Goal: Task Accomplishment & Management: Use online tool/utility

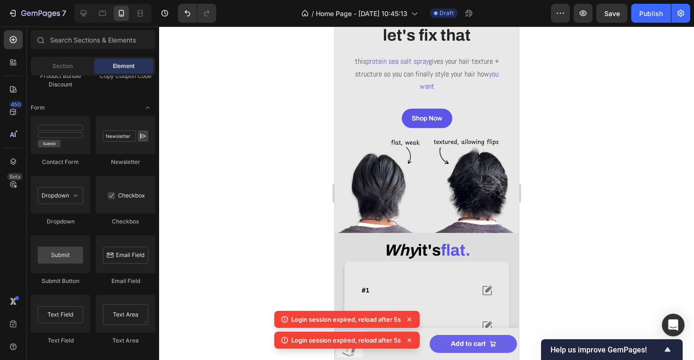
scroll to position [15, 0]
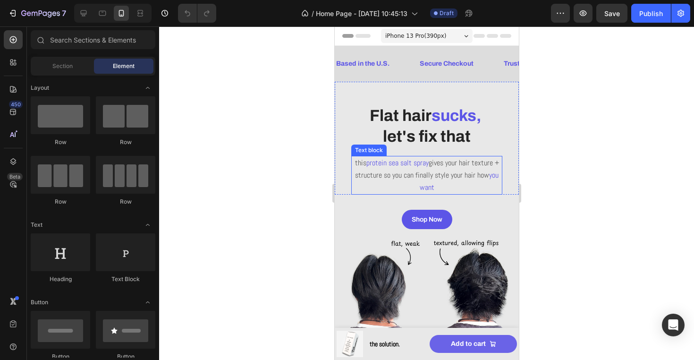
click at [373, 170] on span "gives your hair texture + structure so you can finally style your hair how" at bounding box center [427, 169] width 144 height 22
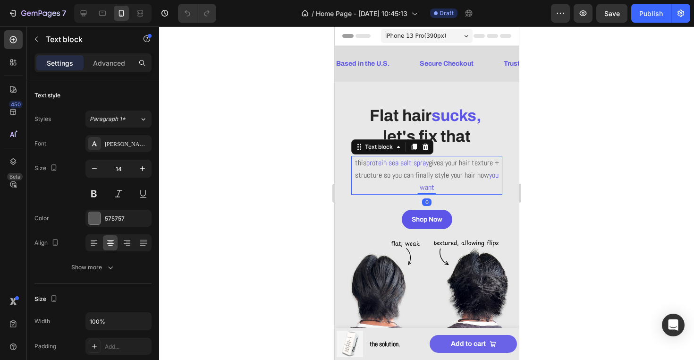
click at [358, 163] on span "this" at bounding box center [360, 163] width 11 height 10
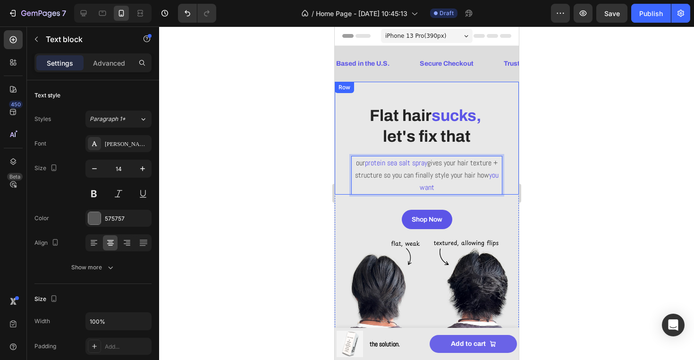
click at [563, 177] on div at bounding box center [426, 192] width 535 height 333
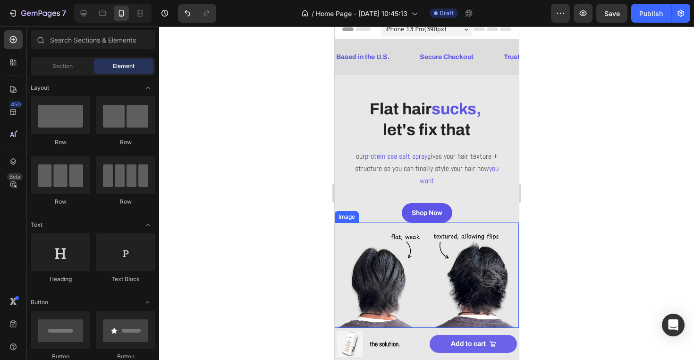
scroll to position [7, 0]
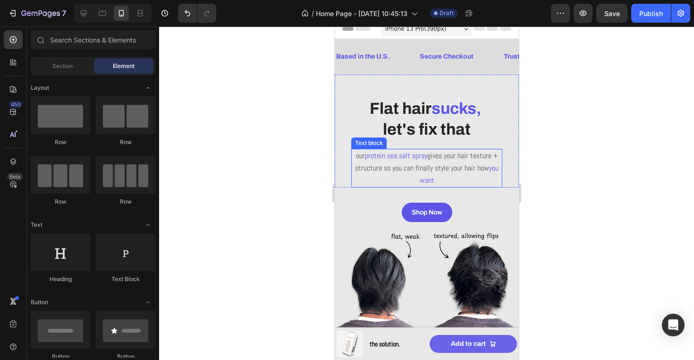
click at [460, 173] on p "our protein sea salt spray gives your hair texture + structure so you can final…" at bounding box center [426, 168] width 149 height 37
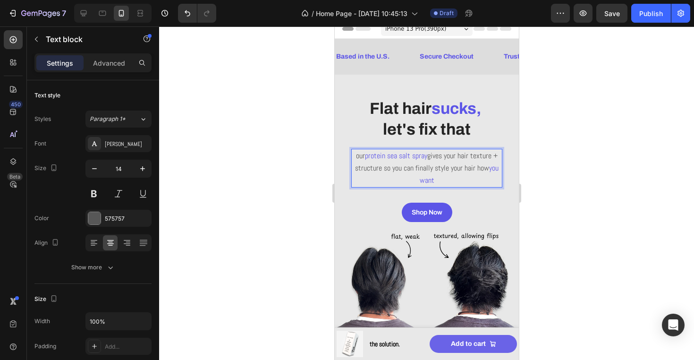
click at [472, 158] on span "gives your hair texture + structure so you can finally style your hair how" at bounding box center [426, 162] width 143 height 22
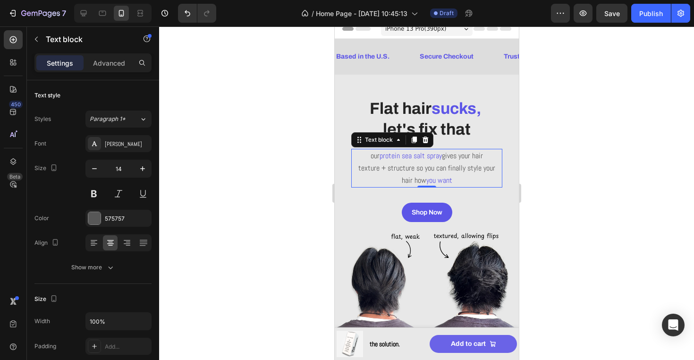
click at [529, 189] on div at bounding box center [426, 192] width 535 height 333
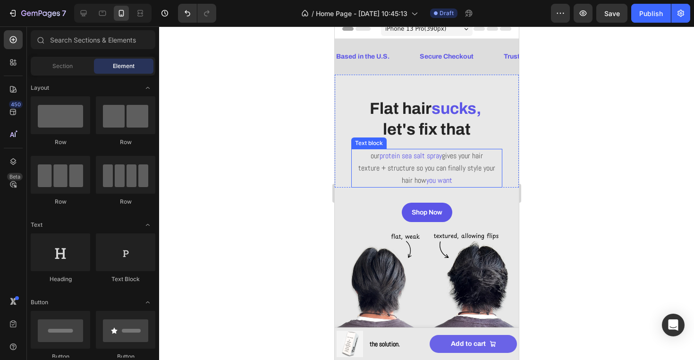
click at [368, 160] on p "our protein sea salt spray gives your hair" at bounding box center [426, 156] width 149 height 12
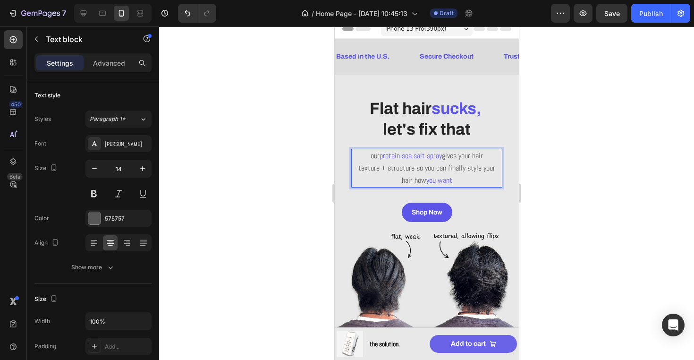
click at [410, 170] on span "texture + structure so you can finally style your hair how" at bounding box center [426, 174] width 137 height 22
click at [358, 167] on span "texture + structure so you can finally style your hair how" at bounding box center [426, 174] width 137 height 22
click at [551, 215] on div at bounding box center [426, 192] width 535 height 333
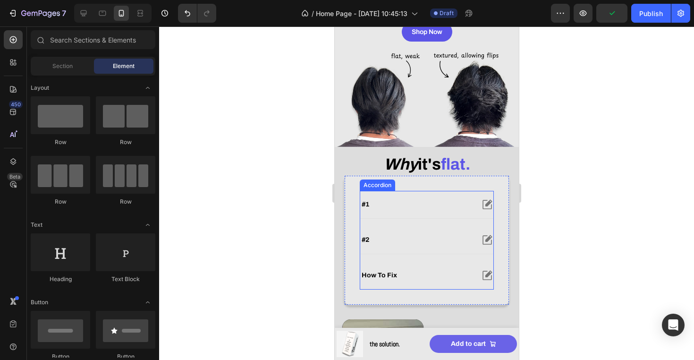
click at [464, 205] on div "#1" at bounding box center [416, 204] width 113 height 11
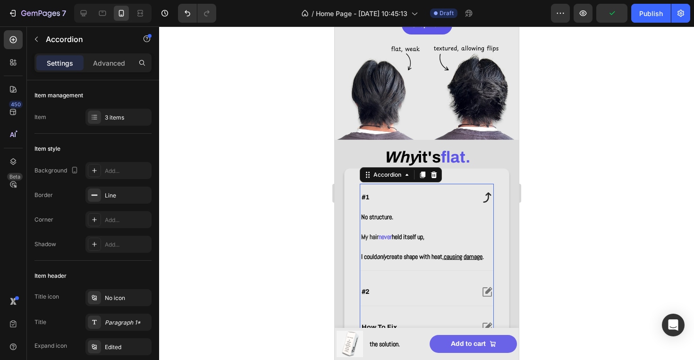
scroll to position [196, 0]
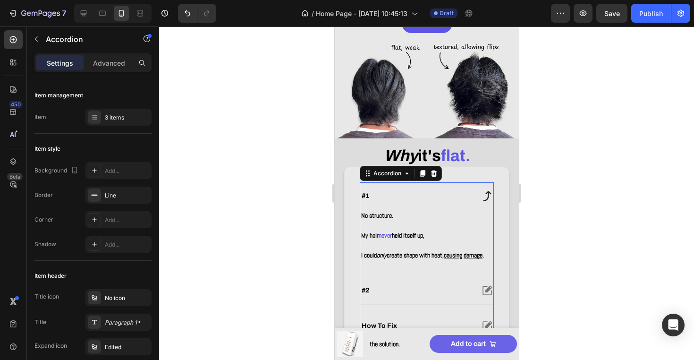
click at [464, 193] on div "#1" at bounding box center [416, 195] width 113 height 11
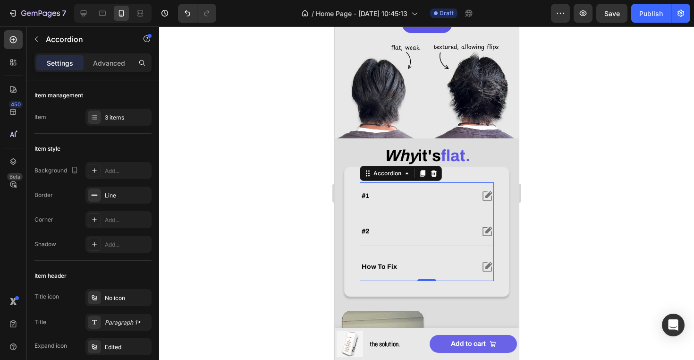
scroll to position [238, 0]
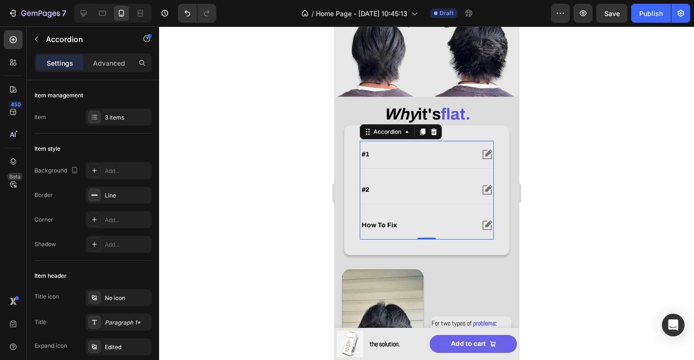
click at [454, 193] on div "#2" at bounding box center [416, 189] width 113 height 11
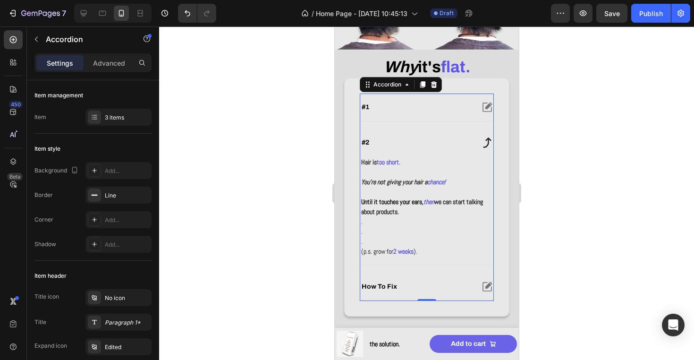
scroll to position [292, 0]
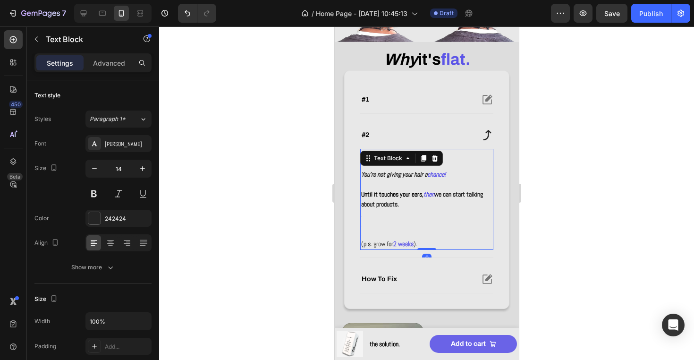
click at [398, 247] on p "(p.s. grow for 2 weeks )." at bounding box center [426, 244] width 131 height 10
click at [398, 247] on strong "2 weeks" at bounding box center [403, 243] width 20 height 9
click at [397, 244] on strong "2 weeks" at bounding box center [403, 243] width 20 height 9
click at [528, 216] on div at bounding box center [426, 192] width 535 height 333
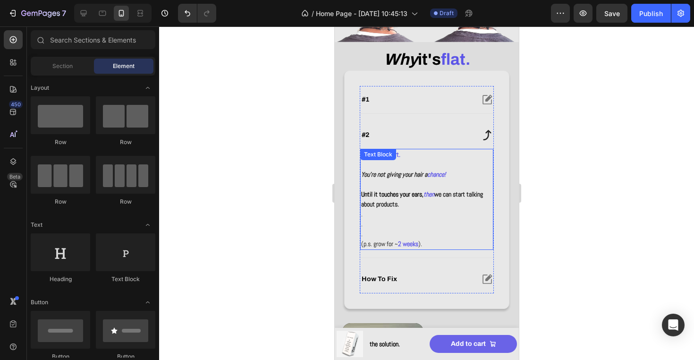
click at [371, 242] on span "(p.s. grow for ~" at bounding box center [379, 243] width 37 height 9
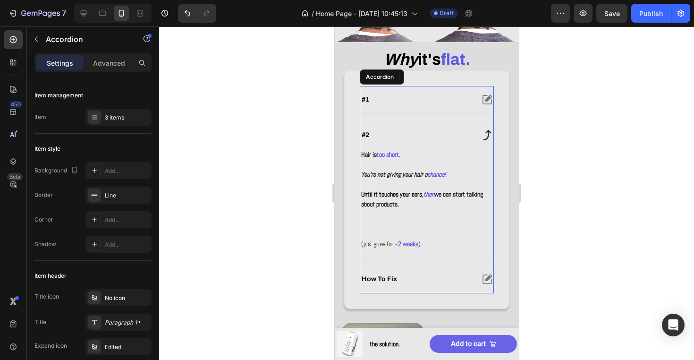
click at [449, 142] on div "#2" at bounding box center [426, 134] width 133 height 27
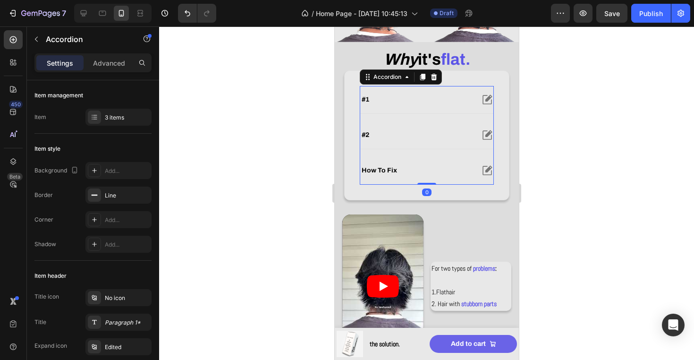
click at [444, 165] on div "how to fix" at bounding box center [416, 170] width 113 height 11
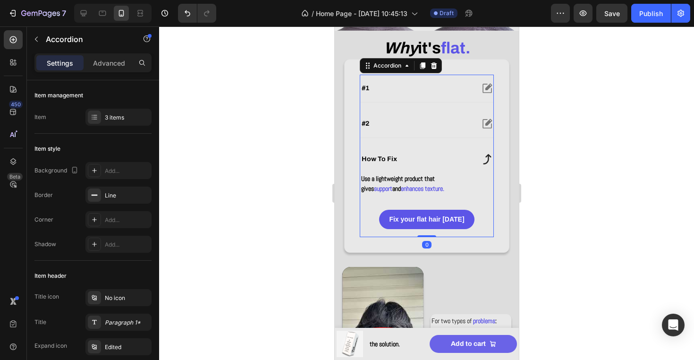
scroll to position [306, 0]
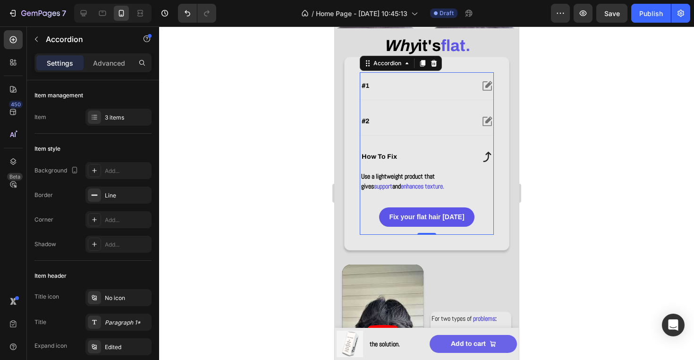
click at [448, 160] on div "how to fix" at bounding box center [416, 156] width 113 height 11
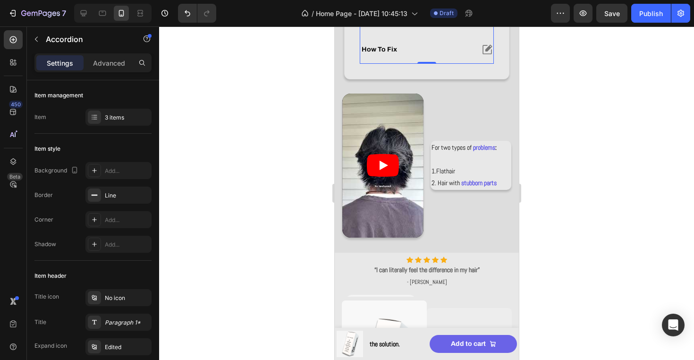
scroll to position [433, 0]
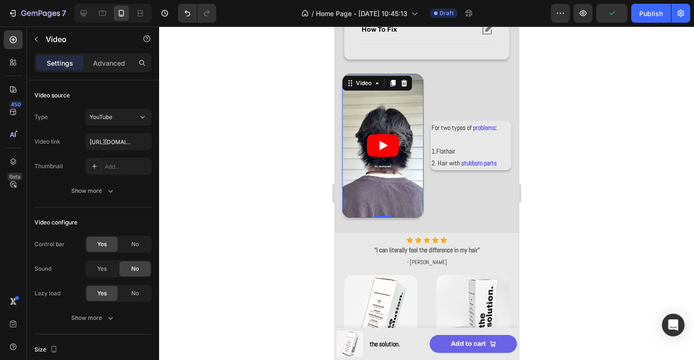
click at [398, 162] on article at bounding box center [382, 146] width 81 height 144
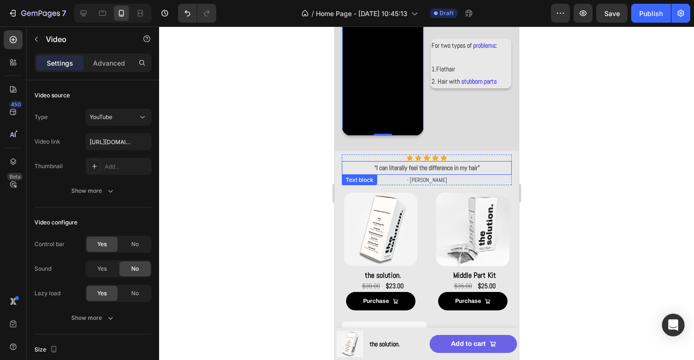
scroll to position [525, 0]
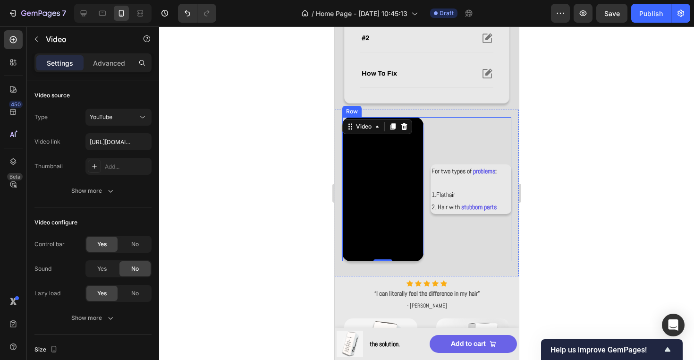
click at [470, 250] on div "For two types of problems : 1. Flat hair 2. Hair with stubborn parts Text Block" at bounding box center [470, 189] width 81 height 144
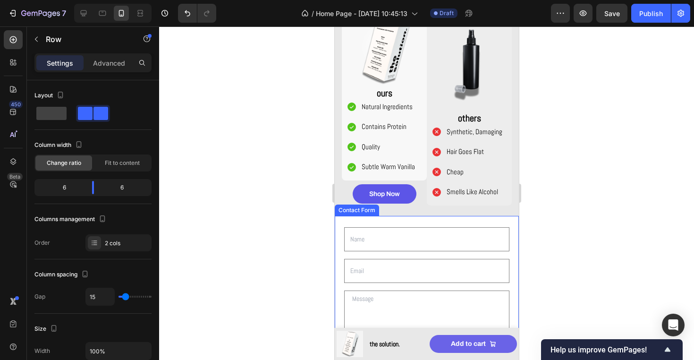
scroll to position [852, 0]
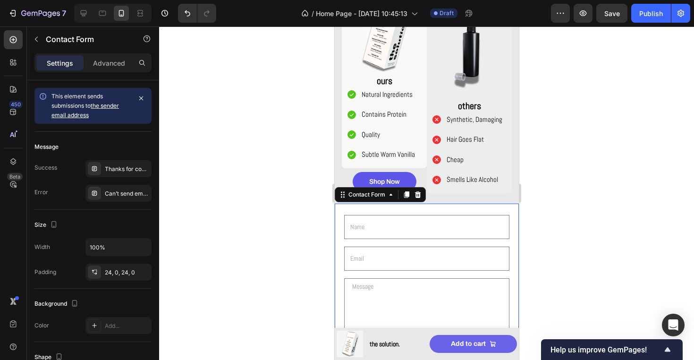
click at [454, 213] on div "Text Field Email Field Row Text Area Row Submit Submit Button Contact Form 0" at bounding box center [426, 299] width 184 height 191
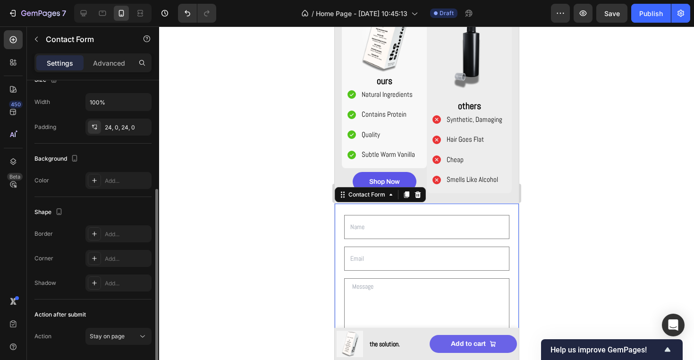
scroll to position [175, 0]
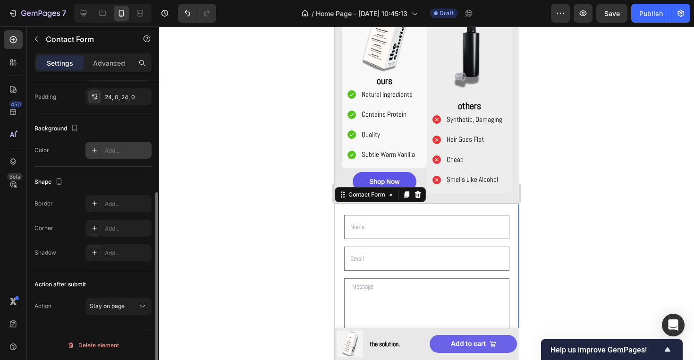
click at [121, 143] on div "Add..." at bounding box center [118, 150] width 66 height 17
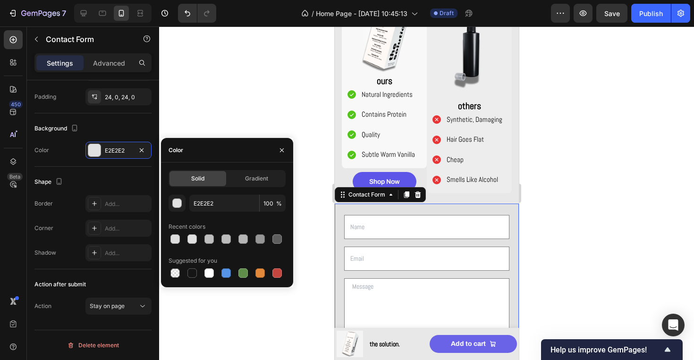
click at [250, 90] on div at bounding box center [426, 192] width 535 height 333
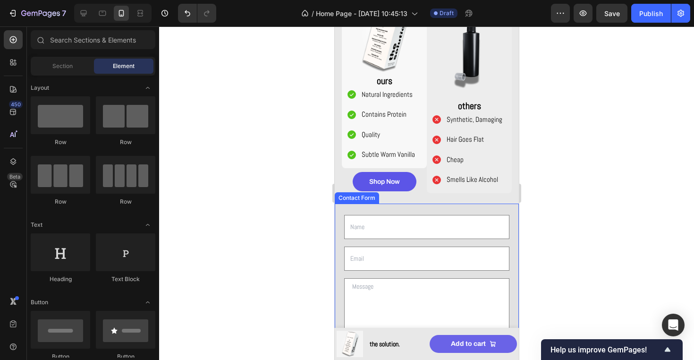
click at [357, 209] on div "Text Field Email Field Row Text Area Row Submit Submit Button Contact Form" at bounding box center [426, 299] width 184 height 191
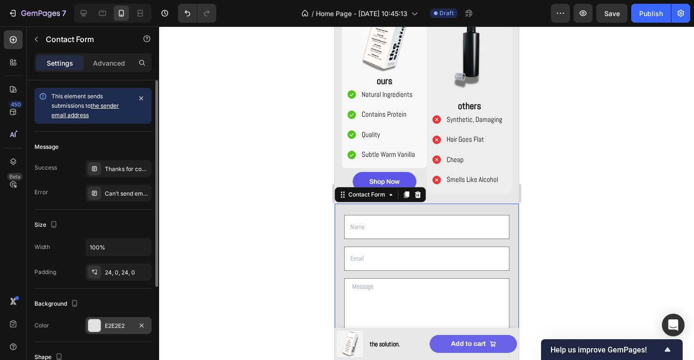
click at [123, 324] on div "E2E2E2" at bounding box center [118, 326] width 27 height 9
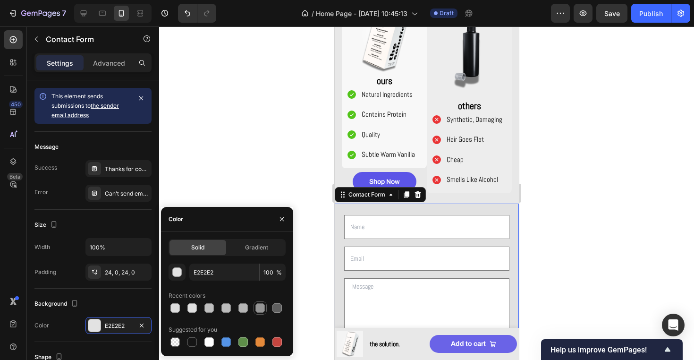
click at [257, 307] on div at bounding box center [260, 307] width 9 height 9
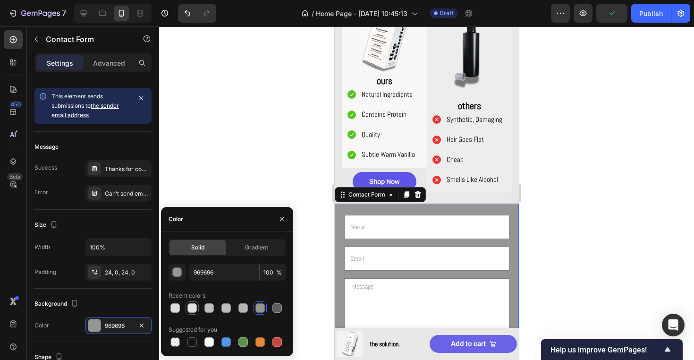
click at [192, 308] on div at bounding box center [192, 307] width 9 height 9
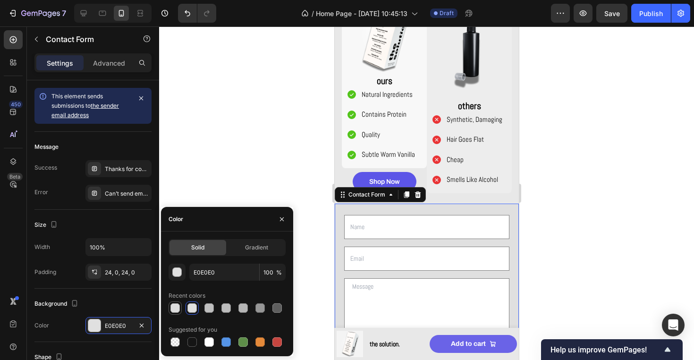
click at [176, 307] on div at bounding box center [174, 307] width 9 height 9
type input "DDDDDD"
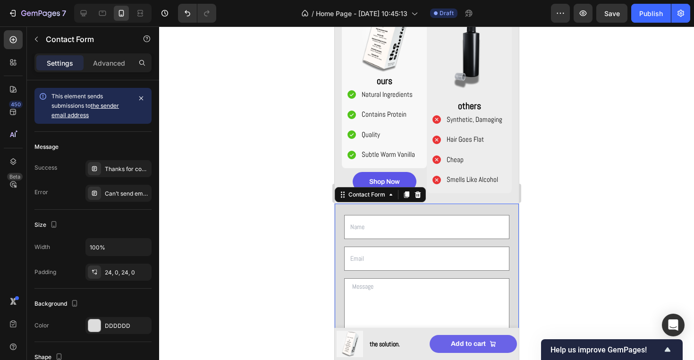
click at [241, 142] on div at bounding box center [426, 192] width 535 height 333
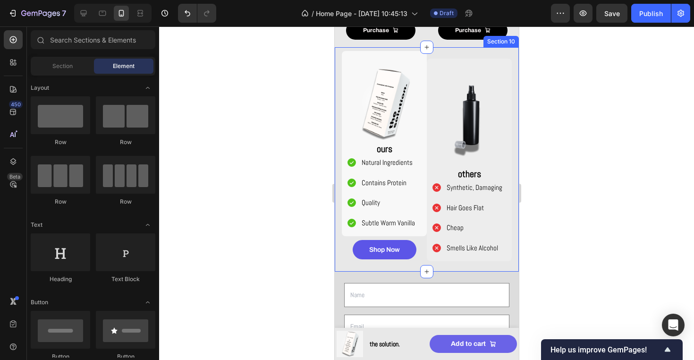
scroll to position [880, 0]
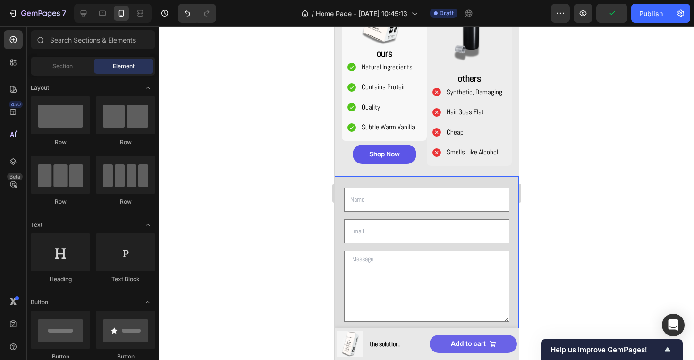
click at [431, 184] on div "Text Field Email Field Row Text Area Row Submit Submit Button Contact Form" at bounding box center [426, 271] width 184 height 191
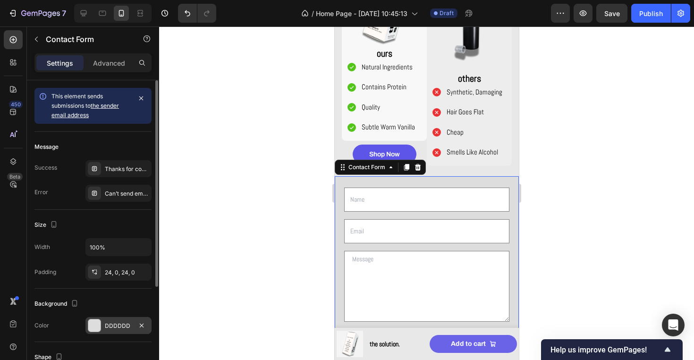
click at [117, 317] on div "DDDDDD" at bounding box center [118, 325] width 66 height 17
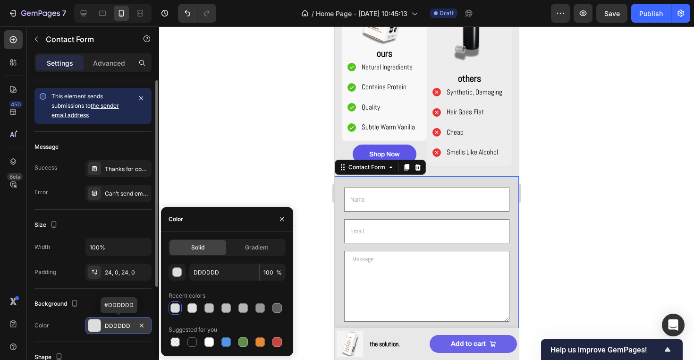
click at [117, 317] on div "DDDDDD" at bounding box center [118, 325] width 66 height 17
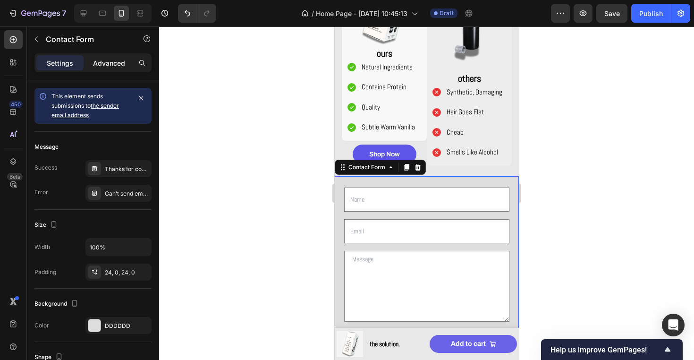
click at [116, 65] on p "Advanced" at bounding box center [109, 63] width 32 height 10
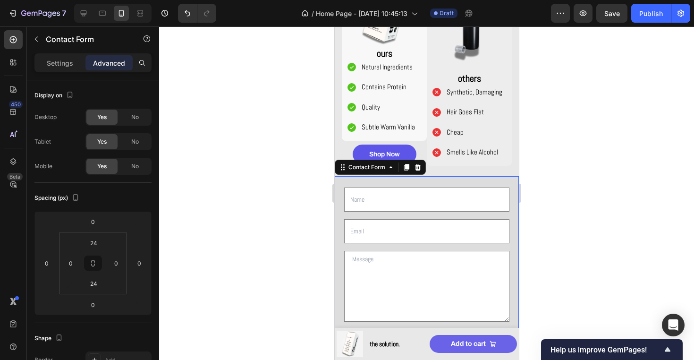
click at [215, 172] on div at bounding box center [426, 192] width 535 height 333
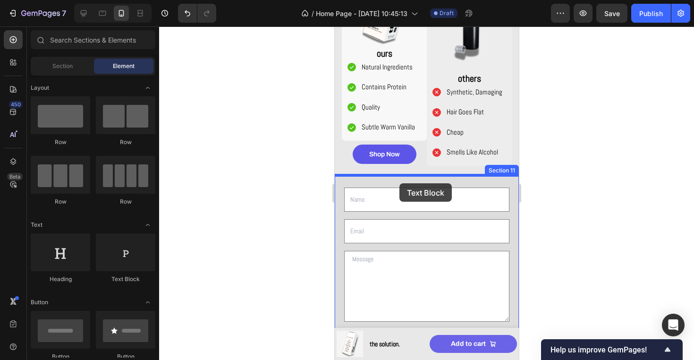
drag, startPoint x: 452, startPoint y: 278, endPoint x: 399, endPoint y: 183, distance: 108.5
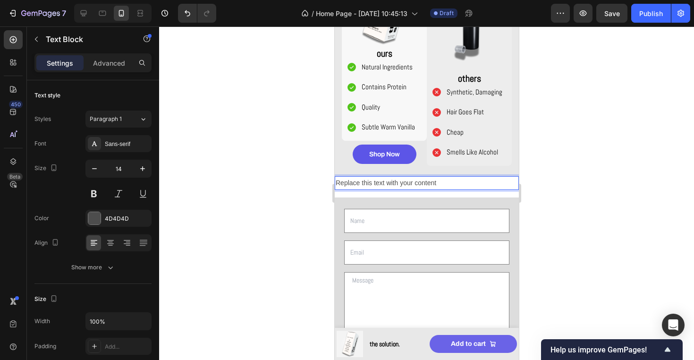
click at [391, 182] on p "Replace this text with your content" at bounding box center [426, 183] width 182 height 12
click at [108, 247] on icon at bounding box center [110, 242] width 9 height 9
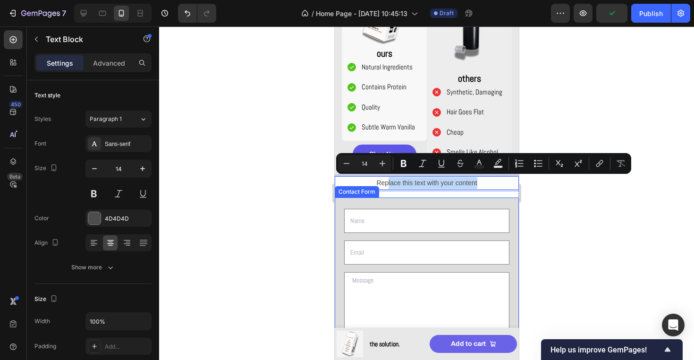
drag, startPoint x: 387, startPoint y: 182, endPoint x: 387, endPoint y: 196, distance: 14.6
click at [387, 196] on div "Replace this text with your content Text Block 16 Text Field Email Field Row Te…" at bounding box center [426, 282] width 184 height 213
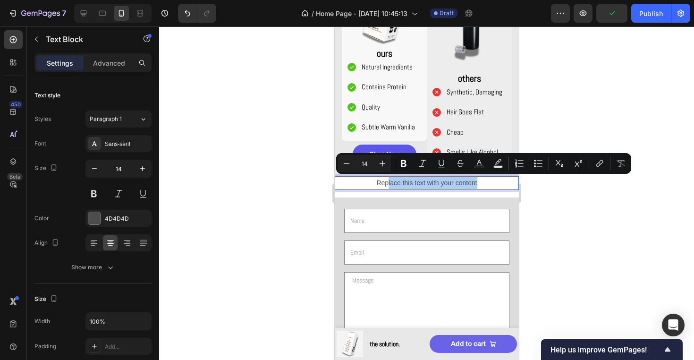
click at [282, 193] on div at bounding box center [426, 192] width 535 height 333
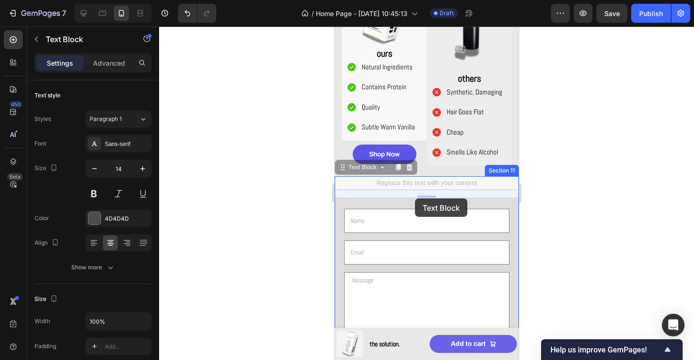
drag, startPoint x: 345, startPoint y: 182, endPoint x: 415, endPoint y: 198, distance: 71.3
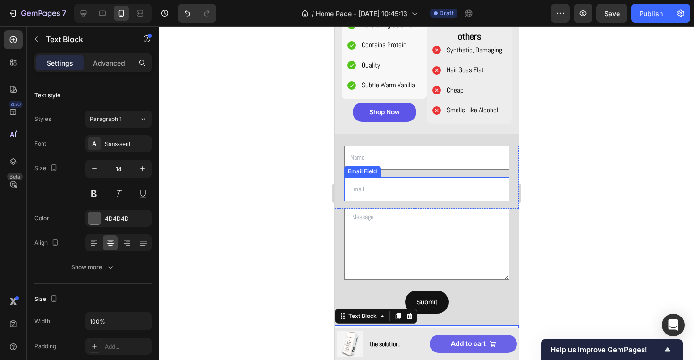
scroll to position [945, 0]
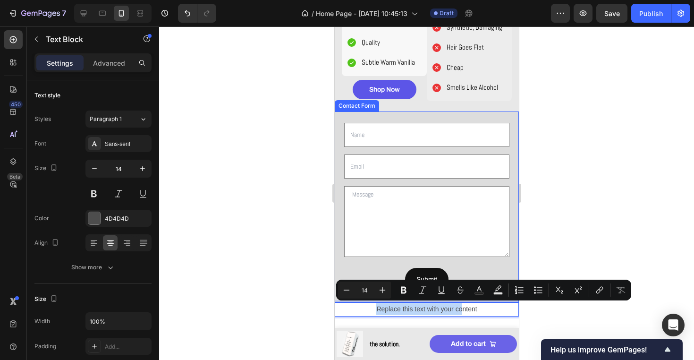
drag, startPoint x: 462, startPoint y: 305, endPoint x: 437, endPoint y: 117, distance: 190.1
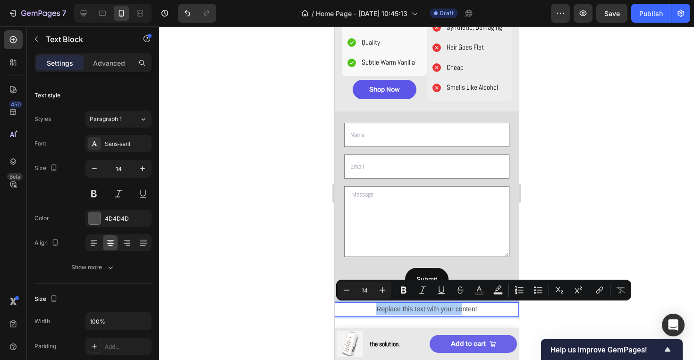
click at [596, 175] on div at bounding box center [426, 192] width 535 height 333
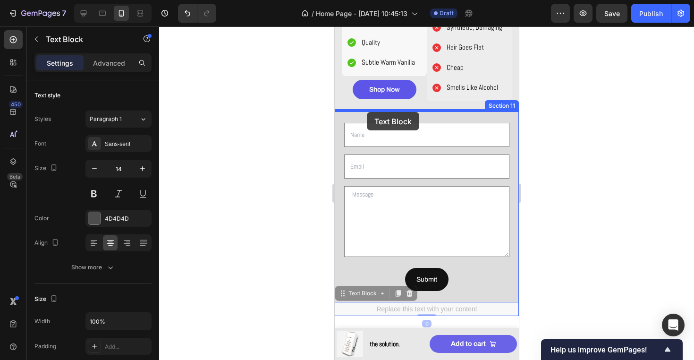
drag, startPoint x: 349, startPoint y: 306, endPoint x: 367, endPoint y: 112, distance: 194.0
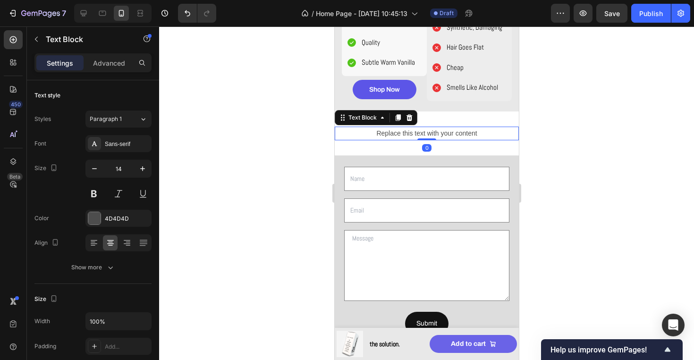
click at [317, 192] on div at bounding box center [426, 192] width 535 height 333
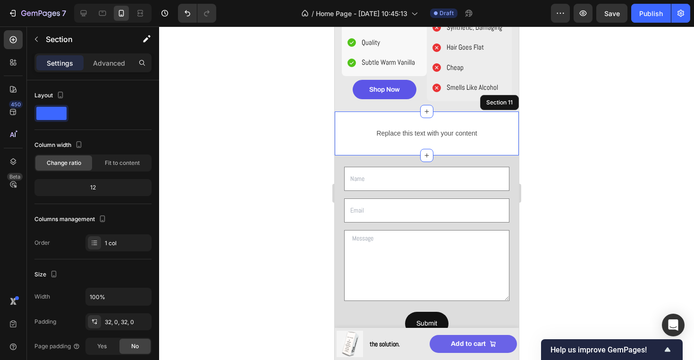
click at [377, 149] on div "Replace this text with your content Text Block Section 11" at bounding box center [426, 133] width 184 height 44
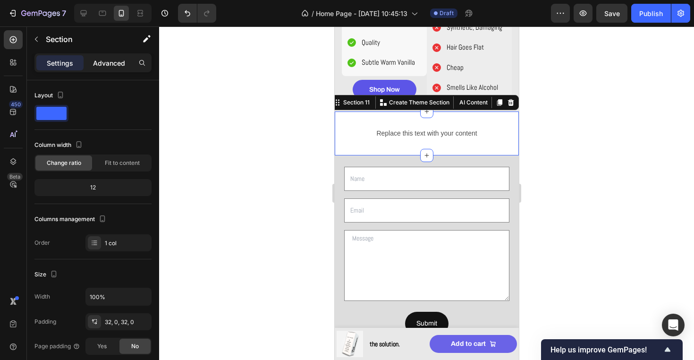
click at [123, 65] on p "Advanced" at bounding box center [109, 63] width 32 height 10
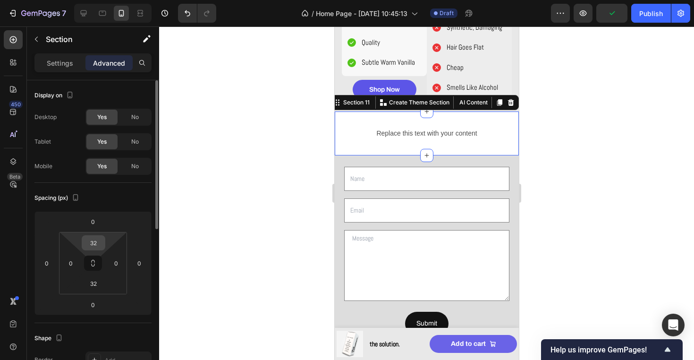
click at [94, 241] on input "32" at bounding box center [93, 243] width 19 height 14
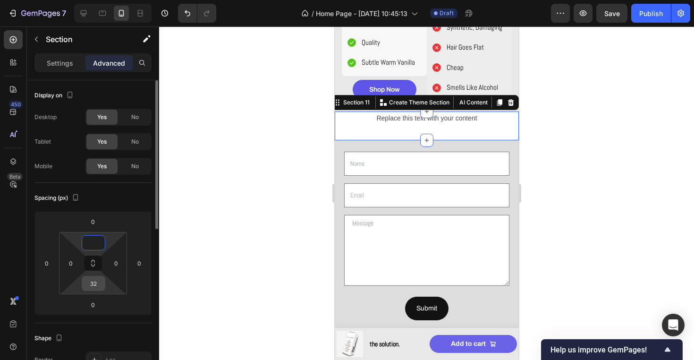
type input "0"
click at [93, 279] on input "32" at bounding box center [93, 283] width 19 height 14
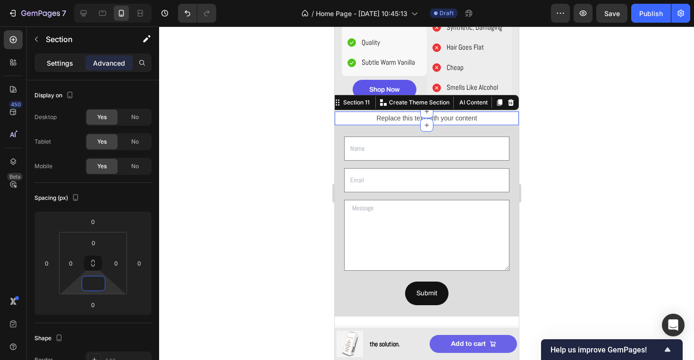
type input "0"
click at [69, 64] on p "Settings" at bounding box center [60, 63] width 26 height 10
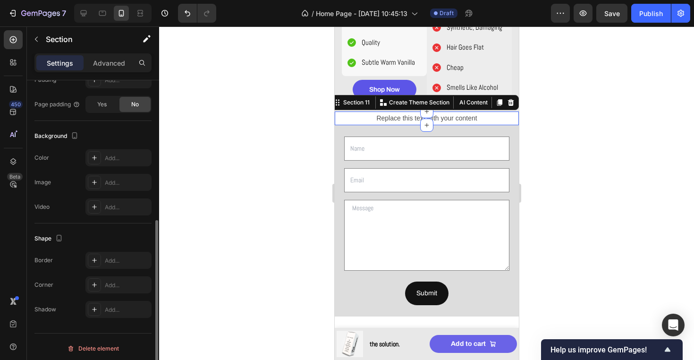
scroll to position [245, 0]
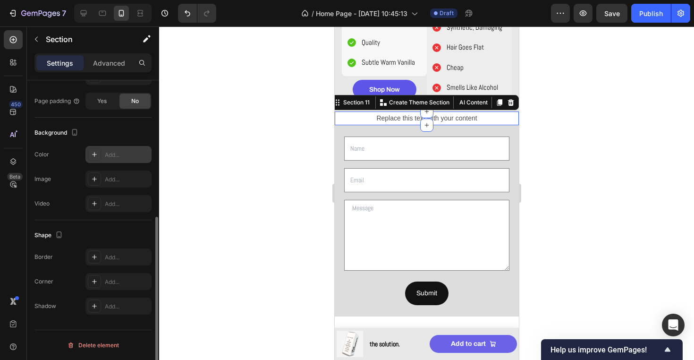
click at [106, 147] on div "Add..." at bounding box center [118, 154] width 66 height 17
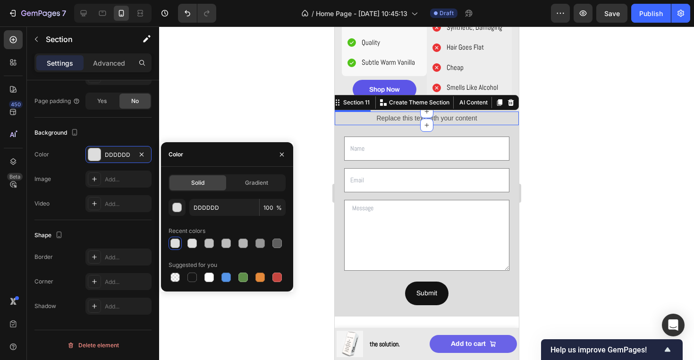
click at [405, 118] on div "Replace this text with your content" at bounding box center [426, 118] width 184 height 14
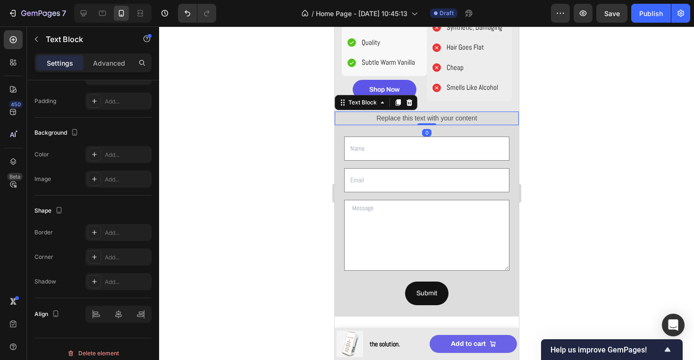
scroll to position [0, 0]
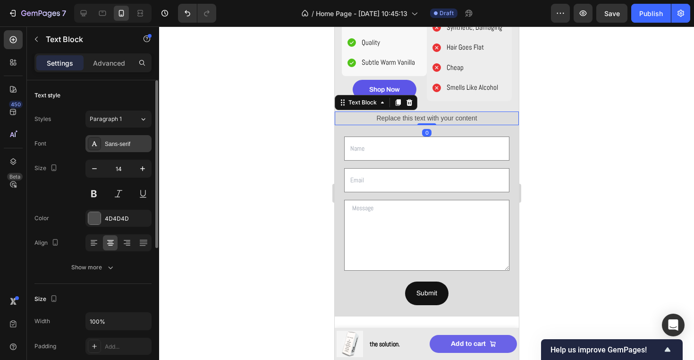
click at [117, 143] on div "Sans-serif" at bounding box center [127, 144] width 44 height 9
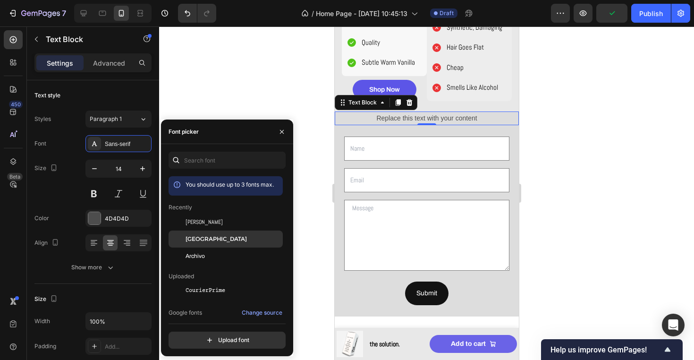
click at [246, 237] on div "[GEOGRAPHIC_DATA]" at bounding box center [233, 239] width 95 height 9
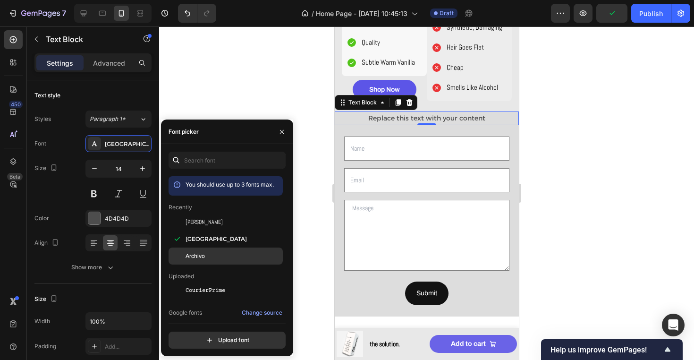
click at [242, 258] on div "Archivo" at bounding box center [233, 256] width 95 height 9
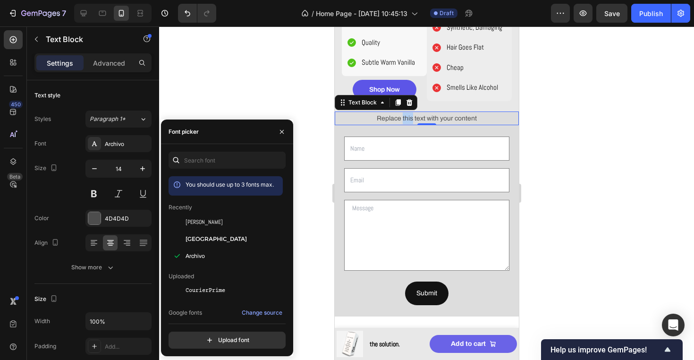
click at [403, 118] on p "Replace this text with your content" at bounding box center [426, 118] width 182 height 12
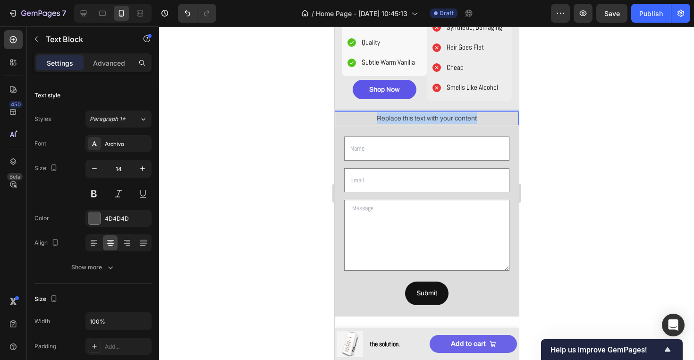
click at [403, 118] on p "Replace this text with your content" at bounding box center [426, 118] width 182 height 12
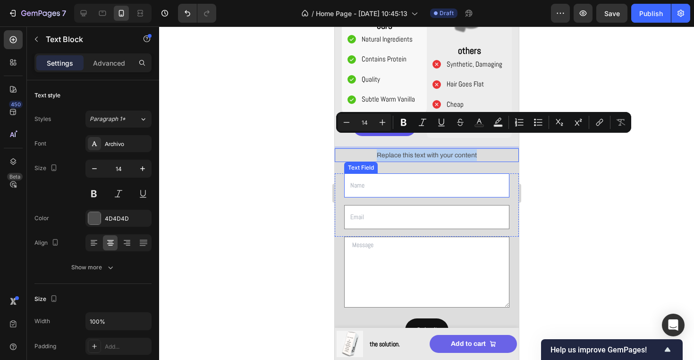
scroll to position [892, 0]
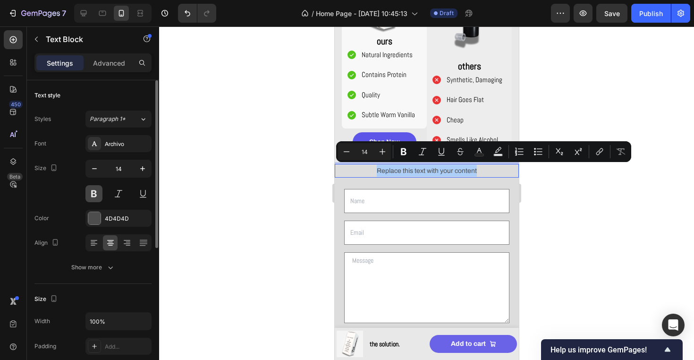
click at [96, 196] on button at bounding box center [93, 193] width 17 height 17
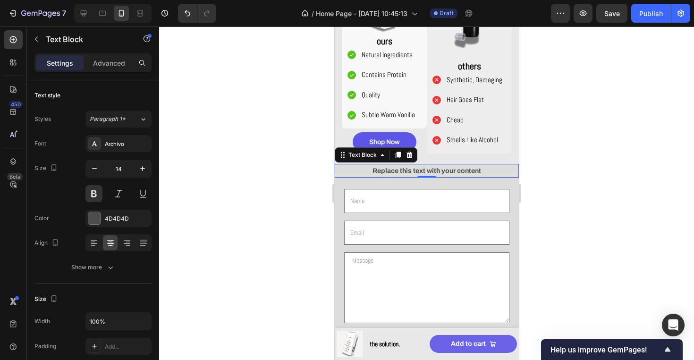
click at [414, 164] on div "Replace this text with your content" at bounding box center [426, 171] width 184 height 14
click at [409, 171] on p "Replace this text with your content" at bounding box center [426, 171] width 182 height 12
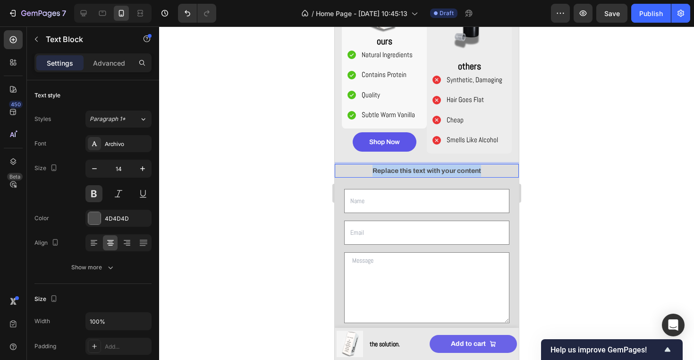
click at [409, 171] on p "Replace this text with your content" at bounding box center [426, 171] width 182 height 12
click at [479, 166] on p "Contact Us Here" at bounding box center [426, 171] width 182 height 12
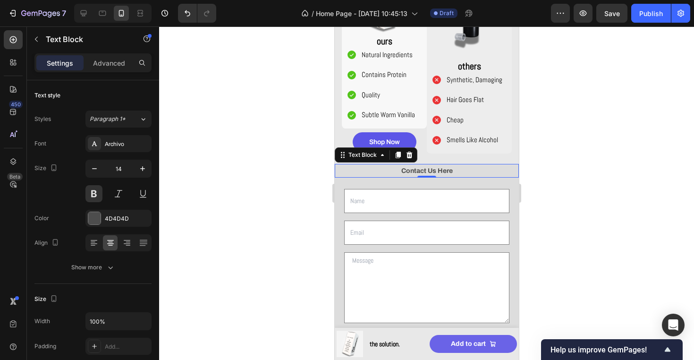
click at [583, 189] on div at bounding box center [426, 192] width 535 height 333
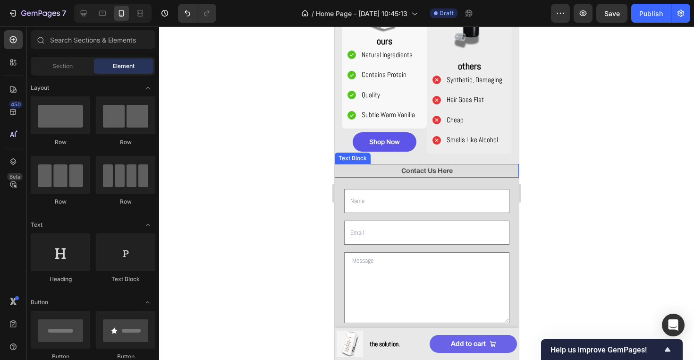
click at [499, 173] on p "Contact Us Here" at bounding box center [426, 171] width 182 height 12
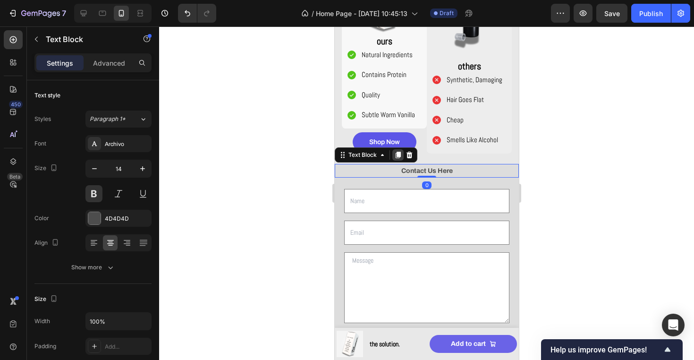
click at [398, 152] on icon at bounding box center [397, 155] width 5 height 7
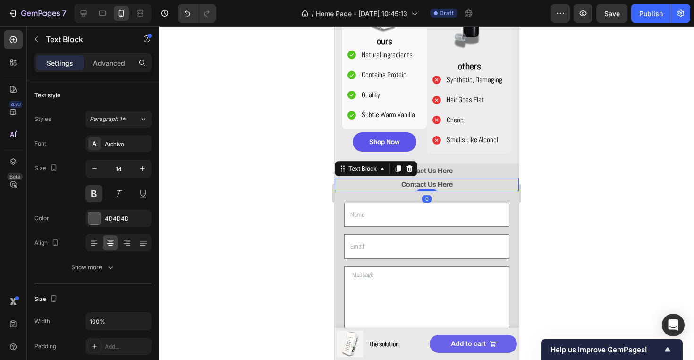
click at [440, 181] on p "Contact Us Here" at bounding box center [426, 185] width 182 height 12
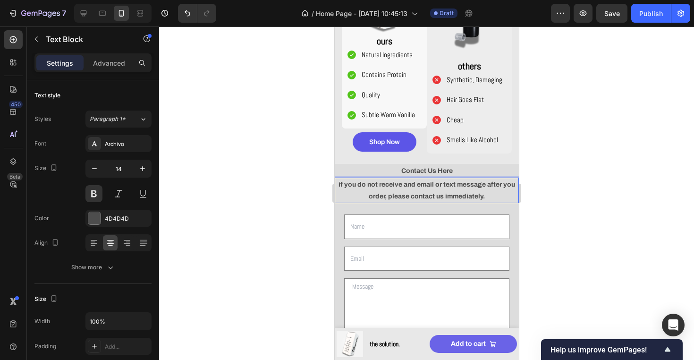
click at [425, 188] on p "if you do not receive and email or text message after you order, please contact…" at bounding box center [426, 191] width 182 height 24
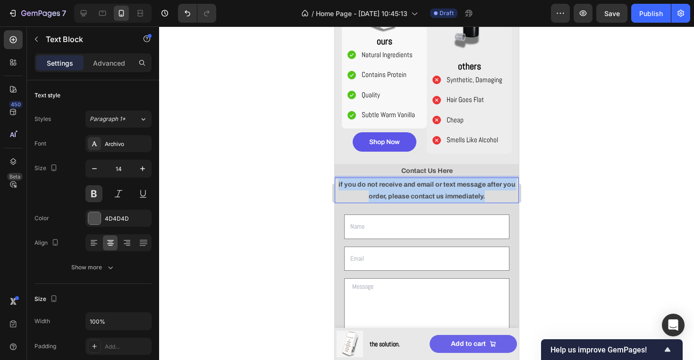
click at [425, 188] on p "if you do not receive and email or text message after you order, please contact…" at bounding box center [426, 191] width 182 height 24
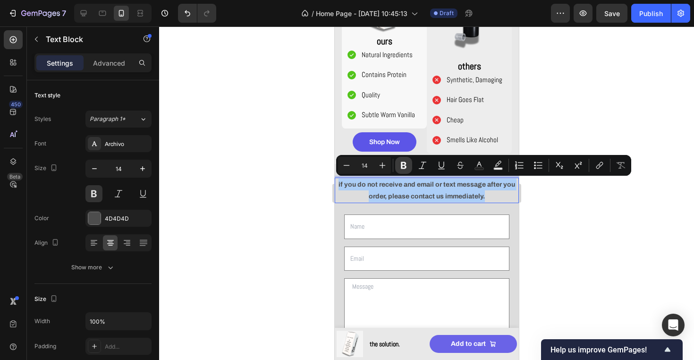
click at [404, 168] on icon "Editor contextual toolbar" at bounding box center [404, 165] width 6 height 7
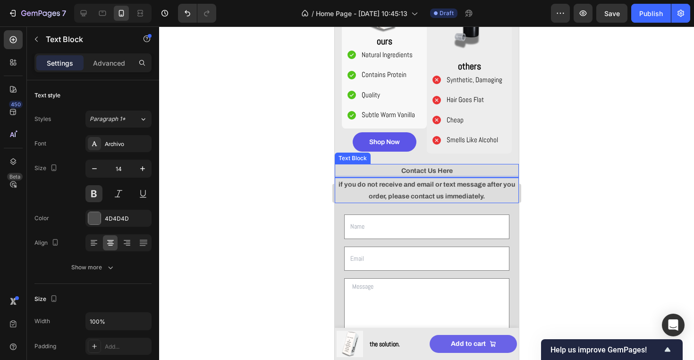
click at [400, 185] on strong "if you do not receive and email or text message after you order, please contact…" at bounding box center [426, 190] width 177 height 19
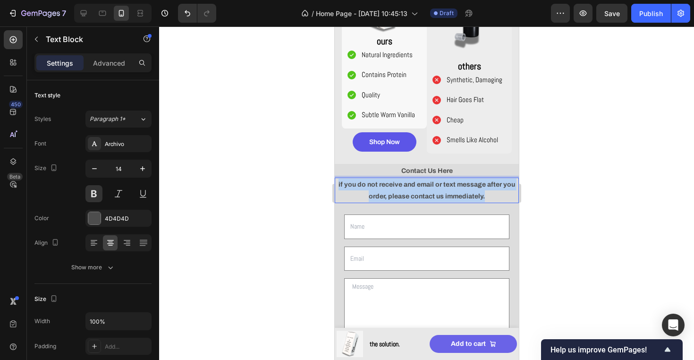
click at [400, 185] on strong "if you do not receive and email or text message after you order, please contact…" at bounding box center [426, 190] width 177 height 19
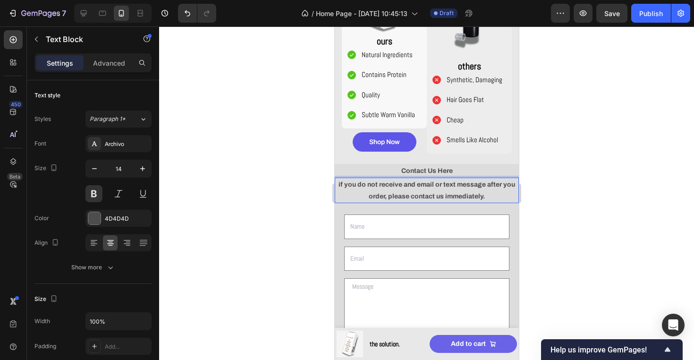
click at [378, 186] on p "if you do not receive and email or text message after you order, please contact…" at bounding box center [426, 191] width 182 height 24
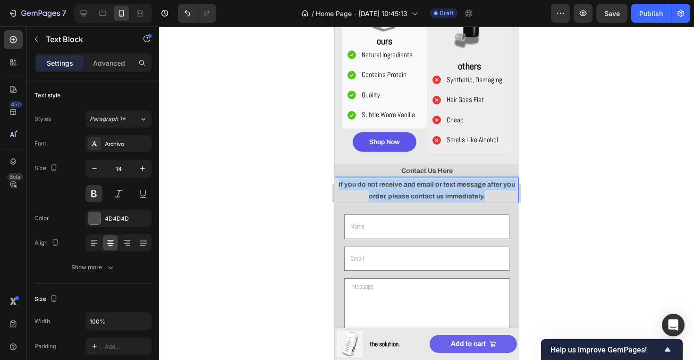
click at [378, 186] on p "if you do not receive and email or text message after you order, please contact…" at bounding box center [426, 191] width 182 height 24
click at [98, 190] on button at bounding box center [93, 193] width 17 height 17
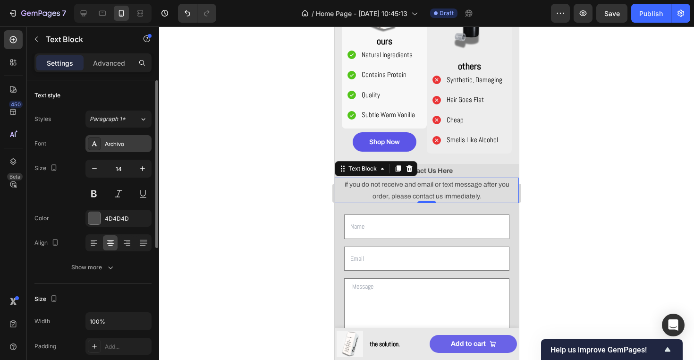
click at [112, 140] on div "Archivo" at bounding box center [127, 144] width 44 height 9
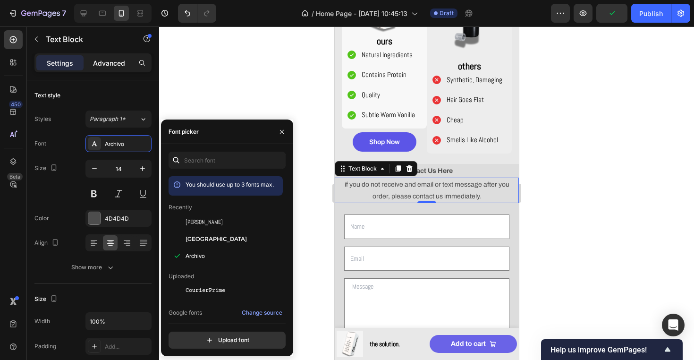
click at [117, 61] on p "Advanced" at bounding box center [109, 63] width 32 height 10
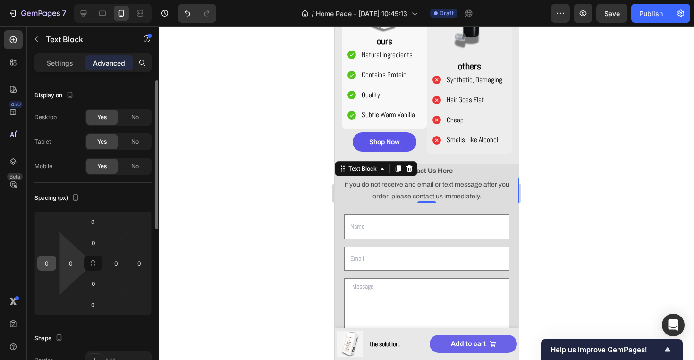
click at [50, 262] on input "0" at bounding box center [47, 263] width 14 height 14
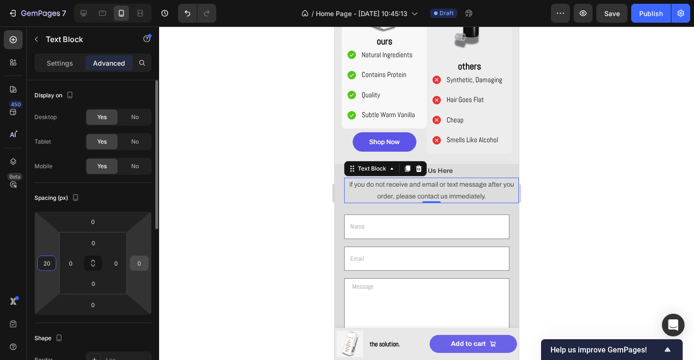
type input "20"
click at [144, 262] on input "0" at bounding box center [139, 263] width 14 height 14
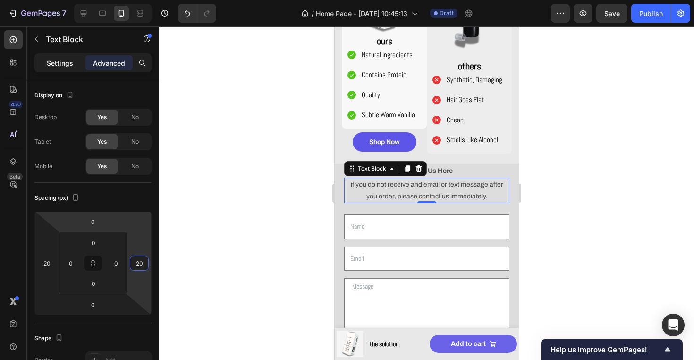
type input "20"
click at [73, 61] on p "Settings" at bounding box center [60, 63] width 26 height 10
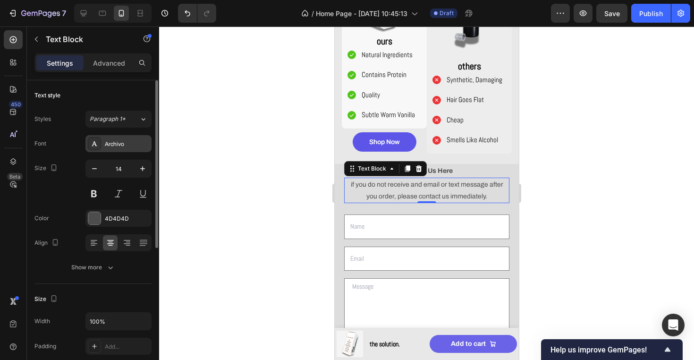
click at [103, 145] on div "Archivo" at bounding box center [118, 143] width 66 height 17
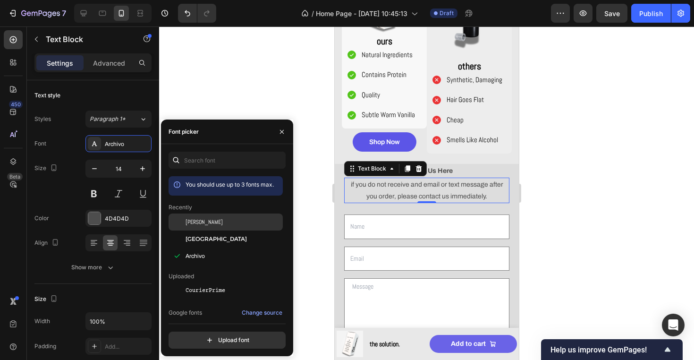
click at [198, 225] on div "[PERSON_NAME]" at bounding box center [233, 222] width 95 height 9
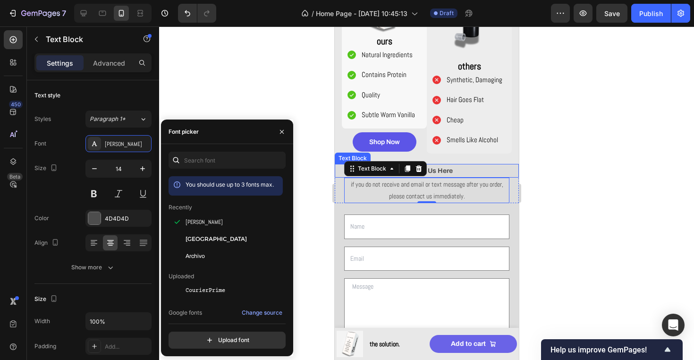
click at [465, 171] on p "Contact Us Here" at bounding box center [426, 171] width 182 height 12
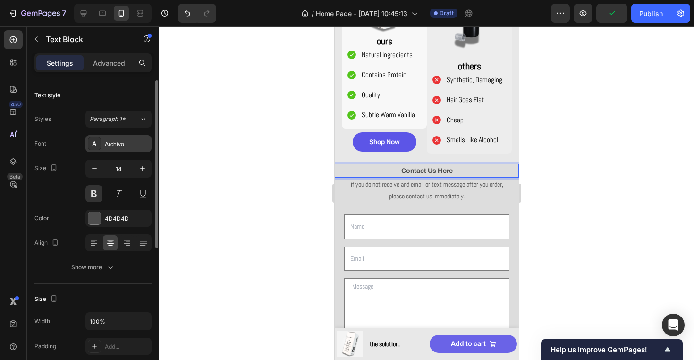
click at [115, 140] on div "Archivo" at bounding box center [127, 144] width 44 height 9
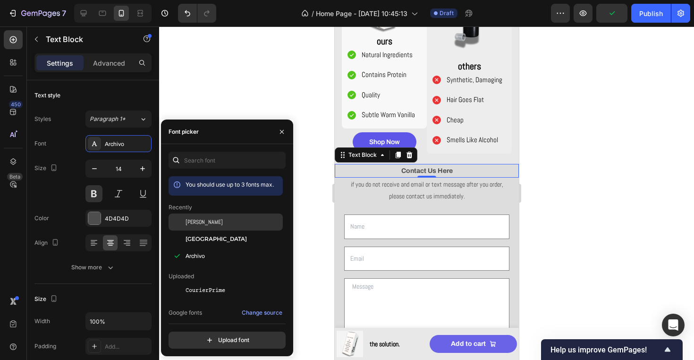
click at [209, 220] on div "[PERSON_NAME]" at bounding box center [233, 222] width 95 height 9
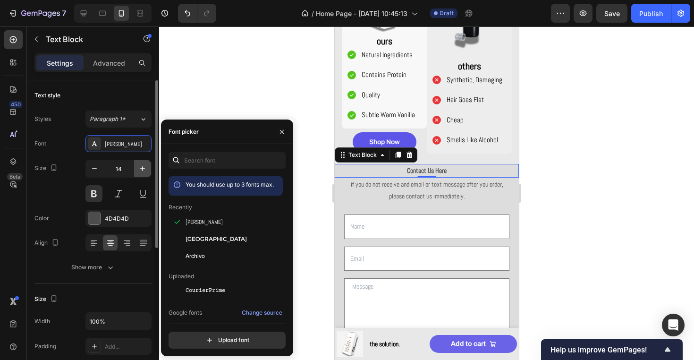
click at [143, 170] on icon "button" at bounding box center [142, 168] width 5 height 5
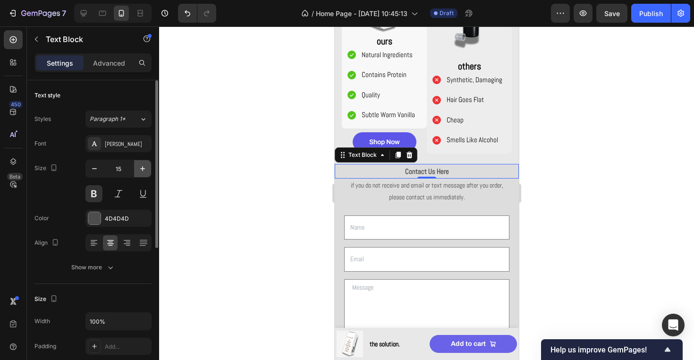
click at [143, 170] on icon "button" at bounding box center [142, 168] width 5 height 5
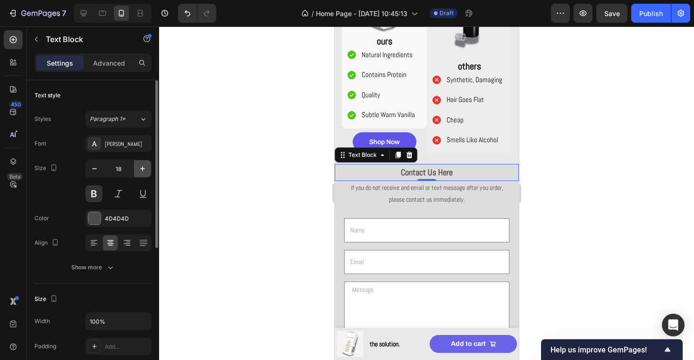
click at [143, 170] on icon "button" at bounding box center [142, 168] width 5 height 5
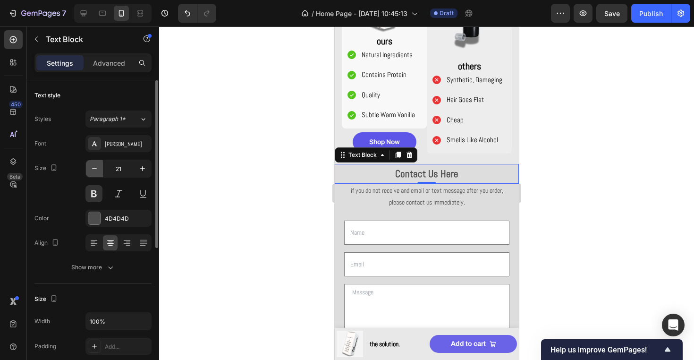
click at [91, 170] on icon "button" at bounding box center [94, 168] width 9 height 9
type input "20"
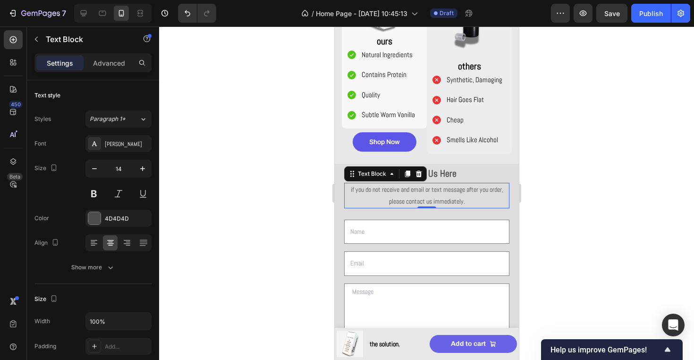
click at [432, 197] on p "if you do not receive and email or text message after you order, please contact…" at bounding box center [426, 196] width 163 height 24
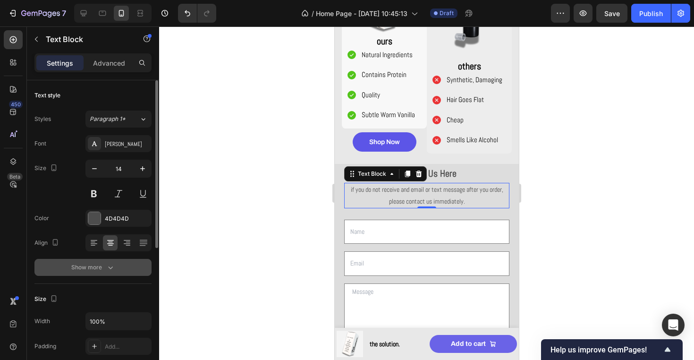
click at [94, 272] on button "Show more" at bounding box center [92, 267] width 117 height 17
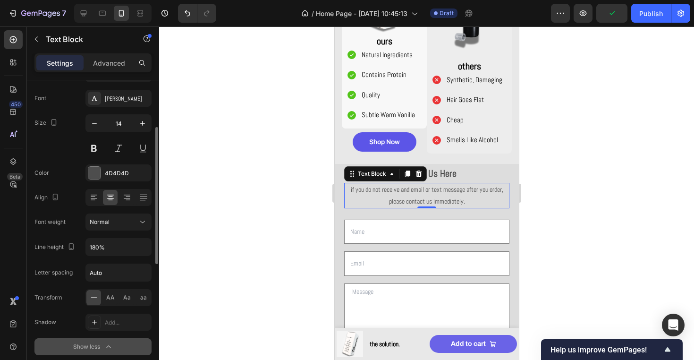
scroll to position [64, 0]
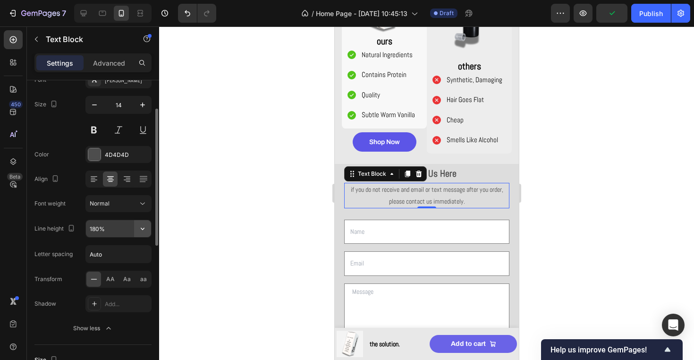
click at [144, 229] on icon "button" at bounding box center [143, 229] width 4 height 2
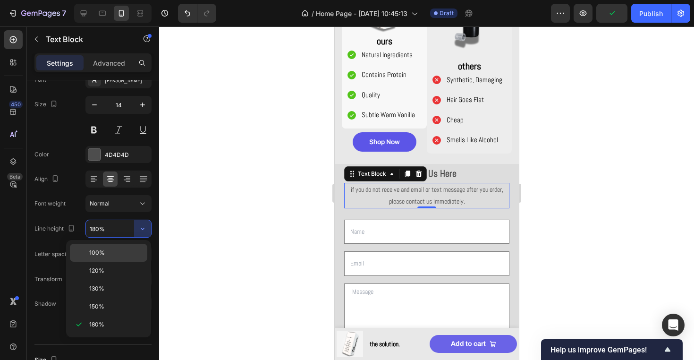
click at [125, 251] on p "100%" at bounding box center [116, 252] width 54 height 9
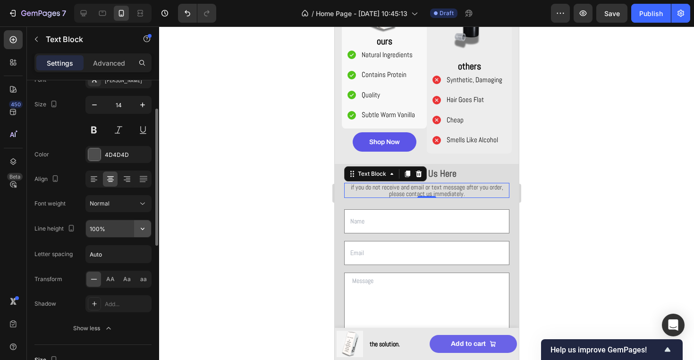
click at [134, 230] on button "button" at bounding box center [142, 228] width 17 height 17
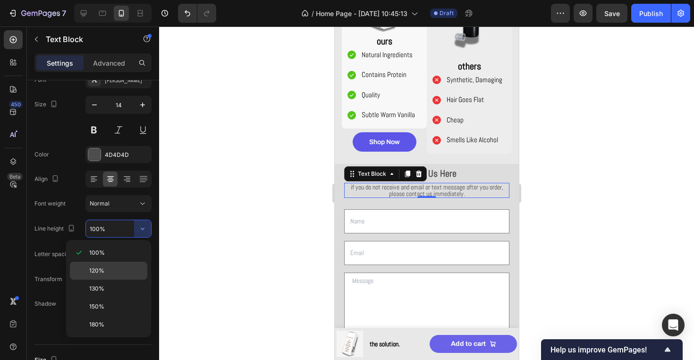
click at [127, 271] on p "120%" at bounding box center [116, 270] width 54 height 9
type input "120%"
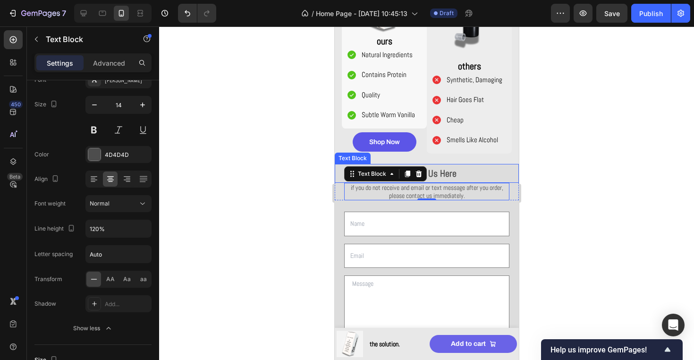
click at [486, 171] on p "Contact Us Here" at bounding box center [426, 173] width 182 height 17
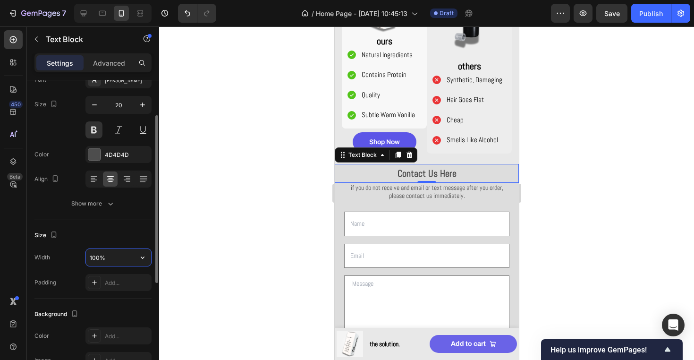
click at [114, 255] on input "100%" at bounding box center [118, 257] width 65 height 17
click at [143, 257] on icon "button" at bounding box center [142, 257] width 9 height 9
click at [128, 259] on input "100%" at bounding box center [118, 257] width 65 height 17
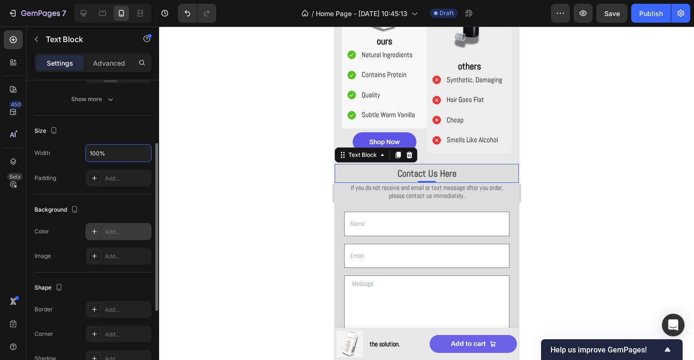
scroll to position [177, 0]
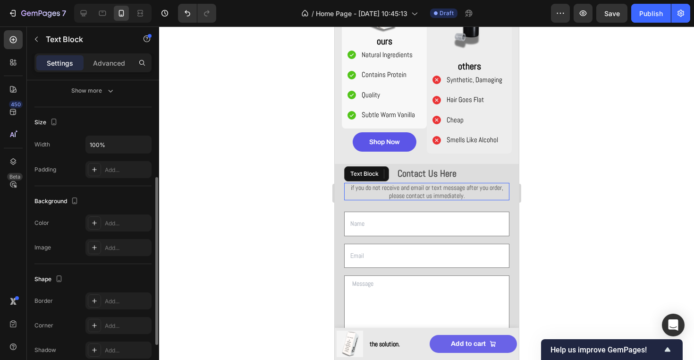
click at [418, 192] on p "if you do not receive and email or text message after you order, please contact…" at bounding box center [426, 192] width 163 height 16
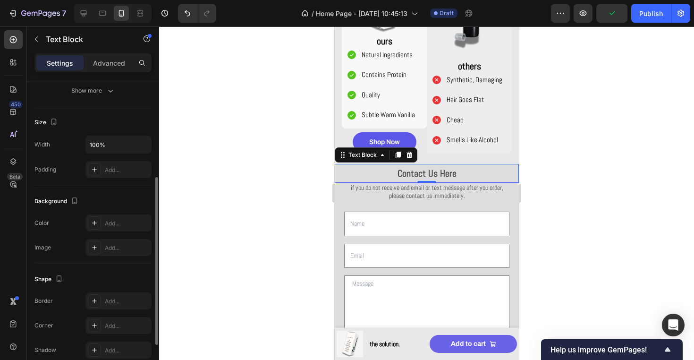
click at [462, 170] on p "Contact Us Here" at bounding box center [426, 173] width 182 height 17
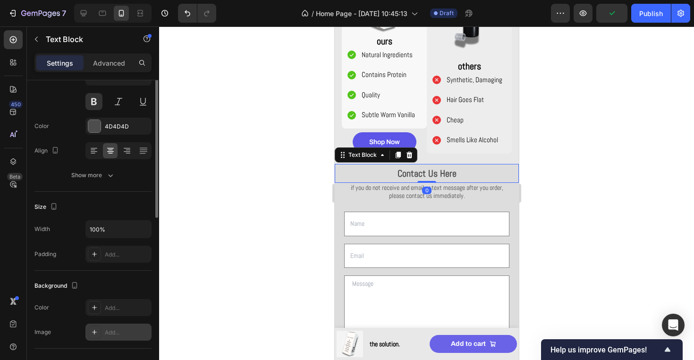
scroll to position [40, 0]
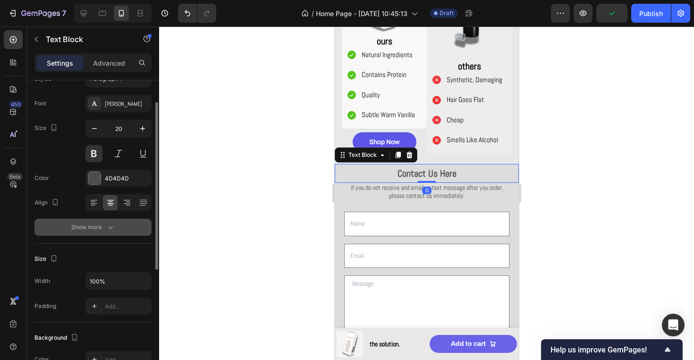
click at [98, 225] on div "Show more" at bounding box center [93, 226] width 44 height 9
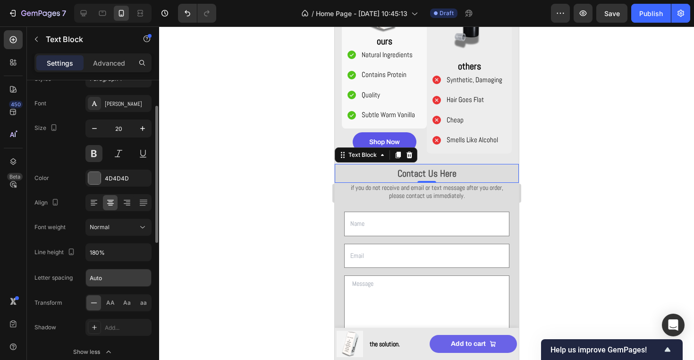
scroll to position [59, 0]
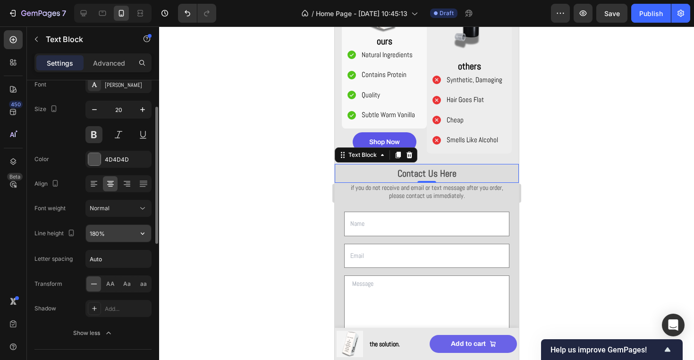
click at [145, 236] on icon "button" at bounding box center [142, 233] width 9 height 9
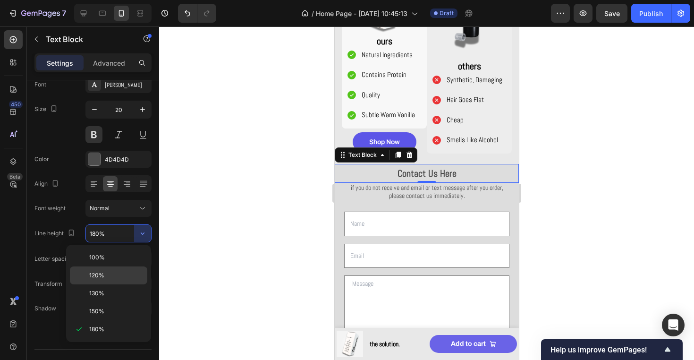
click at [119, 275] on p "120%" at bounding box center [116, 275] width 54 height 9
type input "120%"
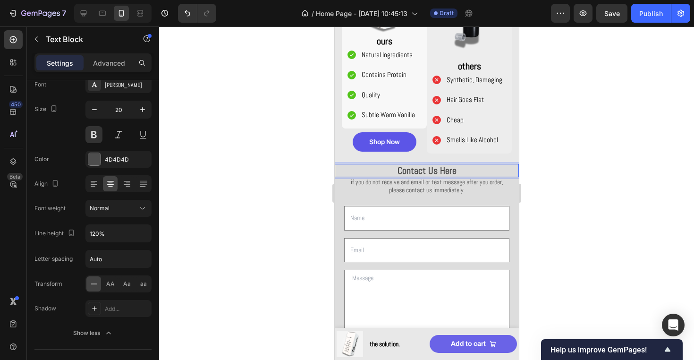
click at [449, 169] on p "Contact Us Here" at bounding box center [426, 170] width 182 height 11
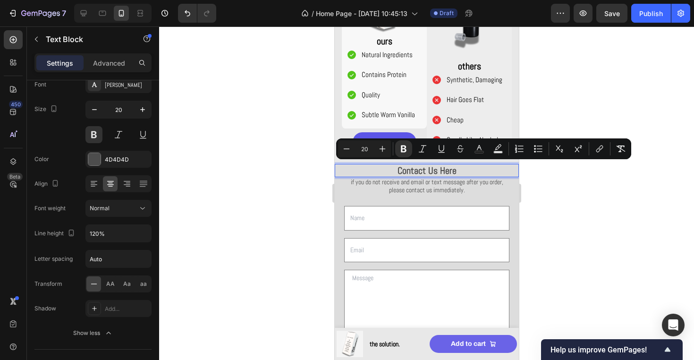
click at [618, 192] on div at bounding box center [426, 192] width 535 height 333
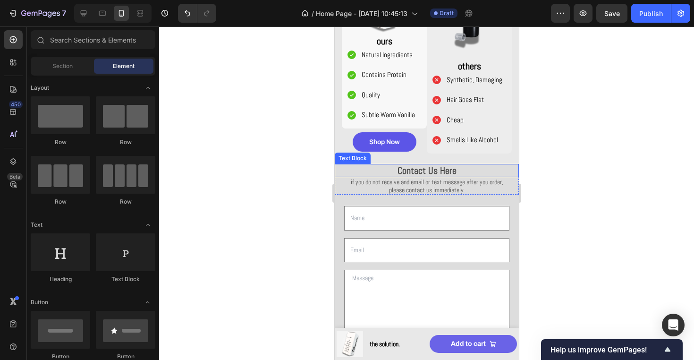
click at [448, 170] on strong "Contact Us Here" at bounding box center [426, 170] width 59 height 12
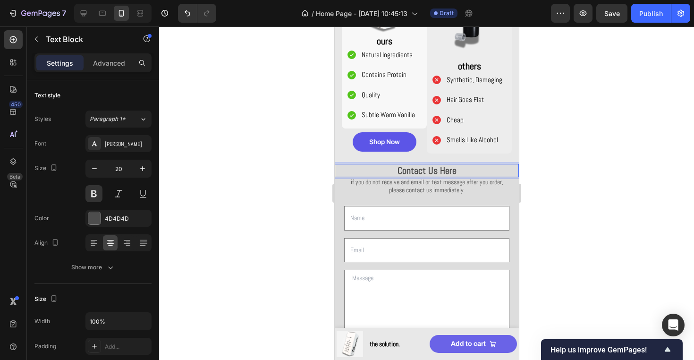
click at [448, 170] on strong "Contact Us Here" at bounding box center [426, 170] width 59 height 12
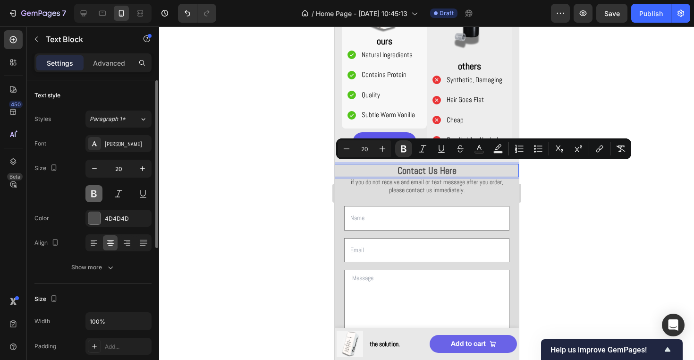
click at [97, 195] on button at bounding box center [93, 193] width 17 height 17
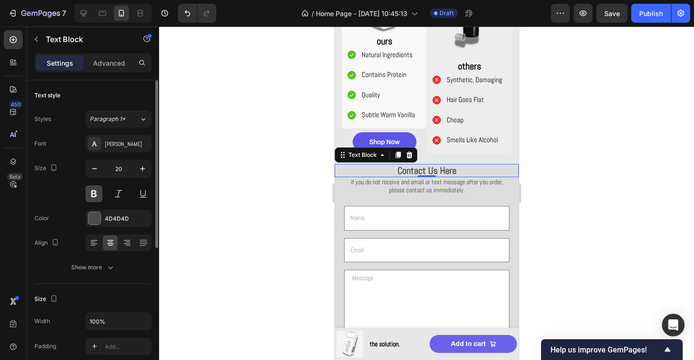
click at [97, 195] on button at bounding box center [93, 193] width 17 height 17
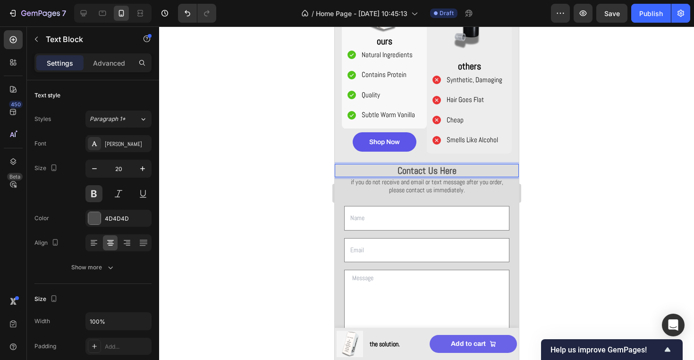
click at [401, 166] on strong "Contact Us Here" at bounding box center [426, 170] width 59 height 12
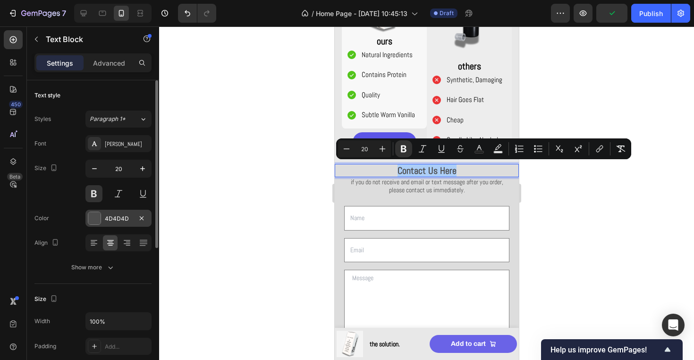
click at [130, 214] on div "4D4D4D" at bounding box center [118, 218] width 27 height 9
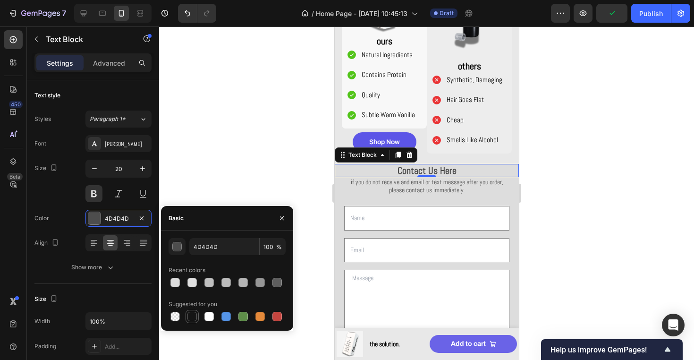
click at [194, 315] on div at bounding box center [192, 316] width 9 height 9
type input "151515"
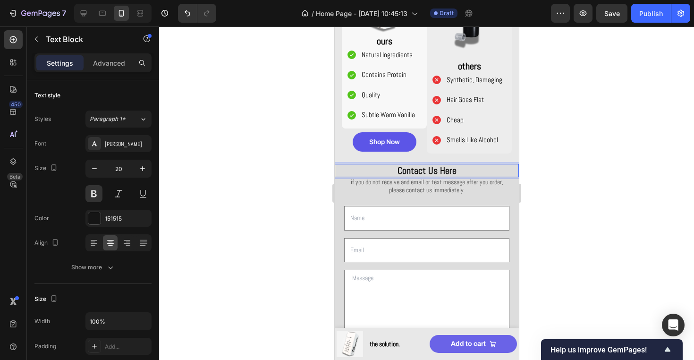
click at [94, 53] on div "Settings Advanced" at bounding box center [92, 62] width 117 height 19
click at [94, 59] on p "Advanced" at bounding box center [109, 63] width 32 height 10
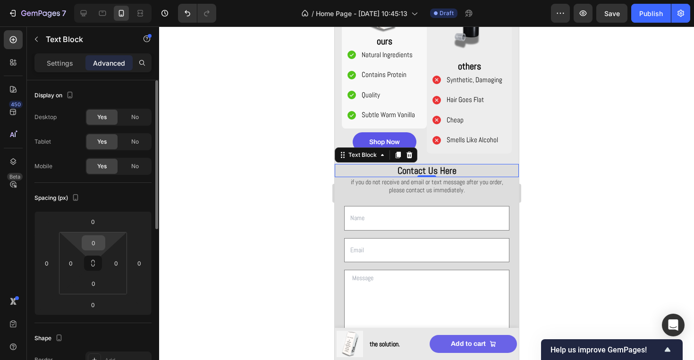
click at [94, 238] on input "0" at bounding box center [93, 243] width 19 height 14
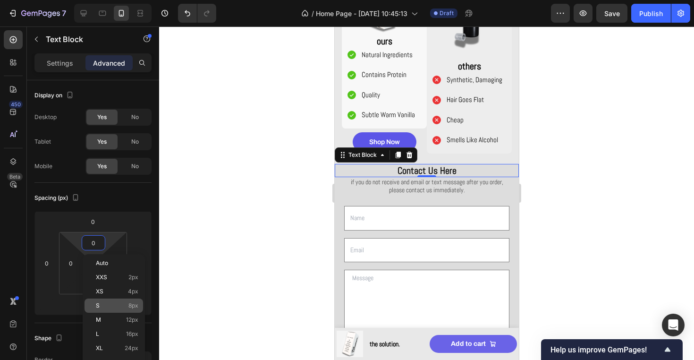
click at [127, 302] on div "S 8px" at bounding box center [114, 305] width 59 height 14
type input "8"
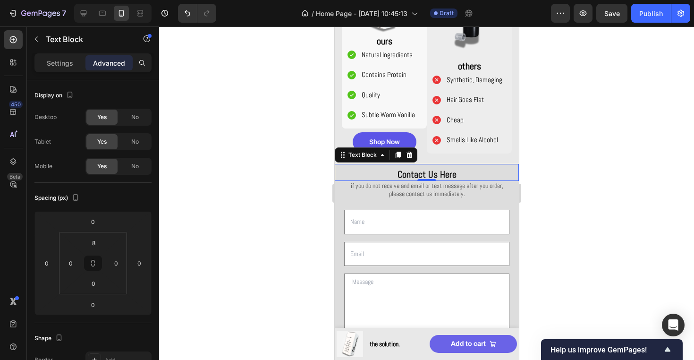
click at [289, 107] on div at bounding box center [426, 192] width 535 height 333
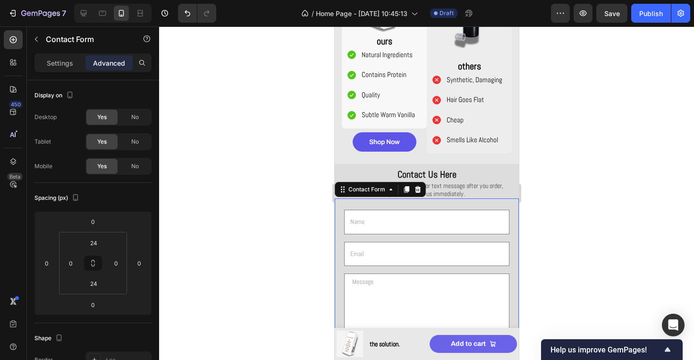
click at [406, 202] on div "Text Field Email Field Row Text Area Row Submit Submit Button Contact Form 0" at bounding box center [426, 293] width 184 height 191
click at [93, 242] on input "24" at bounding box center [93, 243] width 19 height 14
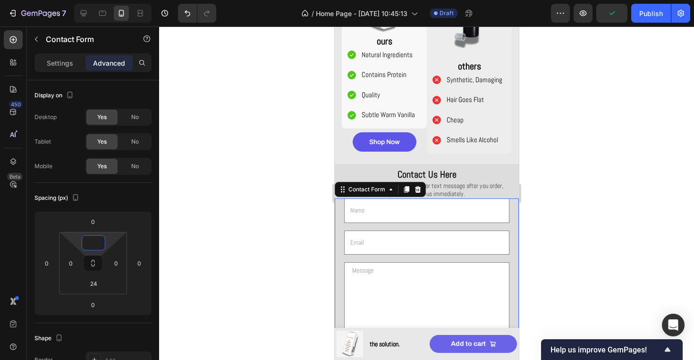
type input "0"
click at [229, 182] on div at bounding box center [426, 192] width 535 height 333
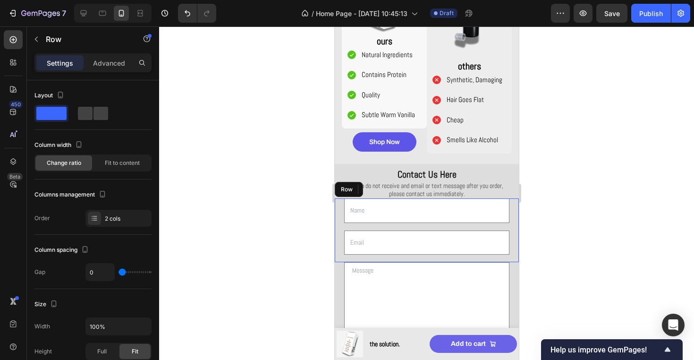
click at [515, 210] on div "Text Field 16" at bounding box center [426, 214] width 184 height 32
click at [104, 71] on div "Settings Advanced" at bounding box center [92, 62] width 117 height 19
click at [104, 69] on div "Advanced" at bounding box center [108, 62] width 47 height 15
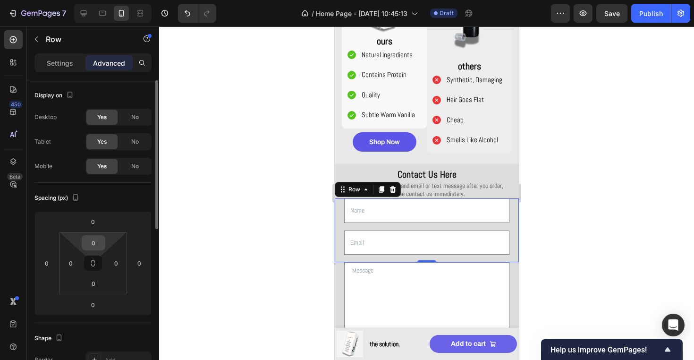
click at [97, 247] on input "0" at bounding box center [93, 243] width 19 height 14
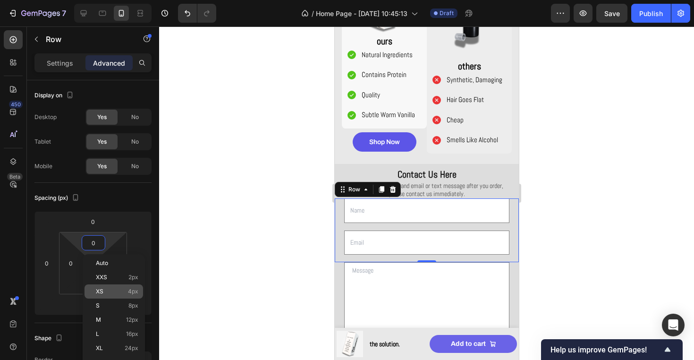
click at [132, 291] on span "4px" at bounding box center [133, 291] width 10 height 7
type input "4"
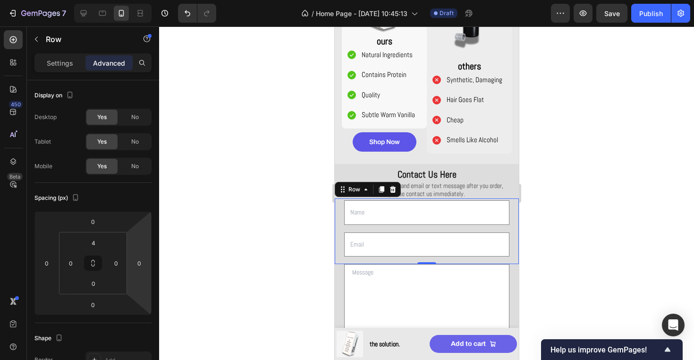
click at [225, 204] on div at bounding box center [426, 192] width 535 height 333
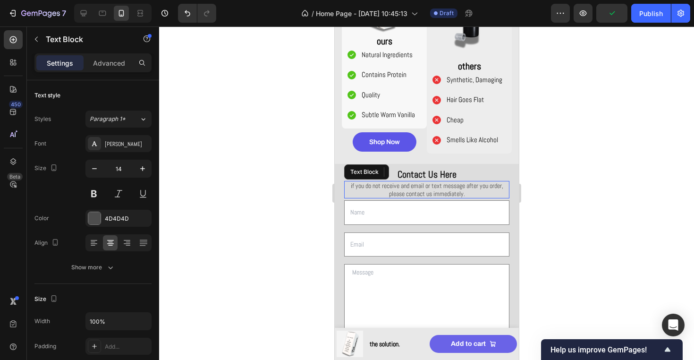
click at [447, 188] on p "if you do not receive and email or text message after you order, please contact…" at bounding box center [426, 190] width 163 height 16
click at [452, 189] on p "if you do not receive and email or text message after you order, please contact…" at bounding box center [426, 190] width 163 height 16
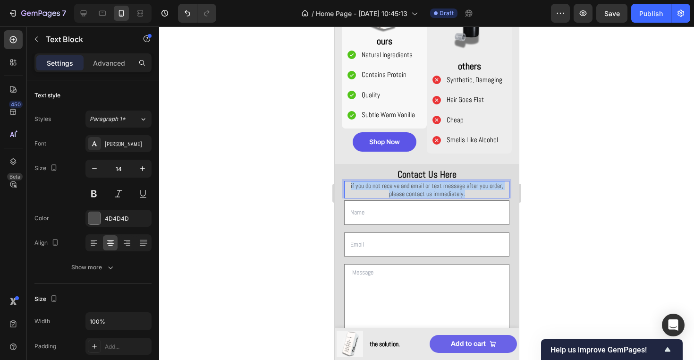
click at [452, 189] on p "if you do not receive and email or text message after you order, please contact…" at bounding box center [426, 190] width 163 height 16
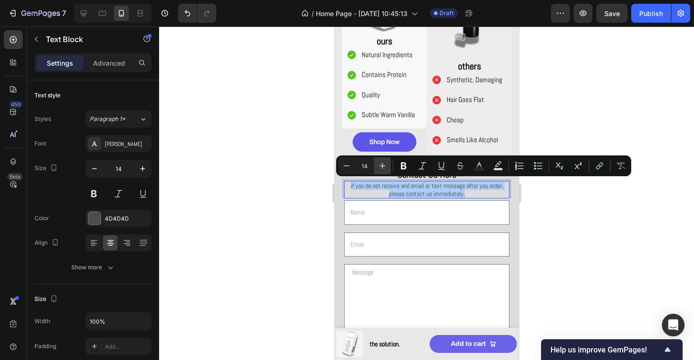
click at [383, 164] on icon "Editor contextual toolbar" at bounding box center [382, 165] width 9 height 9
type input "18"
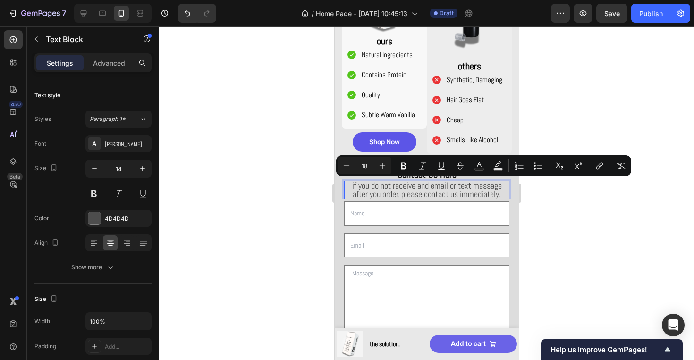
click at [294, 203] on div at bounding box center [426, 192] width 535 height 333
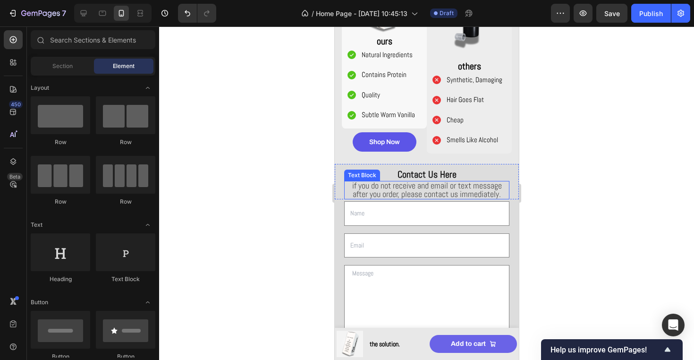
click at [388, 187] on span "if you do not receive and email or text message after you order, please contact…" at bounding box center [427, 189] width 150 height 19
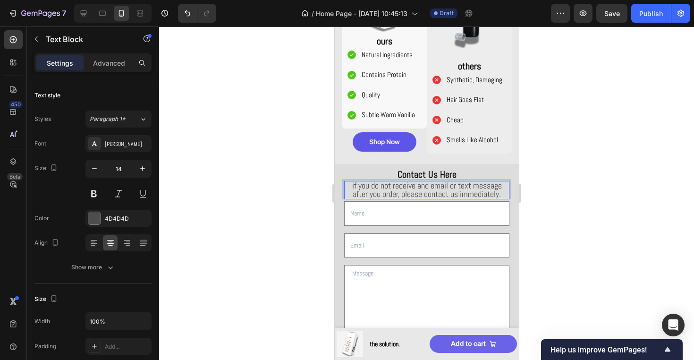
click at [369, 180] on span "if you do not receive and email or text message after you order, please contact…" at bounding box center [427, 189] width 150 height 19
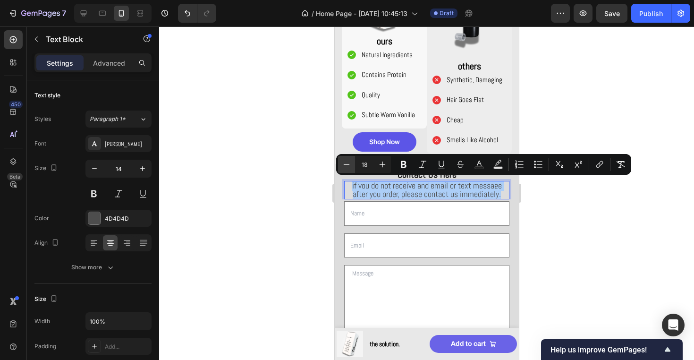
click at [343, 161] on icon "Editor contextual toolbar" at bounding box center [346, 164] width 9 height 9
type input "16"
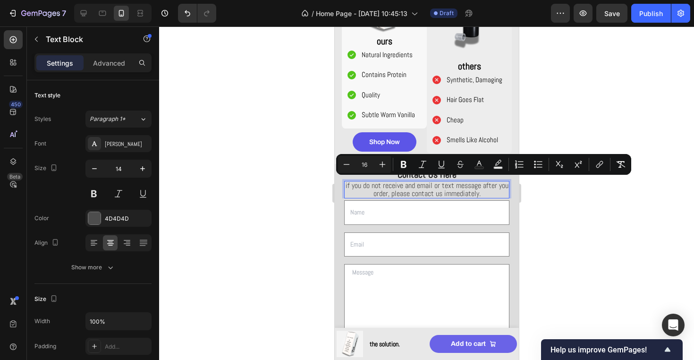
click at [363, 188] on span "if you do not receive and email or text message after you order, please contact…" at bounding box center [426, 189] width 163 height 18
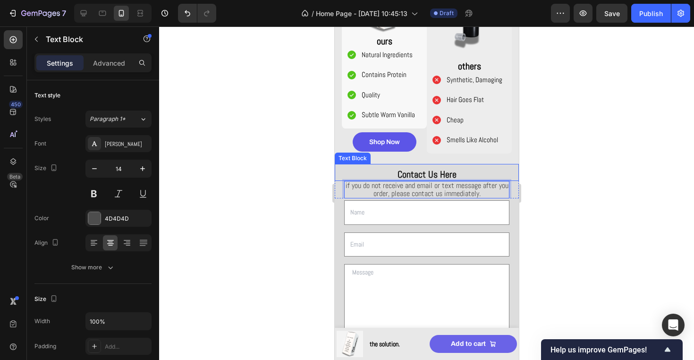
click at [411, 170] on strong "Contact Us Here" at bounding box center [426, 174] width 59 height 12
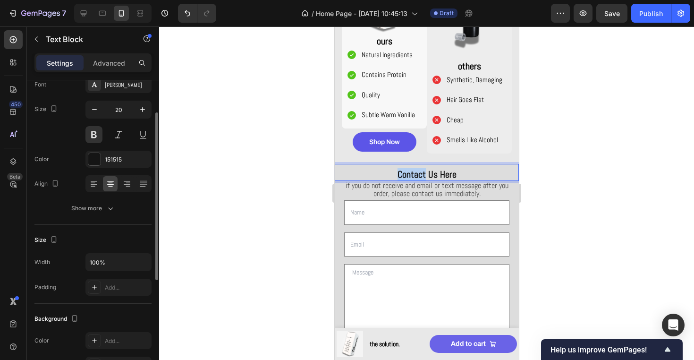
click at [381, 170] on p "Contact Us Here" at bounding box center [426, 174] width 182 height 11
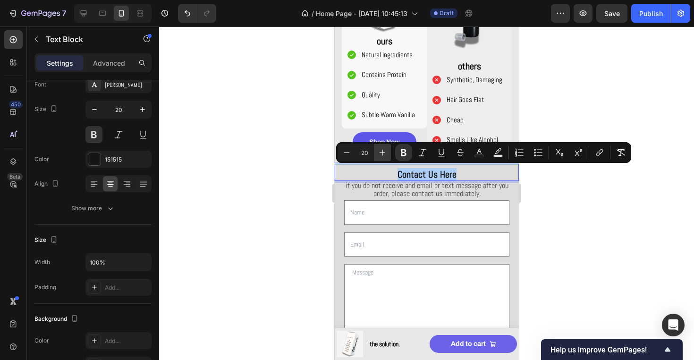
click at [386, 152] on icon "Editor contextual toolbar" at bounding box center [382, 152] width 9 height 9
click at [346, 157] on button "Minus" at bounding box center [346, 152] width 17 height 17
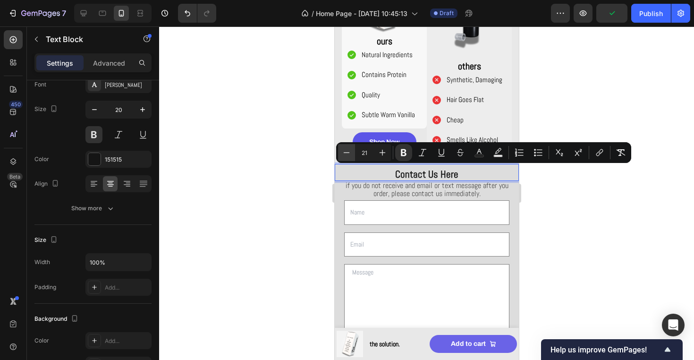
click at [346, 157] on button "Minus" at bounding box center [346, 152] width 17 height 17
type input "20"
click at [313, 189] on div at bounding box center [426, 192] width 535 height 333
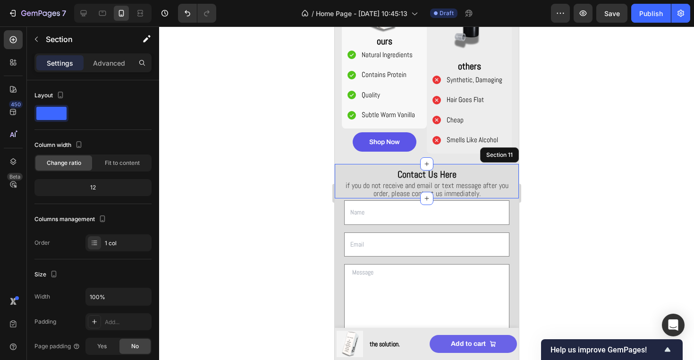
click at [513, 193] on div "Contact Us Here Text Block if you do not receive and email or text message afte…" at bounding box center [426, 181] width 184 height 35
click at [102, 65] on p "Advanced" at bounding box center [109, 63] width 32 height 10
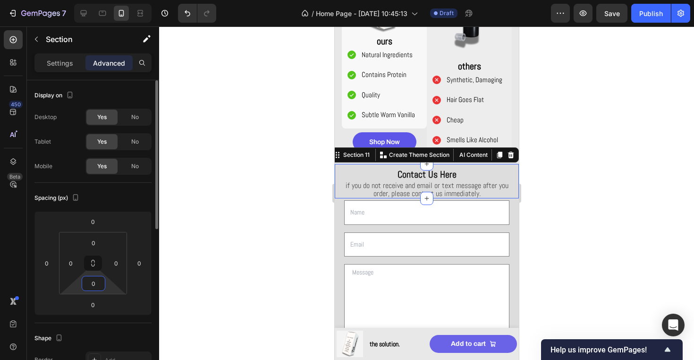
click at [89, 288] on input "0" at bounding box center [93, 283] width 19 height 14
click at [135, 335] on div "XS 4px" at bounding box center [114, 332] width 59 height 14
type input "4"
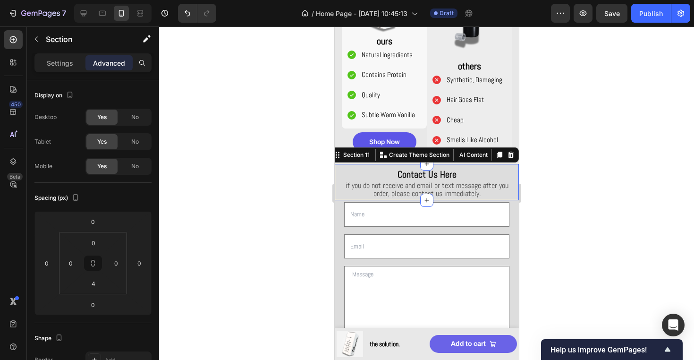
click at [252, 212] on div at bounding box center [426, 192] width 535 height 333
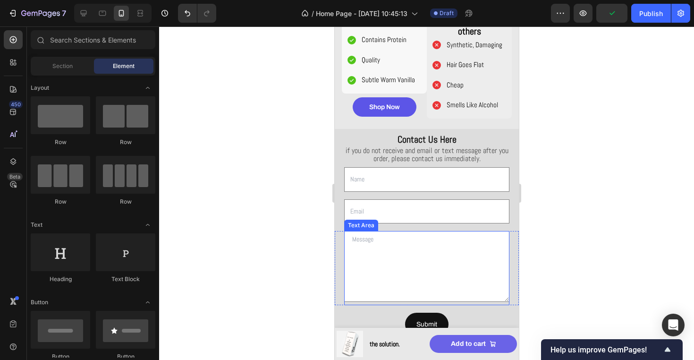
scroll to position [963, 0]
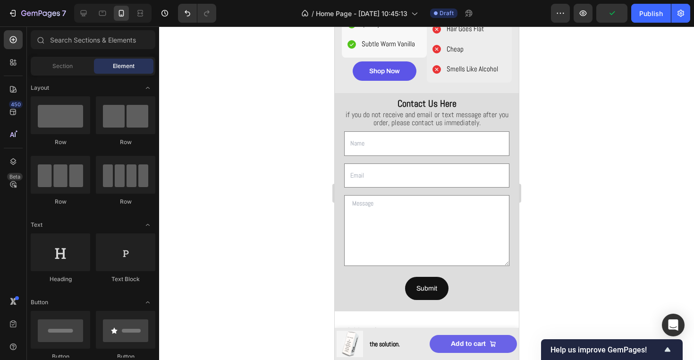
click at [596, 218] on div at bounding box center [426, 192] width 535 height 333
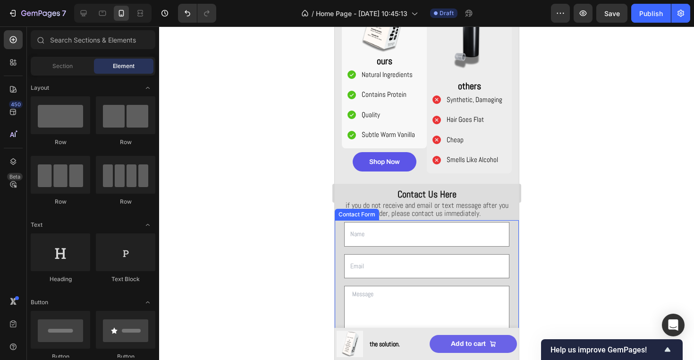
scroll to position [866, 0]
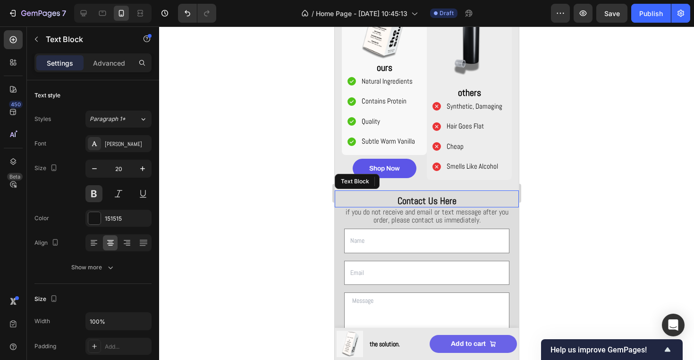
drag, startPoint x: 500, startPoint y: 191, endPoint x: 623, endPoint y: 185, distance: 123.4
click at [500, 191] on div "Contact Us Here Text Block" at bounding box center [426, 198] width 184 height 17
click at [99, 70] on div "Advanced" at bounding box center [108, 62] width 47 height 15
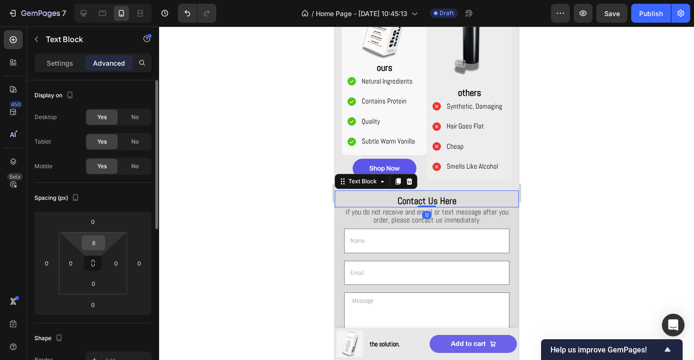
click at [91, 242] on input "8" at bounding box center [93, 243] width 19 height 14
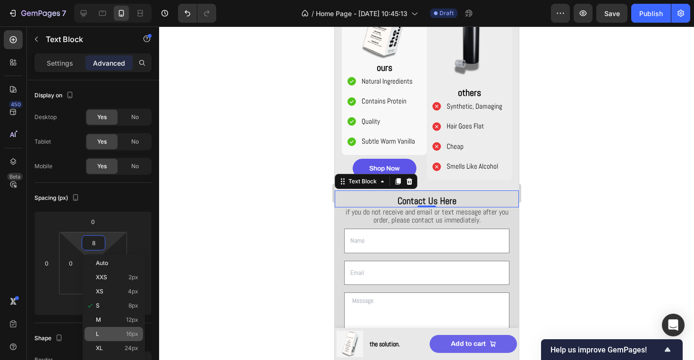
click at [128, 336] on span "16px" at bounding box center [132, 334] width 12 height 7
type input "16"
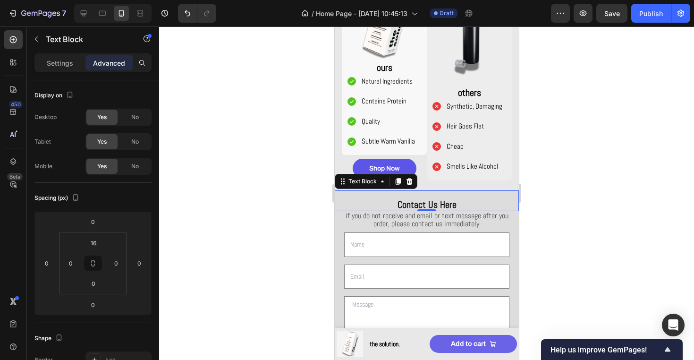
click at [297, 168] on div at bounding box center [426, 192] width 535 height 333
click at [414, 198] on strong "Contact Us Here" at bounding box center [426, 204] width 59 height 12
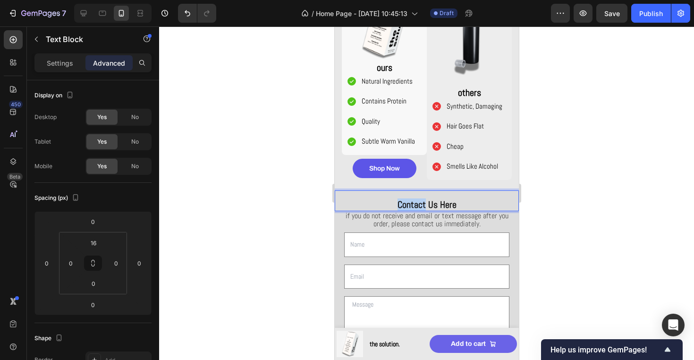
click at [414, 203] on strong "Contact Us Here" at bounding box center [426, 204] width 59 height 12
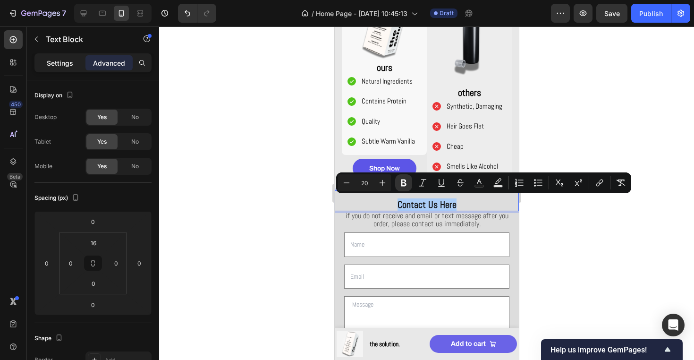
click at [68, 61] on p "Settings" at bounding box center [60, 63] width 26 height 10
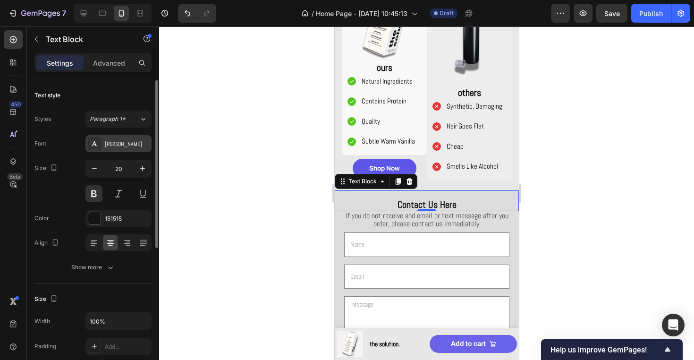
click at [112, 144] on div "[PERSON_NAME]" at bounding box center [127, 144] width 44 height 9
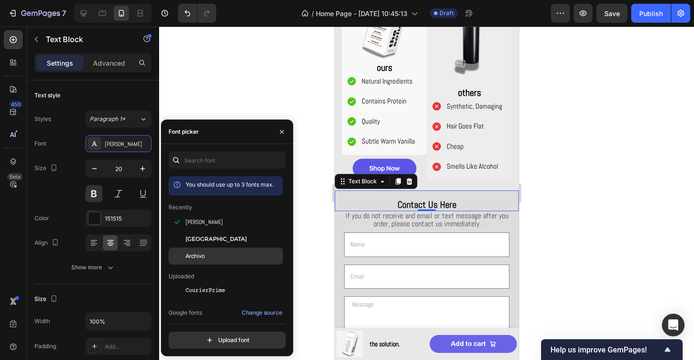
click at [214, 254] on div "Archivo" at bounding box center [233, 256] width 95 height 9
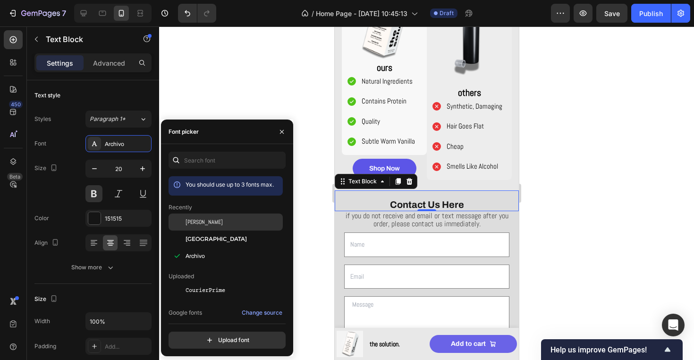
click at [221, 229] on div "[PERSON_NAME]" at bounding box center [226, 221] width 114 height 17
click at [566, 217] on div at bounding box center [426, 192] width 535 height 333
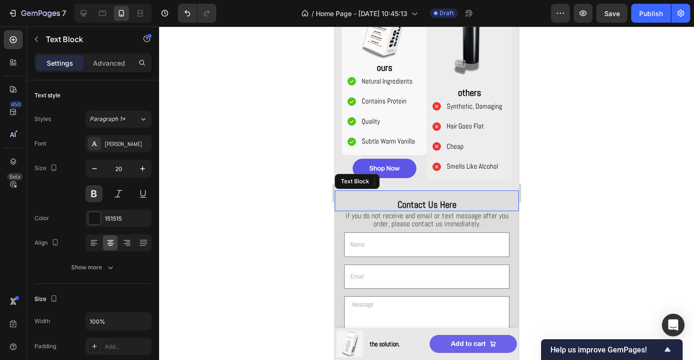
click at [435, 204] on strong "Contact Us Here" at bounding box center [426, 204] width 59 height 12
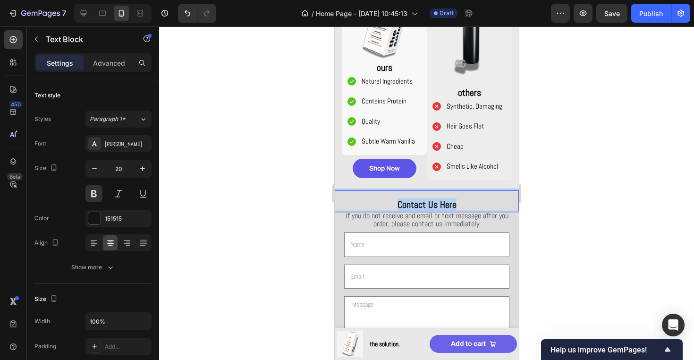
click at [435, 204] on strong "Contact Us Here" at bounding box center [426, 204] width 59 height 12
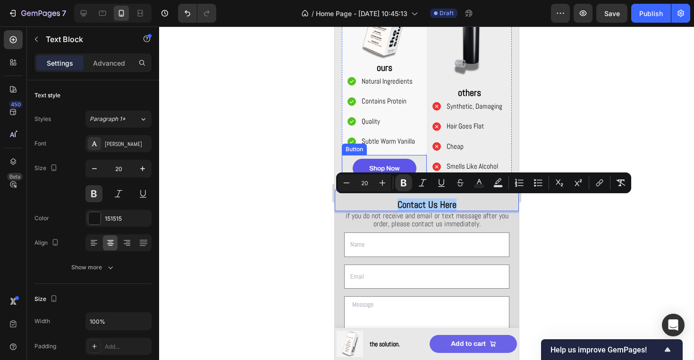
click at [562, 92] on div at bounding box center [426, 192] width 535 height 333
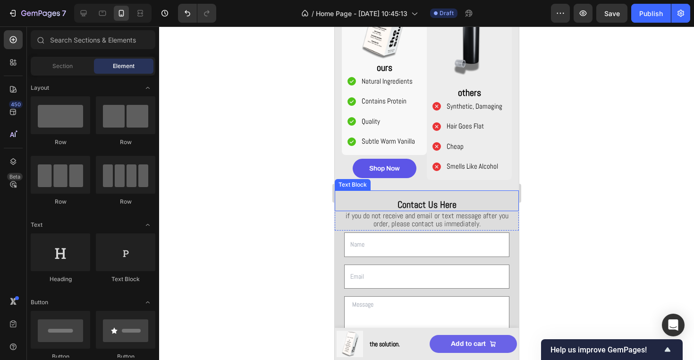
scroll to position [991, 0]
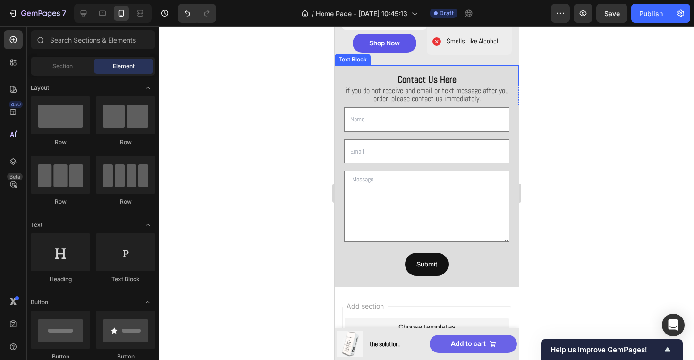
click at [427, 79] on strong "Contact Us Here" at bounding box center [426, 79] width 59 height 12
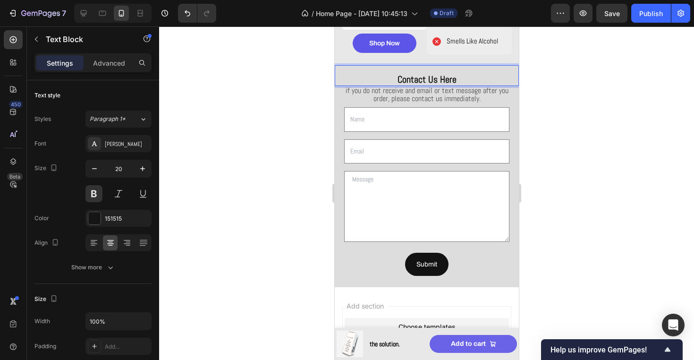
click at [427, 79] on strong "Contact Us Here" at bounding box center [426, 79] width 59 height 12
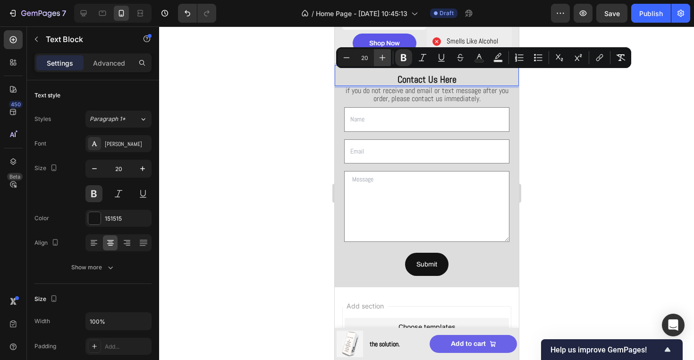
click at [378, 55] on icon "Editor contextual toolbar" at bounding box center [382, 57] width 9 height 9
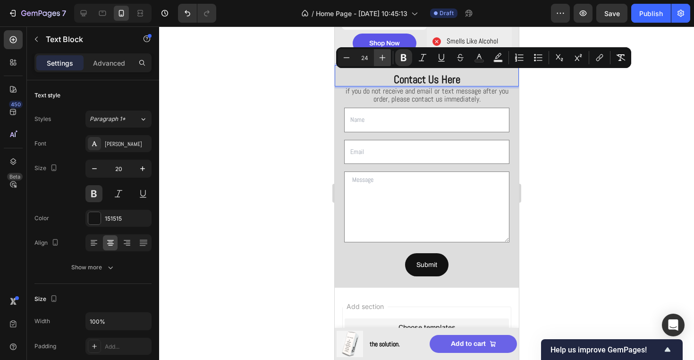
type input "25"
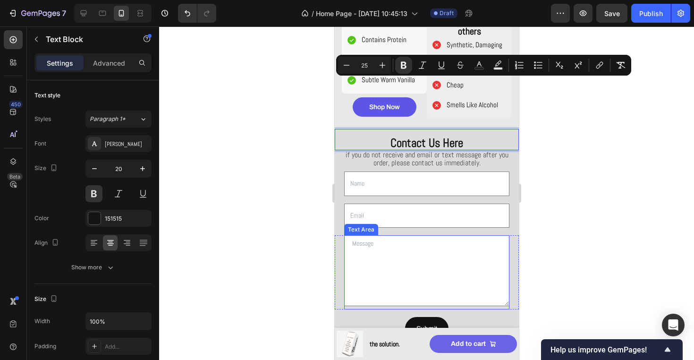
scroll to position [915, 0]
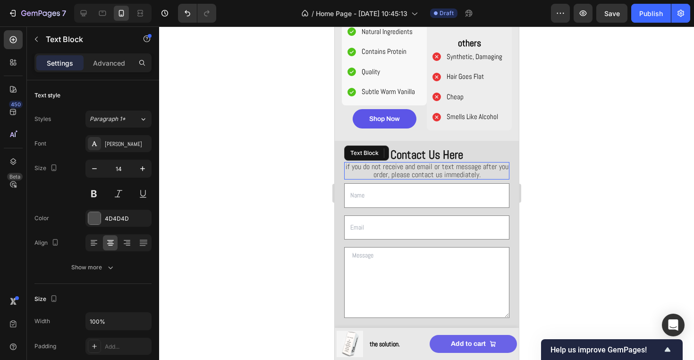
click at [419, 170] on span "if you do not receive and email or text message after you order, please contact…" at bounding box center [426, 171] width 163 height 18
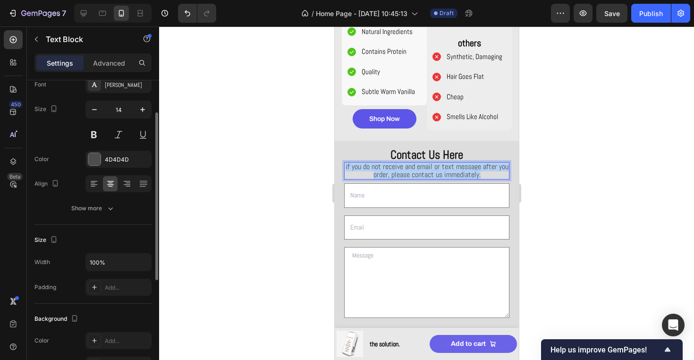
click at [419, 170] on span "if you do not receive and email or text message after you order, please contact…" at bounding box center [426, 171] width 163 height 18
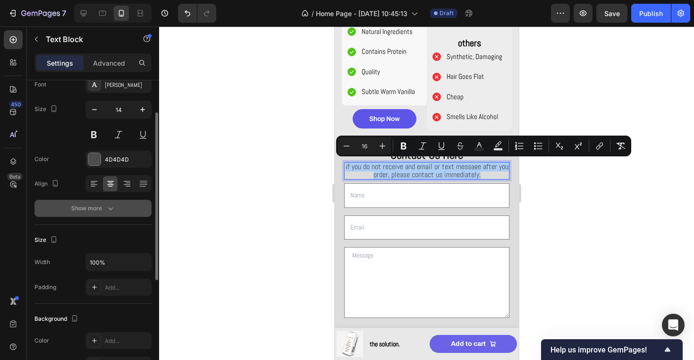
click at [100, 208] on div "Show more" at bounding box center [93, 208] width 44 height 9
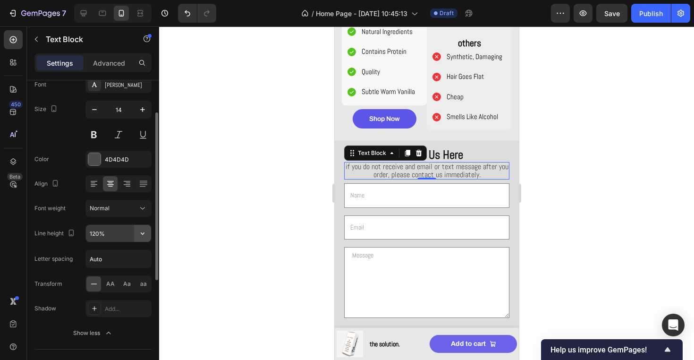
click at [140, 231] on icon "button" at bounding box center [142, 233] width 9 height 9
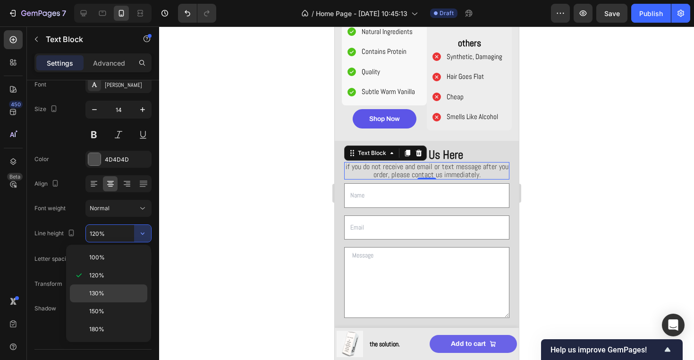
click at [114, 293] on p "130%" at bounding box center [116, 293] width 54 height 9
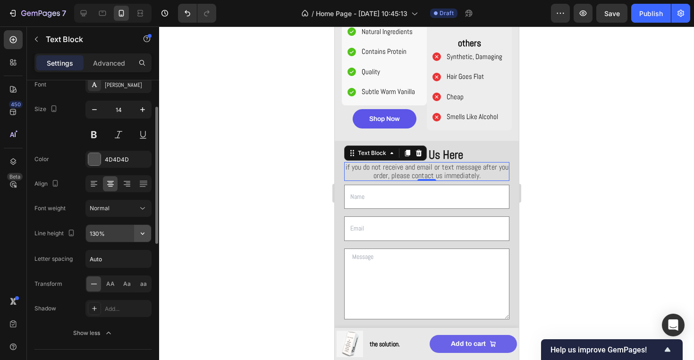
click at [142, 231] on icon "button" at bounding box center [142, 233] width 9 height 9
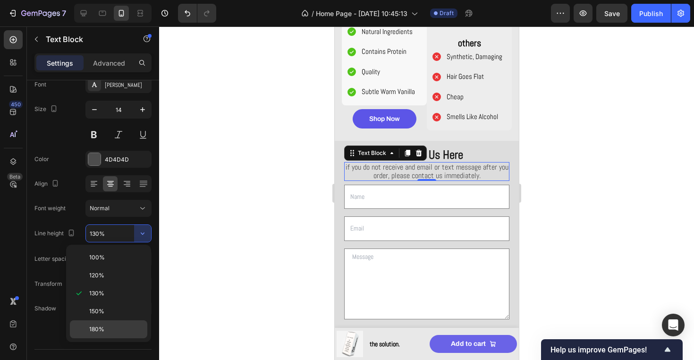
click at [113, 331] on p "180%" at bounding box center [116, 329] width 54 height 9
type input "180%"
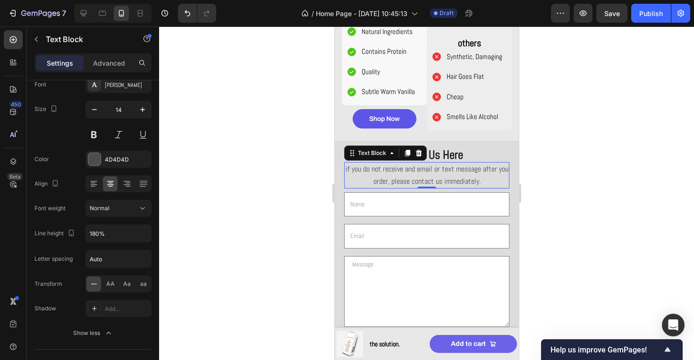
click at [273, 212] on div at bounding box center [426, 192] width 535 height 333
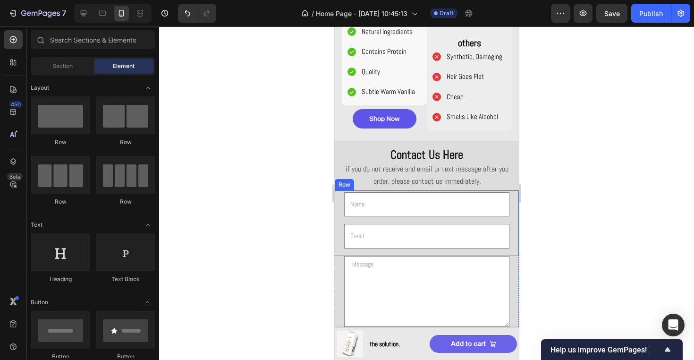
click at [341, 207] on div "Text Field" at bounding box center [426, 208] width 184 height 32
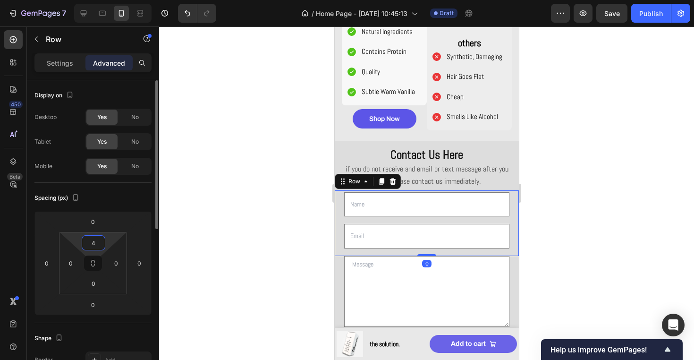
click at [94, 244] on input "4" at bounding box center [93, 243] width 19 height 14
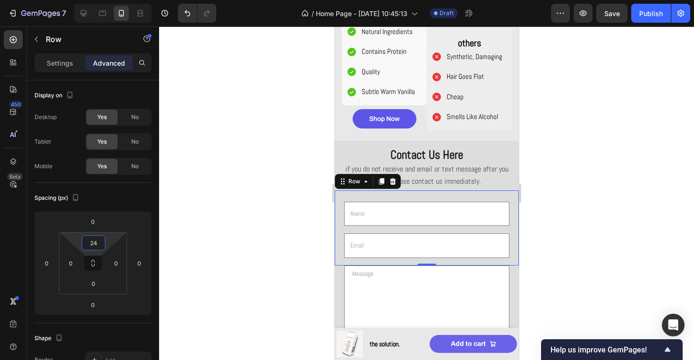
type input "24"
click at [231, 173] on div at bounding box center [426, 192] width 535 height 333
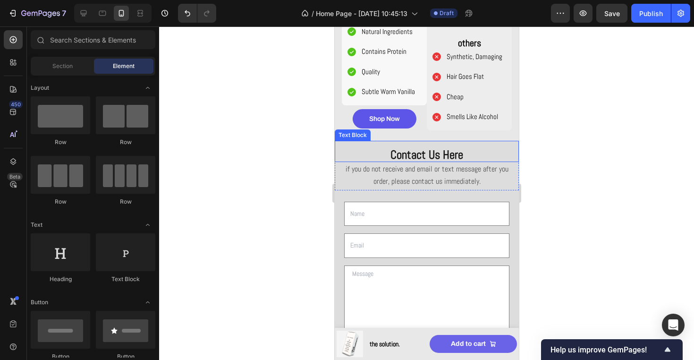
click at [419, 153] on strong "Contact Us Here" at bounding box center [426, 154] width 73 height 15
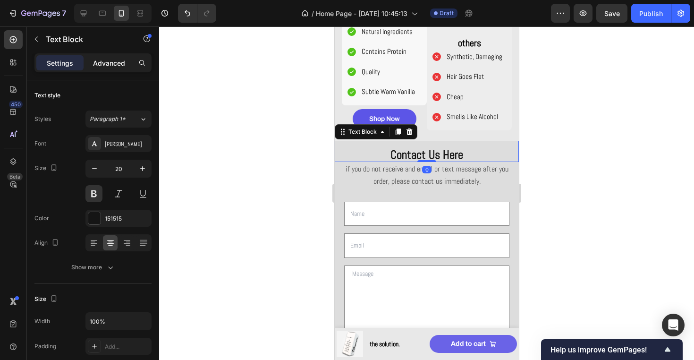
click at [108, 67] on p "Advanced" at bounding box center [109, 63] width 32 height 10
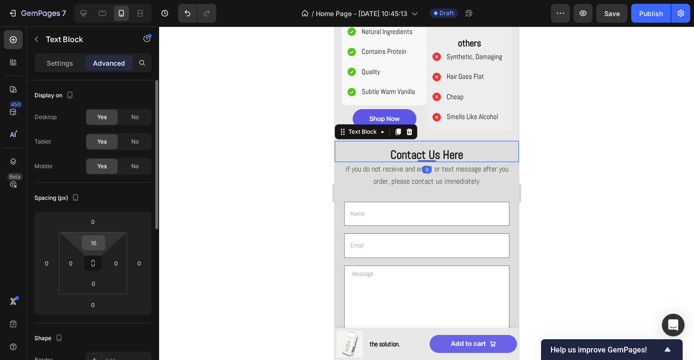
click at [95, 243] on input "16" at bounding box center [93, 243] width 19 height 14
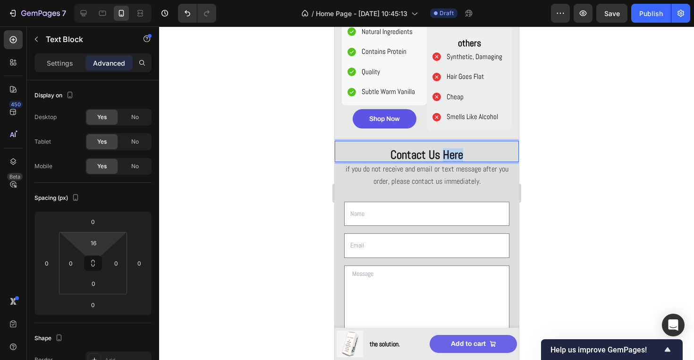
click at [458, 152] on strong "Contact Us Here" at bounding box center [426, 154] width 73 height 15
click at [423, 155] on strong "Contact Us" at bounding box center [427, 154] width 50 height 15
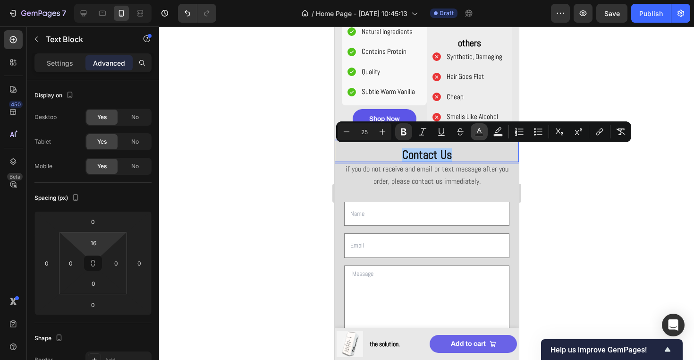
click at [481, 132] on icon "Editor contextual toolbar" at bounding box center [479, 130] width 5 height 5
type input "151515"
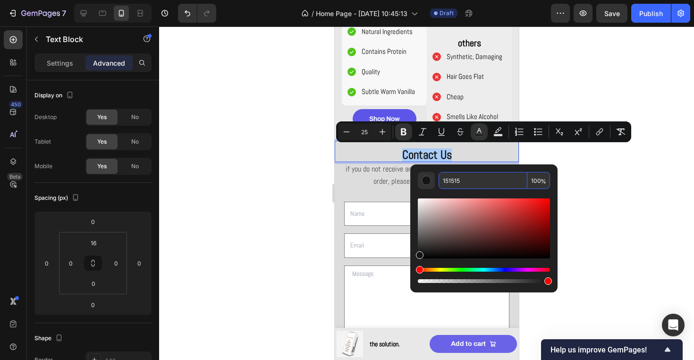
click at [469, 182] on input "151515" at bounding box center [483, 180] width 89 height 17
paste input "4D4D4D"
type input "4D4D4D"
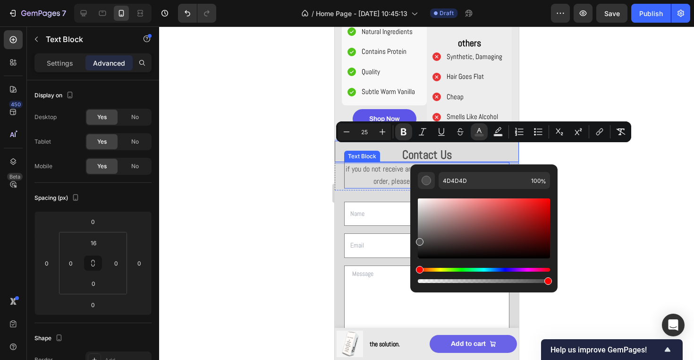
click at [399, 171] on span "if you do not receive and email or text message after you order, please contact…" at bounding box center [426, 175] width 163 height 22
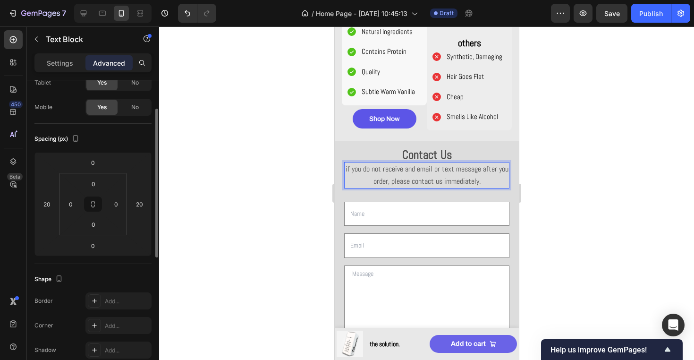
click at [399, 171] on span "if you do not receive and email or text message after you order, please contact…" at bounding box center [426, 175] width 163 height 22
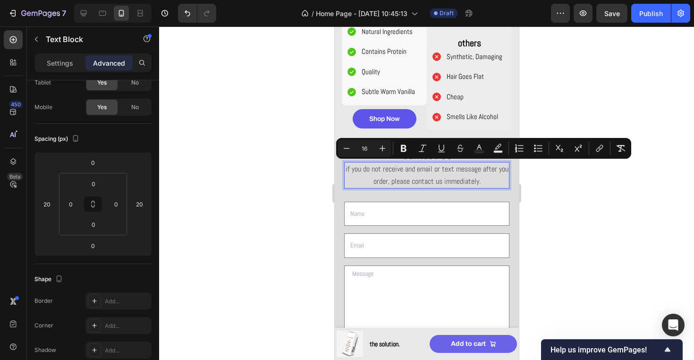
click at [308, 241] on div at bounding box center [426, 192] width 535 height 333
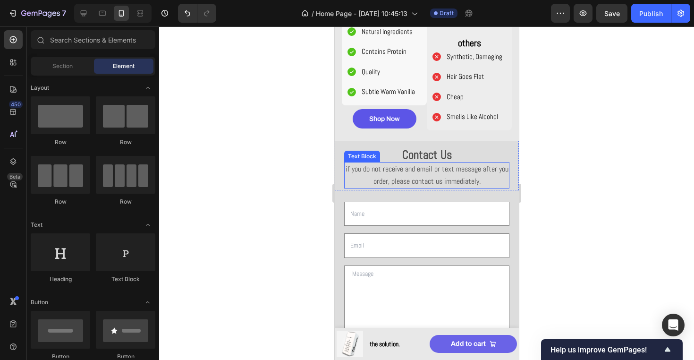
click at [414, 170] on span "if you do not receive and email or text message after you order, please contact…" at bounding box center [426, 175] width 163 height 22
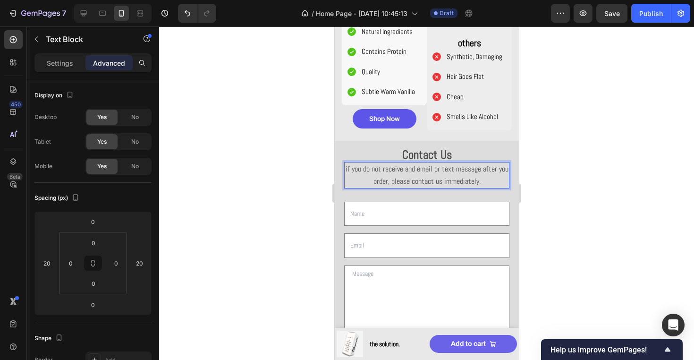
click at [415, 170] on span "if you do not receive and email or text message after you order, please contact…" at bounding box center [426, 175] width 163 height 22
click at [73, 261] on input "0" at bounding box center [71, 263] width 14 height 14
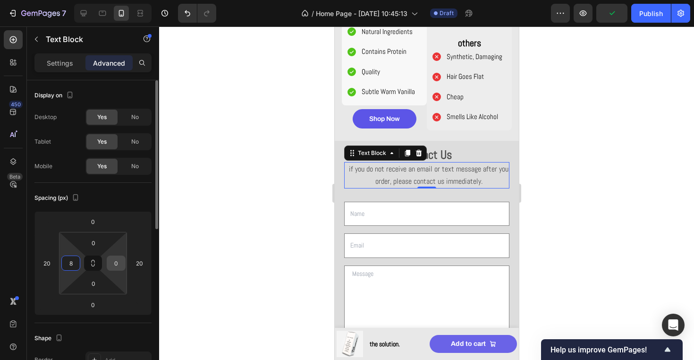
type input "8"
click at [116, 264] on input "0" at bounding box center [116, 263] width 14 height 14
type input "8"
click at [279, 120] on div at bounding box center [426, 192] width 535 height 333
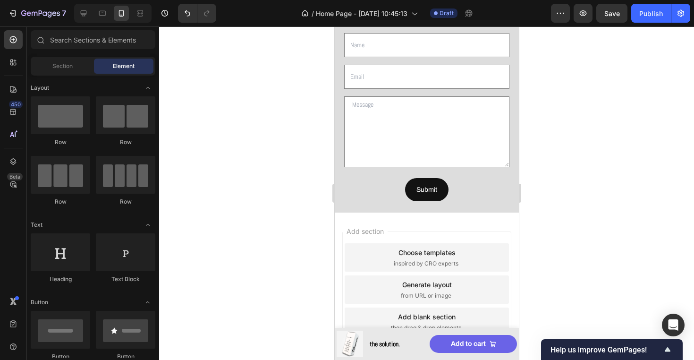
scroll to position [1060, 0]
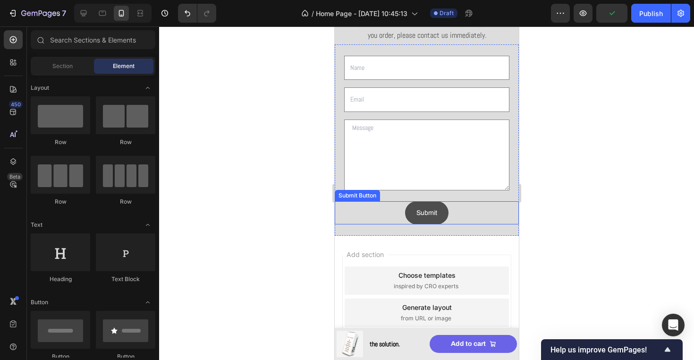
click at [445, 216] on button "Submit" at bounding box center [426, 212] width 43 height 23
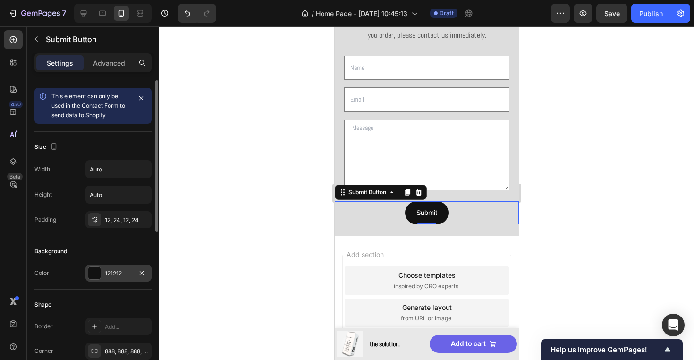
click at [126, 267] on div "121212" at bounding box center [118, 272] width 66 height 17
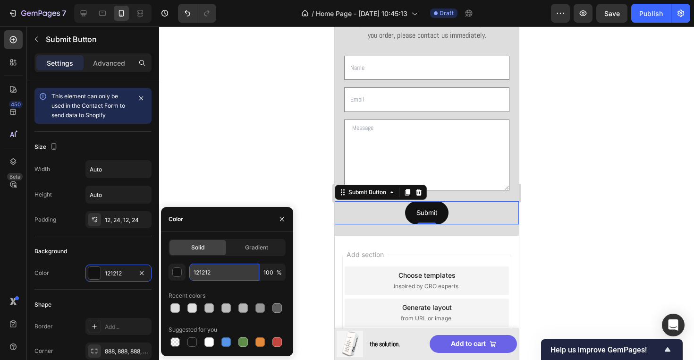
click at [210, 273] on input "121212" at bounding box center [224, 272] width 70 height 17
paste input "4D4D4D"
type input "4D4D4D"
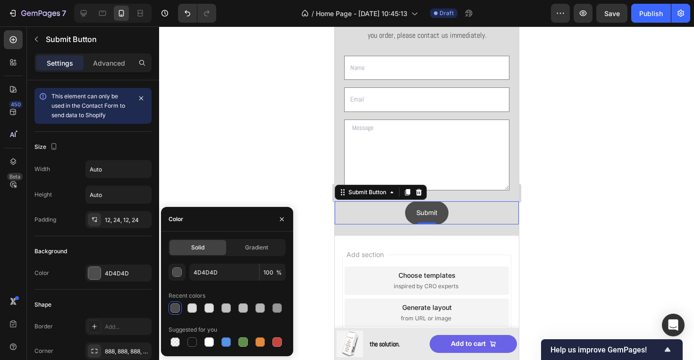
click at [273, 161] on div at bounding box center [426, 192] width 535 height 333
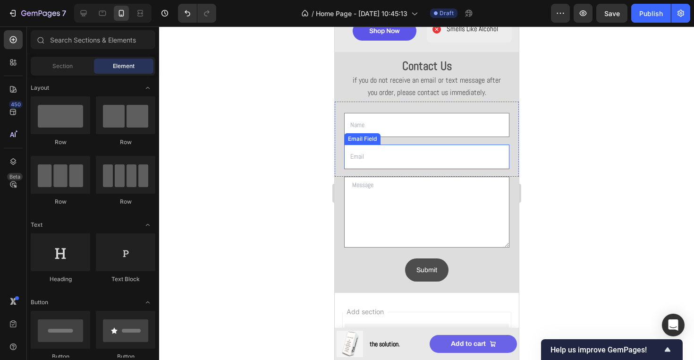
scroll to position [986, 0]
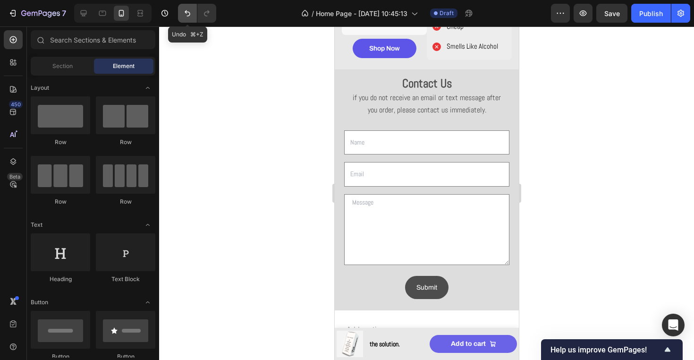
click at [187, 14] on icon "Undo/Redo" at bounding box center [187, 13] width 9 height 9
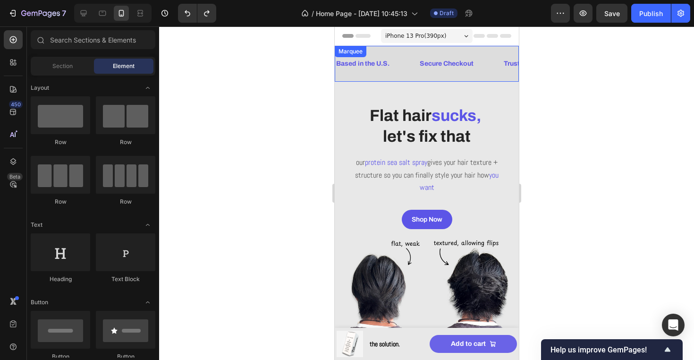
scroll to position [0, 0]
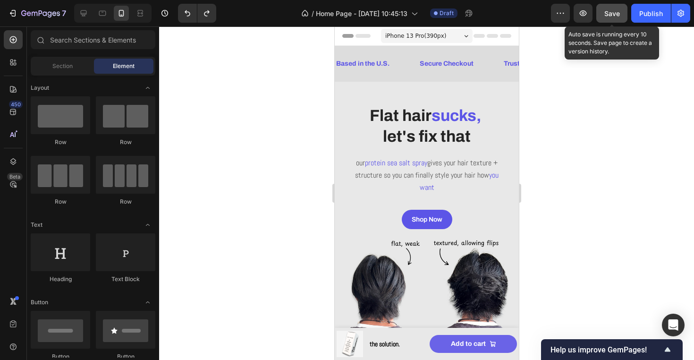
click at [605, 9] on div "Save" at bounding box center [613, 14] width 16 height 10
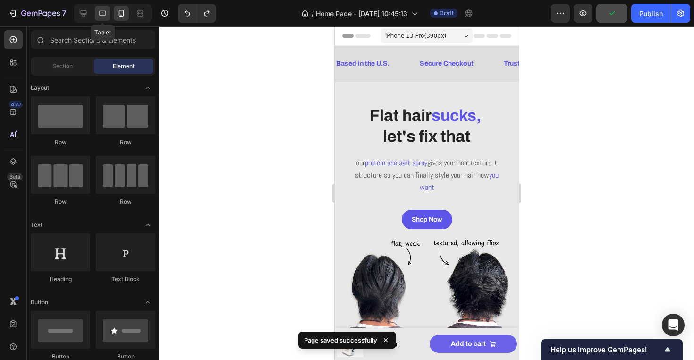
click at [104, 19] on div at bounding box center [102, 13] width 15 height 15
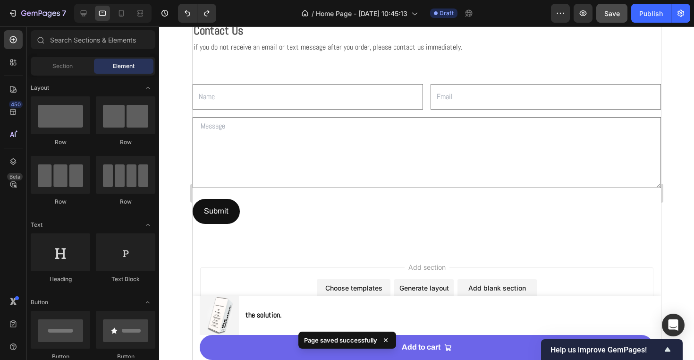
scroll to position [215, 0]
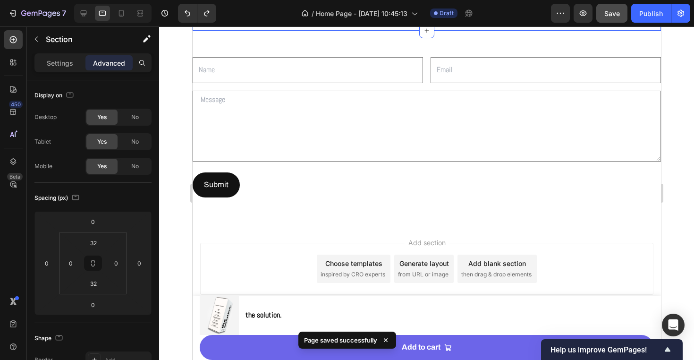
click at [408, 31] on div "Contact Us Text Block if you do not receive an email or text message after you …" at bounding box center [426, -1] width 469 height 63
click at [70, 62] on p "Settings" at bounding box center [60, 63] width 26 height 10
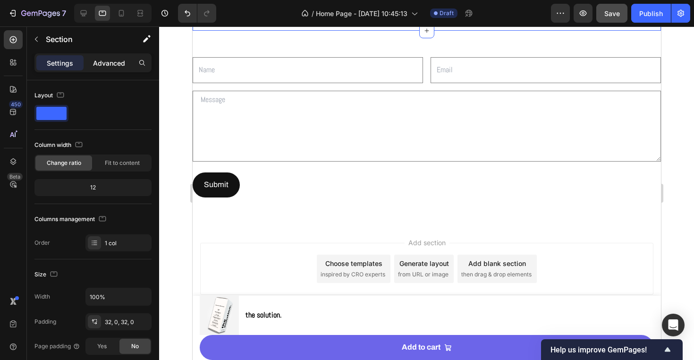
click at [115, 59] on p "Advanced" at bounding box center [109, 63] width 32 height 10
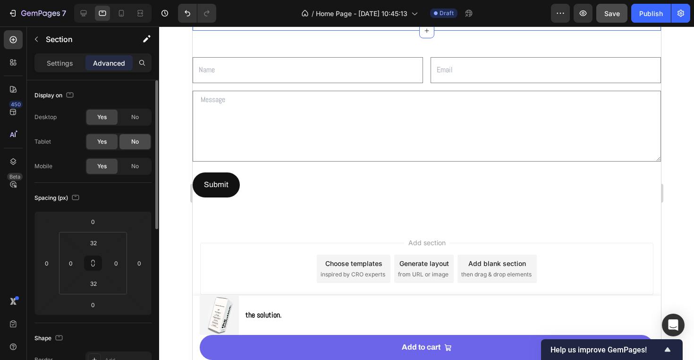
click at [137, 142] on span "No" at bounding box center [135, 141] width 8 height 9
click at [137, 119] on span "No" at bounding box center [135, 117] width 8 height 9
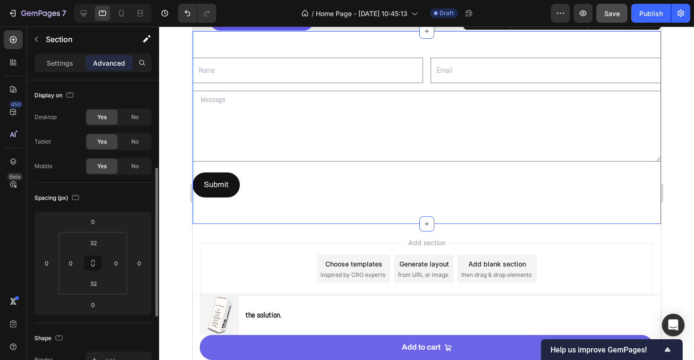
click at [244, 76] on div "Text Field Email Field Row Text Area Row Submit Submit Button Contact Form Sect…" at bounding box center [426, 127] width 469 height 193
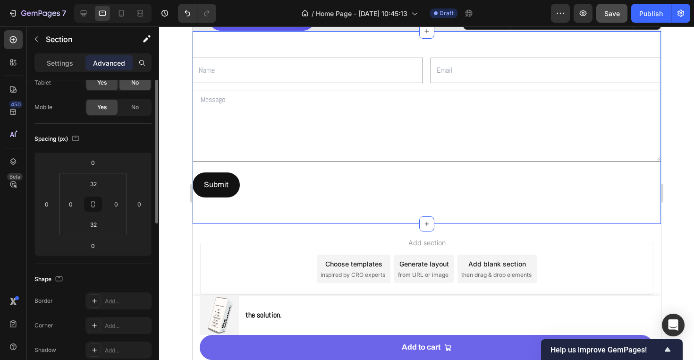
scroll to position [0, 0]
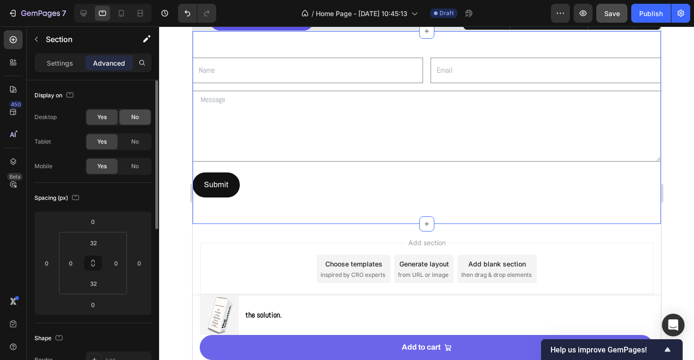
click at [131, 115] on span "No" at bounding box center [135, 117] width 8 height 9
click at [132, 140] on span "No" at bounding box center [135, 141] width 8 height 9
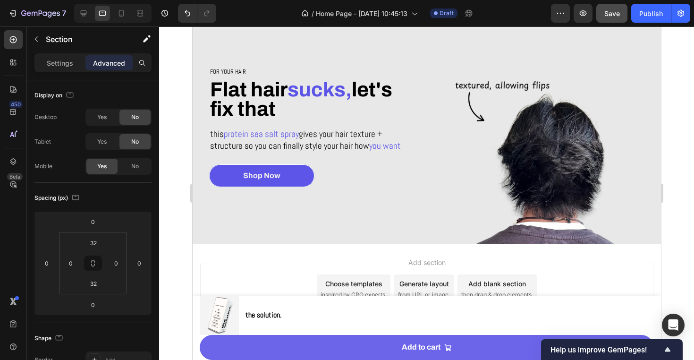
scroll to position [36, 0]
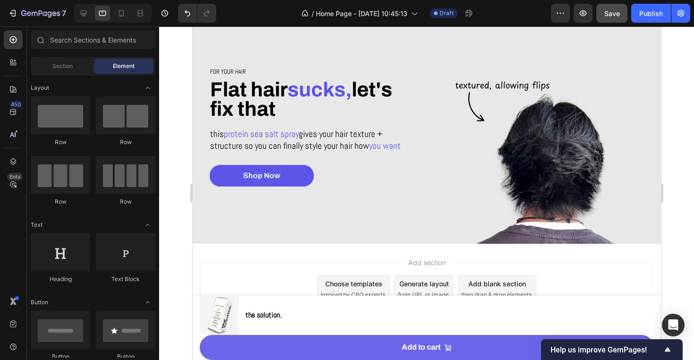
click at [246, 254] on div "Add section Choose templates inspired by CRO experts Generate layout from URL o…" at bounding box center [426, 302] width 469 height 116
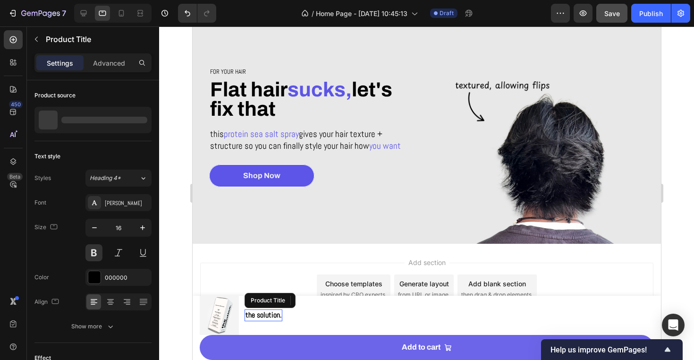
click at [274, 312] on h1 "the solution." at bounding box center [263, 315] width 38 height 12
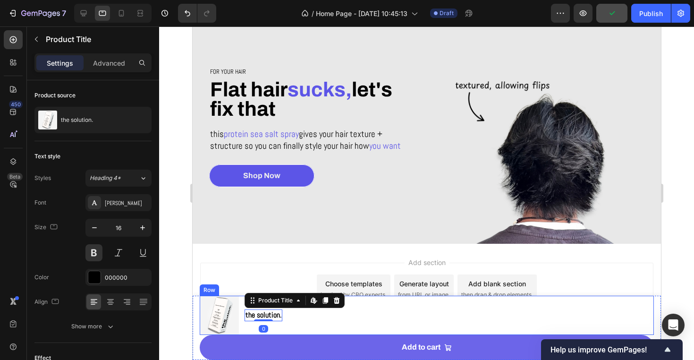
click at [319, 313] on div "Product Images the solution. Product Title Edit content in Shopify 0 Row" at bounding box center [426, 315] width 454 height 39
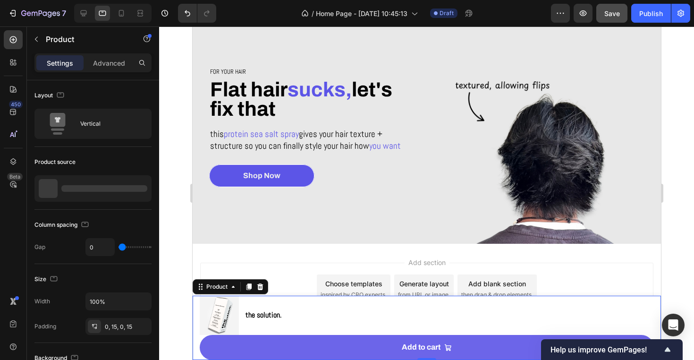
click at [197, 347] on div "Product Images the solution. Product Title Row Add to cart Add to Cart Product 0" at bounding box center [426, 328] width 469 height 64
click at [128, 61] on div "Advanced" at bounding box center [108, 62] width 47 height 15
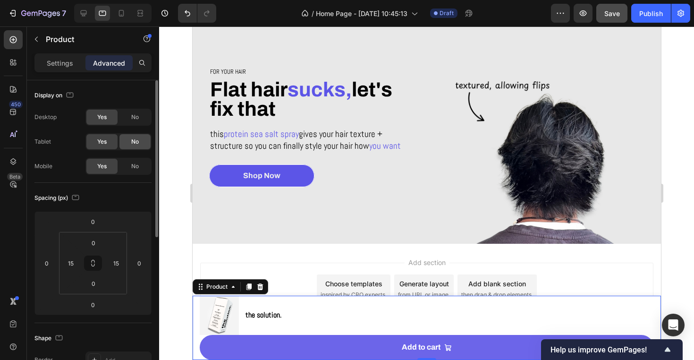
click at [128, 140] on div "No" at bounding box center [134, 141] width 31 height 15
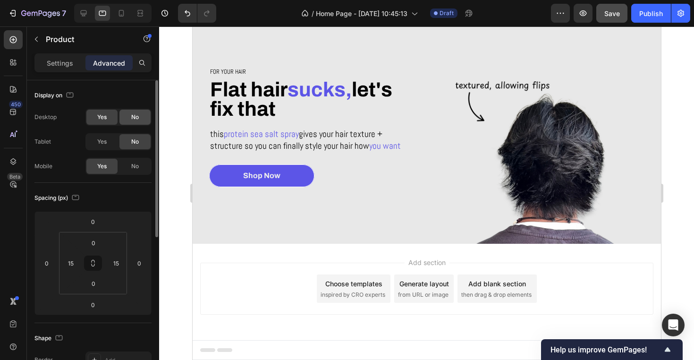
click at [137, 119] on span "No" at bounding box center [135, 117] width 8 height 9
click at [245, 331] on div "Add section Choose templates inspired by CRO experts Generate layout from URL o…" at bounding box center [426, 302] width 469 height 116
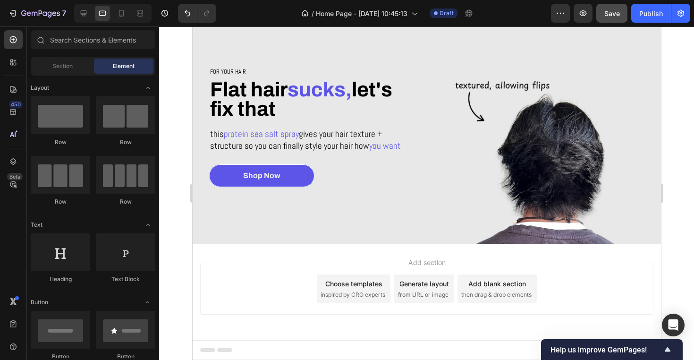
click at [251, 344] on div "Footer" at bounding box center [426, 350] width 453 height 19
click at [123, 10] on icon at bounding box center [121, 13] width 5 height 7
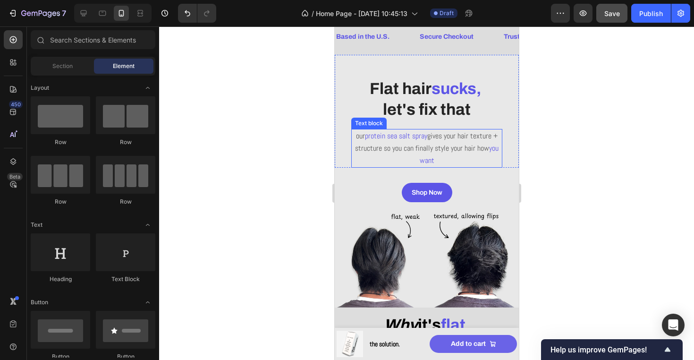
scroll to position [49, 0]
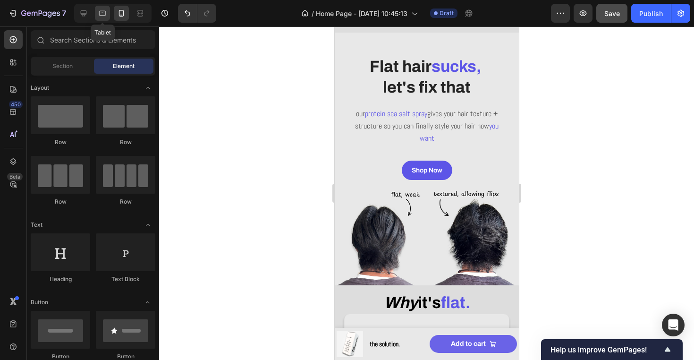
click at [99, 12] on icon at bounding box center [102, 13] width 9 height 9
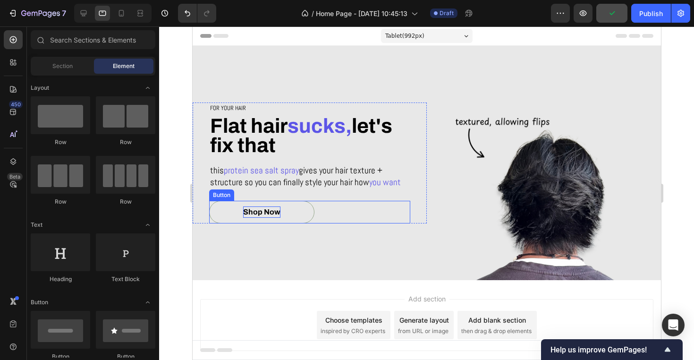
click at [253, 212] on div "Shop Now" at bounding box center [261, 211] width 37 height 11
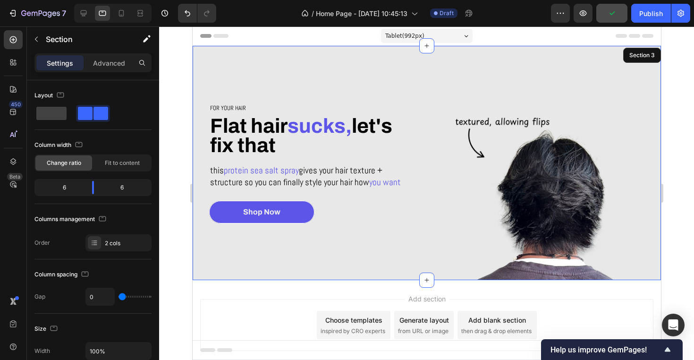
click at [251, 275] on div "For your hair Heading Flat hair sucks, let's fix that Heading this protein sea …" at bounding box center [309, 163] width 234 height 234
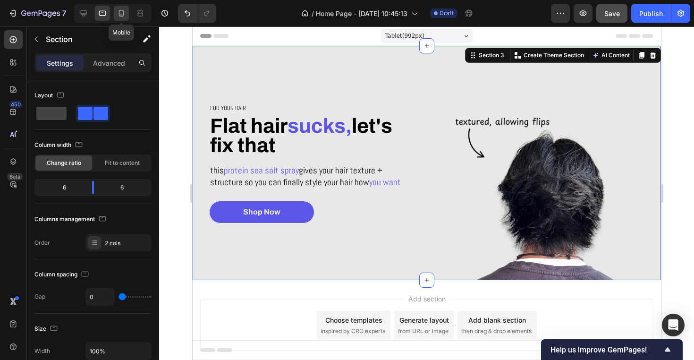
click at [117, 14] on icon at bounding box center [121, 13] width 9 height 9
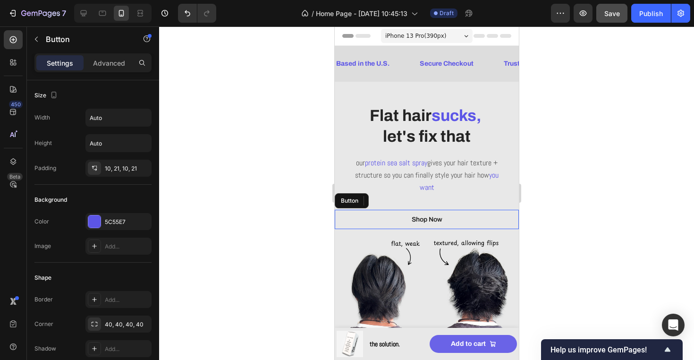
click at [445, 218] on link "Shop Now" at bounding box center [426, 219] width 51 height 19
click at [419, 219] on p "Shop Now" at bounding box center [426, 219] width 31 height 10
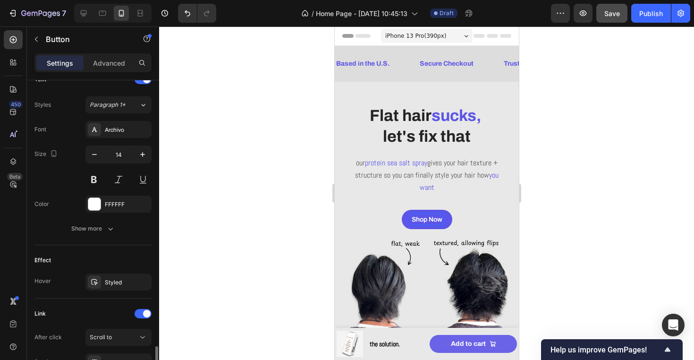
scroll to position [420, 0]
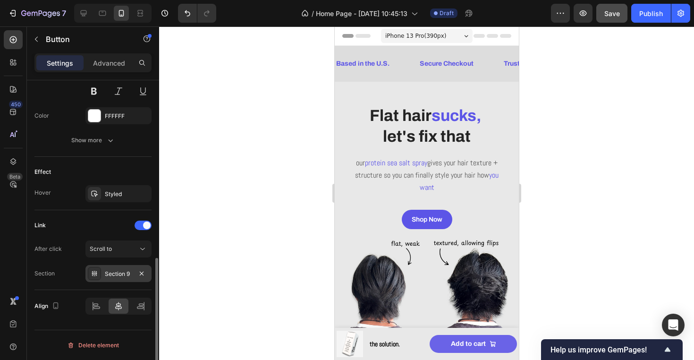
click at [122, 269] on div "Section 9" at bounding box center [118, 273] width 66 height 17
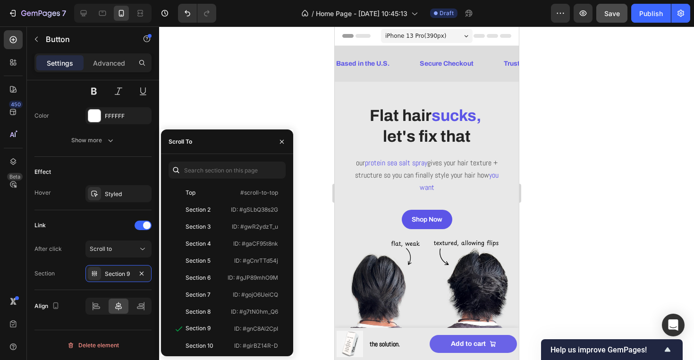
click at [312, 222] on div at bounding box center [426, 192] width 535 height 333
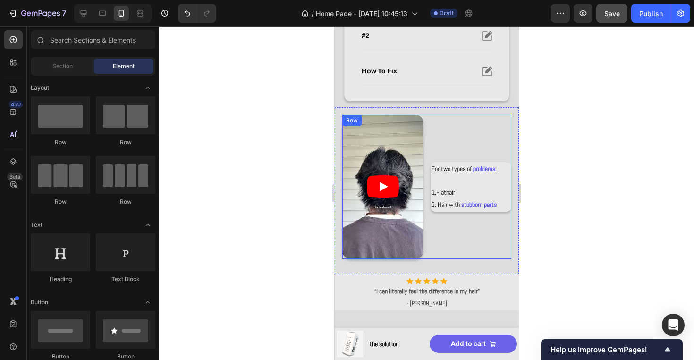
scroll to position [328, 0]
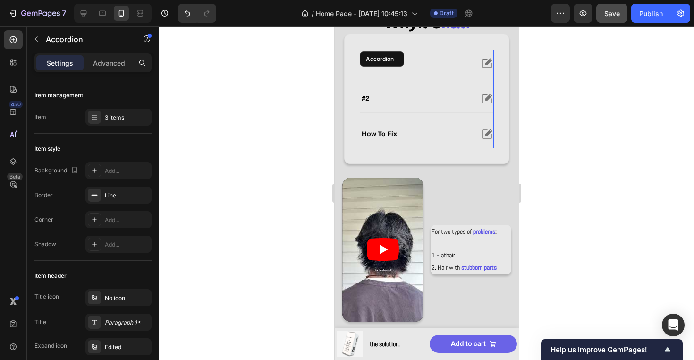
click at [432, 126] on div "how to fix" at bounding box center [426, 133] width 133 height 27
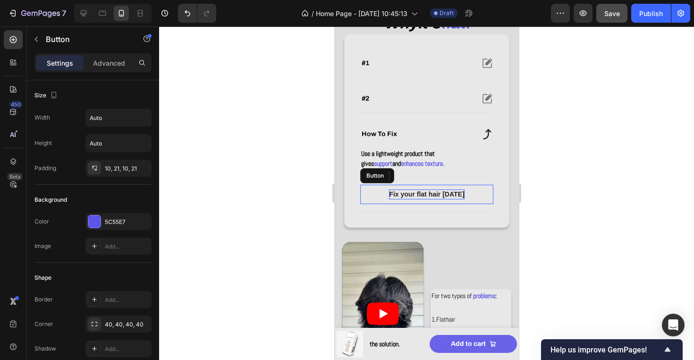
click at [449, 189] on p "Fix your flat hair today" at bounding box center [426, 194] width 75 height 10
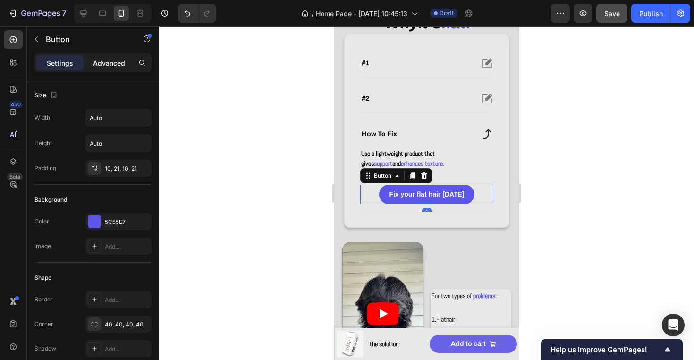
click at [108, 66] on p "Advanced" at bounding box center [109, 63] width 32 height 10
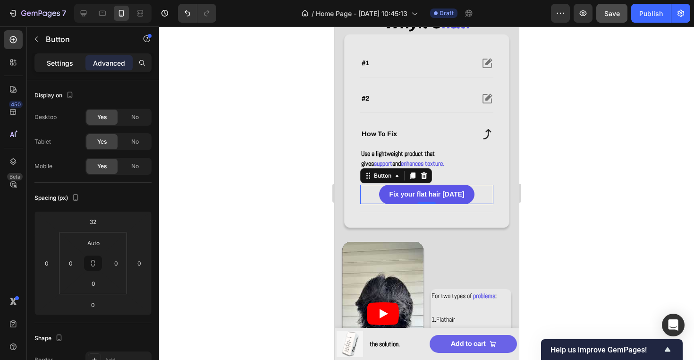
click at [65, 62] on p "Settings" at bounding box center [60, 63] width 26 height 10
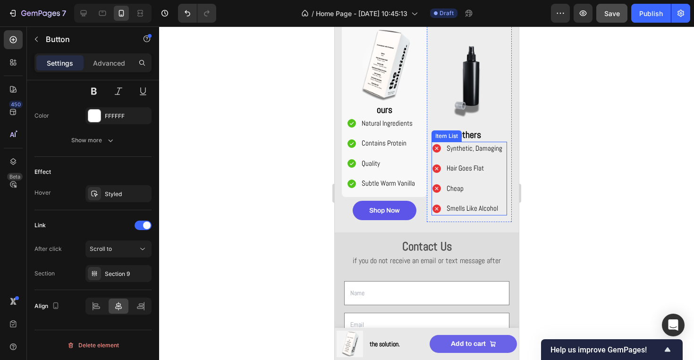
scroll to position [891, 0]
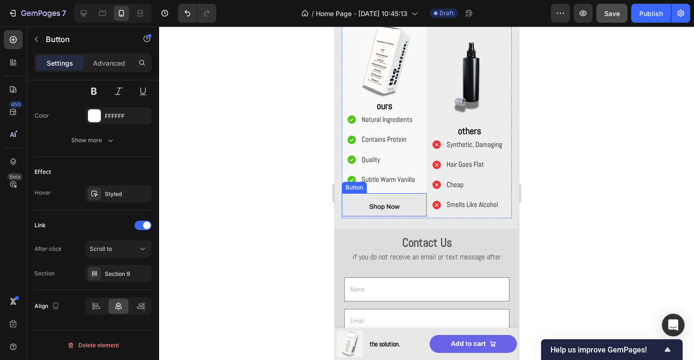
click at [404, 207] on link "Shop Now" at bounding box center [384, 206] width 64 height 19
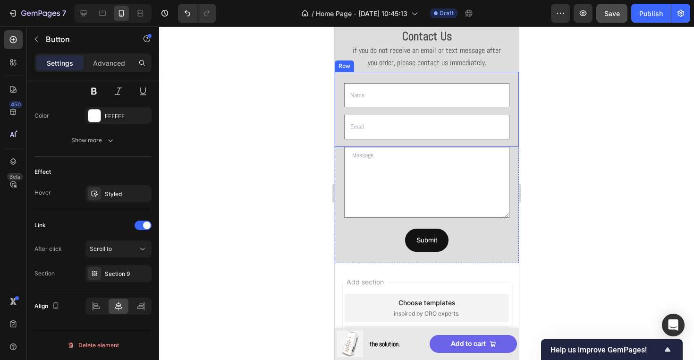
scroll to position [1116, 0]
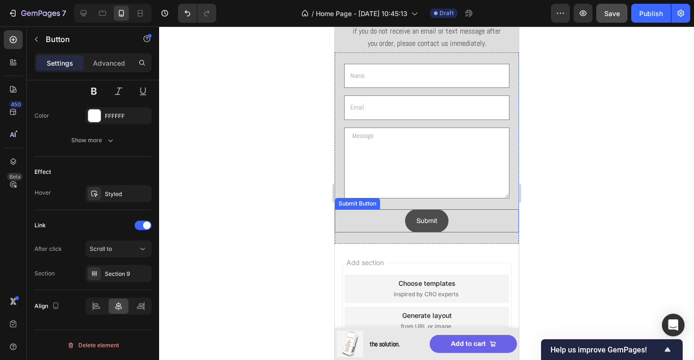
click at [433, 229] on button "Submit" at bounding box center [426, 220] width 43 height 23
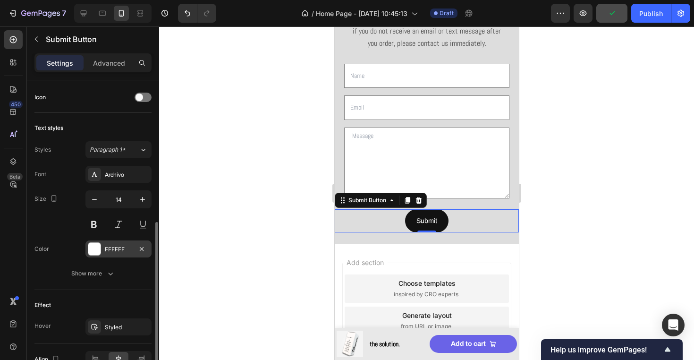
scroll to position [363, 0]
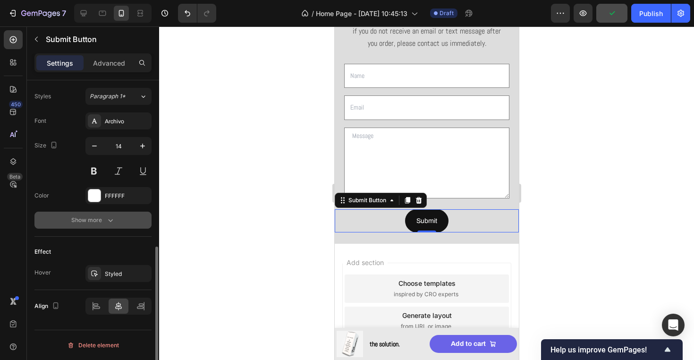
click at [120, 221] on button "Show more" at bounding box center [92, 220] width 117 height 17
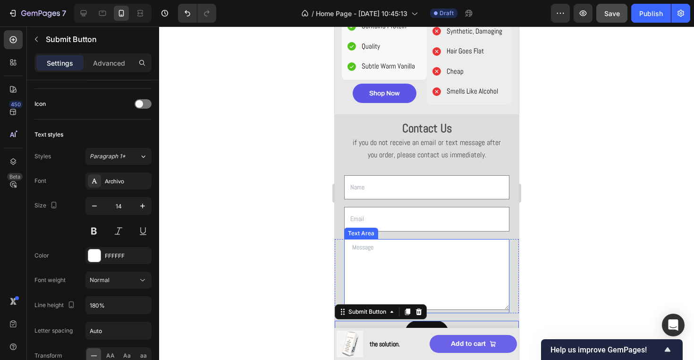
scroll to position [964, 0]
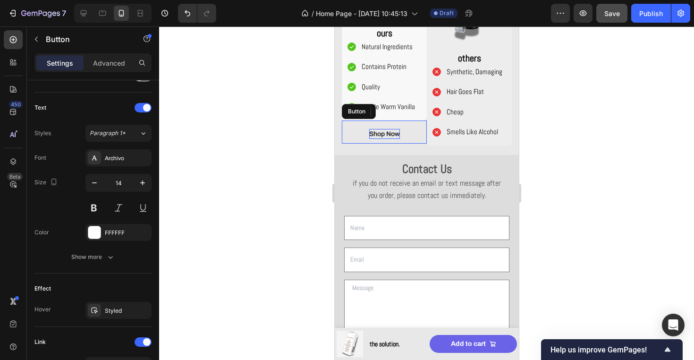
click at [386, 131] on p "Shop Now" at bounding box center [384, 134] width 31 height 10
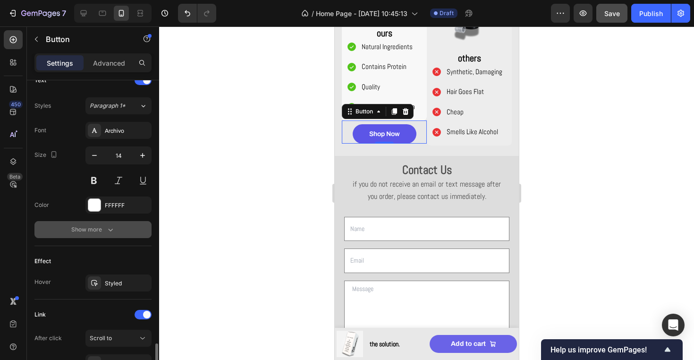
scroll to position [420, 0]
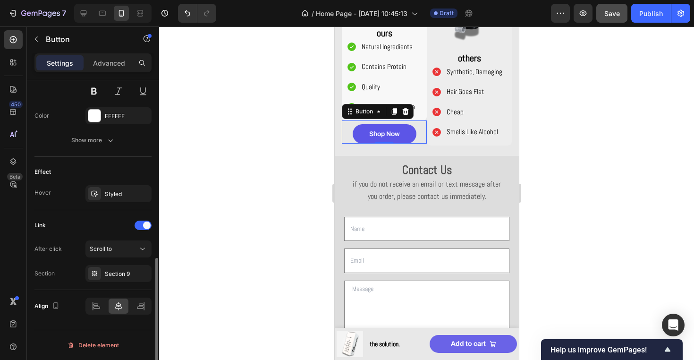
click at [237, 243] on div at bounding box center [426, 192] width 535 height 333
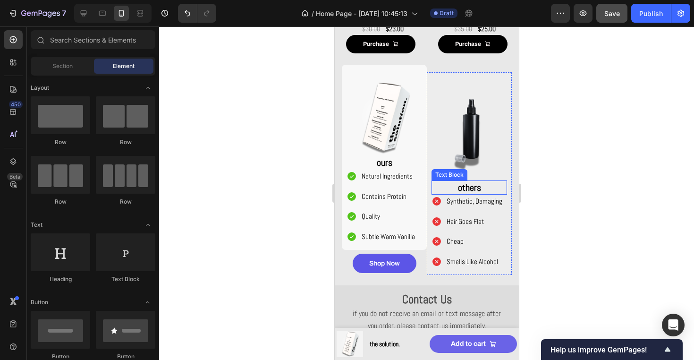
scroll to position [763, 0]
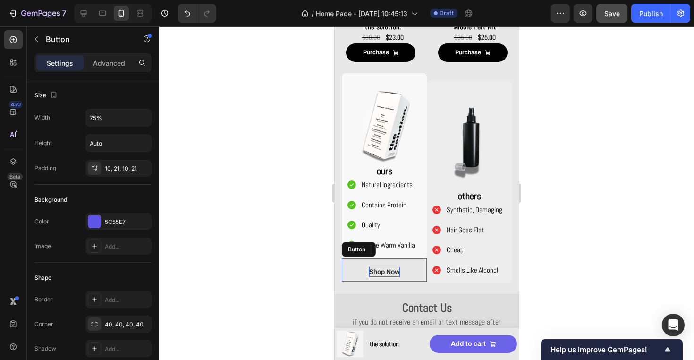
click at [386, 268] on p "Shop Now" at bounding box center [384, 272] width 31 height 10
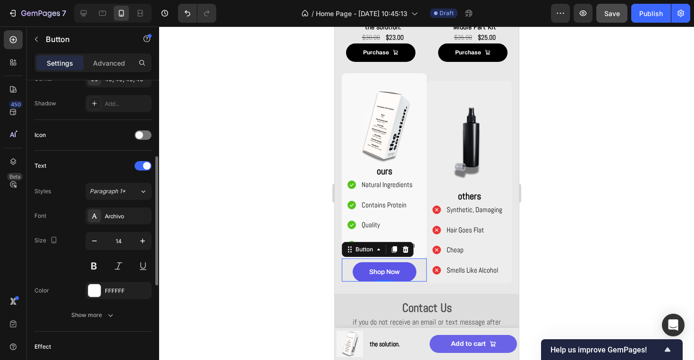
scroll to position [258, 0]
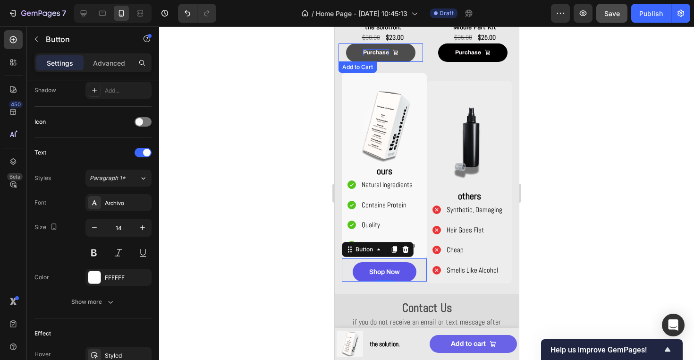
click at [380, 52] on div "Purchase" at bounding box center [376, 53] width 26 height 8
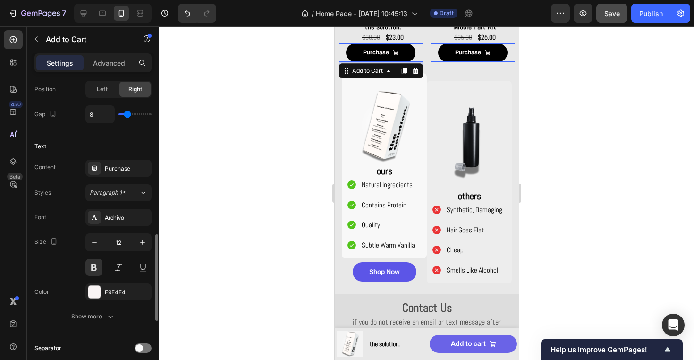
scroll to position [485, 0]
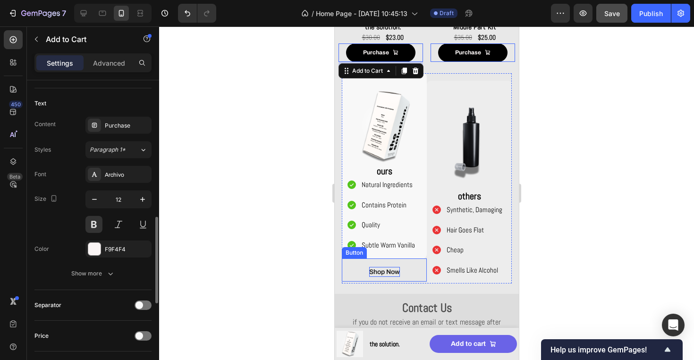
click at [388, 271] on p "Shop Now" at bounding box center [384, 272] width 31 height 10
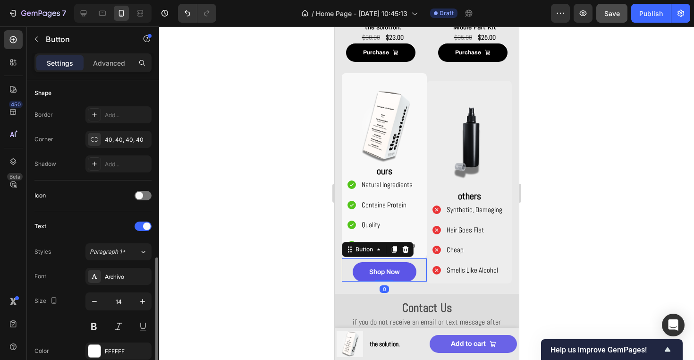
scroll to position [255, 0]
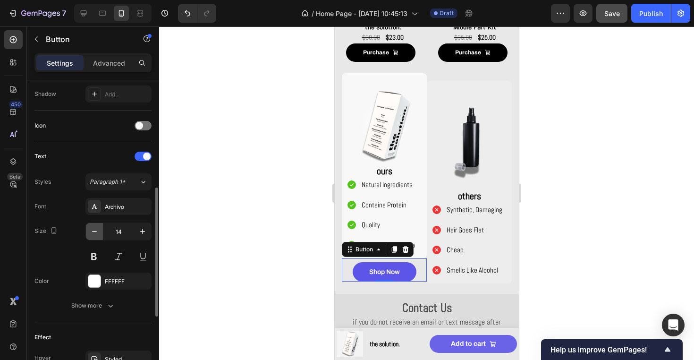
click at [95, 232] on icon "button" at bounding box center [94, 231] width 9 height 9
type input "12"
click at [280, 154] on div at bounding box center [426, 192] width 535 height 333
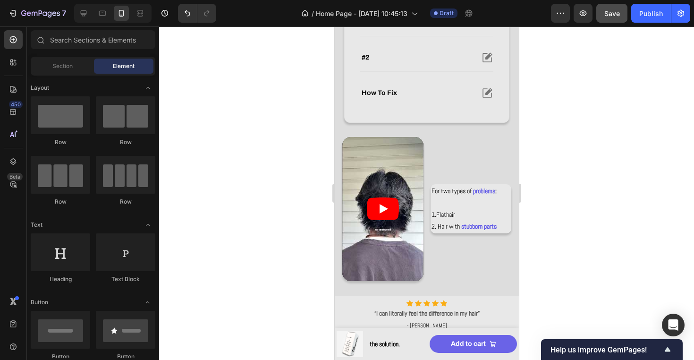
scroll to position [372, 0]
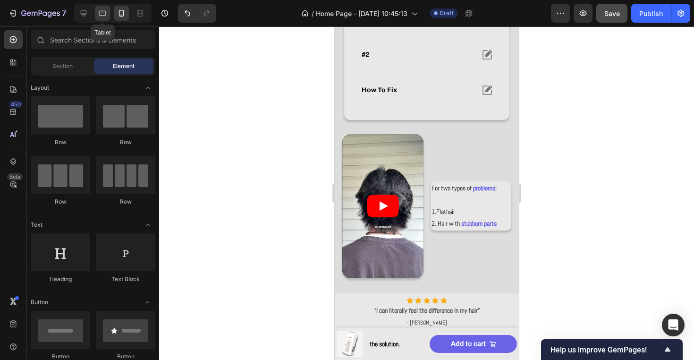
click at [102, 11] on icon at bounding box center [102, 13] width 7 height 5
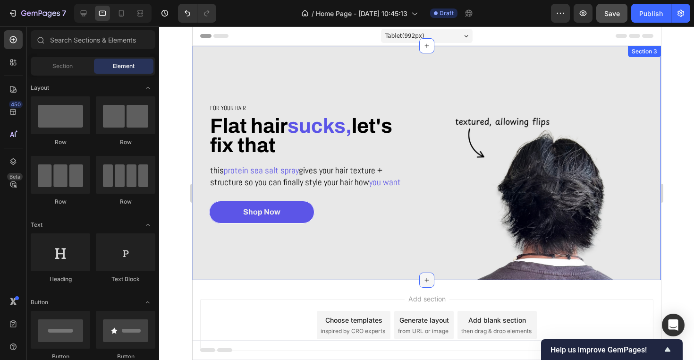
click at [426, 278] on icon at bounding box center [427, 280] width 8 height 8
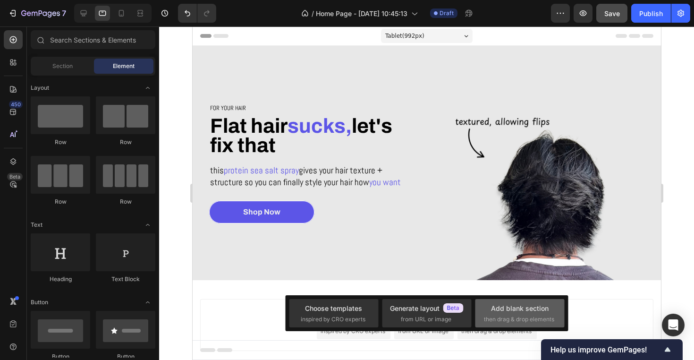
click at [532, 311] on div "Add blank section" at bounding box center [520, 308] width 58 height 10
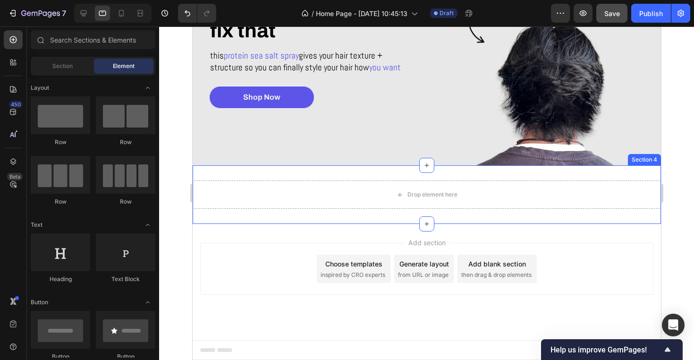
scroll to position [115, 0]
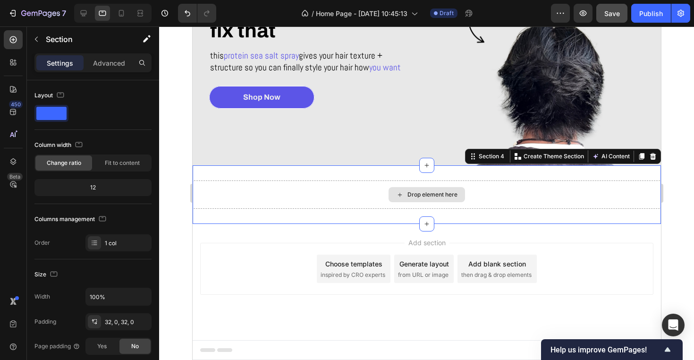
click at [428, 184] on div "Drop element here" at bounding box center [426, 194] width 469 height 28
click at [125, 8] on div at bounding box center [121, 13] width 15 height 15
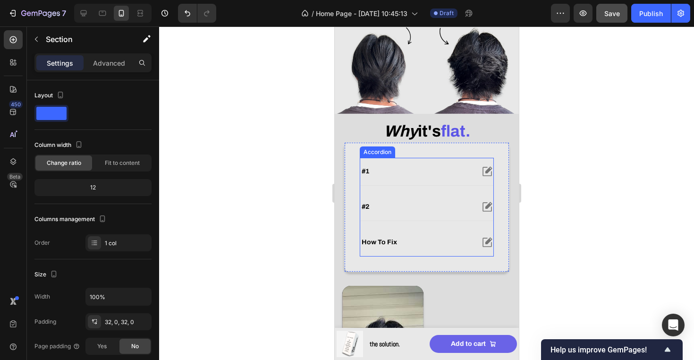
scroll to position [280, 0]
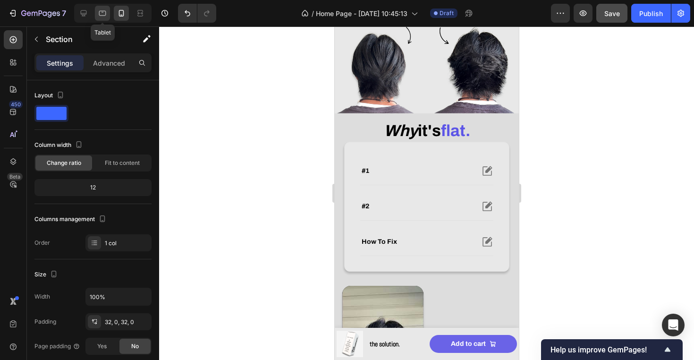
click at [103, 15] on icon at bounding box center [102, 13] width 9 height 9
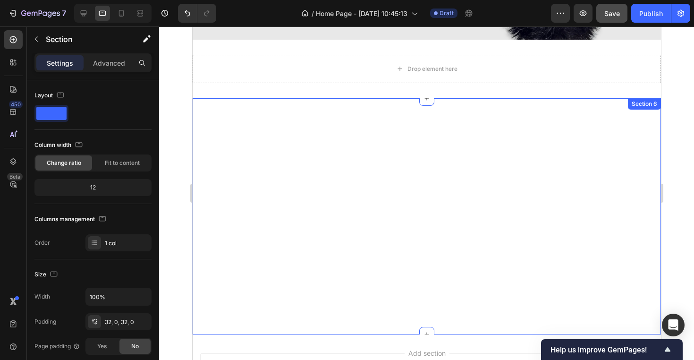
scroll to position [179, 0]
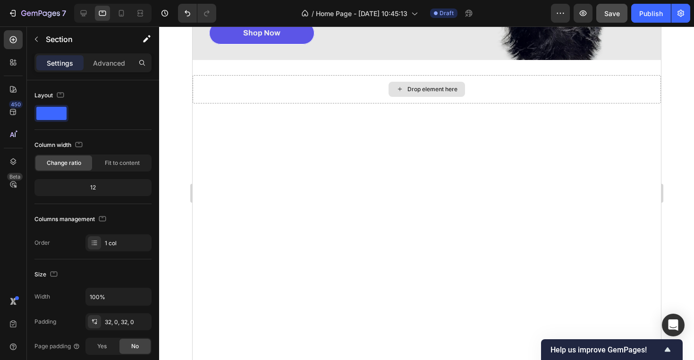
click at [298, 101] on div "Drop element here" at bounding box center [426, 89] width 469 height 28
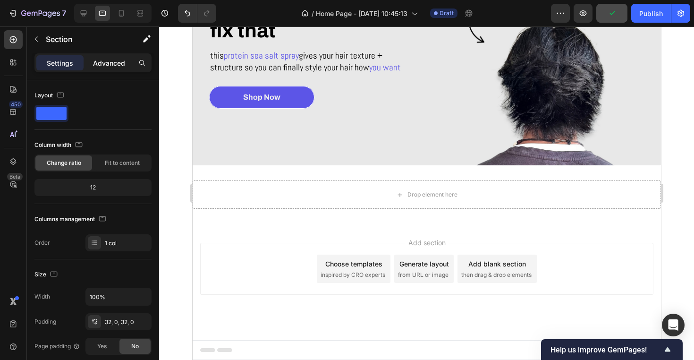
click at [101, 65] on p "Advanced" at bounding box center [109, 63] width 32 height 10
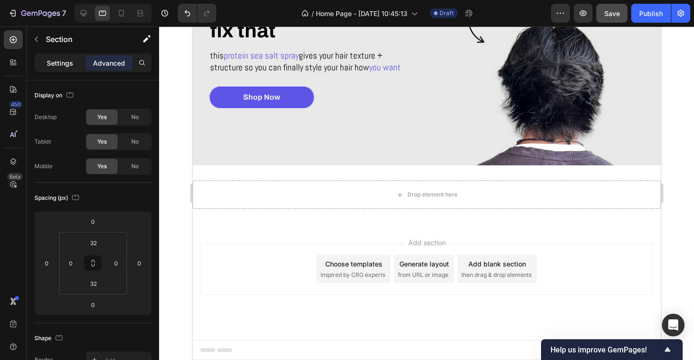
click at [64, 62] on p "Settings" at bounding box center [60, 63] width 26 height 10
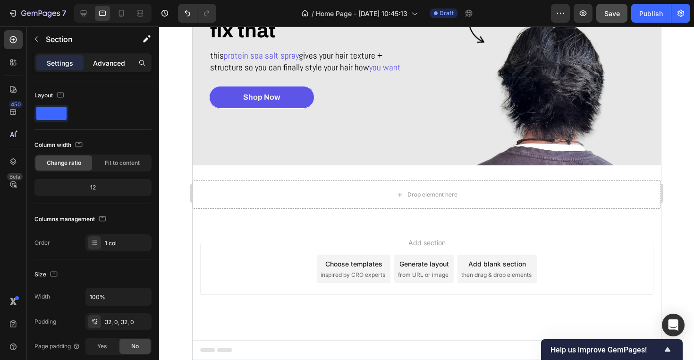
click at [103, 65] on p "Advanced" at bounding box center [109, 63] width 32 height 10
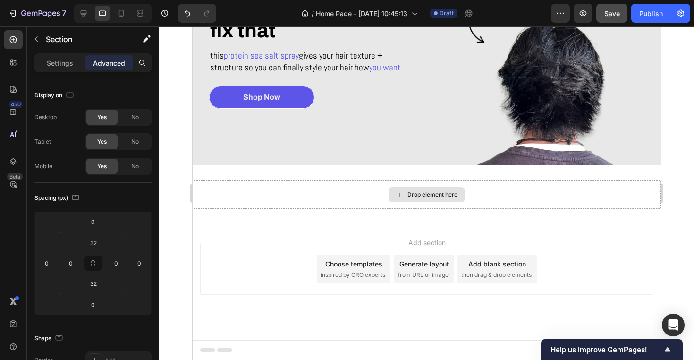
click at [297, 131] on div "Product Images the solution. Product Title Row Add to cart Add to Cart Product …" at bounding box center [426, 77] width 469 height 293
click at [256, 195] on div "Drop element here" at bounding box center [426, 194] width 469 height 28
click at [75, 68] on div "Settings" at bounding box center [59, 62] width 47 height 15
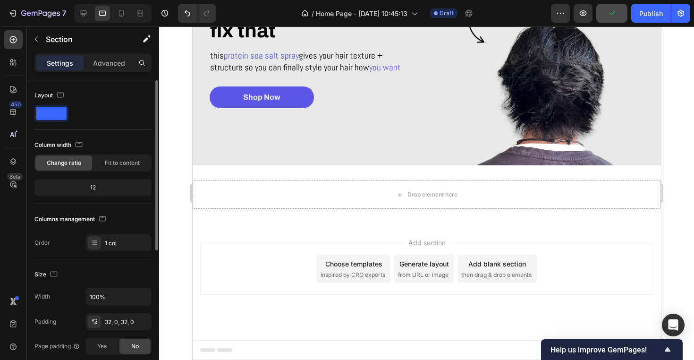
click at [78, 116] on div at bounding box center [92, 113] width 117 height 17
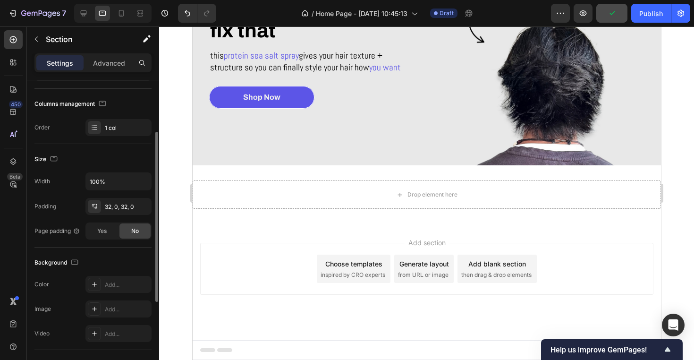
scroll to position [100, 0]
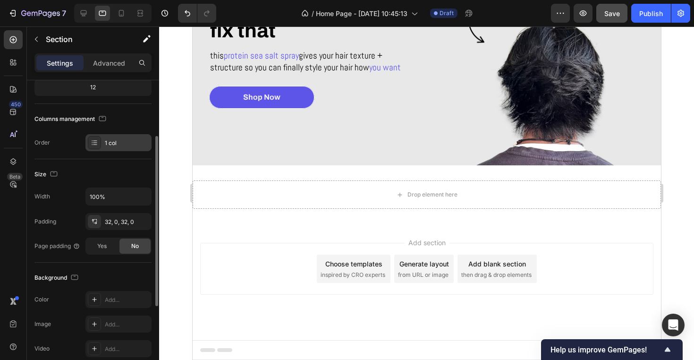
click at [120, 137] on div "1 col" at bounding box center [118, 142] width 66 height 17
click at [108, 67] on p "Advanced" at bounding box center [109, 63] width 32 height 10
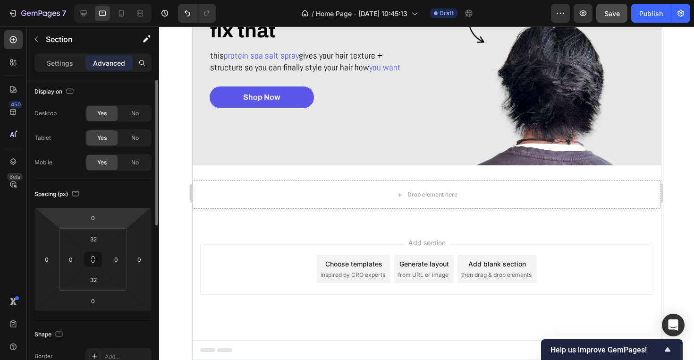
scroll to position [0, 0]
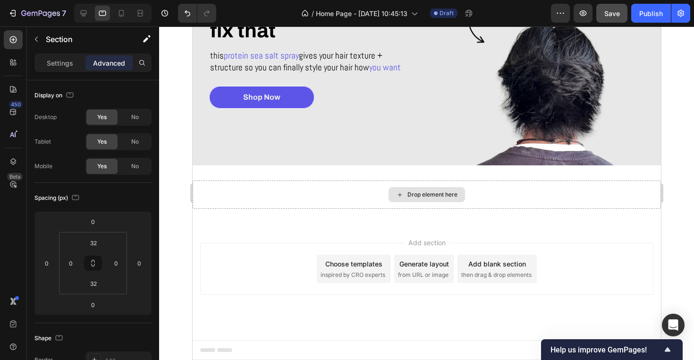
click at [288, 190] on div "Drop element here" at bounding box center [426, 194] width 469 height 28
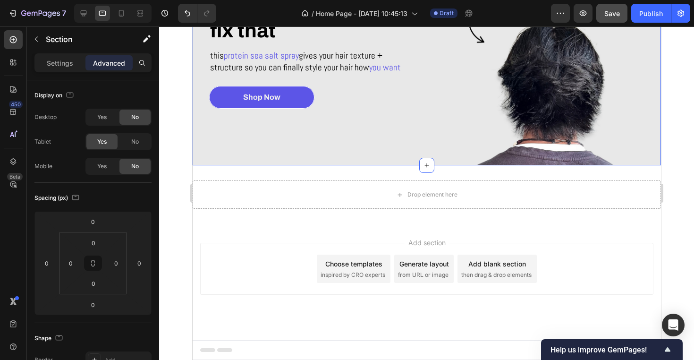
click at [291, 164] on div "For your hair Heading Flat hair sucks, let's fix that Heading this protein sea …" at bounding box center [309, 48] width 234 height 234
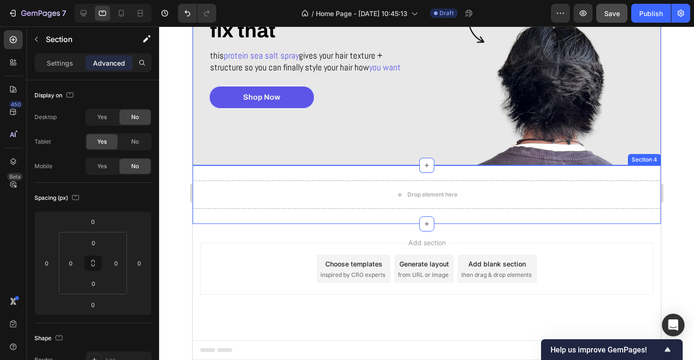
click at [291, 170] on div "Drop element here Section 4" at bounding box center [426, 194] width 469 height 59
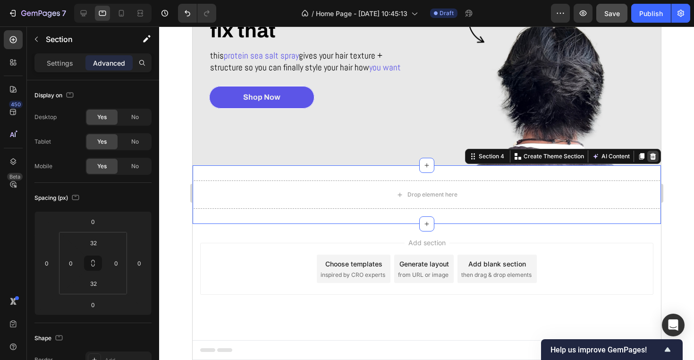
click at [653, 153] on icon at bounding box center [653, 157] width 8 height 8
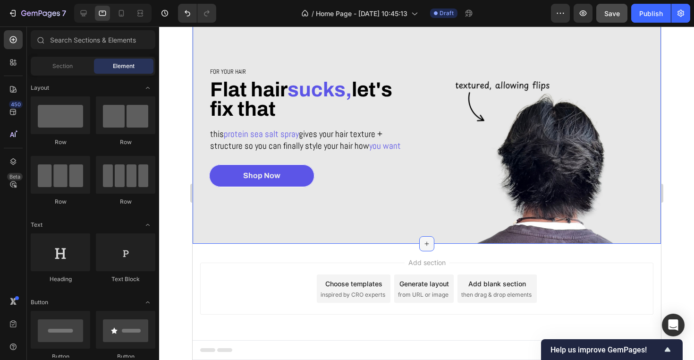
scroll to position [36, 0]
click at [420, 166] on div "For your hair Heading Flat hair sucks, let's fix that Heading this protein sea …" at bounding box center [426, 126] width 469 height 234
click at [423, 240] on icon at bounding box center [427, 244] width 8 height 8
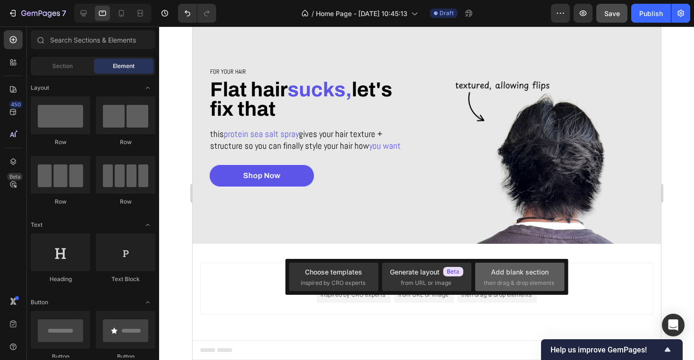
click at [505, 274] on div "Add blank section" at bounding box center [520, 272] width 58 height 10
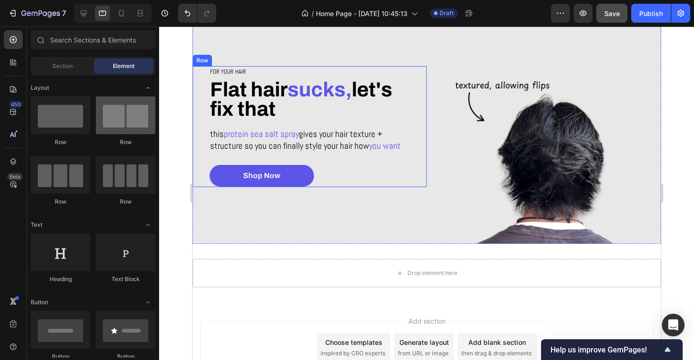
click at [120, 129] on div at bounding box center [126, 115] width 60 height 38
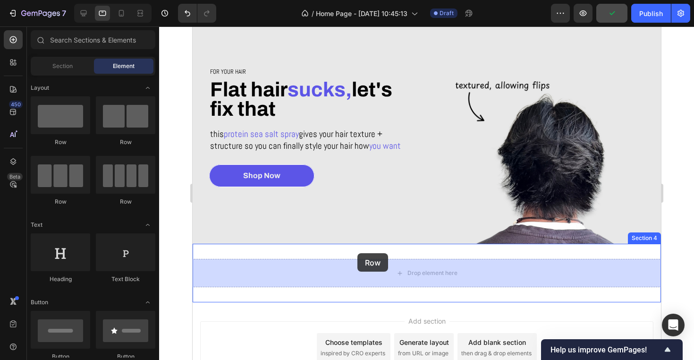
drag, startPoint x: 312, startPoint y: 156, endPoint x: 358, endPoint y: 253, distance: 106.9
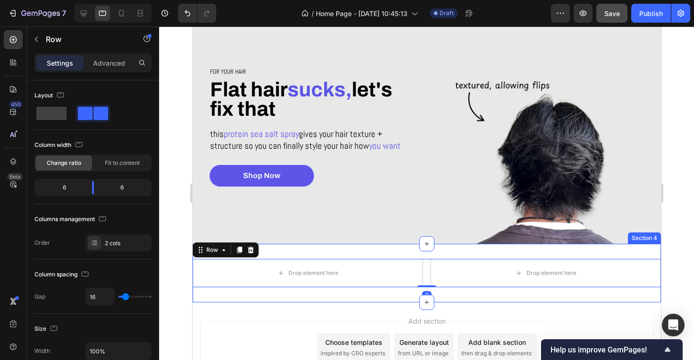
click at [376, 251] on div "Drop element here Drop element here Row 0 Section 4" at bounding box center [426, 273] width 469 height 59
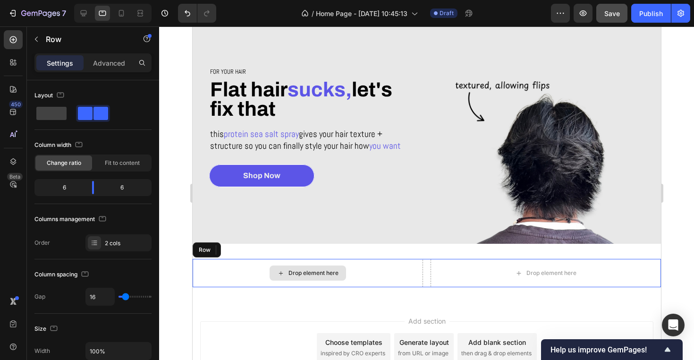
click at [377, 277] on div "Drop element here" at bounding box center [307, 273] width 230 height 28
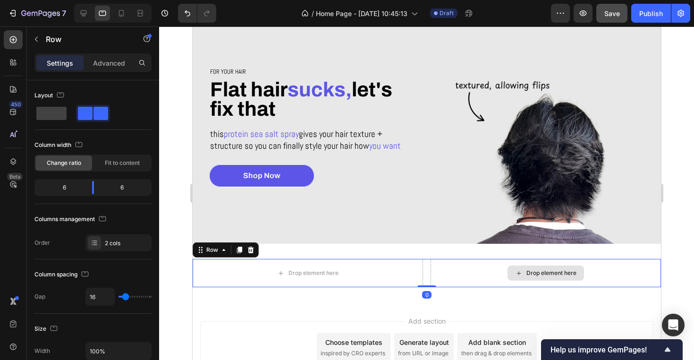
click at [462, 280] on div "Drop element here" at bounding box center [545, 273] width 230 height 28
click at [121, 60] on p "Advanced" at bounding box center [109, 63] width 32 height 10
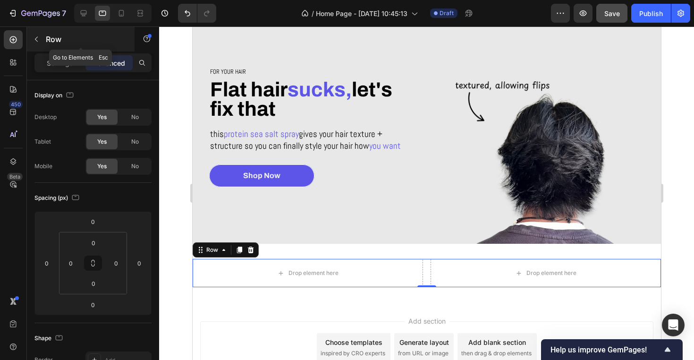
click at [63, 41] on p "Row" at bounding box center [86, 39] width 80 height 11
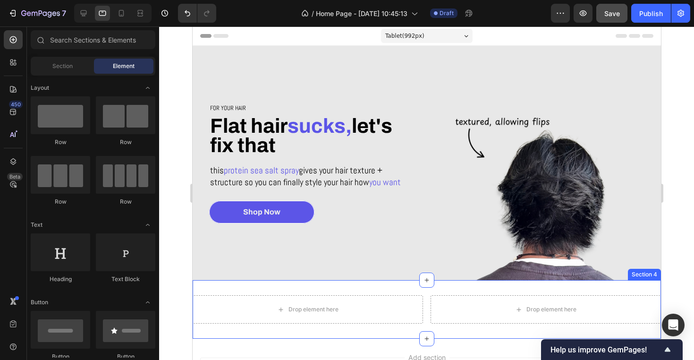
scroll to position [12, 0]
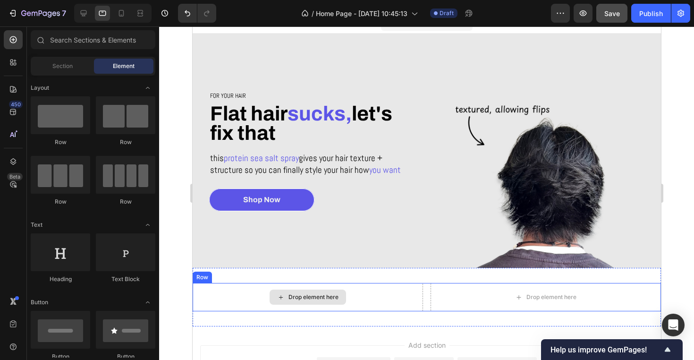
click at [287, 294] on div "Drop element here" at bounding box center [307, 297] width 77 height 15
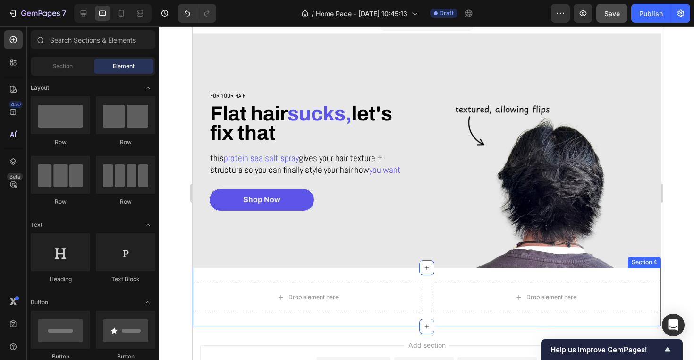
click at [276, 277] on div "Drop element here Drop element here Row Section 4" at bounding box center [426, 297] width 469 height 59
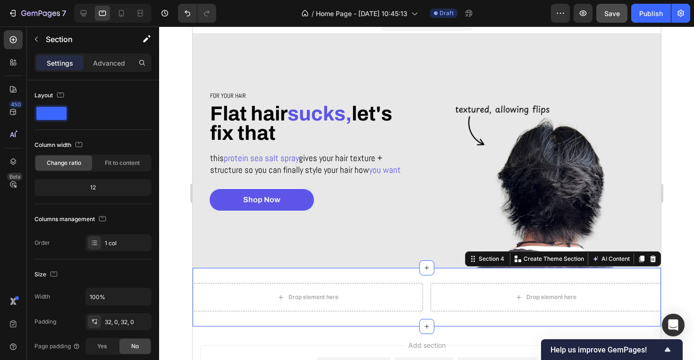
click at [276, 275] on div "Drop element here Drop element here Row Section 4 Create Theme Section AI Conte…" at bounding box center [426, 297] width 469 height 59
click at [102, 61] on p "Advanced" at bounding box center [109, 63] width 32 height 10
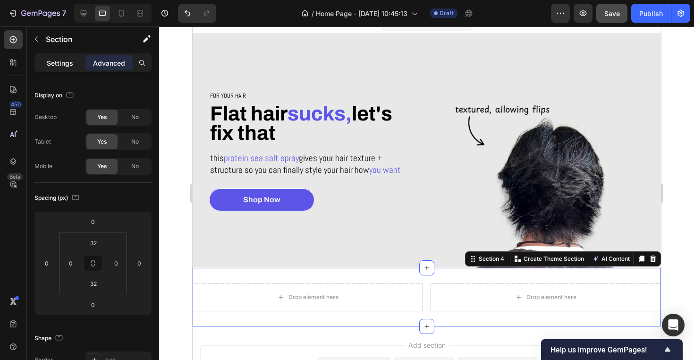
click at [60, 61] on p "Settings" at bounding box center [60, 63] width 26 height 10
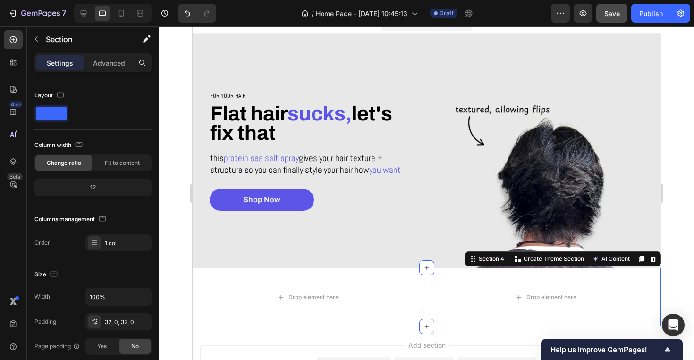
click at [174, 125] on div at bounding box center [426, 192] width 535 height 333
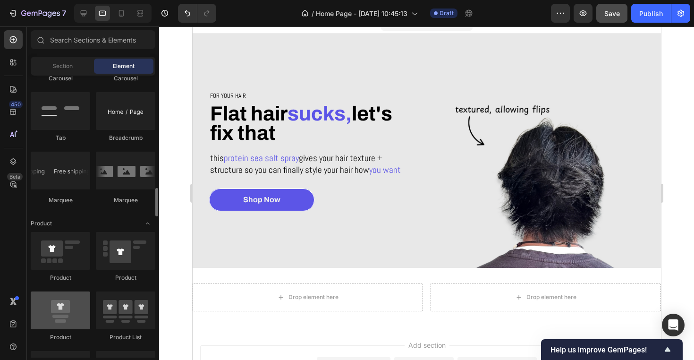
scroll to position [1072, 0]
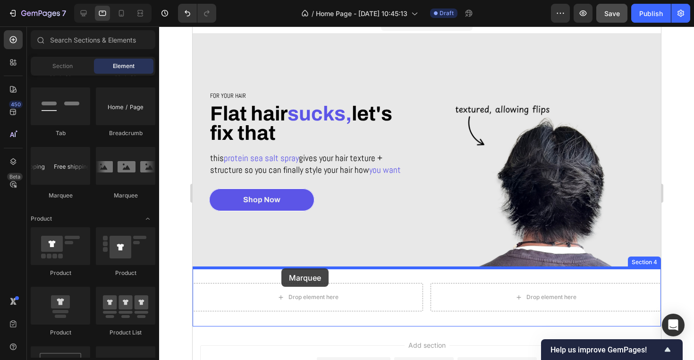
drag, startPoint x: 248, startPoint y: 198, endPoint x: 279, endPoint y: 269, distance: 77.4
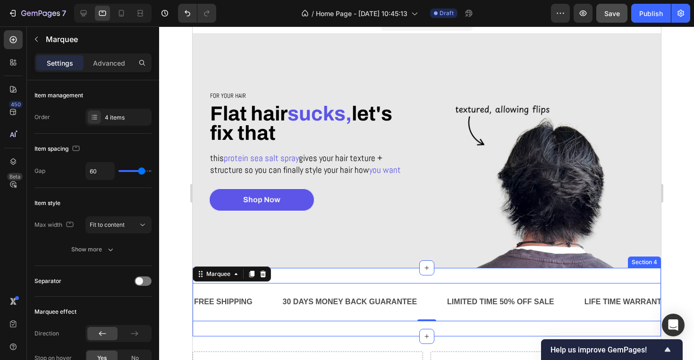
click at [418, 278] on div "FREE SHIPPING Text Block 30 DAYS MONEY BACK GUARANTEE Text Block LIMITED TIME 5…" at bounding box center [426, 302] width 469 height 68
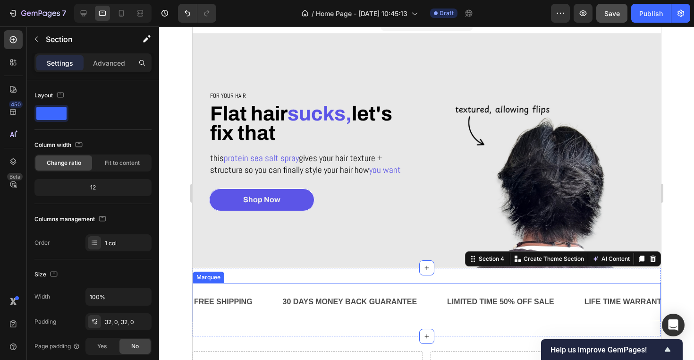
click at [430, 284] on div "FREE SHIPPING Text Block 30 DAYS MONEY BACK GUARANTEE Text Block LIMITED TIME 5…" at bounding box center [426, 302] width 469 height 38
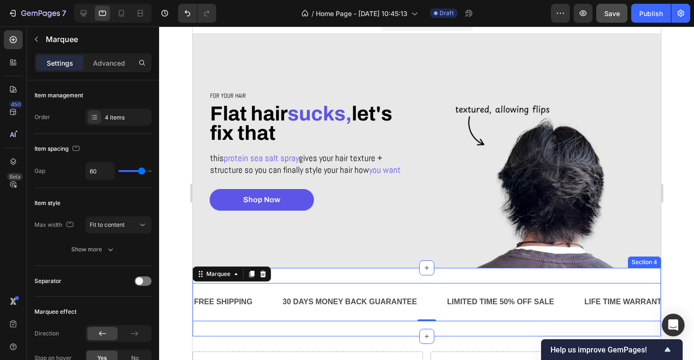
click at [367, 281] on div "FREE SHIPPING Text Block 30 DAYS MONEY BACK GUARANTEE Text Block LIMITED TIME 5…" at bounding box center [426, 302] width 469 height 68
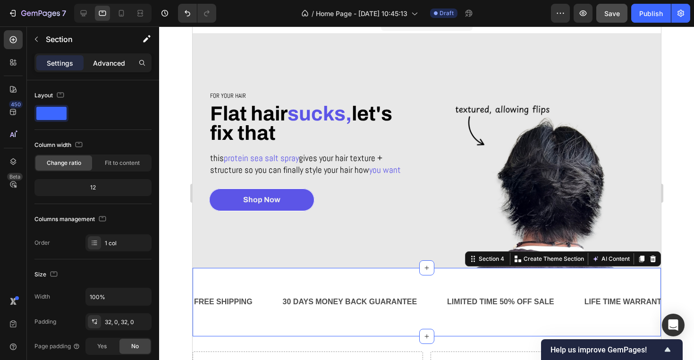
click at [109, 57] on div "Advanced" at bounding box center [108, 62] width 47 height 15
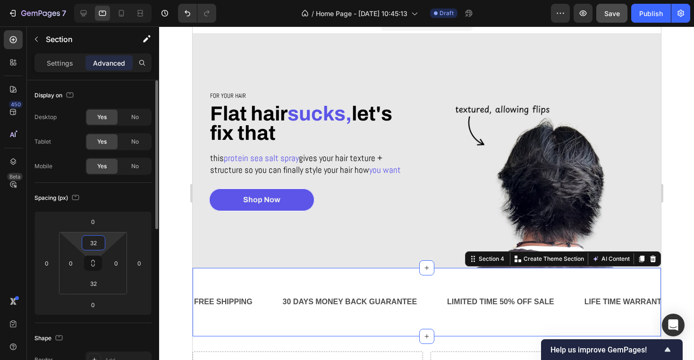
click at [95, 245] on input "32" at bounding box center [93, 243] width 19 height 14
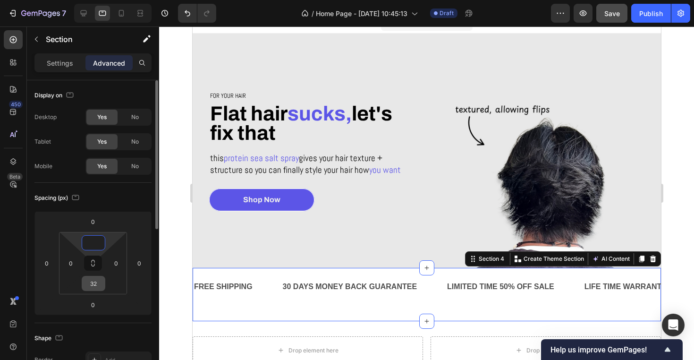
type input "0"
click at [94, 282] on input "32" at bounding box center [93, 283] width 19 height 14
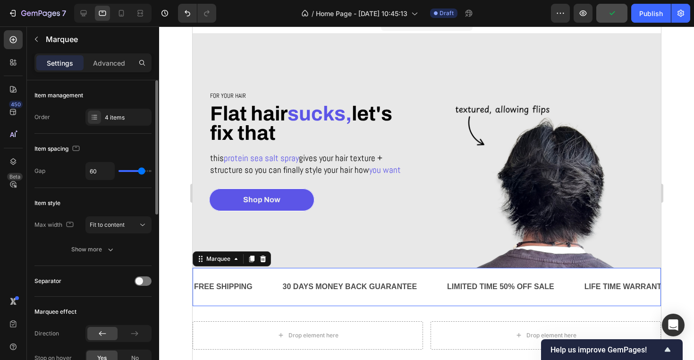
click at [273, 277] on div "FREE SHIPPING Text Block" at bounding box center [237, 286] width 89 height 23
click at [114, 62] on p "Advanced" at bounding box center [109, 63] width 32 height 10
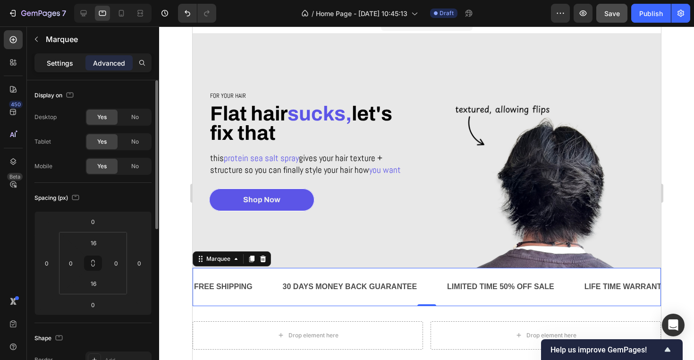
click at [68, 56] on div "Settings" at bounding box center [59, 62] width 47 height 15
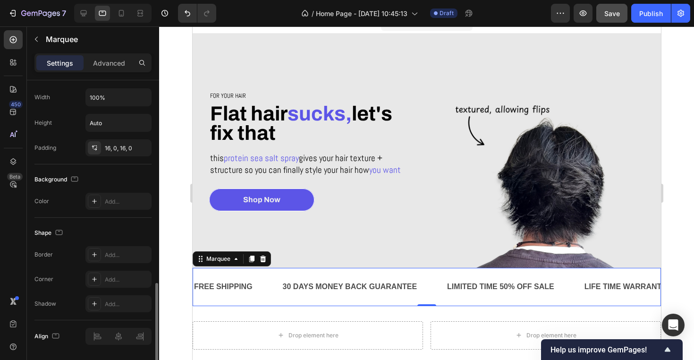
scroll to position [392, 0]
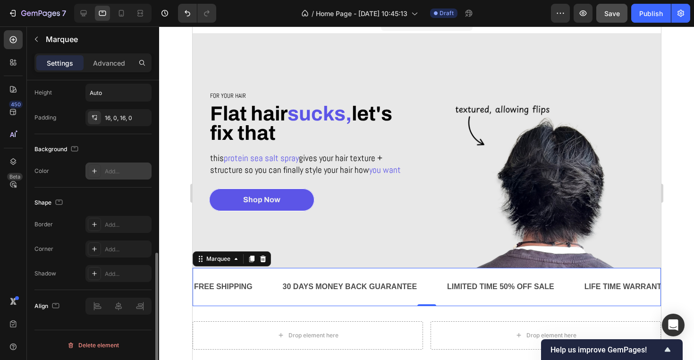
click at [120, 173] on div "Add..." at bounding box center [127, 171] width 44 height 9
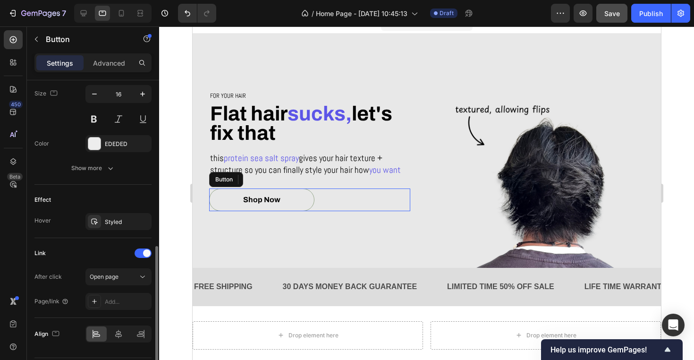
click at [310, 201] on button "Shop Now" at bounding box center [261, 199] width 105 height 23
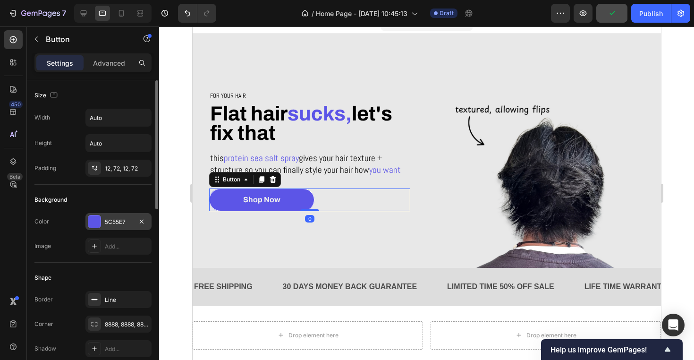
click at [120, 223] on div "5C55E7" at bounding box center [118, 222] width 27 height 9
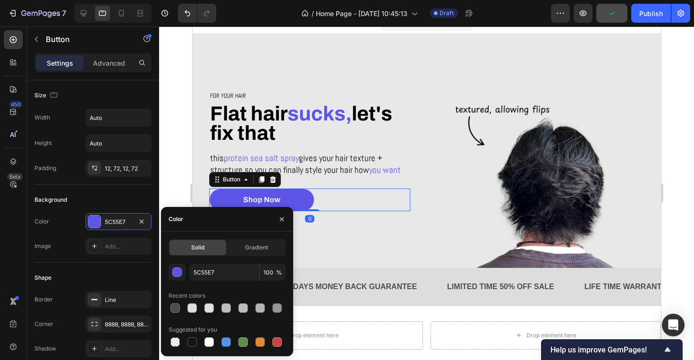
click at [234, 262] on div "Solid Gradient 5C55E7 100 % Recent colors Suggested for you" at bounding box center [227, 294] width 117 height 110
click at [228, 267] on input "5C55E7" at bounding box center [224, 272] width 70 height 17
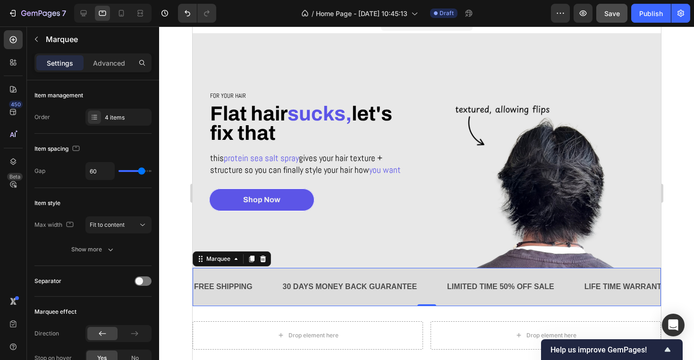
click at [427, 293] on div "30 DAYS MONEY BACK GUARANTEE Text Block" at bounding box center [363, 286] width 165 height 23
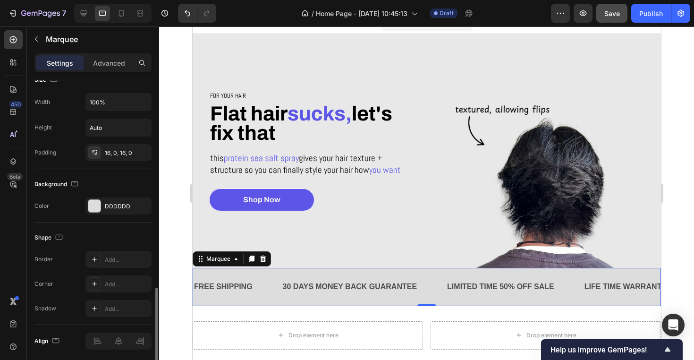
scroll to position [392, 0]
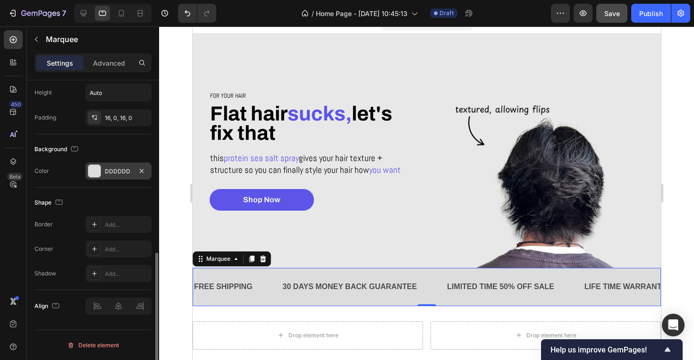
click at [104, 162] on div "DDDDDD" at bounding box center [118, 170] width 66 height 17
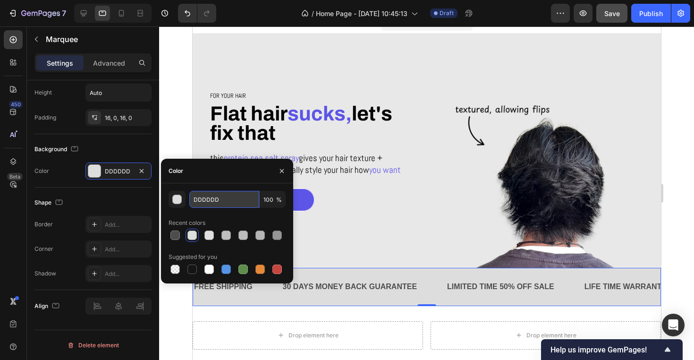
click at [219, 195] on input "DDDDDD" at bounding box center [224, 199] width 70 height 17
paste input "5C55E7"
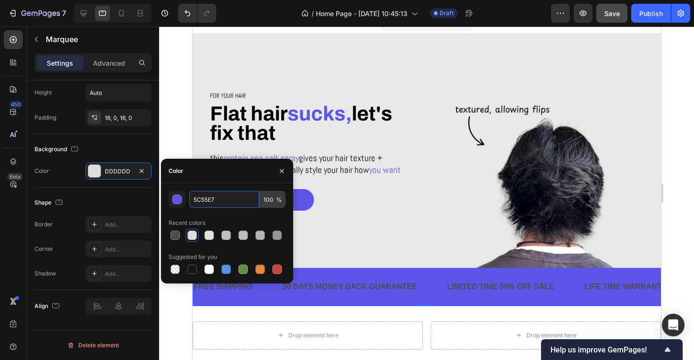
type input "5C55E7"
click at [271, 203] on input "100" at bounding box center [273, 199] width 26 height 17
click at [271, 201] on input "100" at bounding box center [273, 199] width 26 height 17
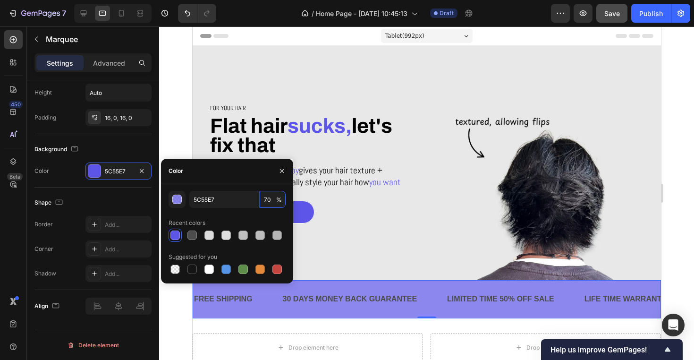
scroll to position [0, 0]
click at [187, 235] on div at bounding box center [227, 235] width 117 height 13
click at [194, 235] on div at bounding box center [192, 234] width 9 height 9
type input "100"
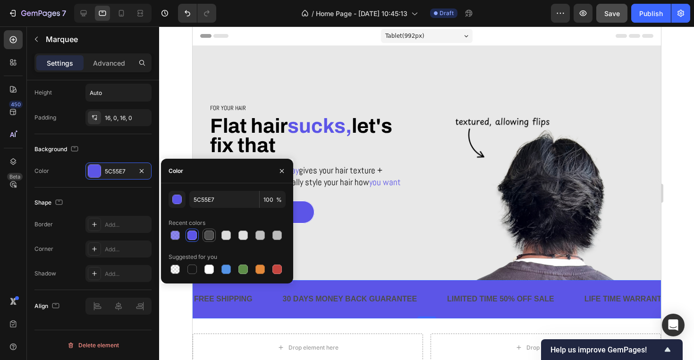
click at [208, 235] on div at bounding box center [209, 234] width 9 height 9
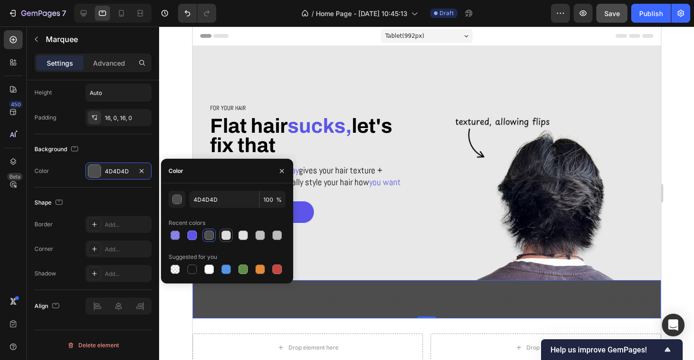
click at [230, 235] on div at bounding box center [226, 234] width 9 height 9
type input "DDDDDD"
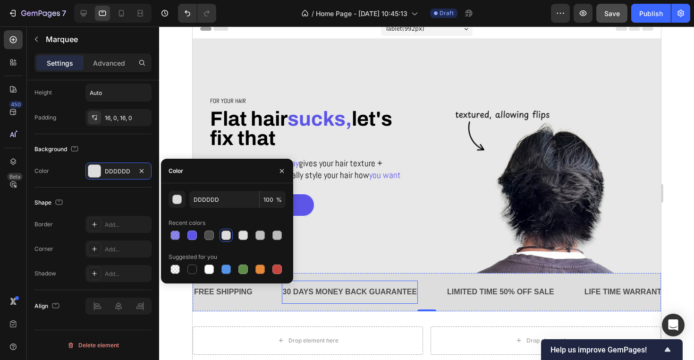
scroll to position [10, 0]
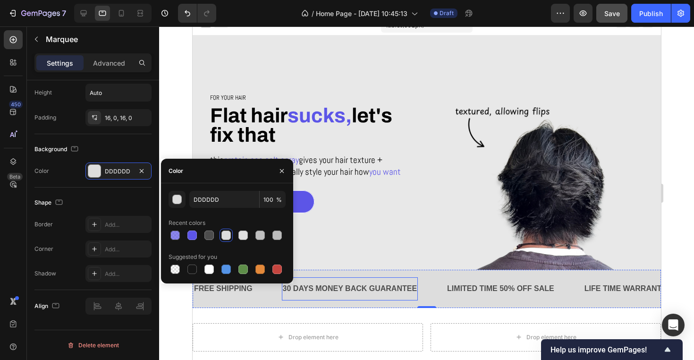
click at [367, 294] on div "30 DAYS MONEY BACK GUARANTEE" at bounding box center [349, 289] width 136 height 16
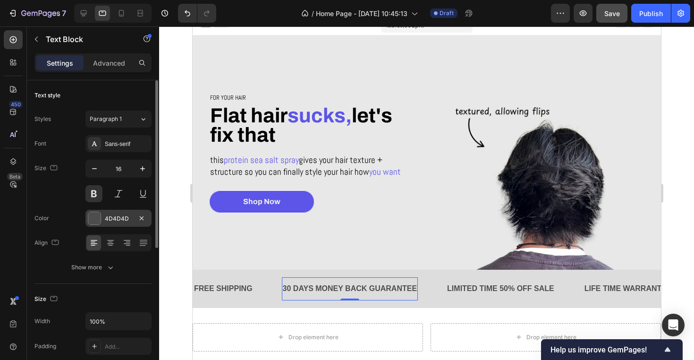
click at [121, 213] on div "4D4D4D" at bounding box center [118, 218] width 66 height 17
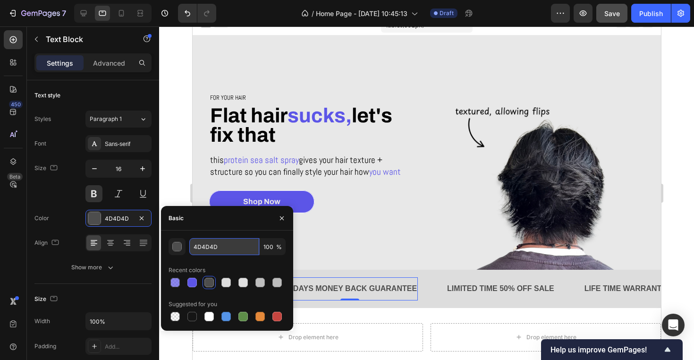
click at [231, 250] on input "4D4D4D" at bounding box center [224, 246] width 70 height 17
paste input "5C55E7"
type input "5C55E7"
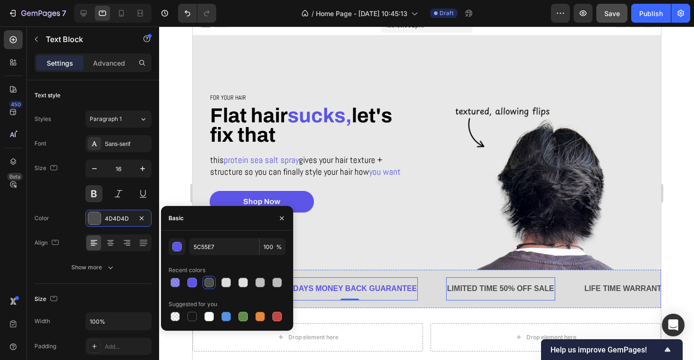
click at [498, 290] on div "LIMITED TIME 50% OFF SALE" at bounding box center [500, 289] width 109 height 16
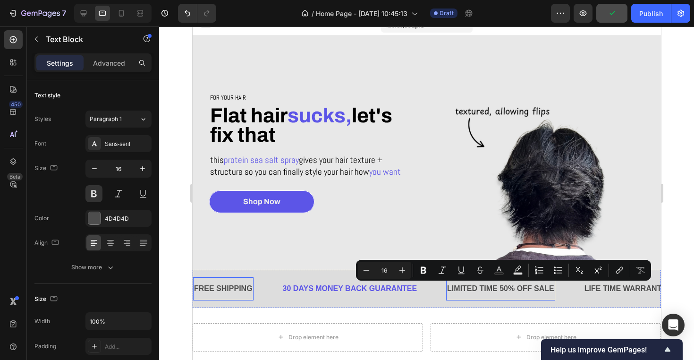
click at [238, 287] on div "FREE SHIPPING" at bounding box center [223, 289] width 60 height 16
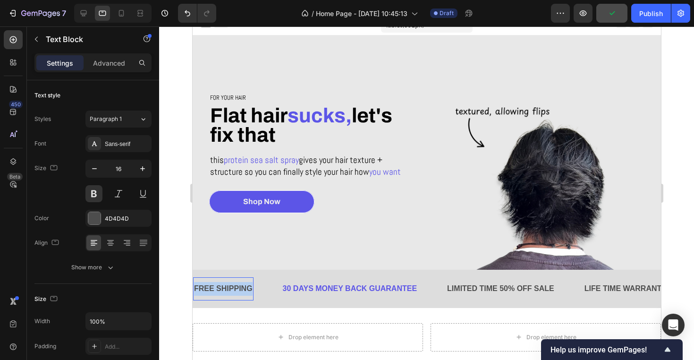
click at [238, 287] on p "FREE SHIPPING" at bounding box center [223, 289] width 59 height 14
click at [230, 283] on p "Secure Checkout" at bounding box center [225, 289] width 62 height 14
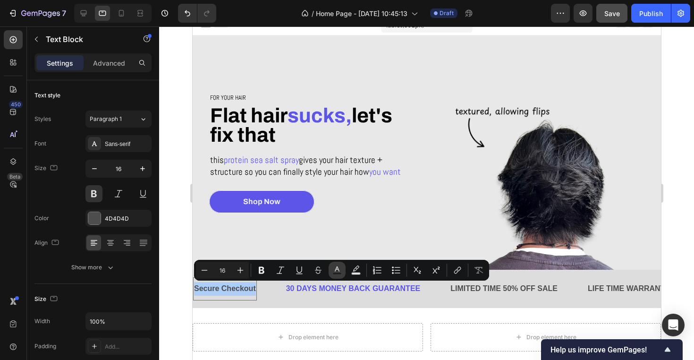
click at [334, 269] on icon "Editor contextual toolbar" at bounding box center [336, 269] width 9 height 9
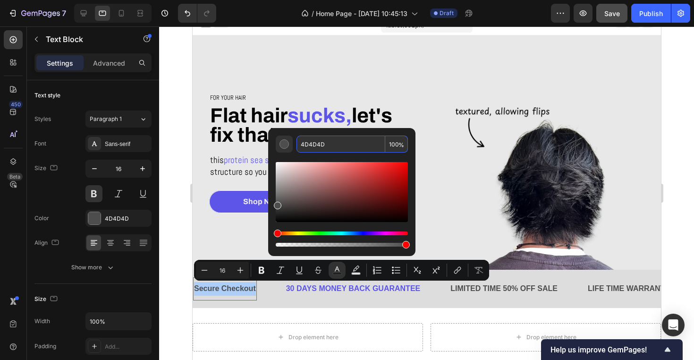
click at [339, 145] on input "4D4D4D" at bounding box center [341, 144] width 89 height 17
paste input "5C55E7"
type input "5C55E7"
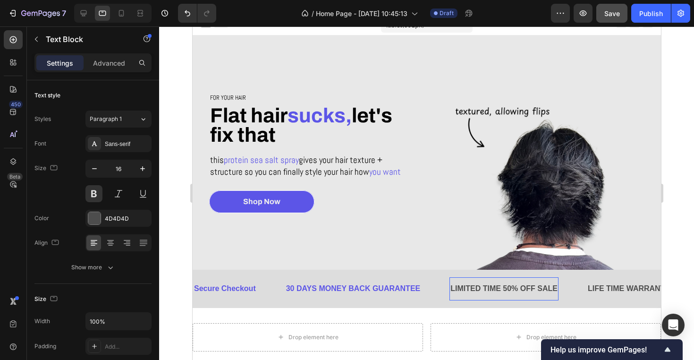
click at [500, 290] on p "LIMITED TIME 50% OFF SALE" at bounding box center [503, 289] width 107 height 14
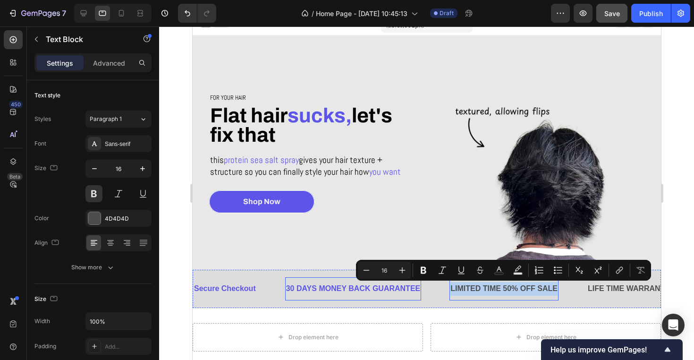
click at [401, 291] on div "30 DAYS MONEY BACK GUARANTEE" at bounding box center [353, 289] width 136 height 16
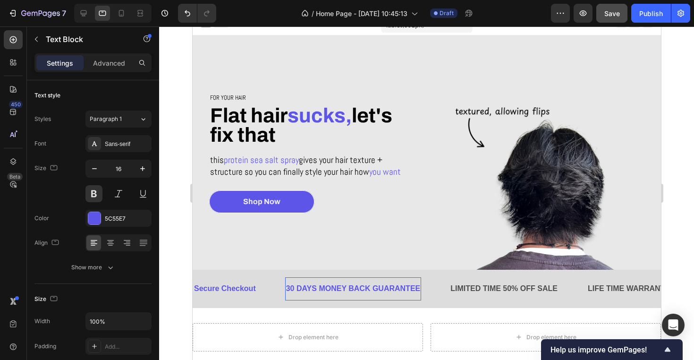
click at [401, 291] on p "30 DAYS MONEY BACK GUARANTEE" at bounding box center [353, 289] width 135 height 14
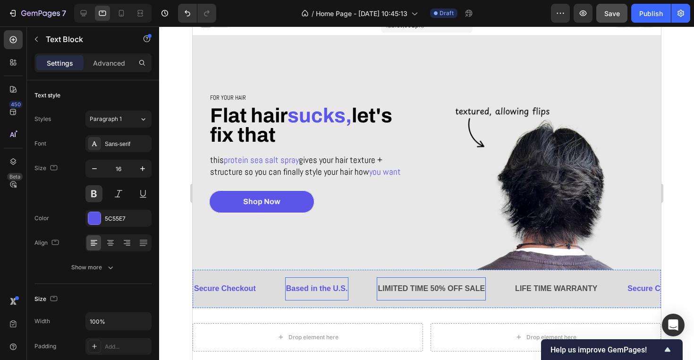
click at [455, 279] on div "LIMITED TIME 50% OFF SALE Text Block" at bounding box center [430, 288] width 109 height 23
click at [455, 279] on div "LIMITED TIME 50% OFF SALE Text Block 0" at bounding box center [430, 288] width 109 height 23
click at [450, 284] on p "LIMITED TIME 50% OFF SALE" at bounding box center [430, 289] width 107 height 14
click at [444, 288] on p "Trusted by 500+ Customers" at bounding box center [426, 289] width 99 height 14
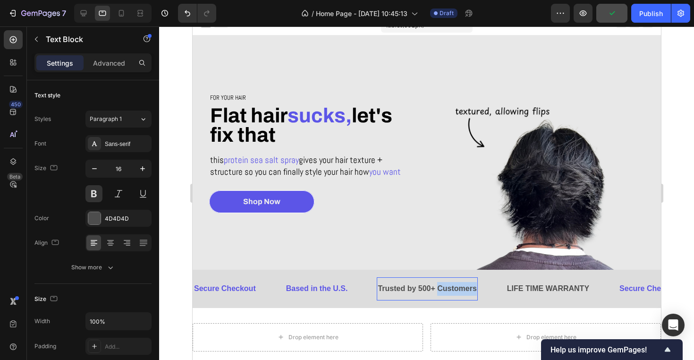
click at [444, 288] on p "Trusted by 500+ Customers" at bounding box center [426, 289] width 99 height 14
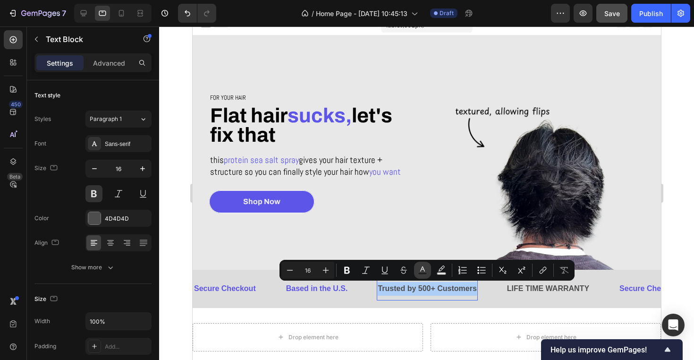
click at [427, 272] on button "Text Color" at bounding box center [422, 270] width 17 height 17
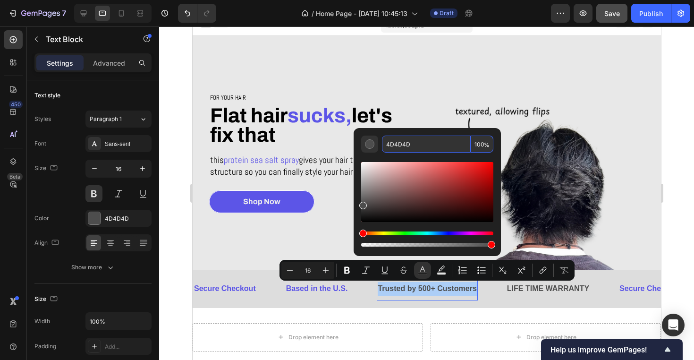
click at [415, 151] on input "4D4D4D" at bounding box center [426, 144] width 89 height 17
paste input "5C55E7"
type input "5C55E7"
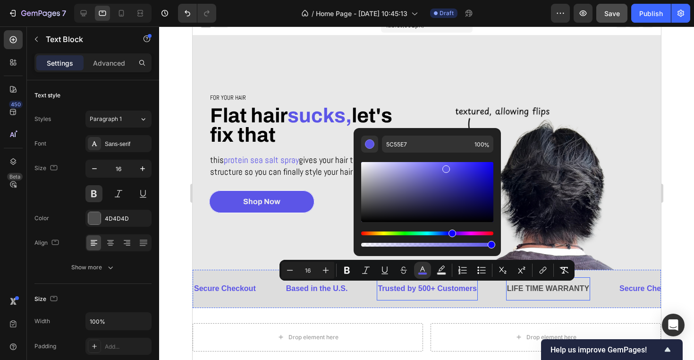
click at [520, 287] on div "LIFE TIME WARRANTY" at bounding box center [548, 289] width 84 height 16
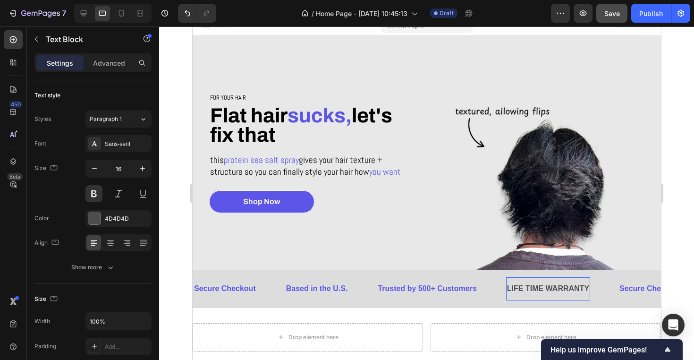
click at [581, 293] on p "LIFE TIME WARRANTY" at bounding box center [548, 289] width 82 height 14
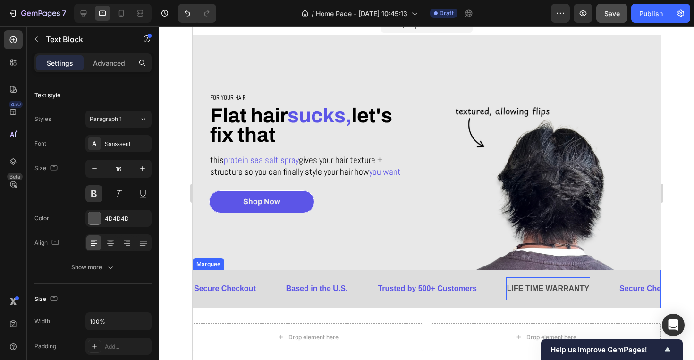
click at [601, 290] on div "LIFE TIME WARRANTY Text Block 0" at bounding box center [562, 288] width 112 height 23
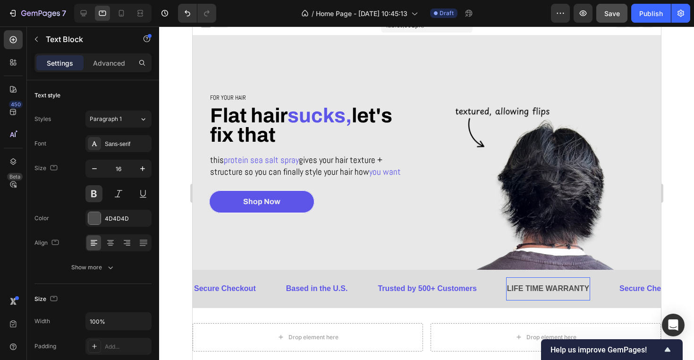
click at [578, 290] on p "LIFE TIME WARRANTY" at bounding box center [548, 289] width 82 height 14
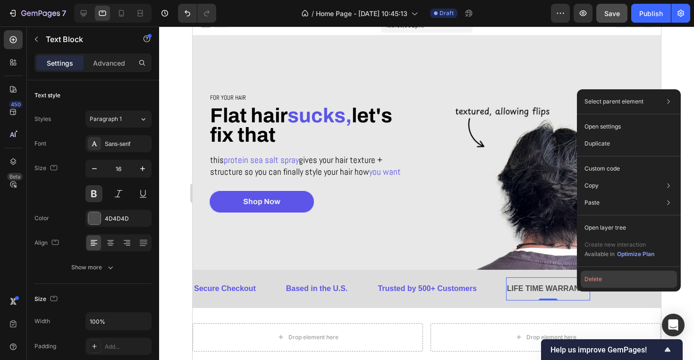
click at [596, 281] on button "Delete" at bounding box center [629, 279] width 96 height 17
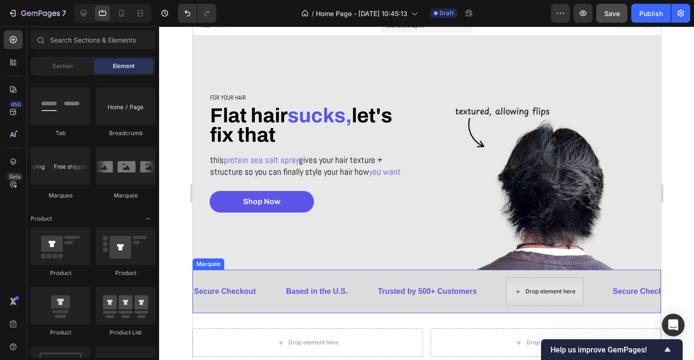
click at [540, 298] on div "Drop element here" at bounding box center [544, 291] width 77 height 15
click at [513, 301] on div "Drop element here" at bounding box center [544, 291] width 77 height 28
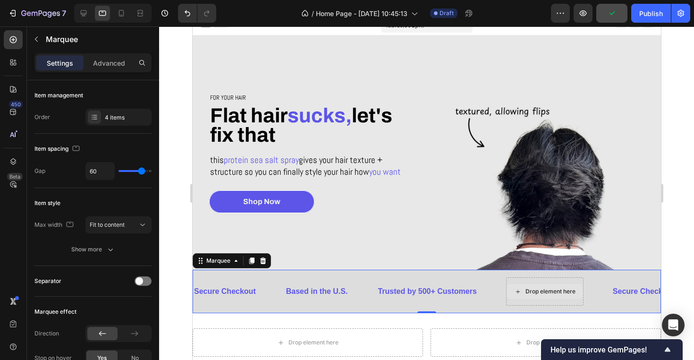
click at [517, 305] on div "Drop element here" at bounding box center [544, 291] width 77 height 28
click at [493, 302] on div "Trusted by 500+ Customers Text Block" at bounding box center [440, 291] width 129 height 23
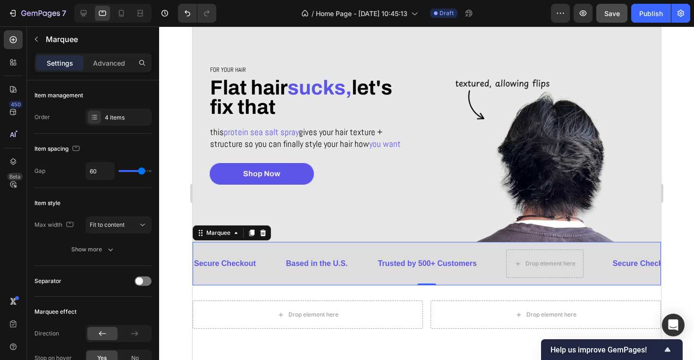
scroll to position [67, 0]
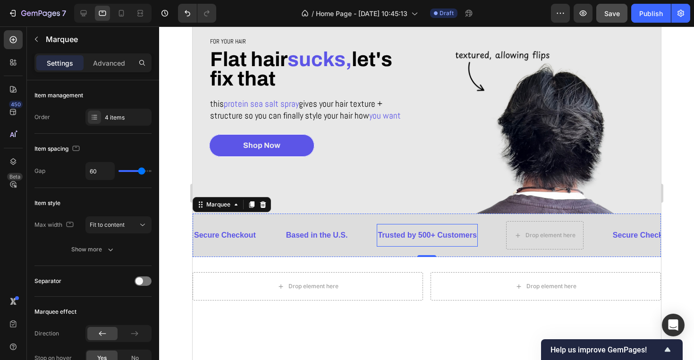
click at [470, 232] on span "Trusted by 500+ Customers" at bounding box center [426, 235] width 99 height 8
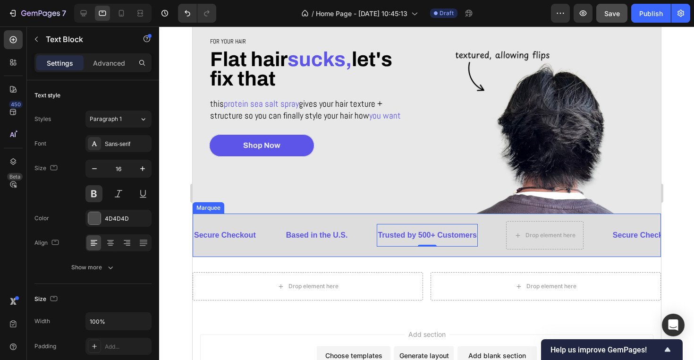
click at [485, 233] on div "Trusted by 500+ Customers Text Block 0" at bounding box center [440, 235] width 129 height 23
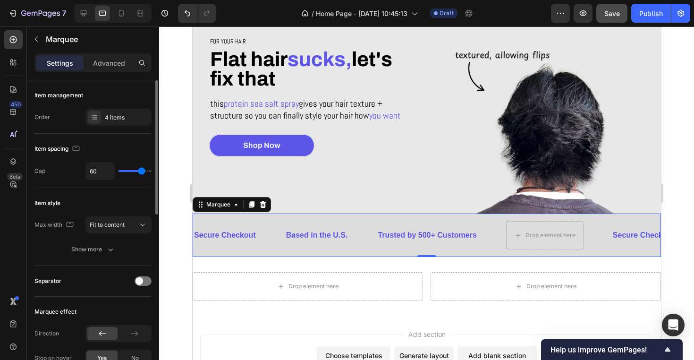
click at [145, 172] on div "60" at bounding box center [118, 171] width 66 height 18
type input "68"
type input "80"
drag, startPoint x: 143, startPoint y: 172, endPoint x: 201, endPoint y: 174, distance: 57.7
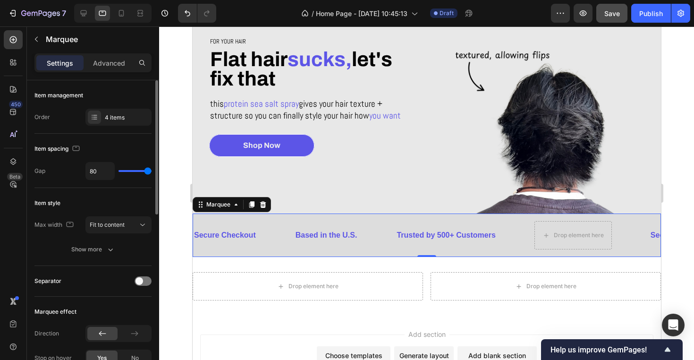
type input "80"
click at [201, 0] on div "7 Version history / Home Page - [DATE] 10:45:13 Draft Preview Save Publish 450 …" at bounding box center [347, 0] width 694 height 0
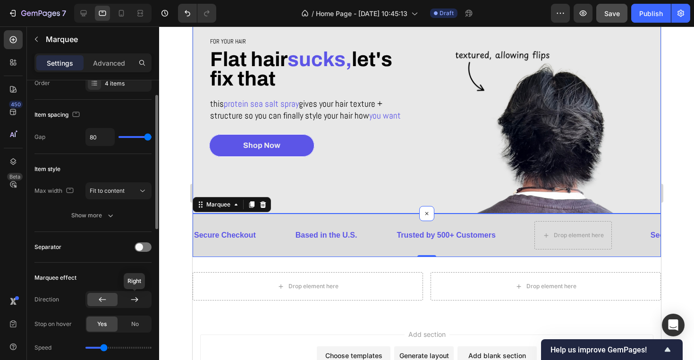
scroll to position [79, 0]
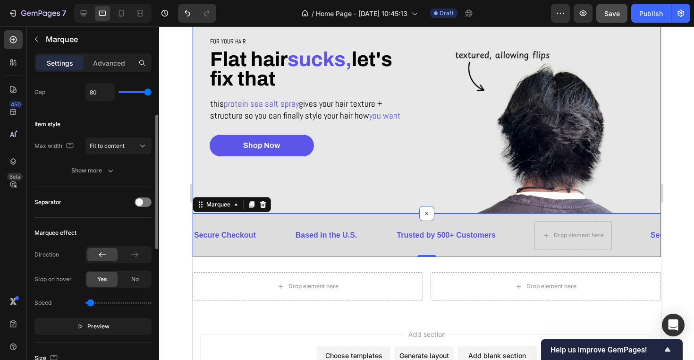
drag, startPoint x: 103, startPoint y: 302, endPoint x: 92, endPoint y: 302, distance: 11.3
type input "0.1"
click at [92, 302] on input "range" at bounding box center [118, 303] width 66 height 2
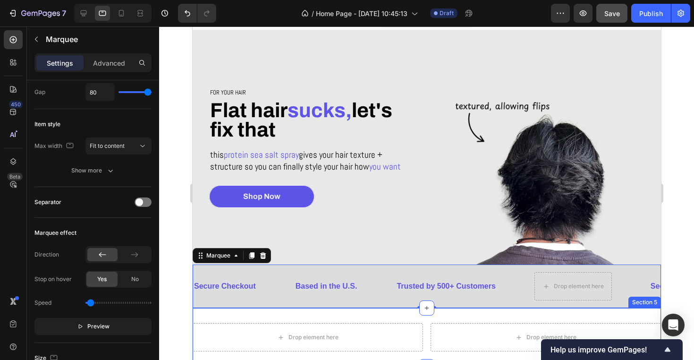
scroll to position [21, 0]
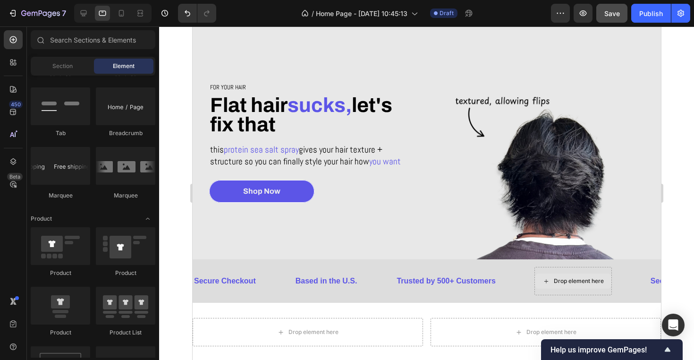
click at [553, 288] on div "Drop element here" at bounding box center [571, 280] width 77 height 15
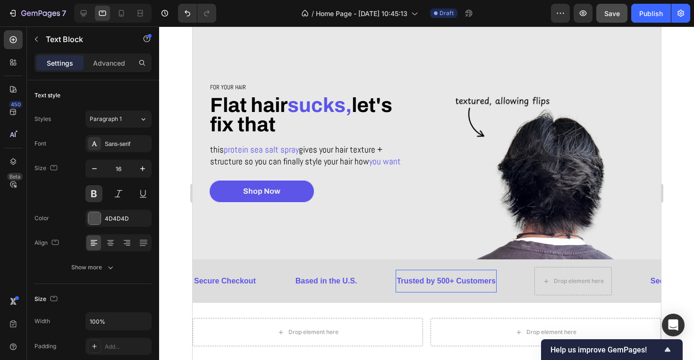
click at [472, 287] on p "Trusted by 500+ Customers" at bounding box center [444, 281] width 99 height 14
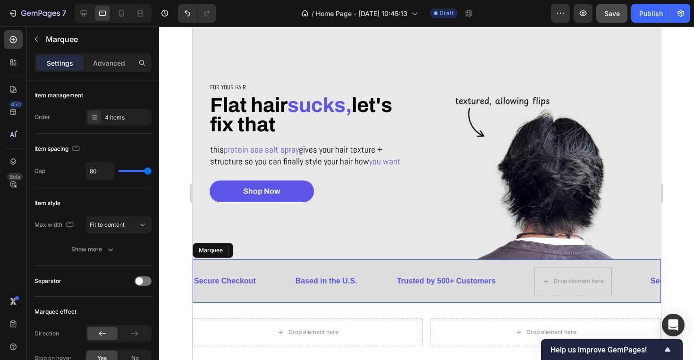
click at [373, 283] on div "Based in the U.S. Text Block" at bounding box center [345, 281] width 102 height 23
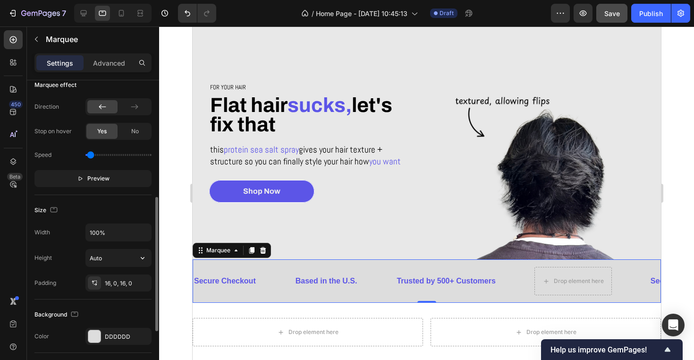
scroll to position [239, 0]
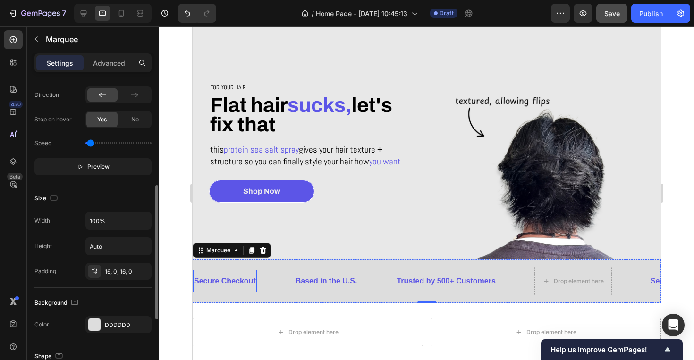
click at [243, 279] on span "Secure Checkout" at bounding box center [222, 281] width 62 height 8
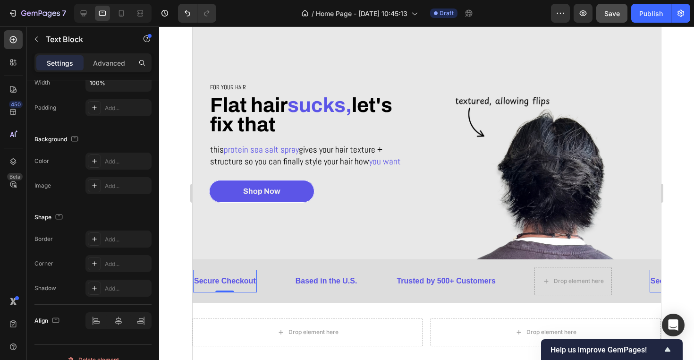
scroll to position [0, 0]
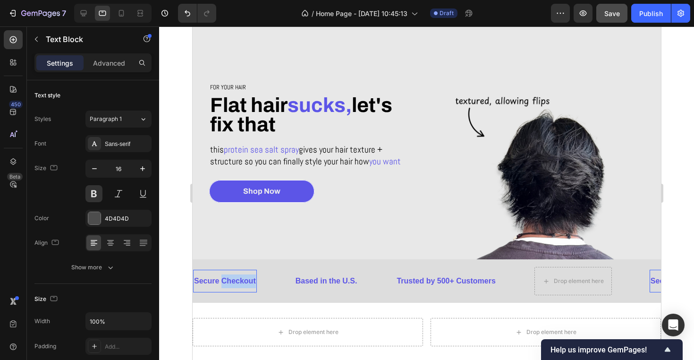
click at [228, 285] on span "Secure Checkout" at bounding box center [223, 281] width 62 height 8
click at [228, 285] on span "Secure Checkout" at bounding box center [225, 281] width 62 height 8
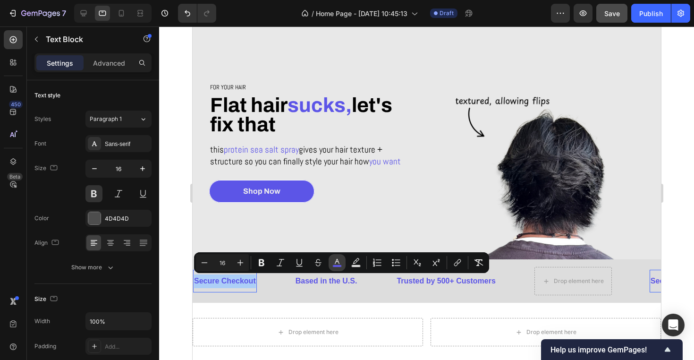
click at [341, 262] on icon "Editor contextual toolbar" at bounding box center [336, 262] width 9 height 9
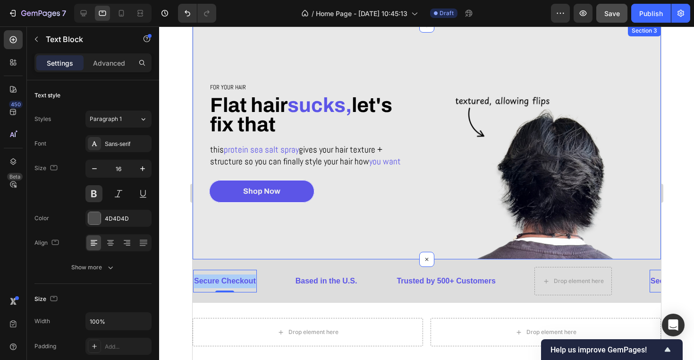
drag, startPoint x: 527, startPoint y: 241, endPoint x: 328, endPoint y: 256, distance: 199.4
click at [242, 285] on span "Secure Checkout" at bounding box center [224, 281] width 62 height 8
click at [242, 285] on span "Secure Checkout" at bounding box center [225, 281] width 62 height 8
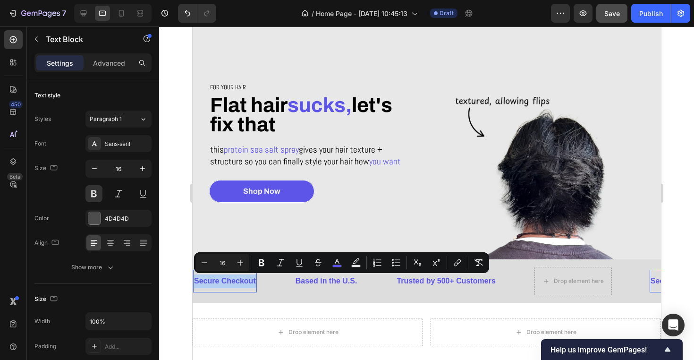
click at [242, 285] on span "Secure Checkout" at bounding box center [224, 281] width 62 height 8
click at [340, 263] on icon "Editor contextual toolbar" at bounding box center [336, 262] width 9 height 9
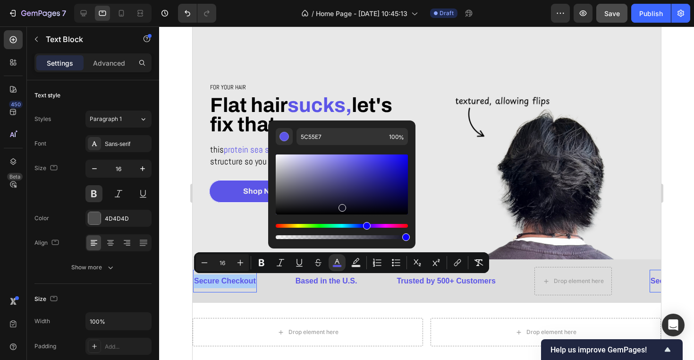
drag, startPoint x: 534, startPoint y: 231, endPoint x: 337, endPoint y: 285, distance: 204.2
type input "000000"
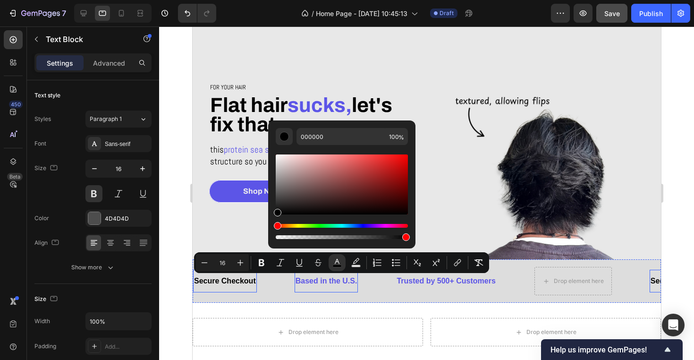
click at [337, 277] on p "Based in the U.S." at bounding box center [321, 281] width 62 height 14
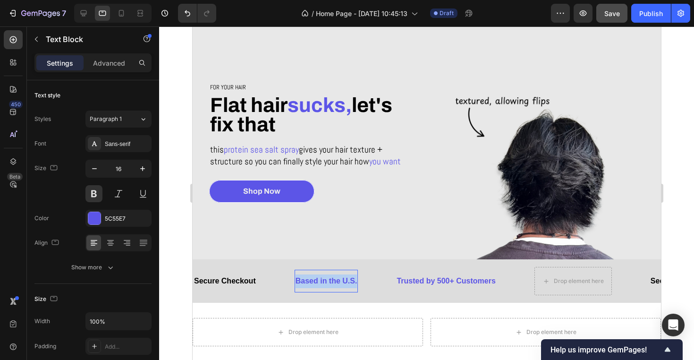
click at [337, 277] on p "Based in the U.S." at bounding box center [326, 281] width 62 height 14
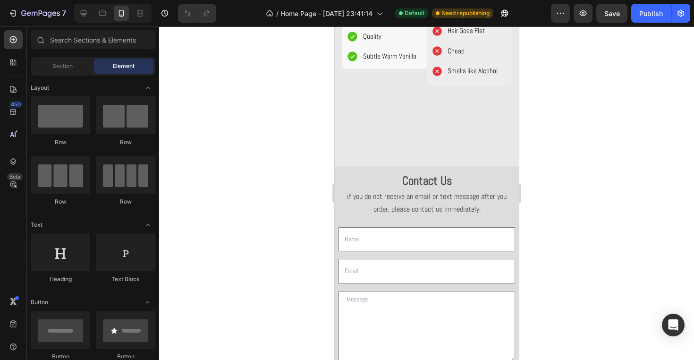
scroll to position [441, 0]
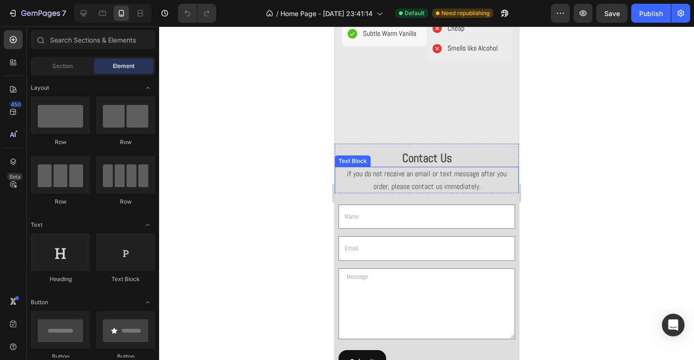
click at [417, 183] on span "if you do not receive an email or text message after you order, please contact …" at bounding box center [427, 180] width 160 height 22
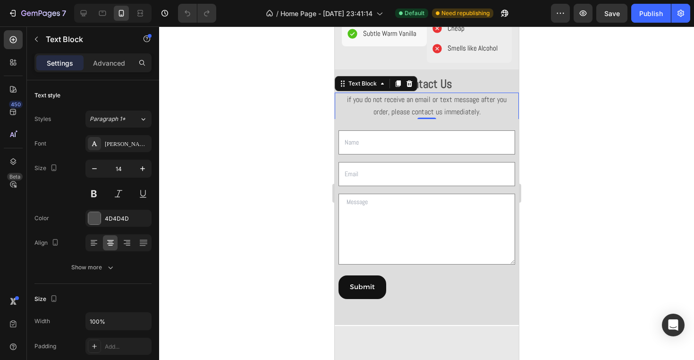
click at [417, 117] on span "if you do not receive an email or text message after you order, please contact …" at bounding box center [427, 105] width 160 height 22
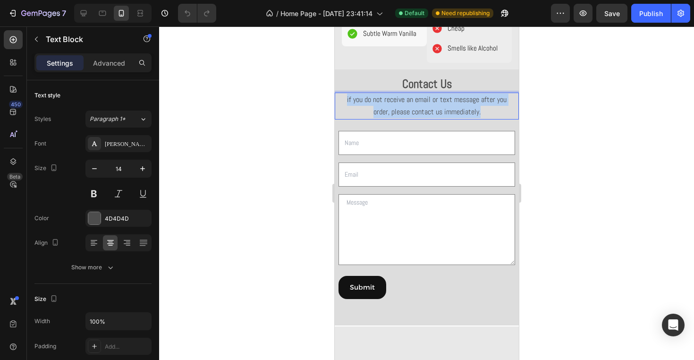
click at [417, 117] on span "if you do not receive an email or text message after you order, please contact …" at bounding box center [427, 105] width 160 height 22
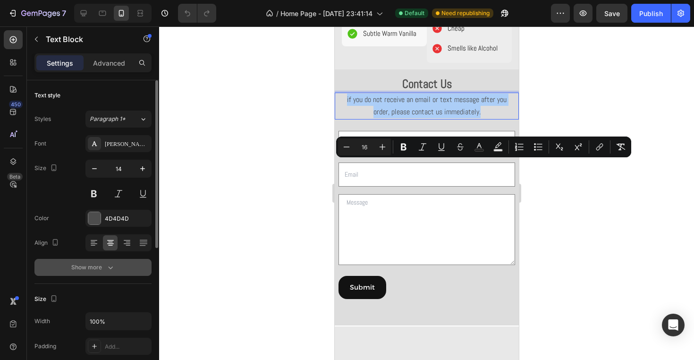
click at [104, 267] on div "Show more" at bounding box center [93, 267] width 44 height 9
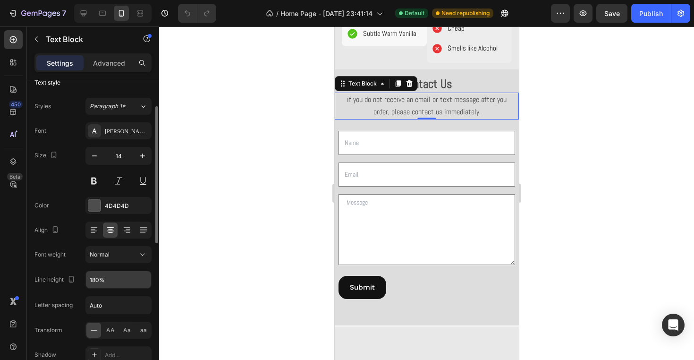
scroll to position [27, 0]
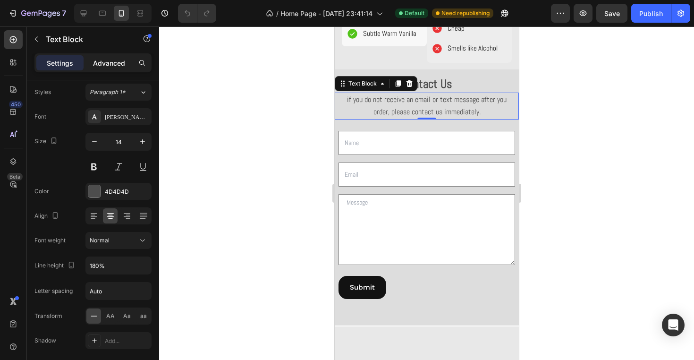
click at [114, 59] on p "Advanced" at bounding box center [109, 63] width 32 height 10
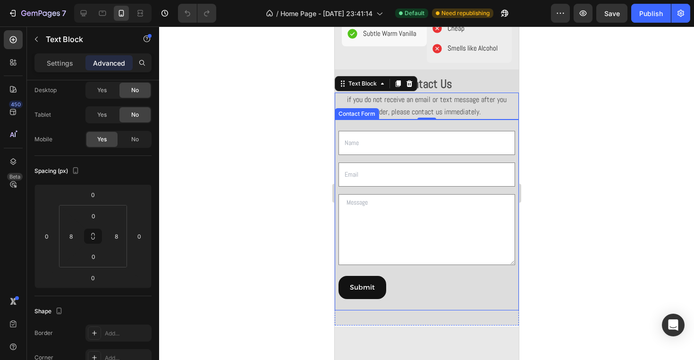
click at [398, 192] on div "Text Field Email Field Row Text Area Row Submit Submit Button Contact Form" at bounding box center [426, 214] width 184 height 191
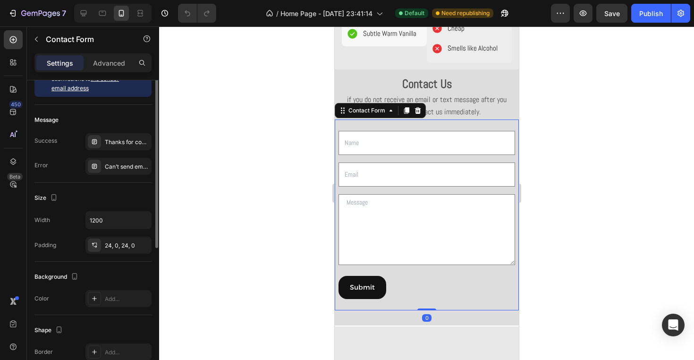
scroll to position [0, 0]
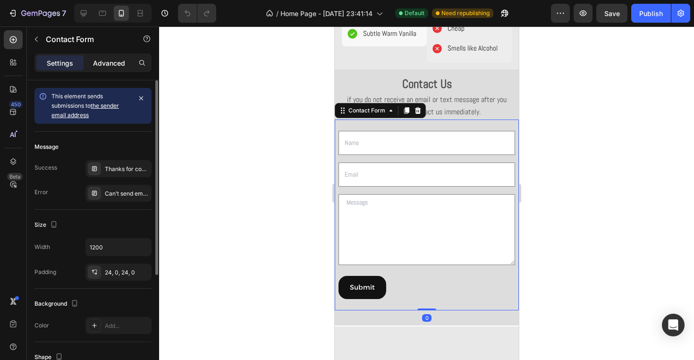
click at [108, 69] on div "Advanced" at bounding box center [108, 62] width 47 height 15
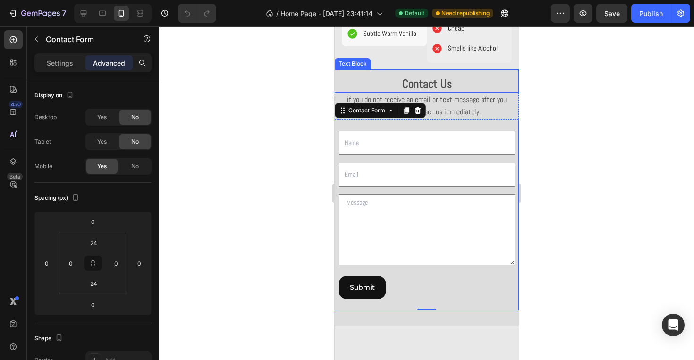
click at [431, 91] on strong "Contact Us" at bounding box center [427, 84] width 50 height 15
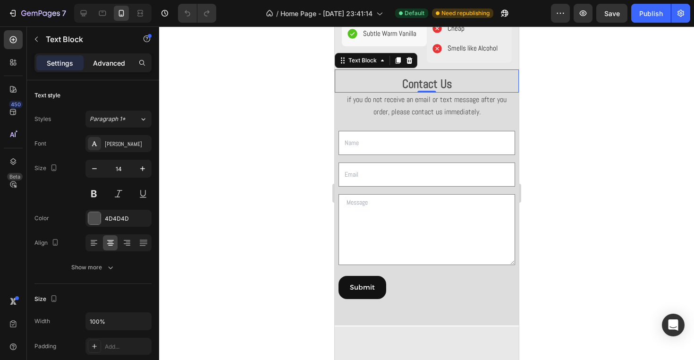
click at [111, 59] on p "Advanced" at bounding box center [109, 63] width 32 height 10
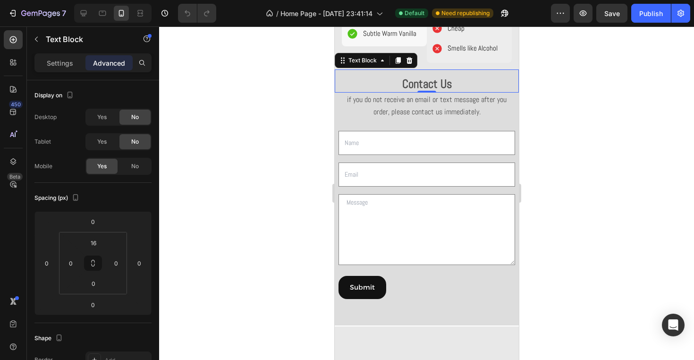
click at [413, 91] on strong "Contact Us" at bounding box center [427, 84] width 50 height 15
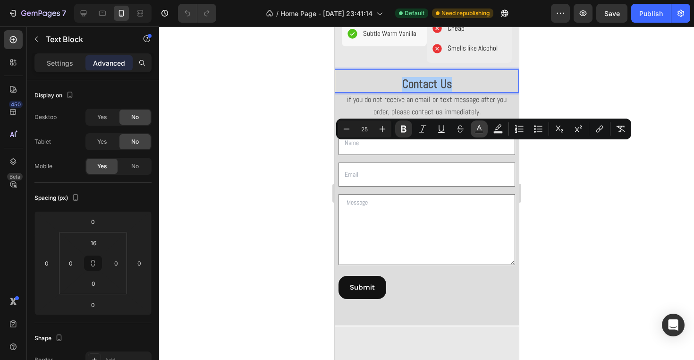
click at [482, 128] on icon "Editor contextual toolbar" at bounding box center [479, 128] width 9 height 9
type input "4D4D4D"
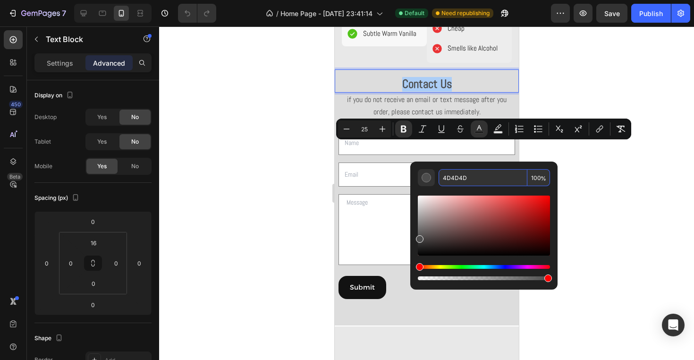
click at [474, 179] on input "4D4D4D" at bounding box center [483, 177] width 89 height 17
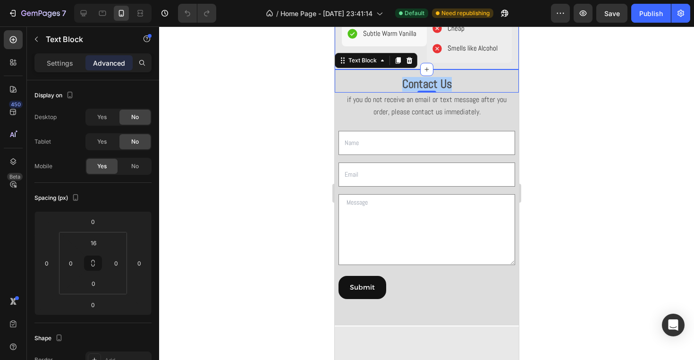
click at [548, 131] on div at bounding box center [426, 192] width 535 height 333
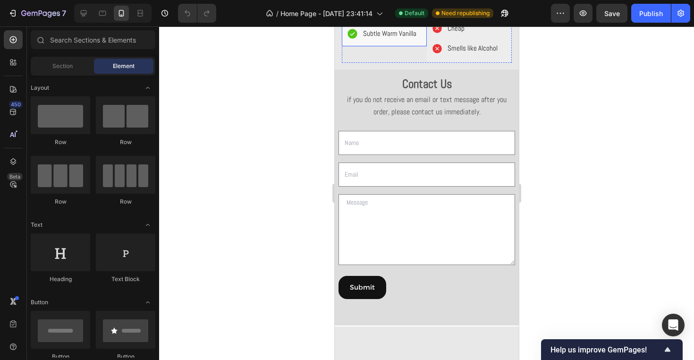
click at [257, 65] on div at bounding box center [426, 192] width 535 height 333
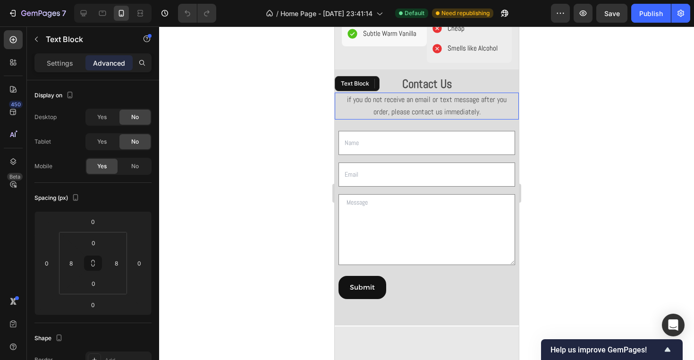
click at [359, 118] on p "if you do not receive an email or text message after you order, please contact …" at bounding box center [426, 106] width 175 height 25
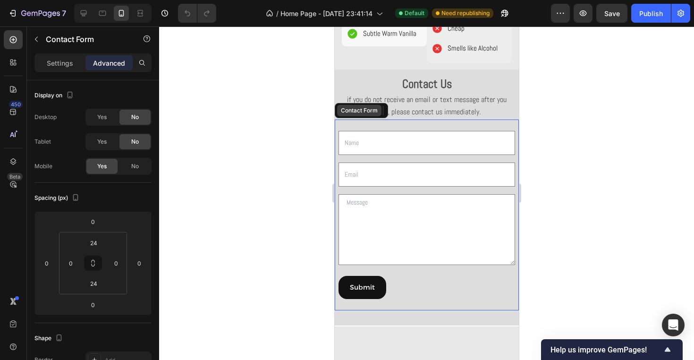
click at [343, 116] on div "Contact Form" at bounding box center [359, 110] width 44 height 11
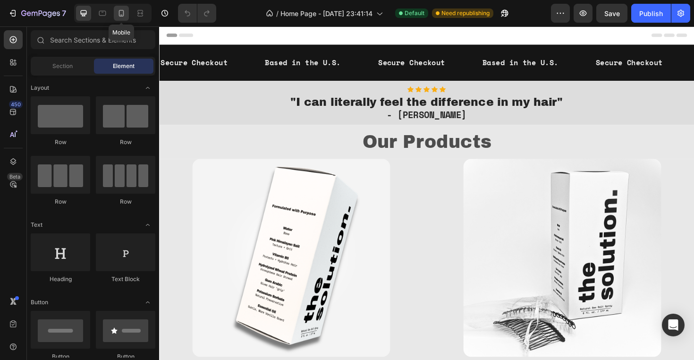
click at [122, 13] on icon at bounding box center [121, 13] width 9 height 9
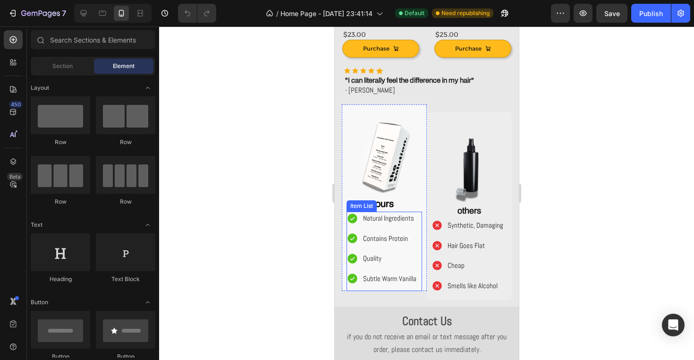
scroll to position [334, 0]
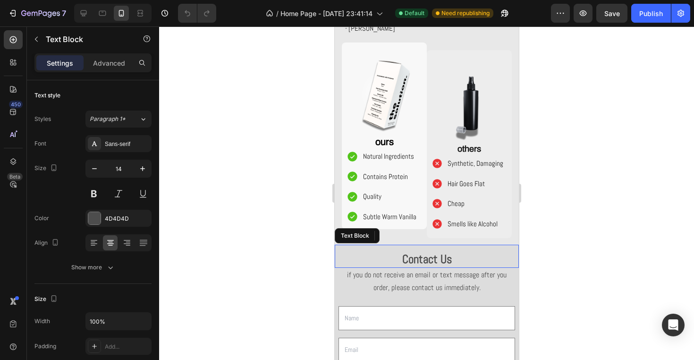
click at [435, 260] on strong "Contact Us" at bounding box center [427, 259] width 50 height 15
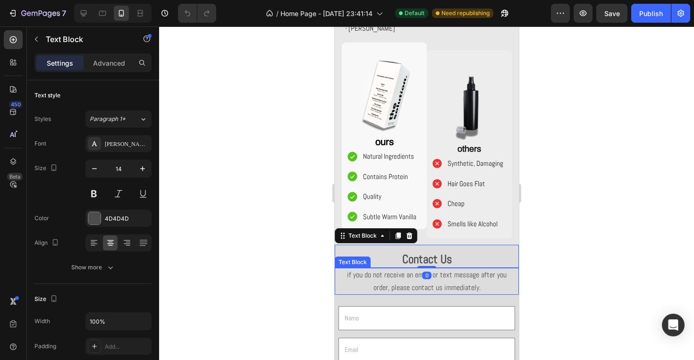
click at [432, 260] on strong "Contact Us" at bounding box center [427, 259] width 50 height 15
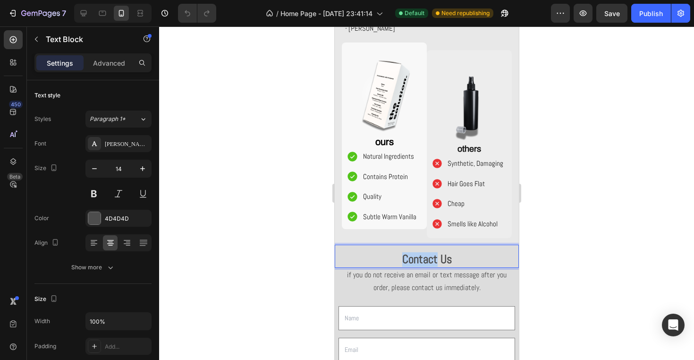
click at [432, 260] on strong "Contact Us" at bounding box center [427, 259] width 50 height 15
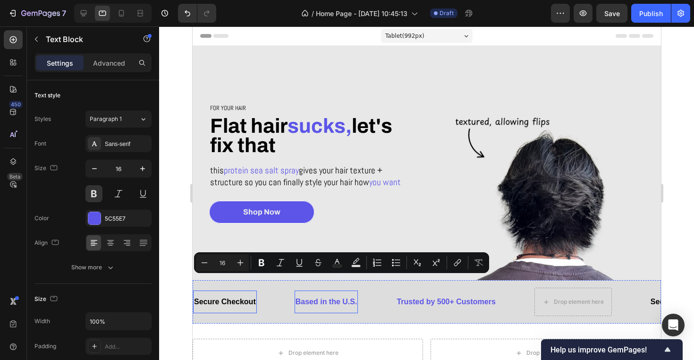
scroll to position [21, 0]
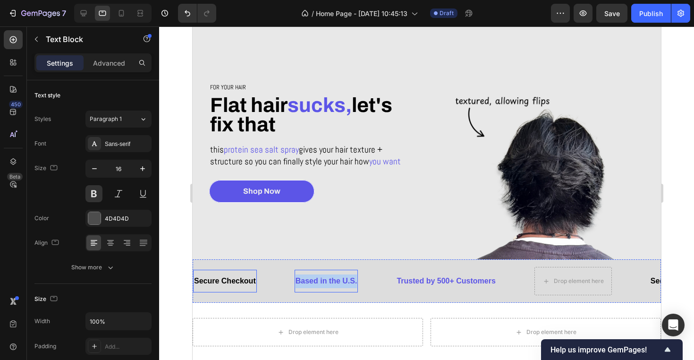
click at [241, 280] on span "Secure Checkout" at bounding box center [225, 281] width 62 height 8
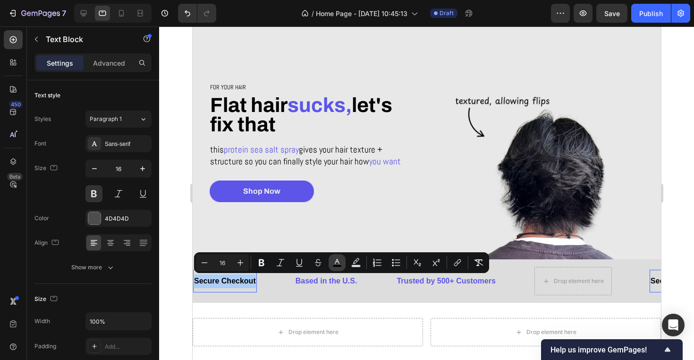
click at [343, 266] on button "color" at bounding box center [337, 262] width 17 height 17
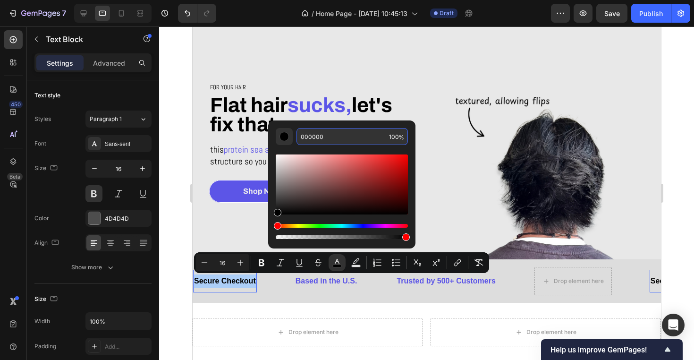
click at [330, 138] on input "000000" at bounding box center [341, 136] width 89 height 17
type input "E8E8E8"
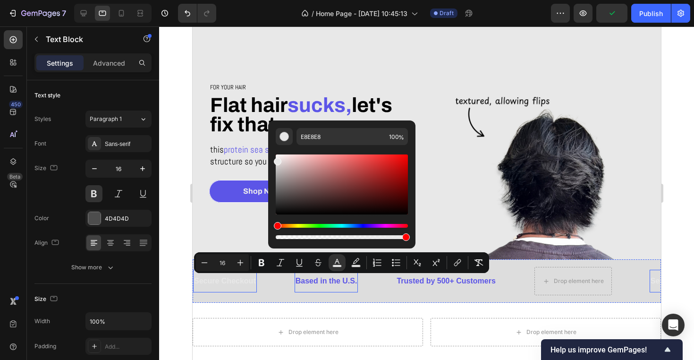
click at [315, 286] on p "Based in the U.S." at bounding box center [326, 281] width 62 height 14
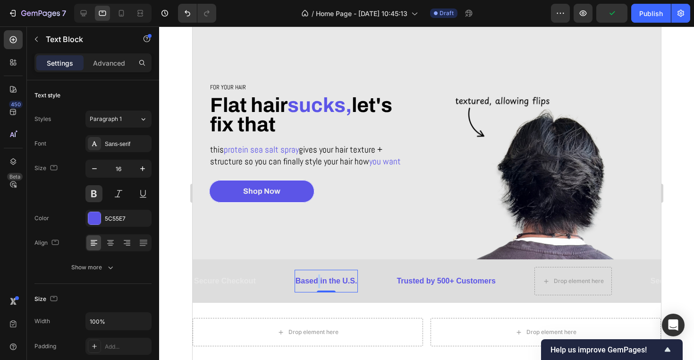
click at [317, 282] on p "Based in the U.S." at bounding box center [326, 281] width 62 height 14
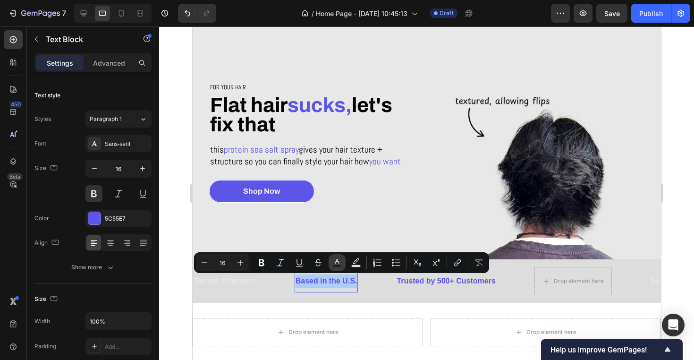
click at [334, 265] on rect "Editor contextual toolbar" at bounding box center [337, 266] width 9 height 2
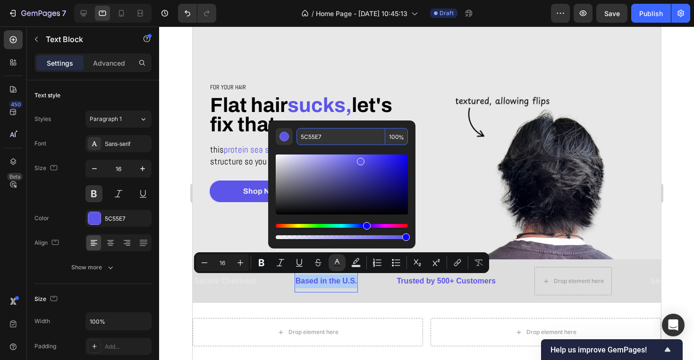
click at [341, 136] on input "5C55E7" at bounding box center [341, 136] width 89 height 17
type input "E8E8E8"
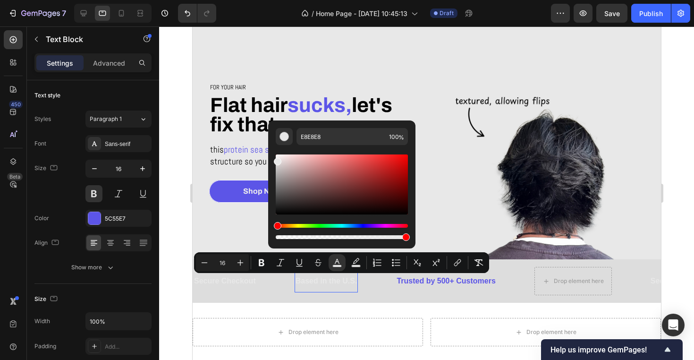
click at [445, 277] on span "Trusted by 500+ Customers" at bounding box center [445, 281] width 99 height 8
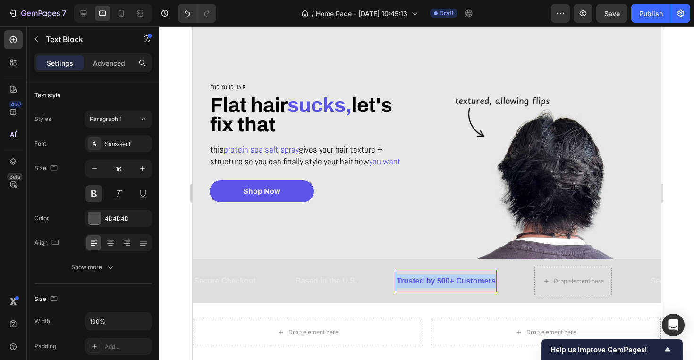
click at [445, 277] on span "Trusted by 500+ Customers" at bounding box center [445, 281] width 99 height 8
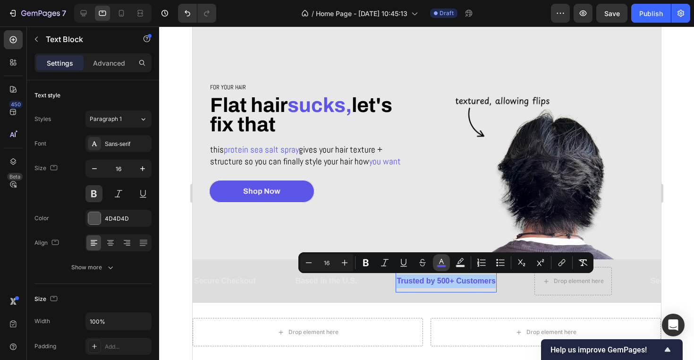
click at [442, 259] on icon "Editor contextual toolbar" at bounding box center [441, 262] width 9 height 9
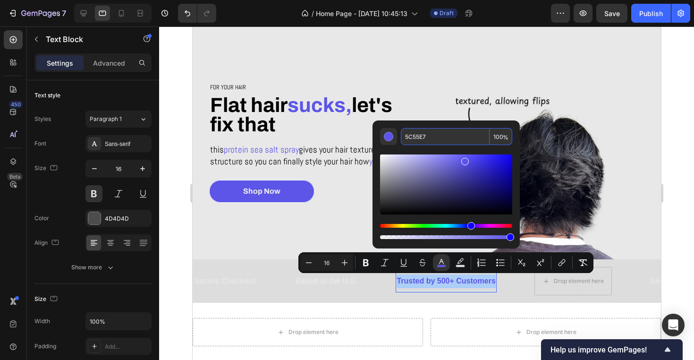
click at [434, 135] on input "5C55E7" at bounding box center [445, 136] width 89 height 17
type input "E8E8E8"
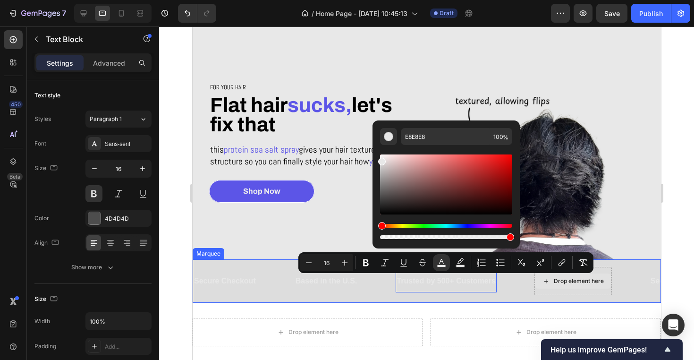
click at [604, 285] on div "Drop element here" at bounding box center [573, 280] width 77 height 15
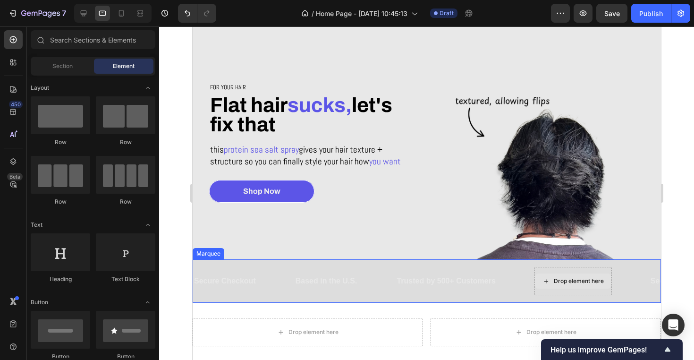
click at [603, 285] on div "Drop element here" at bounding box center [573, 280] width 77 height 15
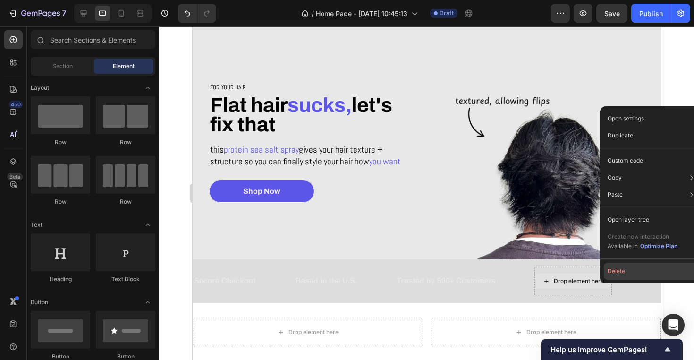
click at [624, 276] on button "Delete" at bounding box center [652, 271] width 96 height 17
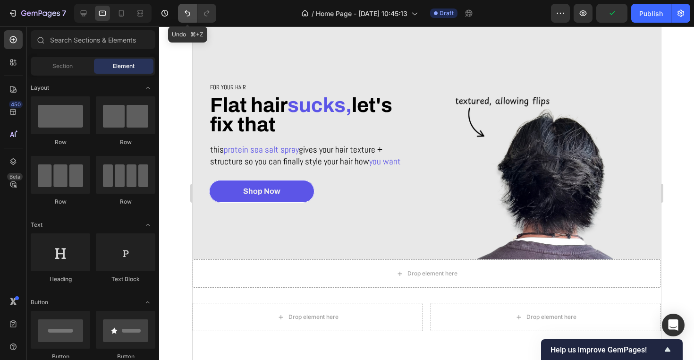
click at [179, 12] on button "Undo/Redo" at bounding box center [187, 13] width 19 height 19
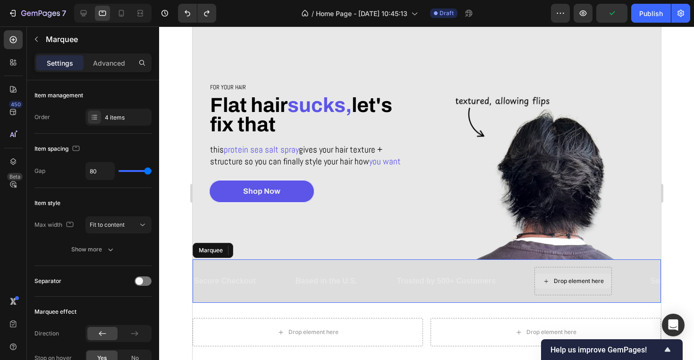
click at [589, 292] on div "Drop element here" at bounding box center [572, 281] width 77 height 28
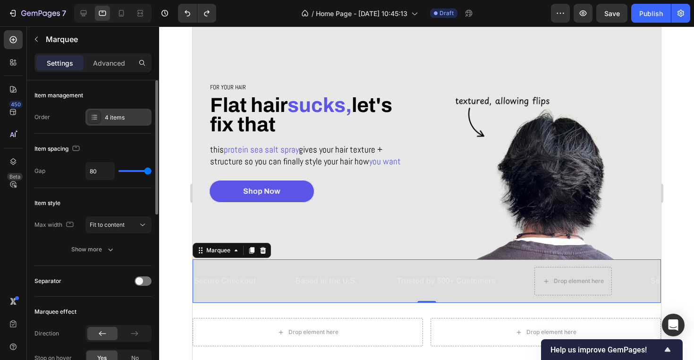
click at [103, 118] on div "4 items" at bounding box center [118, 117] width 66 height 17
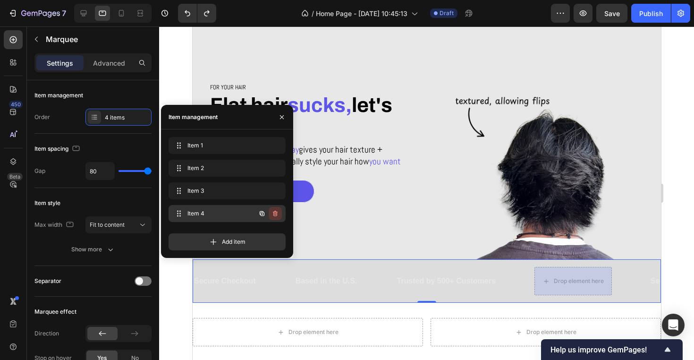
click at [275, 212] on icon "button" at bounding box center [275, 214] width 5 height 6
click at [272, 210] on div "Delete" at bounding box center [268, 213] width 17 height 9
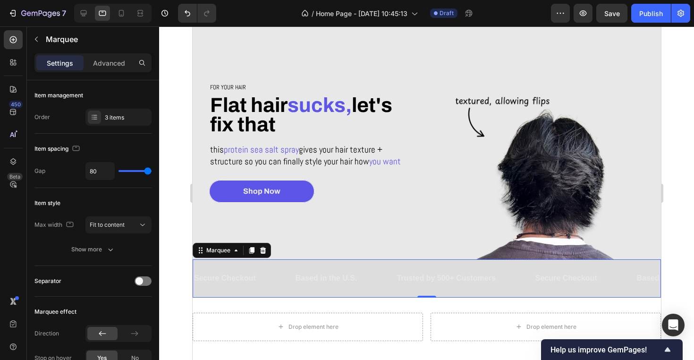
click at [520, 290] on div "Secure Checkout Text Block Based in the U.S. Text Block Trusted by 500+ Custome…" at bounding box center [426, 278] width 469 height 38
drag, startPoint x: 148, startPoint y: 172, endPoint x: 168, endPoint y: 172, distance: 19.4
click at [166, 0] on div "7 Version history / Home Page - [DATE] 10:45:13 Draft Preview Save Publish 450 …" at bounding box center [347, 0] width 694 height 0
click at [349, 291] on div "Secure Checkout Text Block Based in the U.S. Text Block Trusted by 500+ Custome…" at bounding box center [426, 278] width 469 height 38
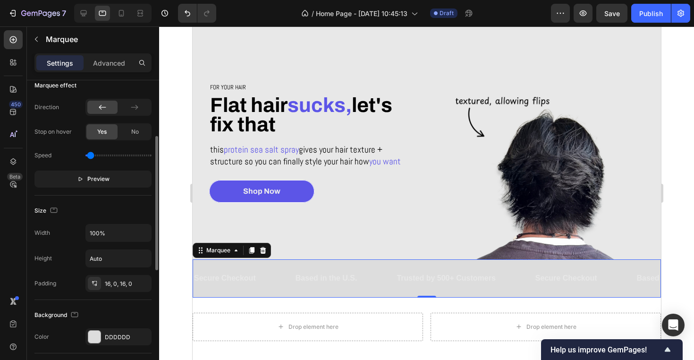
scroll to position [392, 0]
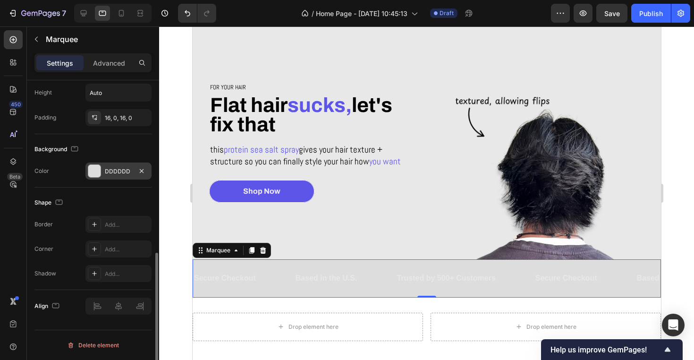
click at [123, 162] on div "DDDDDD" at bounding box center [118, 170] width 66 height 17
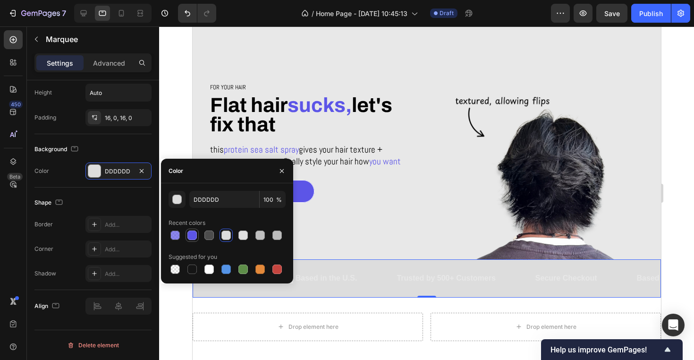
click at [189, 233] on div at bounding box center [192, 234] width 9 height 9
type input "5C55E7"
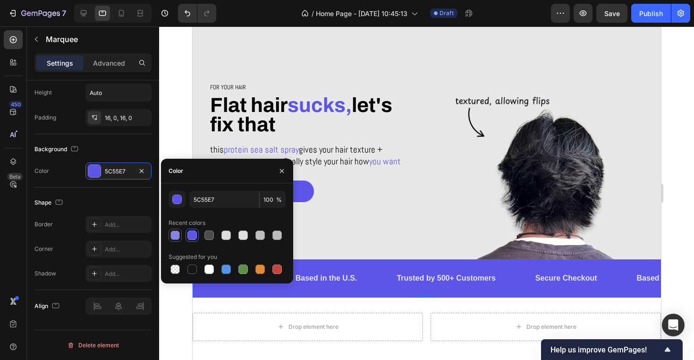
click at [175, 235] on div at bounding box center [174, 234] width 9 height 9
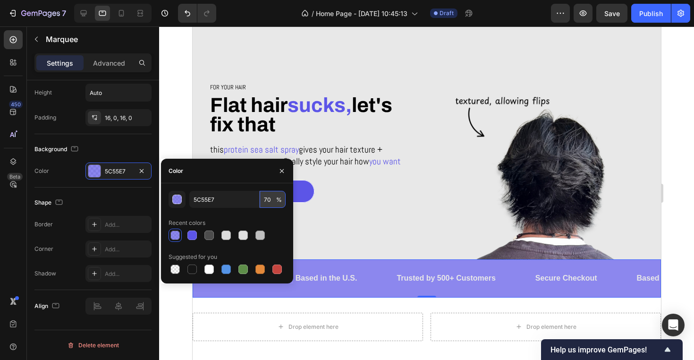
click at [265, 196] on input "70" at bounding box center [273, 199] width 26 height 17
click at [267, 201] on input "70" at bounding box center [273, 199] width 26 height 17
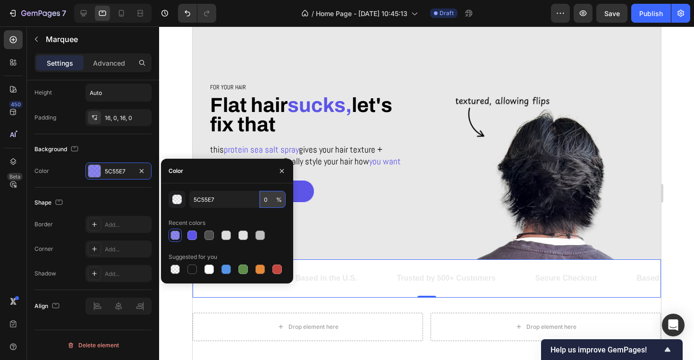
type input "90"
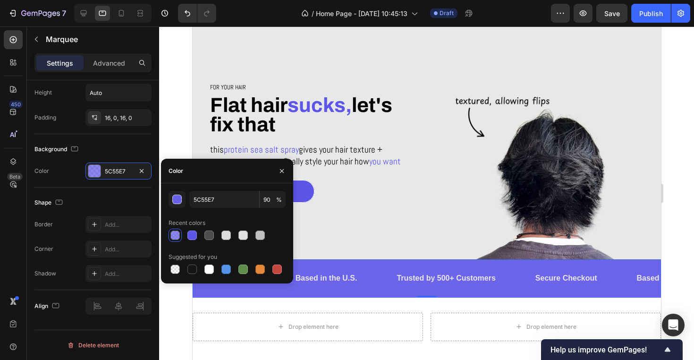
click at [685, 213] on div at bounding box center [426, 192] width 535 height 333
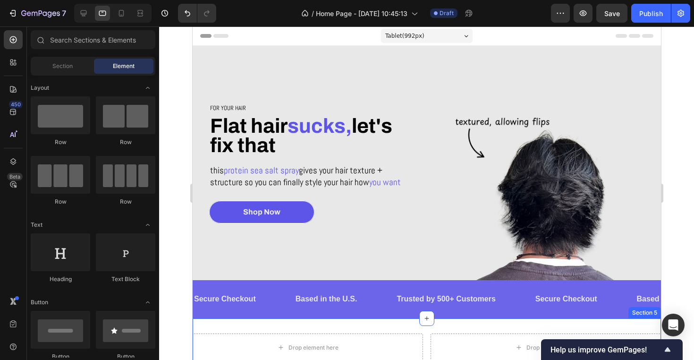
scroll to position [0, 0]
click at [515, 307] on div "Trusted by 500+ Customers Text Block" at bounding box center [464, 299] width 138 height 23
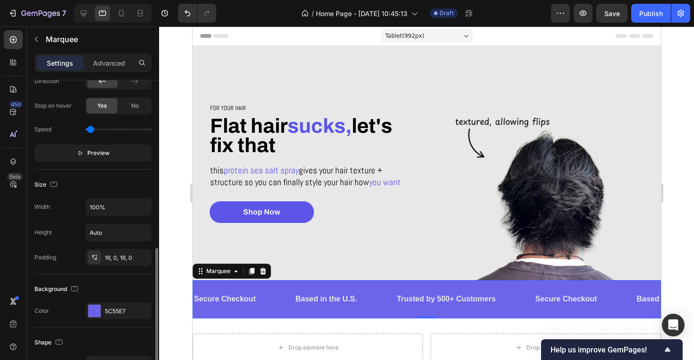
scroll to position [392, 0]
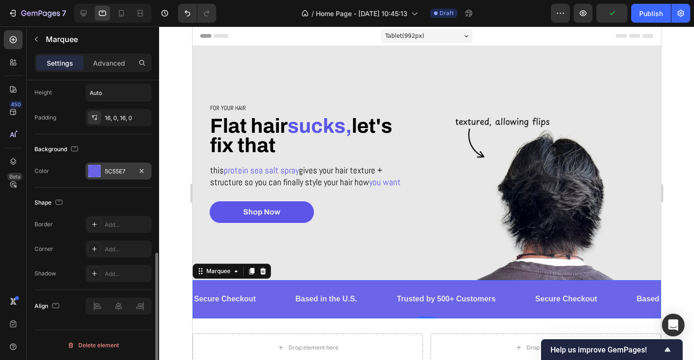
click at [121, 169] on div "5C55E7" at bounding box center [118, 171] width 27 height 9
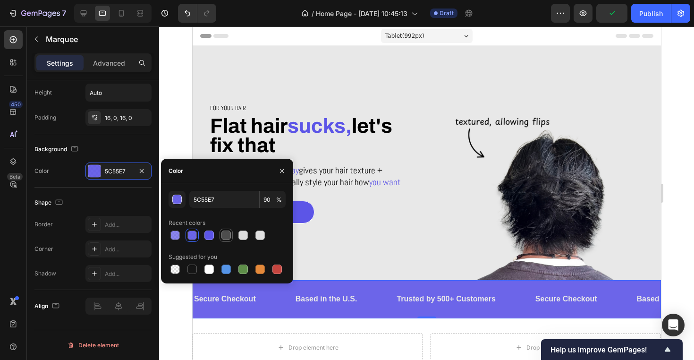
click at [230, 237] on div at bounding box center [226, 234] width 9 height 9
type input "4D4D4D"
type input "100"
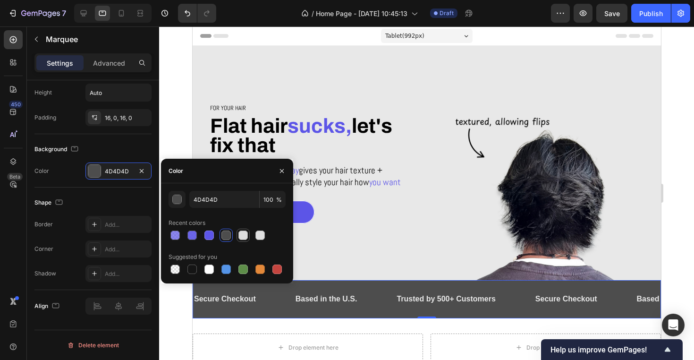
click at [241, 235] on div at bounding box center [243, 234] width 9 height 9
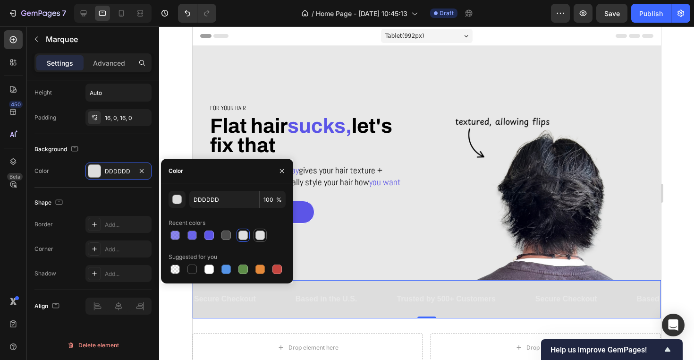
click at [259, 236] on div at bounding box center [260, 234] width 9 height 9
click at [247, 234] on div at bounding box center [243, 234] width 9 height 9
type input "DDDDDD"
click at [231, 298] on span "Secure Checkout" at bounding box center [225, 299] width 62 height 8
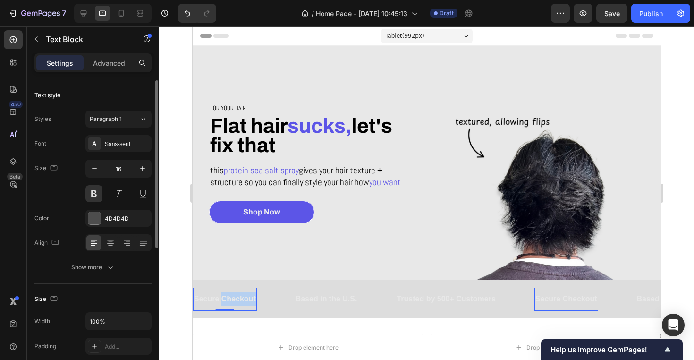
click at [231, 298] on span "Secure Checkout" at bounding box center [225, 299] width 62 height 8
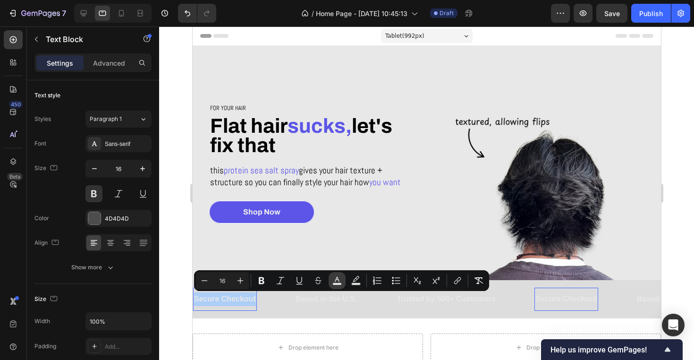
click at [340, 281] on icon "Editor contextual toolbar" at bounding box center [336, 280] width 9 height 9
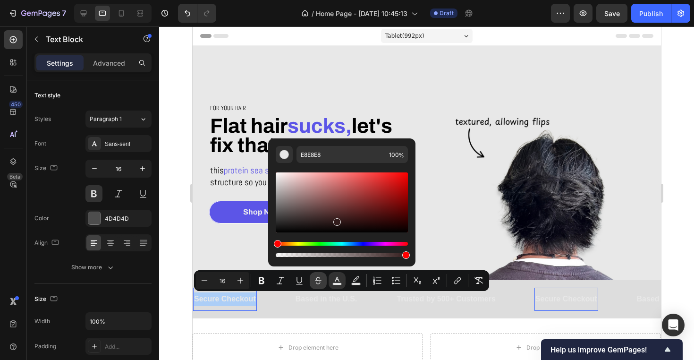
drag, startPoint x: 336, startPoint y: 220, endPoint x: 325, endPoint y: 279, distance: 59.6
click at [326, 277] on div "Minus 16 Plus Bold Italic Underline Strikethrough color Text Background Color N…" at bounding box center [341, 280] width 295 height 21
type input "000000"
click at [320, 298] on span "Based in the U.S." at bounding box center [326, 299] width 62 height 8
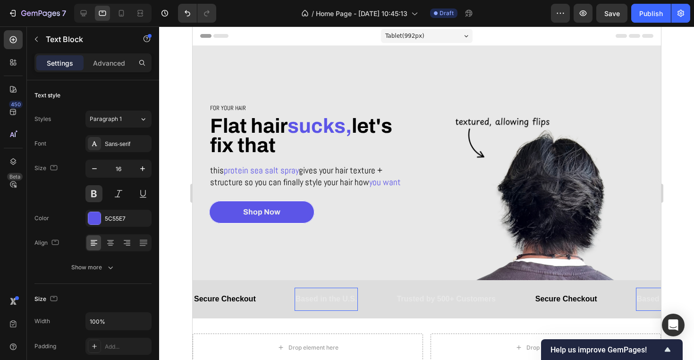
click at [320, 298] on span "Based in the U.S." at bounding box center [326, 299] width 62 height 8
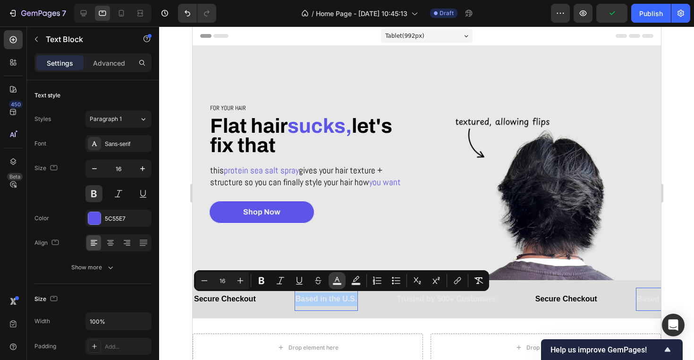
click at [337, 280] on icon "Editor contextual toolbar" at bounding box center [336, 280] width 9 height 9
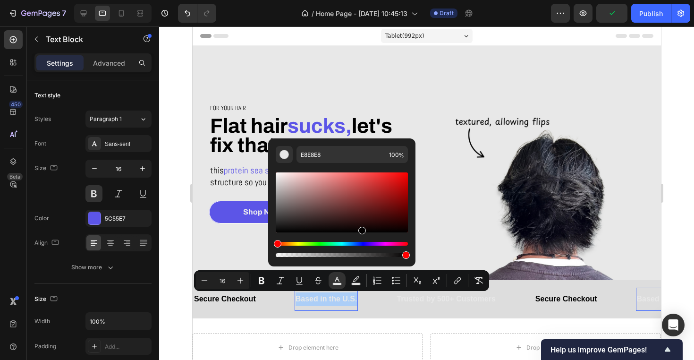
drag, startPoint x: 554, startPoint y: 239, endPoint x: 359, endPoint y: 302, distance: 204.6
type input "000000"
click at [432, 309] on div "Trusted by 500+ Customers Text Block" at bounding box center [445, 299] width 101 height 23
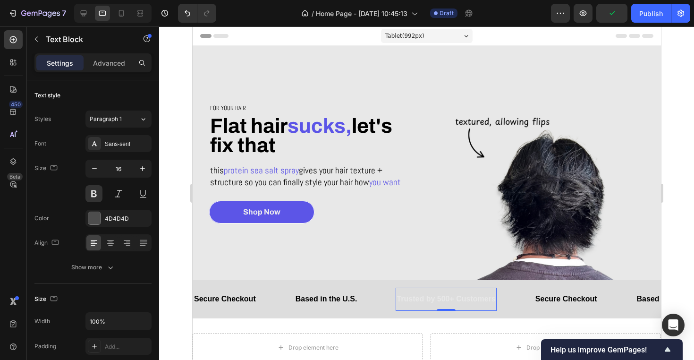
click at [432, 307] on div "Trusted by 500+ Customers Text Block 0" at bounding box center [445, 299] width 101 height 23
click at [438, 300] on span "Trusted by 500+ Customers" at bounding box center [445, 299] width 99 height 8
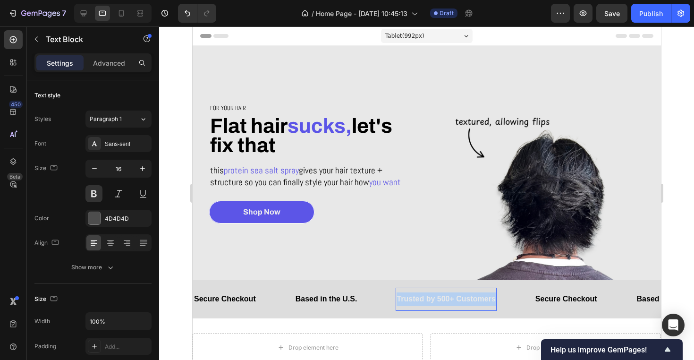
click at [438, 300] on span "Trusted by 500+ Customers" at bounding box center [445, 299] width 99 height 8
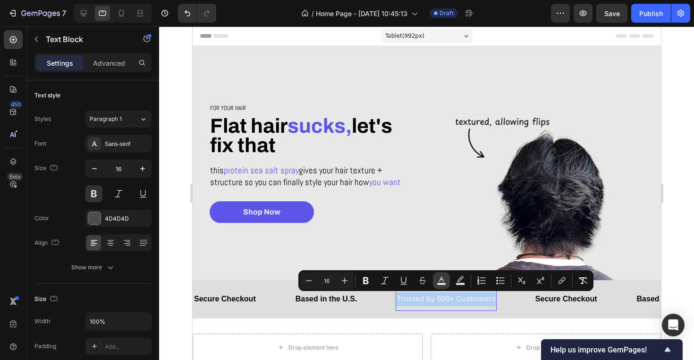
click at [440, 282] on icon "Editor contextual toolbar" at bounding box center [441, 280] width 9 height 9
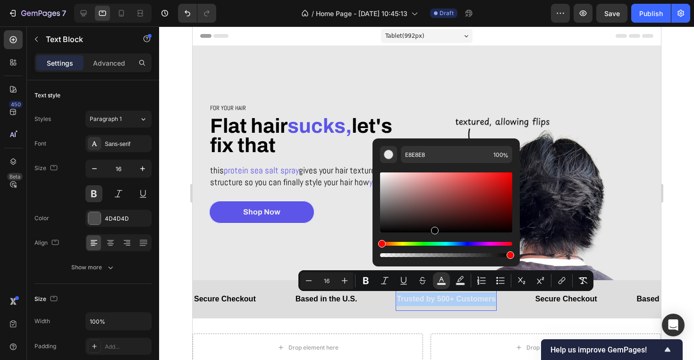
drag, startPoint x: 433, startPoint y: 216, endPoint x: 431, endPoint y: 265, distance: 49.6
click at [431, 264] on div "E8E8E8 100 %" at bounding box center [446, 202] width 147 height 128
type input "000000"
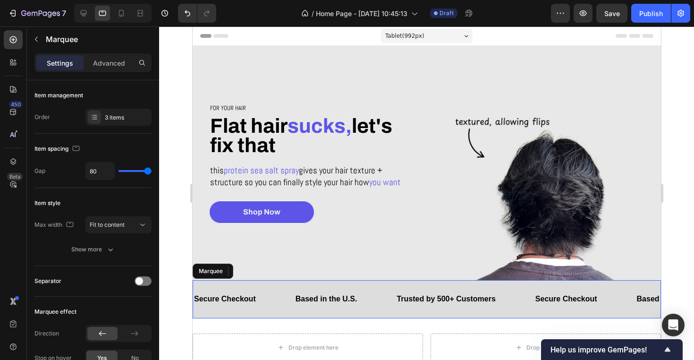
click at [387, 311] on div "Secure Checkout Text Block Based in the U.S. Text Block Trusted by 500+ Custome…" at bounding box center [426, 299] width 469 height 38
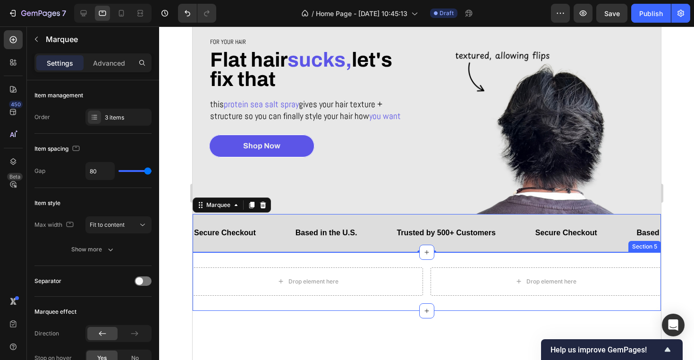
scroll to position [69, 0]
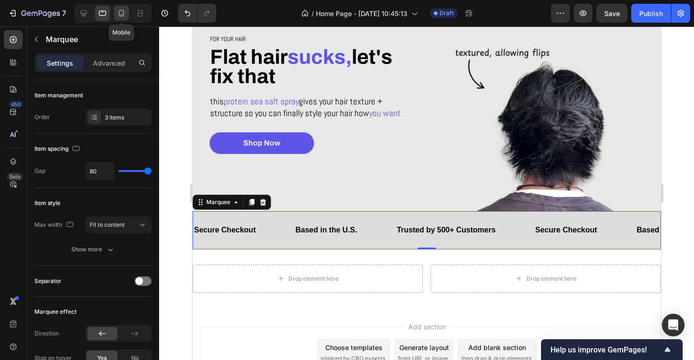
click at [117, 14] on icon at bounding box center [121, 13] width 9 height 9
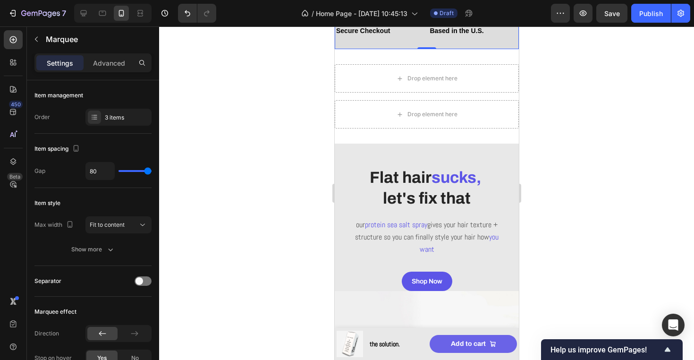
scroll to position [22, 0]
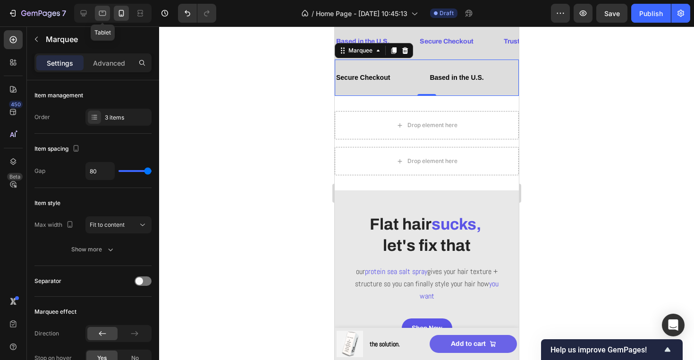
click at [96, 14] on div at bounding box center [102, 13] width 15 height 15
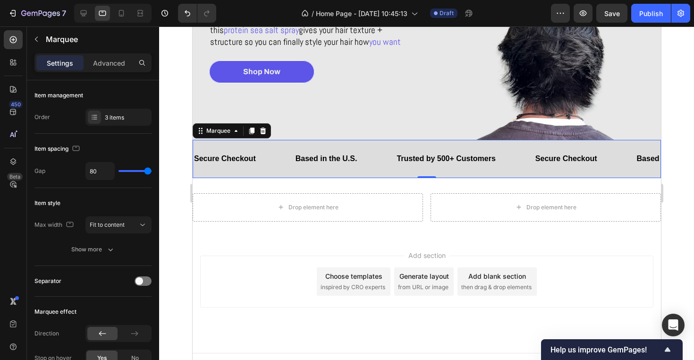
scroll to position [153, 0]
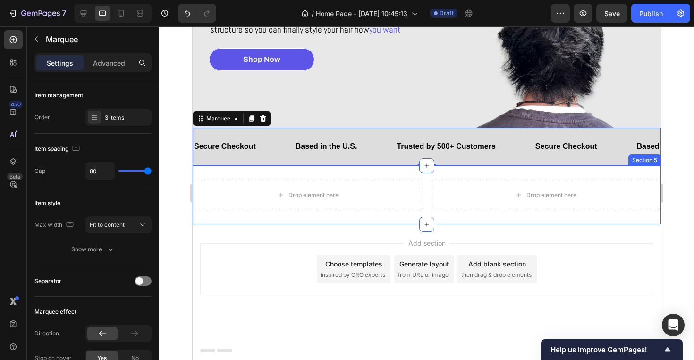
click at [427, 174] on div "Drop element here Drop element here Row Section 5" at bounding box center [426, 195] width 469 height 59
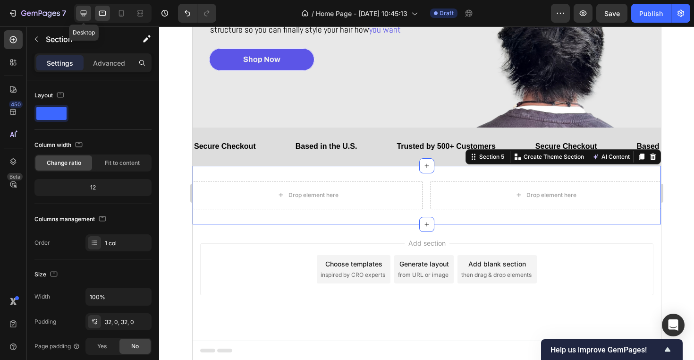
click at [85, 7] on div at bounding box center [83, 13] width 15 height 15
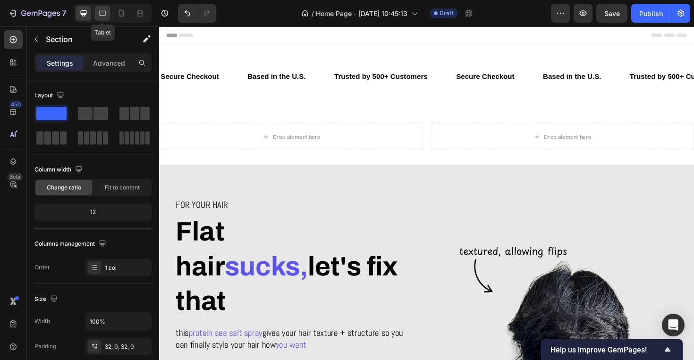
click at [102, 17] on icon at bounding box center [102, 13] width 9 height 9
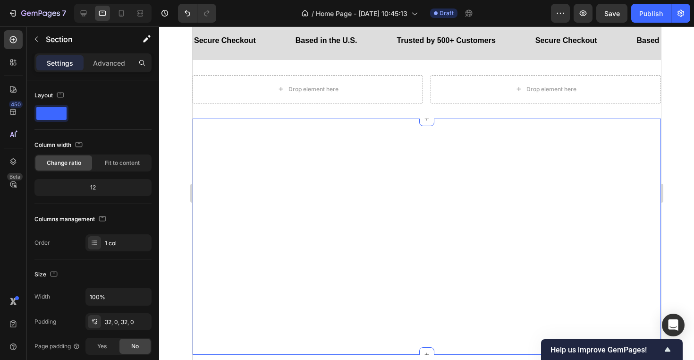
scroll to position [158, 0]
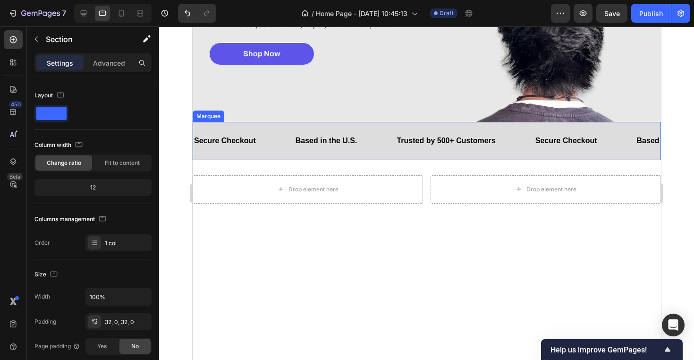
click at [383, 150] on div "Based in the U.S. Text Block" at bounding box center [345, 140] width 102 height 23
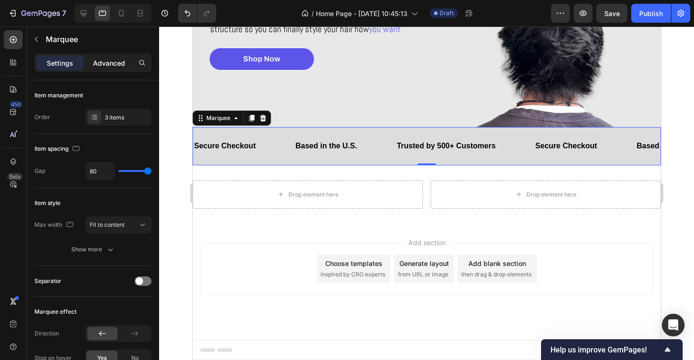
click at [106, 68] on div "Advanced" at bounding box center [108, 62] width 47 height 15
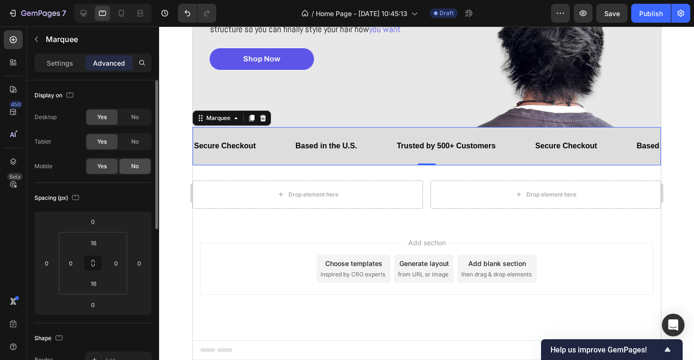
click at [134, 165] on span "No" at bounding box center [135, 166] width 8 height 9
click at [141, 118] on div "No" at bounding box center [134, 117] width 31 height 15
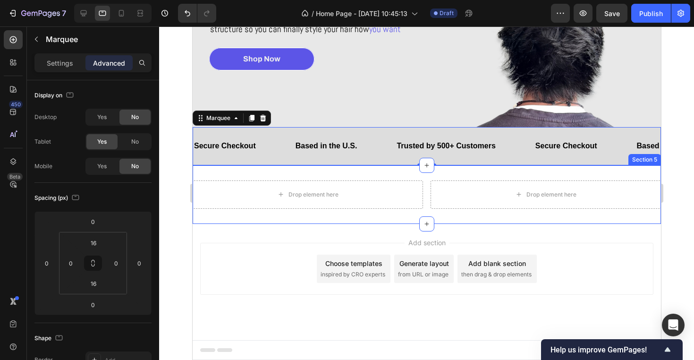
click at [299, 165] on div "Drop element here Drop element here Row Section 5" at bounding box center [426, 194] width 469 height 59
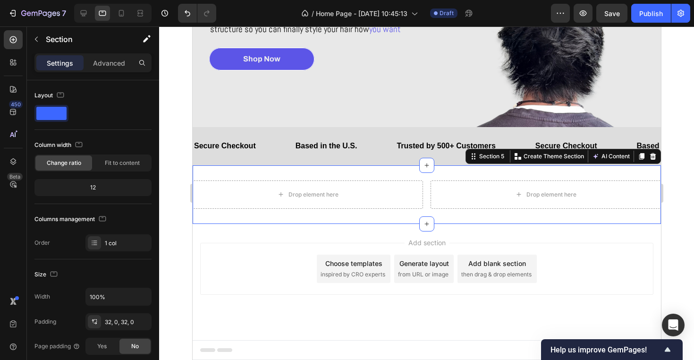
click at [256, 257] on div "Add section Choose templates inspired by CRO experts Generate layout from URL o…" at bounding box center [426, 269] width 453 height 52
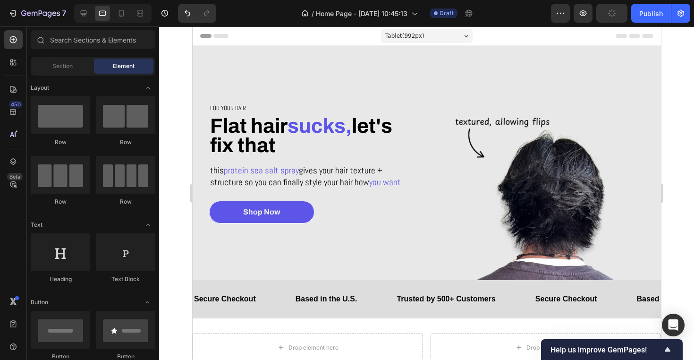
scroll to position [0, 0]
click at [309, 291] on div "Based in the U.S." at bounding box center [326, 299] width 64 height 16
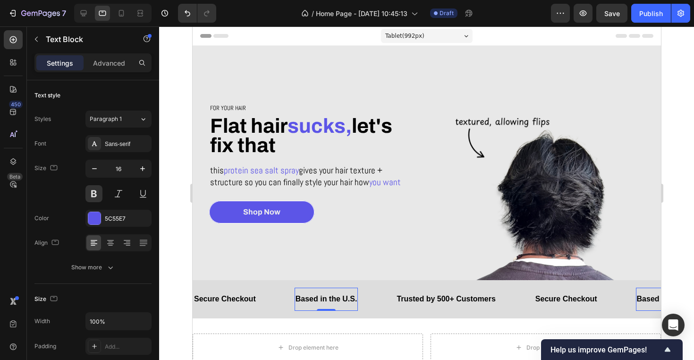
click at [309, 300] on span "Based in the U.S." at bounding box center [326, 299] width 62 height 8
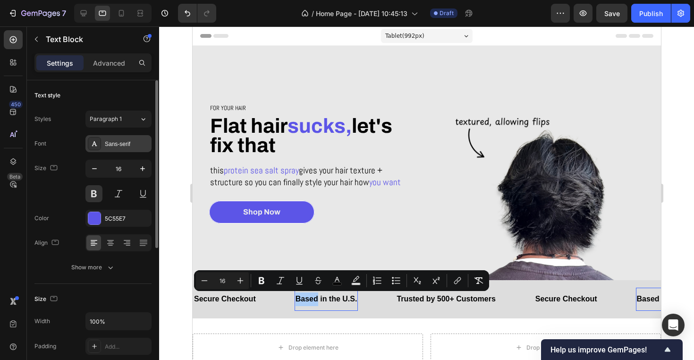
click at [133, 143] on div "Sans-serif" at bounding box center [127, 144] width 44 height 9
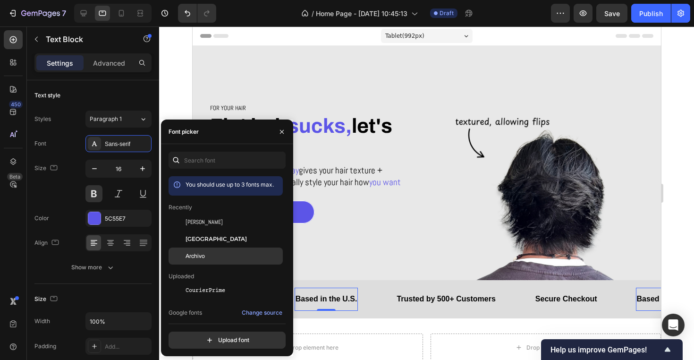
click at [211, 251] on div "Archivo" at bounding box center [226, 255] width 114 height 17
click at [416, 298] on span "Trusted by 500+ Customers" at bounding box center [445, 299] width 99 height 8
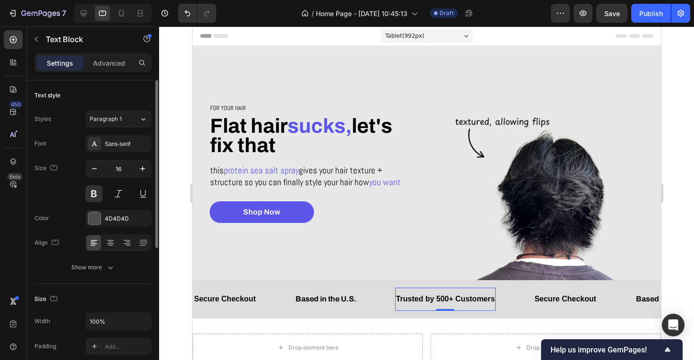
click at [113, 134] on div "Styles Paragraph 1 Font Sans-serif Size 16 Color 4D4D4D Align Show more" at bounding box center [92, 193] width 117 height 165
click at [113, 140] on div "Sans-serif" at bounding box center [127, 144] width 44 height 9
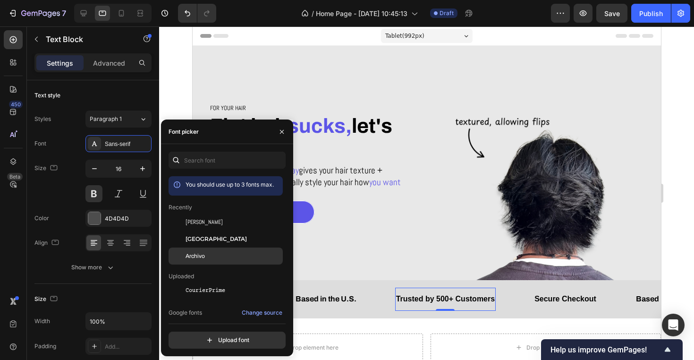
click at [215, 255] on div "Archivo" at bounding box center [233, 256] width 95 height 9
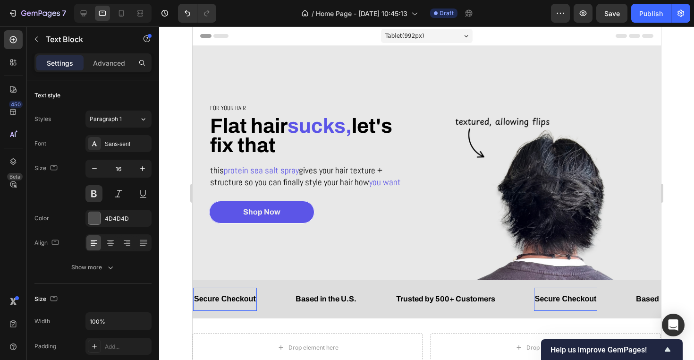
click at [548, 301] on span "Secure Checkout" at bounding box center [566, 299] width 62 height 8
click at [136, 135] on div "Sans-serif" at bounding box center [118, 143] width 66 height 17
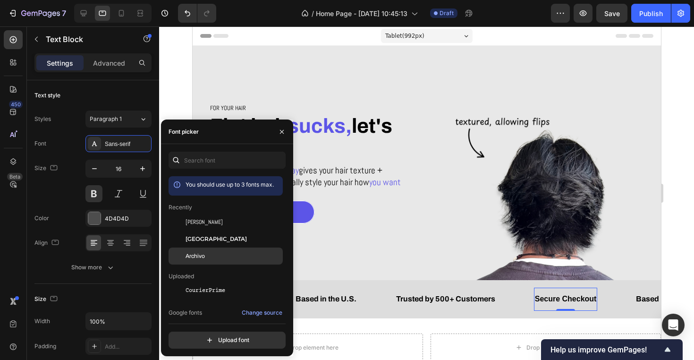
click at [220, 256] on div "Archivo" at bounding box center [233, 256] width 95 height 9
click at [471, 312] on div "Secure Checkout Text Block 0 Based in the U.S. Text Block Trusted by 500+ Custo…" at bounding box center [426, 299] width 469 height 38
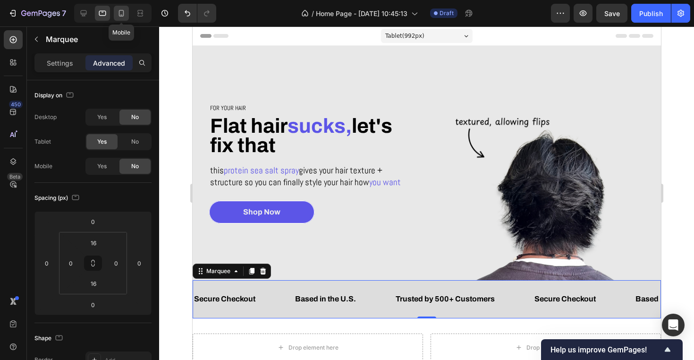
click at [121, 17] on icon at bounding box center [121, 13] width 9 height 9
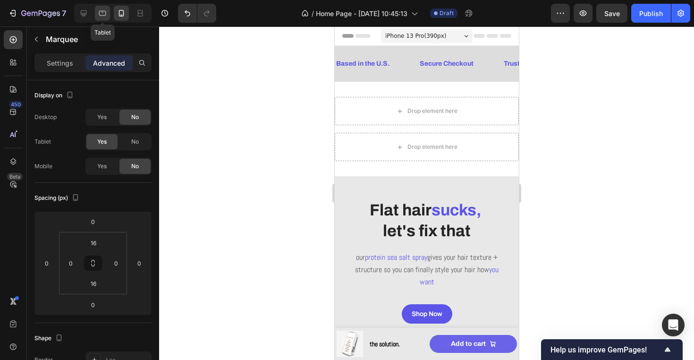
click at [107, 12] on icon at bounding box center [102, 13] width 9 height 9
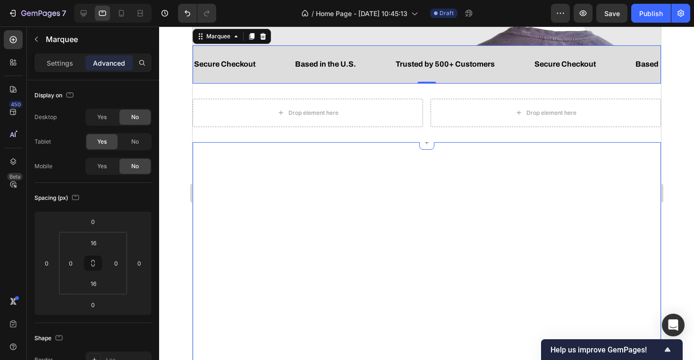
scroll to position [245, 0]
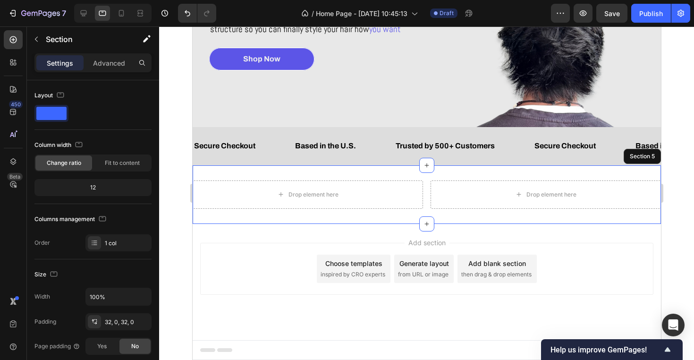
click at [419, 165] on div "Drop element here Drop element here Row Section 5" at bounding box center [426, 194] width 469 height 59
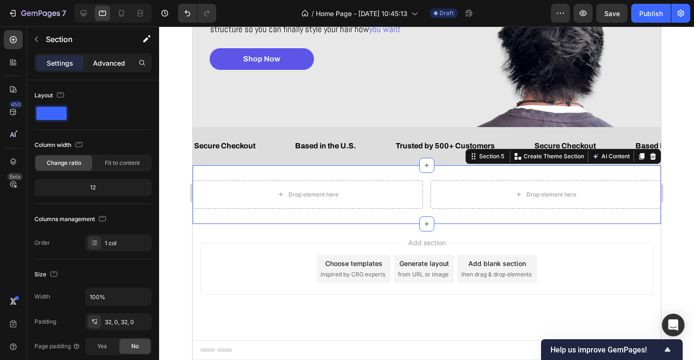
click at [115, 65] on p "Advanced" at bounding box center [109, 63] width 32 height 10
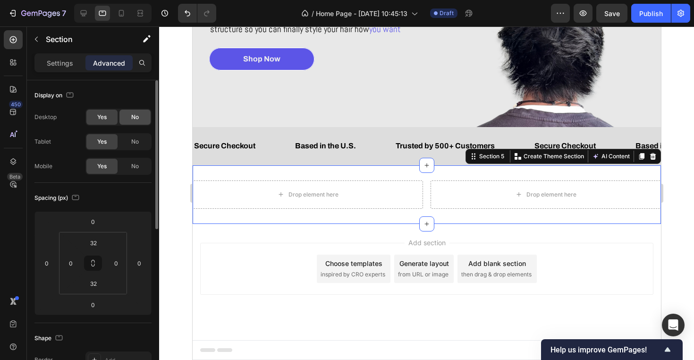
click at [140, 119] on div "No" at bounding box center [134, 117] width 31 height 15
click at [137, 167] on span "No" at bounding box center [135, 166] width 8 height 9
click at [261, 224] on div "Add section Choose templates inspired by CRO experts Generate layout from URL o…" at bounding box center [426, 282] width 469 height 116
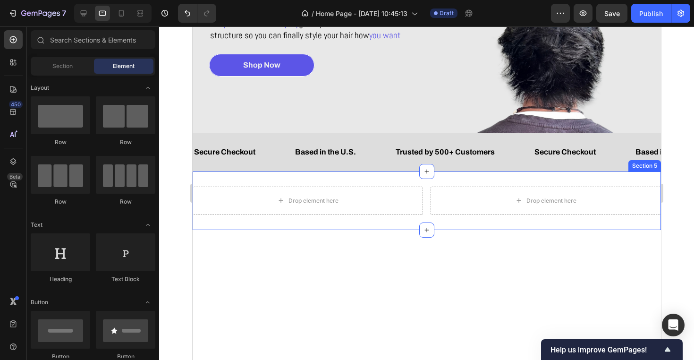
scroll to position [158, 0]
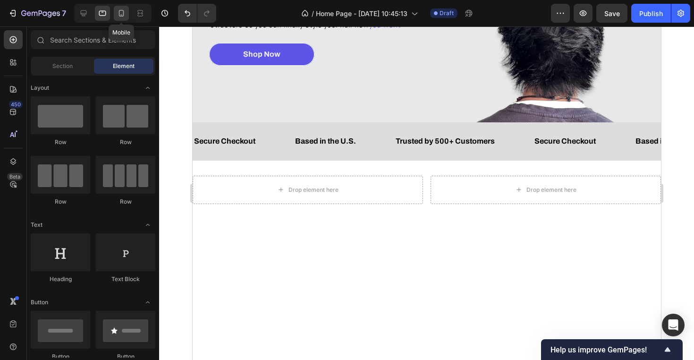
click at [124, 14] on icon at bounding box center [121, 13] width 5 height 7
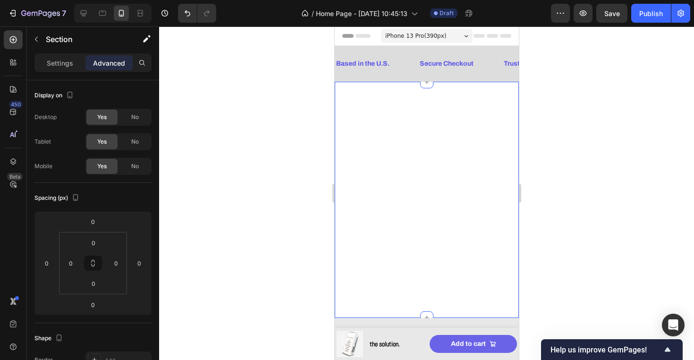
click at [405, 206] on div "Secure Checkout Text Block Based in the U.S. Text Block Trusted by 500+ Custome…" at bounding box center [426, 200] width 184 height 236
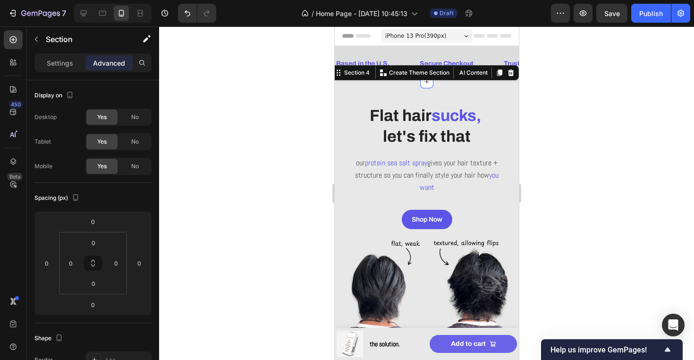
click at [284, 138] on div at bounding box center [426, 192] width 535 height 333
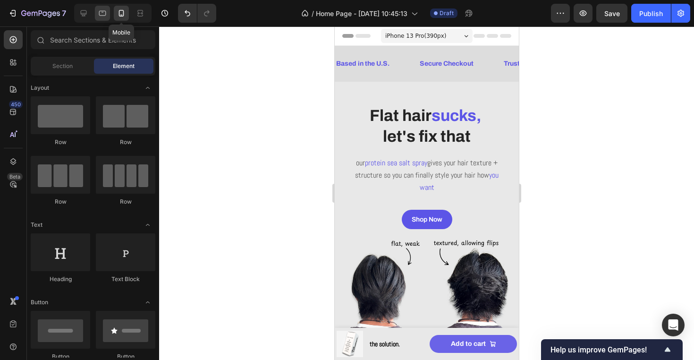
click at [105, 17] on icon at bounding box center [102, 13] width 9 height 9
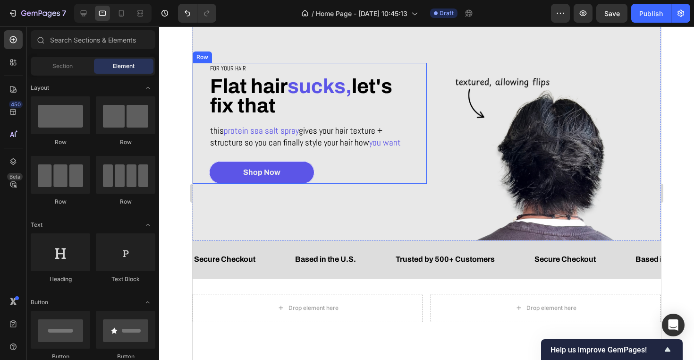
scroll to position [64, 0]
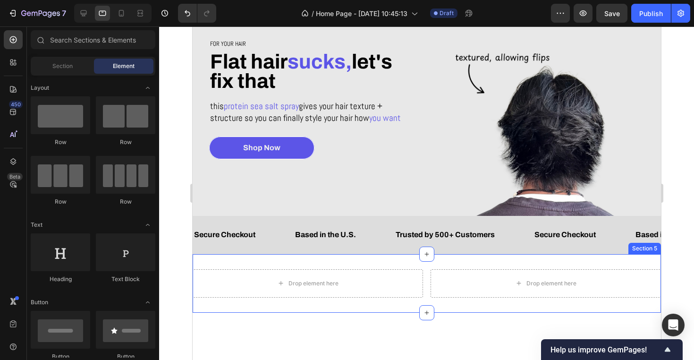
click at [398, 258] on div "Drop element here Drop element here Row Section 5" at bounding box center [426, 283] width 469 height 59
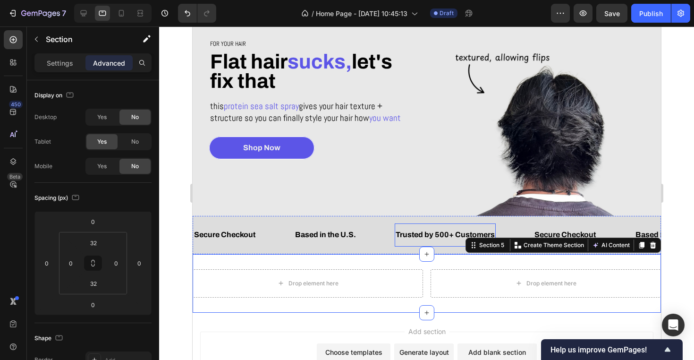
click at [395, 227] on div "Trusted by 500+ Customers" at bounding box center [444, 235] width 101 height 16
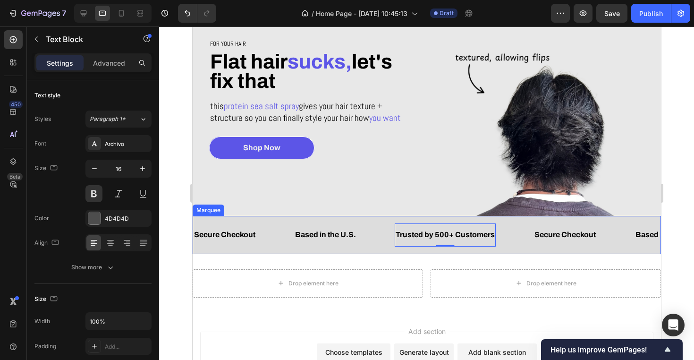
click at [367, 241] on div "Based in the U.S. Text Block" at bounding box center [344, 234] width 101 height 23
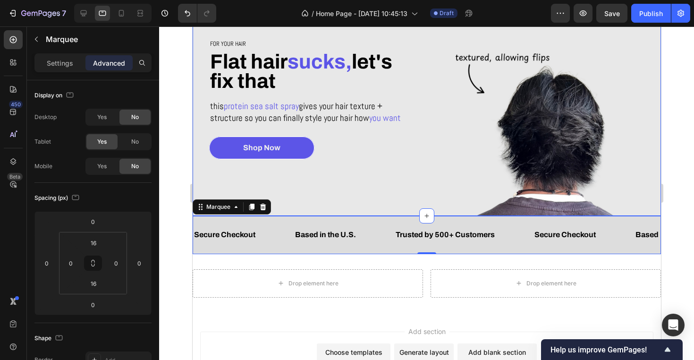
click at [296, 194] on div "For your hair Heading Flat hair sucks, let's fix that Heading this protein sea …" at bounding box center [309, 99] width 234 height 234
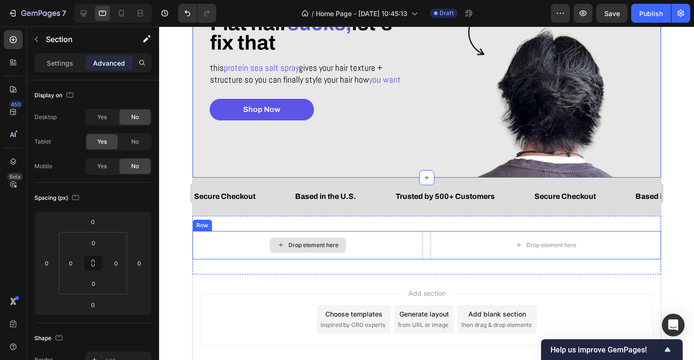
scroll to position [115, 0]
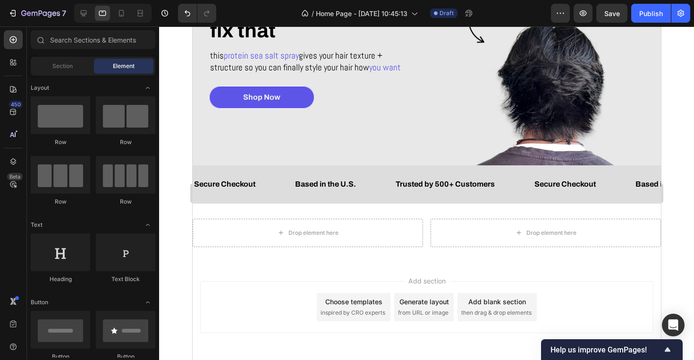
click at [328, 266] on div "Add section Choose templates inspired by CRO experts Generate layout from URL o…" at bounding box center [426, 320] width 469 height 116
click at [116, 13] on div at bounding box center [121, 13] width 15 height 15
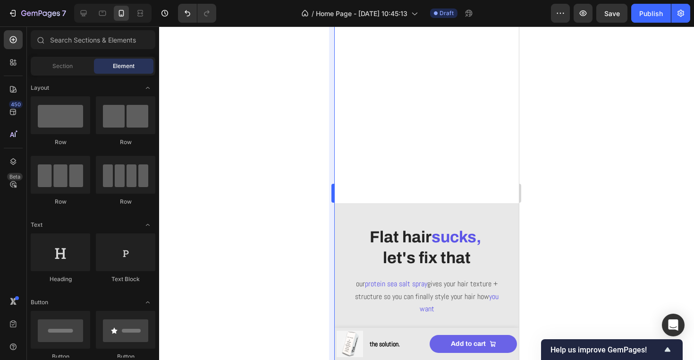
scroll to position [93, 0]
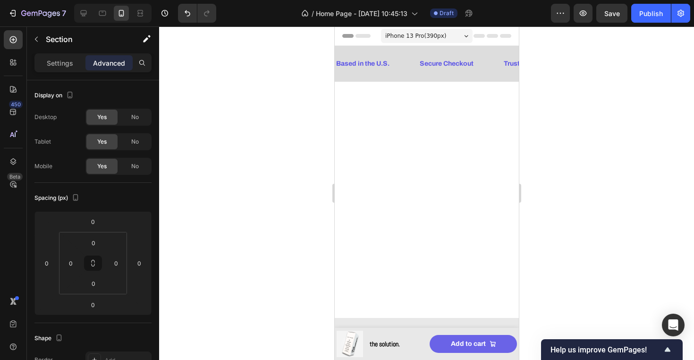
scroll to position [0, 0]
click at [458, 150] on div "Secure Checkout Text Block Based in the U.S. Text Block Trusted by 500+ Custome…" at bounding box center [426, 200] width 184 height 236
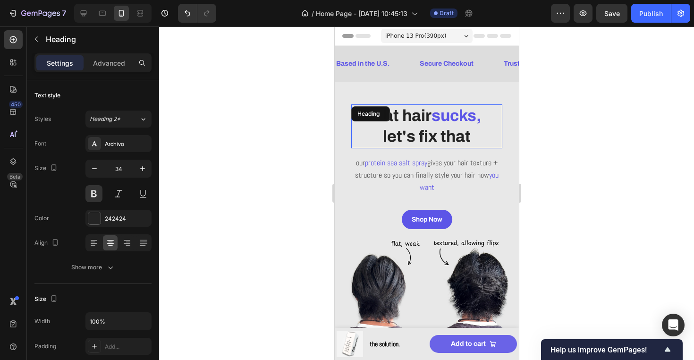
click at [460, 146] on h2 "Flat hair sucks, let's fix that" at bounding box center [426, 125] width 151 height 43
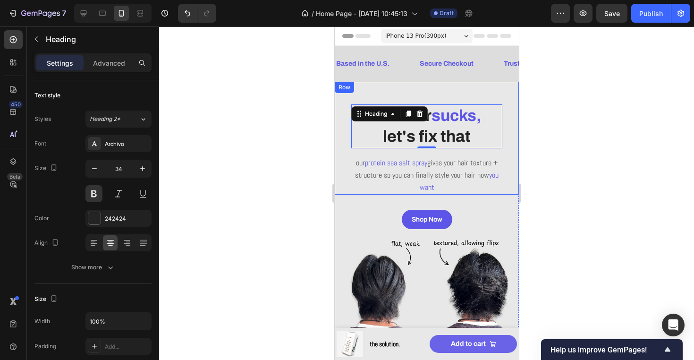
click at [588, 163] on div at bounding box center [426, 192] width 535 height 333
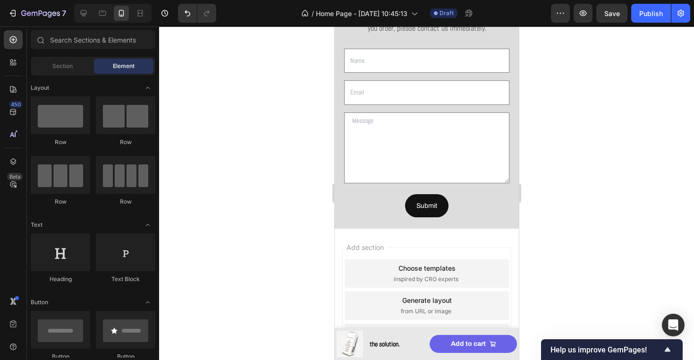
scroll to position [1304, 0]
click at [646, 3] on div "7 Version history / Home Page - Sep 24, 10:45:13 Draft Preview Save Publish" at bounding box center [347, 13] width 694 height 27
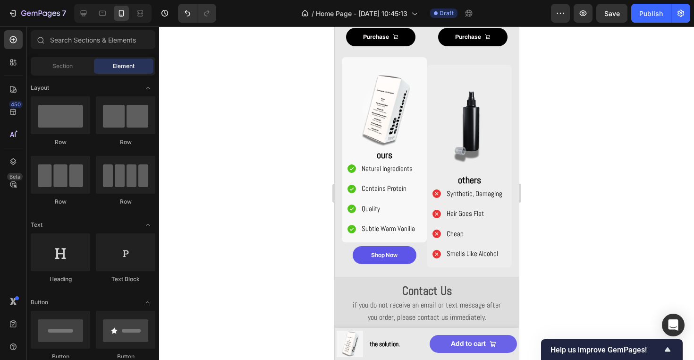
scroll to position [1000, 0]
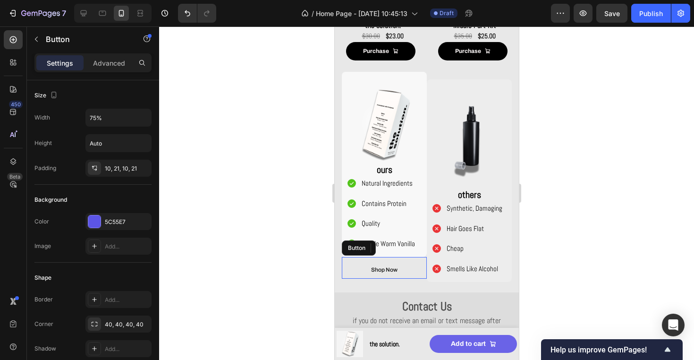
click at [366, 271] on link "Shop Now" at bounding box center [384, 270] width 64 height 18
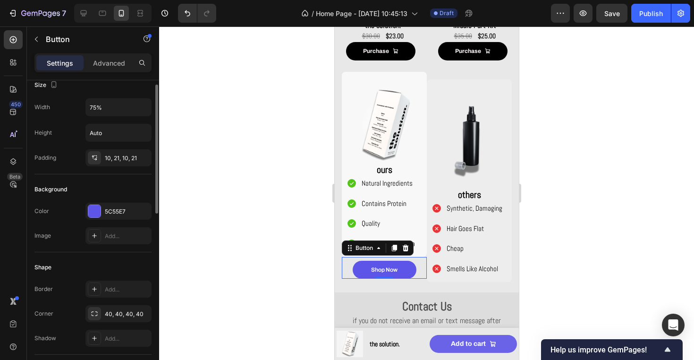
scroll to position [0, 0]
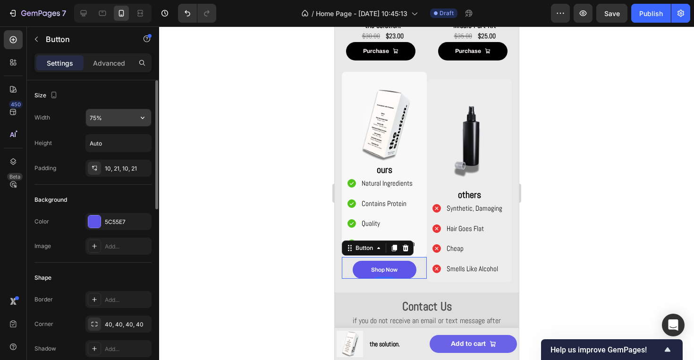
click at [97, 114] on input "75%" at bounding box center [118, 117] width 65 height 17
type input "80%"
click at [237, 124] on div at bounding box center [426, 192] width 535 height 333
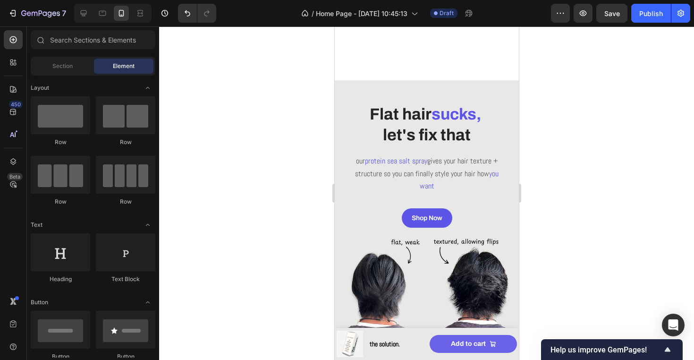
scroll to position [214, 0]
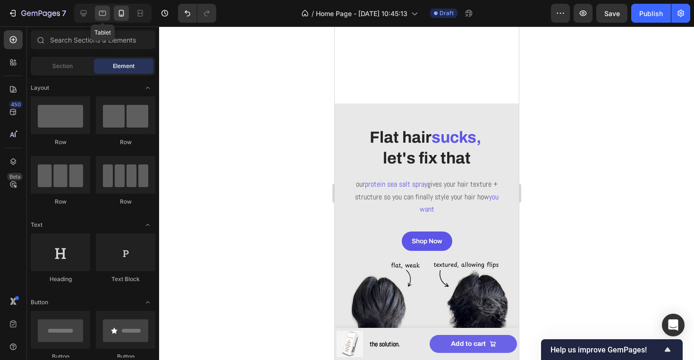
click at [106, 15] on icon at bounding box center [102, 13] width 7 height 5
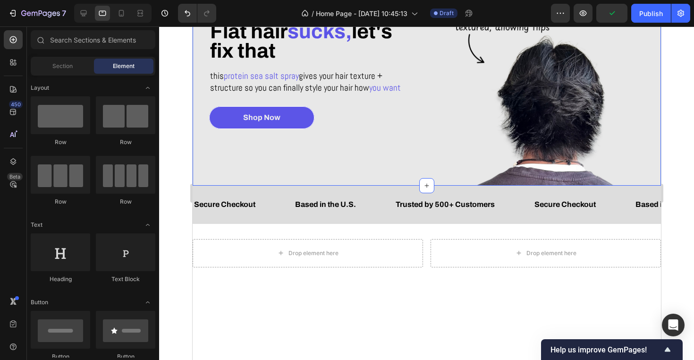
scroll to position [116, 0]
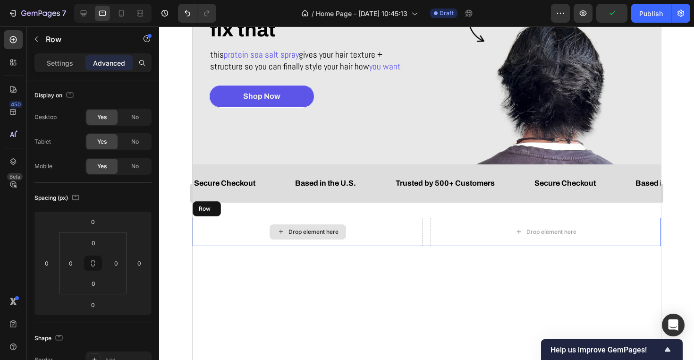
click at [356, 236] on div "Drop element here" at bounding box center [307, 232] width 230 height 28
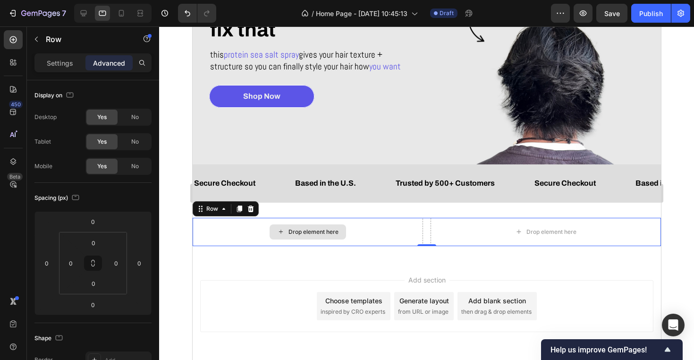
click at [308, 240] on div "Drop element here" at bounding box center [307, 232] width 230 height 28
click at [90, 14] on div at bounding box center [83, 13] width 15 height 15
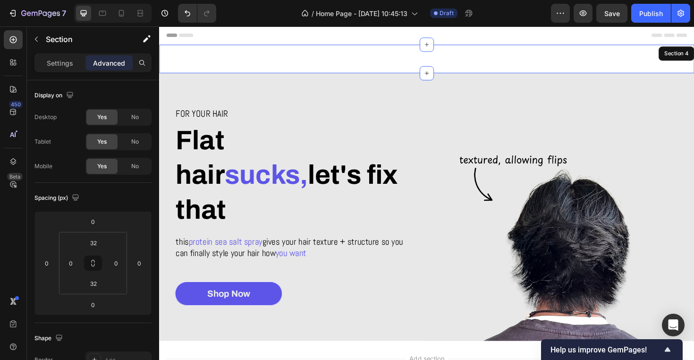
click at [280, 60] on div "Secure Checkout Text Block Based in the U.S. Text Block Trusted by 500+ Custome…" at bounding box center [442, 61] width 567 height 30
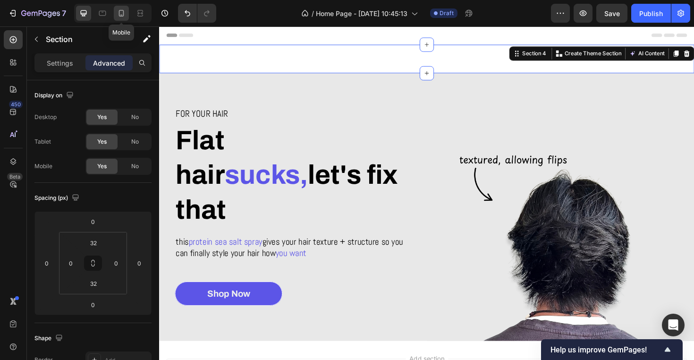
click at [120, 14] on icon at bounding box center [121, 13] width 9 height 9
type input "0"
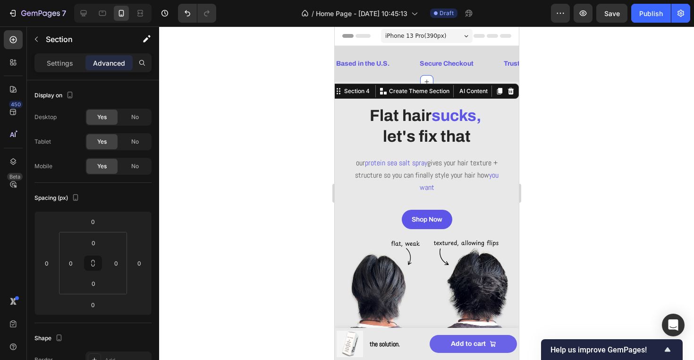
scroll to position [22, 0]
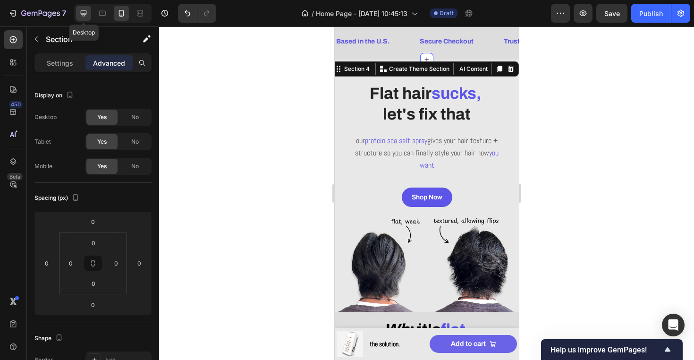
click at [84, 15] on icon at bounding box center [83, 13] width 9 height 9
type input "32"
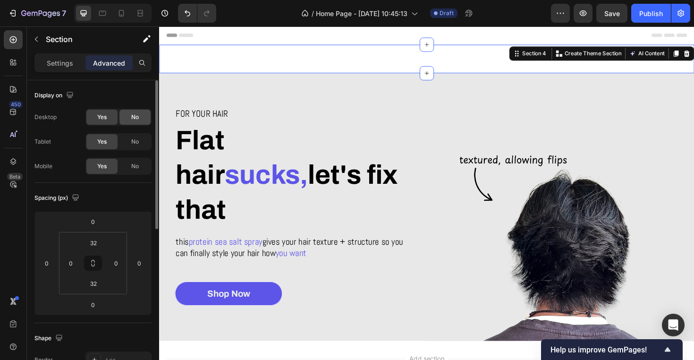
click at [139, 114] on span "No" at bounding box center [135, 117] width 8 height 9
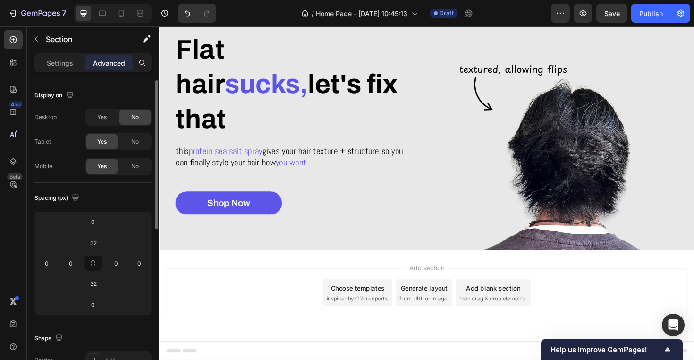
scroll to position [66, 0]
click at [137, 166] on span "No" at bounding box center [135, 166] width 8 height 9
click at [120, 21] on div at bounding box center [112, 13] width 77 height 19
click at [120, 13] on icon at bounding box center [121, 13] width 9 height 9
type input "0"
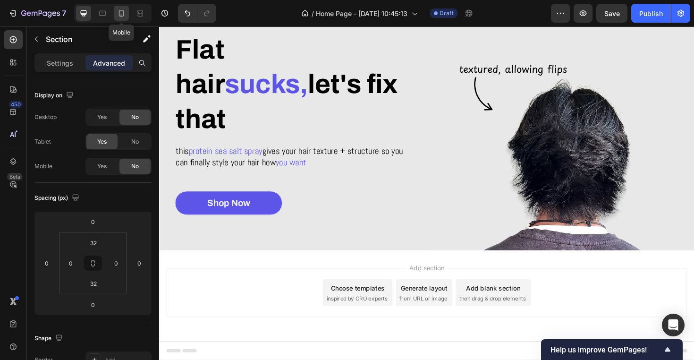
type input "0"
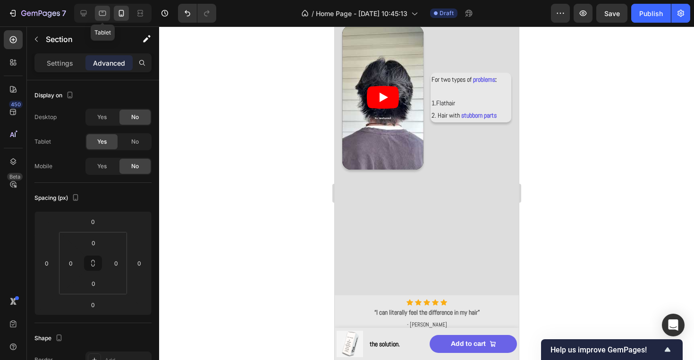
click at [97, 10] on div at bounding box center [102, 13] width 15 height 15
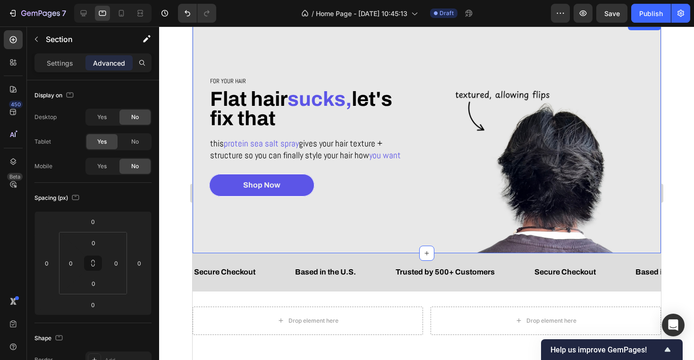
scroll to position [107, 0]
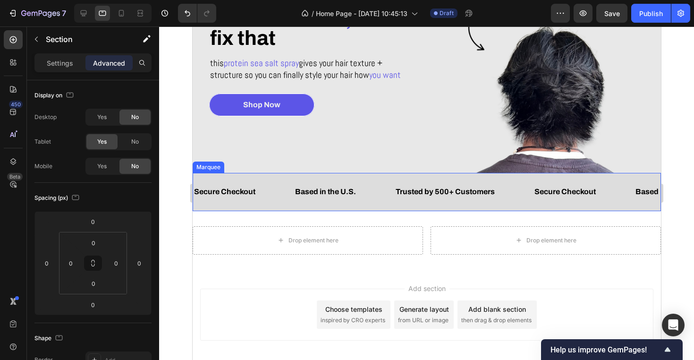
click at [413, 175] on div "Secure Checkout Text Block Based in the U.S. Text Block Trusted by 500+ Custome…" at bounding box center [426, 192] width 469 height 38
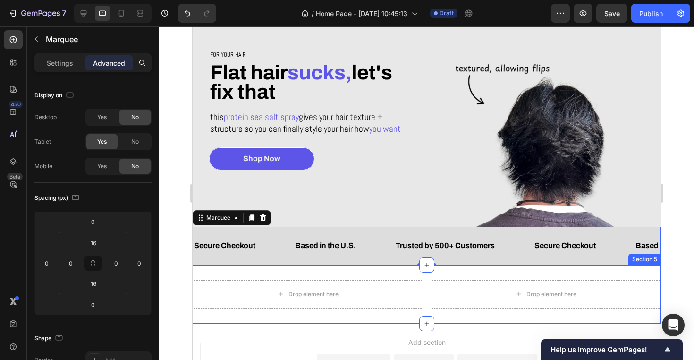
scroll to position [43, 0]
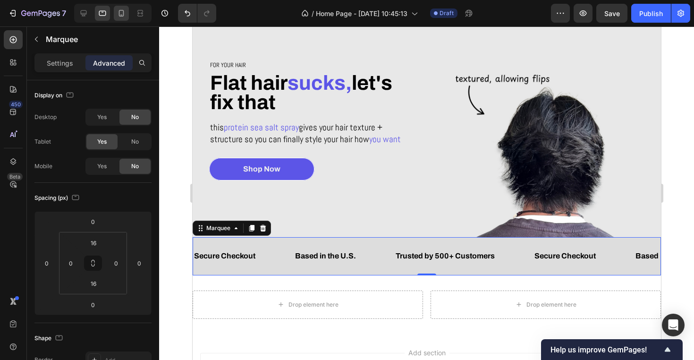
click at [121, 19] on div at bounding box center [121, 13] width 15 height 15
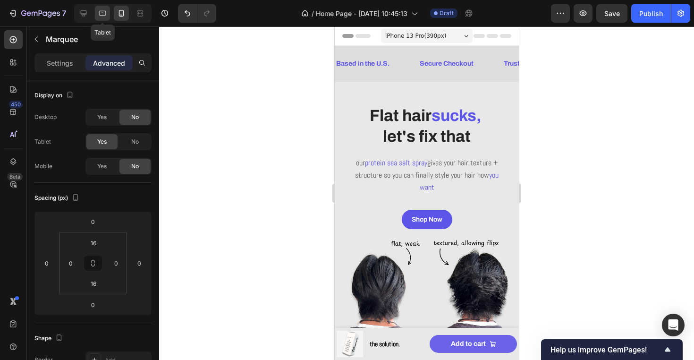
click at [105, 14] on icon at bounding box center [102, 13] width 9 height 9
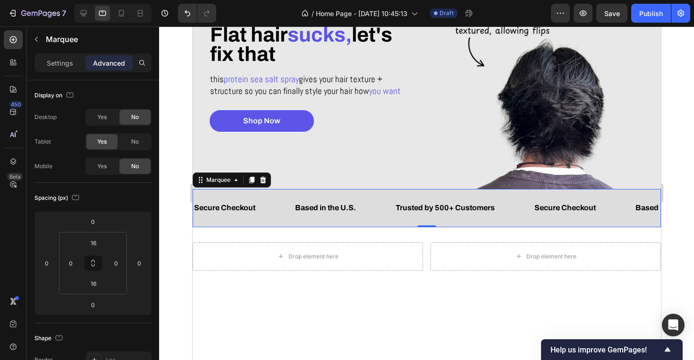
scroll to position [131, 0]
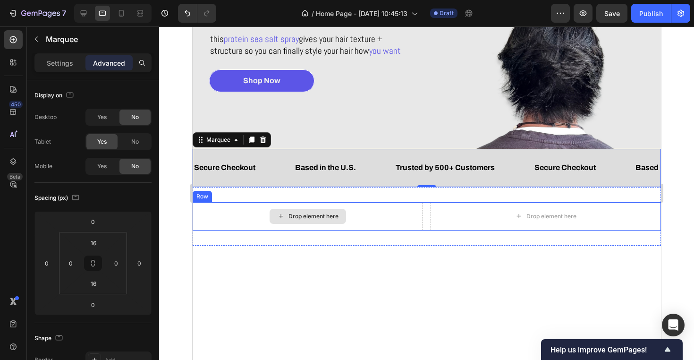
click at [342, 219] on div "Drop element here" at bounding box center [307, 216] width 77 height 15
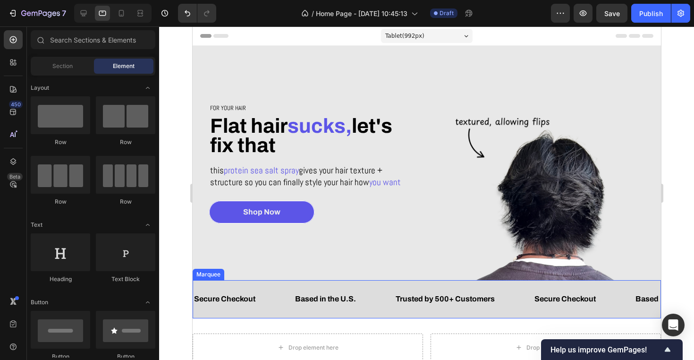
scroll to position [0, 0]
click at [125, 13] on icon at bounding box center [121, 13] width 9 height 9
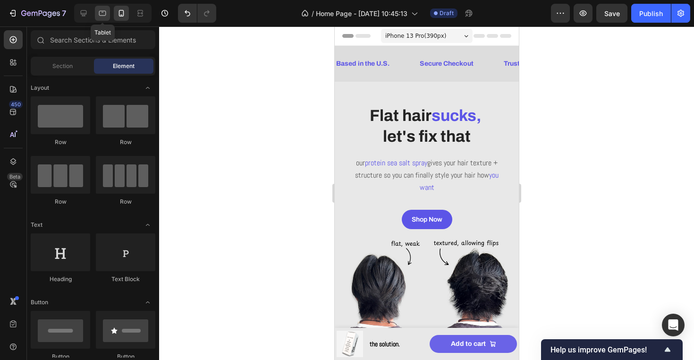
click at [105, 11] on icon at bounding box center [102, 13] width 7 height 5
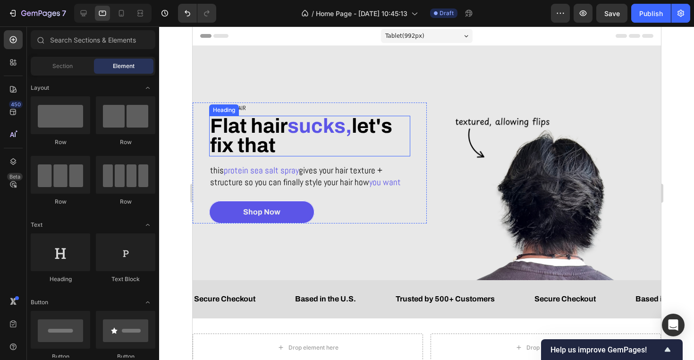
click at [285, 143] on h2 "Flat hair sucks, let's fix that" at bounding box center [309, 136] width 201 height 41
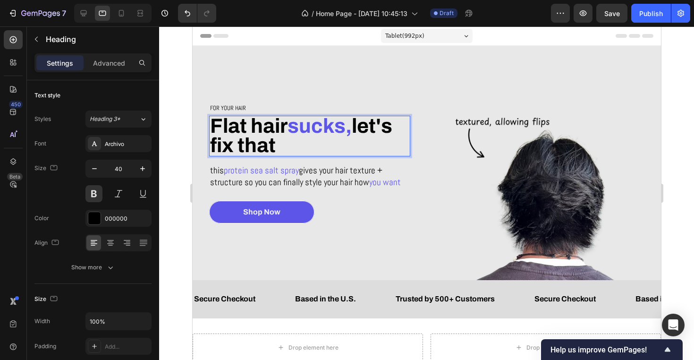
click at [232, 140] on span "let's fix that" at bounding box center [301, 136] width 182 height 42
click at [280, 147] on p "Flat hair sucks, let's fix that" at bounding box center [309, 136] width 199 height 39
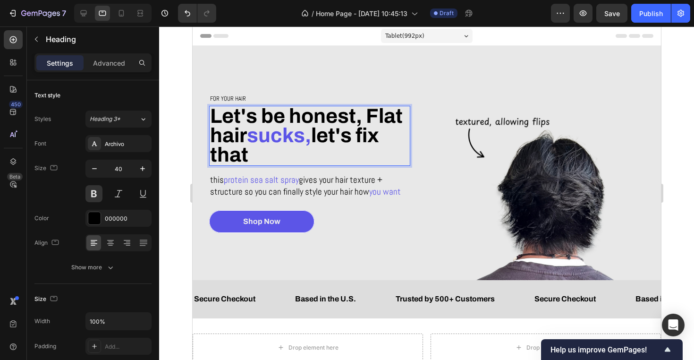
drag, startPoint x: 322, startPoint y: 135, endPoint x: 326, endPoint y: 143, distance: 8.9
click at [326, 143] on span "let's fix that" at bounding box center [294, 145] width 169 height 42
drag, startPoint x: 318, startPoint y: 136, endPoint x: 324, endPoint y: 146, distance: 12.3
click at [324, 146] on p "Let's be honest, Flat hair sucks, let's fix that" at bounding box center [309, 136] width 199 height 58
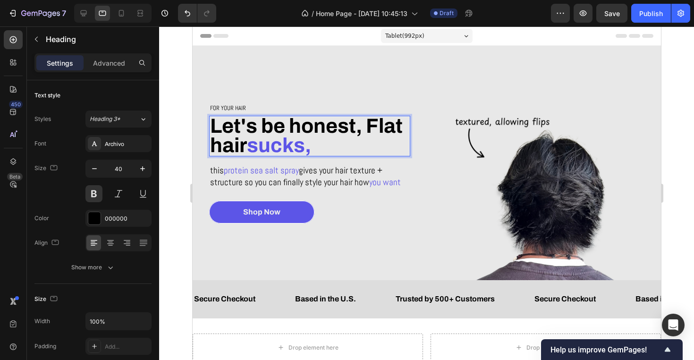
click at [375, 126] on span "Let's be honest, Flat hair" at bounding box center [306, 136] width 193 height 42
click at [384, 143] on p "Let's be honest, flat hair sucks," at bounding box center [309, 136] width 199 height 39
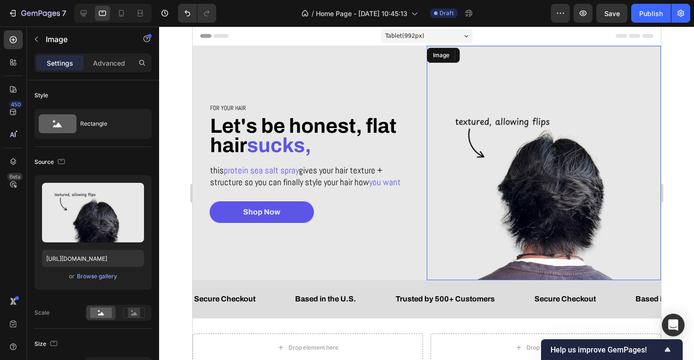
click at [438, 233] on img at bounding box center [543, 163] width 234 height 234
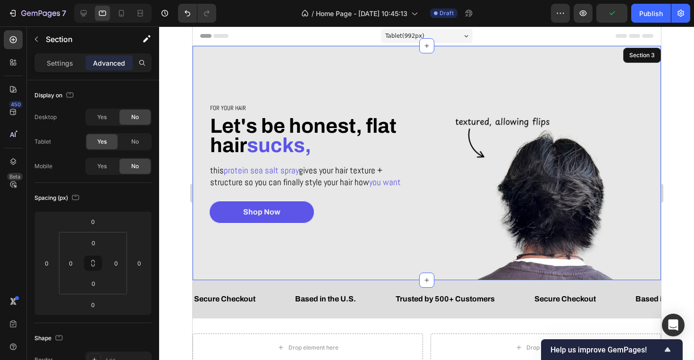
click at [407, 247] on div "For your hair Heading ⁠⁠⁠⁠⁠⁠⁠ Let's be honest, flat hair sucks, Heading this pr…" at bounding box center [309, 163] width 234 height 234
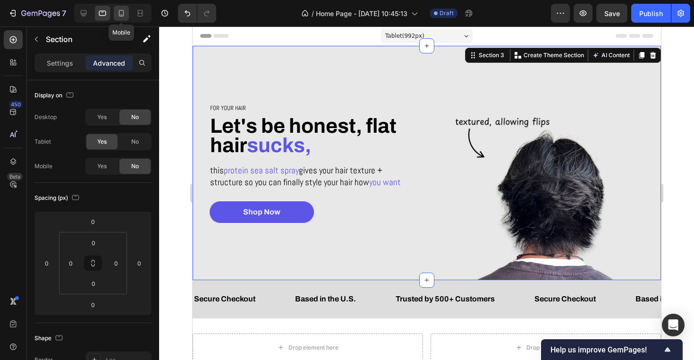
click at [120, 17] on icon at bounding box center [121, 13] width 9 height 9
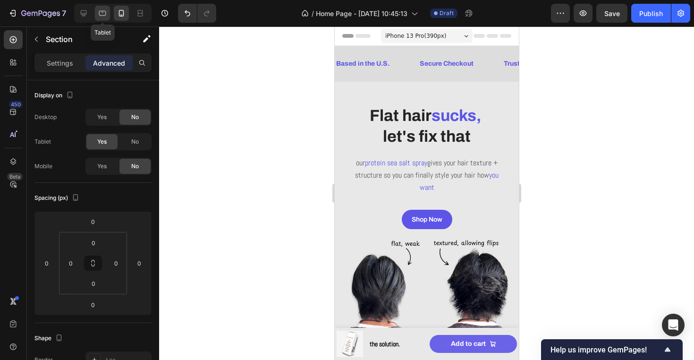
click at [102, 13] on icon at bounding box center [102, 13] width 9 height 9
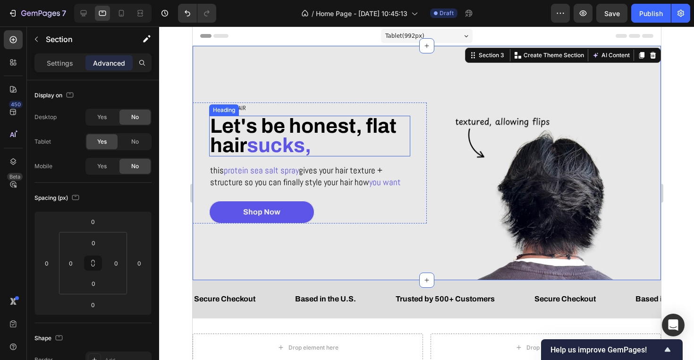
click at [334, 144] on p "⁠⁠⁠⁠⁠⁠⁠ Let's be honest, flat hair sucks," at bounding box center [309, 136] width 199 height 39
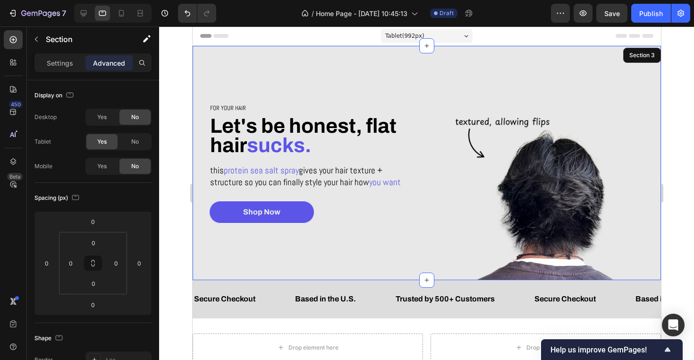
click at [336, 262] on div "For your hair Heading ⁠⁠⁠⁠⁠⁠⁠ Let's be honest, flat hair sucks. Heading 16 this…" at bounding box center [309, 163] width 234 height 234
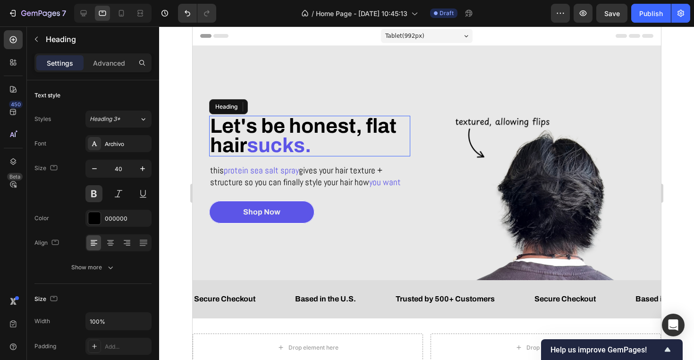
click at [349, 149] on p "⁠⁠⁠⁠⁠⁠⁠ Let's be honest, flat hair sucks." at bounding box center [309, 136] width 199 height 39
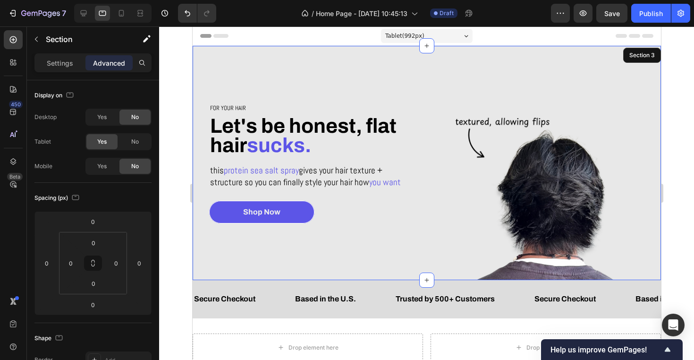
click at [368, 253] on div "For your hair Heading ⁠⁠⁠⁠⁠⁠⁠ Let's be honest, flat hair sucks. Heading 16 this…" at bounding box center [309, 163] width 234 height 234
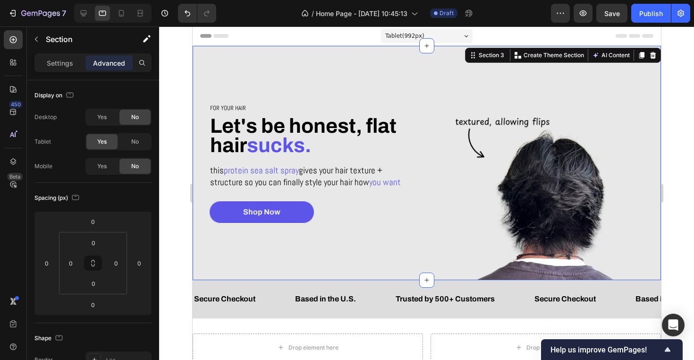
click at [370, 250] on div "For your hair Heading ⁠⁠⁠⁠⁠⁠⁠ Let's be honest, flat hair sucks. Heading this pr…" at bounding box center [309, 163] width 234 height 234
click at [84, 13] on icon at bounding box center [84, 13] width 6 height 6
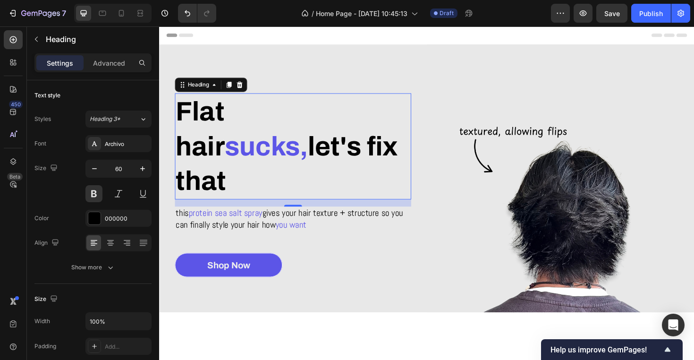
click at [232, 134] on h2 "Flat hair sucks, let's fix that" at bounding box center [301, 153] width 250 height 112
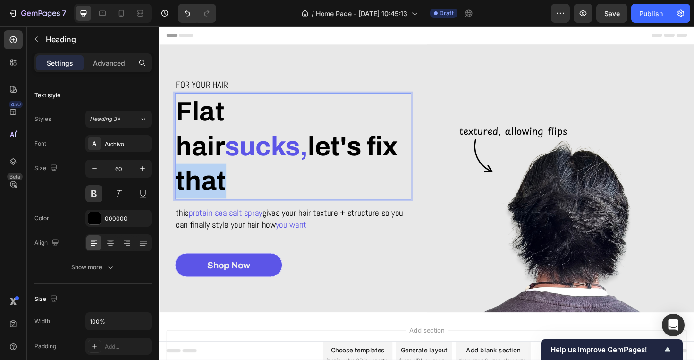
click at [280, 167] on p "Flat hair sucks, let's fix that" at bounding box center [301, 153] width 248 height 111
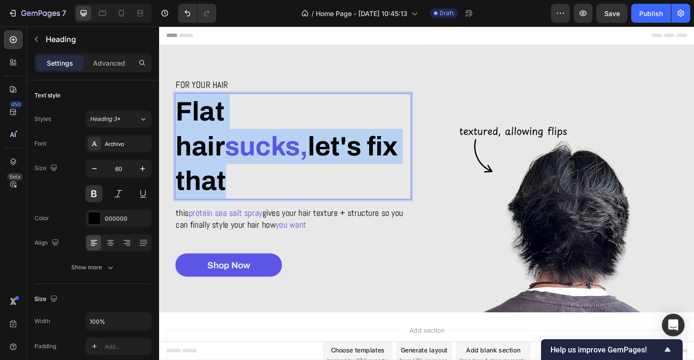
click at [280, 167] on p "Flat hair sucks, let's fix that" at bounding box center [301, 153] width 248 height 111
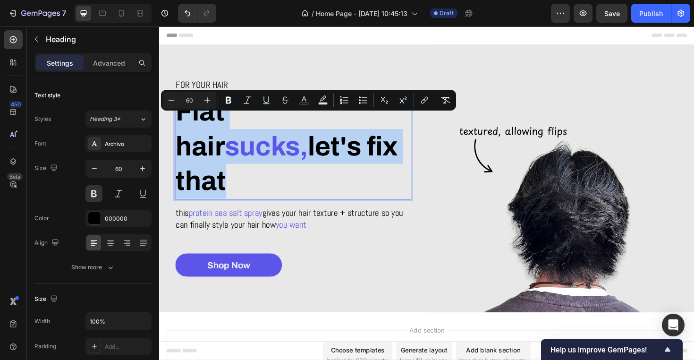
click at [280, 167] on p "Flat hair sucks, let's fix that" at bounding box center [301, 153] width 248 height 111
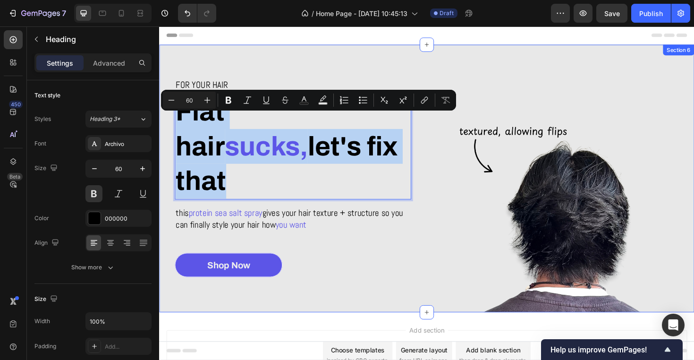
drag, startPoint x: 345, startPoint y: 170, endPoint x: 166, endPoint y: 165, distance: 179.5
click at [166, 165] on div "For your hair Heading Flat hair sucks, let's fix that Heading 16 this protein s…" at bounding box center [300, 187] width 283 height 283
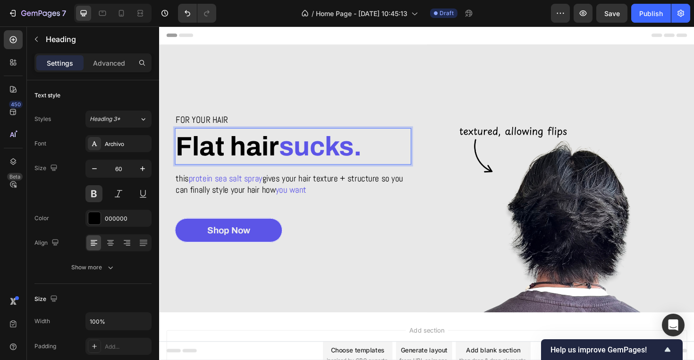
click at [185, 156] on p "Flat hair sucks." at bounding box center [301, 153] width 248 height 37
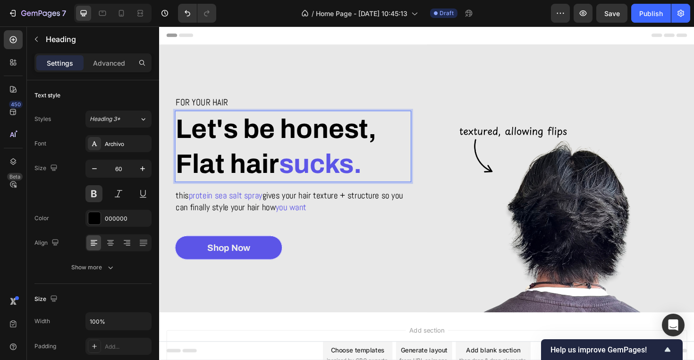
click at [191, 173] on p "Let's be honest, Flat hair sucks." at bounding box center [301, 154] width 248 height 74
click at [305, 137] on p "Let's be honest, flat hair sucks." at bounding box center [301, 154] width 248 height 74
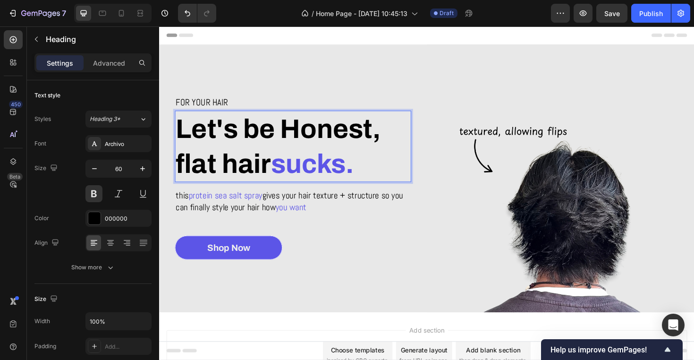
click at [185, 176] on p "Let's be Honest, flat hair sucks." at bounding box center [301, 154] width 248 height 74
click at [239, 176] on p "Let's be Honest, Flat hair sucks." at bounding box center [301, 154] width 248 height 74
click at [244, 181] on p "Let's be Honest, Flat hair sucks." at bounding box center [301, 154] width 248 height 74
click at [188, 163] on p "Let's be Honest, Flat hair sucks." at bounding box center [301, 154] width 248 height 74
click at [305, 143] on p "Let's be Honest, flat hair sucks." at bounding box center [301, 154] width 248 height 74
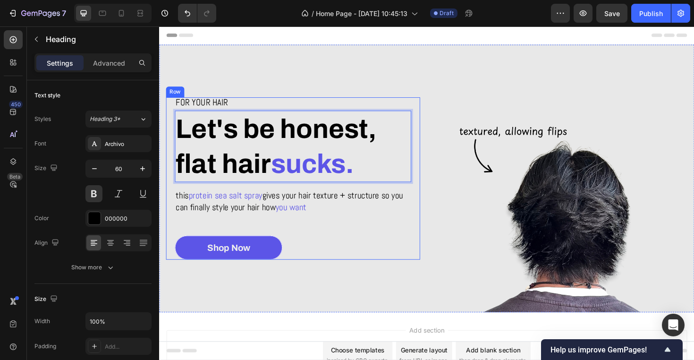
click at [418, 243] on div "For your hair Heading Let's be honest, flat hair sucks. Heading 16 this protein…" at bounding box center [300, 188] width 269 height 172
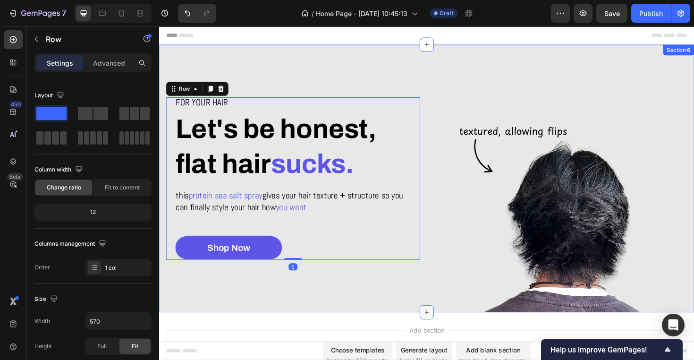
click at [438, 324] on div at bounding box center [442, 329] width 15 height 15
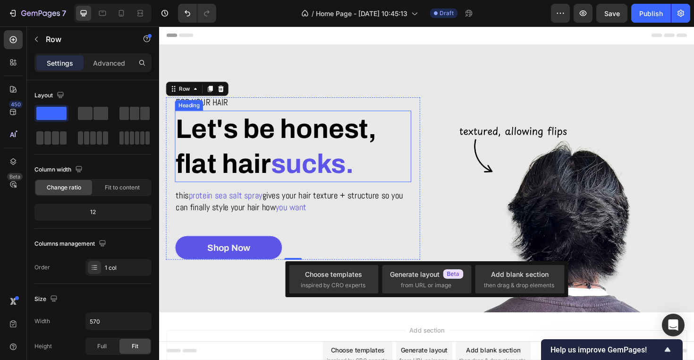
click at [272, 136] on p "Let's be honest, flat hair sucks." at bounding box center [301, 154] width 248 height 74
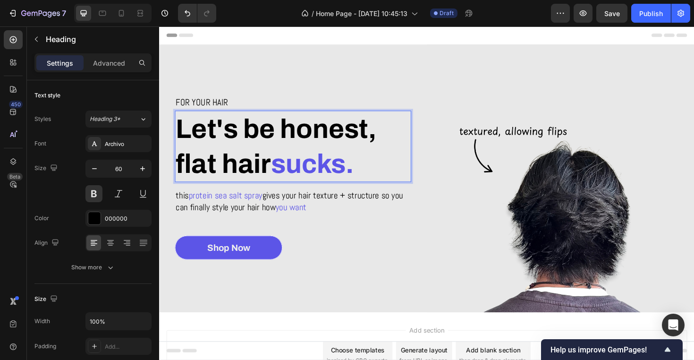
click at [341, 42] on div "Header" at bounding box center [443, 35] width 552 height 19
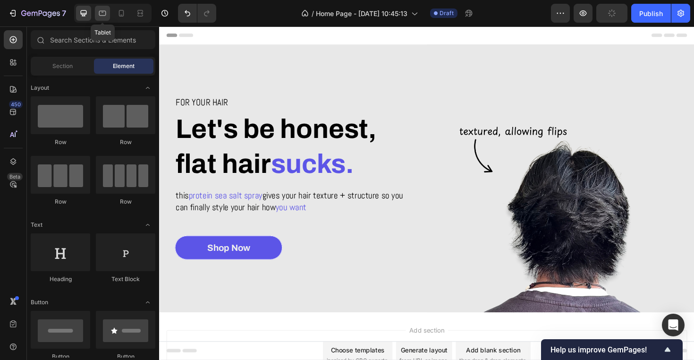
click at [102, 13] on icon at bounding box center [102, 13] width 9 height 9
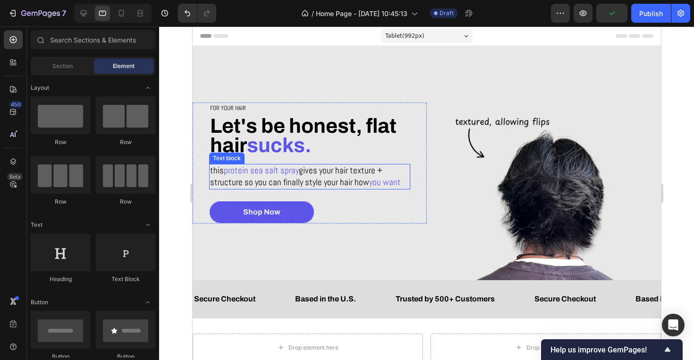
click at [253, 182] on span "gives your hair texture + structure so you can finally style your hair how" at bounding box center [296, 176] width 172 height 24
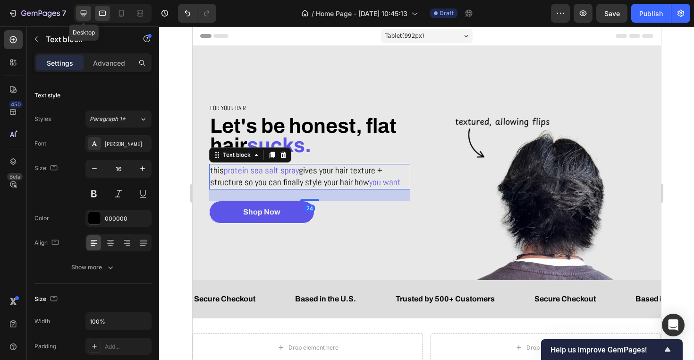
click at [84, 17] on icon at bounding box center [83, 13] width 9 height 9
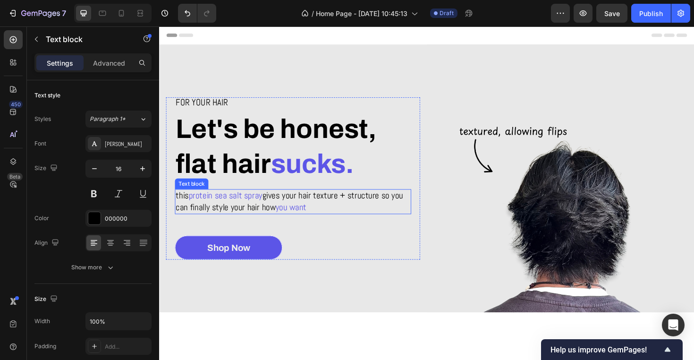
click at [265, 212] on span "gives your hair texture + structure so you can finally style your hair how" at bounding box center [297, 211] width 241 height 25
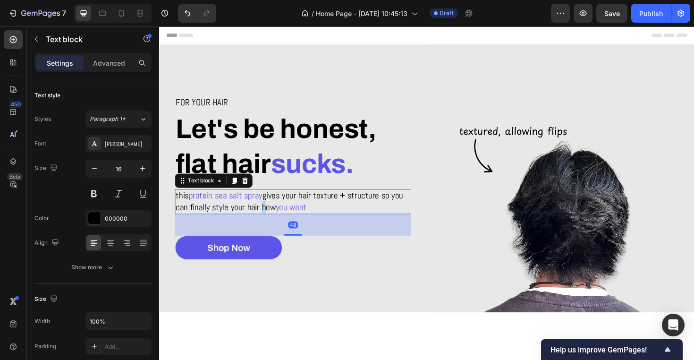
click at [265, 212] on span "gives your hair texture + structure so you can finally style your hair how" at bounding box center [297, 211] width 241 height 25
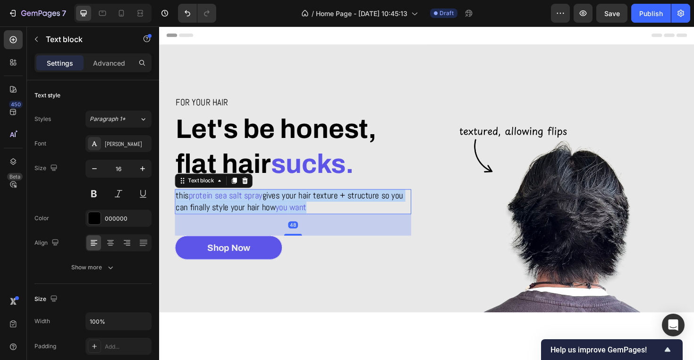
click at [265, 212] on span "gives your hair texture + structure so you can finally style your hair how" at bounding box center [297, 211] width 241 height 25
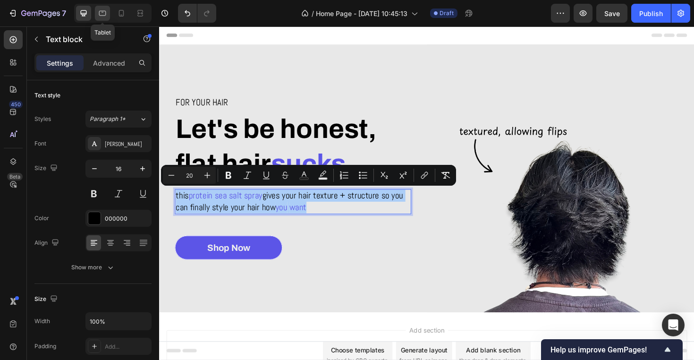
click at [100, 14] on icon at bounding box center [102, 13] width 7 height 5
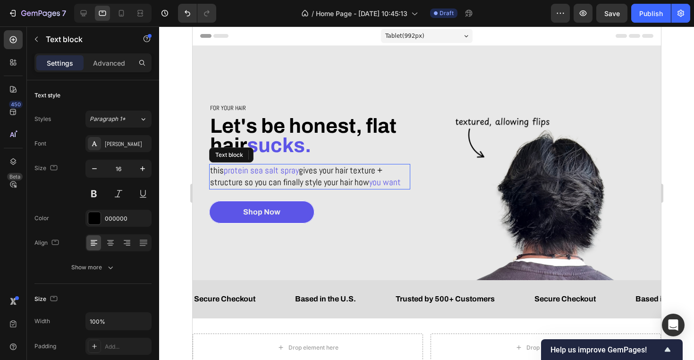
click at [275, 182] on span "gives your hair texture + structure so you can finally style your hair how" at bounding box center [296, 176] width 172 height 24
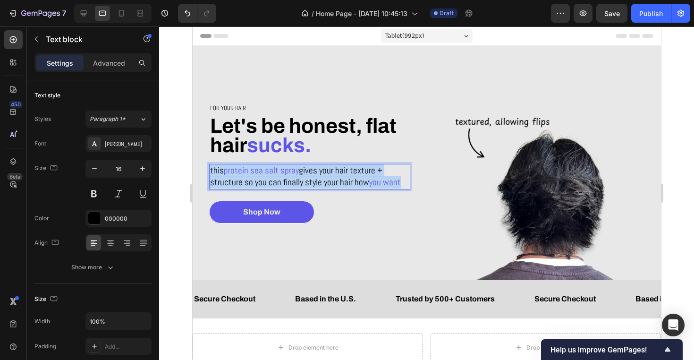
click at [275, 182] on span "gives your hair texture + structure so you can finally style your hair how" at bounding box center [296, 176] width 172 height 24
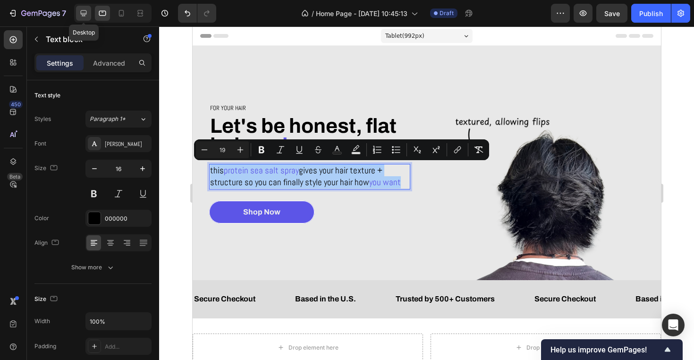
click at [81, 14] on icon at bounding box center [84, 13] width 6 height 6
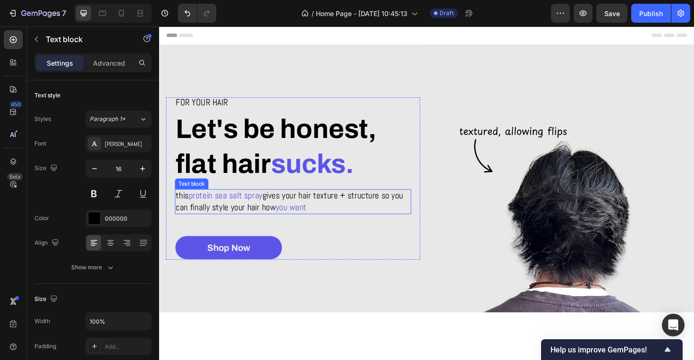
click at [277, 218] on span "gives your hair texture + structure so you can finally style your hair how" at bounding box center [297, 211] width 241 height 25
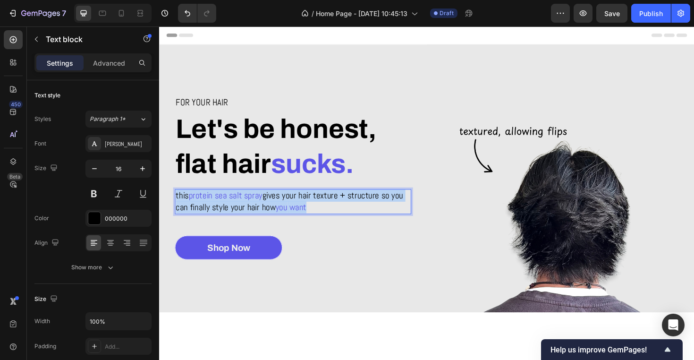
click at [277, 218] on span "gives your hair texture + structure so you can finally style your hair how" at bounding box center [297, 211] width 241 height 25
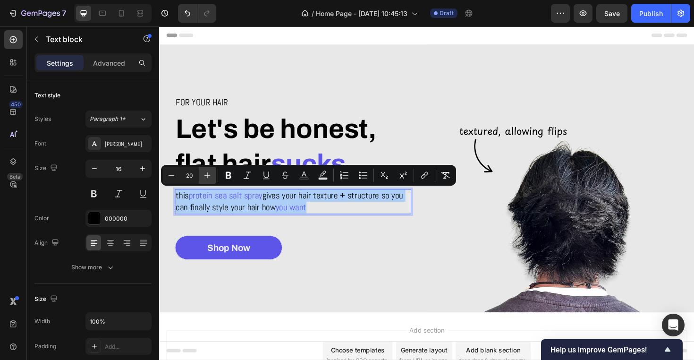
click at [203, 173] on icon "Editor contextual toolbar" at bounding box center [207, 174] width 9 height 9
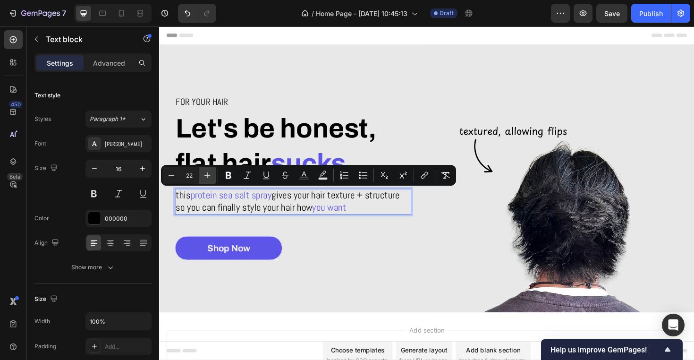
click at [203, 173] on icon "Editor contextual toolbar" at bounding box center [207, 174] width 9 height 9
type input "23"
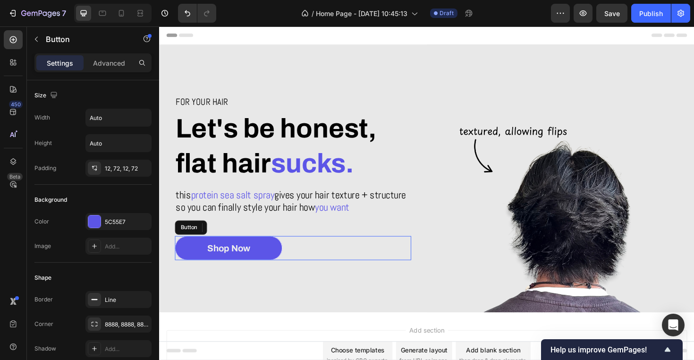
click at [360, 273] on div "Shop Now Button" at bounding box center [301, 261] width 250 height 26
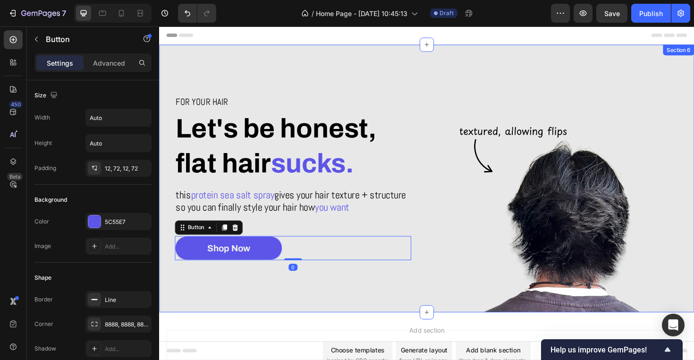
click at [354, 304] on div "For your hair Heading Let's be honest, flat hair sucks. Heading this protein se…" at bounding box center [300, 187] width 283 height 283
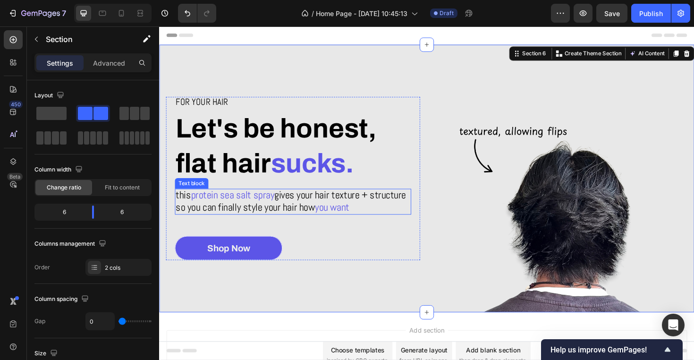
click at [330, 221] on span "gives your hair texture + structure so you can finally style your hair how" at bounding box center [299, 211] width 244 height 27
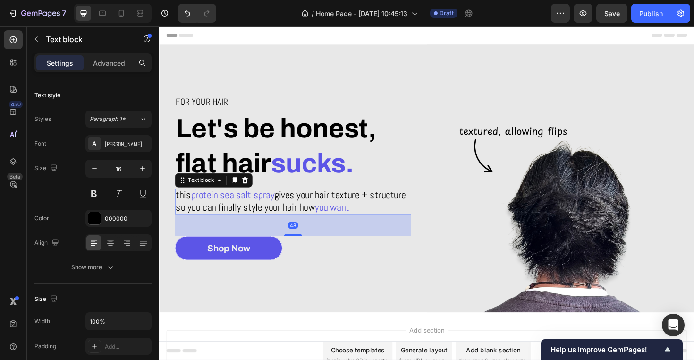
click at [213, 231] on div "48" at bounding box center [301, 237] width 250 height 23
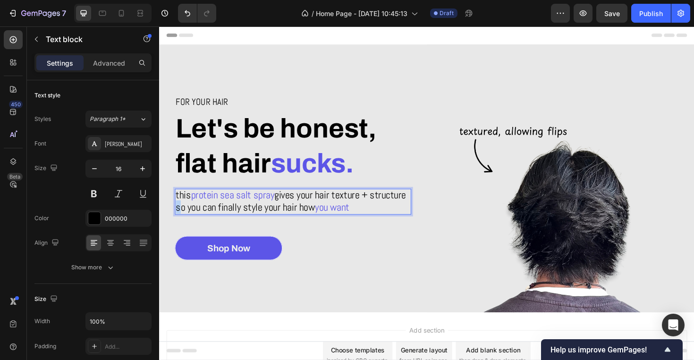
click at [213, 215] on span "gives your hair texture + structure so you can finally style your hair how" at bounding box center [299, 211] width 244 height 27
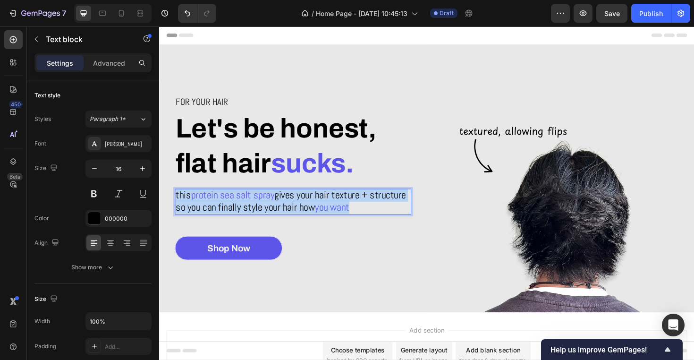
click at [213, 215] on span "gives your hair texture + structure so you can finally style your hair how" at bounding box center [299, 211] width 244 height 27
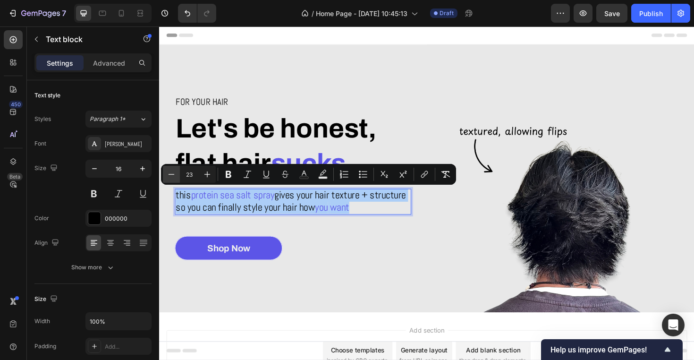
click at [166, 173] on button "Minus" at bounding box center [171, 174] width 17 height 17
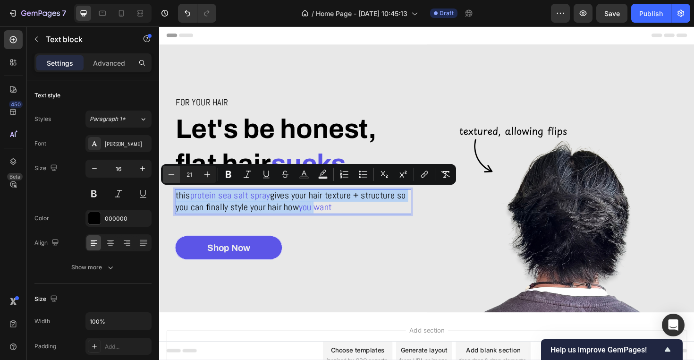
type input "20"
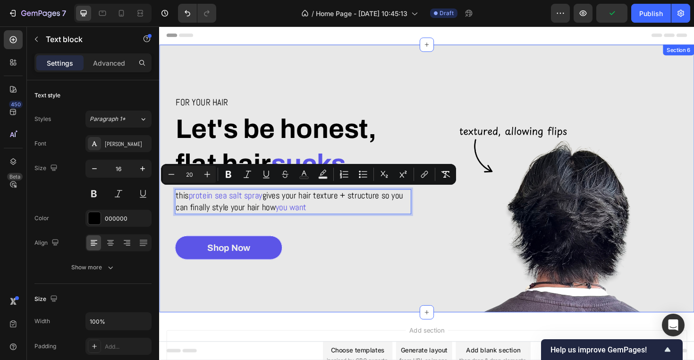
click at [256, 291] on div "For your hair Heading Let's be honest, flat hair sucks. Heading this protein se…" at bounding box center [300, 187] width 283 height 283
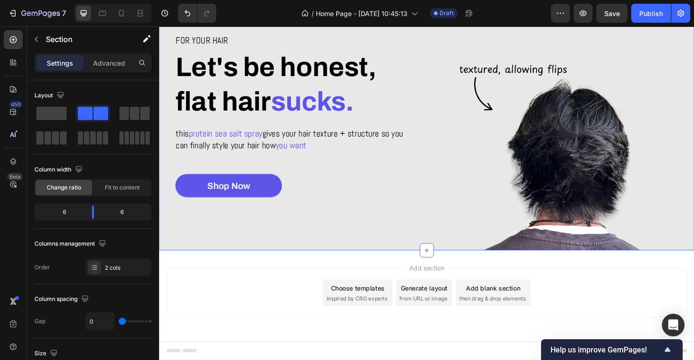
scroll to position [66, 0]
click at [448, 273] on div "Add section Choose templates inspired by CRO experts Generate layout from URL o…" at bounding box center [442, 322] width 567 height 116
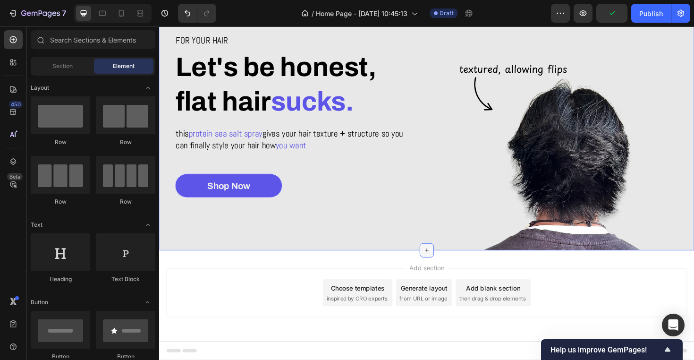
click at [447, 263] on div at bounding box center [442, 263] width 15 height 15
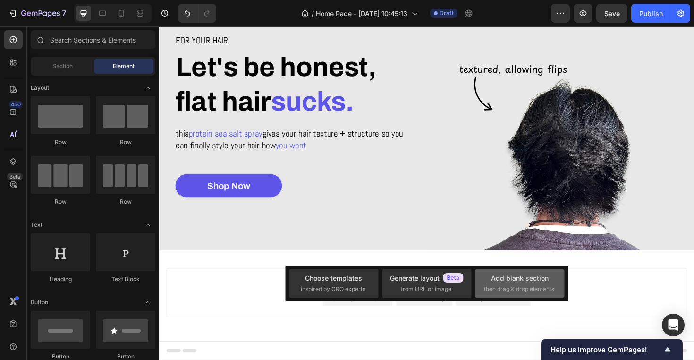
click at [506, 284] on div "Add blank section then drag & drop elements" at bounding box center [520, 283] width 72 height 20
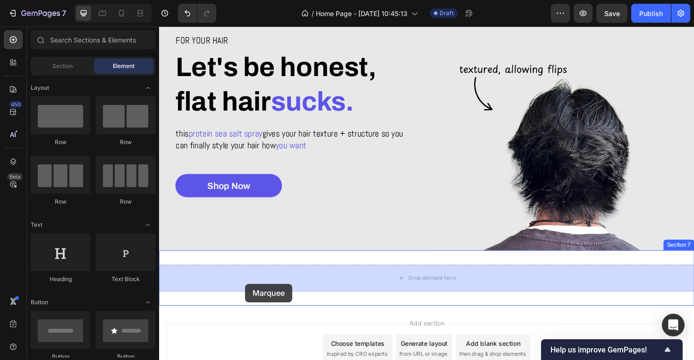
drag, startPoint x: 222, startPoint y: 205, endPoint x: 250, endPoint y: 299, distance: 98.2
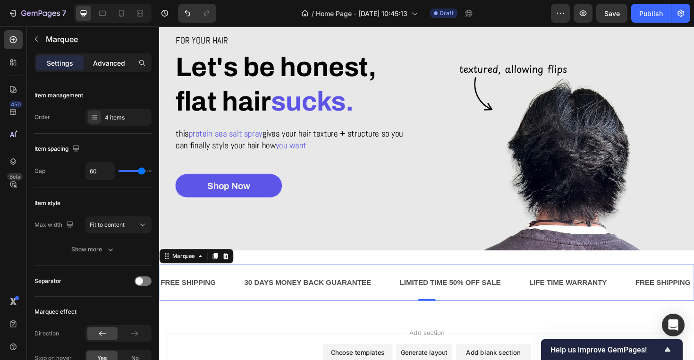
click at [101, 61] on p "Advanced" at bounding box center [109, 63] width 32 height 10
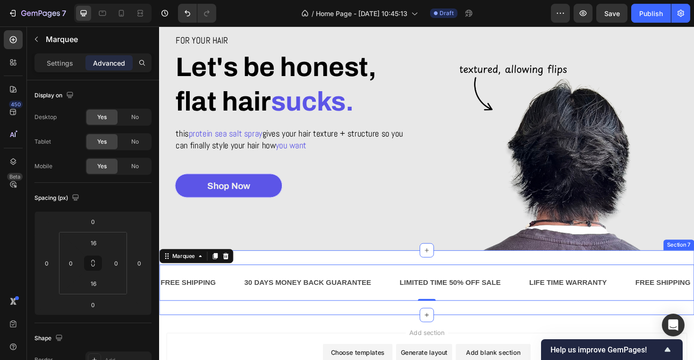
click at [277, 270] on div "FREE SHIPPING Text Block 30 DAYS MONEY BACK GUARANTEE Text Block LIMITED TIME 5…" at bounding box center [442, 298] width 567 height 68
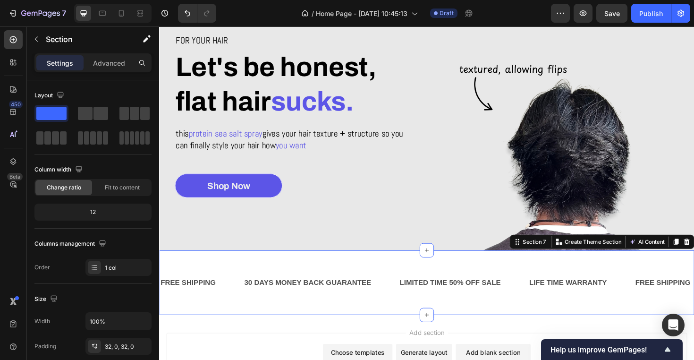
click at [111, 75] on div "Settings Advanced" at bounding box center [93, 66] width 132 height 27
click at [109, 60] on p "Advanced" at bounding box center [109, 63] width 32 height 10
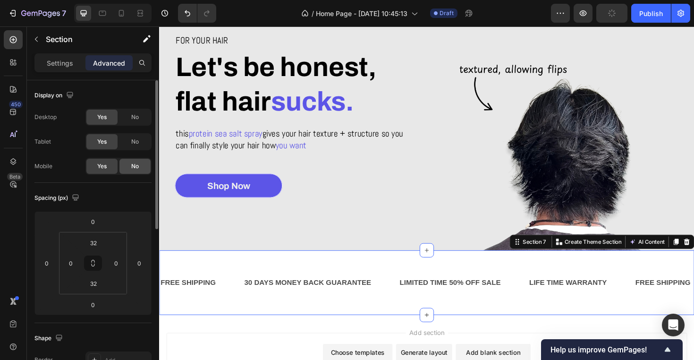
click at [140, 166] on div "No" at bounding box center [134, 166] width 31 height 15
click at [139, 144] on span "No" at bounding box center [135, 141] width 8 height 9
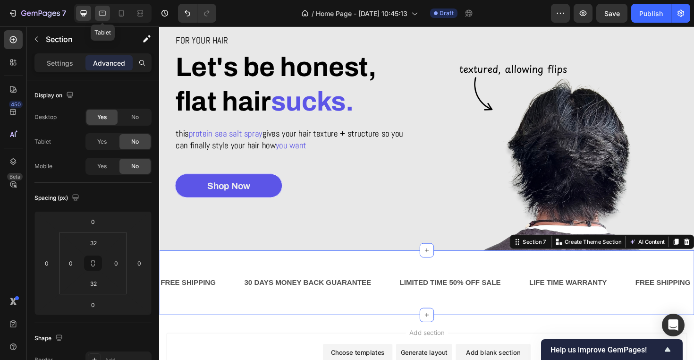
click at [99, 13] on icon at bounding box center [102, 13] width 9 height 9
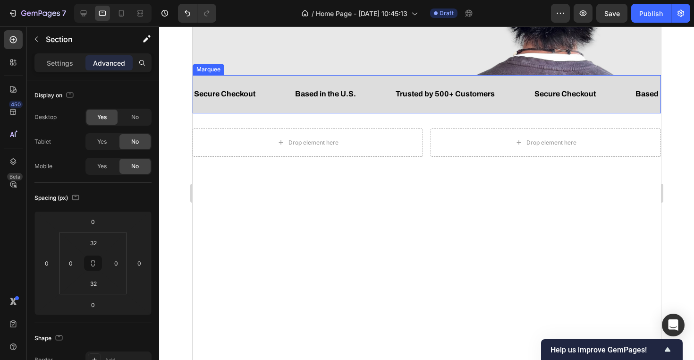
scroll to position [223, 0]
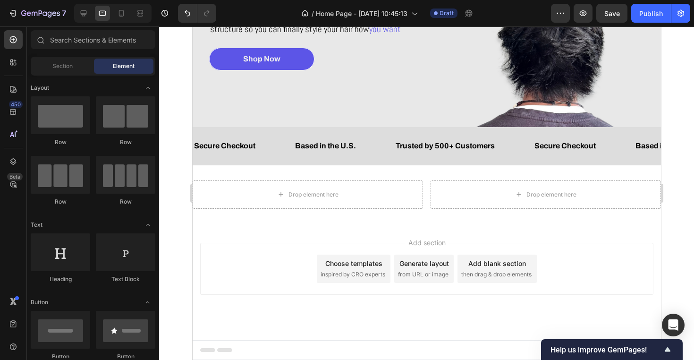
click at [359, 230] on div "Add section Choose templates inspired by CRO experts Generate layout from URL o…" at bounding box center [426, 282] width 469 height 116
click at [115, 13] on div at bounding box center [121, 13] width 15 height 15
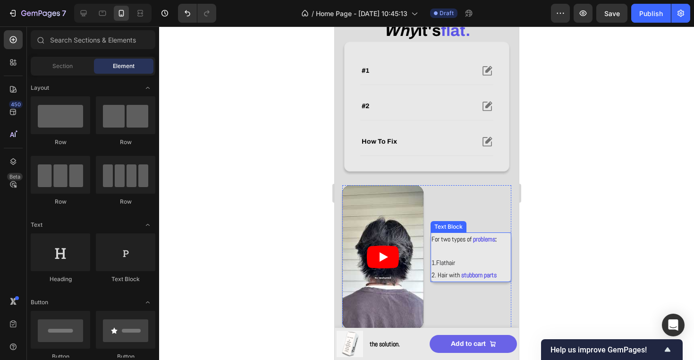
scroll to position [299, 0]
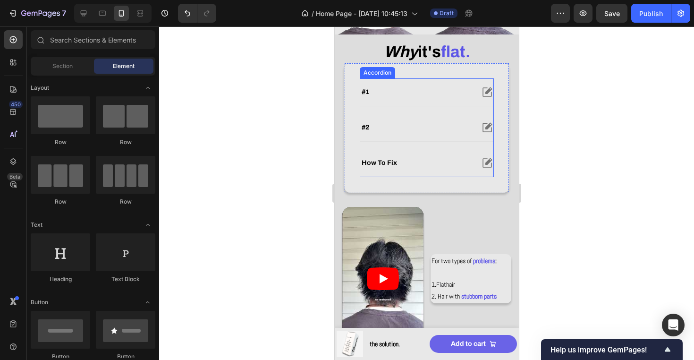
click at [420, 156] on div "how to fix" at bounding box center [426, 162] width 133 height 27
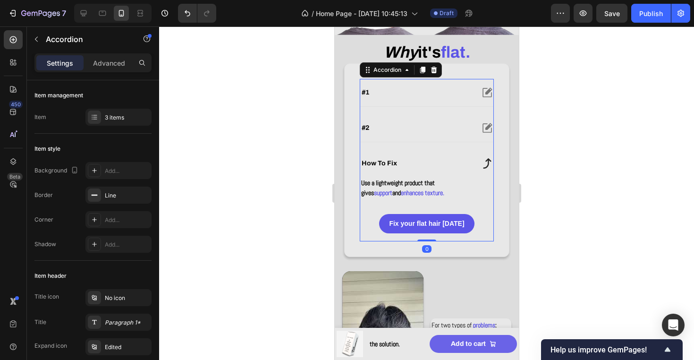
click at [450, 161] on div "how to fix" at bounding box center [416, 163] width 113 height 11
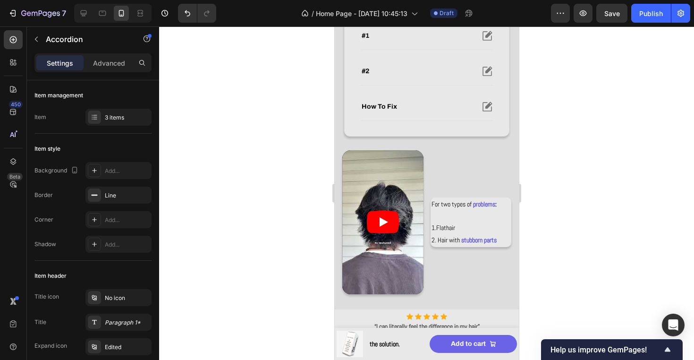
scroll to position [352, 0]
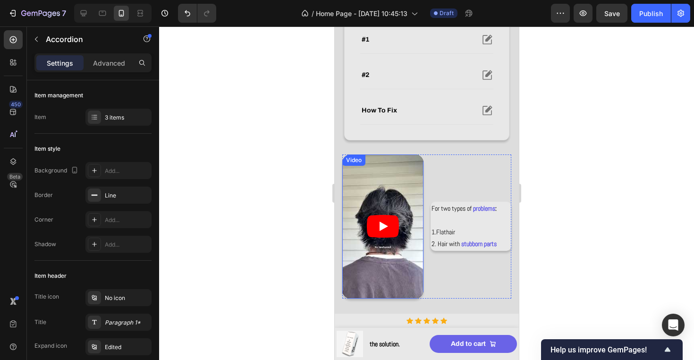
click at [369, 234] on icon "Play" at bounding box center [383, 226] width 32 height 23
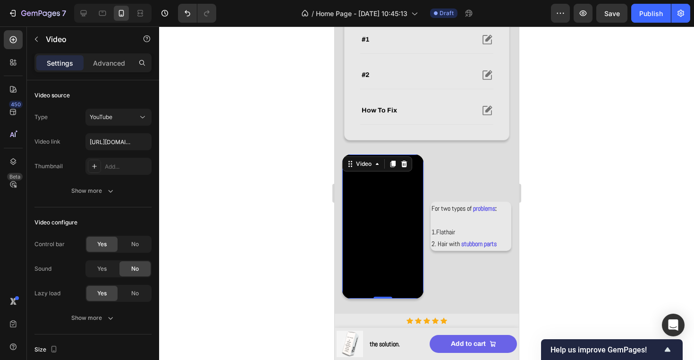
click at [568, 167] on div at bounding box center [426, 192] width 535 height 333
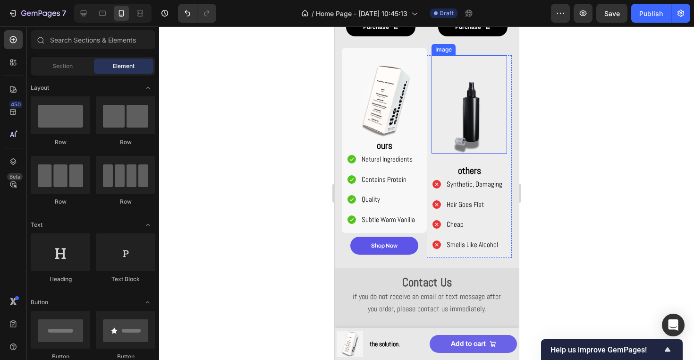
scroll to position [790, 0]
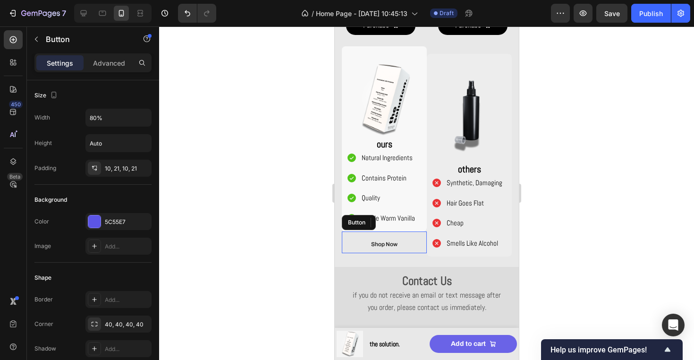
click at [406, 247] on link "Shop Now" at bounding box center [384, 244] width 68 height 18
click at [554, 242] on div at bounding box center [426, 192] width 535 height 333
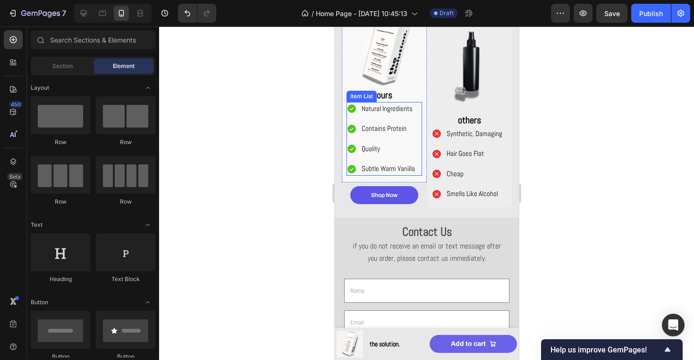
scroll to position [1012, 0]
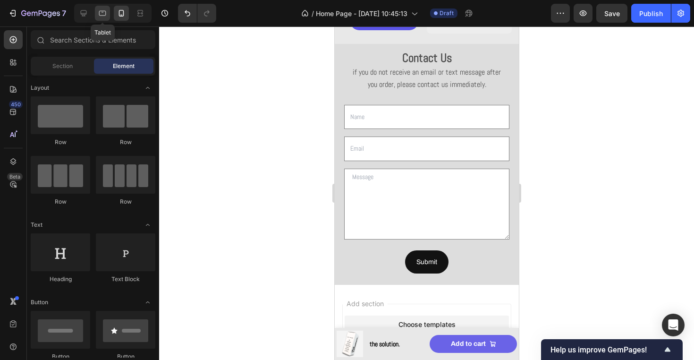
click at [104, 13] on icon at bounding box center [102, 13] width 9 height 9
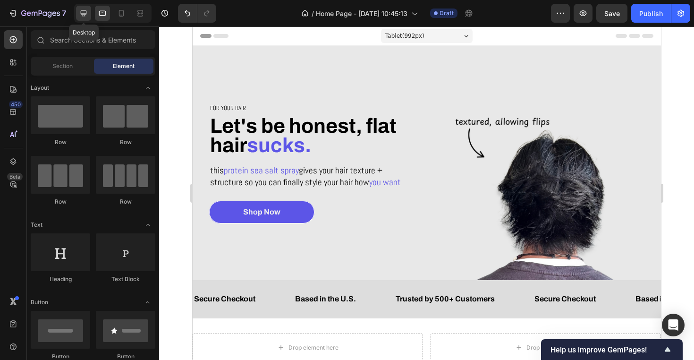
click at [86, 17] on icon at bounding box center [83, 13] width 9 height 9
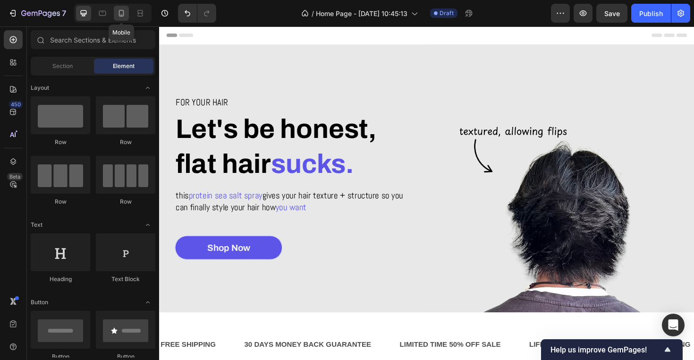
click at [121, 12] on icon at bounding box center [121, 13] width 9 height 9
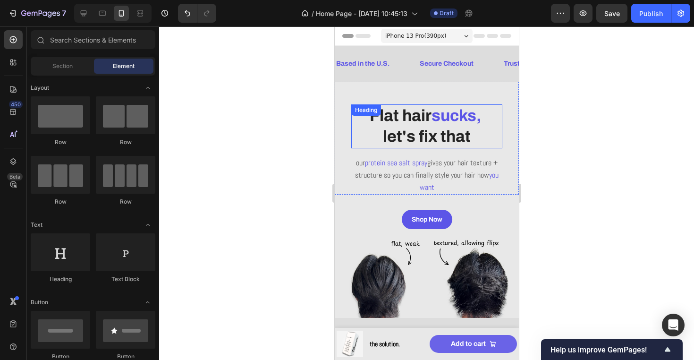
click at [415, 139] on strong "let's fix that" at bounding box center [427, 136] width 88 height 17
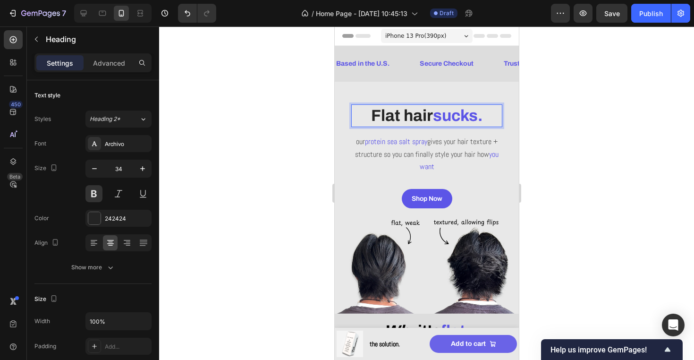
click at [377, 113] on strong "Flat hair" at bounding box center [402, 115] width 62 height 17
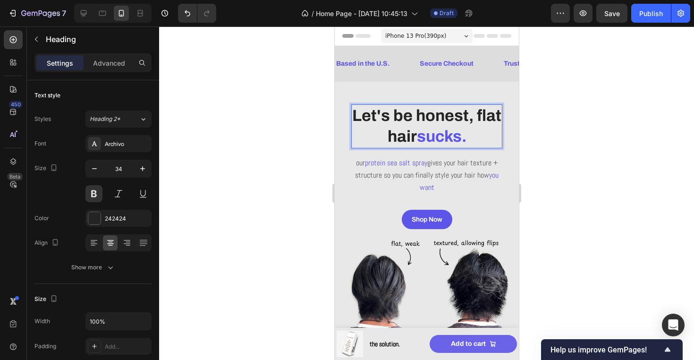
click at [477, 118] on strong "Let's be honest, flat hair" at bounding box center [426, 126] width 149 height 38
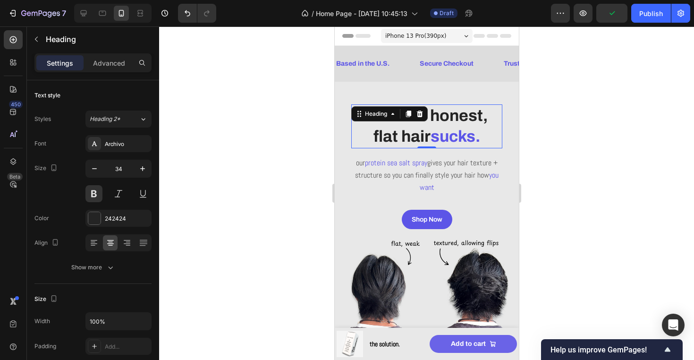
click at [573, 177] on div at bounding box center [426, 192] width 535 height 333
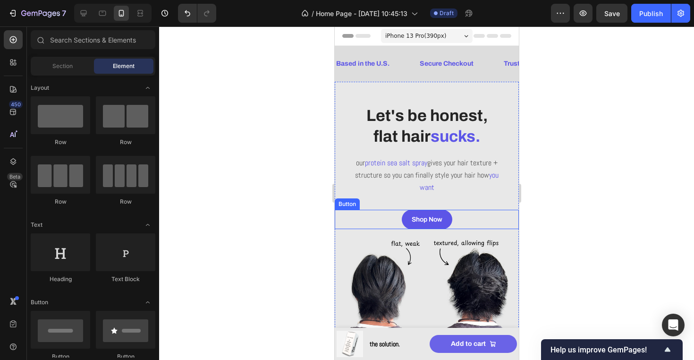
scroll to position [9, 0]
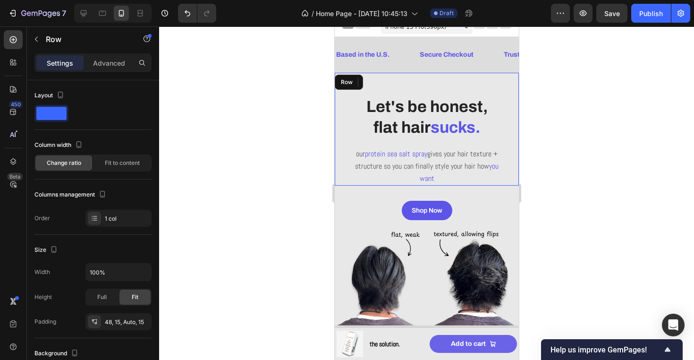
click at [493, 143] on div "⁠⁠⁠⁠⁠⁠⁠ Let's be honest, flat hair sucks. Heading our protein sea salt spray gi…" at bounding box center [426, 140] width 170 height 90
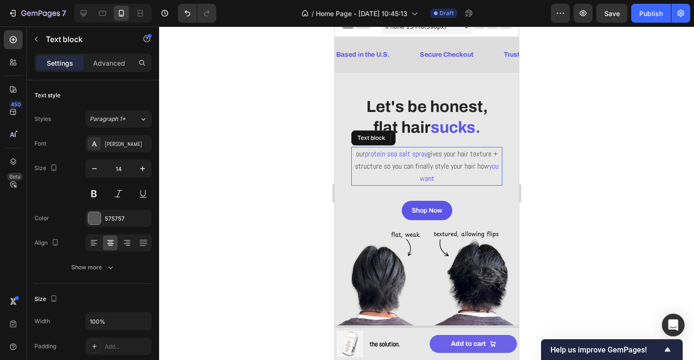
click at [489, 148] on p "our protein sea salt spray gives your hair texture + structure so you can final…" at bounding box center [426, 166] width 149 height 37
click at [491, 141] on div "⁠⁠⁠⁠⁠⁠⁠ Let's be honest, flat hair sucks. Heading our protein sea salt spray gi…" at bounding box center [426, 140] width 170 height 90
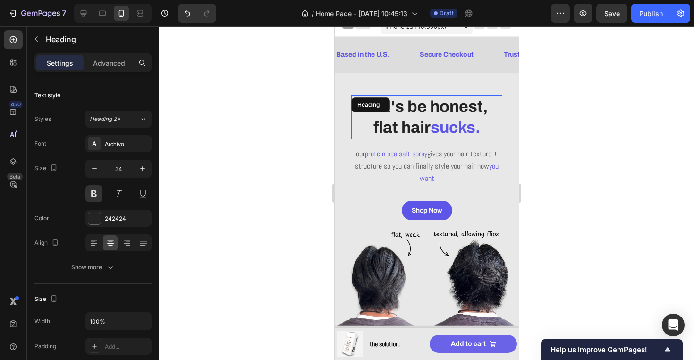
click at [490, 132] on p "⁠⁠⁠⁠⁠⁠⁠ Let's be honest, flat hair sucks." at bounding box center [426, 117] width 149 height 42
click at [113, 61] on p "Advanced" at bounding box center [109, 63] width 32 height 10
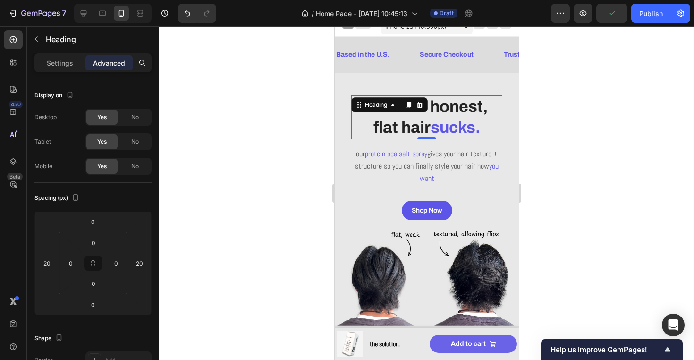
click at [267, 156] on div at bounding box center [426, 192] width 535 height 333
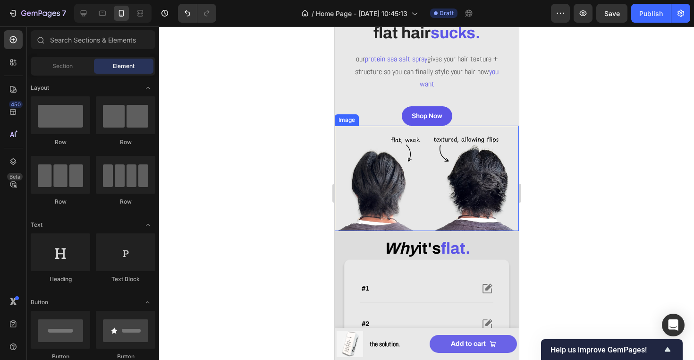
scroll to position [205, 0]
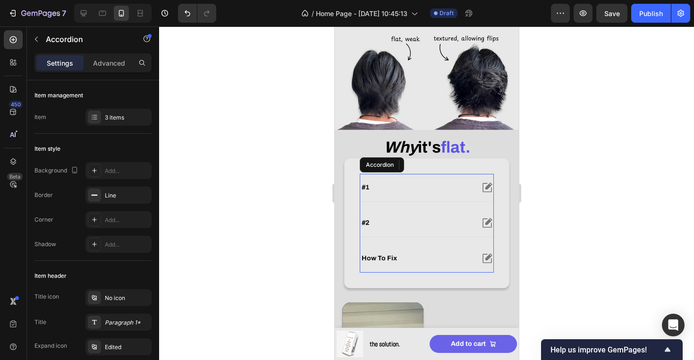
click at [433, 174] on div "#1" at bounding box center [426, 187] width 133 height 27
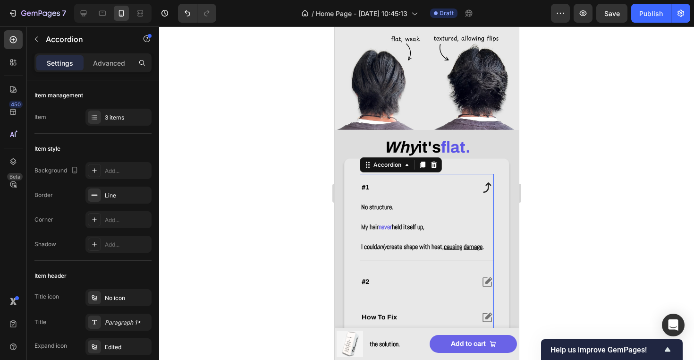
click at [433, 186] on div "#1" at bounding box center [416, 187] width 113 height 11
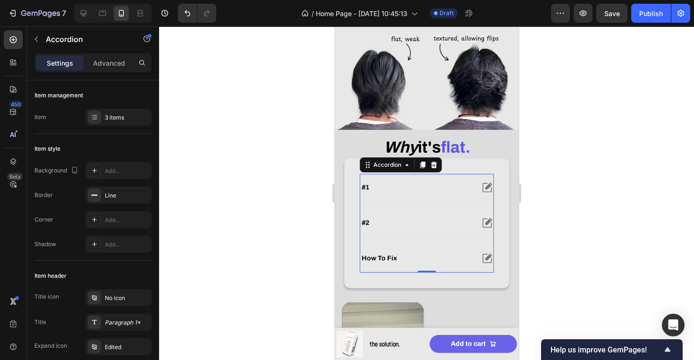
click at [429, 213] on div "#2" at bounding box center [426, 222] width 133 height 27
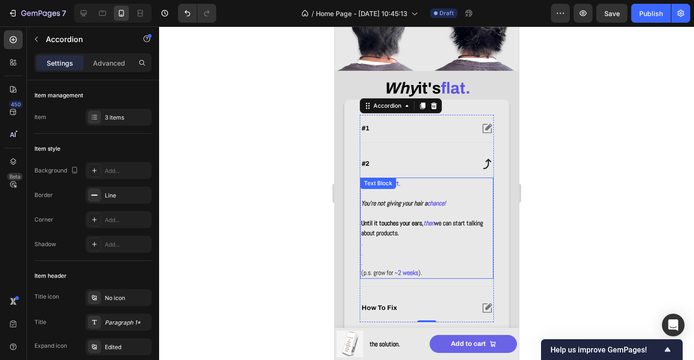
scroll to position [277, 0]
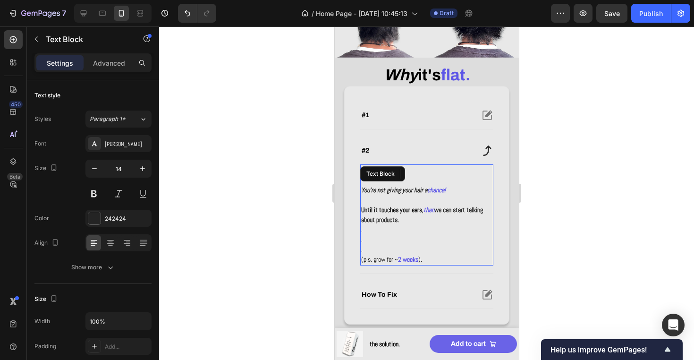
click at [445, 190] on strong "chance!" at bounding box center [436, 190] width 18 height 9
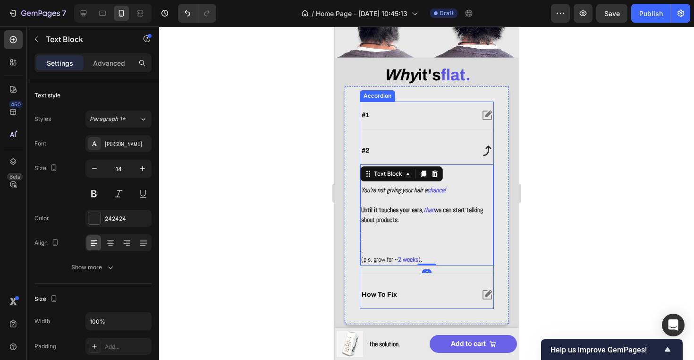
click at [473, 147] on div "#2" at bounding box center [426, 150] width 133 height 27
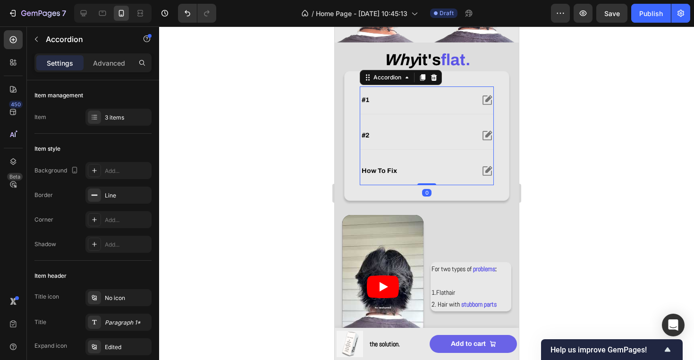
scroll to position [297, 0]
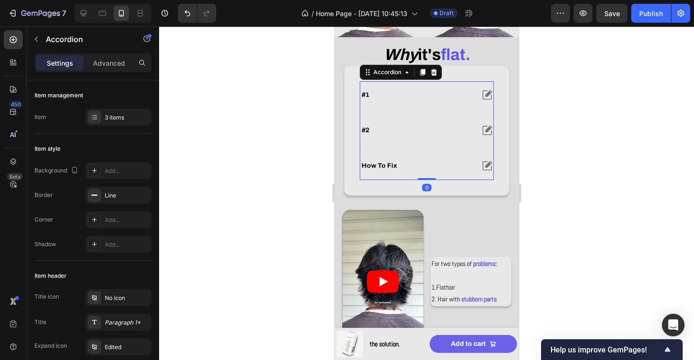
click at [457, 163] on div "how to fix" at bounding box center [416, 165] width 113 height 11
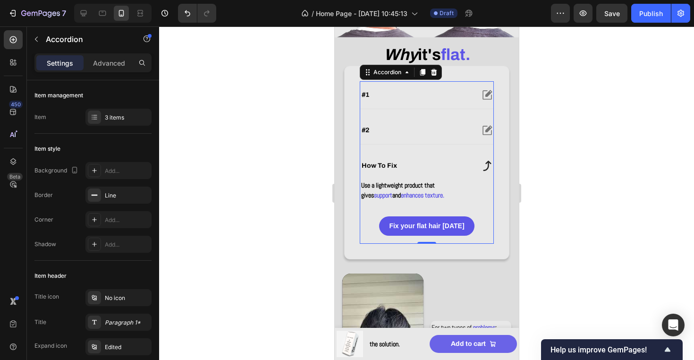
click at [457, 163] on div "how to fix" at bounding box center [416, 165] width 113 height 11
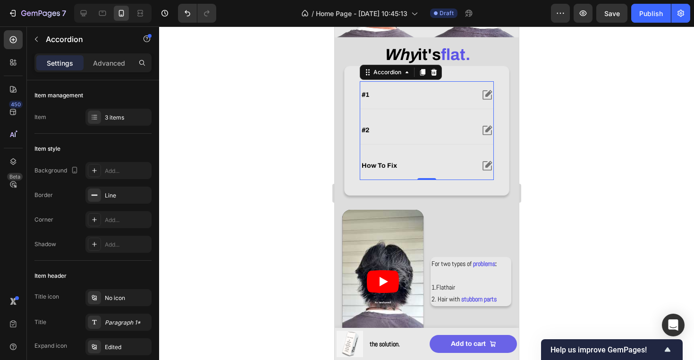
click at [461, 127] on div "#2" at bounding box center [416, 130] width 113 height 11
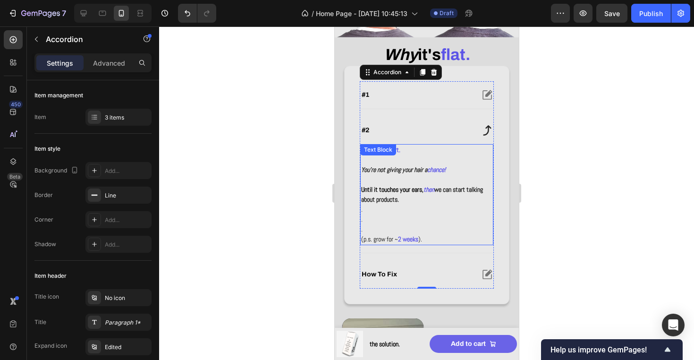
click at [425, 165] on strong "You're not giving your hair a" at bounding box center [394, 169] width 66 height 9
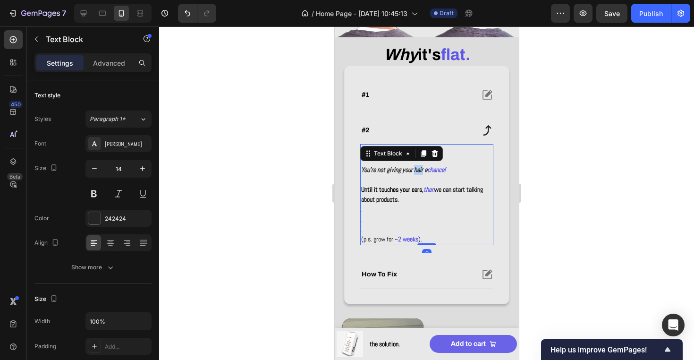
click at [425, 165] on strong "You're not giving your hair a" at bounding box center [394, 169] width 66 height 9
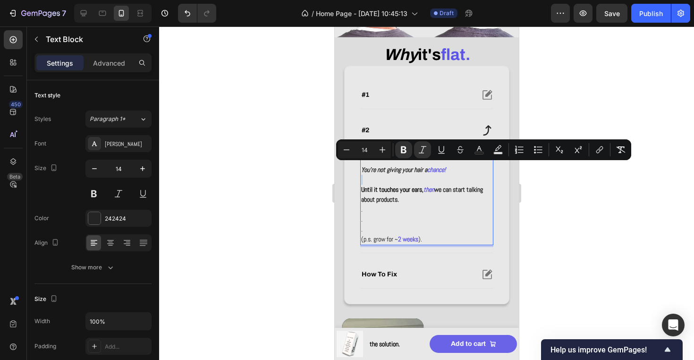
click at [425, 180] on p "Rich Text Editor. Editing area: main" at bounding box center [426, 180] width 131 height 10
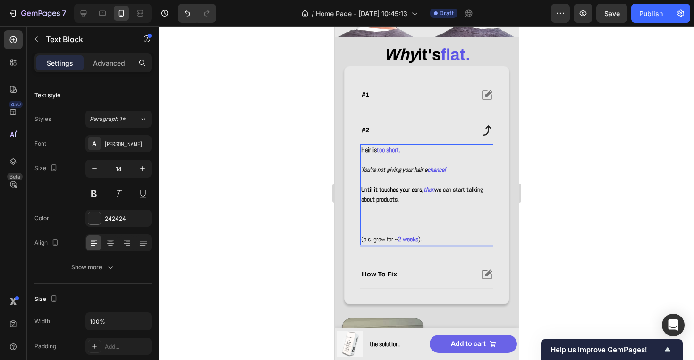
click at [423, 190] on strong "Until it touches your ears," at bounding box center [392, 189] width 62 height 9
click at [427, 201] on p "Until it touches your ears, then we can start talking about products." at bounding box center [426, 195] width 131 height 20
click at [423, 171] on strong "You're not giving your hair a" at bounding box center [394, 169] width 66 height 9
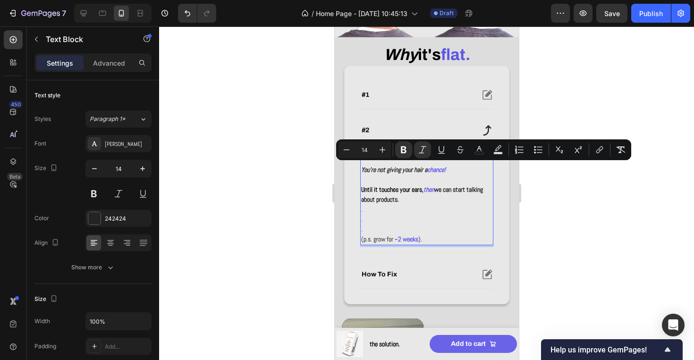
click at [423, 188] on strong "Until it touches your ears," at bounding box center [392, 189] width 62 height 9
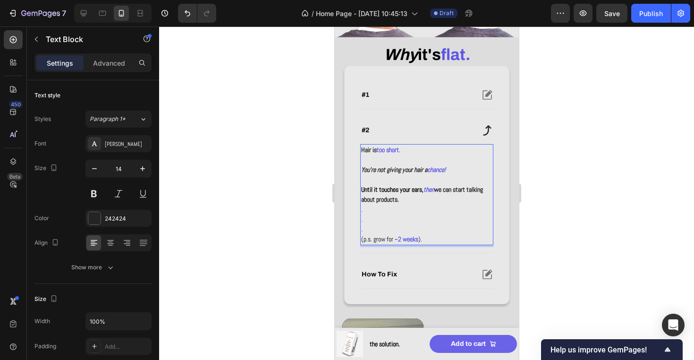
click at [433, 192] on strong "then" at bounding box center [428, 189] width 11 height 9
click at [434, 189] on strong "then" at bounding box center [428, 189] width 11 height 9
click at [531, 204] on div at bounding box center [426, 192] width 535 height 333
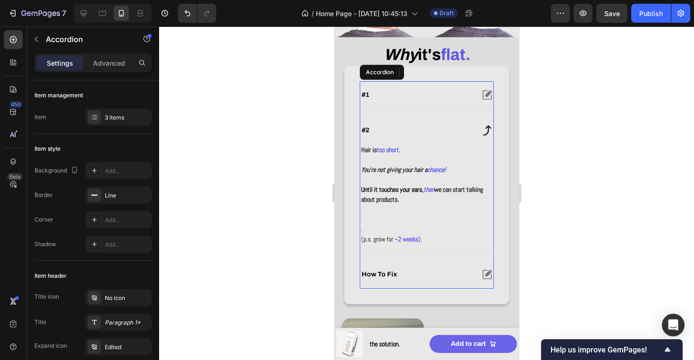
click at [479, 136] on div "#2" at bounding box center [426, 130] width 133 height 27
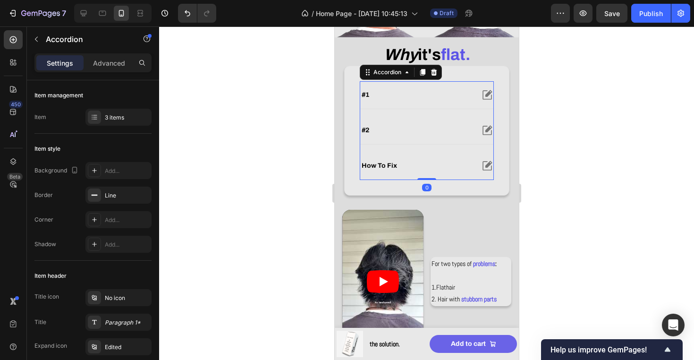
click at [469, 166] on div "how to fix" at bounding box center [416, 165] width 113 height 11
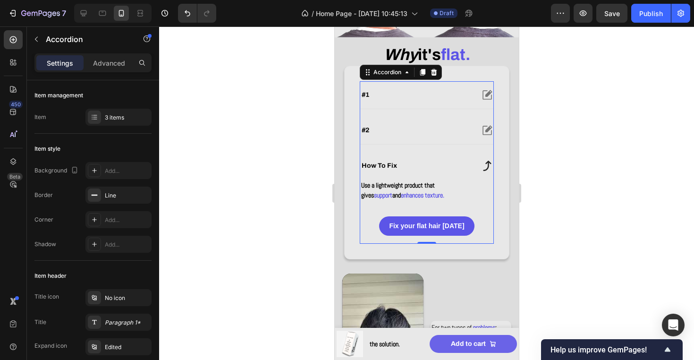
click at [469, 166] on div "how to fix" at bounding box center [416, 165] width 113 height 11
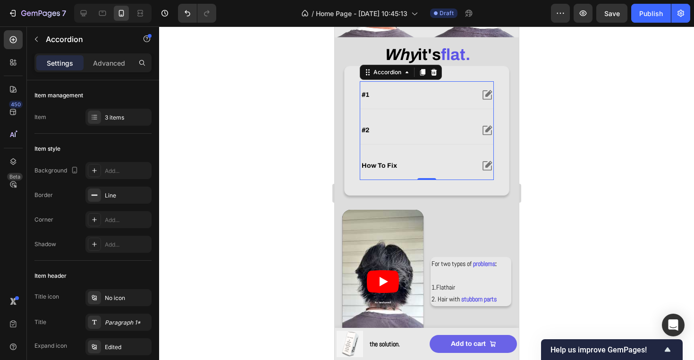
click at [470, 137] on div "#2" at bounding box center [426, 130] width 133 height 27
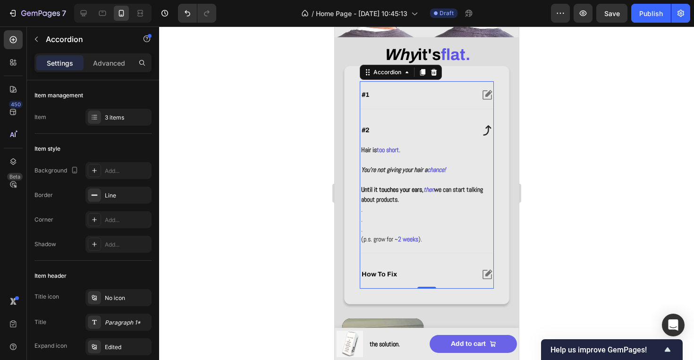
click at [470, 137] on div "#2" at bounding box center [426, 130] width 133 height 27
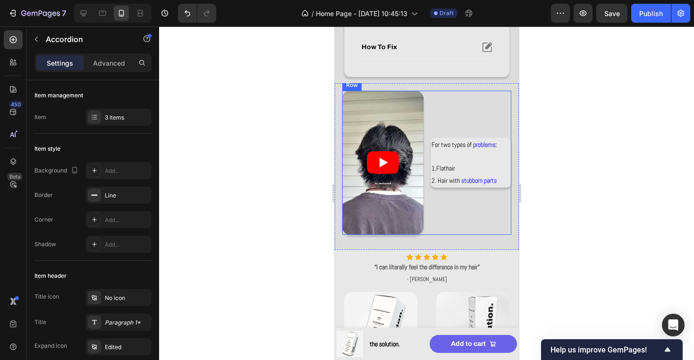
scroll to position [414, 0]
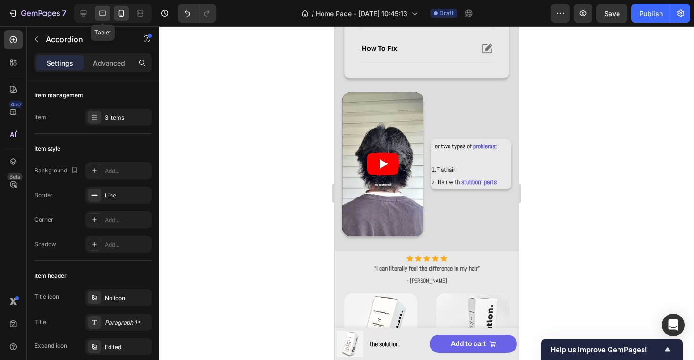
click at [102, 16] on icon at bounding box center [102, 13] width 9 height 9
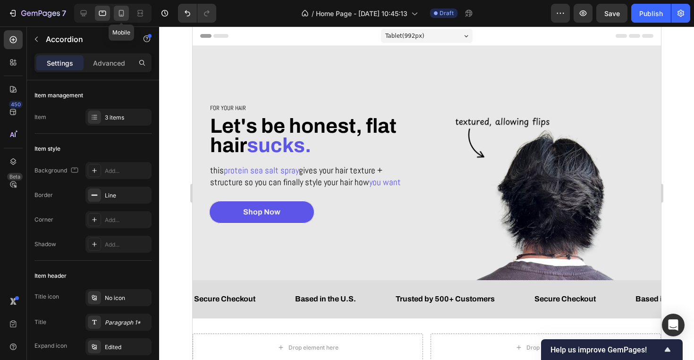
click at [122, 16] on icon at bounding box center [121, 13] width 9 height 9
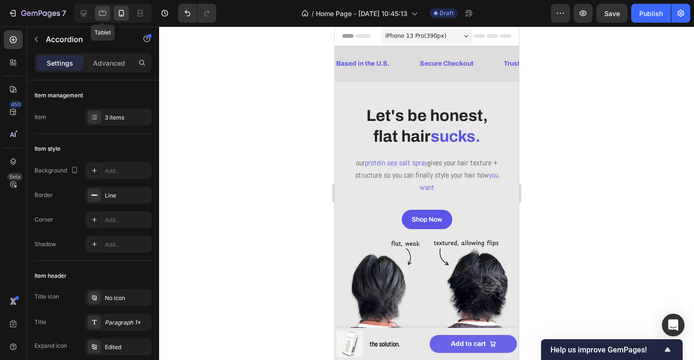
click at [106, 12] on icon at bounding box center [102, 13] width 9 height 9
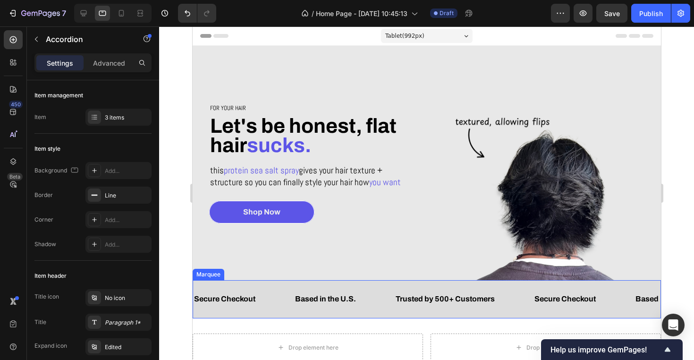
scroll to position [19, 0]
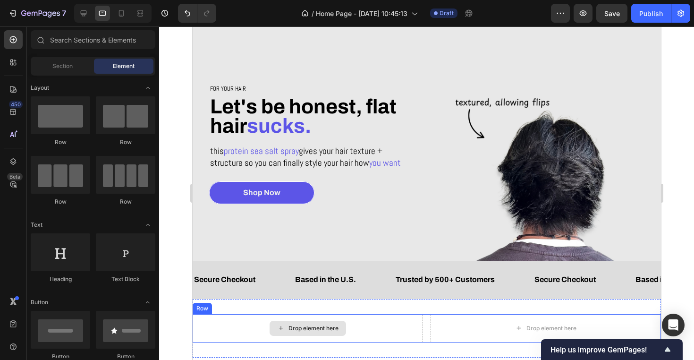
click at [331, 330] on div "Drop element here" at bounding box center [313, 328] width 50 height 8
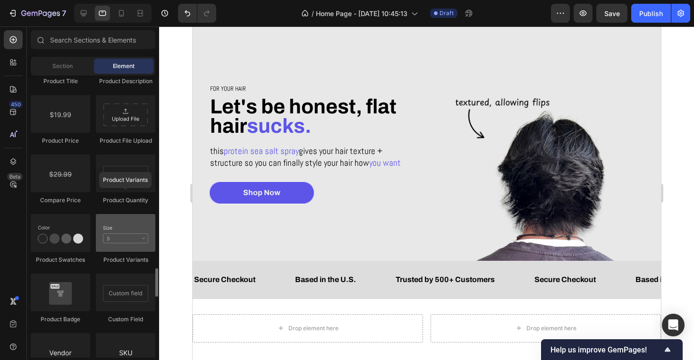
scroll to position [1609, 0]
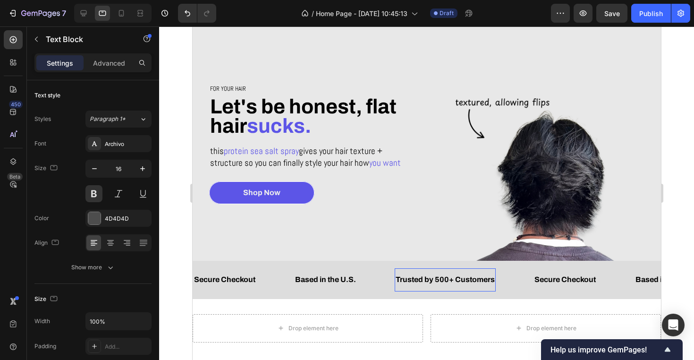
click at [448, 280] on span "Trusted by 500+ Customers" at bounding box center [444, 279] width 99 height 8
click at [122, 224] on div "4D4D4D" at bounding box center [118, 218] width 66 height 17
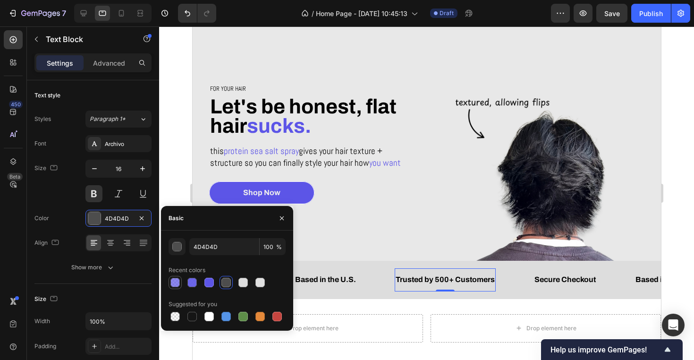
click at [173, 282] on div at bounding box center [174, 282] width 9 height 9
type input "5C55E7"
type input "70"
click at [472, 276] on span "Trusted by 500+ Customers" at bounding box center [444, 279] width 99 height 8
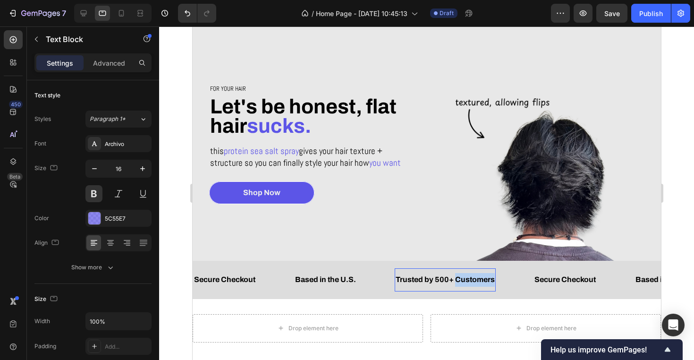
click at [472, 276] on span "Trusted by 500+ Customers" at bounding box center [444, 279] width 99 height 8
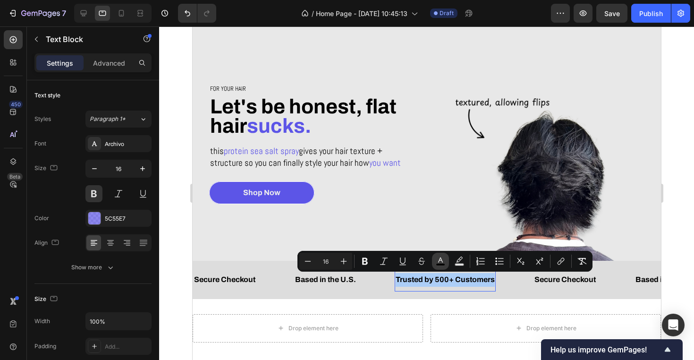
click at [440, 259] on icon "Editor contextual toolbar" at bounding box center [440, 260] width 9 height 9
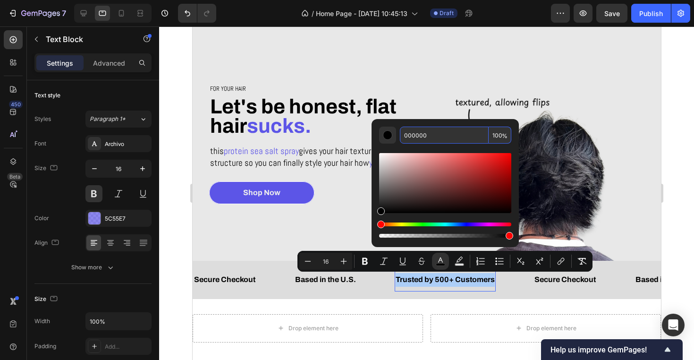
click at [422, 138] on input "000000" at bounding box center [444, 135] width 89 height 17
paste input "5C55E7"
type input "5C55E7"
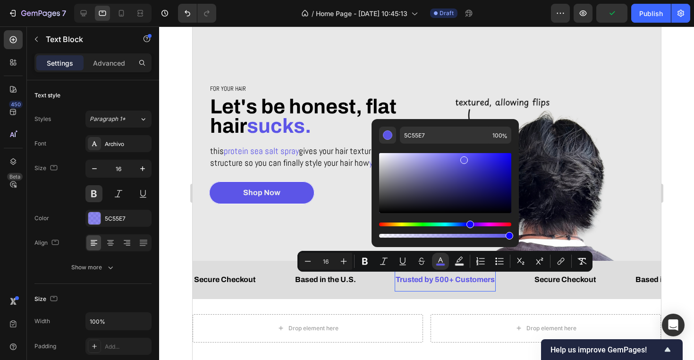
click at [182, 281] on div at bounding box center [426, 192] width 535 height 333
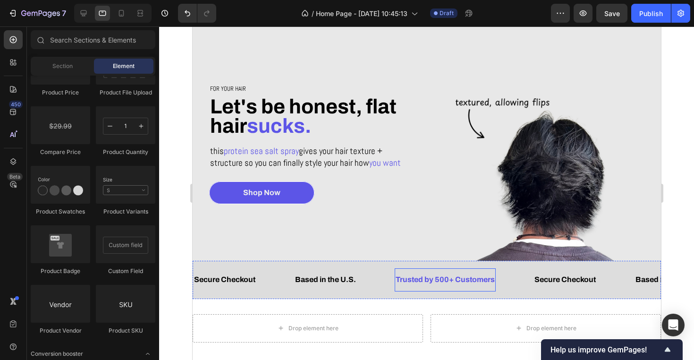
click at [438, 281] on span "Trusted by 500+ Customers" at bounding box center [444, 279] width 99 height 8
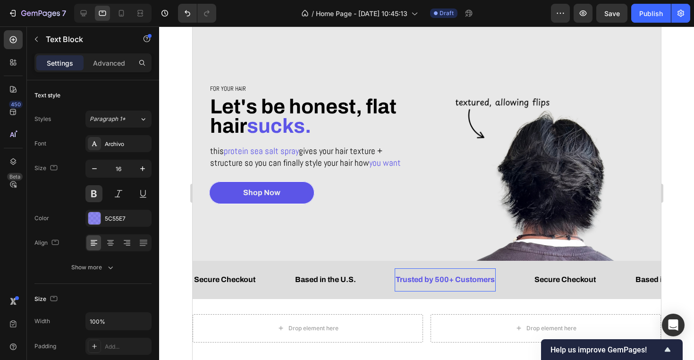
click at [432, 281] on span "Trusted by 500+ Customers" at bounding box center [444, 279] width 99 height 8
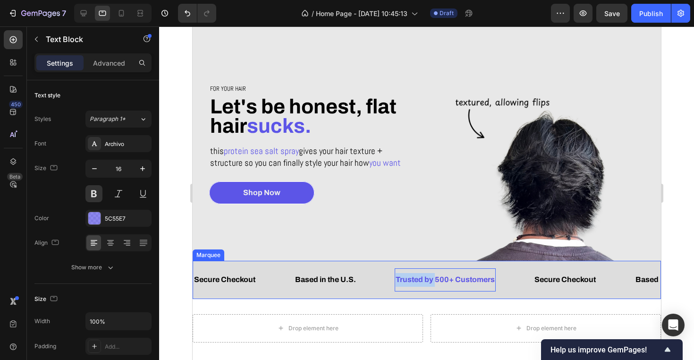
drag, startPoint x: 435, startPoint y: 280, endPoint x: 392, endPoint y: 280, distance: 42.5
click at [392, 280] on div "Secure Checkout Text Block Based in the U.S. Text Block Trusted by 500+ Custome…" at bounding box center [363, 279] width 341 height 23
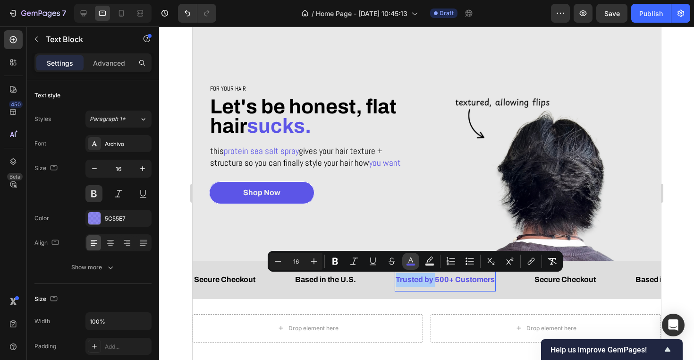
click at [408, 257] on icon "Editor contextual toolbar" at bounding box center [410, 260] width 9 height 9
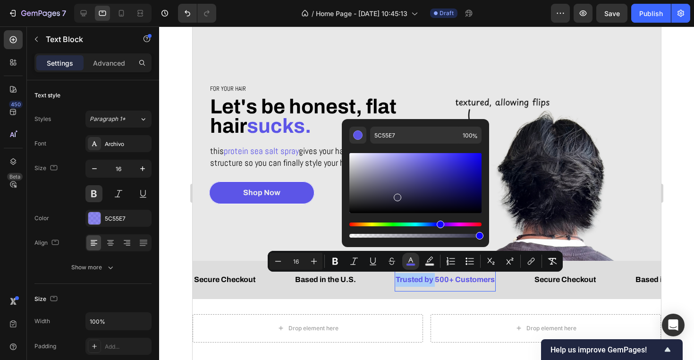
drag, startPoint x: 588, startPoint y: 213, endPoint x: 387, endPoint y: 279, distance: 211.5
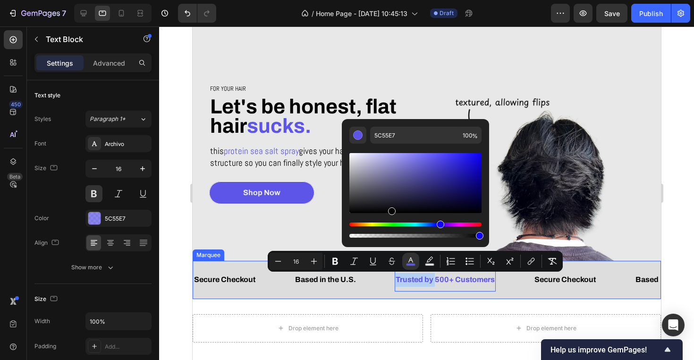
type input "000000"
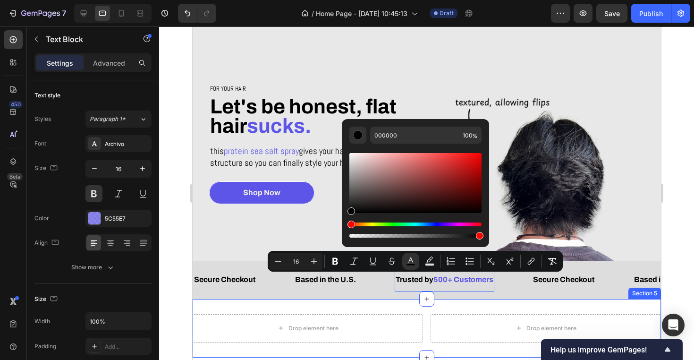
click at [378, 299] on div "Drop element here Drop element here Row Section 5" at bounding box center [426, 328] width 469 height 59
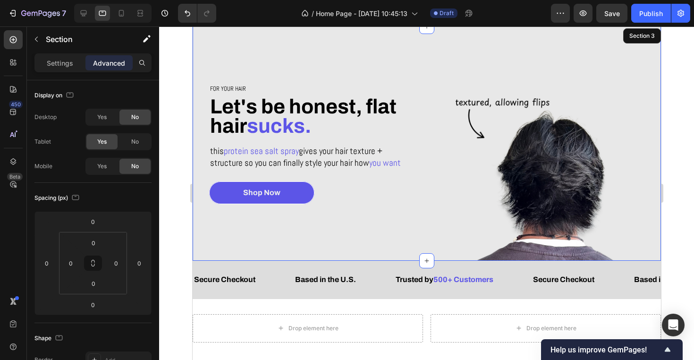
click at [356, 250] on div "For your hair Heading Let's be honest, flat hair sucks. Heading this protein se…" at bounding box center [309, 143] width 234 height 234
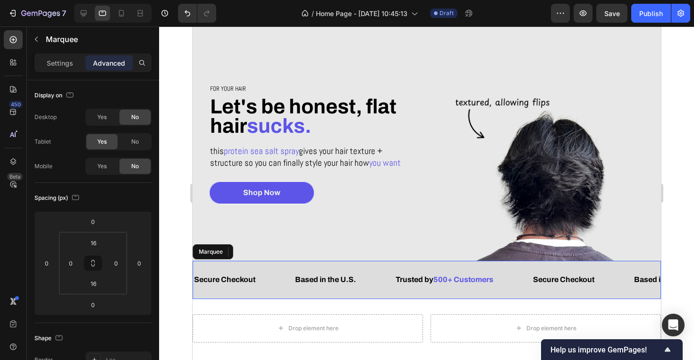
click at [498, 280] on div "Trusted by 500+ Customers Text Block" at bounding box center [462, 279] width 137 height 23
click at [493, 279] on span "500+ Customers" at bounding box center [463, 279] width 60 height 8
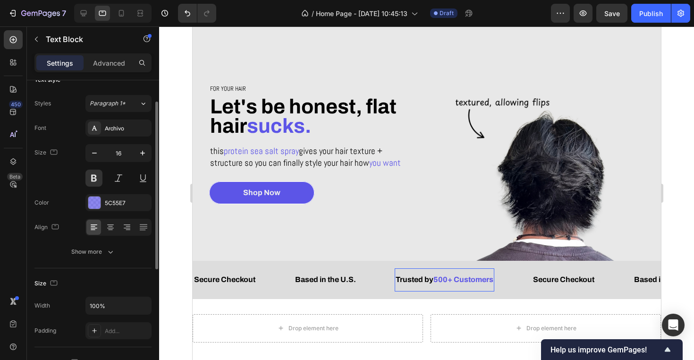
scroll to position [33, 0]
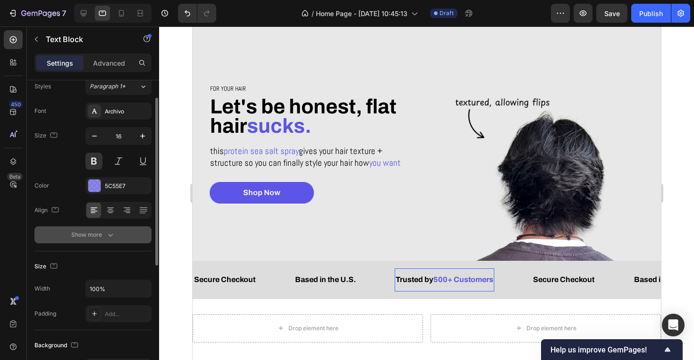
click at [90, 232] on div "Show more" at bounding box center [93, 234] width 44 height 9
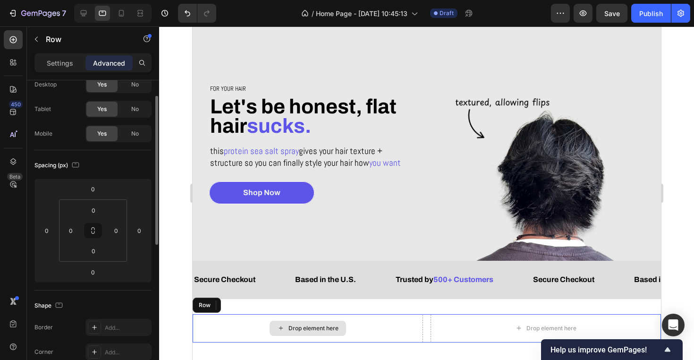
click at [272, 320] on div "Drop element here" at bounding box center [307, 328] width 230 height 28
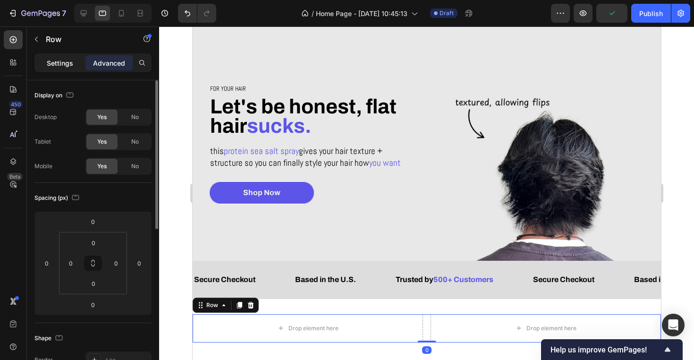
click at [61, 61] on p "Settings" at bounding box center [60, 63] width 26 height 10
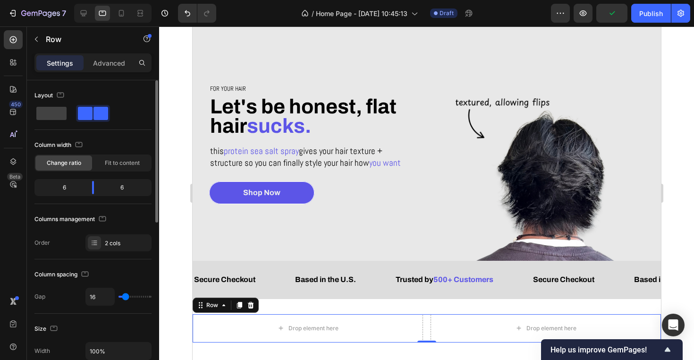
click at [173, 137] on div at bounding box center [426, 192] width 535 height 333
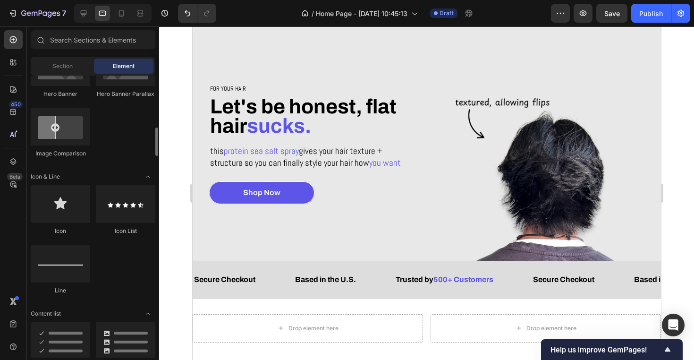
scroll to position [519, 0]
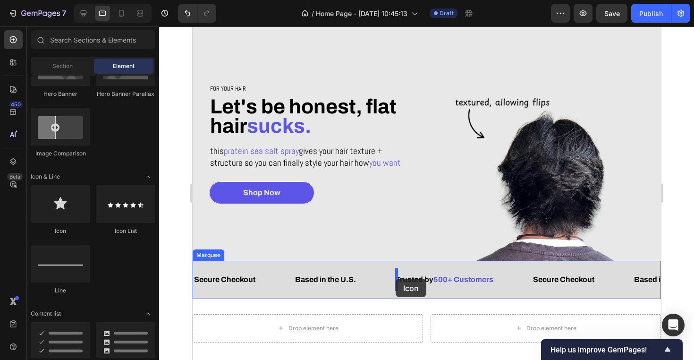
drag, startPoint x: 245, startPoint y: 231, endPoint x: 395, endPoint y: 279, distance: 157.9
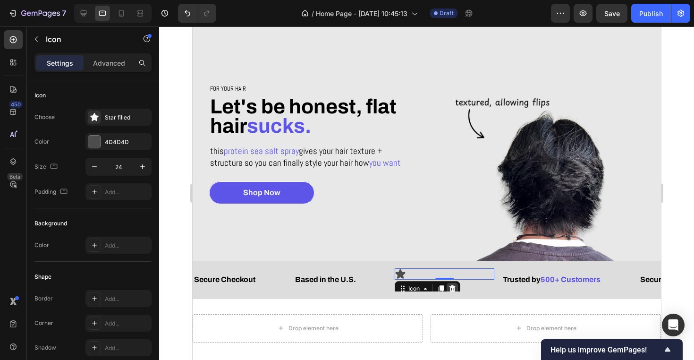
click at [454, 287] on icon at bounding box center [452, 288] width 6 height 7
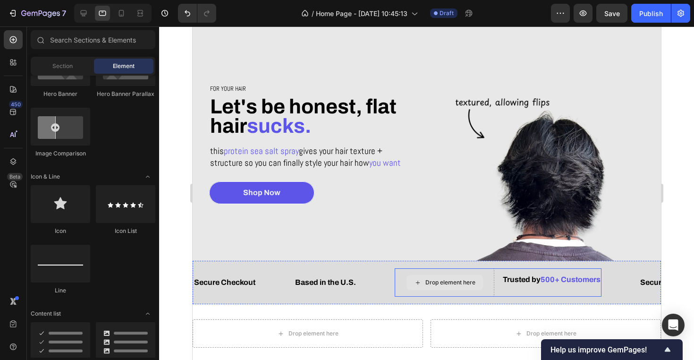
click at [435, 279] on div "Drop element here" at bounding box center [450, 283] width 50 height 8
click at [73, 62] on div "Section" at bounding box center [63, 66] width 60 height 15
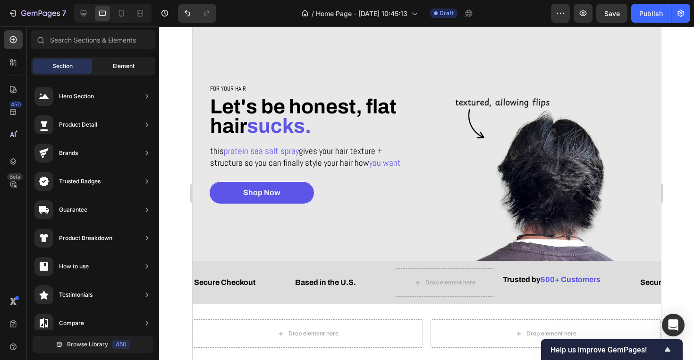
click at [126, 64] on span "Element" at bounding box center [124, 66] width 22 height 9
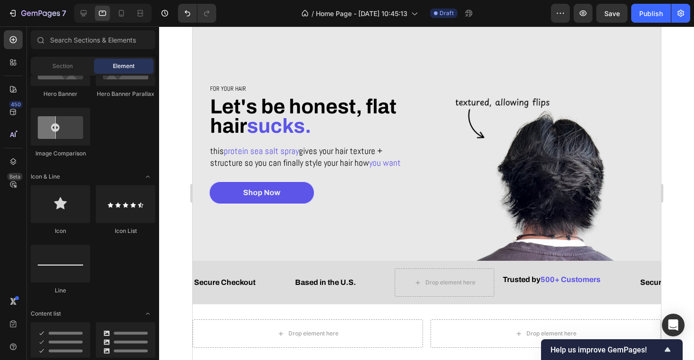
scroll to position [0, 0]
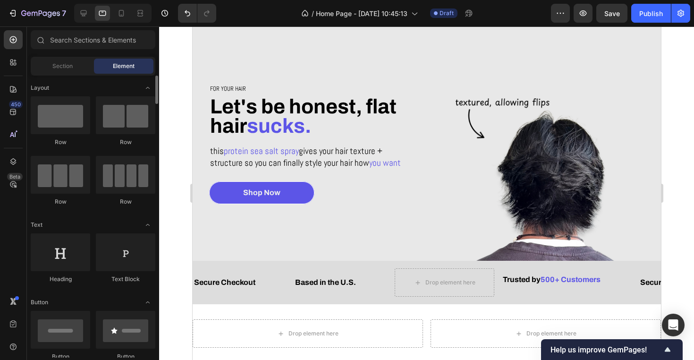
click at [174, 70] on div at bounding box center [426, 192] width 535 height 333
click at [487, 266] on div "Secure Checkout Text Block Based in the U.S. Text Block Drop element here Trust…" at bounding box center [426, 282] width 469 height 43
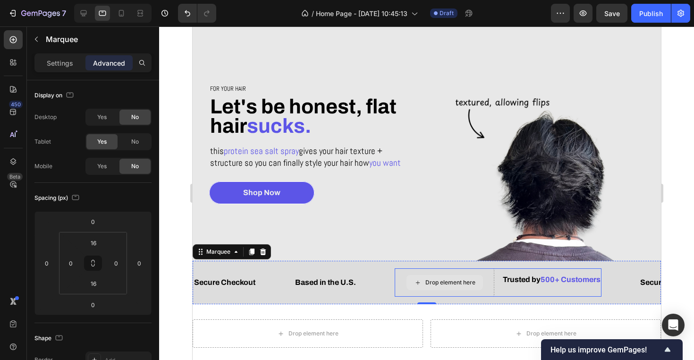
click at [491, 274] on div "Drop element here" at bounding box center [444, 282] width 100 height 28
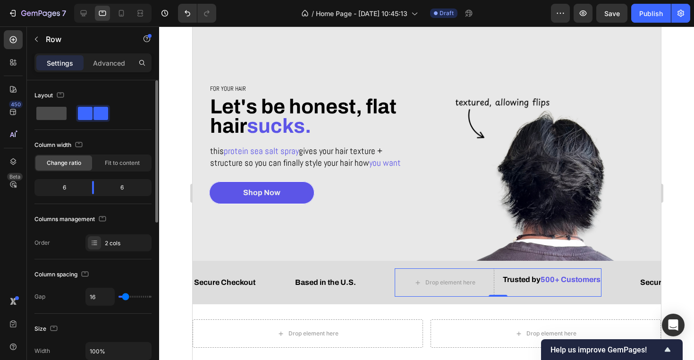
click at [51, 111] on span at bounding box center [51, 113] width 30 height 13
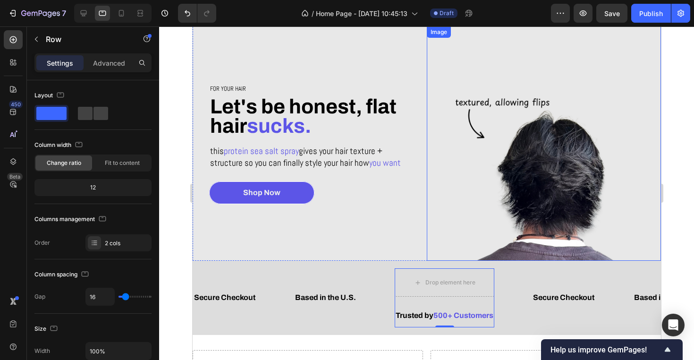
click at [466, 270] on div "Drop element here" at bounding box center [444, 282] width 100 height 28
click at [469, 287] on div "Drop element here" at bounding box center [444, 282] width 77 height 15
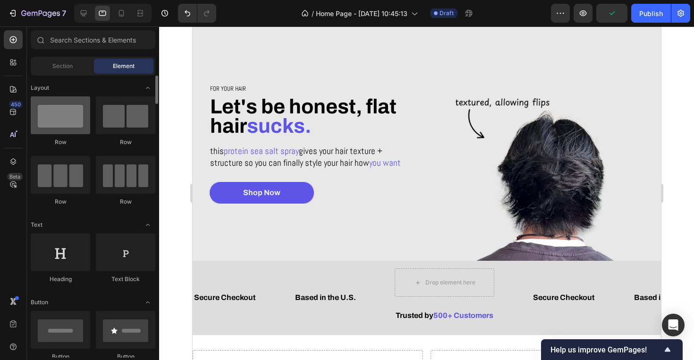
click at [75, 125] on div at bounding box center [61, 115] width 60 height 38
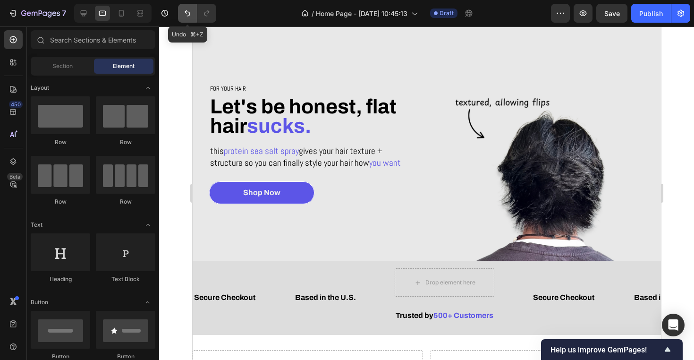
click at [183, 11] on icon "Undo/Redo" at bounding box center [187, 13] width 9 height 9
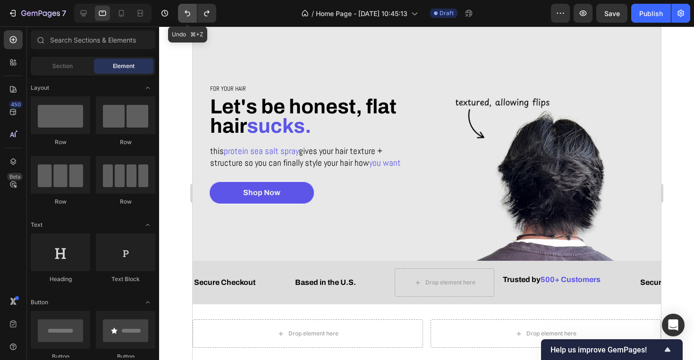
click at [183, 11] on icon "Undo/Redo" at bounding box center [187, 13] width 9 height 9
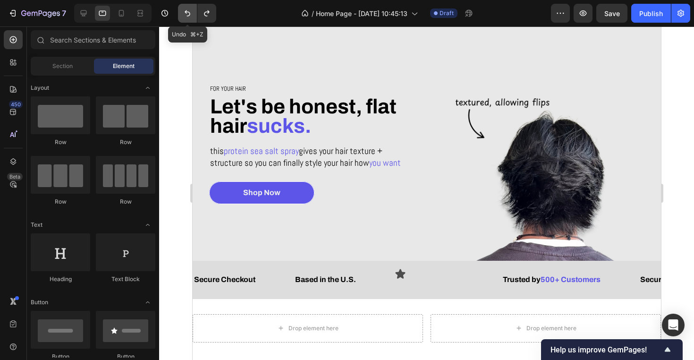
click at [183, 11] on icon "Undo/Redo" at bounding box center [187, 13] width 9 height 9
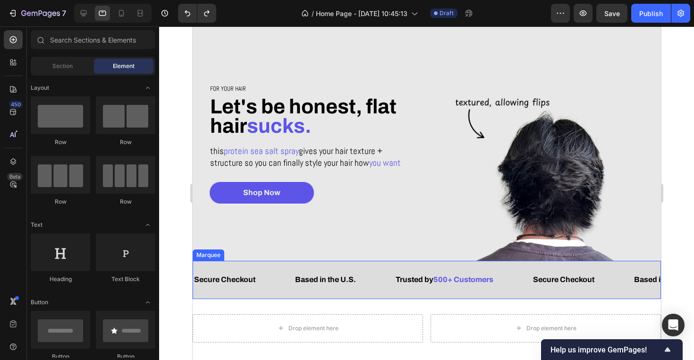
click at [498, 282] on div "Trusted by 500+ Customers Text Block" at bounding box center [462, 279] width 137 height 23
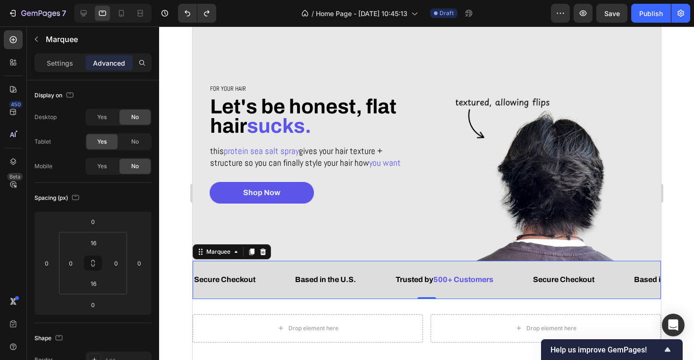
click at [493, 279] on span "500+ Customers" at bounding box center [463, 279] width 60 height 8
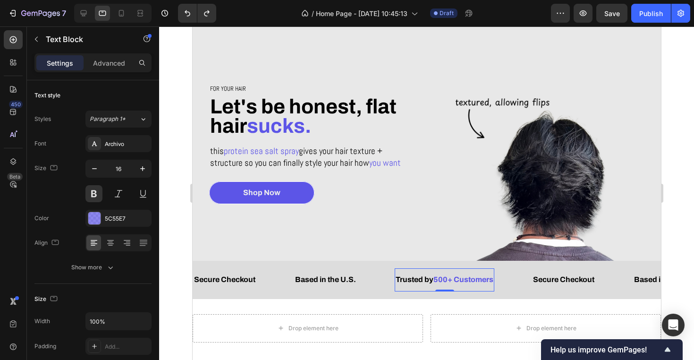
click at [493, 280] on span "500+ Customers" at bounding box center [463, 279] width 60 height 8
click at [397, 278] on span "Trusted by" at bounding box center [414, 279] width 38 height 8
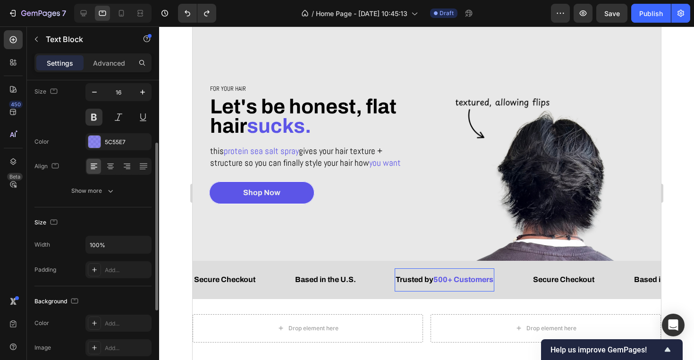
scroll to position [90, 0]
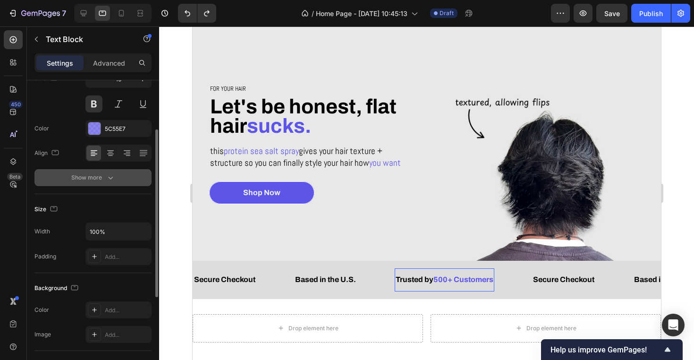
click at [109, 179] on icon "button" at bounding box center [110, 177] width 9 height 9
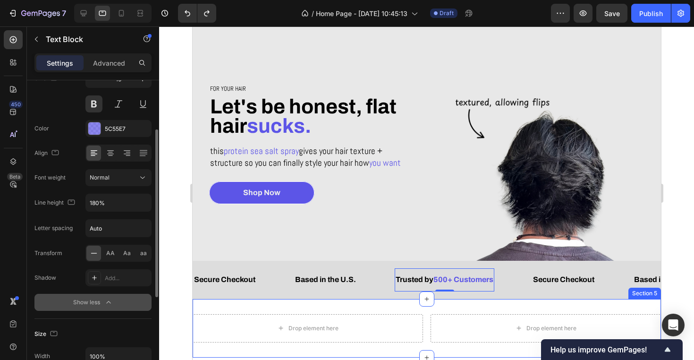
click at [263, 312] on div "Drop element here Drop element here Row Section 5" at bounding box center [426, 328] width 469 height 59
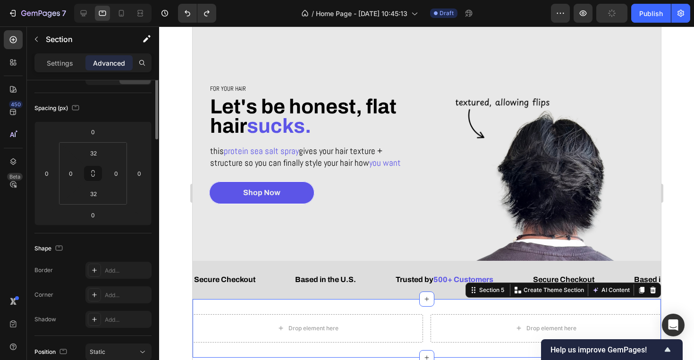
scroll to position [0, 0]
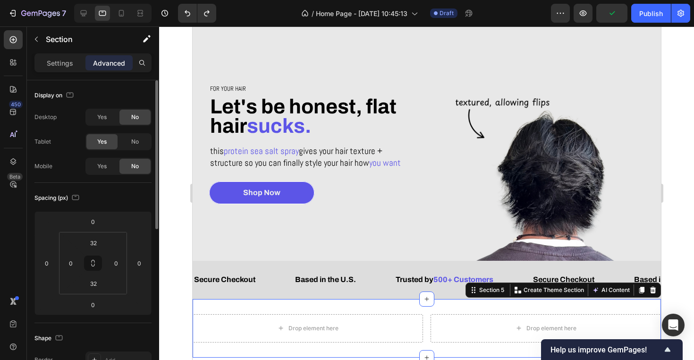
click at [169, 142] on div at bounding box center [426, 192] width 535 height 333
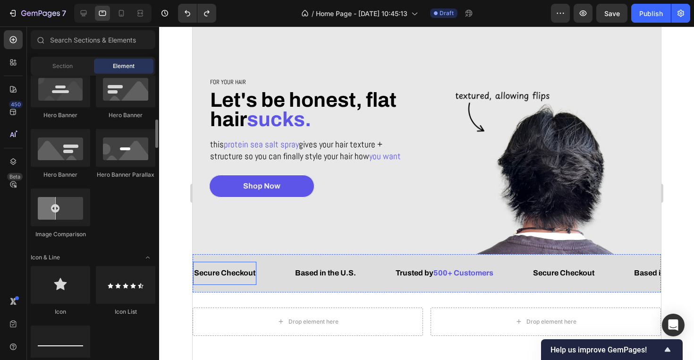
scroll to position [30, 0]
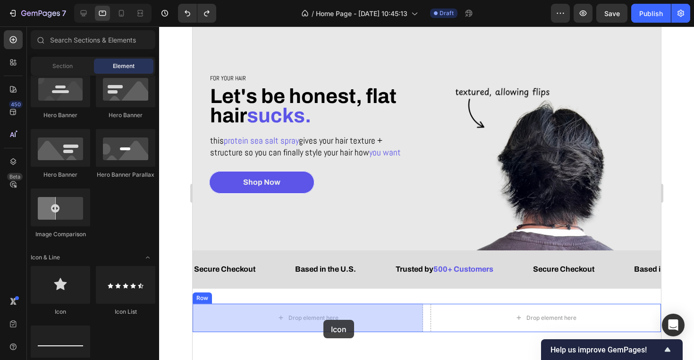
drag, startPoint x: 248, startPoint y: 319, endPoint x: 323, endPoint y: 320, distance: 75.1
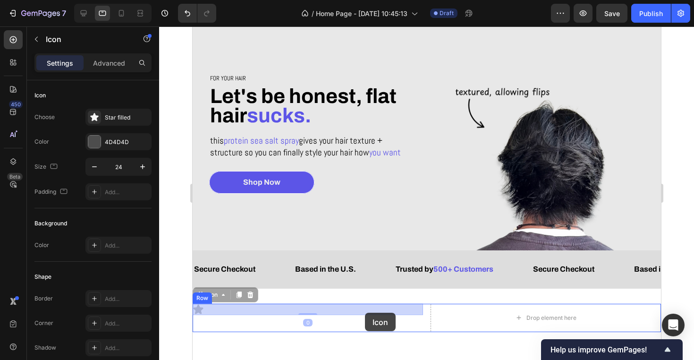
drag, startPoint x: 259, startPoint y: 313, endPoint x: 365, endPoint y: 313, distance: 105.3
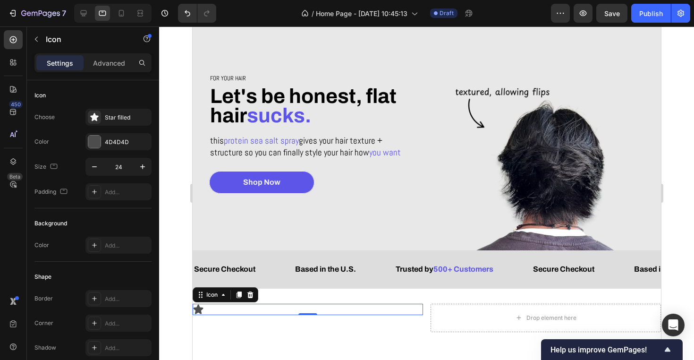
click at [216, 312] on div "Icon 0" at bounding box center [307, 309] width 230 height 11
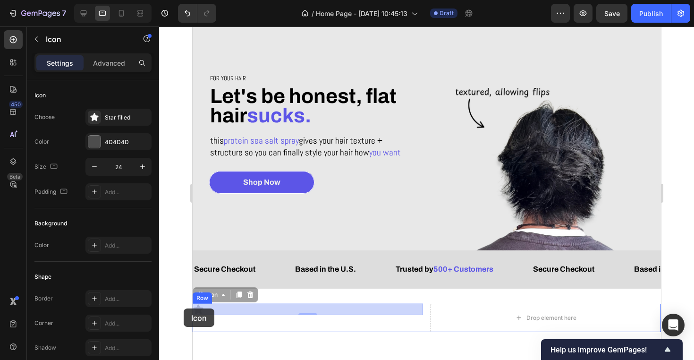
drag, startPoint x: 220, startPoint y: 308, endPoint x: 183, endPoint y: 308, distance: 36.4
click at [192, 308] on html "Tablet ( 992 px) iPhone 13 Mini iPhone 13 Pro iPhone 11 Pro Max iPhone 15 Pro M…" at bounding box center [426, 240] width 469 height 486
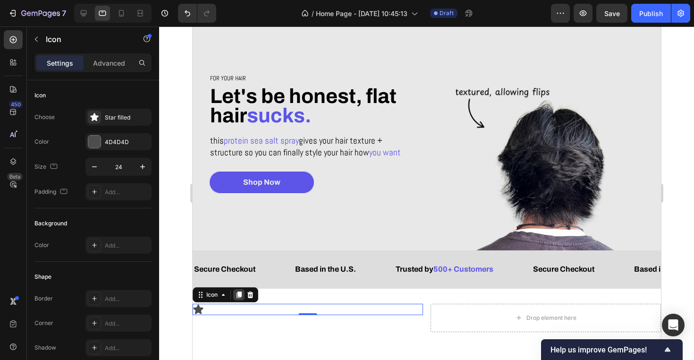
click at [240, 296] on icon at bounding box center [238, 294] width 5 height 7
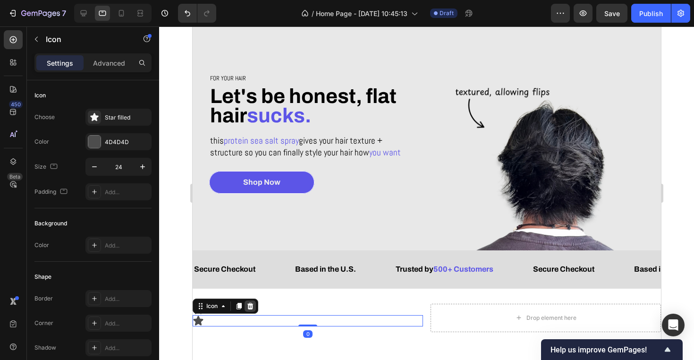
click at [250, 303] on icon at bounding box center [250, 306] width 6 height 7
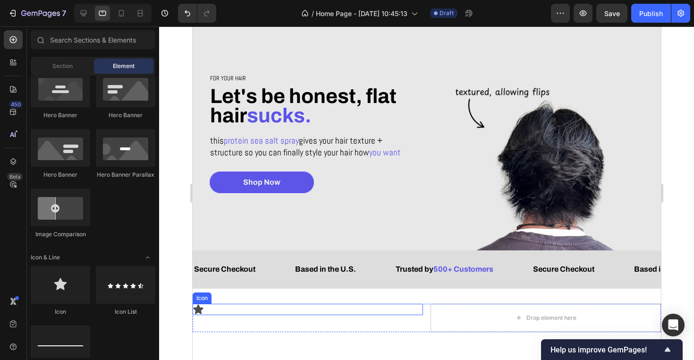
click at [226, 304] on div "Icon" at bounding box center [307, 309] width 230 height 11
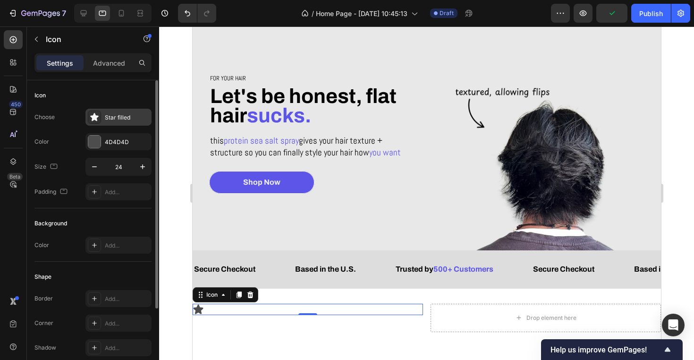
click at [118, 118] on div "Star filled" at bounding box center [127, 117] width 44 height 9
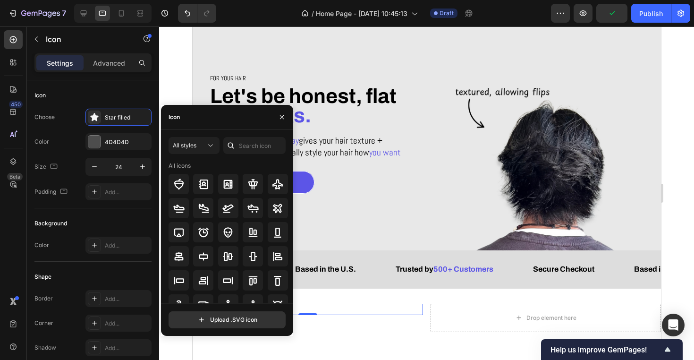
click at [235, 151] on div at bounding box center [230, 145] width 15 height 17
click at [253, 145] on input "text" at bounding box center [254, 145] width 62 height 17
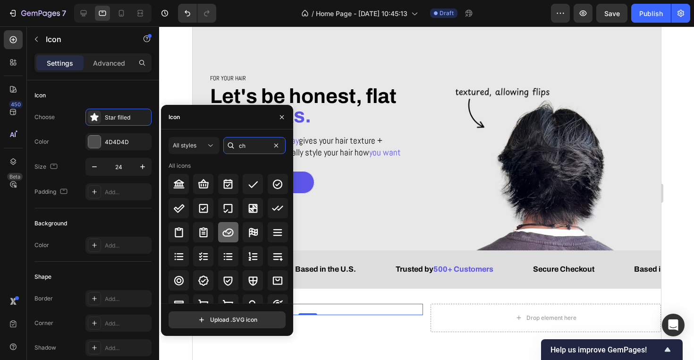
type input "c"
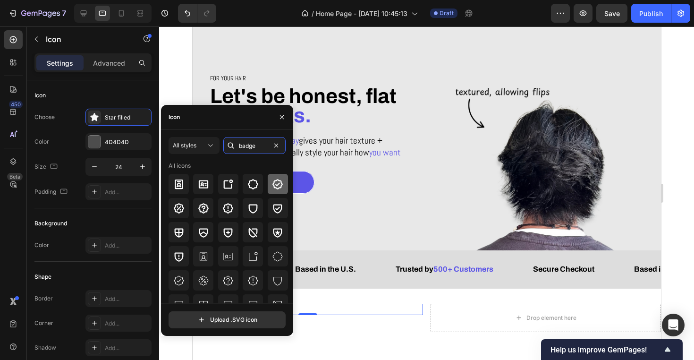
type input "badge"
click at [275, 188] on icon at bounding box center [277, 184] width 11 height 11
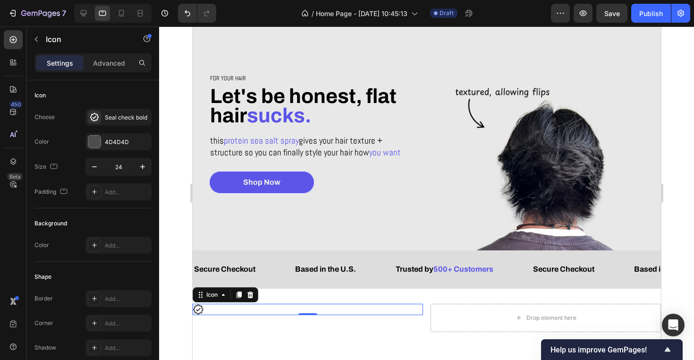
click at [339, 307] on div "Icon 0" at bounding box center [307, 309] width 230 height 11
click at [200, 310] on icon at bounding box center [197, 309] width 11 height 11
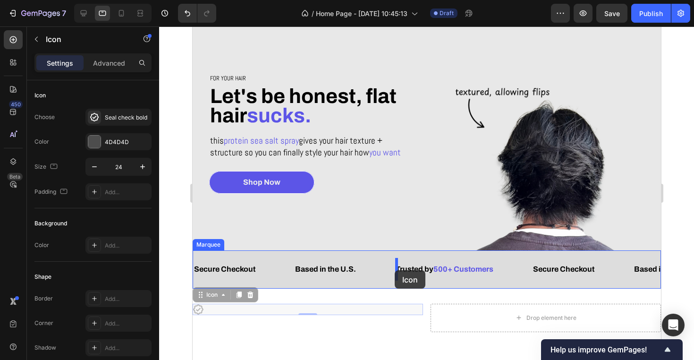
drag, startPoint x: 200, startPoint y: 309, endPoint x: 394, endPoint y: 270, distance: 198.0
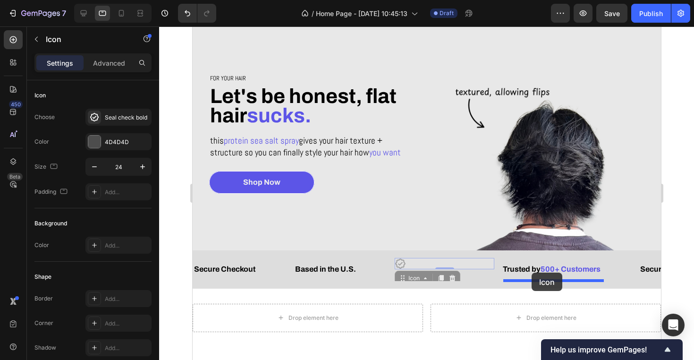
drag, startPoint x: 448, startPoint y: 263, endPoint x: 531, endPoint y: 273, distance: 83.7
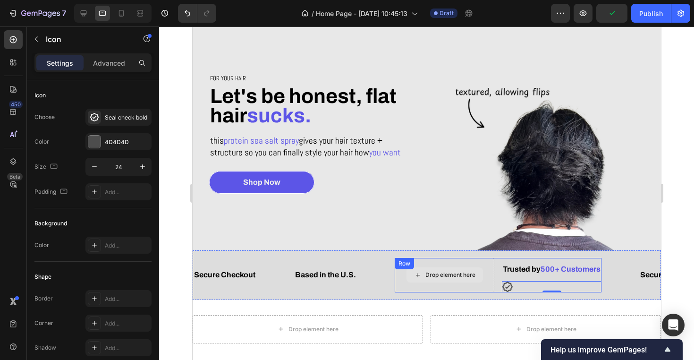
click at [448, 274] on div "Drop element here" at bounding box center [450, 275] width 50 height 8
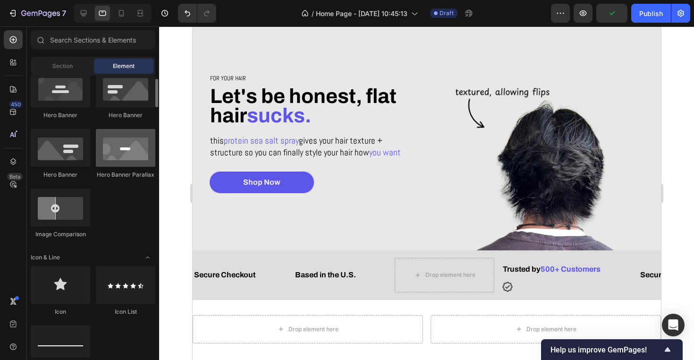
scroll to position [0, 0]
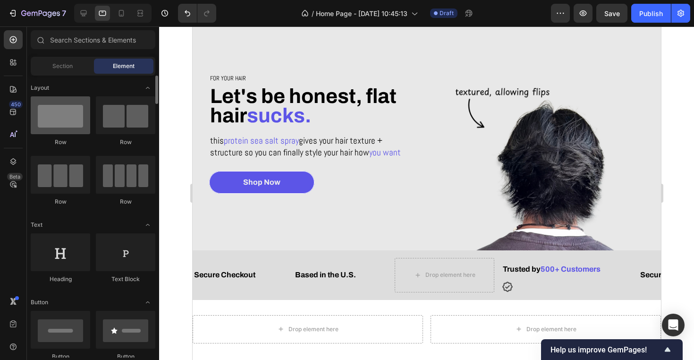
click at [69, 119] on div at bounding box center [61, 115] width 60 height 38
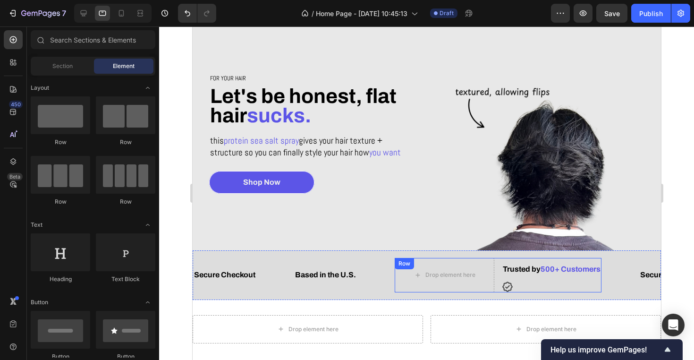
click at [484, 276] on div "Drop element here" at bounding box center [444, 275] width 100 height 34
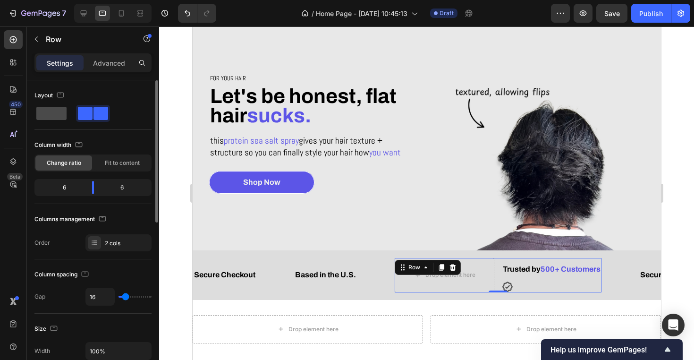
click at [62, 112] on span at bounding box center [51, 113] width 30 height 13
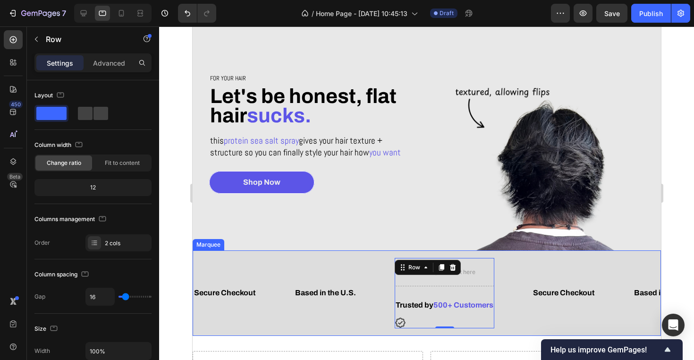
click at [497, 273] on div "Drop element here Trusted by 500+ Customers Text Block Icon Row 0" at bounding box center [462, 293] width 137 height 70
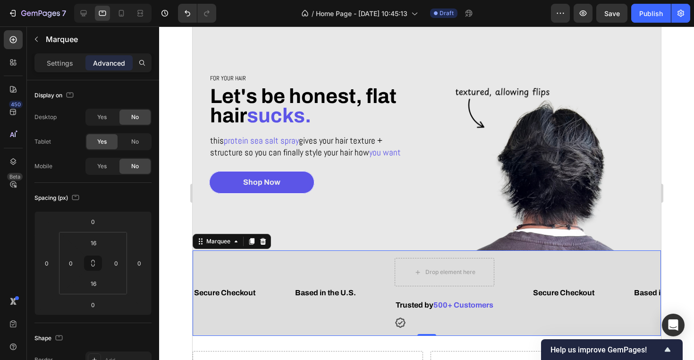
click at [477, 272] on div "Drop element here" at bounding box center [444, 271] width 77 height 15
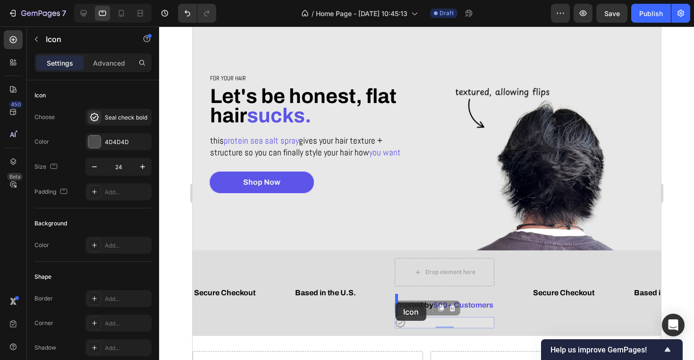
drag, startPoint x: 400, startPoint y: 321, endPoint x: 395, endPoint y: 302, distance: 19.4
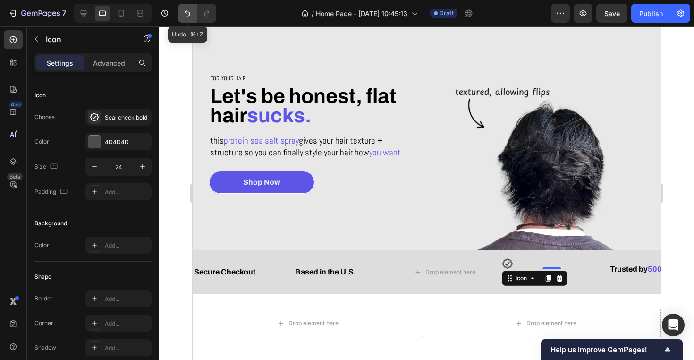
click at [188, 12] on icon "Undo/Redo" at bounding box center [188, 13] width 6 height 6
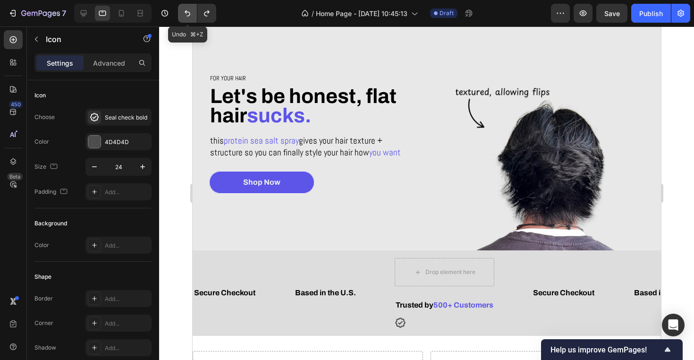
click at [188, 12] on icon "Undo/Redo" at bounding box center [188, 13] width 6 height 6
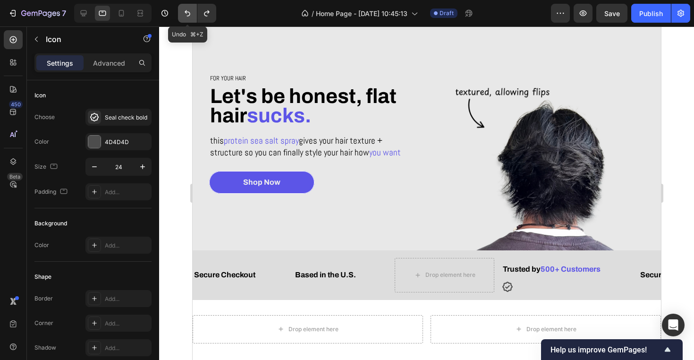
click at [188, 12] on icon "Undo/Redo" at bounding box center [188, 13] width 6 height 6
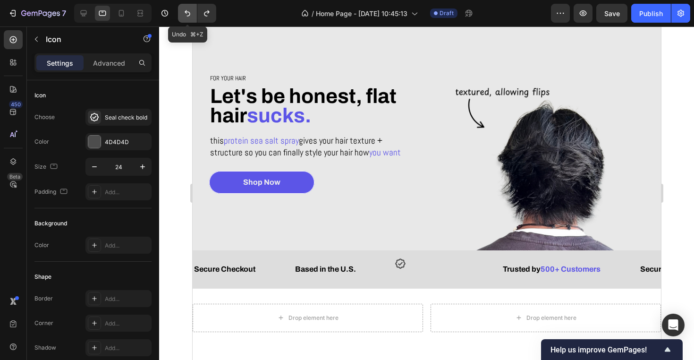
click at [188, 12] on icon "Undo/Redo" at bounding box center [188, 13] width 6 height 6
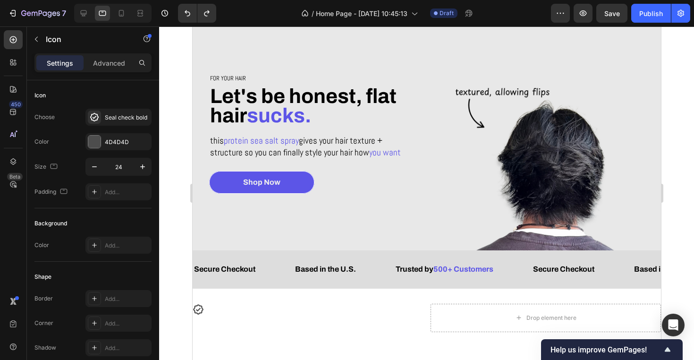
click at [241, 313] on div "Icon" at bounding box center [307, 309] width 230 height 11
click at [205, 311] on div "Icon" at bounding box center [307, 309] width 230 height 11
click at [201, 311] on icon at bounding box center [197, 309] width 11 height 11
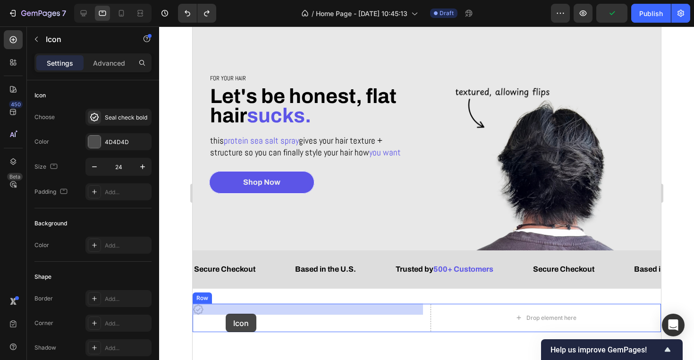
drag, startPoint x: 198, startPoint y: 305, endPoint x: 225, endPoint y: 314, distance: 28.7
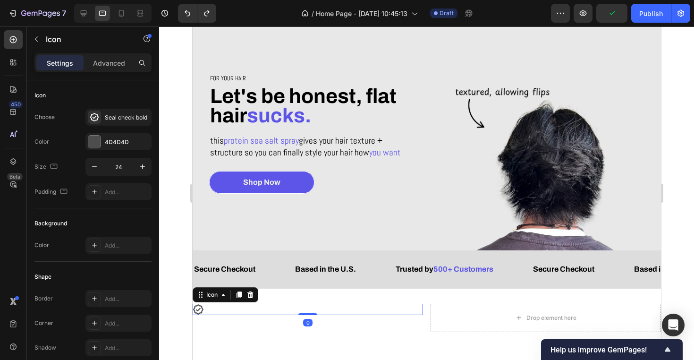
click at [233, 312] on div "Icon 0" at bounding box center [307, 309] width 230 height 11
click at [184, 307] on div at bounding box center [426, 192] width 535 height 333
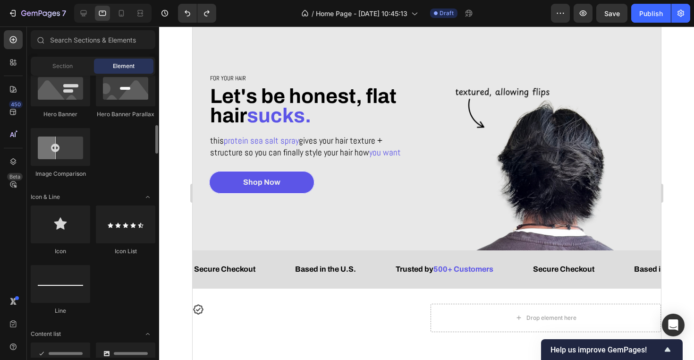
scroll to position [500, 0]
click at [429, 273] on span "Trusted by" at bounding box center [414, 269] width 38 height 8
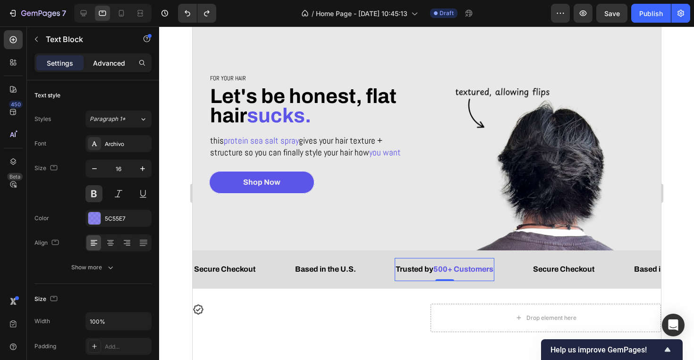
click at [102, 56] on div "Advanced" at bounding box center [108, 62] width 47 height 15
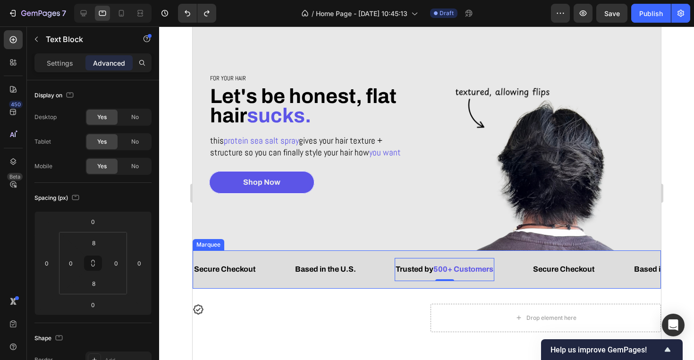
click at [382, 266] on div "Based in the U.S. Text Block" at bounding box center [344, 269] width 101 height 23
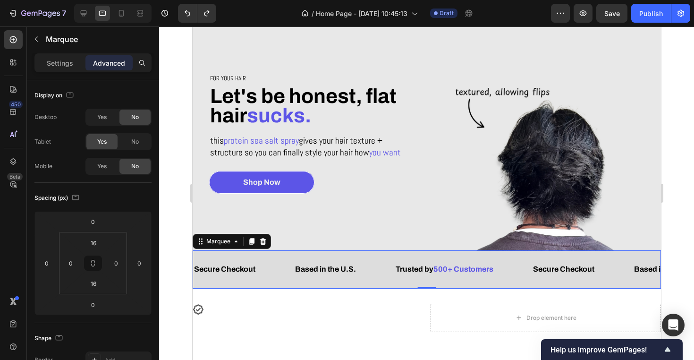
click at [451, 282] on div "Secure Checkout Text Block Based in the U.S. Text Block Trusted by 500+ Custome…" at bounding box center [426, 269] width 469 height 38
click at [451, 270] on span "500+ Customers" at bounding box center [463, 269] width 60 height 8
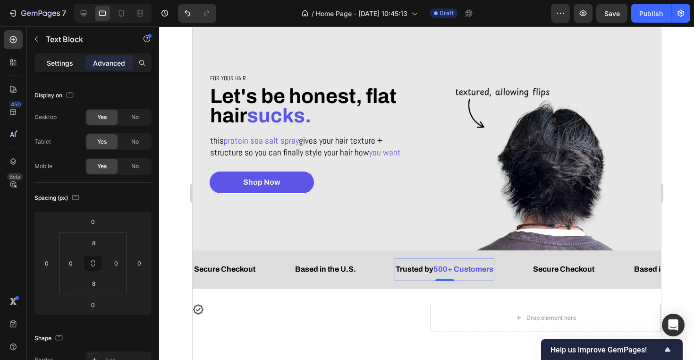
click at [58, 69] on div "Settings" at bounding box center [59, 62] width 47 height 15
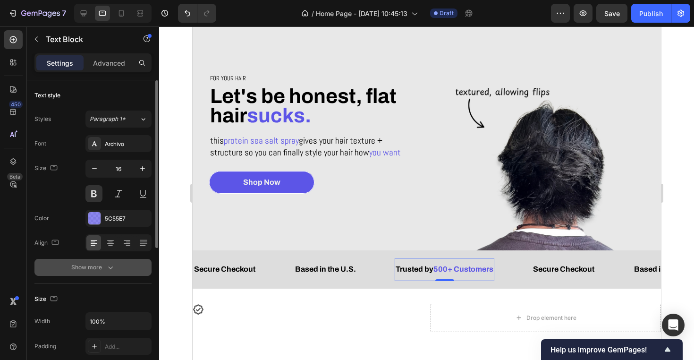
click at [92, 259] on button "Show more" at bounding box center [92, 267] width 117 height 17
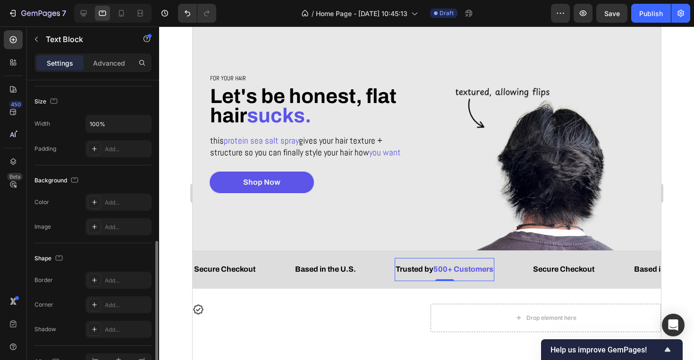
scroll to position [333, 0]
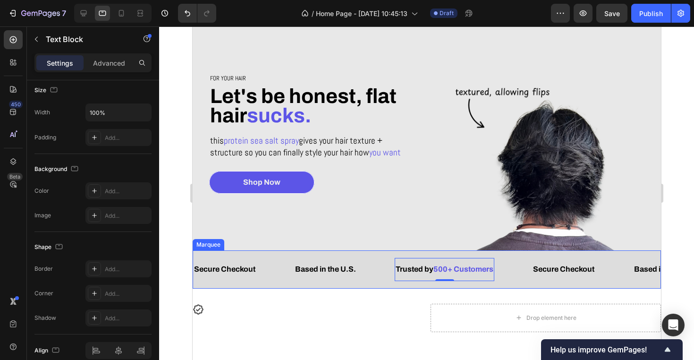
click at [513, 268] on div "Trusted by 500+ Customers Text Block 0" at bounding box center [462, 269] width 137 height 23
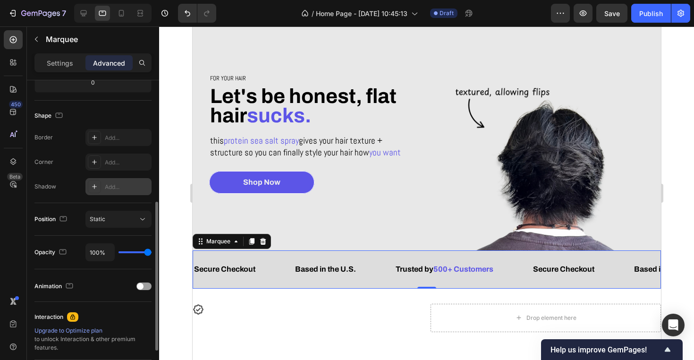
scroll to position [324, 0]
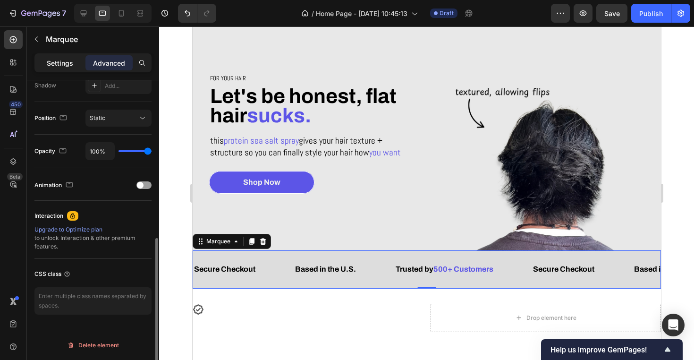
click at [77, 59] on div "Settings" at bounding box center [59, 62] width 47 height 15
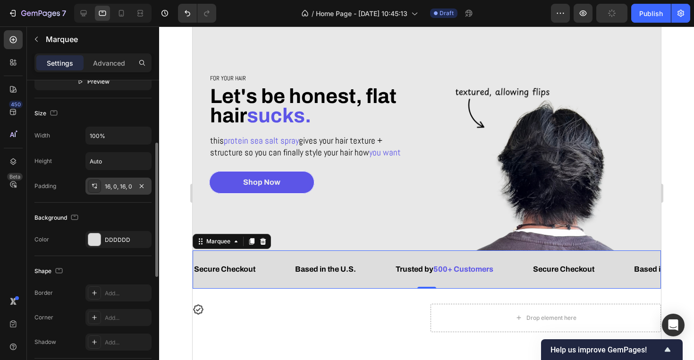
scroll to position [0, 0]
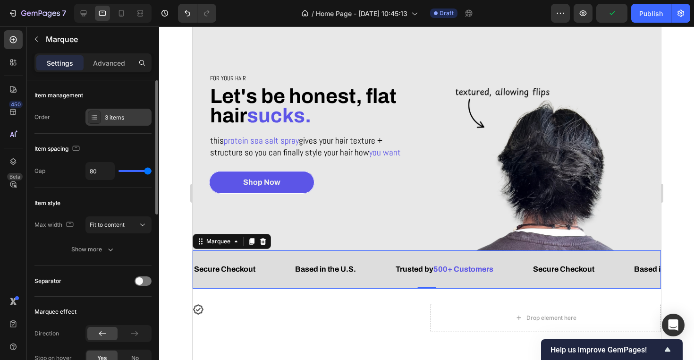
click at [112, 113] on div "3 items" at bounding box center [127, 117] width 44 height 9
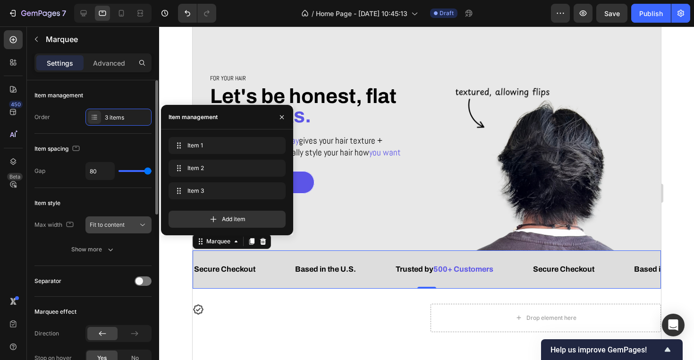
click at [109, 227] on span "Fit to content" at bounding box center [107, 224] width 35 height 7
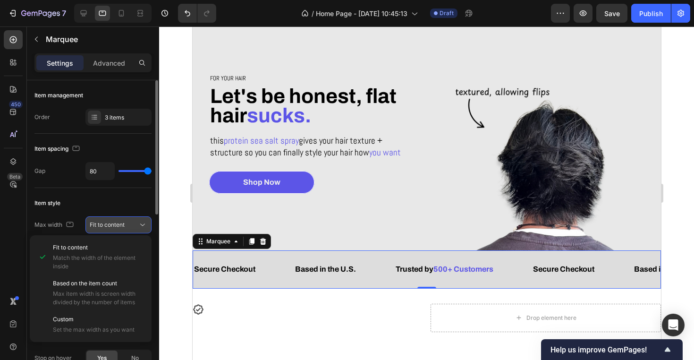
click at [109, 227] on span "Fit to content" at bounding box center [107, 224] width 35 height 7
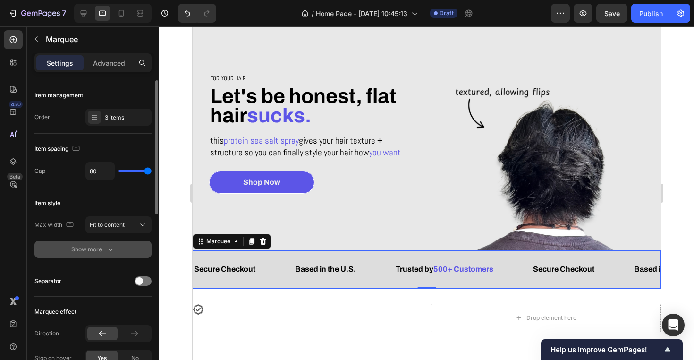
click at [103, 250] on div "Show more" at bounding box center [93, 249] width 44 height 9
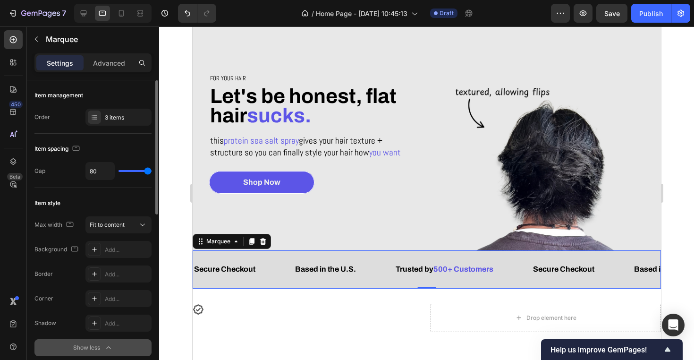
click at [101, 349] on div "Show less" at bounding box center [93, 347] width 40 height 9
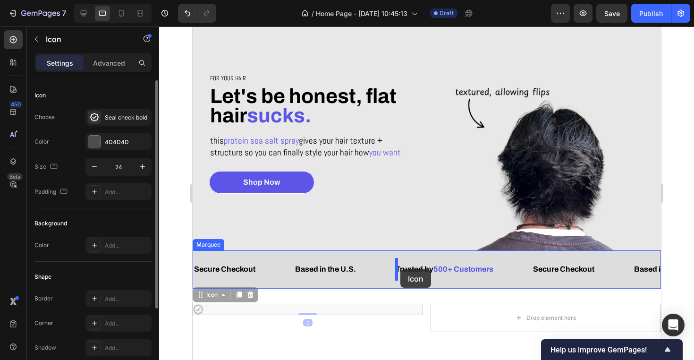
drag, startPoint x: 243, startPoint y: 308, endPoint x: 400, endPoint y: 269, distance: 161.5
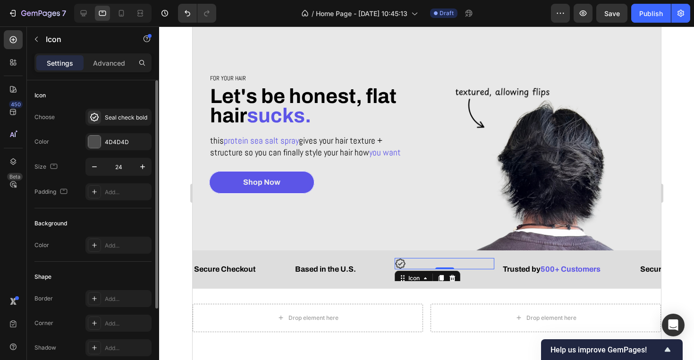
click at [425, 281] on div "Secure Checkout Text Block Based in the U.S. Text Block Icon 0 Trusted by 500+ …" at bounding box center [426, 269] width 469 height 38
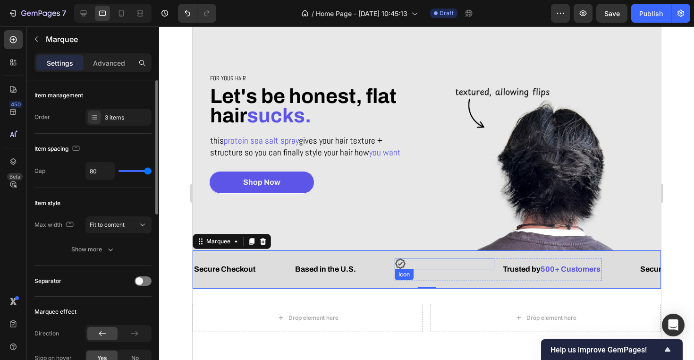
click at [426, 260] on div "Icon" at bounding box center [444, 263] width 100 height 11
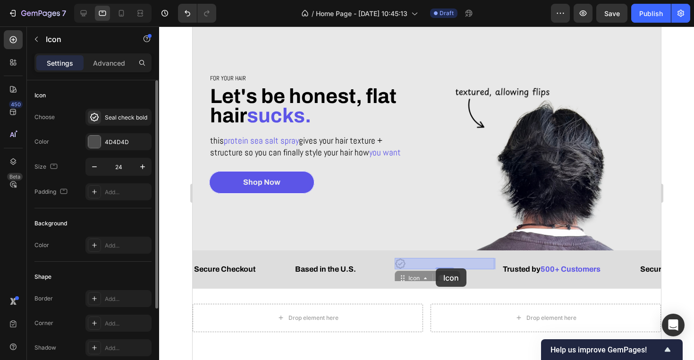
drag, startPoint x: 412, startPoint y: 262, endPoint x: 435, endPoint y: 268, distance: 23.9
drag, startPoint x: 433, startPoint y: 266, endPoint x: 428, endPoint y: 271, distance: 6.7
click at [428, 271] on div "Tablet ( 992 px) iPhone 13 Mini iPhone 13 Pro iPhone 11 Pro Max iPhone 15 Pro M…" at bounding box center [426, 240] width 469 height 486
click at [122, 120] on div "Seal check bold" at bounding box center [127, 117] width 44 height 9
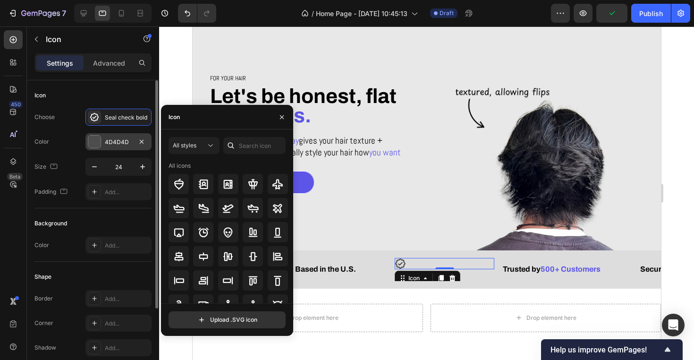
click at [103, 141] on div "4D4D4D" at bounding box center [118, 141] width 66 height 17
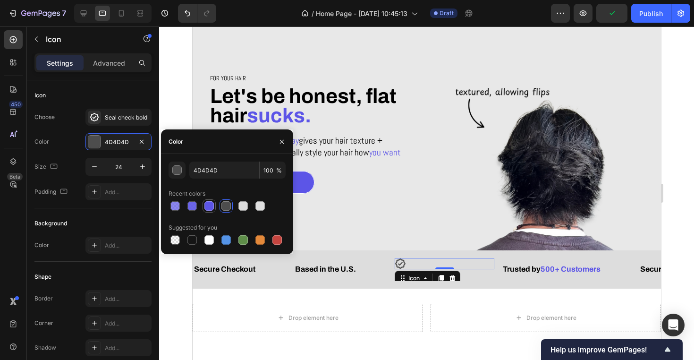
click at [207, 206] on div at bounding box center [209, 205] width 9 height 9
type input "5C55E7"
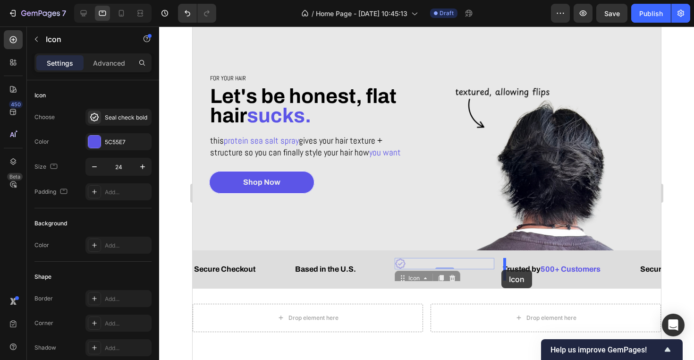
drag, startPoint x: 411, startPoint y: 264, endPoint x: 501, endPoint y: 270, distance: 90.4
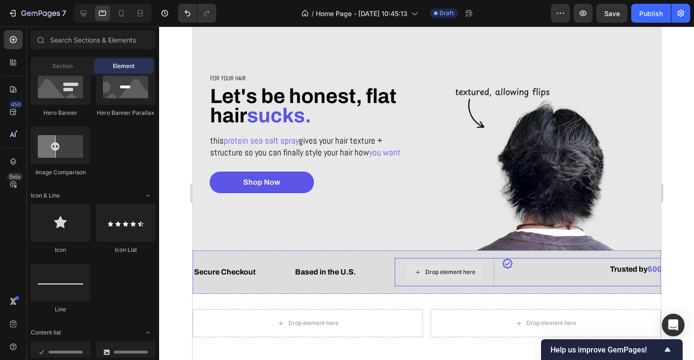
click at [479, 274] on div "Drop element here" at bounding box center [444, 271] width 77 height 15
click at [506, 277] on div "Icon" at bounding box center [552, 272] width 100 height 28
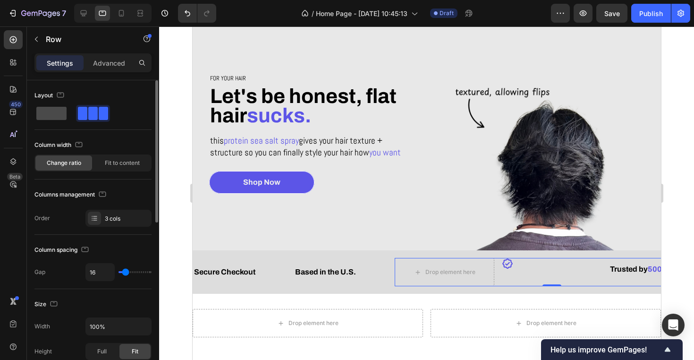
click at [55, 110] on span at bounding box center [51, 113] width 30 height 13
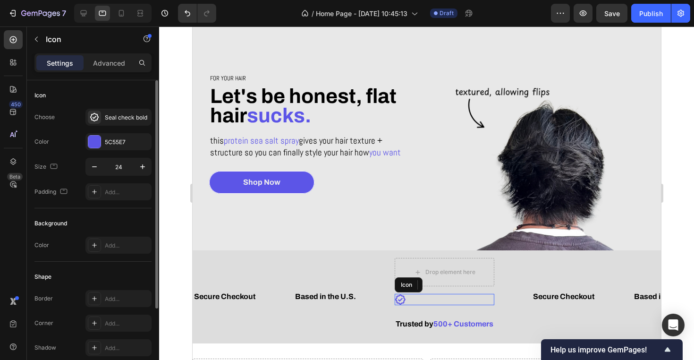
click at [435, 294] on div "Icon" at bounding box center [444, 299] width 100 height 11
click at [453, 270] on div "Drop element here" at bounding box center [450, 272] width 50 height 8
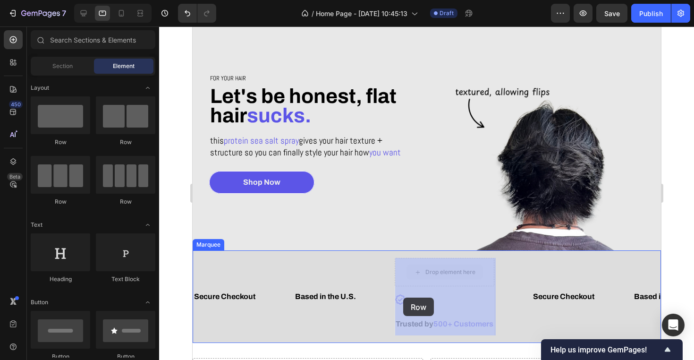
drag, startPoint x: 431, startPoint y: 273, endPoint x: 403, endPoint y: 298, distance: 37.5
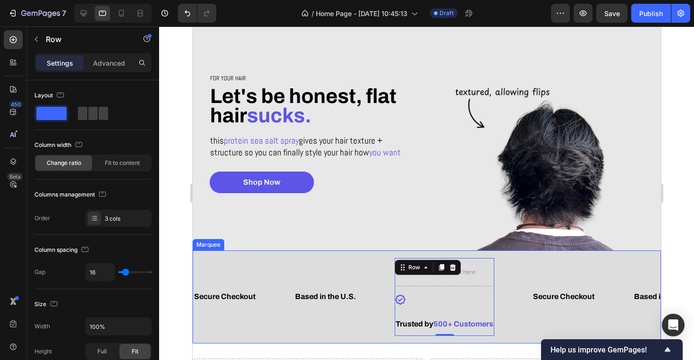
click at [448, 337] on div "Secure Checkout Text Block Based in the U.S. Text Block Drop element here Icon …" at bounding box center [426, 296] width 469 height 93
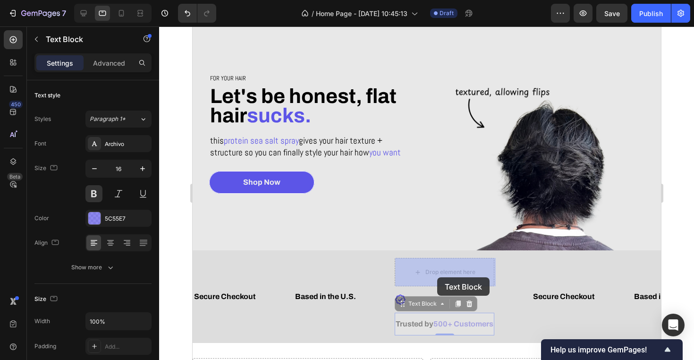
drag, startPoint x: 441, startPoint y: 323, endPoint x: 437, endPoint y: 277, distance: 46.0
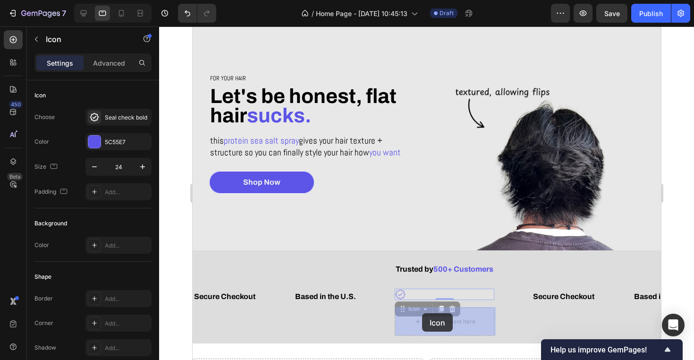
drag, startPoint x: 421, startPoint y: 298, endPoint x: 422, endPoint y: 313, distance: 15.6
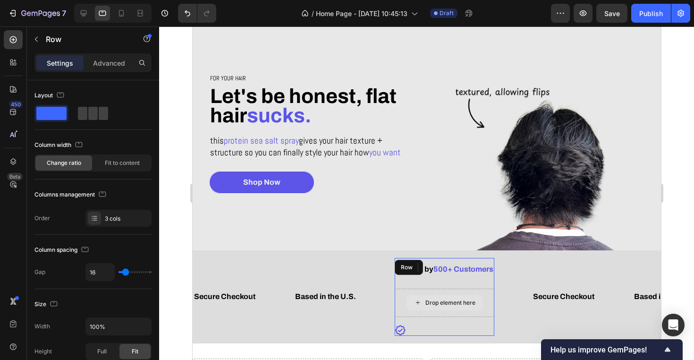
click at [477, 290] on div "Drop element here" at bounding box center [444, 303] width 100 height 28
click at [122, 209] on div "Columns management Order 3 cols" at bounding box center [92, 207] width 117 height 40
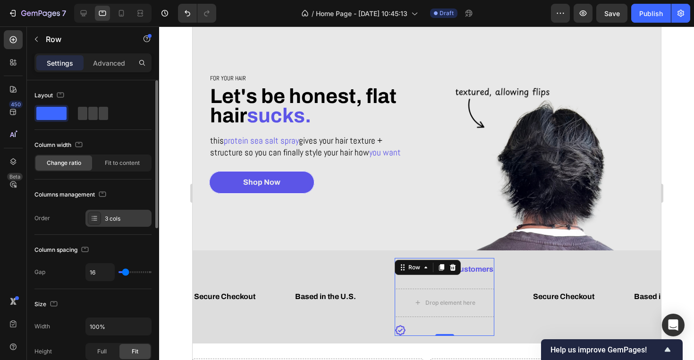
click at [122, 216] on div "3 cols" at bounding box center [127, 218] width 44 height 9
type input "24"
type input "33"
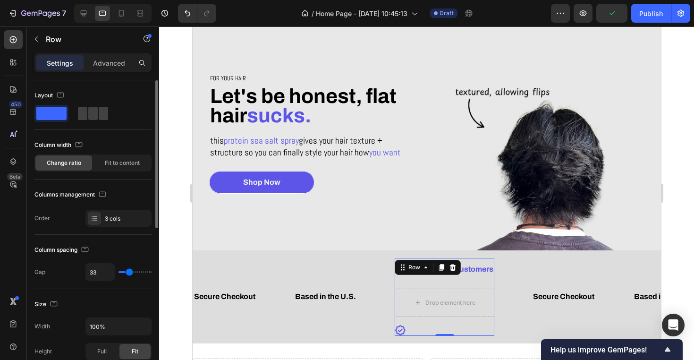
type input "41"
type input "47"
type input "56"
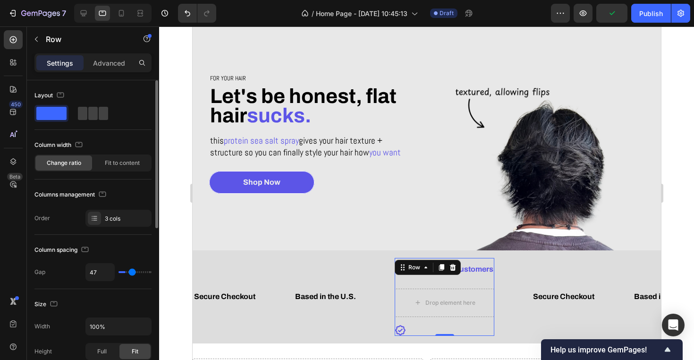
type input "56"
type input "68"
type input "71"
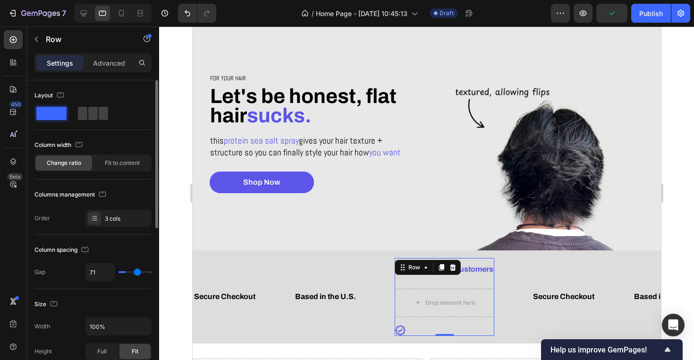
type input "73"
type input "75"
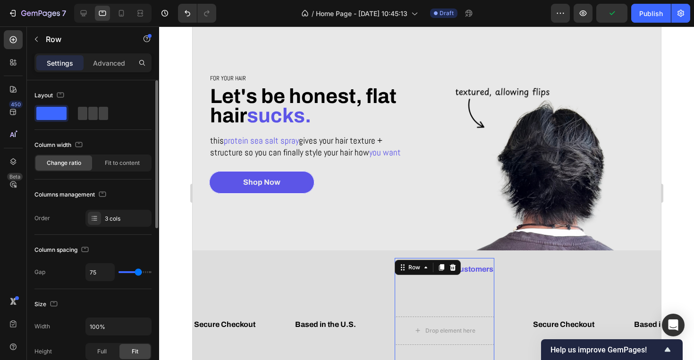
type input "73"
type input "71"
type input "68"
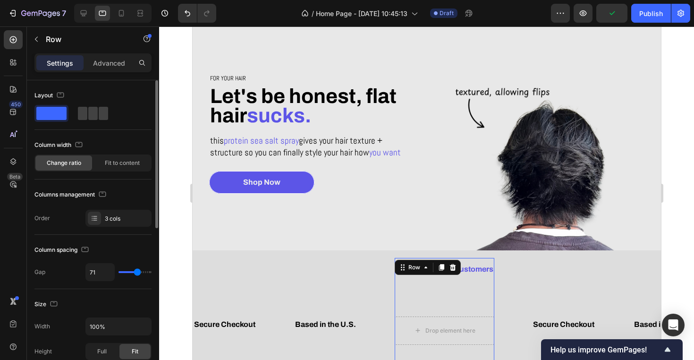
type input "68"
type input "64"
type input "56"
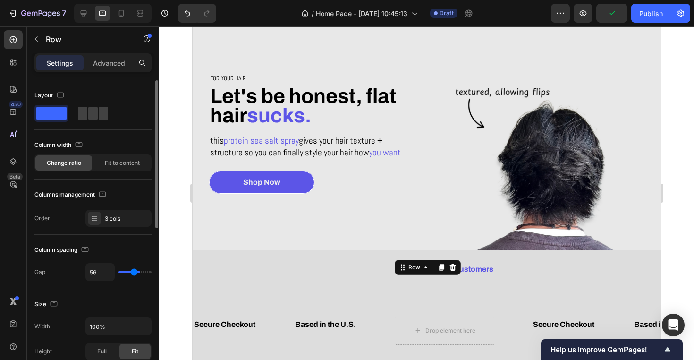
type input "47"
type input "33"
type input "14"
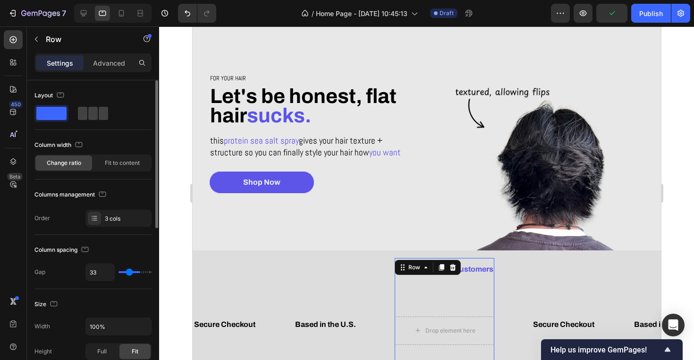
type input "14"
type input "0"
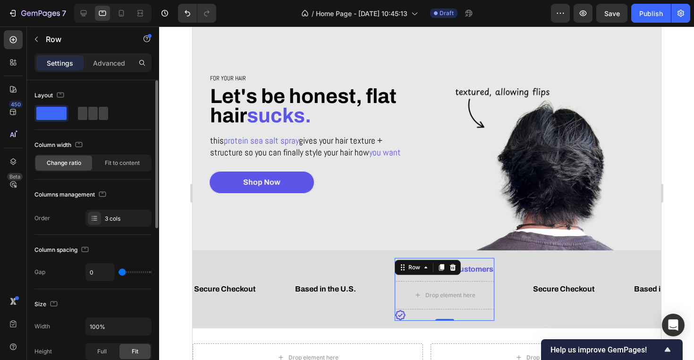
drag, startPoint x: 126, startPoint y: 273, endPoint x: 88, endPoint y: 274, distance: 37.8
type input "0"
click at [88, 274] on div "0" at bounding box center [118, 272] width 66 height 18
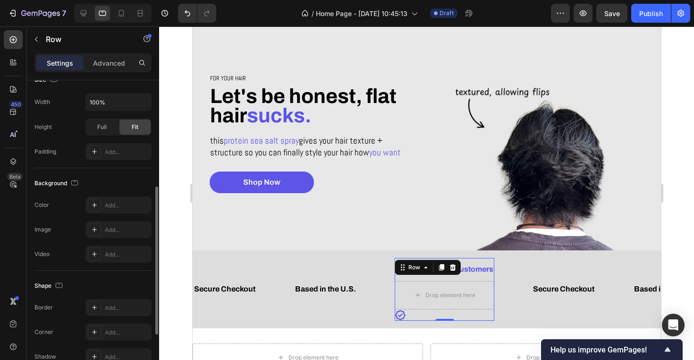
scroll to position [224, 0]
click at [106, 130] on span "Full" at bounding box center [101, 127] width 9 height 9
click at [141, 129] on div "Fit" at bounding box center [134, 126] width 31 height 15
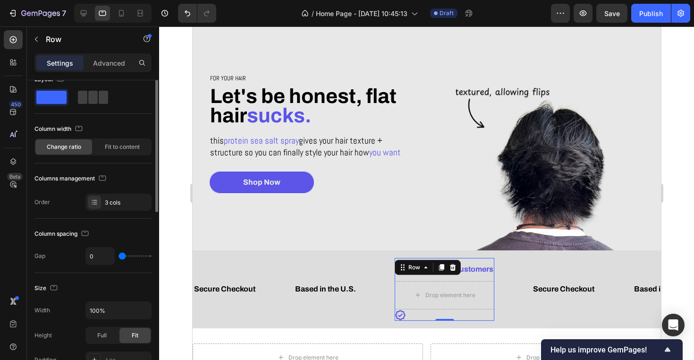
scroll to position [0, 0]
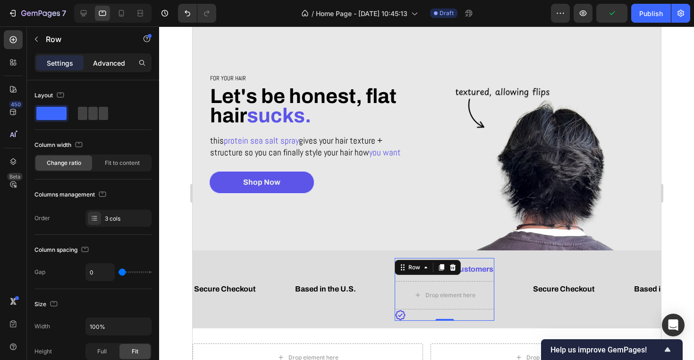
click at [107, 61] on p "Advanced" at bounding box center [109, 63] width 32 height 10
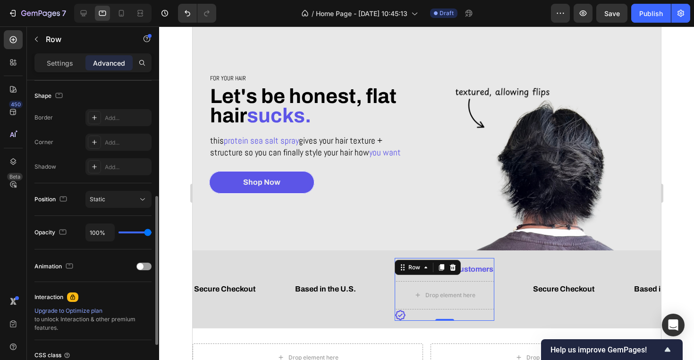
scroll to position [245, 0]
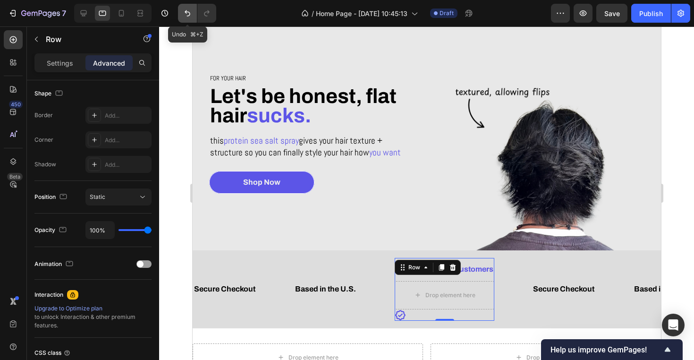
click at [192, 15] on icon "Undo/Redo" at bounding box center [187, 13] width 9 height 9
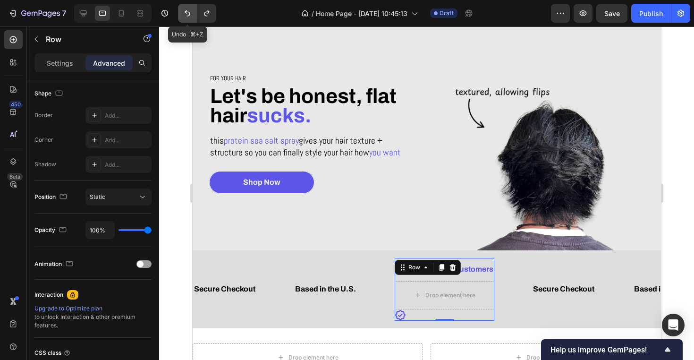
click at [192, 15] on icon "Undo/Redo" at bounding box center [187, 13] width 9 height 9
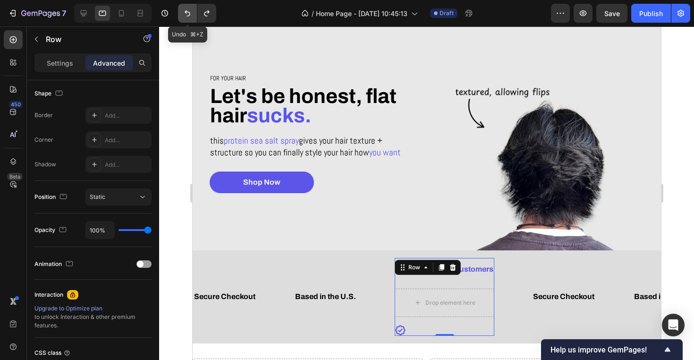
click at [192, 15] on icon "Undo/Redo" at bounding box center [187, 13] width 9 height 9
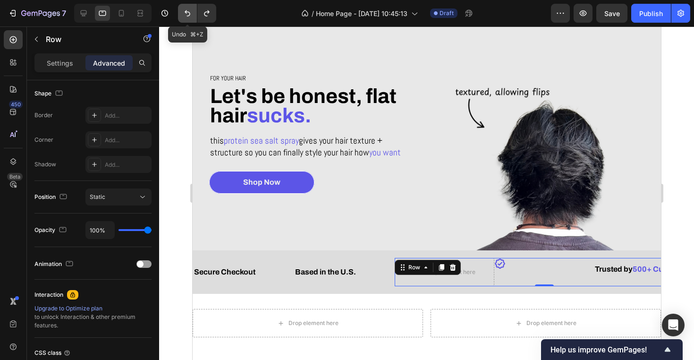
click at [192, 15] on icon "Undo/Redo" at bounding box center [187, 13] width 9 height 9
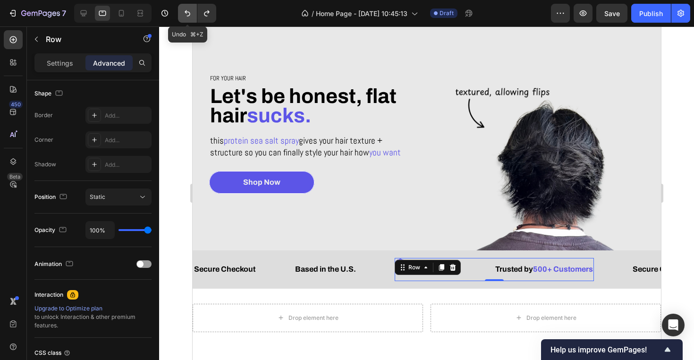
click at [193, 14] on button "Undo/Redo" at bounding box center [187, 13] width 19 height 19
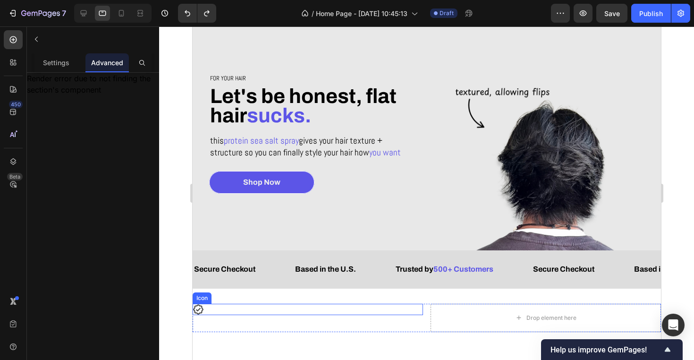
click at [203, 313] on icon at bounding box center [197, 309] width 11 height 11
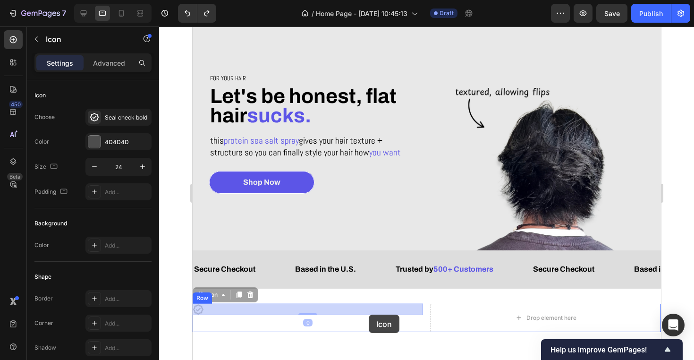
drag, startPoint x: 203, startPoint y: 313, endPoint x: 368, endPoint y: 314, distance: 165.3
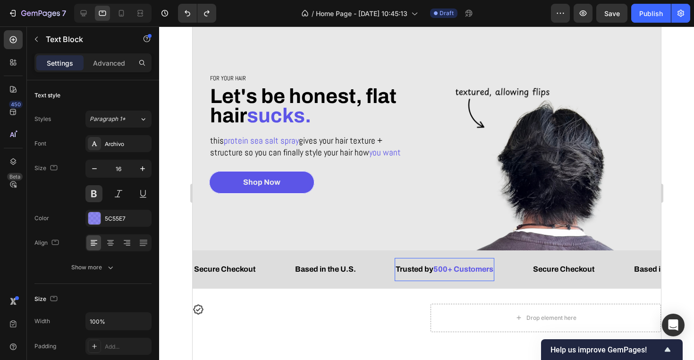
click at [427, 264] on p "Trusted by 500+ Customers" at bounding box center [444, 270] width 98 height 14
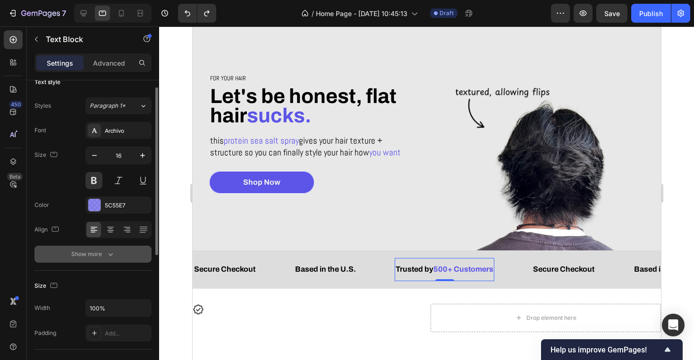
click at [114, 262] on button "Show more" at bounding box center [92, 254] width 117 height 17
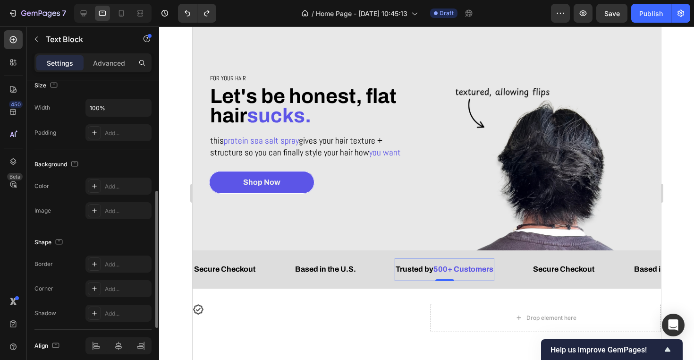
scroll to position [378, 0]
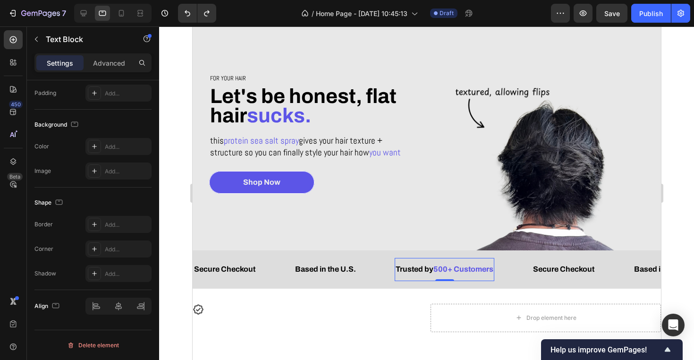
click at [180, 283] on div at bounding box center [426, 192] width 535 height 333
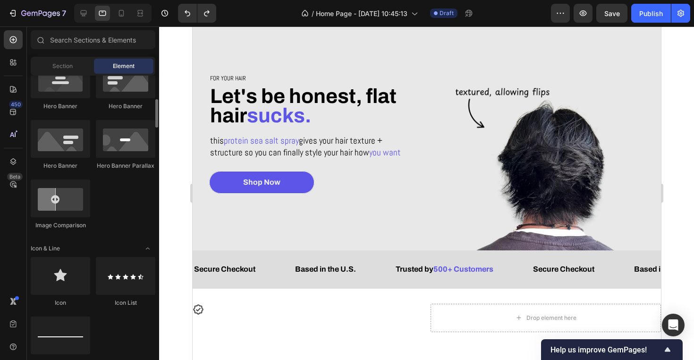
scroll to position [452, 0]
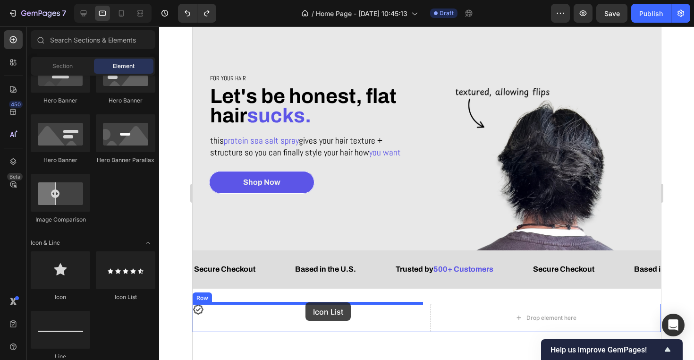
drag, startPoint x: 310, startPoint y: 299, endPoint x: 305, endPoint y: 302, distance: 6.2
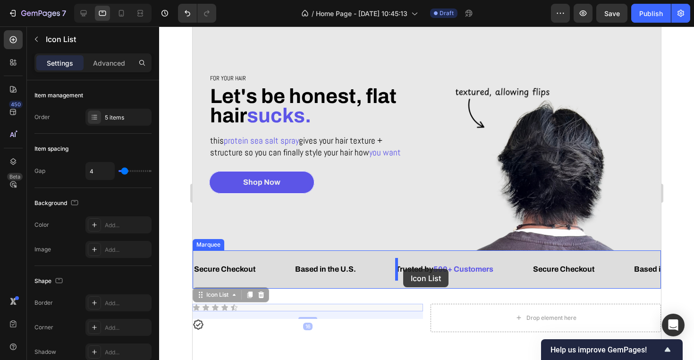
drag, startPoint x: 249, startPoint y: 305, endPoint x: 403, endPoint y: 269, distance: 158.2
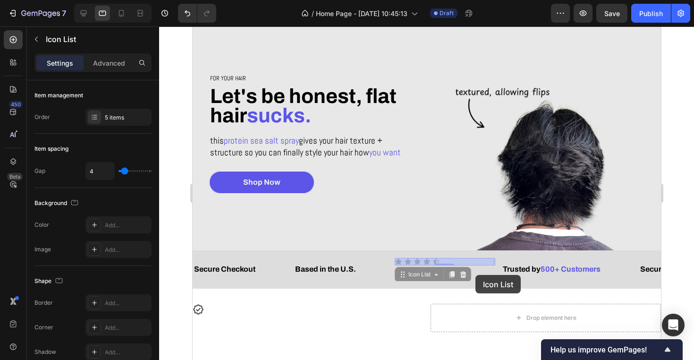
drag, startPoint x: 481, startPoint y: 264, endPoint x: 475, endPoint y: 275, distance: 13.1
click at [475, 275] on div "Tablet ( 992 px) iPhone 13 Mini iPhone 13 Pro iPhone 11 Pro Max iPhone 15 Pro M…" at bounding box center [426, 240] width 469 height 486
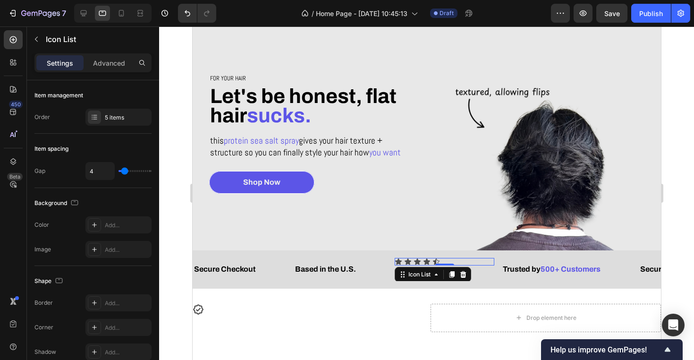
click at [434, 262] on div "Icon" at bounding box center [436, 262] width 8 height 8
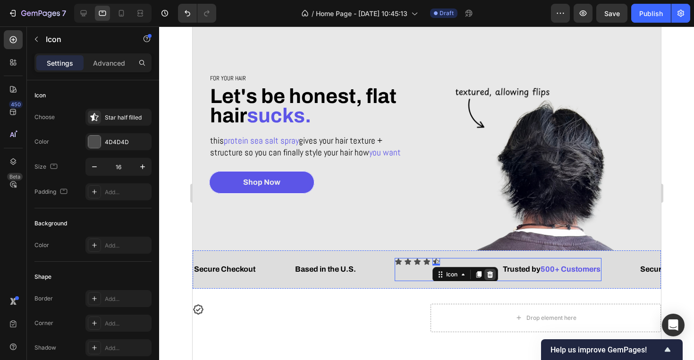
click at [492, 274] on icon at bounding box center [490, 274] width 6 height 7
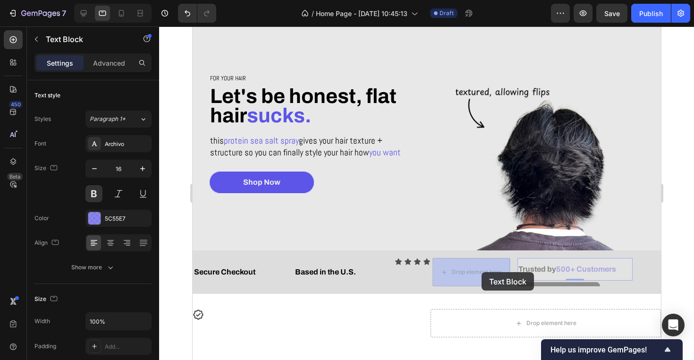
drag, startPoint x: 538, startPoint y: 271, endPoint x: 481, endPoint y: 272, distance: 56.7
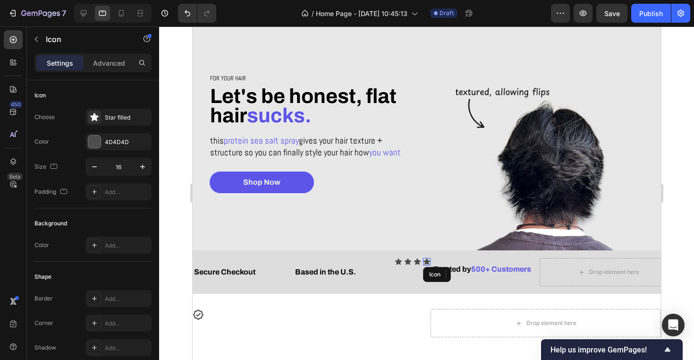
click at [426, 262] on div "Icon" at bounding box center [427, 262] width 8 height 8
click at [484, 274] on icon at bounding box center [481, 275] width 8 height 8
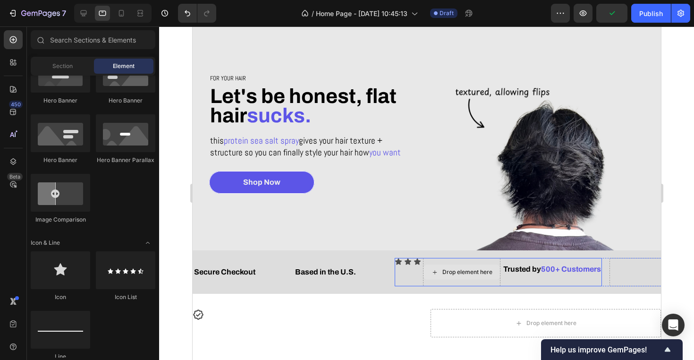
click at [435, 270] on icon at bounding box center [435, 272] width 8 height 8
click at [411, 274] on div "Icon Icon Icon Drop element here Trusted by 500+ Customers Text Block" at bounding box center [497, 272] width 207 height 28
click at [438, 275] on icon at bounding box center [435, 272] width 8 height 8
click at [421, 276] on div "Icon Icon Icon Drop element here Trusted by 500+ Customers Text Block" at bounding box center [497, 272] width 207 height 28
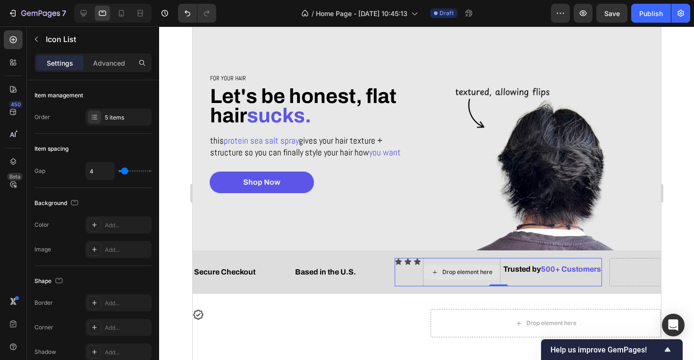
click at [432, 276] on icon at bounding box center [435, 272] width 8 height 8
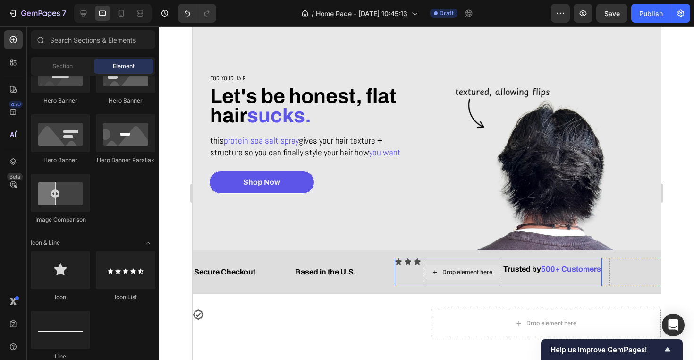
click at [414, 279] on div "Icon Icon Icon Drop element here Trusted by 500+ Customers Text Block" at bounding box center [497, 272] width 207 height 28
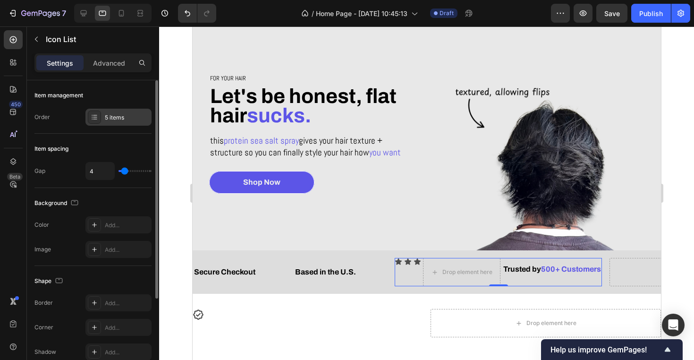
click at [120, 114] on div "5 items" at bounding box center [127, 117] width 44 height 9
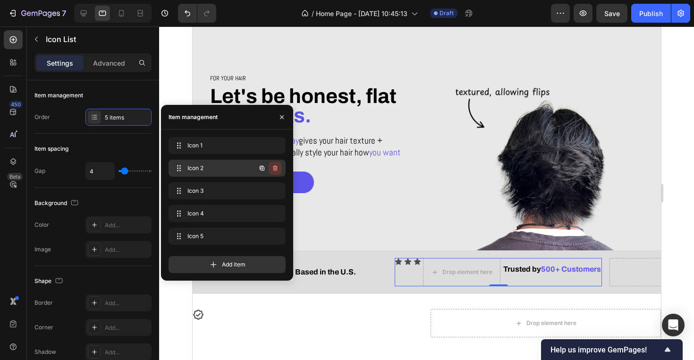
click at [275, 168] on icon "button" at bounding box center [276, 168] width 8 height 8
click at [275, 168] on div "Delete" at bounding box center [268, 168] width 17 height 9
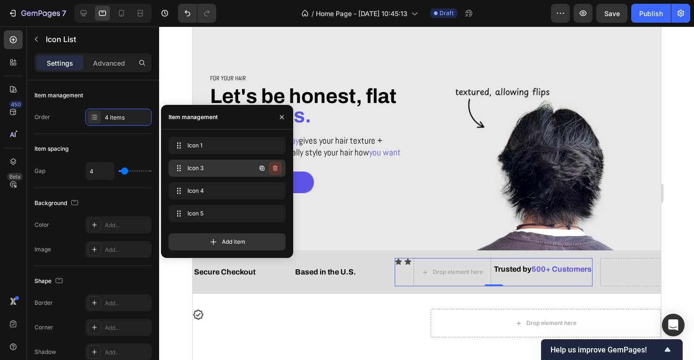
click at [276, 166] on icon "button" at bounding box center [276, 168] width 8 height 8
click at [276, 166] on div "Delete" at bounding box center [268, 168] width 17 height 9
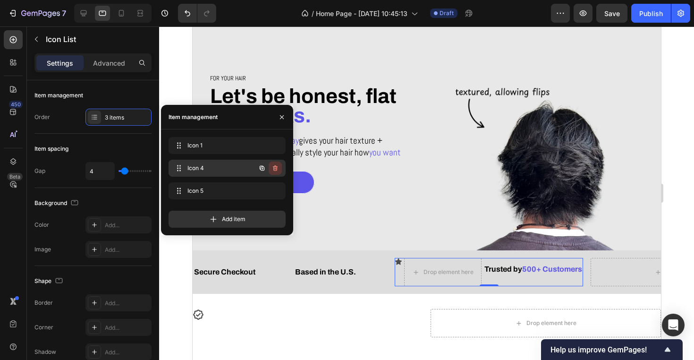
click at [276, 168] on icon "button" at bounding box center [276, 168] width 8 height 8
click at [269, 167] on div "Delete" at bounding box center [268, 168] width 17 height 9
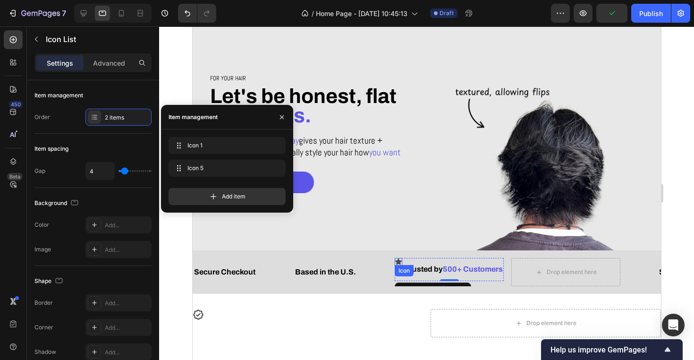
click at [398, 264] on div "Icon" at bounding box center [398, 262] width 8 height 8
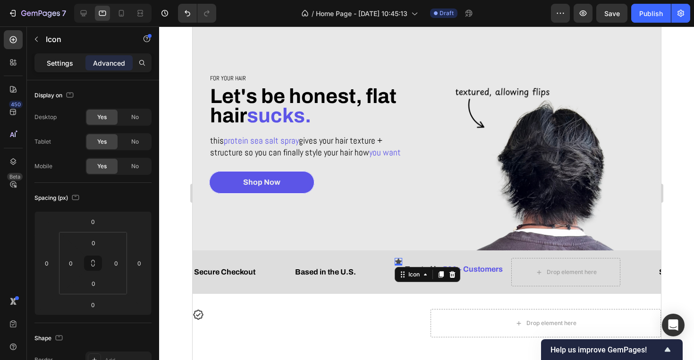
click at [56, 66] on p "Settings" at bounding box center [60, 63] width 26 height 10
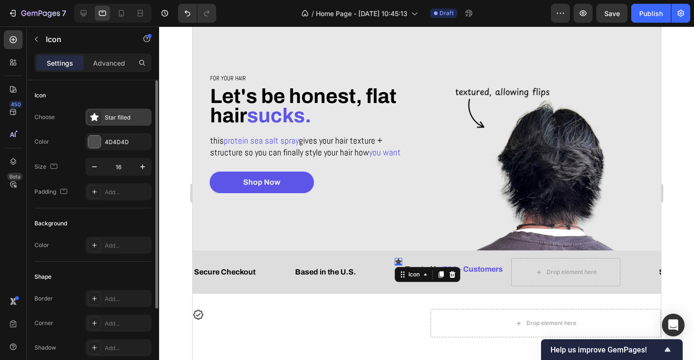
click at [128, 119] on div "Star filled" at bounding box center [127, 117] width 44 height 9
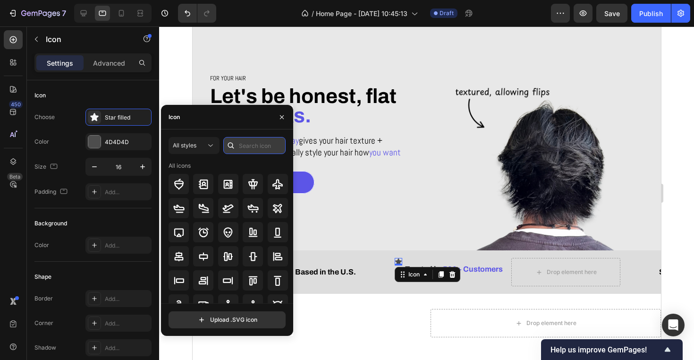
click at [249, 148] on input "text" at bounding box center [254, 145] width 62 height 17
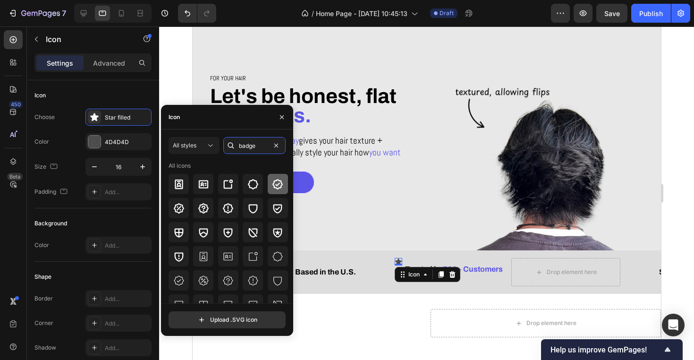
type input "badge"
click at [275, 186] on icon at bounding box center [278, 184] width 10 height 10
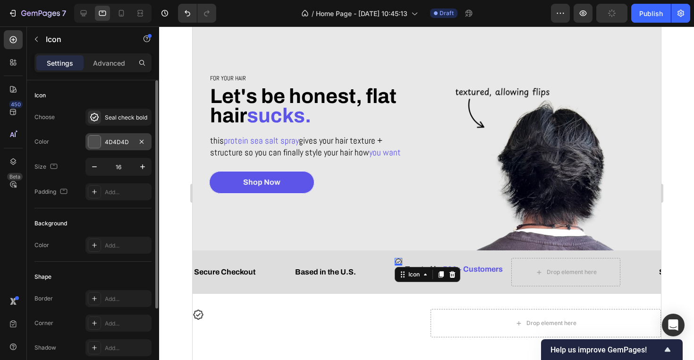
click at [129, 146] on div "4D4D4D" at bounding box center [118, 141] width 66 height 17
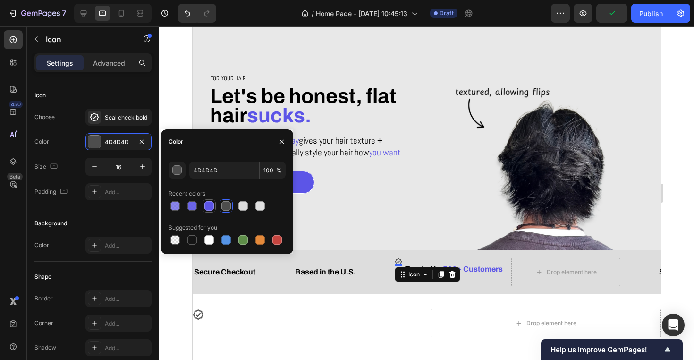
click at [207, 206] on div at bounding box center [209, 205] width 9 height 9
type input "5C55E7"
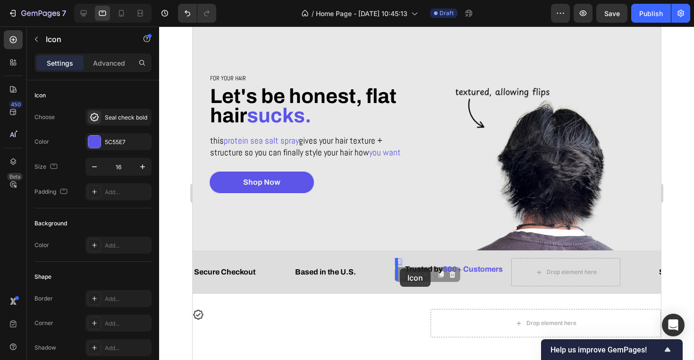
drag, startPoint x: 400, startPoint y: 261, endPoint x: 400, endPoint y: 268, distance: 7.6
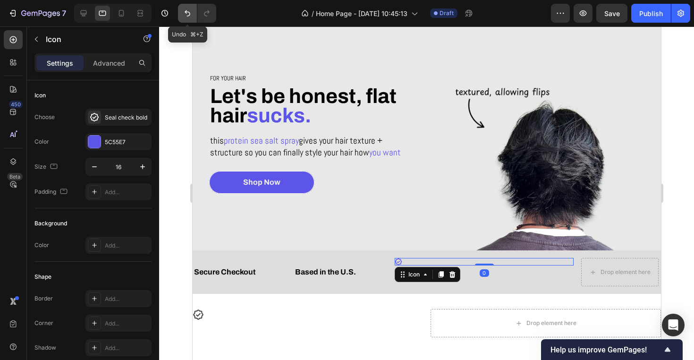
click at [190, 17] on icon "Undo/Redo" at bounding box center [187, 13] width 9 height 9
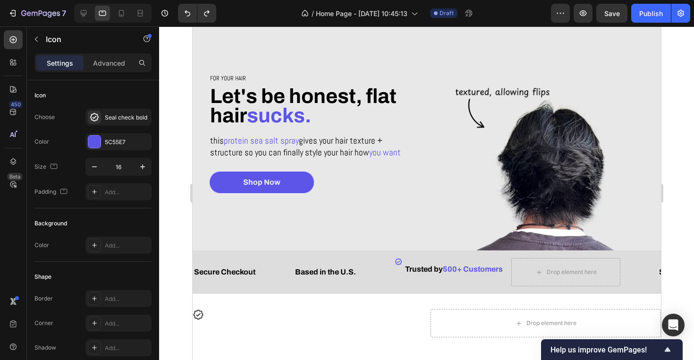
click at [400, 264] on div "Icon" at bounding box center [398, 262] width 8 height 8
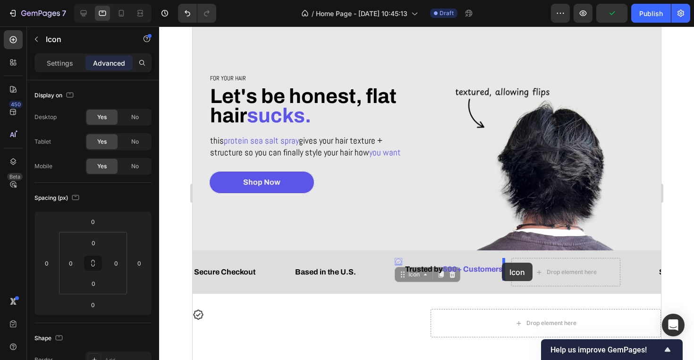
drag, startPoint x: 398, startPoint y: 260, endPoint x: 502, endPoint y: 263, distance: 103.9
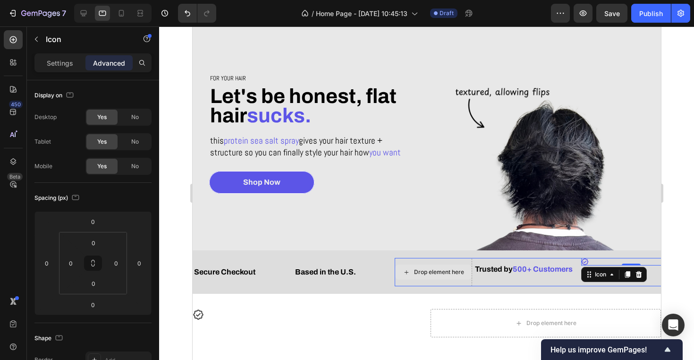
click at [415, 272] on div "Drop element here" at bounding box center [439, 272] width 50 height 8
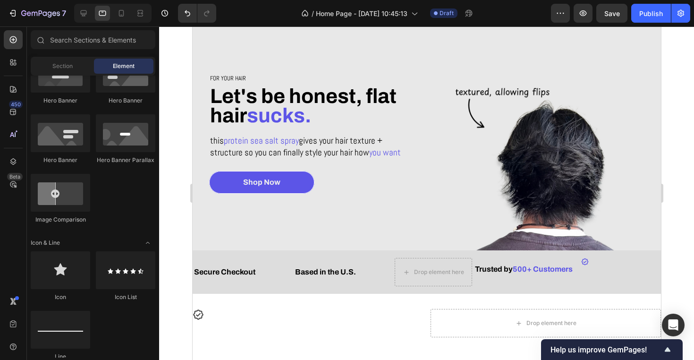
scroll to position [0, 0]
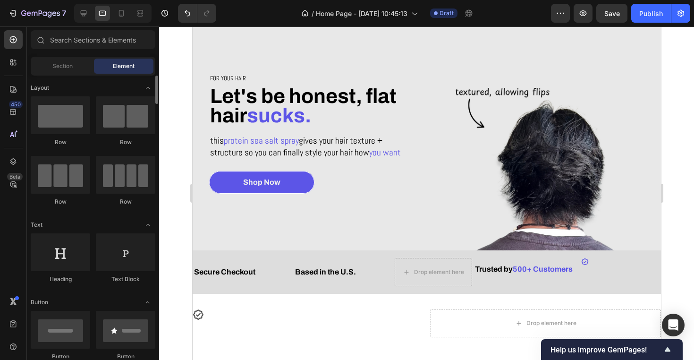
click at [79, 73] on div "Section" at bounding box center [63, 66] width 60 height 15
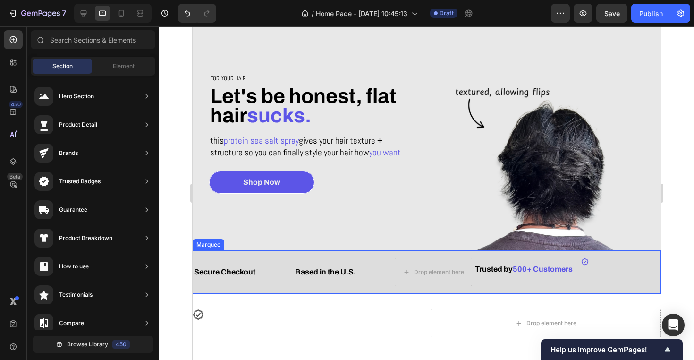
click at [485, 254] on div "Secure Checkout Text Block Based in the U.S. Text Block Drop element here Trust…" at bounding box center [426, 271] width 469 height 43
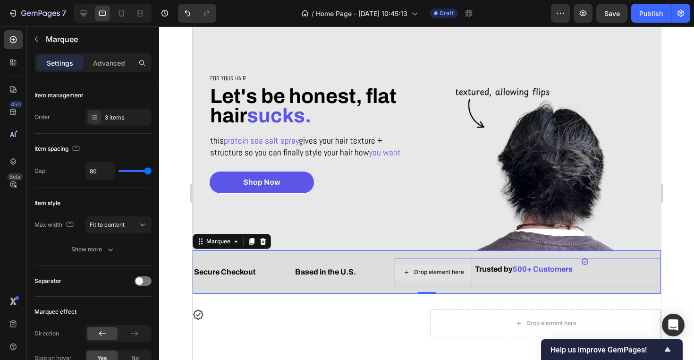
click at [447, 268] on div "Drop element here" at bounding box center [433, 271] width 77 height 15
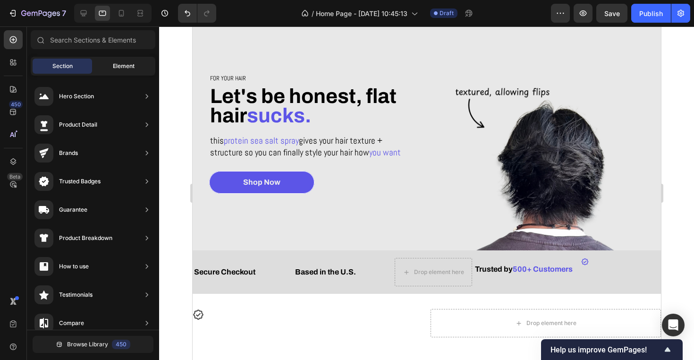
click at [121, 59] on div "Element" at bounding box center [124, 66] width 60 height 15
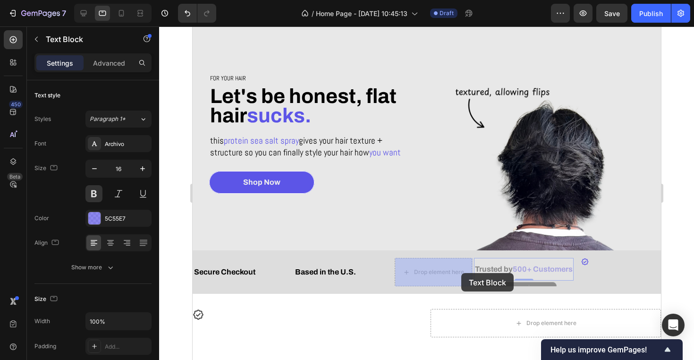
drag, startPoint x: 554, startPoint y: 271, endPoint x: 446, endPoint y: 273, distance: 108.2
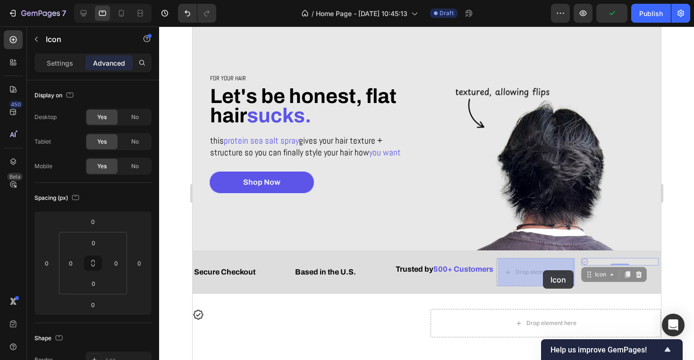
drag, startPoint x: 588, startPoint y: 263, endPoint x: 542, endPoint y: 270, distance: 46.0
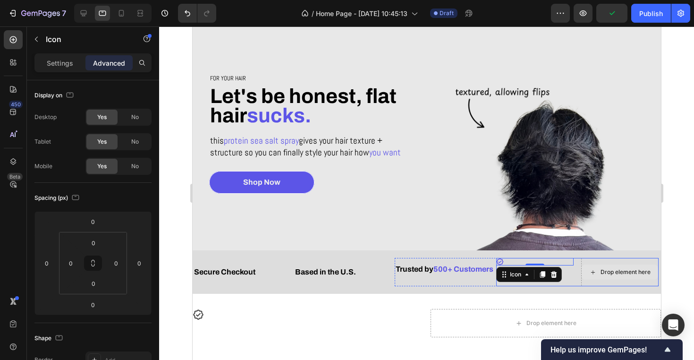
click at [640, 277] on div "Drop element here" at bounding box center [619, 271] width 77 height 15
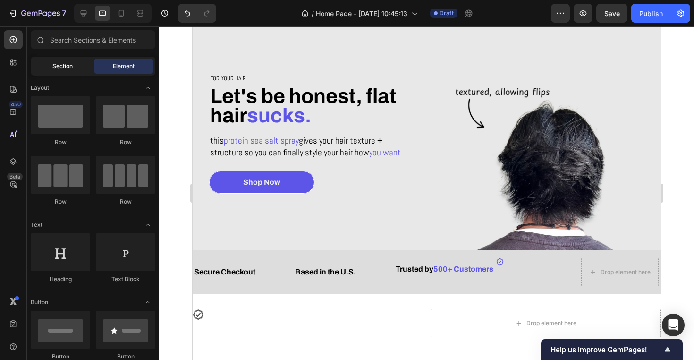
click at [61, 64] on span "Section" at bounding box center [62, 66] width 20 height 9
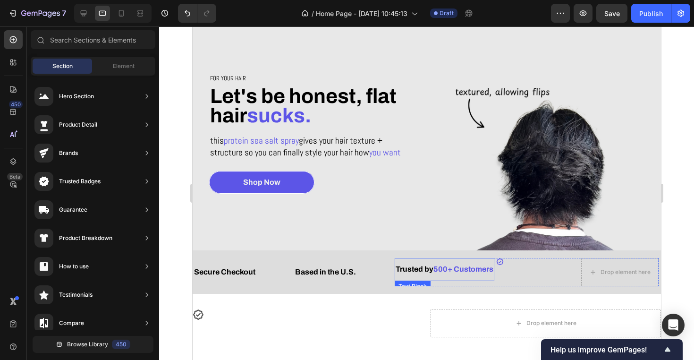
click at [388, 286] on div "Secure Checkout Text Block Based in the U.S. Text Block Trusted by 500+ Custome…" at bounding box center [426, 271] width 469 height 43
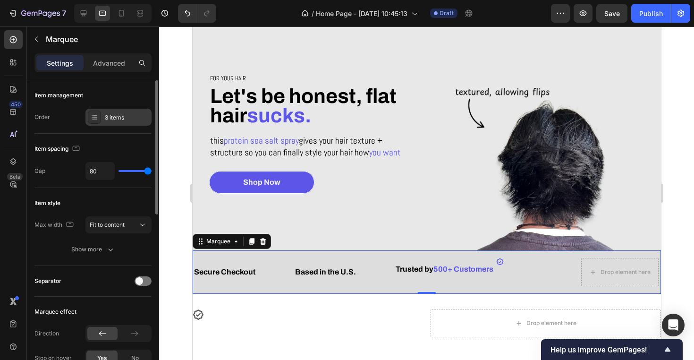
click at [120, 112] on div "3 items" at bounding box center [118, 117] width 66 height 17
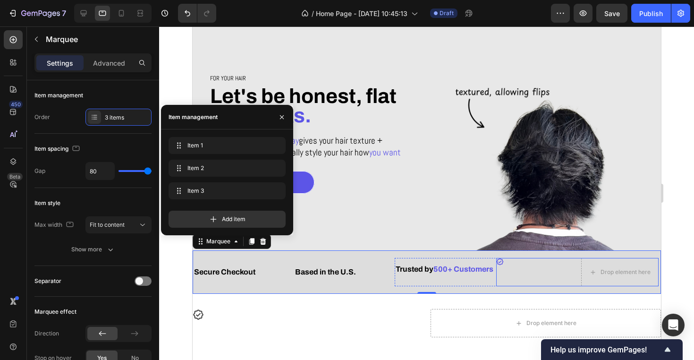
click at [596, 281] on div "Drop element here" at bounding box center [619, 272] width 77 height 28
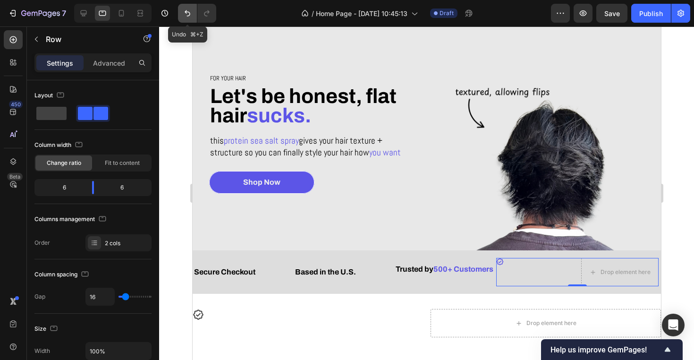
click at [187, 15] on icon "Undo/Redo" at bounding box center [187, 13] width 9 height 9
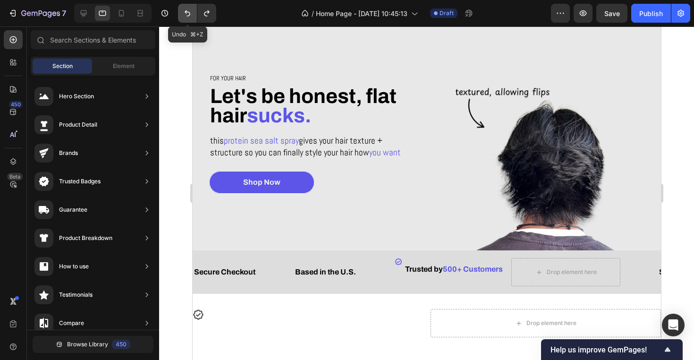
click at [187, 15] on icon "Undo/Redo" at bounding box center [187, 13] width 9 height 9
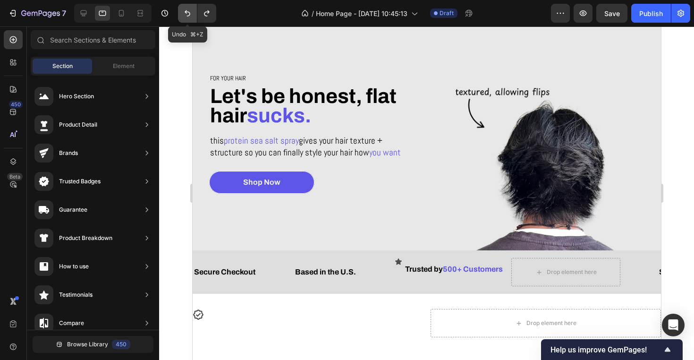
click at [187, 15] on icon "Undo/Redo" at bounding box center [187, 13] width 9 height 9
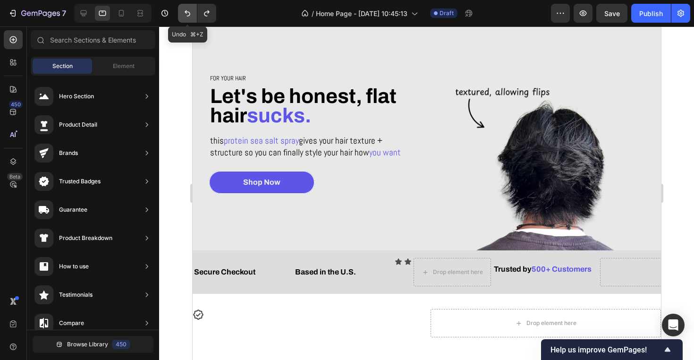
click at [187, 15] on icon "Undo/Redo" at bounding box center [187, 13] width 9 height 9
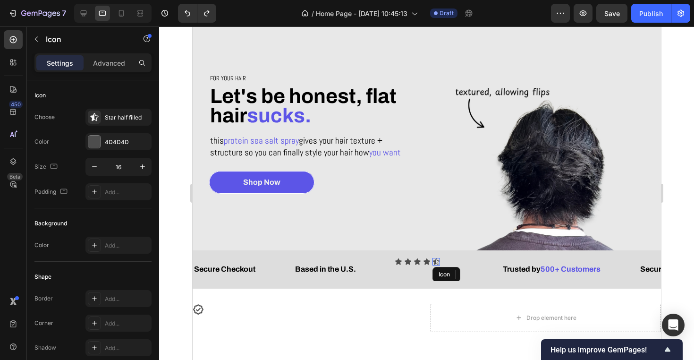
click at [437, 262] on icon at bounding box center [436, 262] width 8 height 8
click at [451, 258] on div "Icon Icon Icon Icon Icon 0" at bounding box center [444, 262] width 100 height 8
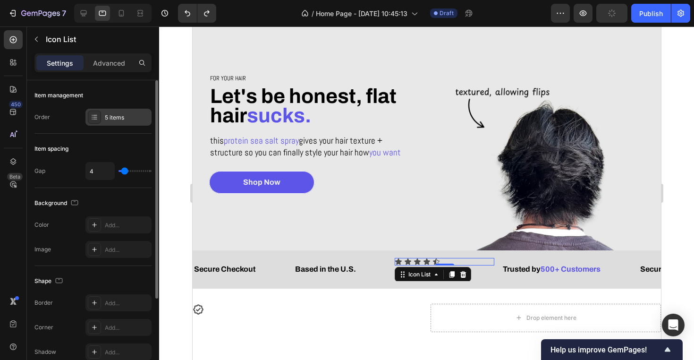
click at [129, 120] on div "5 items" at bounding box center [127, 117] width 44 height 9
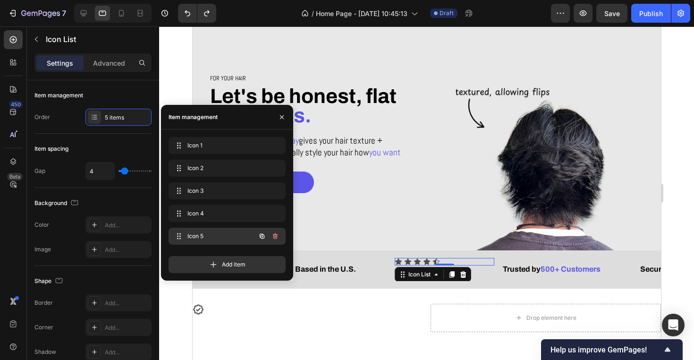
click at [281, 236] on button "button" at bounding box center [275, 236] width 13 height 13
click at [274, 236] on div "Delete" at bounding box center [268, 236] width 17 height 9
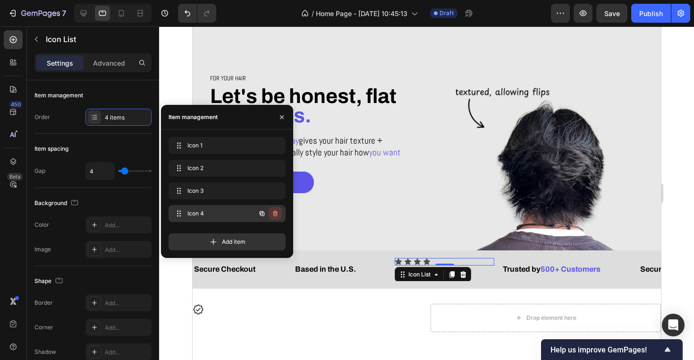
click at [274, 214] on icon "button" at bounding box center [275, 214] width 5 height 6
click at [274, 214] on div "Delete" at bounding box center [268, 213] width 17 height 9
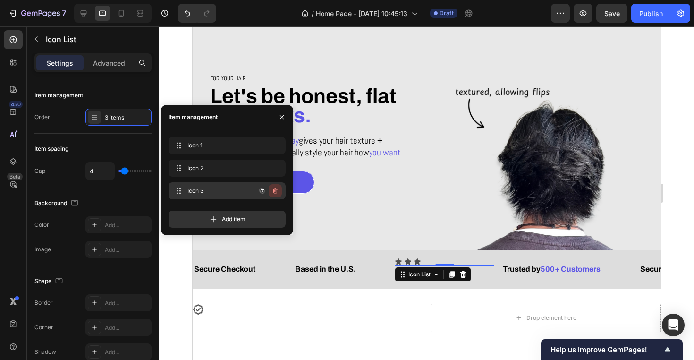
click at [273, 191] on icon "button" at bounding box center [276, 191] width 8 height 8
click at [273, 191] on div "Delete" at bounding box center [268, 191] width 17 height 9
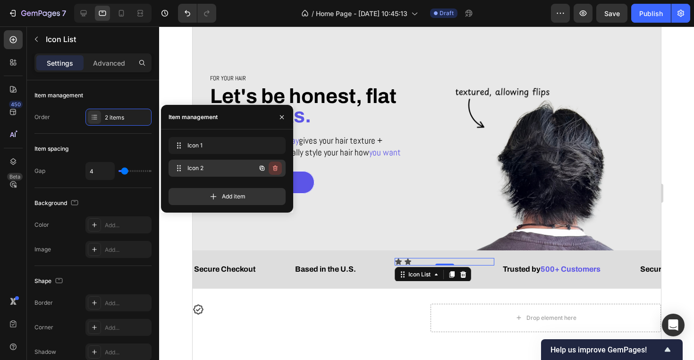
click at [275, 171] on icon "button" at bounding box center [276, 168] width 8 height 8
click at [275, 171] on div "Delete" at bounding box center [268, 168] width 17 height 9
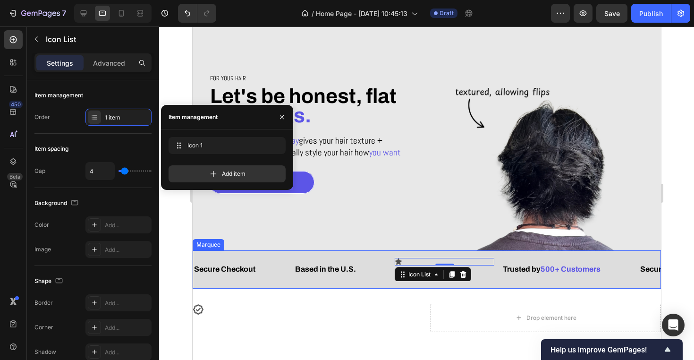
click at [359, 274] on div "Based in the U.S. Text Block" at bounding box center [344, 269] width 101 height 23
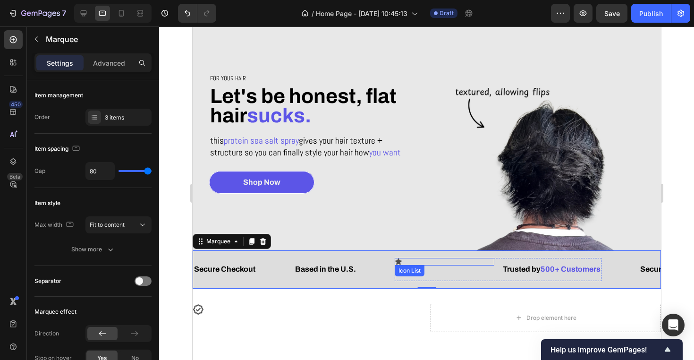
click at [426, 262] on div "Icon" at bounding box center [444, 262] width 100 height 8
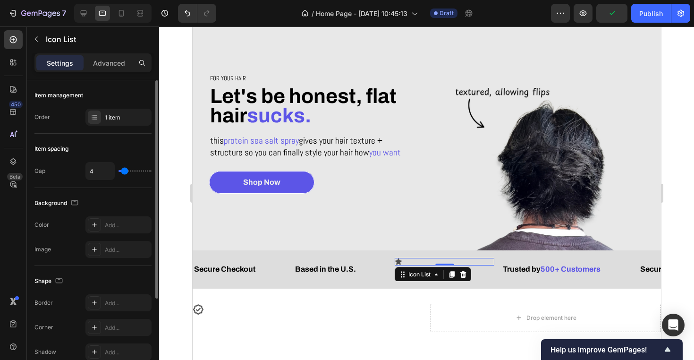
type input "6"
type input "5"
type input "2"
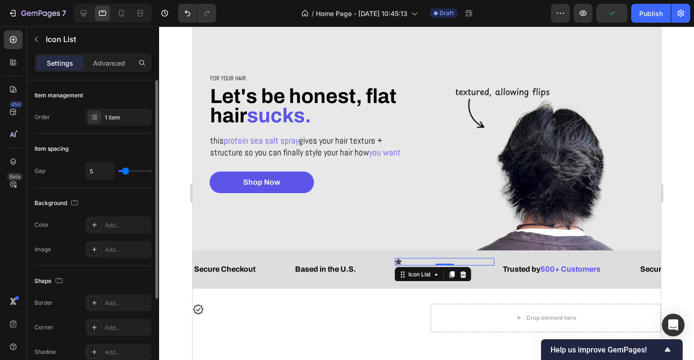
type input "2"
type input "0"
drag, startPoint x: 125, startPoint y: 169, endPoint x: 97, endPoint y: 169, distance: 27.4
type input "0"
click at [97, 169] on div "0" at bounding box center [118, 171] width 66 height 18
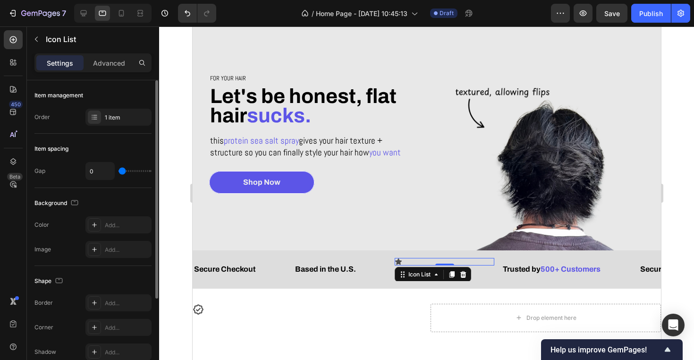
scroll to position [124, 0]
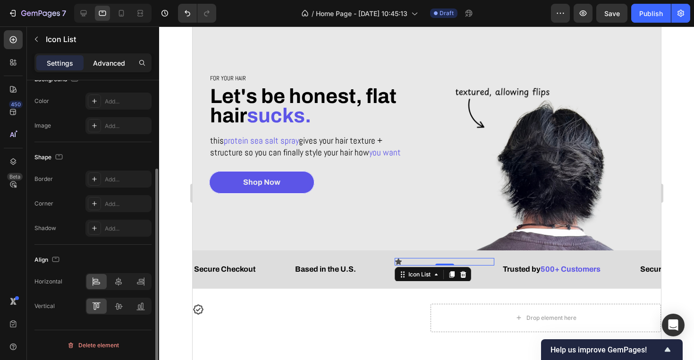
click at [113, 63] on p "Advanced" at bounding box center [109, 63] width 32 height 10
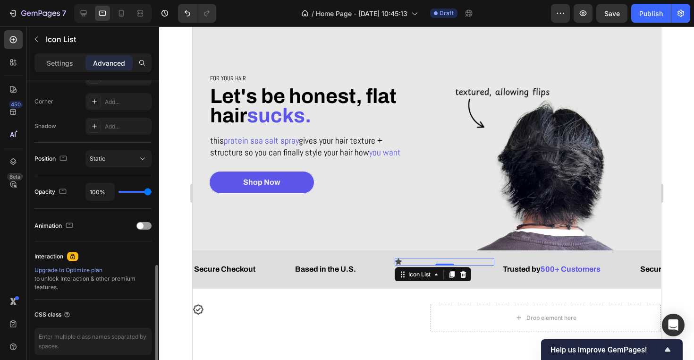
scroll to position [315, 0]
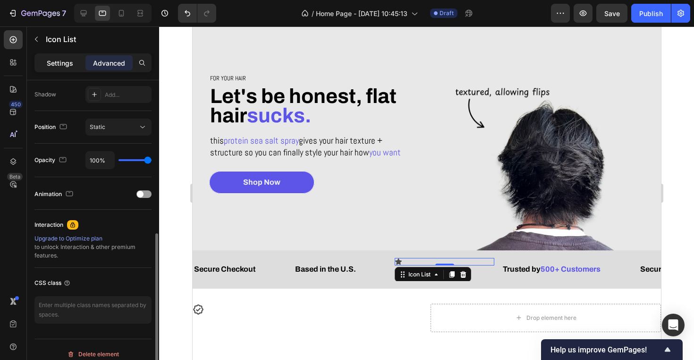
click at [66, 64] on p "Settings" at bounding box center [60, 63] width 26 height 10
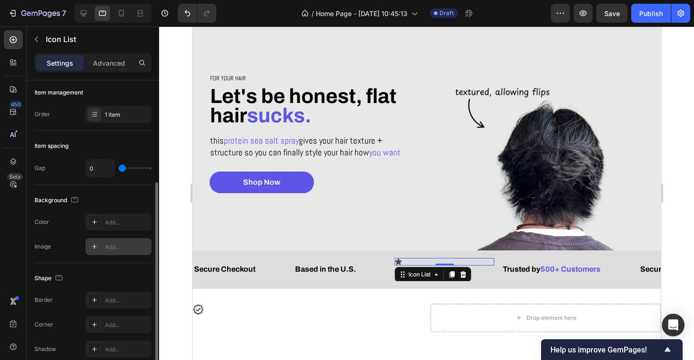
scroll to position [0, 0]
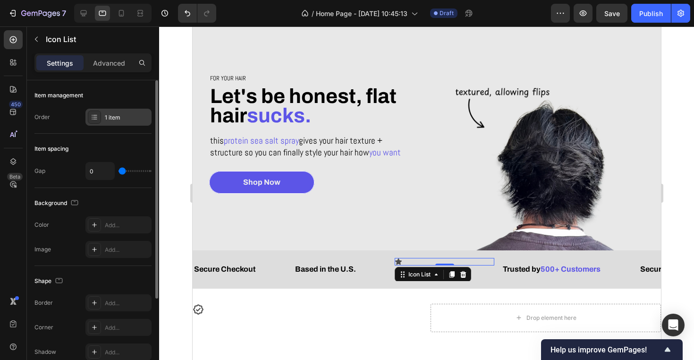
click at [123, 117] on div "1 item" at bounding box center [127, 117] width 44 height 9
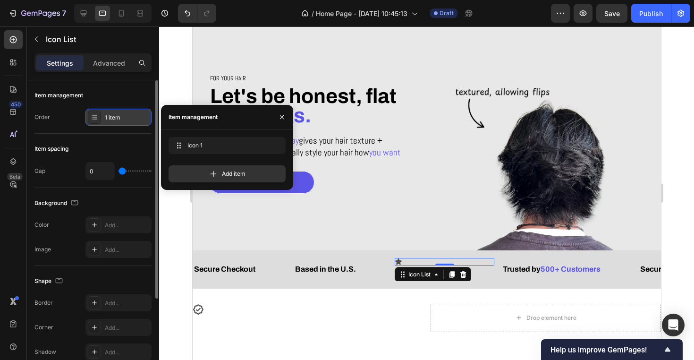
click at [124, 120] on div "1 item" at bounding box center [127, 117] width 44 height 9
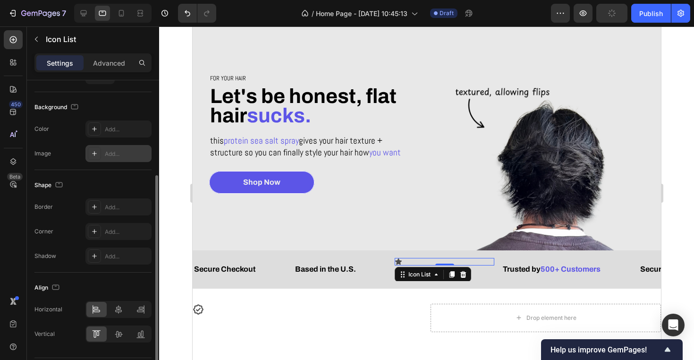
scroll to position [124, 0]
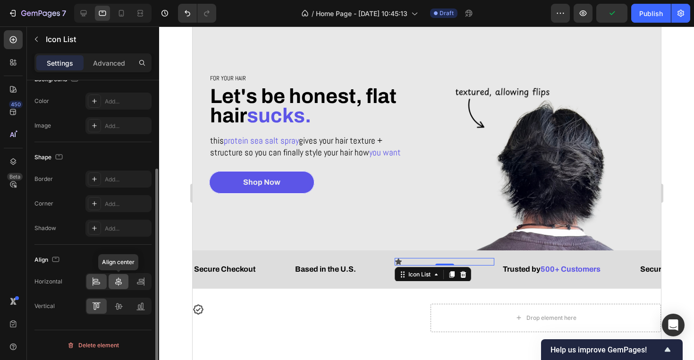
click at [119, 281] on icon at bounding box center [118, 281] width 7 height 9
click at [139, 285] on icon at bounding box center [140, 281] width 9 height 9
click at [120, 285] on icon at bounding box center [118, 281] width 9 height 9
click at [101, 285] on icon at bounding box center [96, 281] width 9 height 9
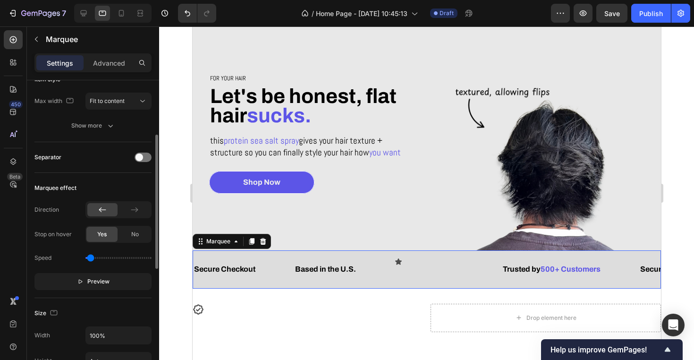
click at [381, 272] on div "Based in the U.S. Text Block" at bounding box center [344, 269] width 101 height 23
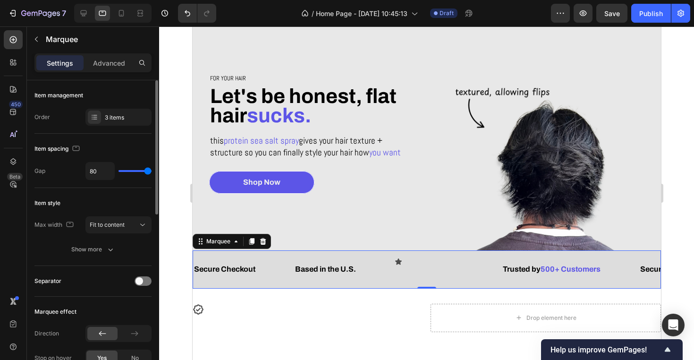
click at [370, 268] on div "Based in the U.S. Text Block" at bounding box center [344, 269] width 101 height 23
click at [361, 269] on div "Based in the U.S. Text Block" at bounding box center [344, 269] width 101 height 23
click at [354, 269] on span "Based in the U.S." at bounding box center [325, 269] width 61 height 8
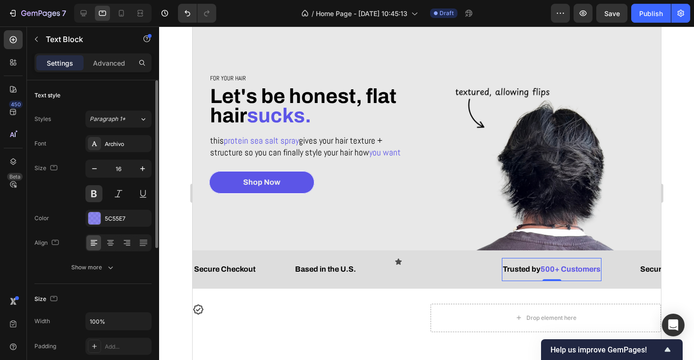
click at [574, 269] on span "500+ Customers" at bounding box center [570, 269] width 60 height 8
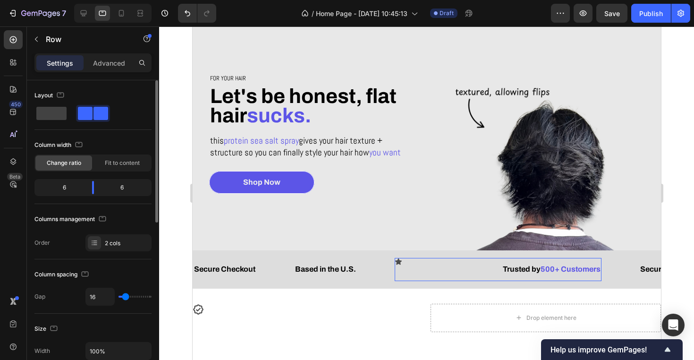
click at [437, 273] on div "Icon Icon List" at bounding box center [444, 269] width 100 height 23
click at [52, 113] on span at bounding box center [51, 113] width 30 height 13
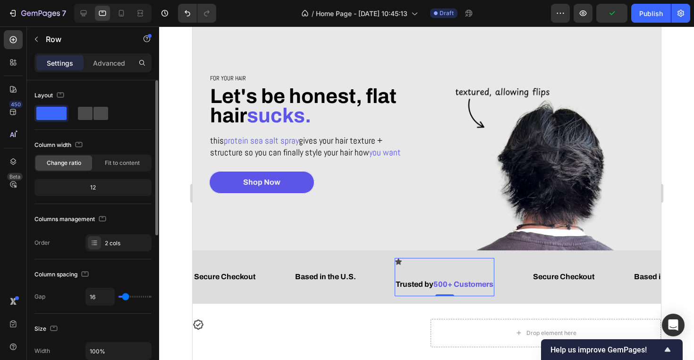
click at [91, 117] on span at bounding box center [85, 113] width 15 height 13
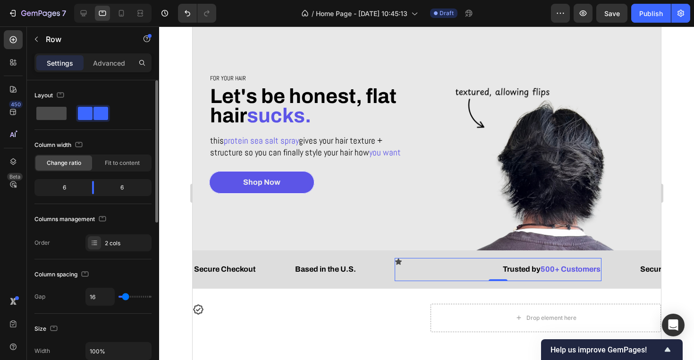
click at [61, 112] on span at bounding box center [51, 113] width 30 height 13
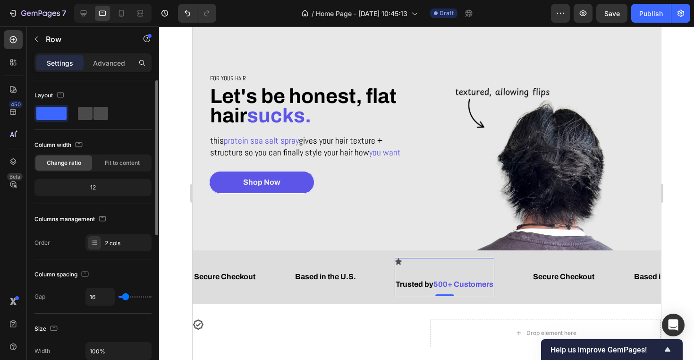
click at [91, 112] on span at bounding box center [85, 113] width 15 height 13
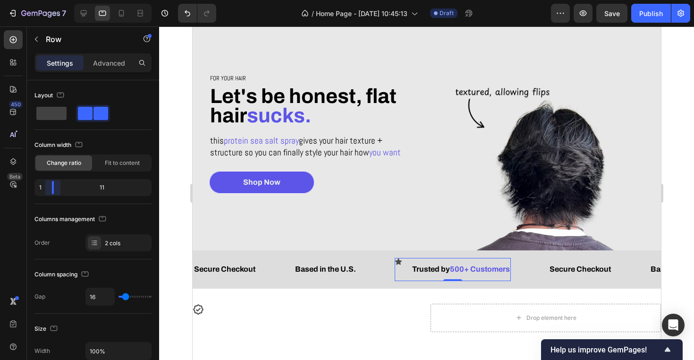
drag, startPoint x: 96, startPoint y: 188, endPoint x: 11, endPoint y: 183, distance: 85.1
click at [11, 0] on body "7 Version history / Home Page - [DATE] 10:45:13 Draft Preview Save Publish 450 …" at bounding box center [347, 0] width 694 height 0
click at [109, 240] on div "2 cols" at bounding box center [127, 243] width 44 height 9
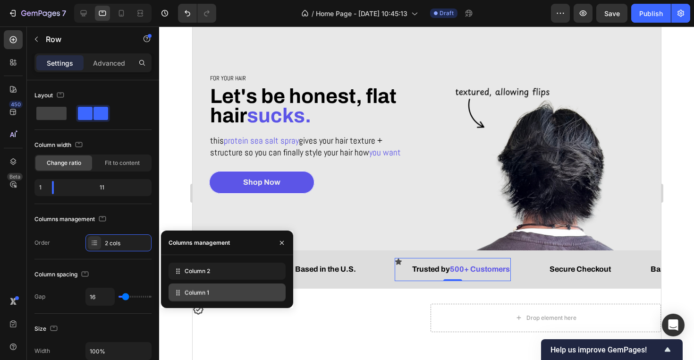
drag, startPoint x: 176, startPoint y: 274, endPoint x: 176, endPoint y: 296, distance: 21.7
drag, startPoint x: 176, startPoint y: 294, endPoint x: 176, endPoint y: 268, distance: 26.0
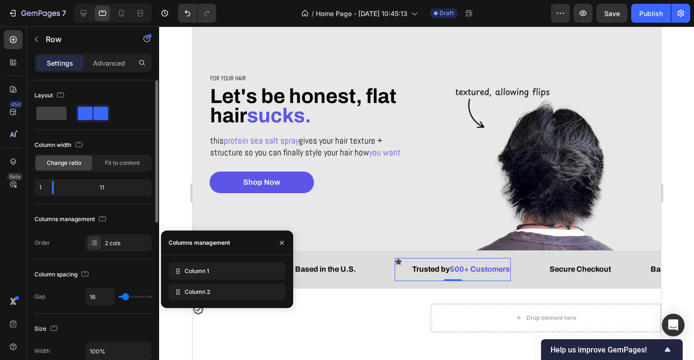
type input "14"
type input "16"
type input "28"
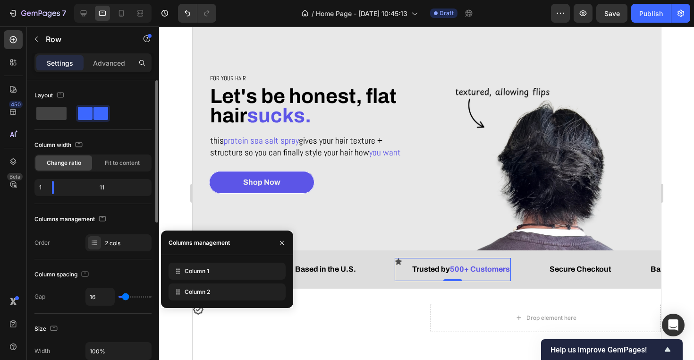
type input "28"
type input "37"
type input "47"
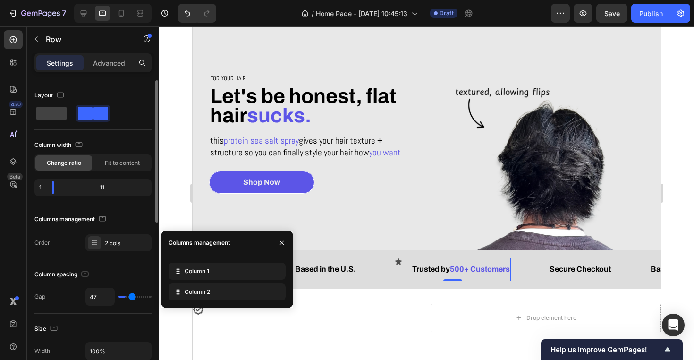
type input "56"
type input "64"
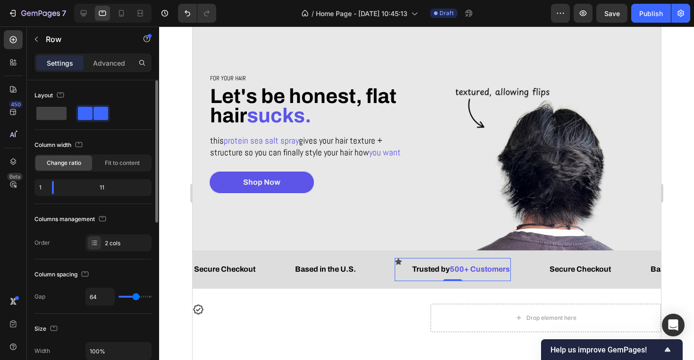
type input "73"
type input "79"
type input "81"
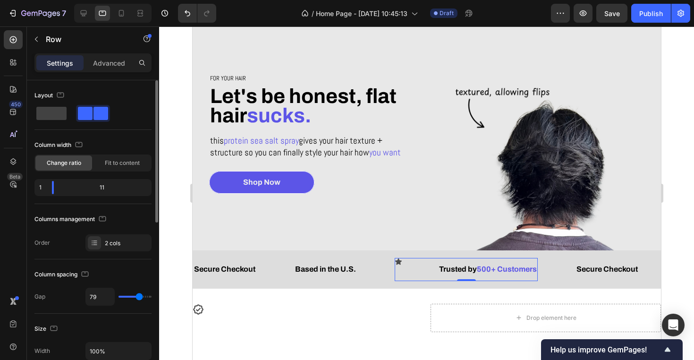
type input "81"
type input "83"
type input "85"
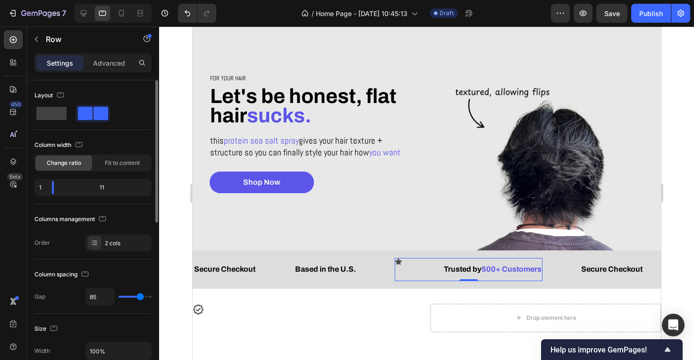
type input "83"
type input "81"
type input "77"
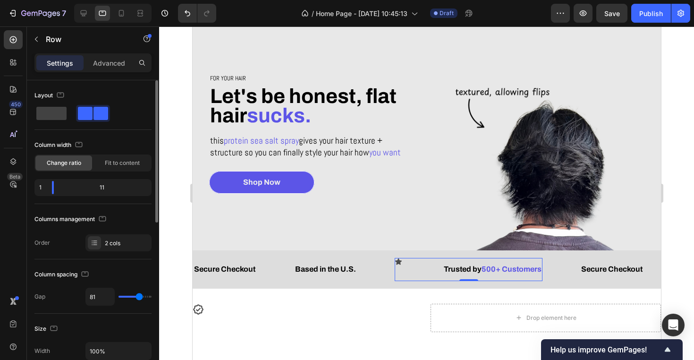
type input "77"
type input "66"
type input "49"
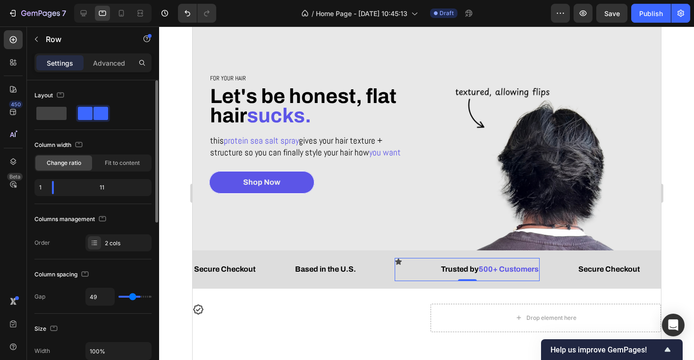
type input "26"
type input "0"
drag, startPoint x: 124, startPoint y: 298, endPoint x: 85, endPoint y: 298, distance: 39.2
type input "0"
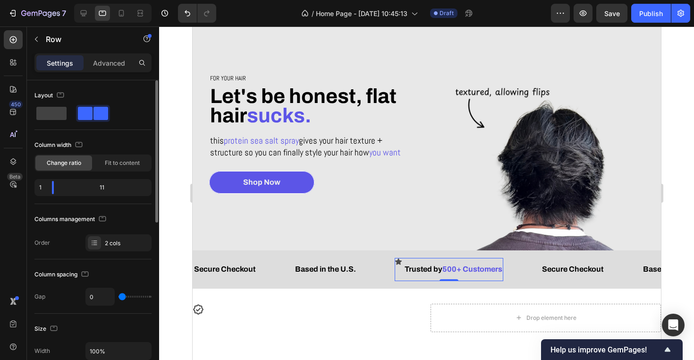
click at [85, 298] on div "Gap 0" at bounding box center [92, 297] width 117 height 18
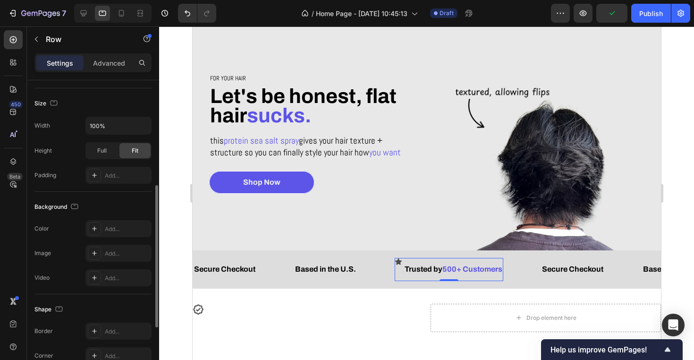
scroll to position [209, 0]
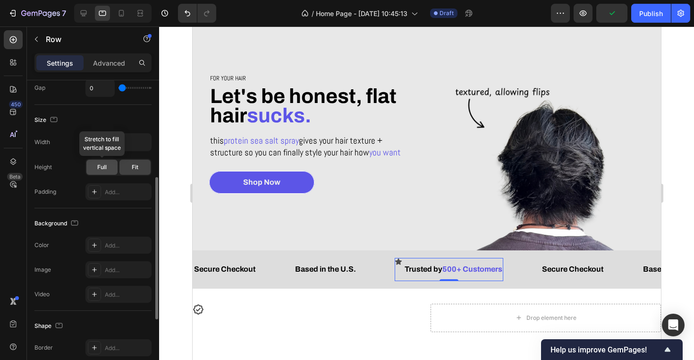
click at [102, 165] on span "Full" at bounding box center [101, 167] width 9 height 9
click at [128, 168] on div "Fit" at bounding box center [134, 167] width 31 height 15
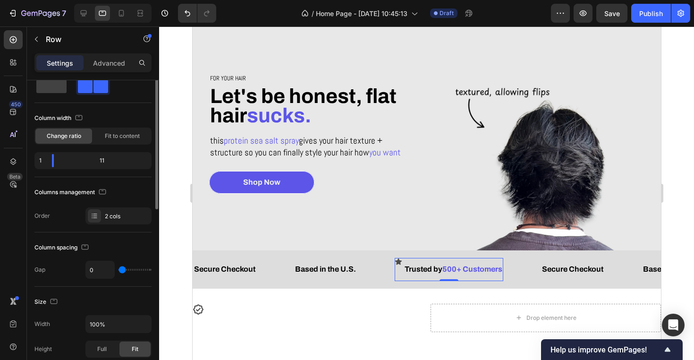
scroll to position [0, 0]
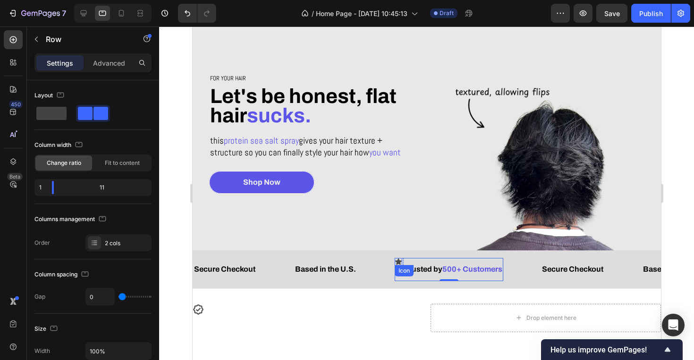
click at [400, 264] on div "Icon" at bounding box center [398, 262] width 8 height 8
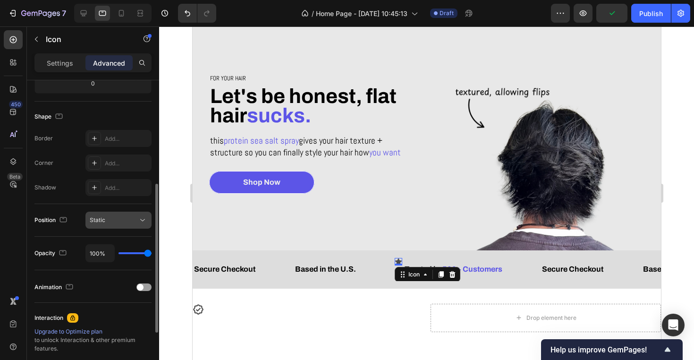
scroll to position [216, 0]
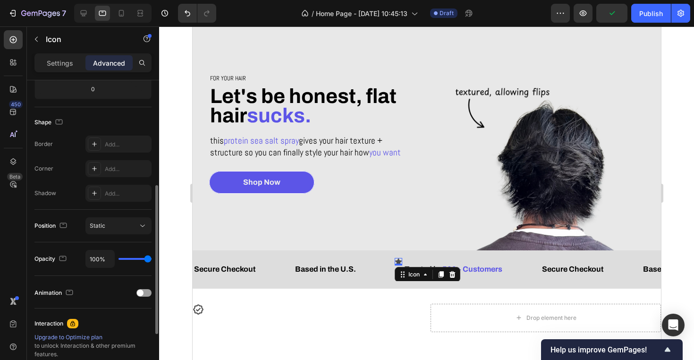
click at [118, 217] on div "Position Static" at bounding box center [92, 226] width 117 height 33
click at [118, 227] on div "Static" at bounding box center [114, 226] width 48 height 9
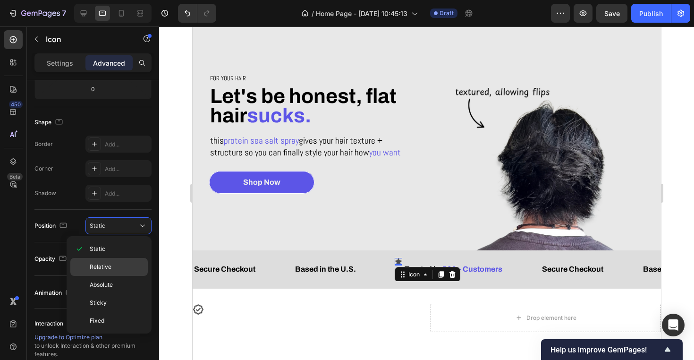
click at [110, 264] on span "Relative" at bounding box center [101, 267] width 22 height 9
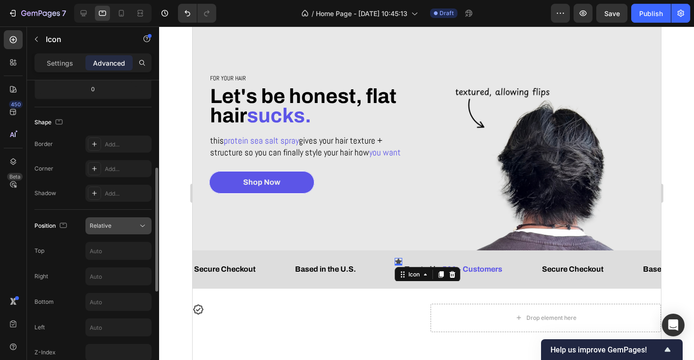
click at [120, 222] on div "Relative" at bounding box center [114, 226] width 48 height 9
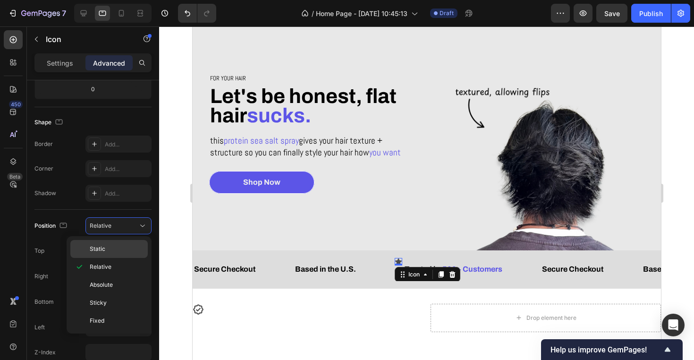
click at [118, 248] on p "Static" at bounding box center [117, 249] width 54 height 9
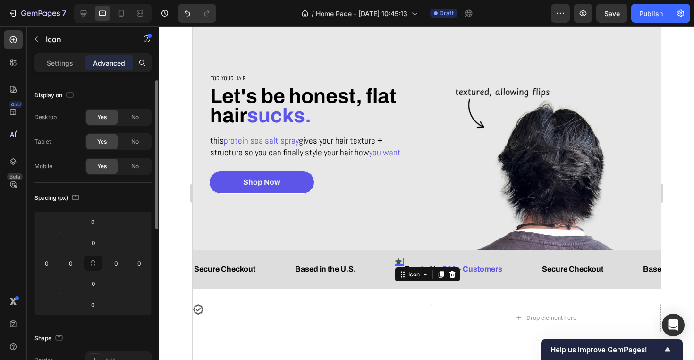
scroll to position [94, 0]
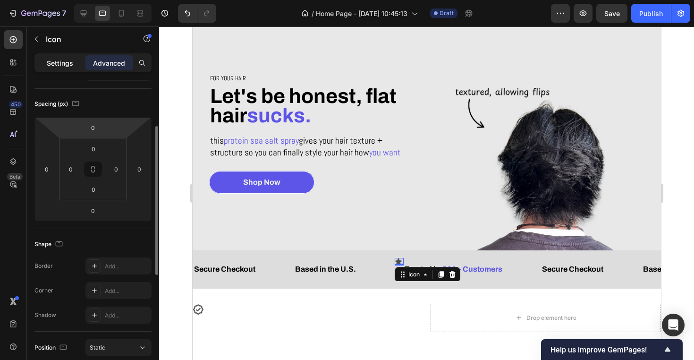
click at [63, 69] on div "Settings" at bounding box center [59, 62] width 47 height 15
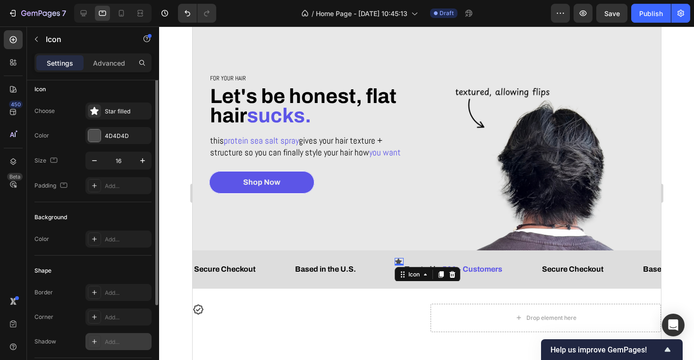
scroll to position [0, 0]
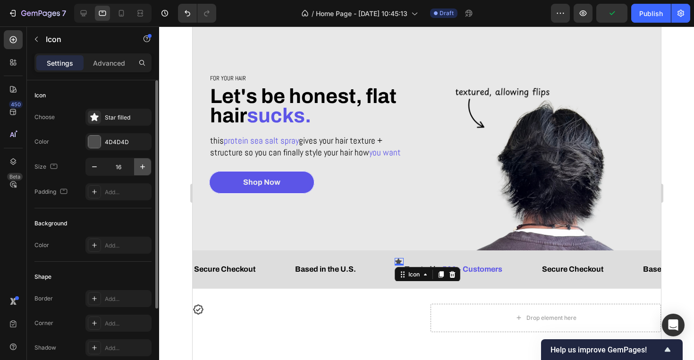
click at [139, 169] on icon "button" at bounding box center [142, 166] width 9 height 9
type input "19"
click at [97, 243] on icon at bounding box center [95, 245] width 8 height 8
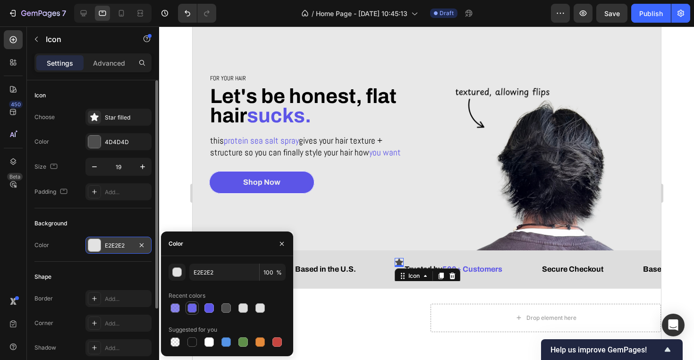
click at [195, 307] on div at bounding box center [192, 307] width 9 height 9
type input "5C55E7"
click at [207, 308] on div at bounding box center [209, 307] width 9 height 9
type input "100"
click at [176, 336] on div at bounding box center [175, 341] width 11 height 11
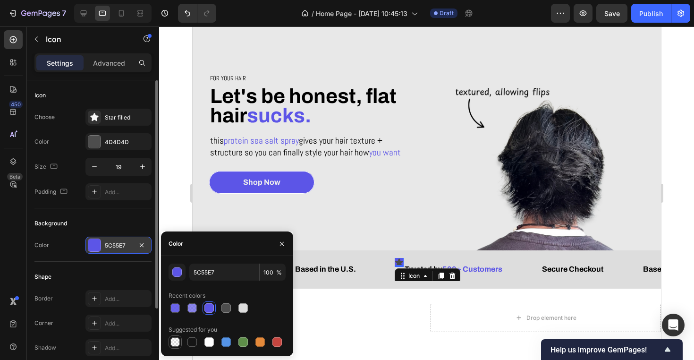
type input "000000"
type input "0"
click at [117, 224] on div "Background" at bounding box center [92, 223] width 117 height 15
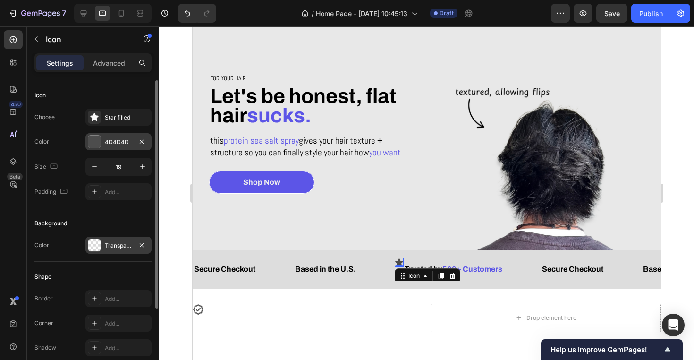
click at [119, 147] on div "4D4D4D" at bounding box center [118, 141] width 66 height 17
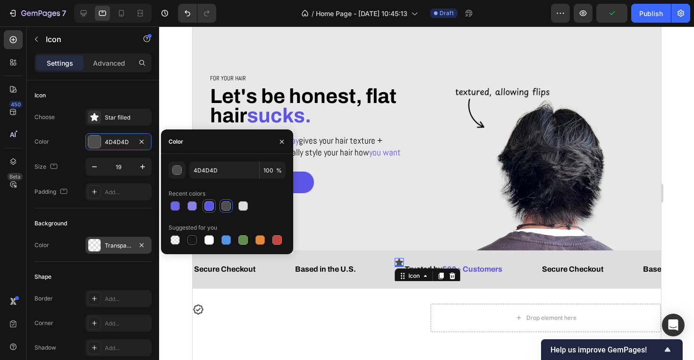
click at [210, 212] on div at bounding box center [209, 205] width 13 height 13
type input "5C55E7"
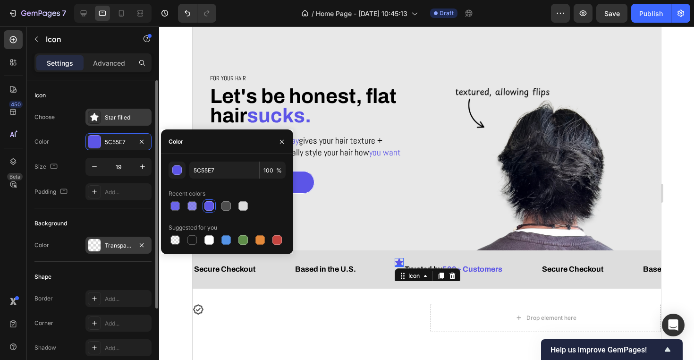
click at [121, 119] on div "Star filled" at bounding box center [127, 117] width 44 height 9
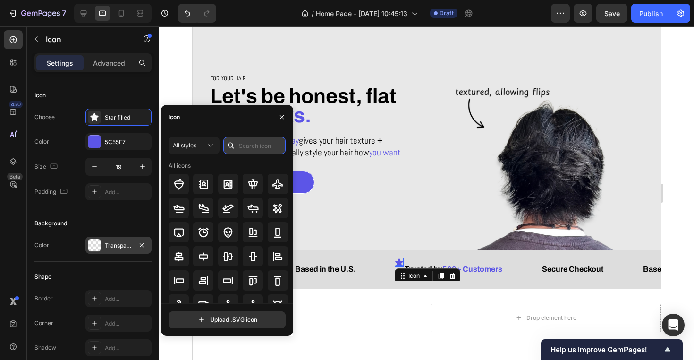
click at [248, 146] on input "text" at bounding box center [254, 145] width 62 height 17
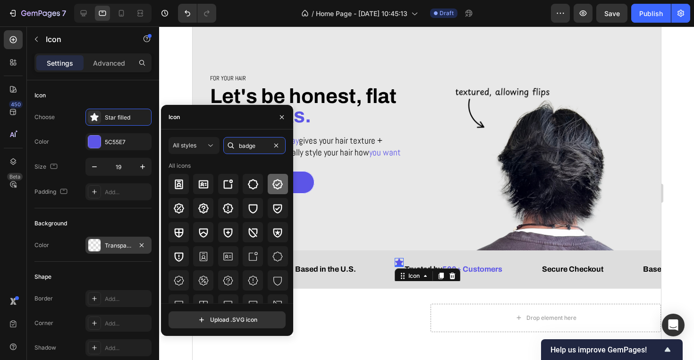
type input "badge"
click at [276, 187] on icon at bounding box center [277, 184] width 11 height 11
click at [143, 166] on icon "button" at bounding box center [142, 166] width 5 height 5
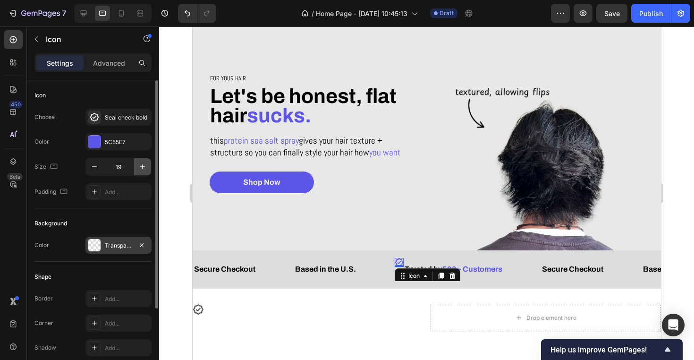
type input "20"
click at [112, 202] on div "Icon Choose Seal check bold Color 5C55E7 Size 20 Padding Add..." at bounding box center [92, 144] width 117 height 128
click at [117, 186] on div "Add..." at bounding box center [118, 191] width 66 height 17
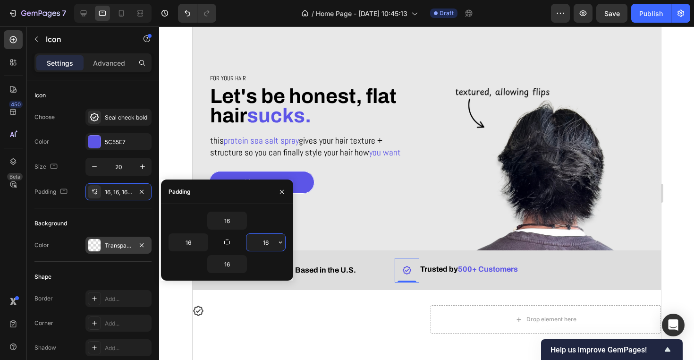
click at [260, 240] on input "16" at bounding box center [266, 242] width 39 height 17
click at [267, 242] on input "16" at bounding box center [266, 242] width 39 height 17
type input "0"
click at [191, 239] on input "16" at bounding box center [188, 242] width 39 height 17
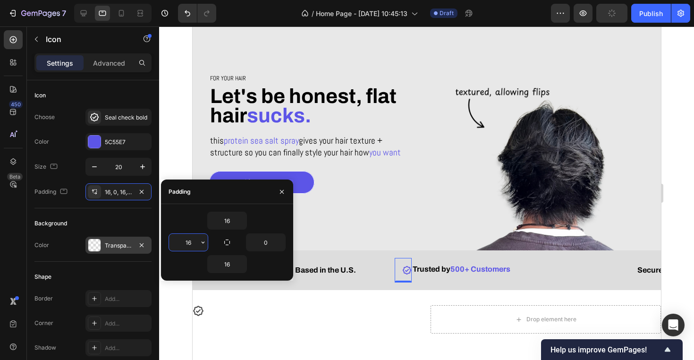
click at [191, 239] on input "16" at bounding box center [188, 242] width 39 height 17
type input "0"
click at [227, 264] on input "16" at bounding box center [227, 264] width 39 height 17
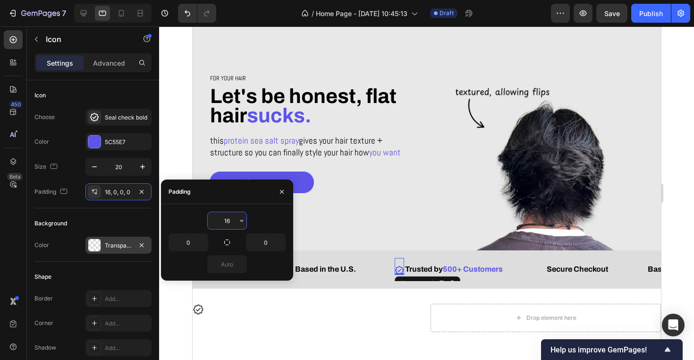
type input "0"
click at [224, 219] on input "16" at bounding box center [227, 220] width 39 height 17
type input "13"
click at [75, 230] on div "Background" at bounding box center [92, 223] width 117 height 15
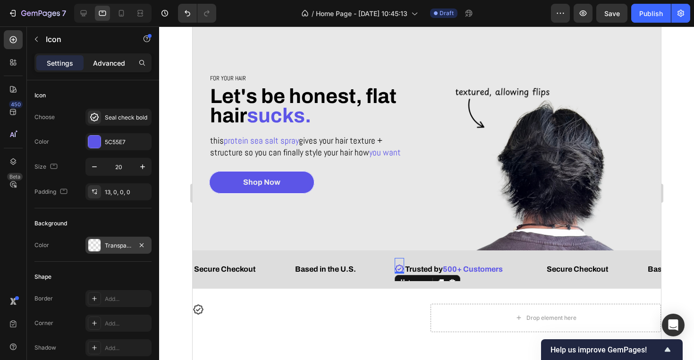
click at [122, 65] on p "Advanced" at bounding box center [109, 63] width 32 height 10
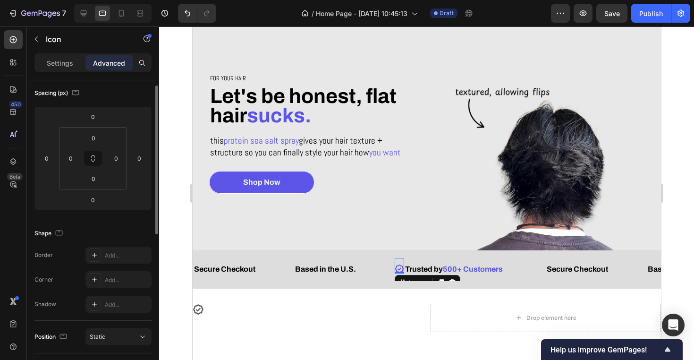
scroll to position [61, 0]
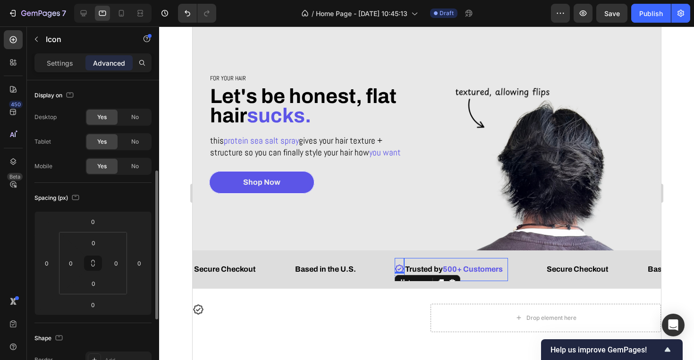
scroll to position [61, 0]
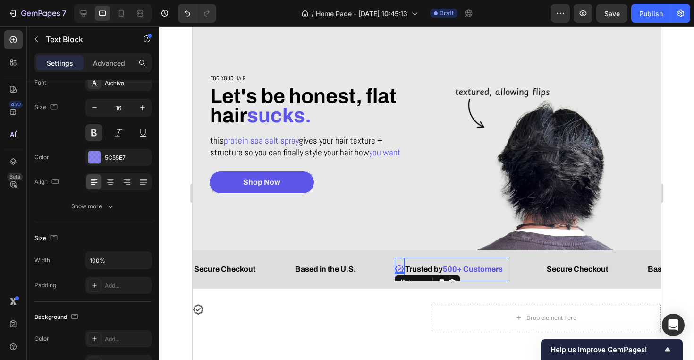
click at [418, 263] on p "Trusted by 500+ Customers" at bounding box center [456, 270] width 102 height 14
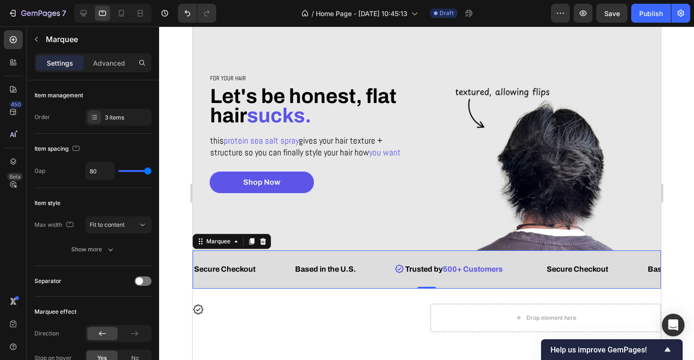
click at [482, 255] on div "Secure Checkout Text Block Based in the U.S. Text Block Icon Icon List Trusted …" at bounding box center [426, 269] width 469 height 38
click at [498, 269] on span "500+ Customers" at bounding box center [473, 269] width 60 height 8
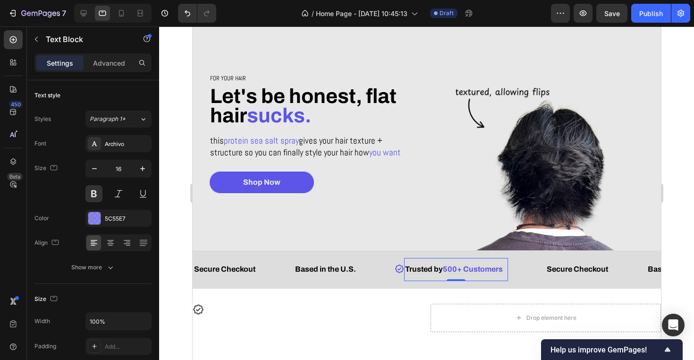
click at [500, 274] on p "Trusted by 500+ Customers" at bounding box center [456, 270] width 102 height 14
click at [400, 276] on div "Icon Icon List" at bounding box center [398, 269] width 9 height 23
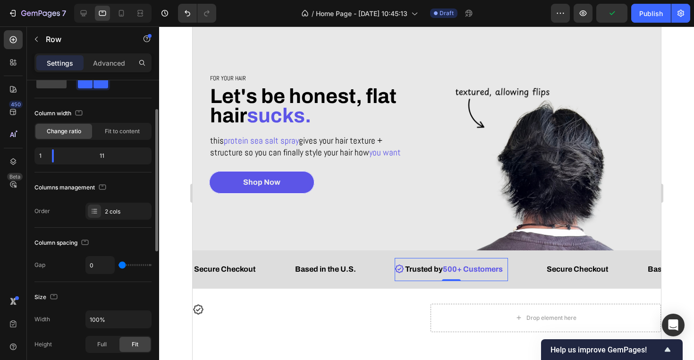
scroll to position [58, 0]
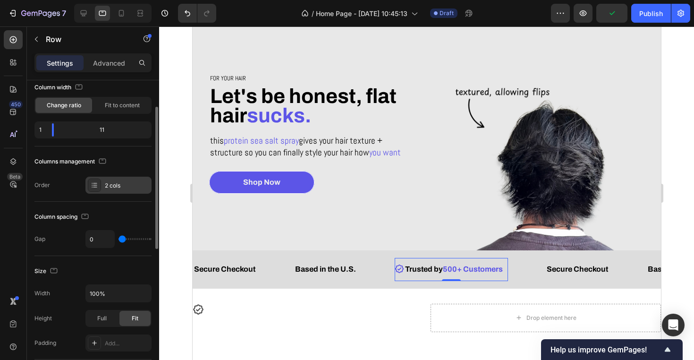
click at [120, 179] on div "2 cols" at bounding box center [118, 185] width 66 height 17
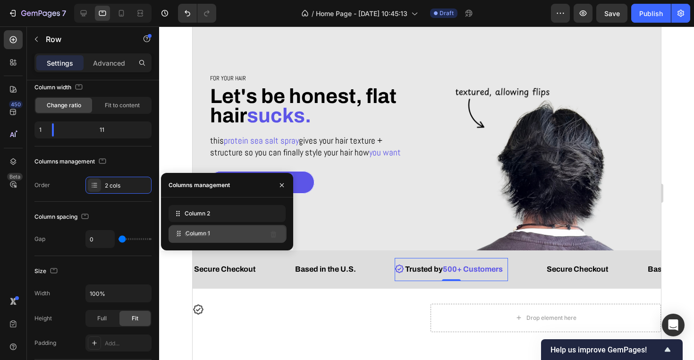
drag, startPoint x: 175, startPoint y: 211, endPoint x: 176, endPoint y: 232, distance: 21.3
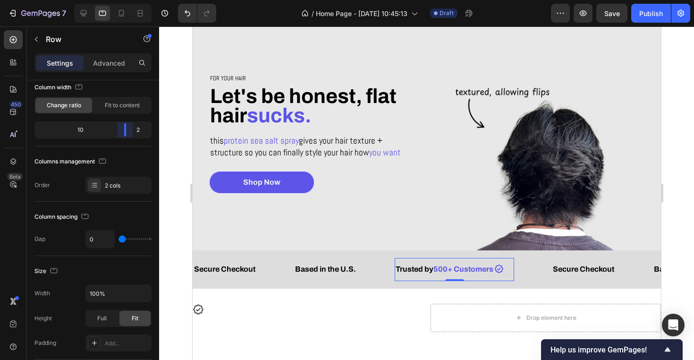
drag, startPoint x: 56, startPoint y: 129, endPoint x: 137, endPoint y: 135, distance: 81.9
click at [137, 0] on body "7 Version history / Home Page - [DATE] 10:45:13 Draft Preview Save Publish 450 …" at bounding box center [347, 0] width 694 height 0
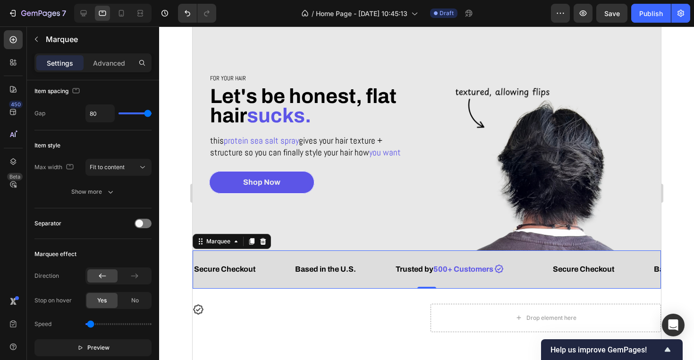
click at [535, 269] on div "Icon Icon List Trusted by 500+ Customers Text Block Row" at bounding box center [472, 269] width 157 height 23
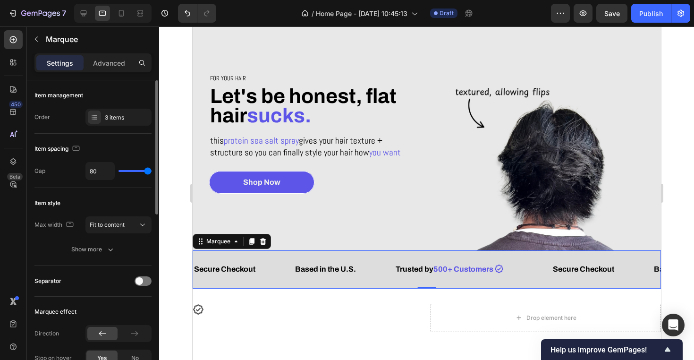
click at [552, 269] on div "Icon Icon List Trusted by 500+ Customers Text Block Row" at bounding box center [472, 269] width 157 height 23
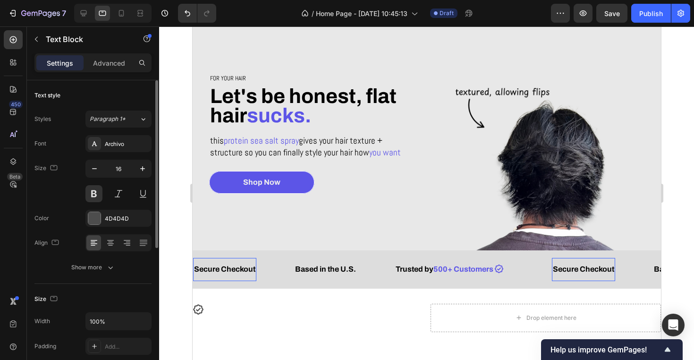
click at [563, 272] on span "Secure Checkout" at bounding box center [583, 269] width 61 height 8
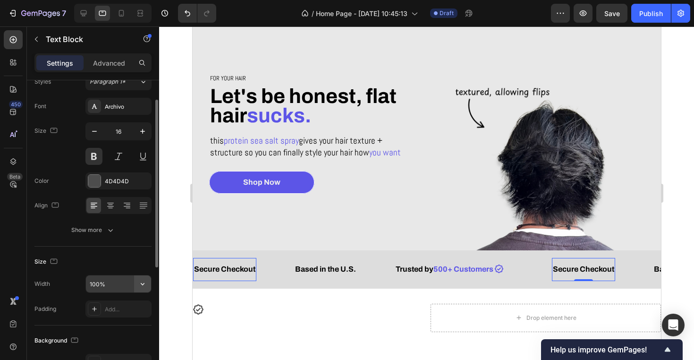
scroll to position [39, 0]
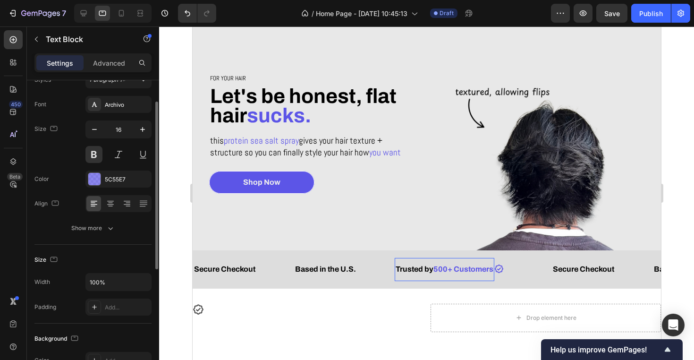
click at [466, 261] on div "Trusted by 500+ Customers Text Block" at bounding box center [444, 269] width 100 height 23
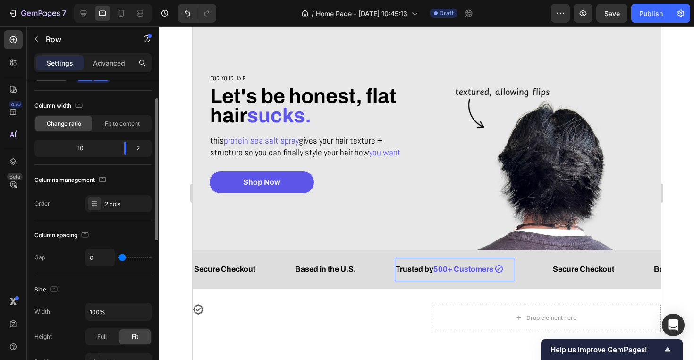
click at [514, 275] on div "Icon Icon List" at bounding box center [504, 269] width 20 height 23
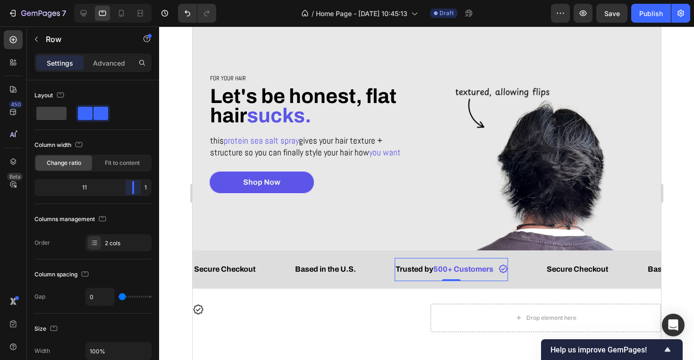
drag, startPoint x: 124, startPoint y: 184, endPoint x: 159, endPoint y: 187, distance: 35.1
click at [159, 0] on body "7 Version history / Home Page - [DATE] 10:45:13 Draft Preview Save Publish 450 …" at bounding box center [347, 0] width 694 height 0
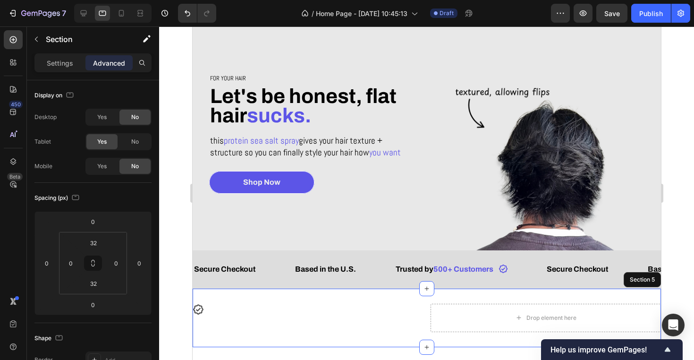
click at [323, 293] on div "Icon Drop element here Row Section 5" at bounding box center [426, 318] width 469 height 59
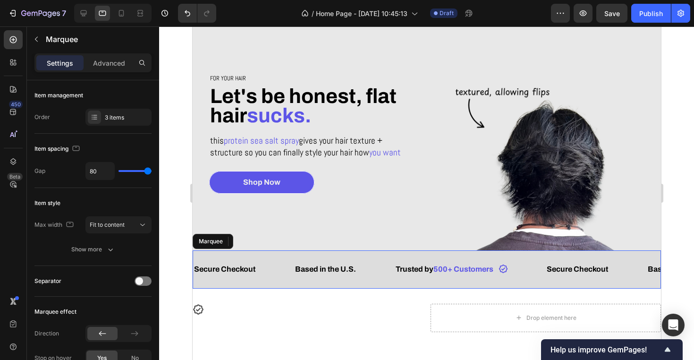
click at [308, 283] on div "Secure Checkout Text Block Based in the U.S. Text Block Icon Icon List Trusted …" at bounding box center [426, 269] width 469 height 38
click at [184, 9] on icon "Undo/Redo" at bounding box center [187, 13] width 9 height 9
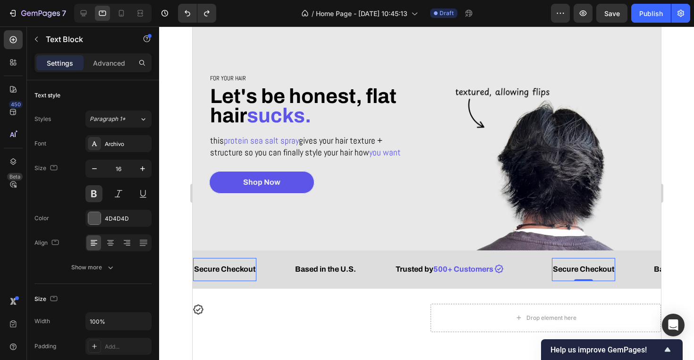
click at [556, 272] on span "Secure Checkout" at bounding box center [583, 269] width 61 height 8
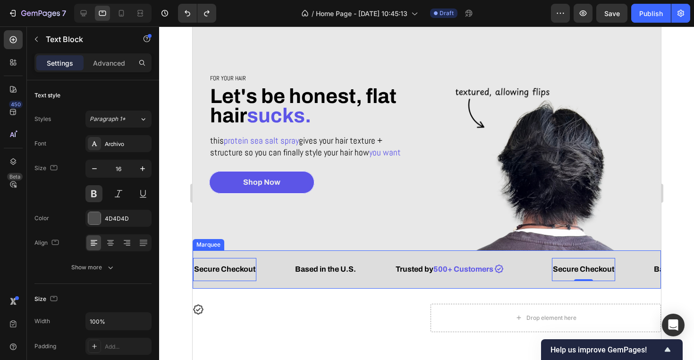
click at [541, 274] on div "Icon Icon List Trusted by 500+ Customers Text Block Row" at bounding box center [472, 269] width 157 height 23
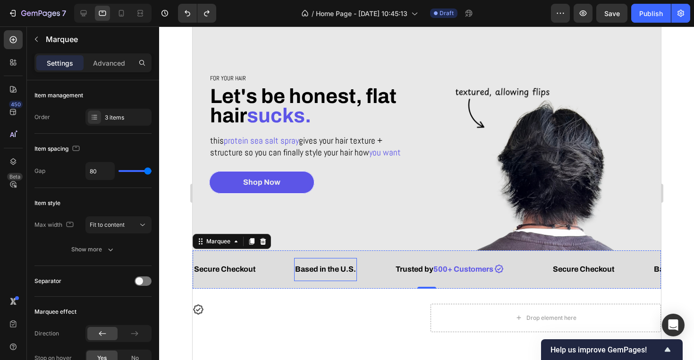
click at [348, 267] on span "Based in the U.S." at bounding box center [325, 269] width 61 height 8
click at [364, 270] on div "Based in the U.S. Text Block 0" at bounding box center [344, 269] width 101 height 23
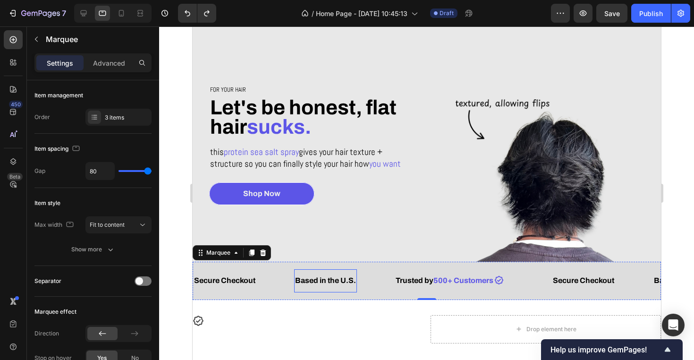
scroll to position [32, 0]
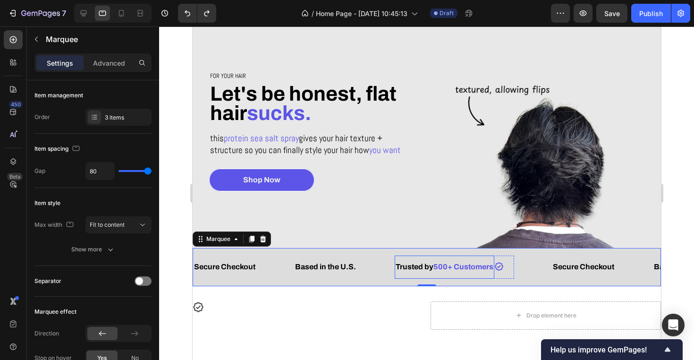
click at [414, 274] on div "Trusted by 500+ Customers Text Block" at bounding box center [444, 267] width 100 height 23
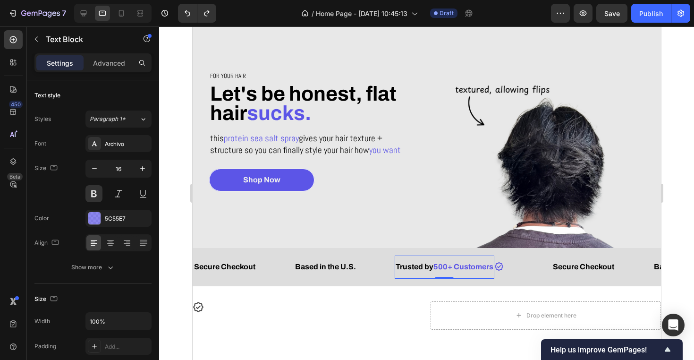
click at [414, 274] on div "Trusted by 500+ Customers Text Block 0" at bounding box center [444, 267] width 100 height 23
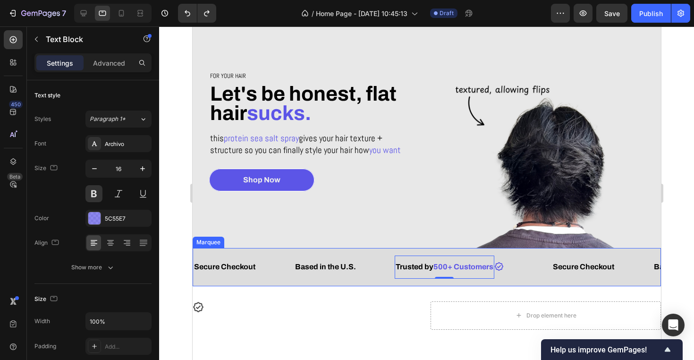
click at [361, 278] on div "Based in the U.S. Text Block" at bounding box center [344, 267] width 101 height 23
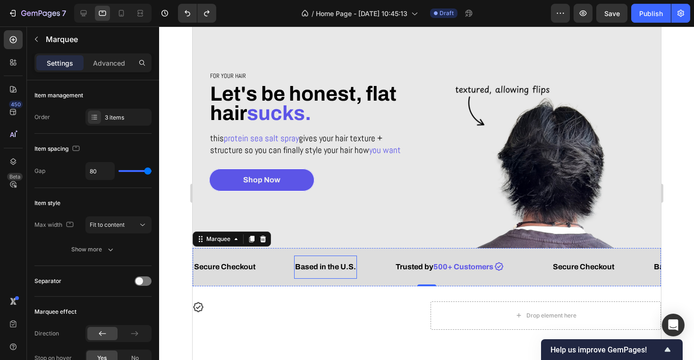
click at [340, 265] on span "Based in the U.S." at bounding box center [325, 267] width 61 height 8
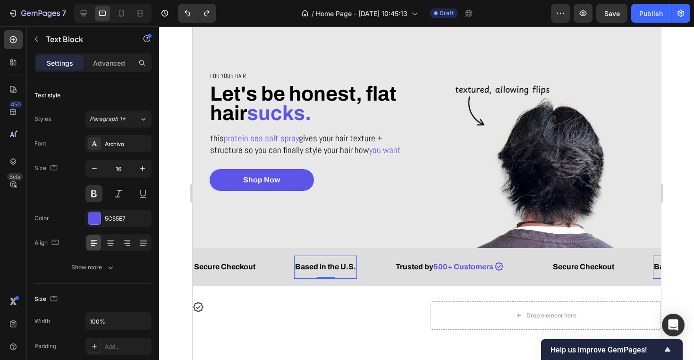
click at [341, 265] on span "Based in the U.S." at bounding box center [325, 267] width 61 height 8
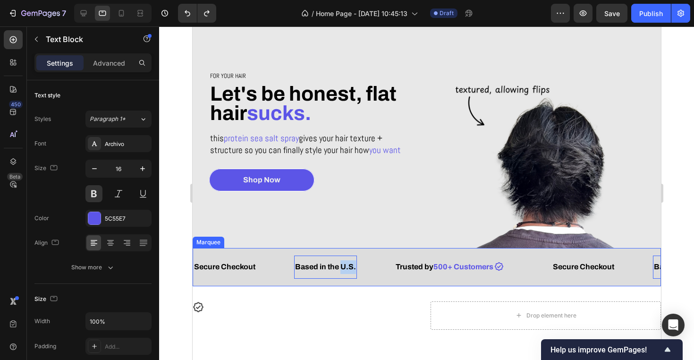
drag, startPoint x: 342, startPoint y: 265, endPoint x: 358, endPoint y: 265, distance: 16.5
click at [358, 265] on div "Based in the U.S. Text Block 0" at bounding box center [344, 267] width 101 height 23
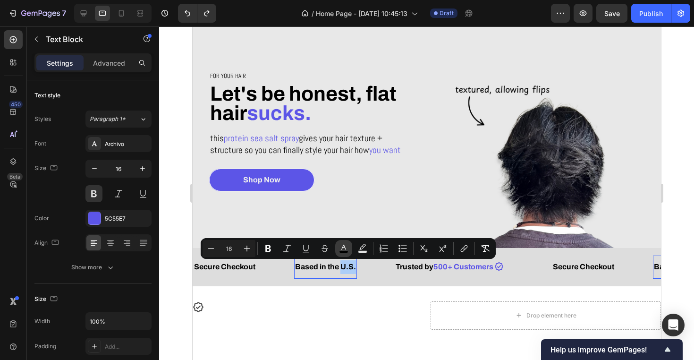
click at [339, 249] on button "color" at bounding box center [343, 248] width 17 height 17
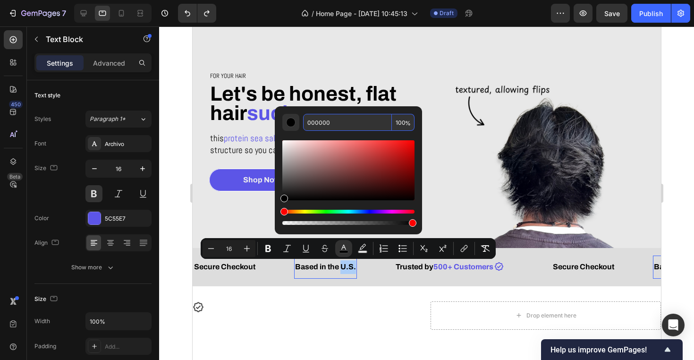
click at [338, 125] on input "000000" at bounding box center [347, 122] width 89 height 17
paste input "5C55E7"
type input "x"
paste input "5C55E7"
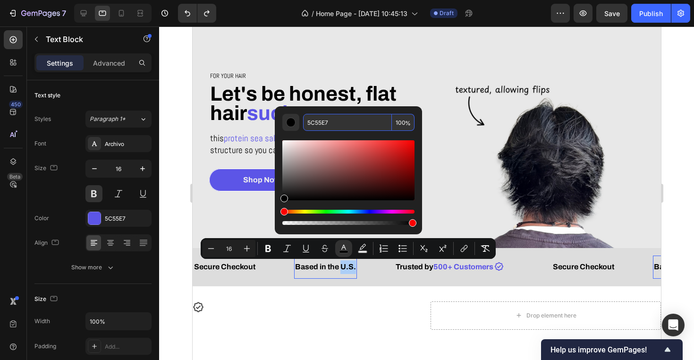
type input "5C55E7"
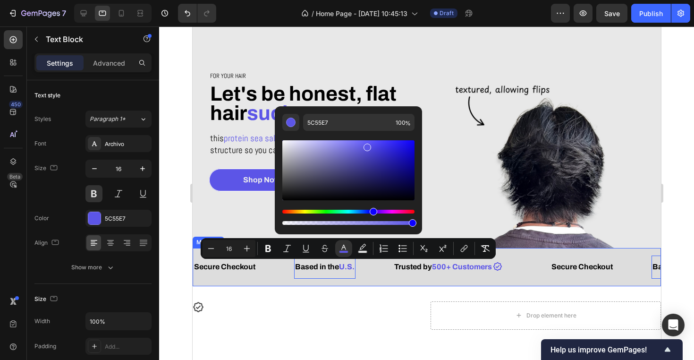
click at [376, 273] on div "Based in the U.S. Text Block 0" at bounding box center [343, 267] width 99 height 23
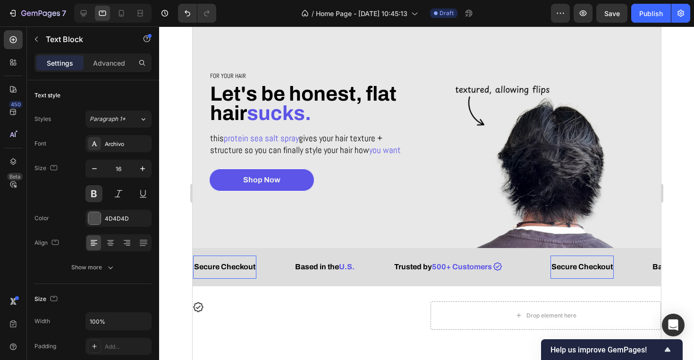
click at [210, 268] on span "Secure Checkout" at bounding box center [224, 267] width 61 height 8
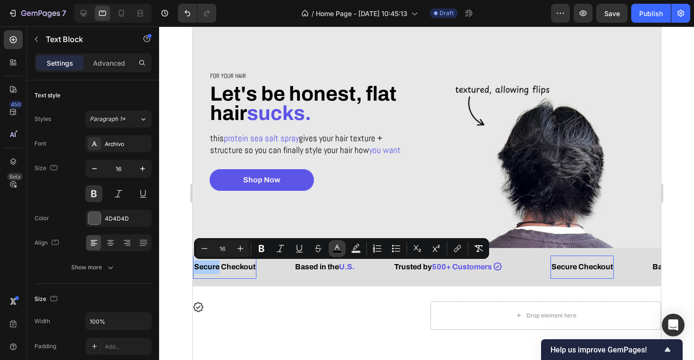
click at [338, 251] on rect "Editor contextual toolbar" at bounding box center [337, 252] width 9 height 2
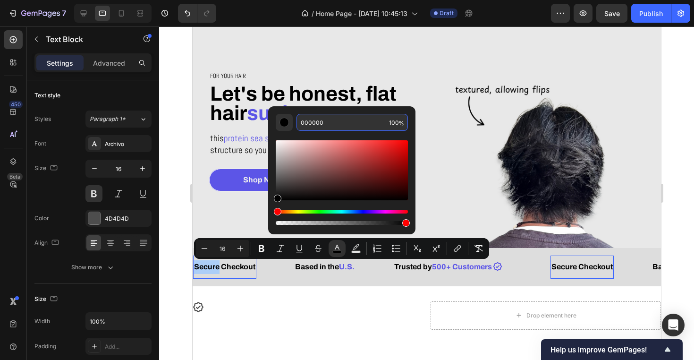
click at [351, 120] on input "000000" at bounding box center [341, 122] width 89 height 17
paste input "5C55E7"
type input "5C55E7"
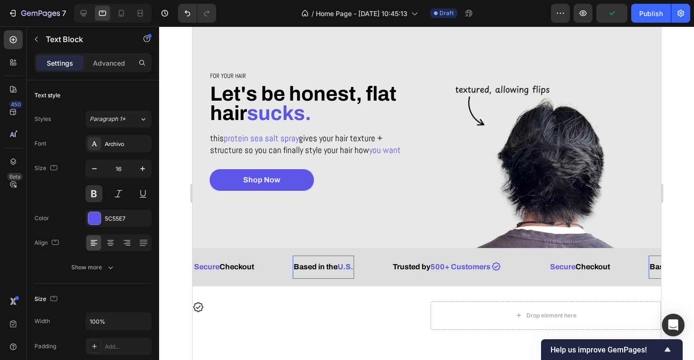
click at [332, 272] on p "Based in the U.S." at bounding box center [323, 267] width 60 height 14
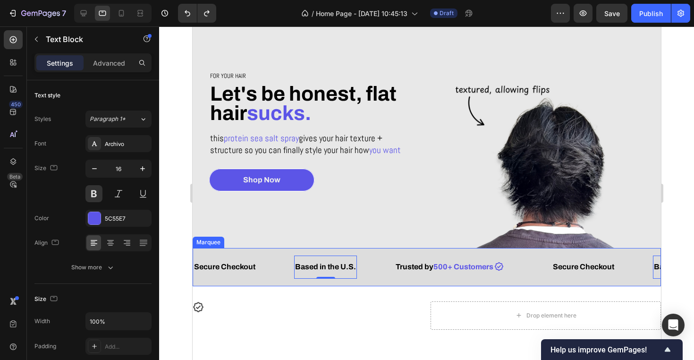
click at [384, 273] on div "Based in the U.S. Text Block 0" at bounding box center [344, 267] width 101 height 23
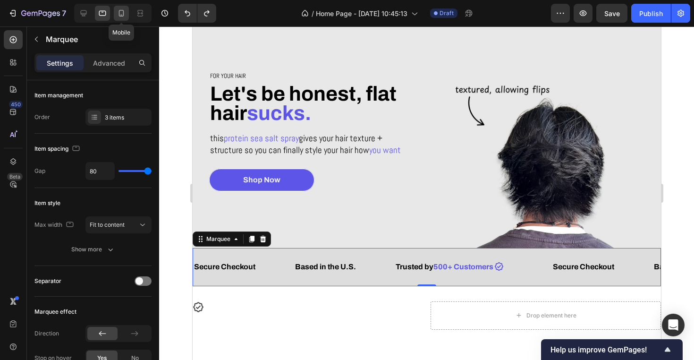
click at [117, 9] on icon at bounding box center [121, 13] width 9 height 9
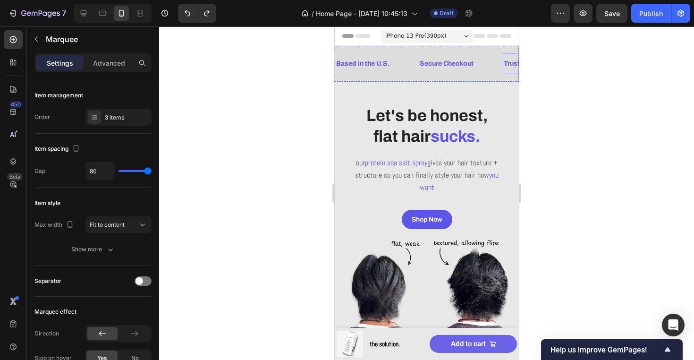
click at [507, 63] on span "Trusted by 500+ Customers" at bounding box center [546, 63] width 86 height 7
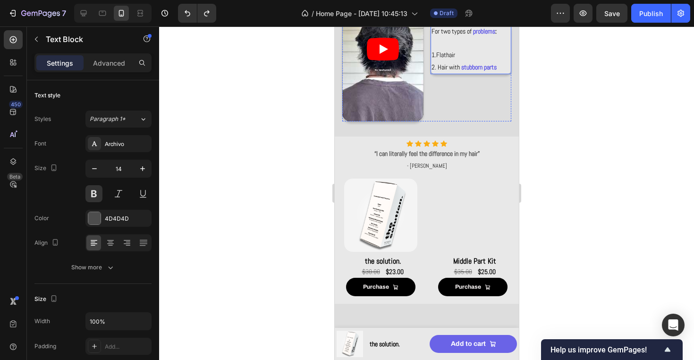
scroll to position [812, 0]
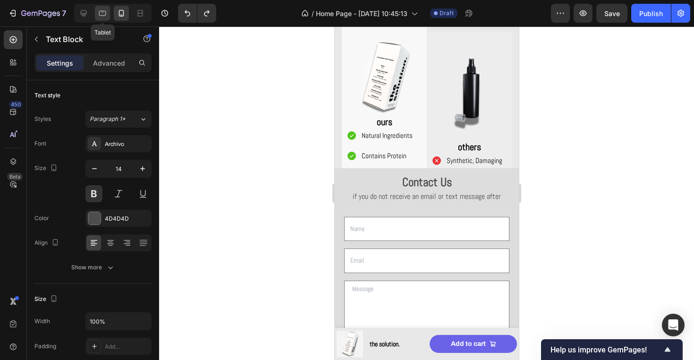
click at [106, 13] on icon at bounding box center [102, 13] width 9 height 9
type input "16"
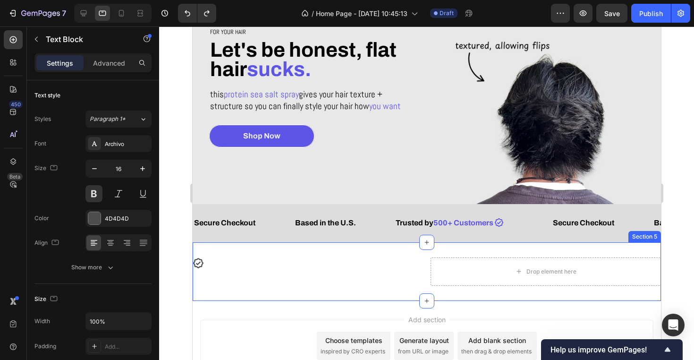
scroll to position [96, 0]
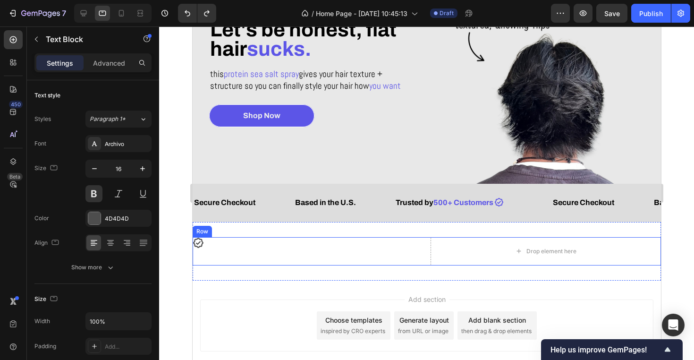
click at [370, 250] on div "Icon" at bounding box center [307, 251] width 230 height 28
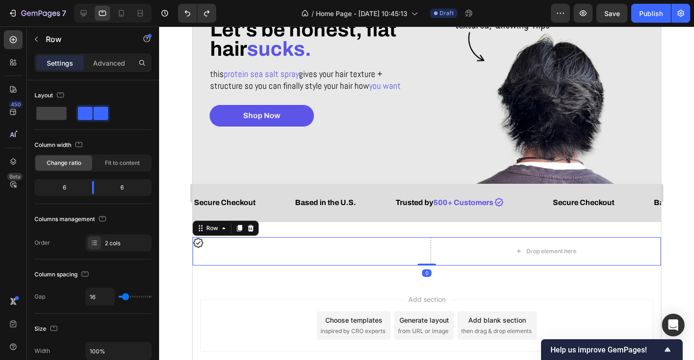
click at [252, 222] on div "Row" at bounding box center [225, 228] width 66 height 15
click at [254, 229] on div at bounding box center [250, 227] width 11 height 11
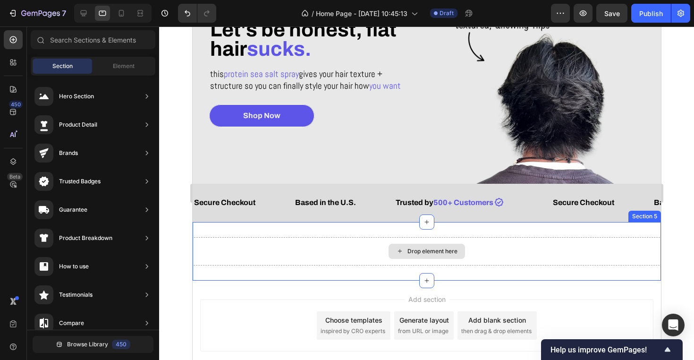
click at [290, 250] on div "Drop element here" at bounding box center [426, 251] width 469 height 28
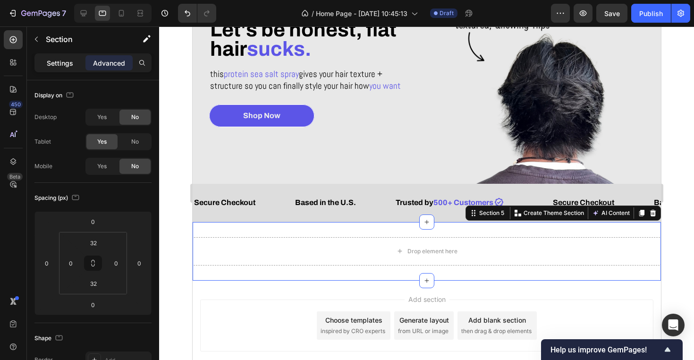
click at [63, 64] on p "Settings" at bounding box center [60, 63] width 26 height 10
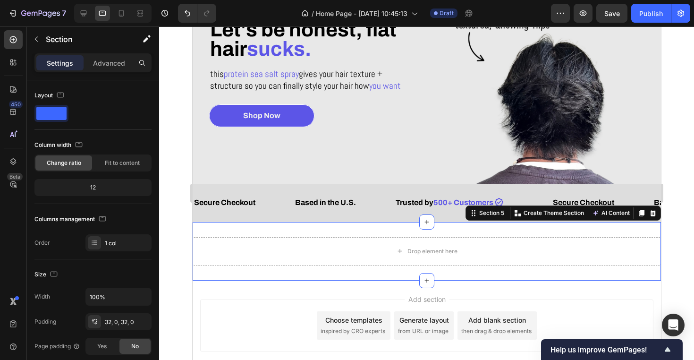
click at [174, 234] on div at bounding box center [426, 192] width 535 height 333
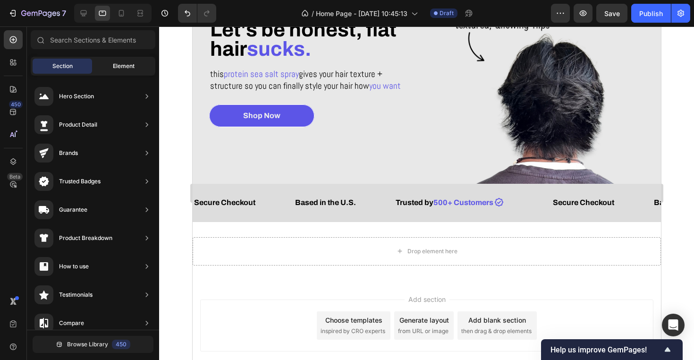
click at [120, 67] on span "Element" at bounding box center [124, 66] width 22 height 9
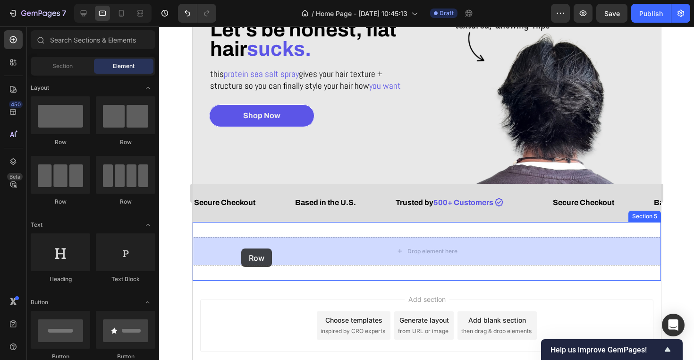
drag, startPoint x: 308, startPoint y: 141, endPoint x: 239, endPoint y: 255, distance: 132.9
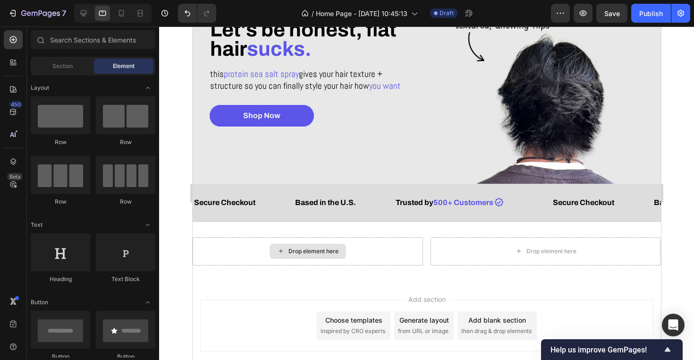
click at [324, 252] on div "Drop element here" at bounding box center [313, 251] width 50 height 8
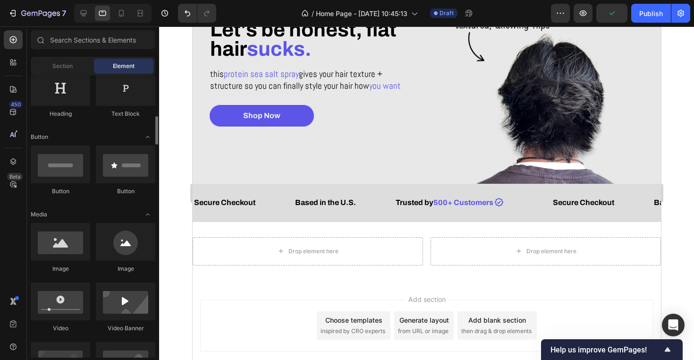
scroll to position [188, 0]
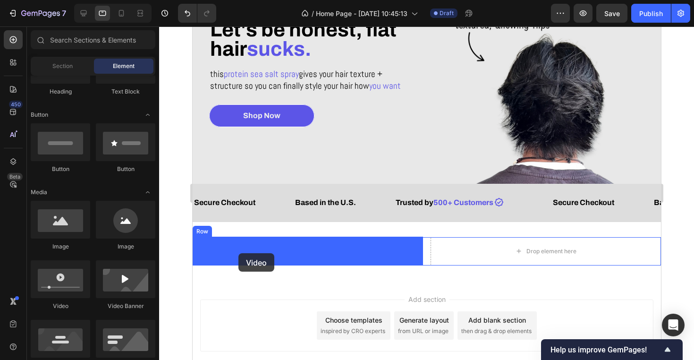
drag, startPoint x: 256, startPoint y: 319, endPoint x: 238, endPoint y: 253, distance: 67.9
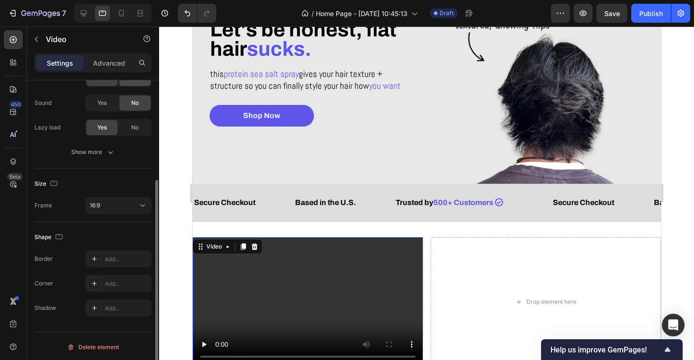
scroll to position [143, 0]
click at [116, 205] on div "16:9" at bounding box center [114, 203] width 48 height 9
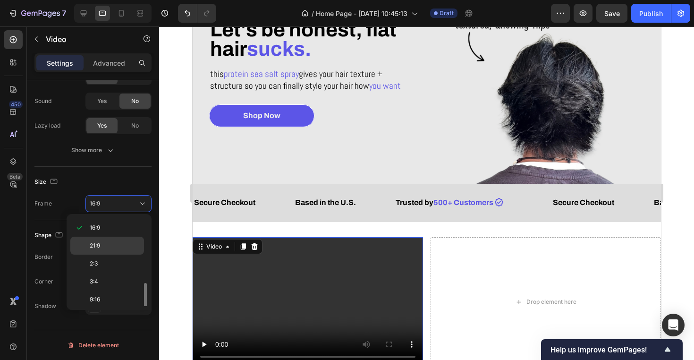
scroll to position [91, 0]
click at [115, 278] on p "9:16" at bounding box center [115, 279] width 50 height 9
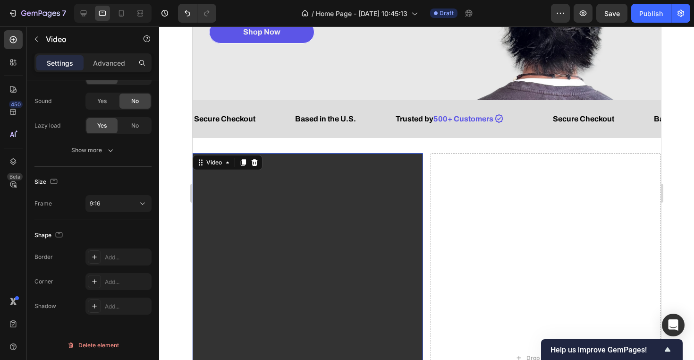
scroll to position [231, 0]
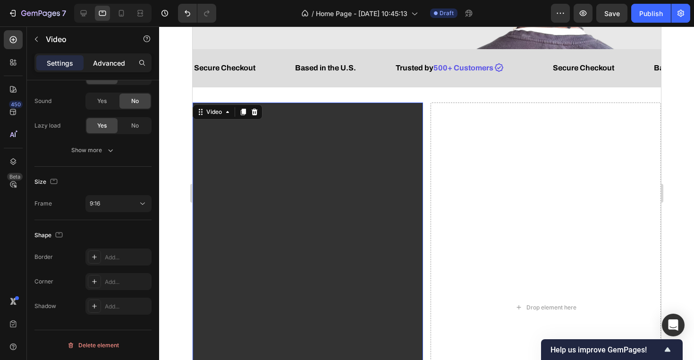
click at [110, 67] on p "Advanced" at bounding box center [109, 63] width 32 height 10
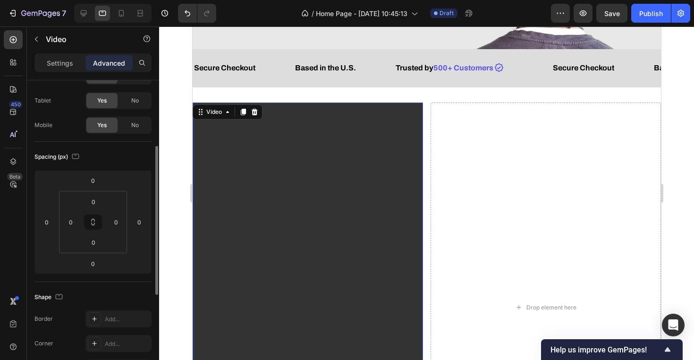
scroll to position [72, 0]
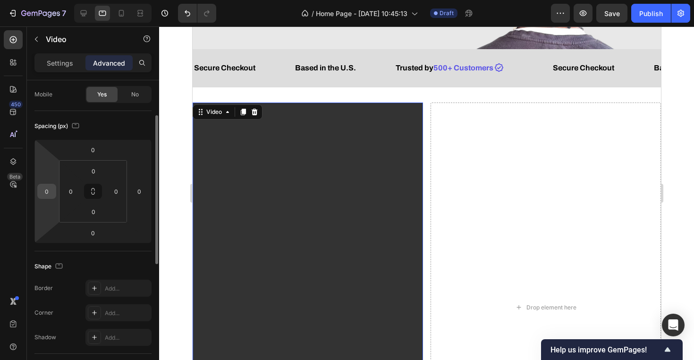
click at [50, 194] on input "0" at bounding box center [47, 191] width 14 height 14
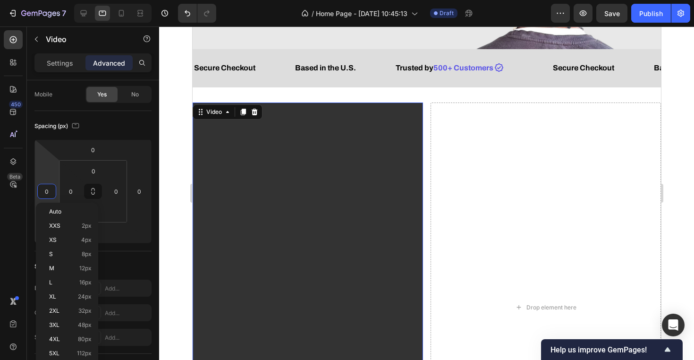
type input "9"
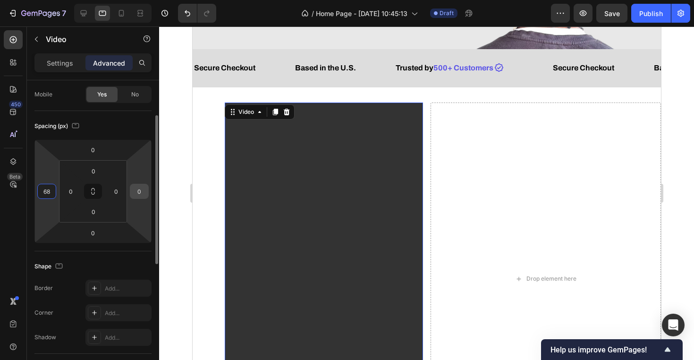
type input "68"
click at [143, 190] on input "0" at bounding box center [139, 191] width 14 height 14
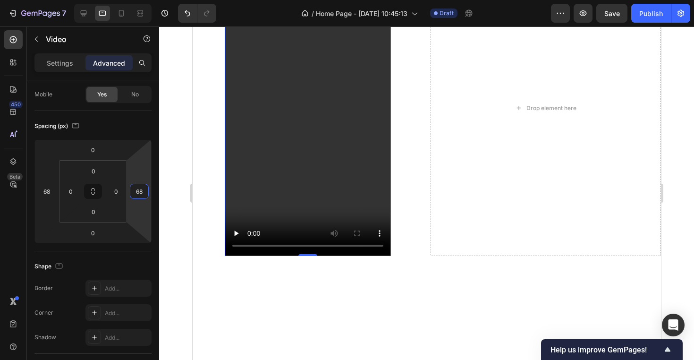
scroll to position [340, 0]
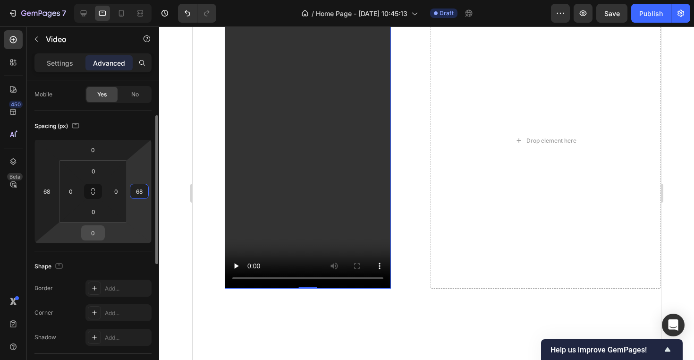
type input "68"
click at [92, 238] on input "0" at bounding box center [93, 233] width 19 height 14
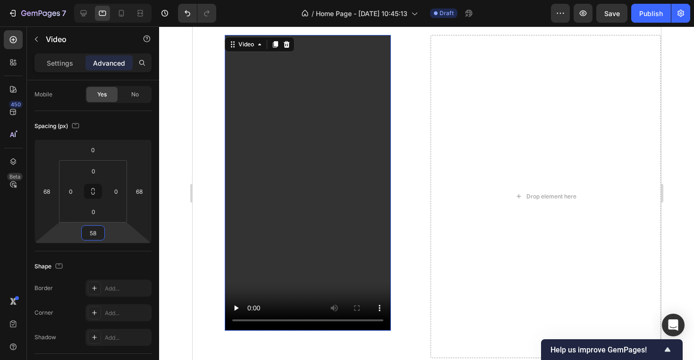
scroll to position [247, 0]
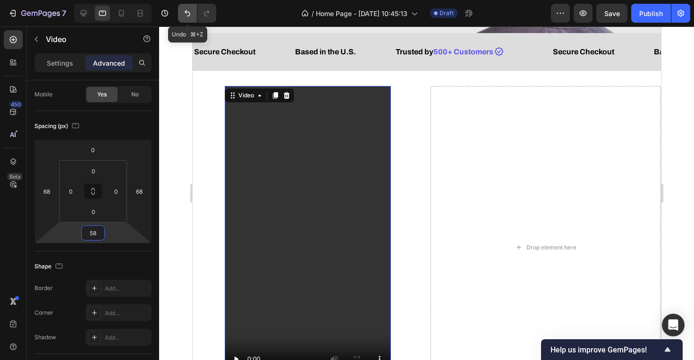
click at [188, 17] on icon "Undo/Redo" at bounding box center [187, 13] width 9 height 9
type input "0"
click at [188, 17] on icon "Undo/Redo" at bounding box center [187, 13] width 9 height 9
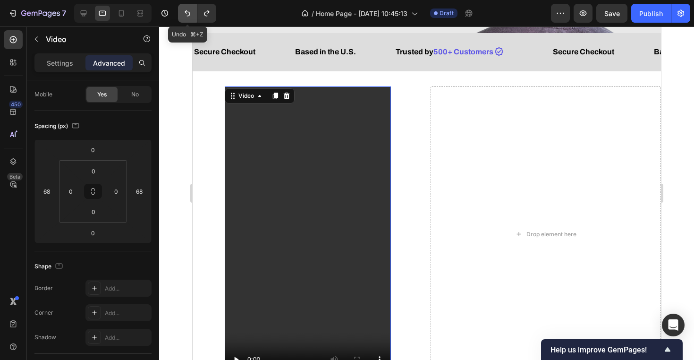
type input "0"
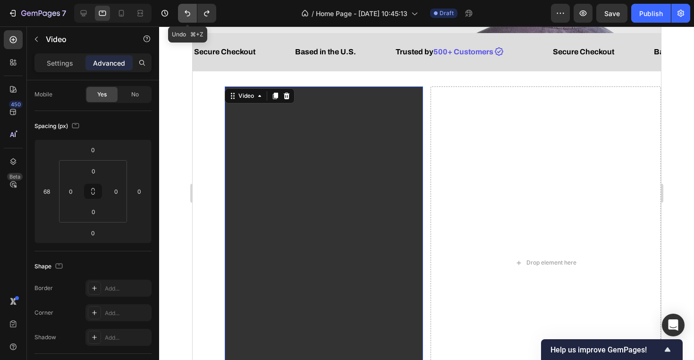
click at [188, 17] on icon "Undo/Redo" at bounding box center [187, 13] width 9 height 9
type input "0"
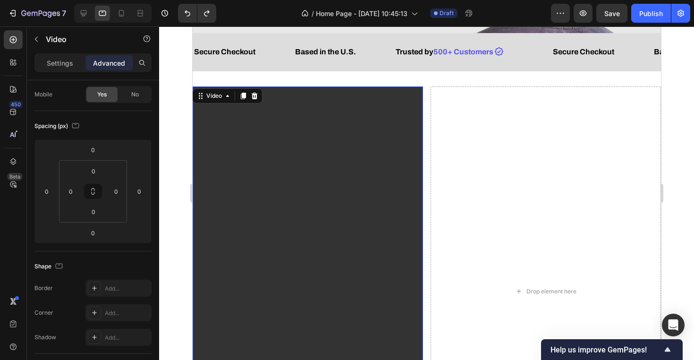
click at [299, 149] on video at bounding box center [307, 291] width 230 height 410
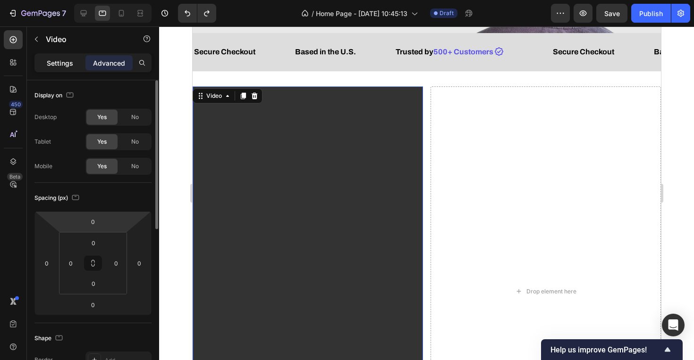
click at [71, 65] on p "Settings" at bounding box center [60, 63] width 26 height 10
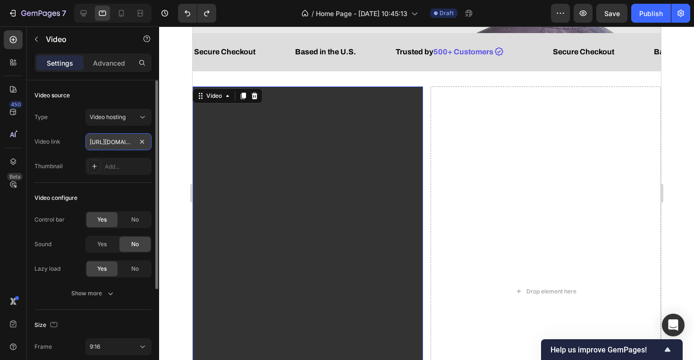
click at [123, 143] on input "[URL][DOMAIN_NAME]" at bounding box center [118, 141] width 66 height 17
click at [128, 142] on input "text" at bounding box center [118, 141] width 66 height 17
click at [128, 121] on div "Video hosting" at bounding box center [119, 116] width 58 height 9
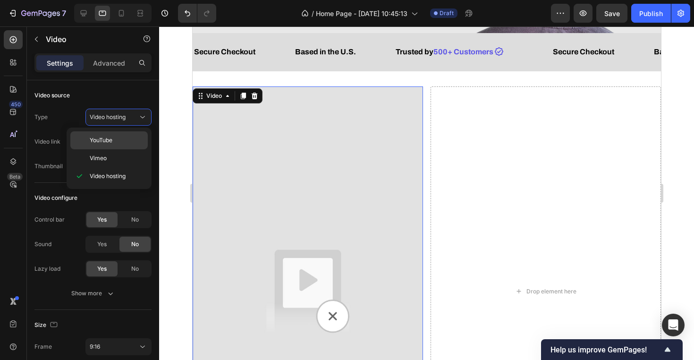
click at [127, 142] on p "YouTube" at bounding box center [117, 140] width 54 height 9
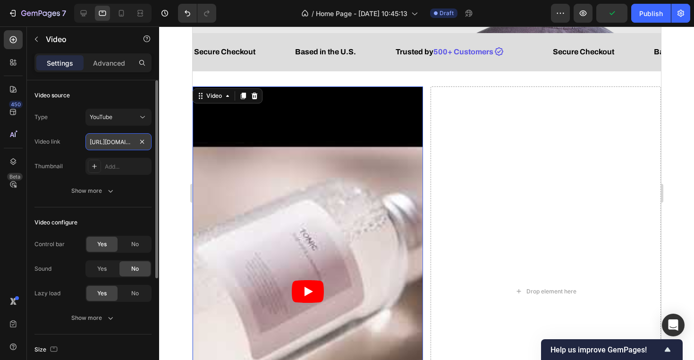
click at [117, 140] on input "[URL][DOMAIN_NAME]" at bounding box center [118, 141] width 66 height 17
paste input "shorts/yXjlQyjb_CE"
type input "[URL][DOMAIN_NAME]"
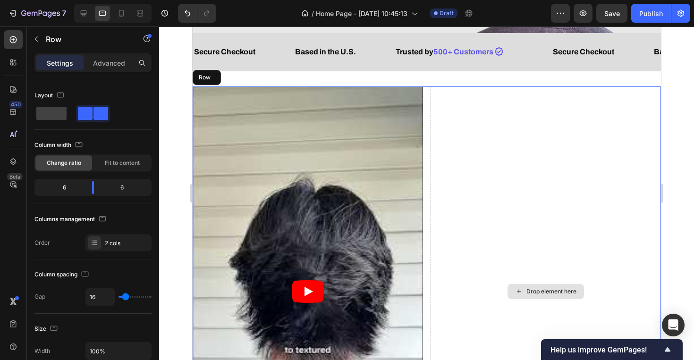
click at [462, 159] on div "Drop element here" at bounding box center [545, 291] width 230 height 410
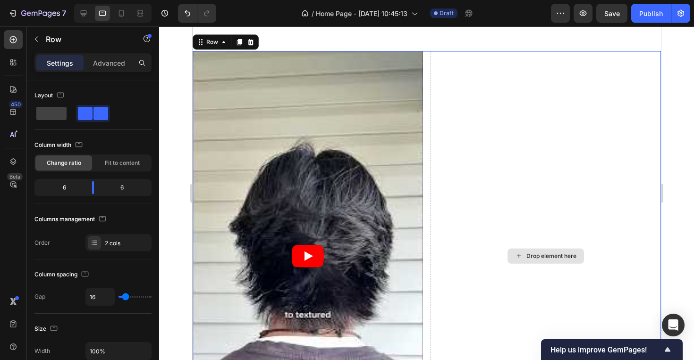
scroll to position [374, 0]
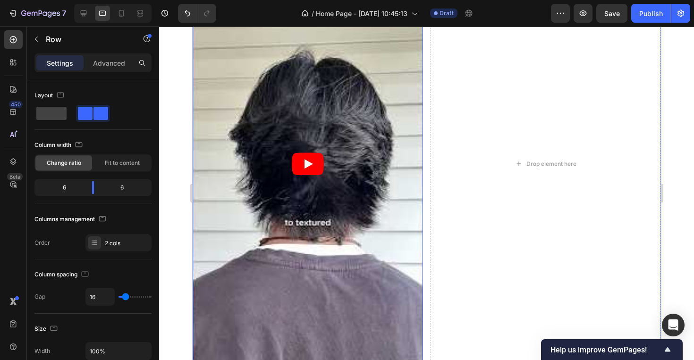
click at [365, 171] on article at bounding box center [307, 164] width 230 height 410
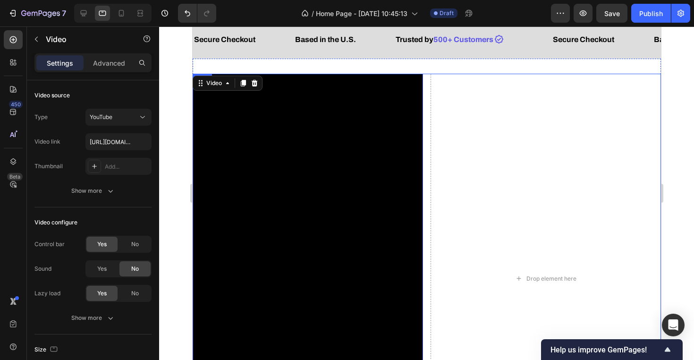
scroll to position [200, 0]
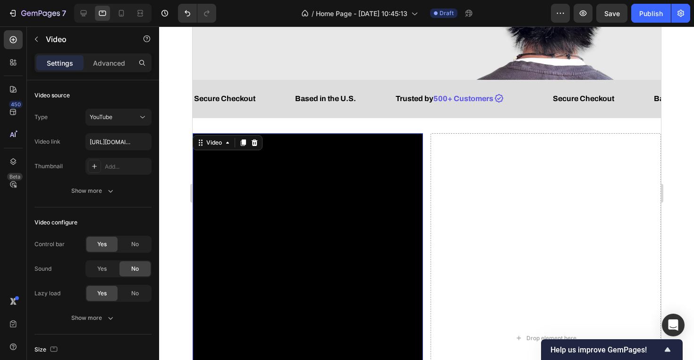
click at [181, 169] on div at bounding box center [426, 192] width 535 height 333
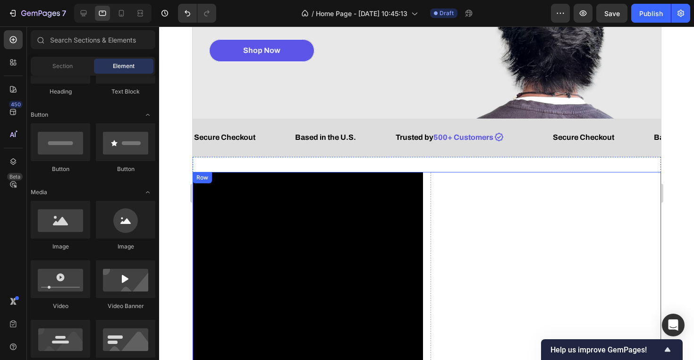
scroll to position [215, 0]
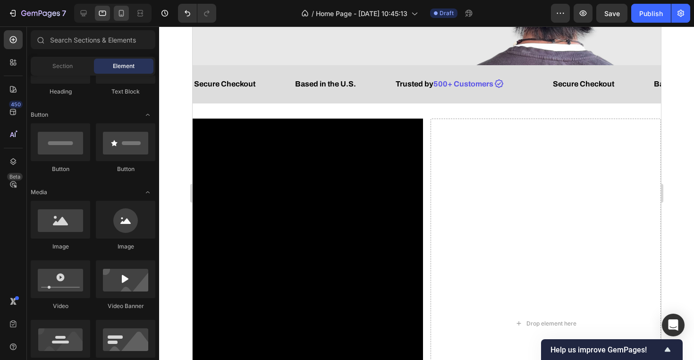
click at [126, 12] on icon at bounding box center [121, 13] width 9 height 9
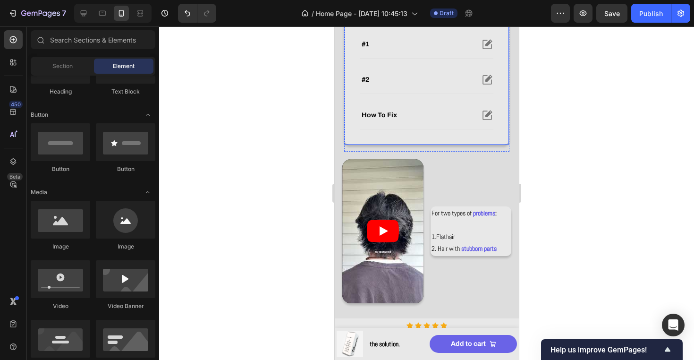
scroll to position [371, 0]
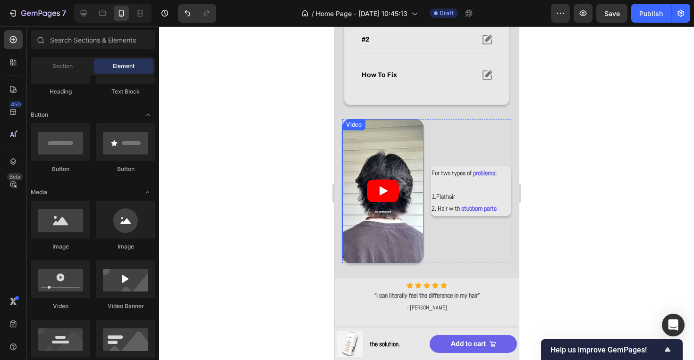
click at [417, 159] on article at bounding box center [382, 191] width 81 height 144
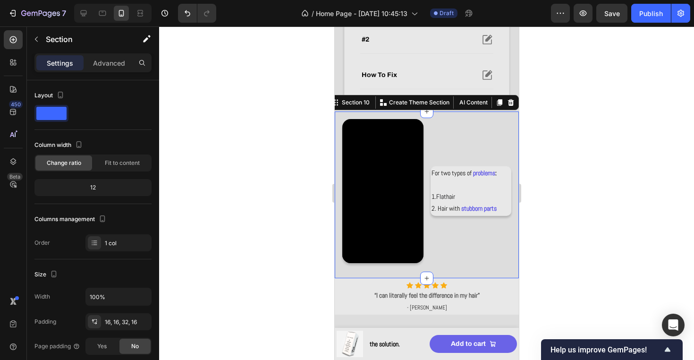
click at [336, 172] on div "Video For two types of problems : 1. Flat hair 2. Hair with stubborn parts Text…" at bounding box center [426, 194] width 184 height 167
click at [110, 60] on p "Advanced" at bounding box center [109, 63] width 32 height 10
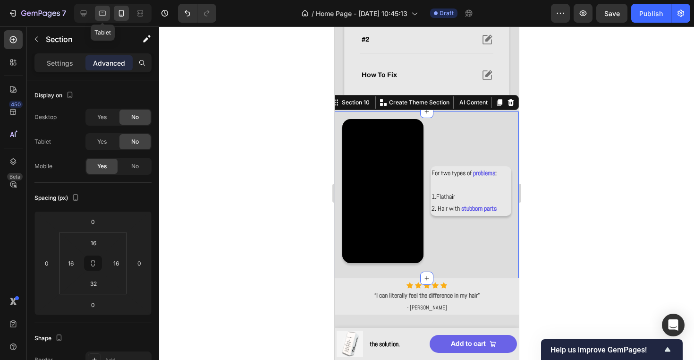
click at [101, 12] on icon at bounding box center [102, 13] width 9 height 9
type input "32"
type input "0"
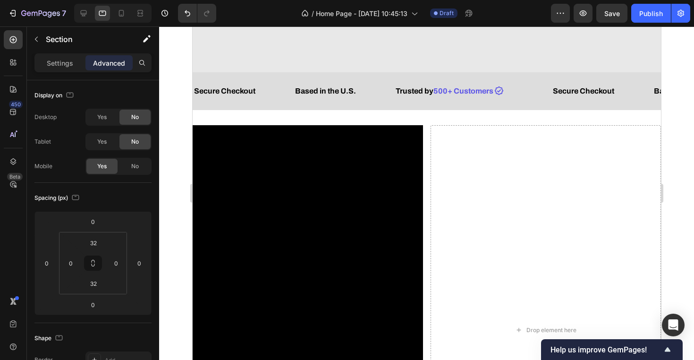
scroll to position [96, 0]
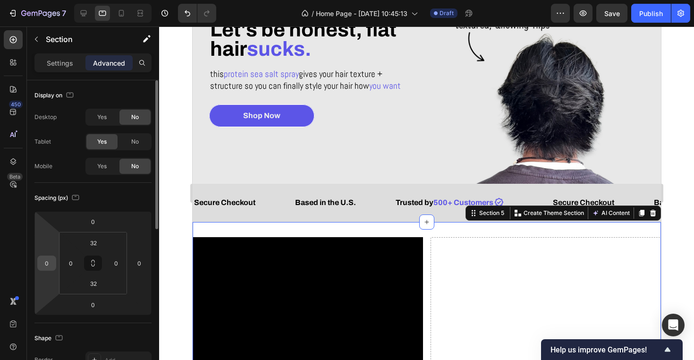
click at [44, 261] on input "0" at bounding box center [47, 263] width 14 height 14
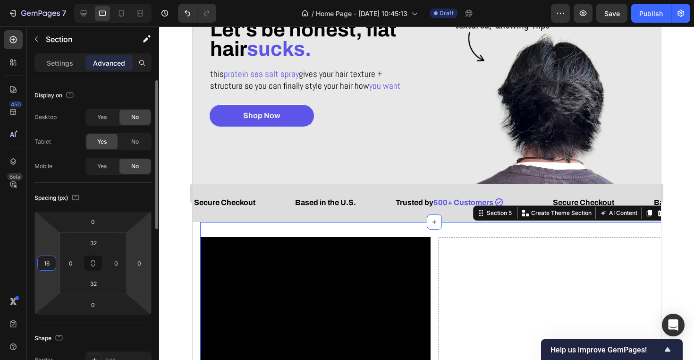
type input "1"
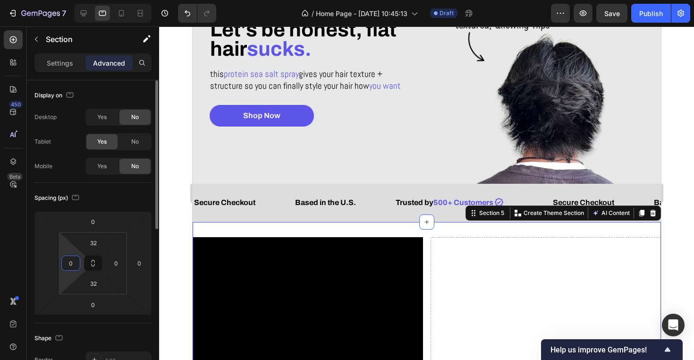
type input "0"
click at [70, 266] on input "0" at bounding box center [71, 263] width 14 height 14
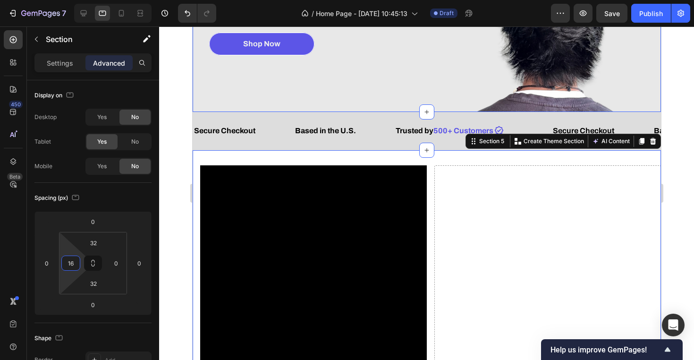
scroll to position [239, 0]
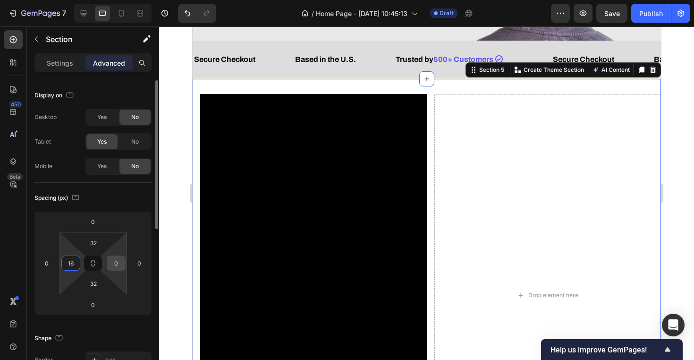
type input "16"
click at [114, 265] on input "0" at bounding box center [116, 263] width 14 height 14
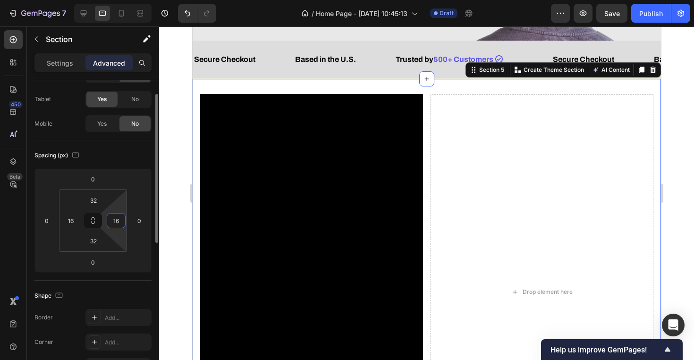
scroll to position [51, 0]
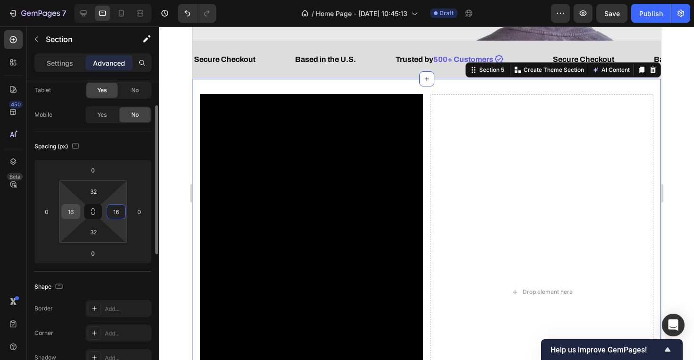
type input "16"
click at [73, 213] on input "16" at bounding box center [71, 212] width 14 height 14
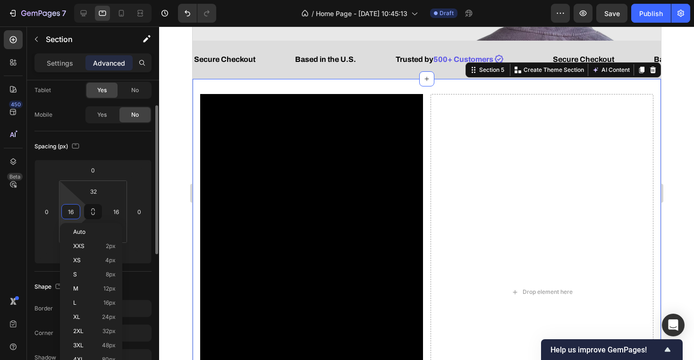
click at [73, 213] on input "16" at bounding box center [71, 212] width 14 height 14
click at [108, 346] on span "48px" at bounding box center [109, 345] width 14 height 7
type input "48"
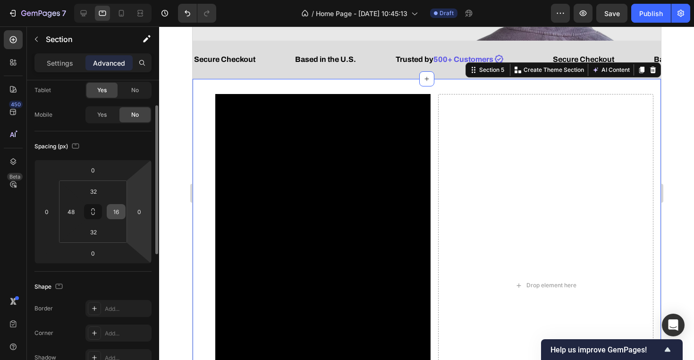
click at [121, 212] on input "16" at bounding box center [116, 212] width 14 height 14
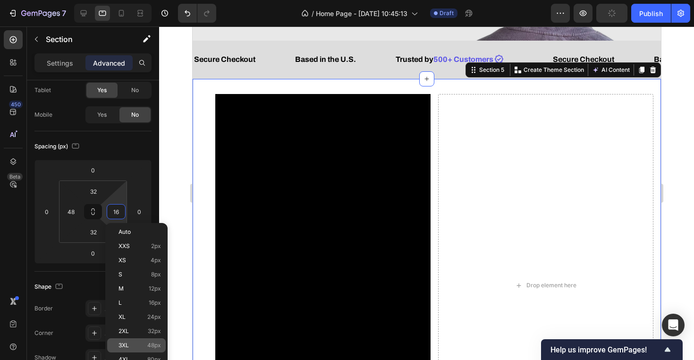
click at [150, 345] on span "48px" at bounding box center [154, 345] width 14 height 7
type input "48"
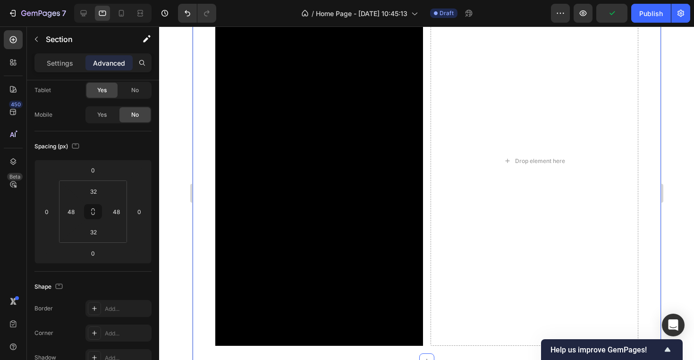
scroll to position [397, 0]
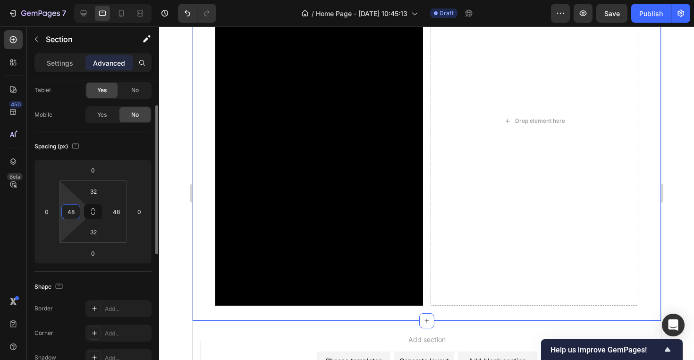
click at [76, 213] on input "48" at bounding box center [71, 212] width 14 height 14
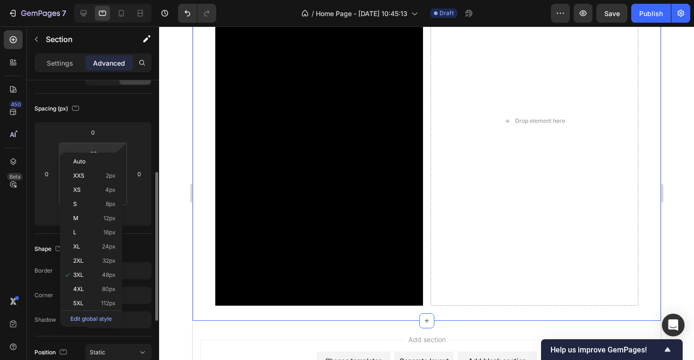
scroll to position [137, 0]
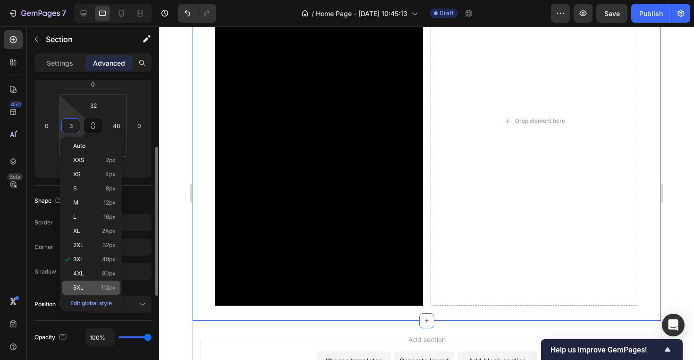
click at [111, 283] on div "5XL 112px" at bounding box center [91, 288] width 59 height 14
type input "112"
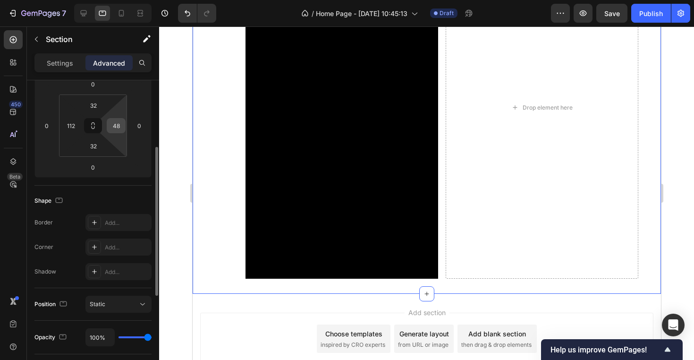
click at [119, 123] on input "48" at bounding box center [116, 126] width 14 height 14
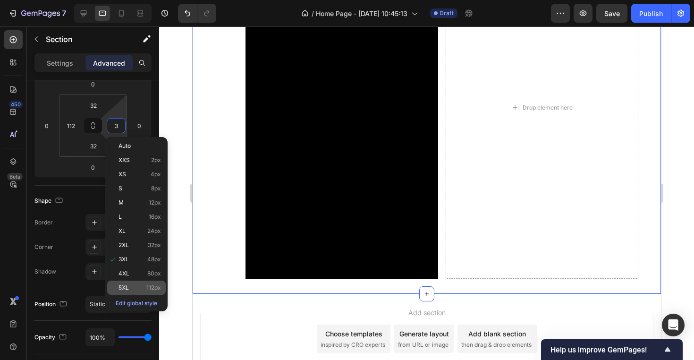
click at [157, 287] on span "112px" at bounding box center [153, 287] width 15 height 7
type input "112"
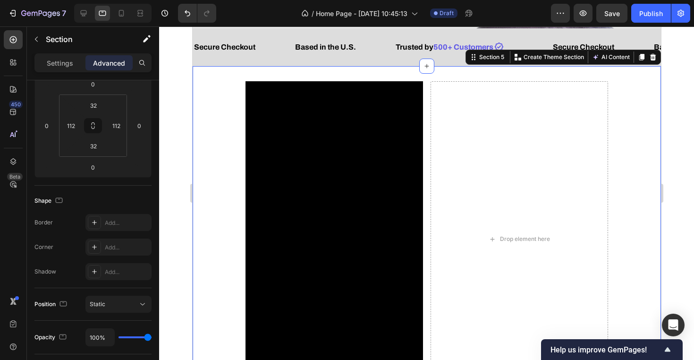
scroll to position [238, 0]
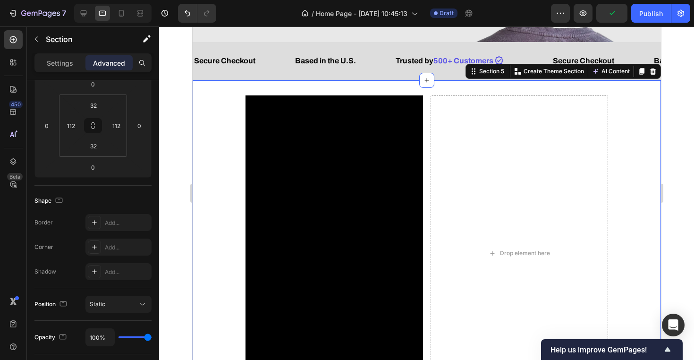
click at [177, 148] on div at bounding box center [426, 192] width 535 height 333
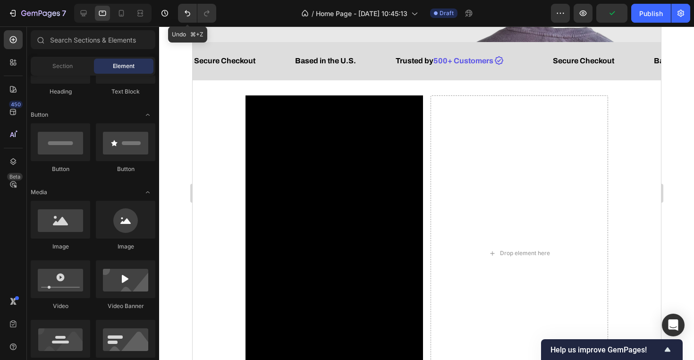
click at [194, 24] on div "7 Version history Undo ⌘+Z / Home Page - [DATE] 10:45:13 Draft Preview Publish" at bounding box center [347, 13] width 694 height 27
click at [192, 16] on icon "Undo/Redo" at bounding box center [187, 13] width 9 height 9
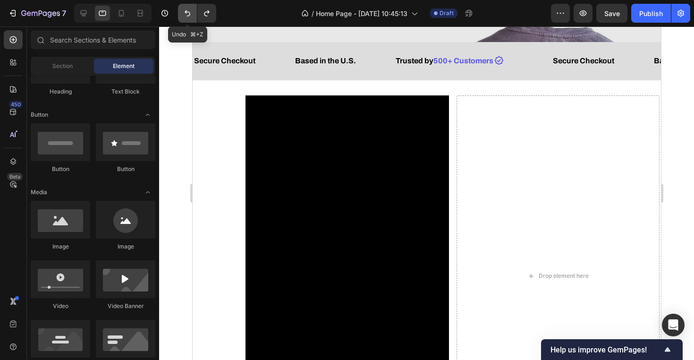
click at [192, 16] on icon "Undo/Redo" at bounding box center [187, 13] width 9 height 9
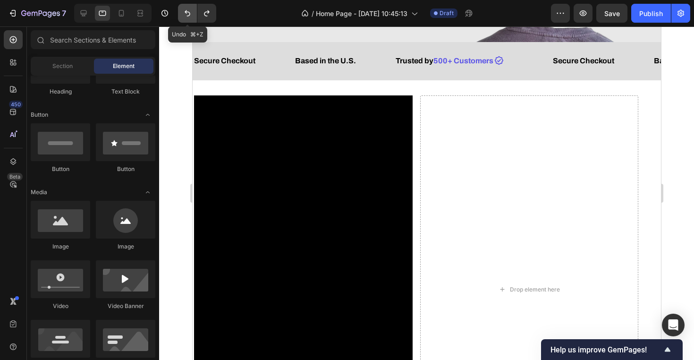
click at [192, 16] on icon "Undo/Redo" at bounding box center [187, 13] width 9 height 9
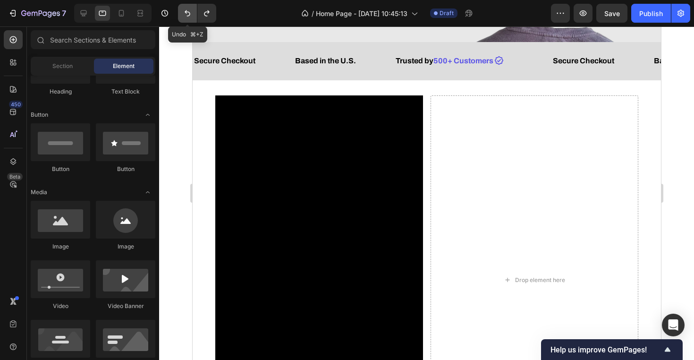
click at [192, 16] on icon "Undo/Redo" at bounding box center [187, 13] width 9 height 9
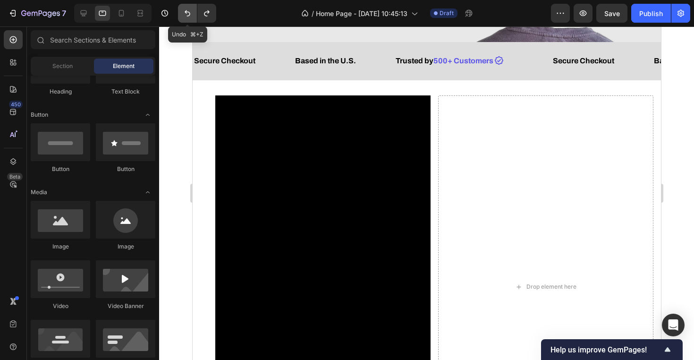
click at [192, 16] on icon "Undo/Redo" at bounding box center [187, 13] width 9 height 9
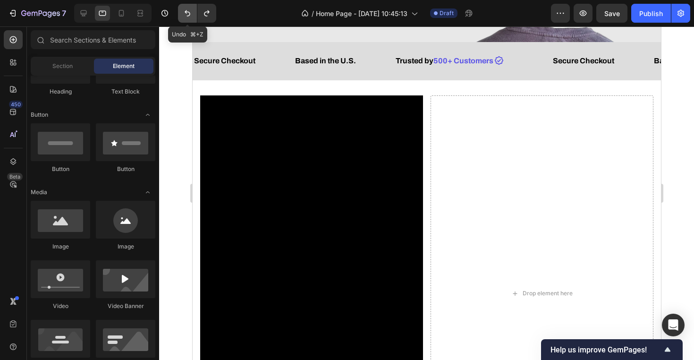
click at [192, 16] on icon "Undo/Redo" at bounding box center [187, 13] width 9 height 9
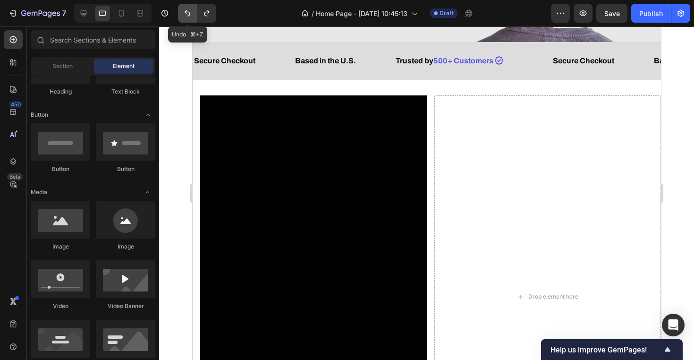
click at [192, 16] on icon "Undo/Redo" at bounding box center [187, 13] width 9 height 9
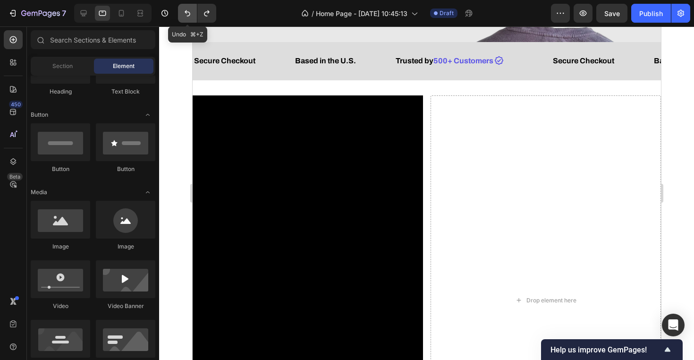
click at [192, 16] on icon "Undo/Redo" at bounding box center [187, 13] width 9 height 9
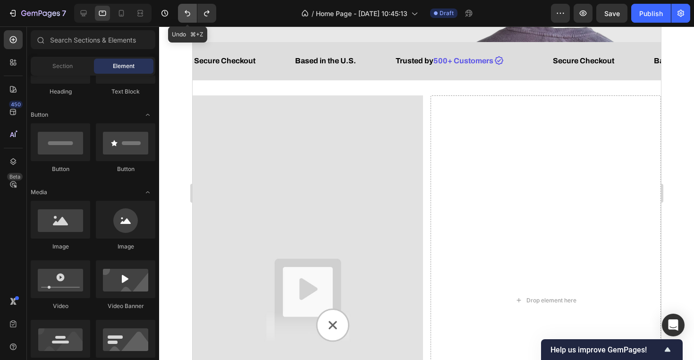
click at [192, 16] on icon "Undo/Redo" at bounding box center [187, 13] width 9 height 9
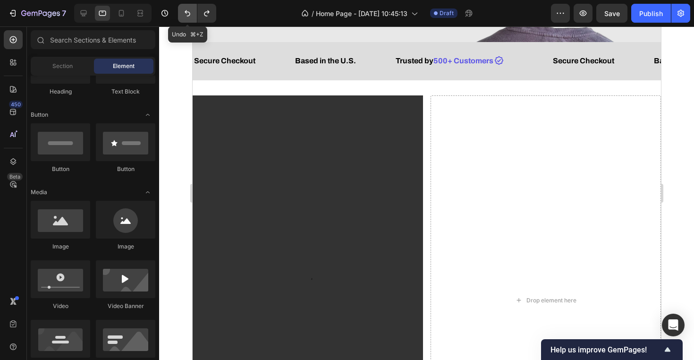
click at [192, 16] on icon "Undo/Redo" at bounding box center [187, 13] width 9 height 9
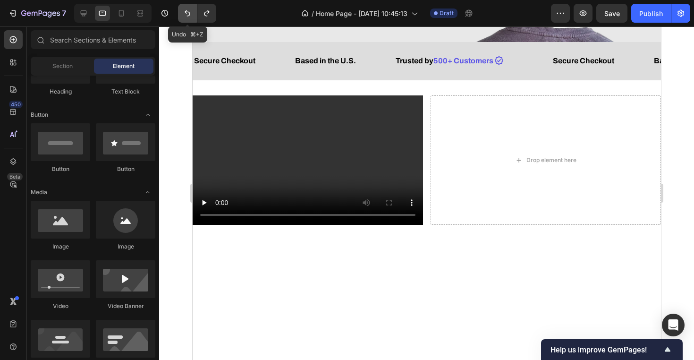
click at [192, 16] on icon "Undo/Redo" at bounding box center [187, 13] width 9 height 9
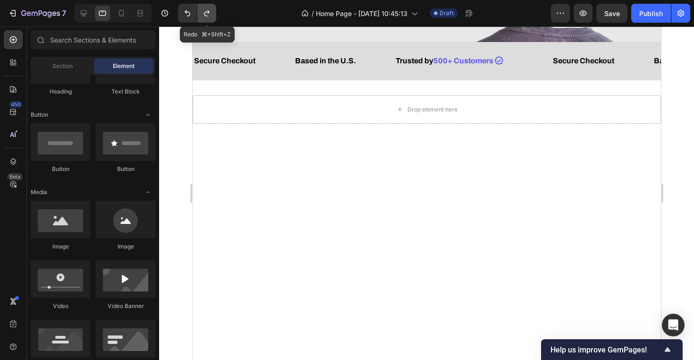
click at [213, 13] on button "Undo/Redo" at bounding box center [206, 13] width 19 height 19
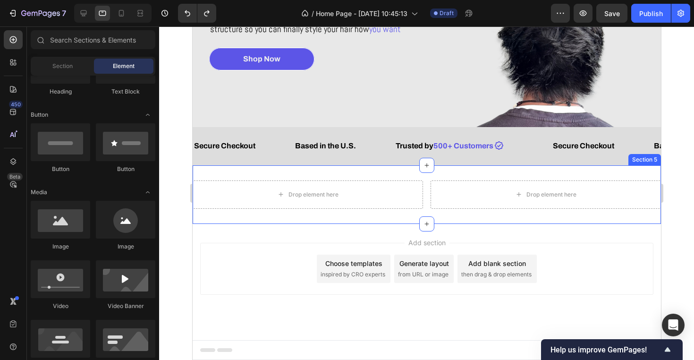
scroll to position [153, 0]
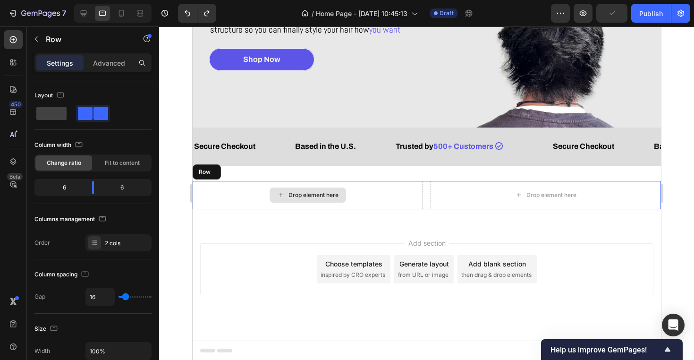
click at [247, 194] on div "Drop element here" at bounding box center [307, 195] width 230 height 28
click at [114, 58] on p "Advanced" at bounding box center [109, 63] width 32 height 10
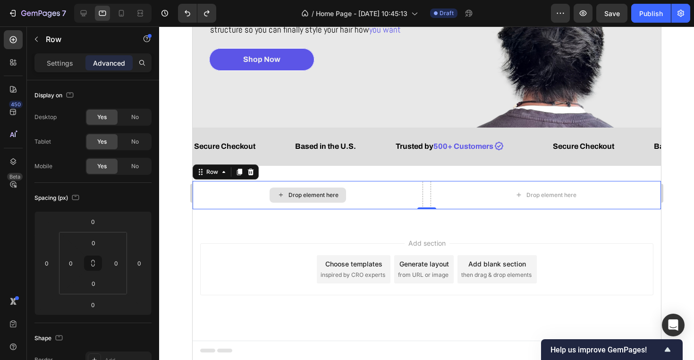
click at [322, 200] on div "Drop element here" at bounding box center [307, 195] width 77 height 15
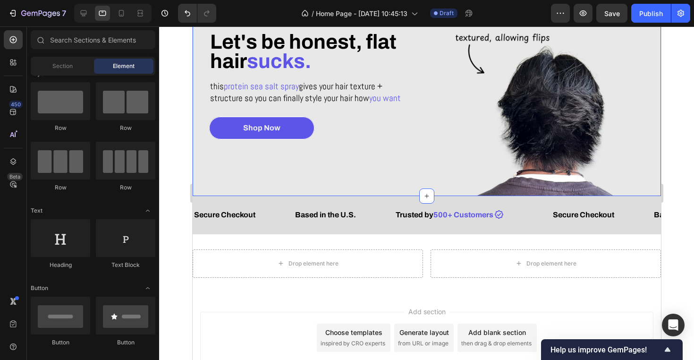
scroll to position [85, 0]
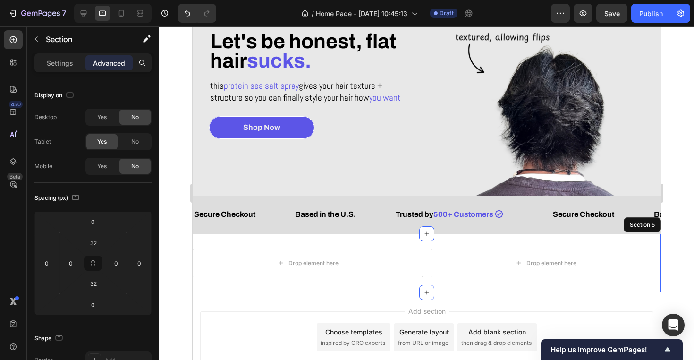
click at [423, 242] on div "Drop element here Drop element here Row Section 5" at bounding box center [426, 263] width 469 height 59
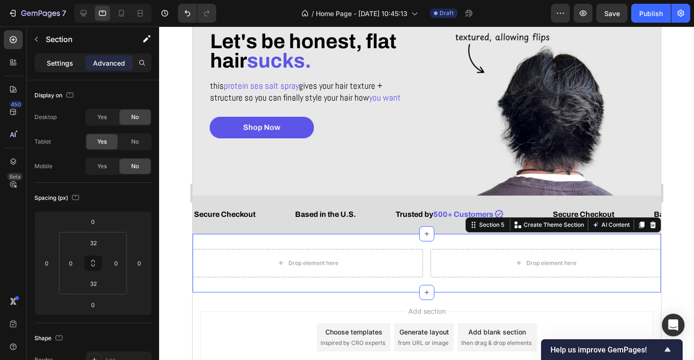
click at [66, 65] on p "Settings" at bounding box center [60, 63] width 26 height 10
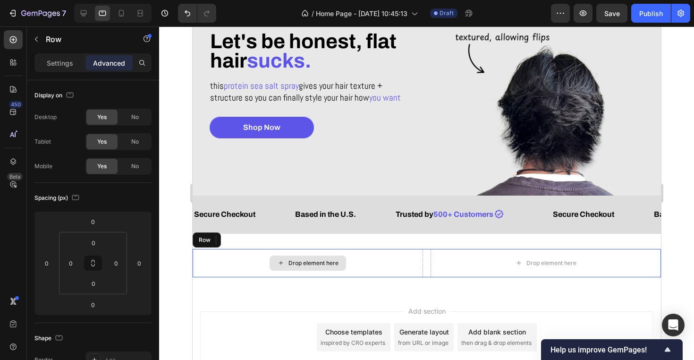
click at [236, 270] on div "Drop element here" at bounding box center [307, 263] width 230 height 28
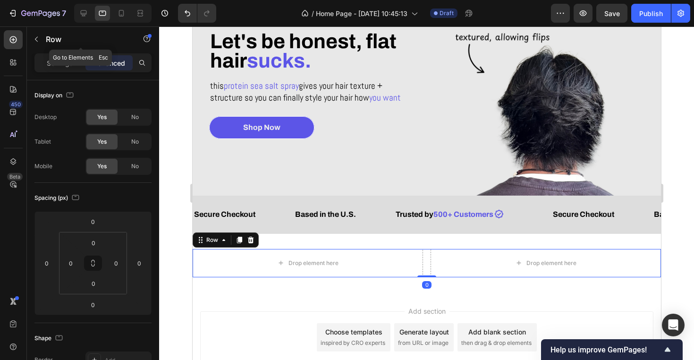
click at [69, 52] on div "Row" at bounding box center [81, 39] width 108 height 27
click at [66, 61] on p "Settings" at bounding box center [60, 63] width 26 height 10
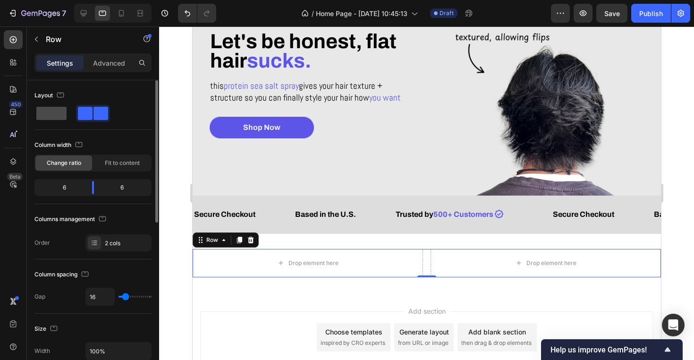
click at [57, 114] on span at bounding box center [51, 113] width 30 height 13
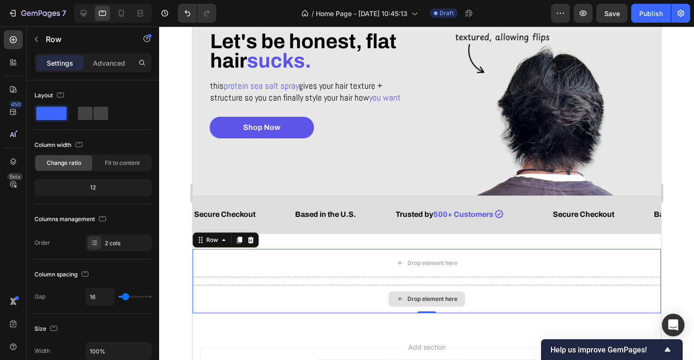
click at [369, 305] on div "Drop element here" at bounding box center [426, 299] width 469 height 28
click at [336, 265] on div "Drop element here" at bounding box center [426, 263] width 469 height 28
click at [302, 317] on div "Drop element here Drop element here Row 0 Section 5" at bounding box center [426, 281] width 469 height 94
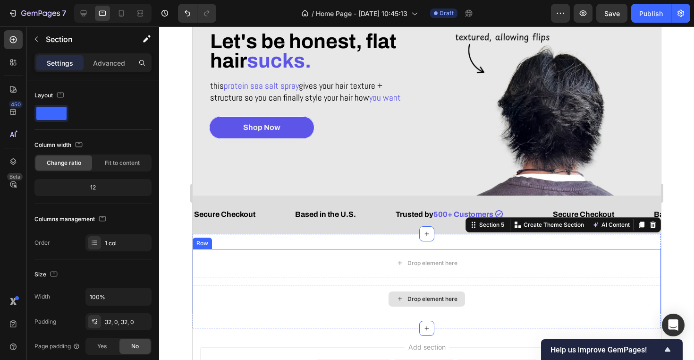
click at [301, 306] on div "Drop element here" at bounding box center [426, 299] width 469 height 28
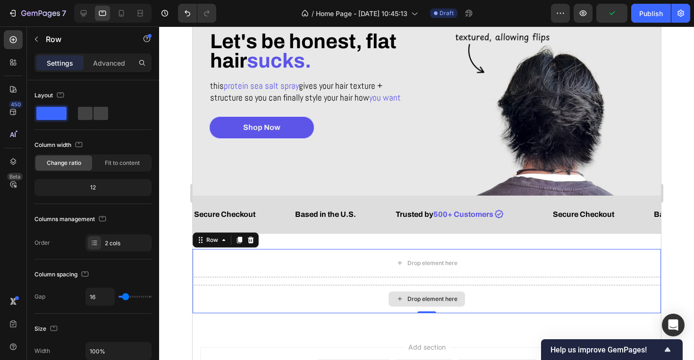
click at [257, 299] on div "Drop element here" at bounding box center [426, 299] width 469 height 28
click at [95, 123] on div "Layout" at bounding box center [92, 109] width 117 height 42
click at [95, 113] on span at bounding box center [101, 113] width 15 height 13
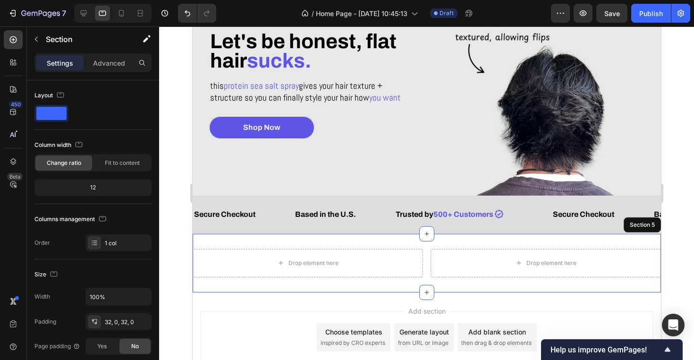
click at [320, 243] on div "Drop element here Drop element here Row 0 Section 5" at bounding box center [426, 263] width 469 height 59
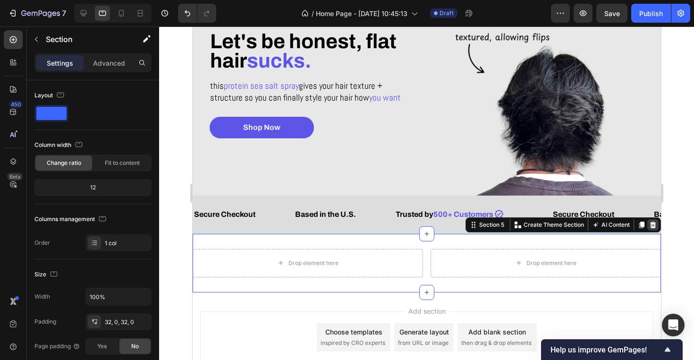
click at [657, 226] on div at bounding box center [652, 224] width 11 height 11
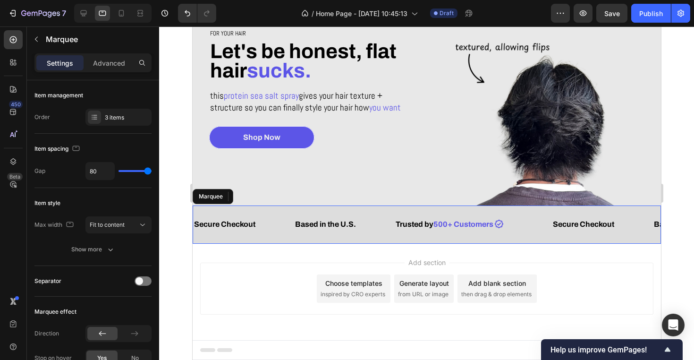
click at [440, 230] on div "Secure Checkout Text Block Based in the U.S. Text Block Icon Icon List Trusted …" at bounding box center [426, 224] width 469 height 38
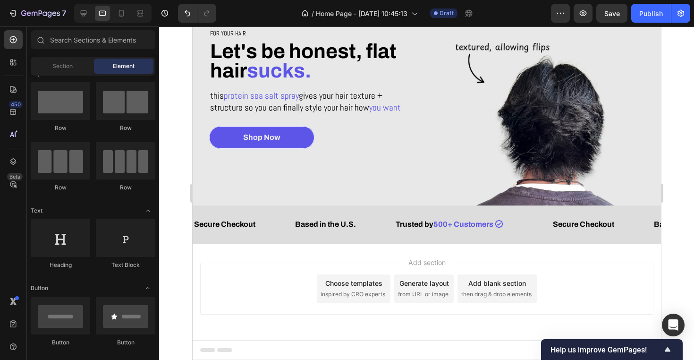
click at [471, 274] on div "Add blank section then drag & drop elements" at bounding box center [496, 288] width 79 height 28
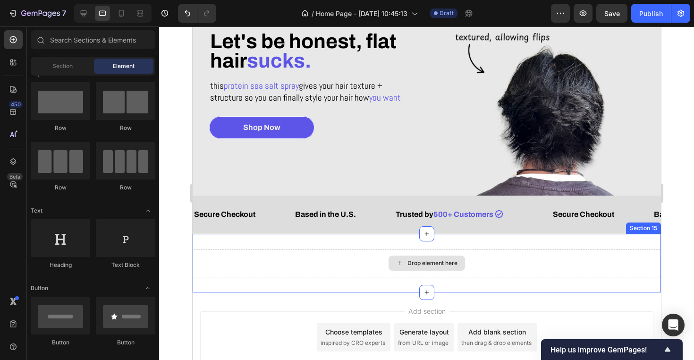
click at [440, 262] on div "Drop element here" at bounding box center [432, 263] width 50 height 8
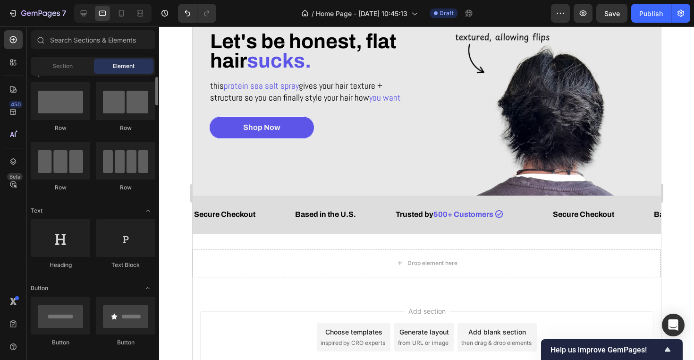
scroll to position [9, 0]
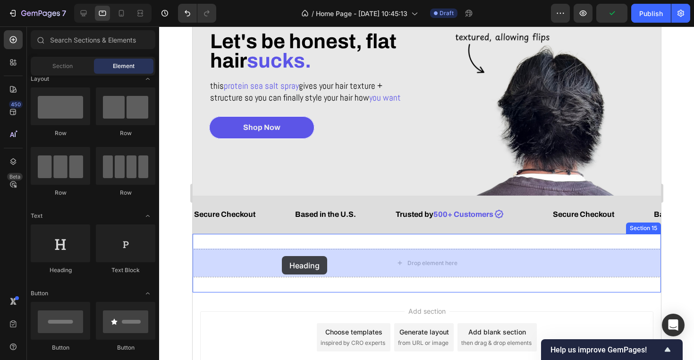
drag, startPoint x: 246, startPoint y: 282, endPoint x: 281, endPoint y: 257, distance: 43.4
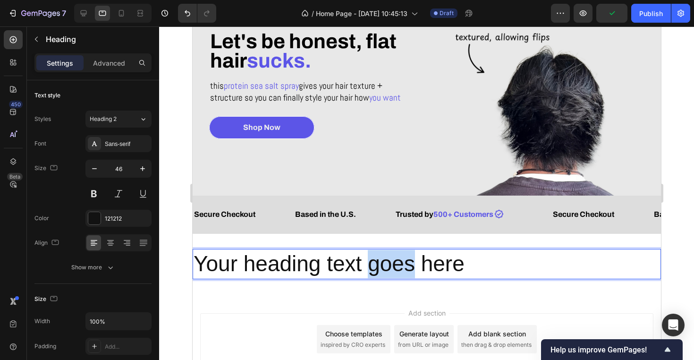
click at [389, 263] on p "Your heading text goes here" at bounding box center [426, 264] width 467 height 28
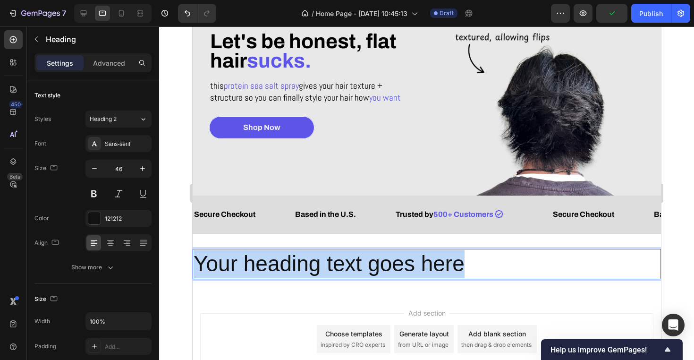
click at [389, 263] on p "Your heading text goes here" at bounding box center [426, 264] width 467 height 28
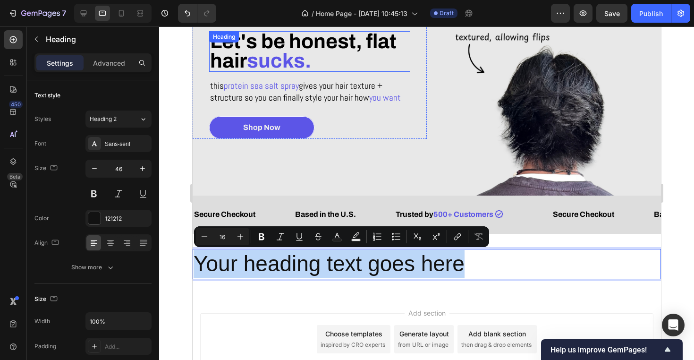
click at [281, 51] on span "sucks." at bounding box center [279, 61] width 64 height 22
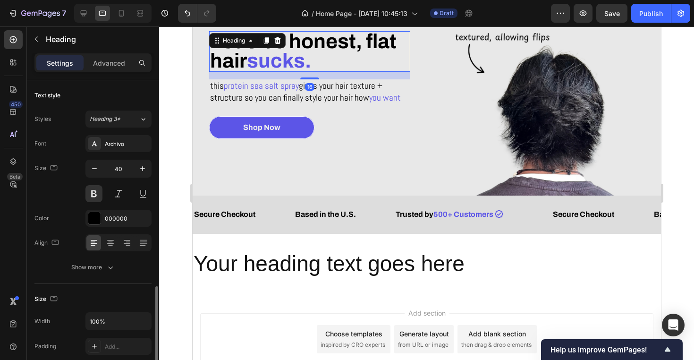
scroll to position [137, 0]
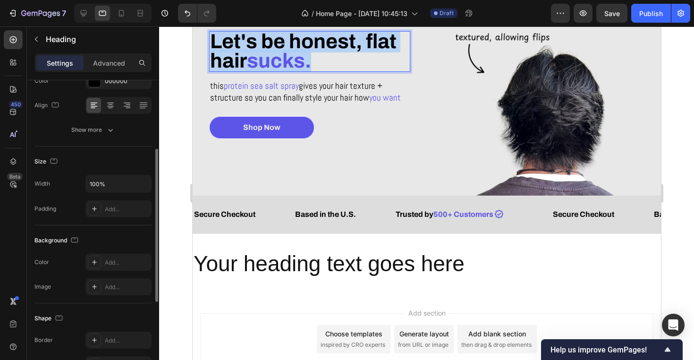
click at [281, 51] on span "sucks." at bounding box center [279, 61] width 64 height 22
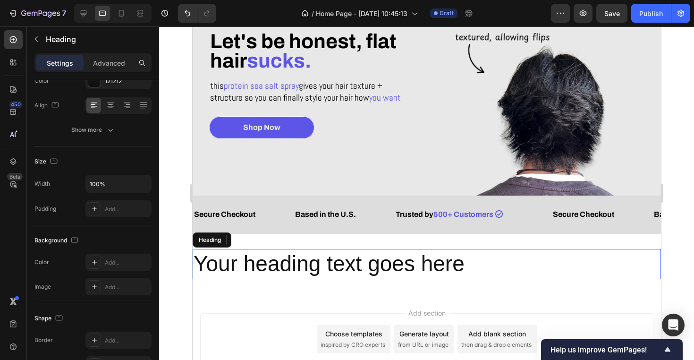
click at [286, 264] on p "Your heading text goes here" at bounding box center [426, 264] width 467 height 28
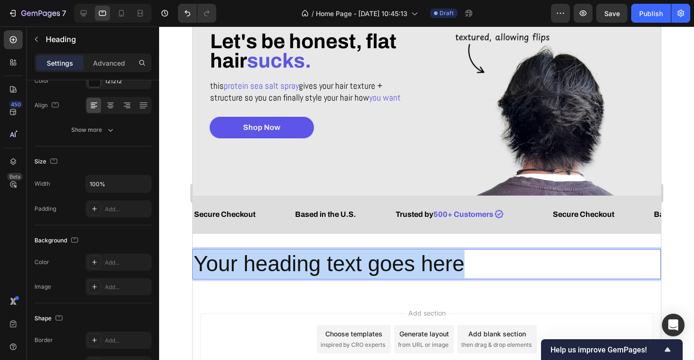
click at [286, 264] on p "Your heading text goes here" at bounding box center [426, 264] width 467 height 28
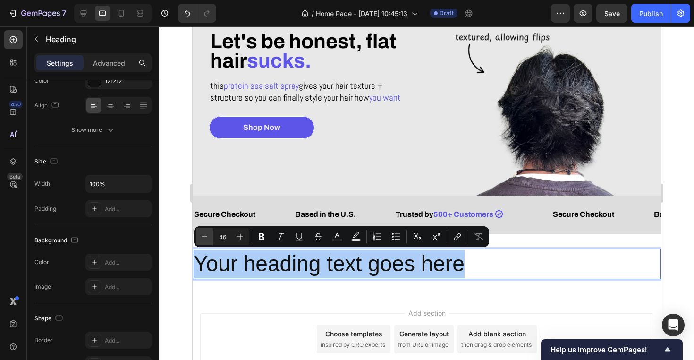
click at [210, 231] on button "Minus" at bounding box center [204, 236] width 17 height 17
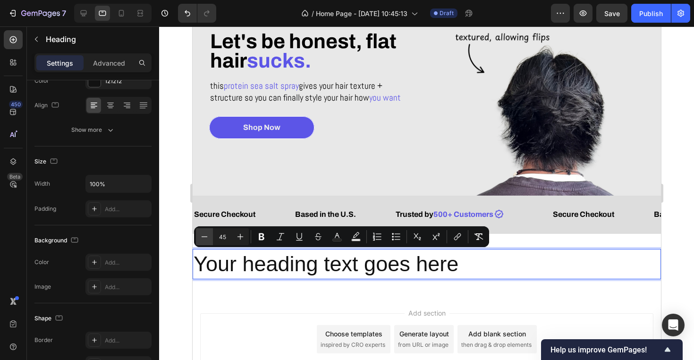
click at [210, 231] on button "Minus" at bounding box center [204, 236] width 17 height 17
type input "43"
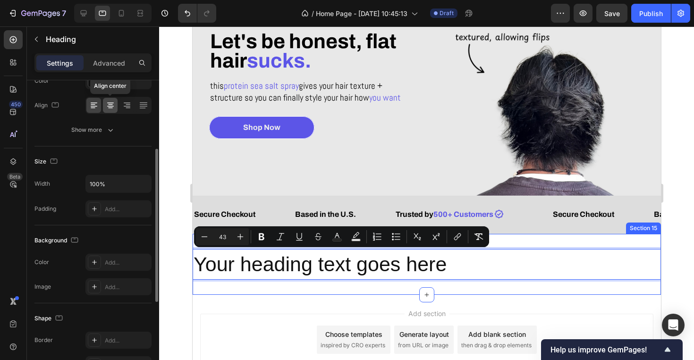
click at [103, 104] on div at bounding box center [110, 105] width 15 height 15
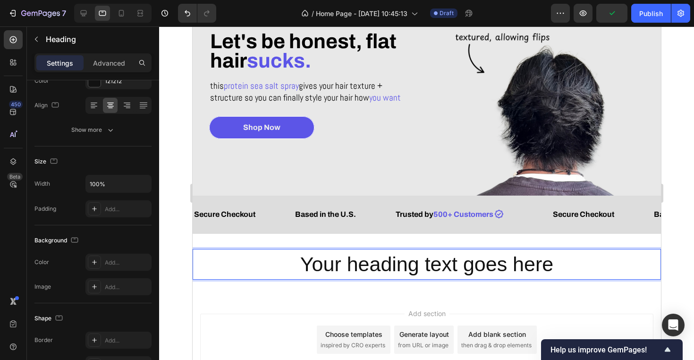
click at [333, 268] on span "Your heading text goes here" at bounding box center [426, 264] width 253 height 23
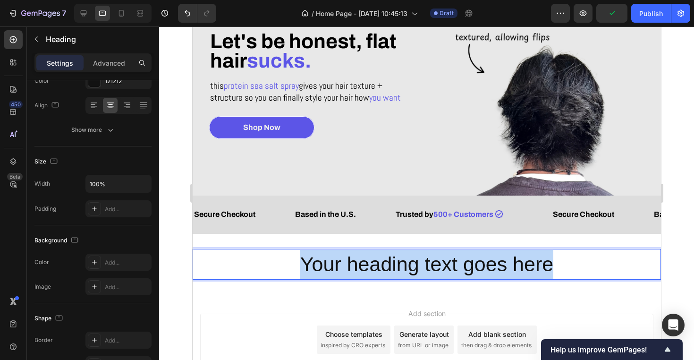
click at [333, 268] on span "Your heading text goes here" at bounding box center [426, 264] width 253 height 23
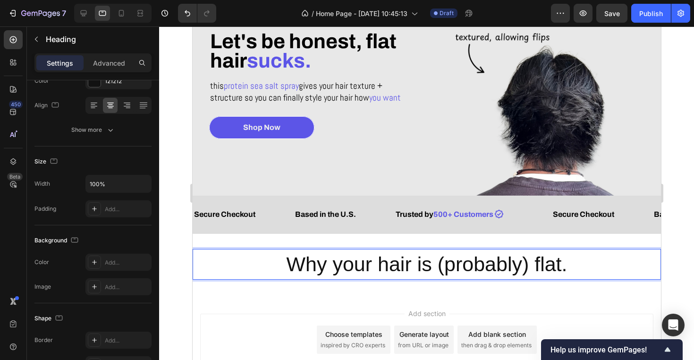
click at [531, 267] on span "Why your hair is (probably) flat." at bounding box center [426, 264] width 281 height 23
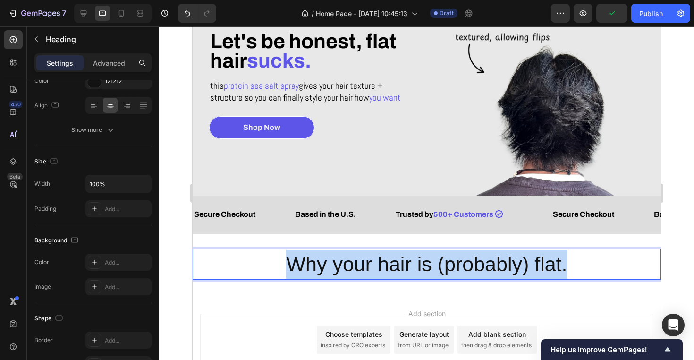
click at [531, 267] on span "Why your hair is (probably) flat." at bounding box center [426, 264] width 281 height 23
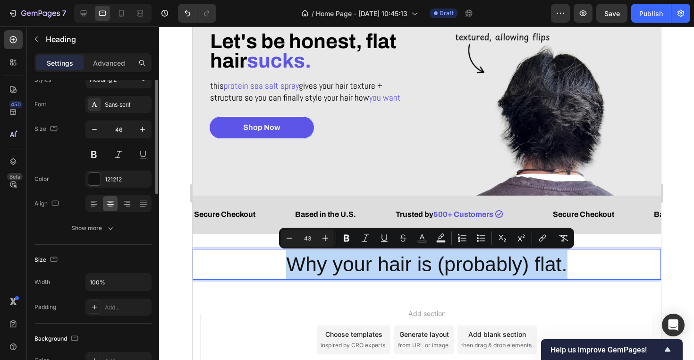
scroll to position [0, 0]
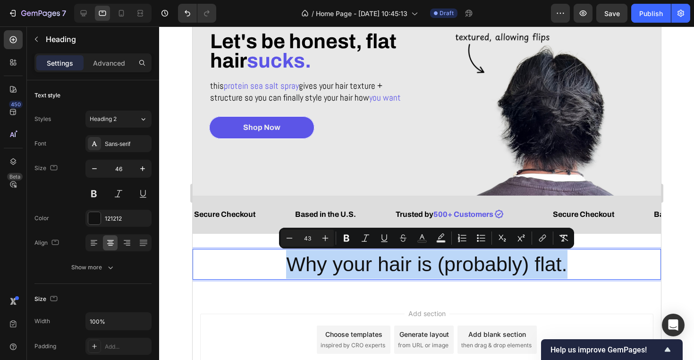
click at [376, 264] on span "Why your hair is (probably) flat." at bounding box center [426, 264] width 281 height 23
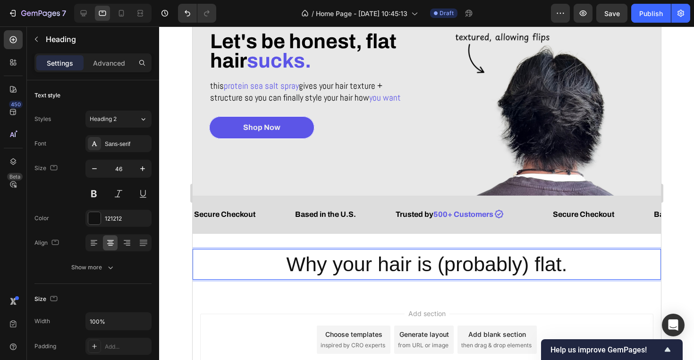
click at [324, 265] on span "Why your hair is (probably) flat." at bounding box center [426, 264] width 281 height 23
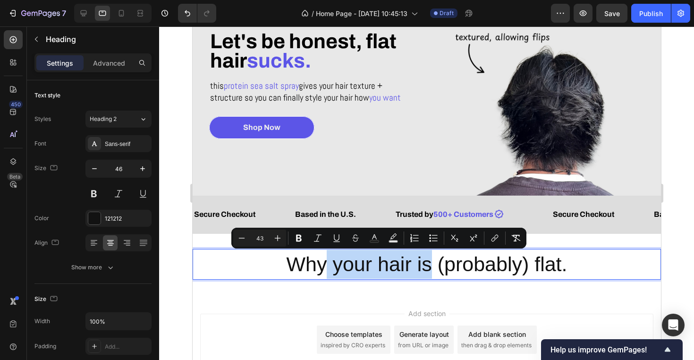
drag, startPoint x: 329, startPoint y: 265, endPoint x: 430, endPoint y: 269, distance: 101.1
click at [430, 269] on span "Why your hair is (probably) flat." at bounding box center [426, 264] width 281 height 23
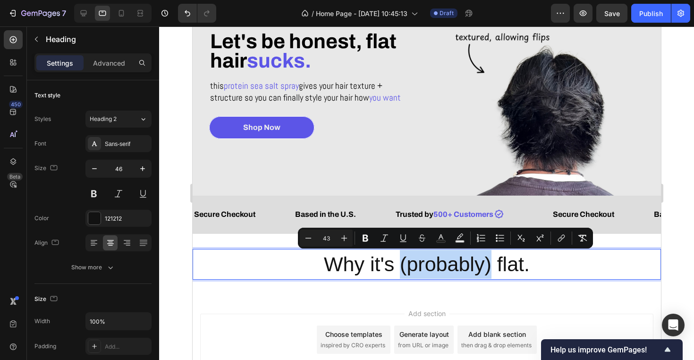
drag, startPoint x: 399, startPoint y: 262, endPoint x: 492, endPoint y: 273, distance: 93.7
click at [492, 273] on span "Why it's (probably) flat." at bounding box center [427, 264] width 206 height 23
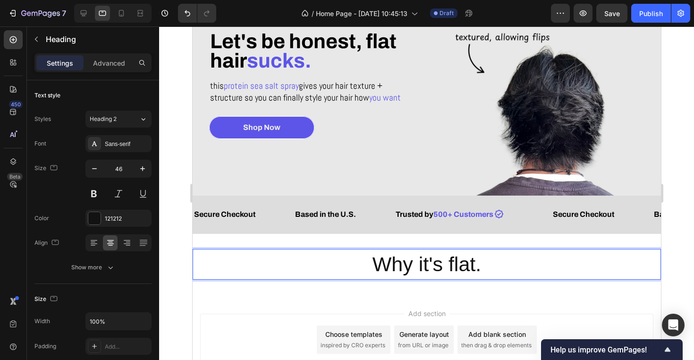
click at [445, 267] on span "Why it's flat." at bounding box center [426, 264] width 109 height 23
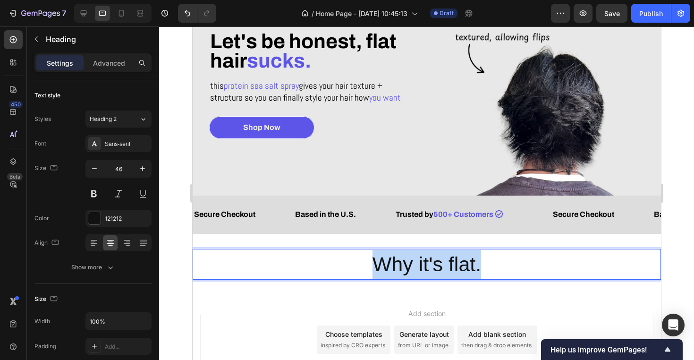
click at [445, 267] on span "Why it's flat." at bounding box center [426, 264] width 109 height 23
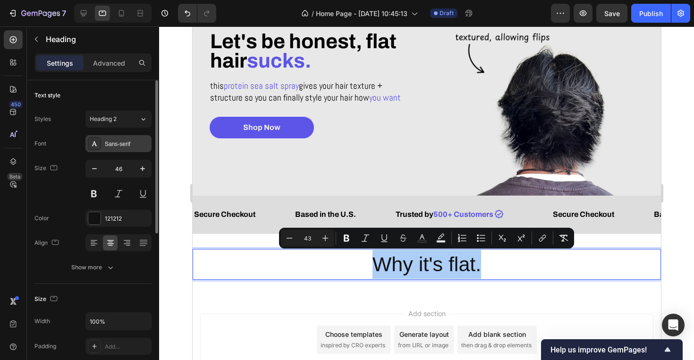
click at [116, 148] on div "Sans-serif" at bounding box center [118, 143] width 66 height 17
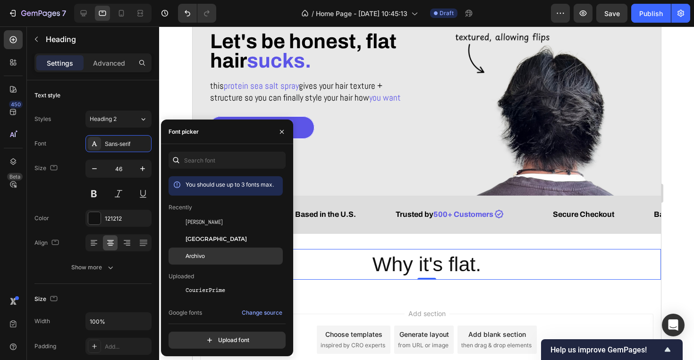
click at [207, 253] on div "Archivo" at bounding box center [233, 256] width 95 height 9
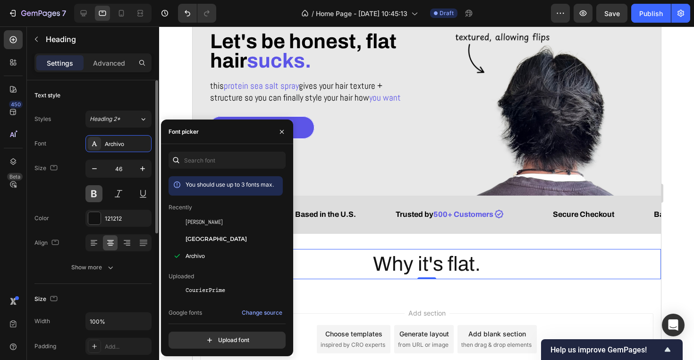
click at [94, 192] on button at bounding box center [93, 193] width 17 height 17
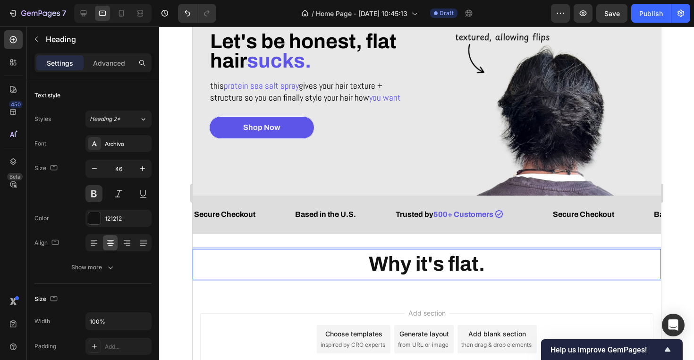
click at [443, 260] on span "Why it's flat." at bounding box center [426, 264] width 116 height 22
click at [125, 13] on icon at bounding box center [121, 13] width 9 height 9
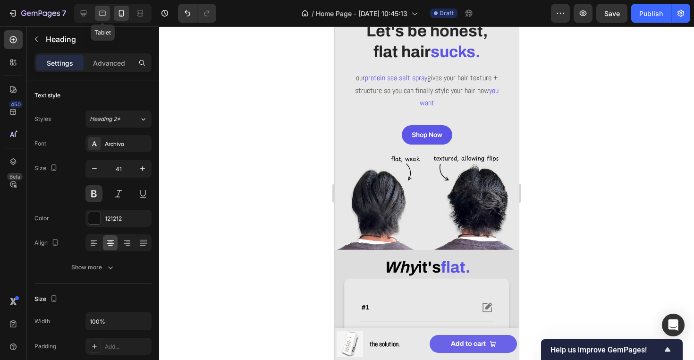
click at [100, 19] on div at bounding box center [102, 13] width 15 height 15
type input "46"
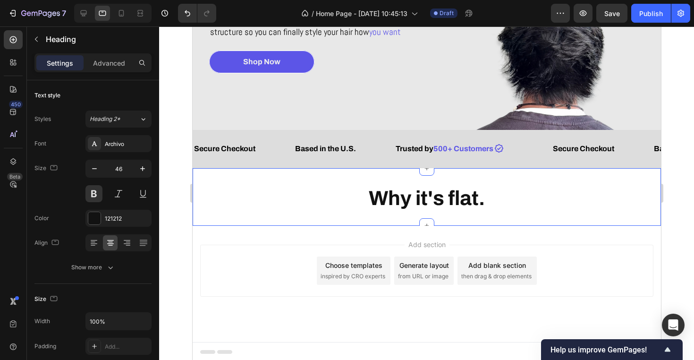
scroll to position [152, 0]
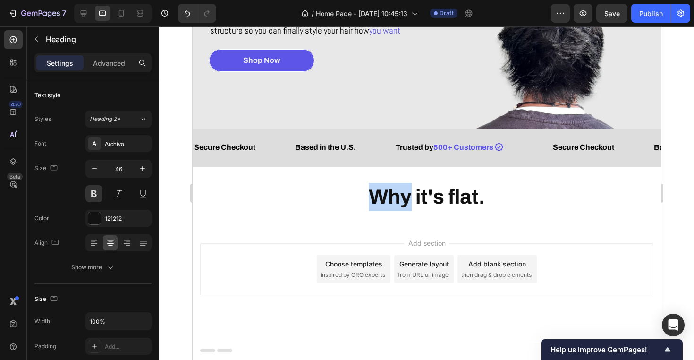
click at [385, 198] on span "Why it's flat." at bounding box center [426, 197] width 116 height 22
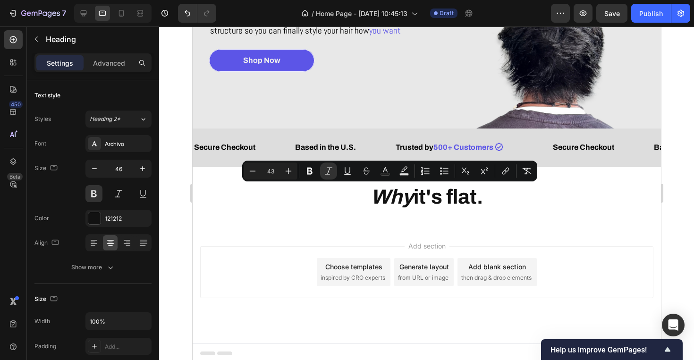
click at [486, 203] on p "Why it's flat." at bounding box center [426, 197] width 467 height 28
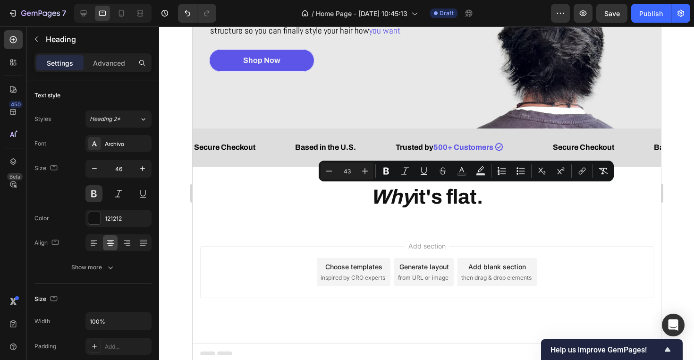
drag, startPoint x: 449, startPoint y: 199, endPoint x: 486, endPoint y: 199, distance: 37.8
click at [486, 199] on p "Why it's flat." at bounding box center [426, 197] width 467 height 28
click at [462, 168] on icon "Editor contextual toolbar" at bounding box center [462, 169] width 5 height 5
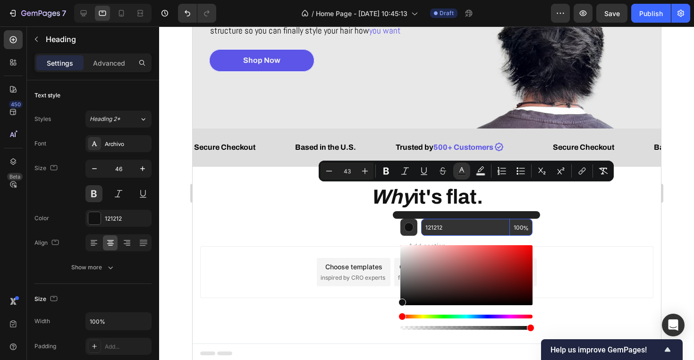
click at [449, 227] on input "121212" at bounding box center [465, 227] width 89 height 17
paste input "[URL][DOMAIN_NAME]"
type input "[URL][DOMAIN_NAME]"
click at [490, 228] on input "[URL][DOMAIN_NAME]" at bounding box center [465, 227] width 89 height 17
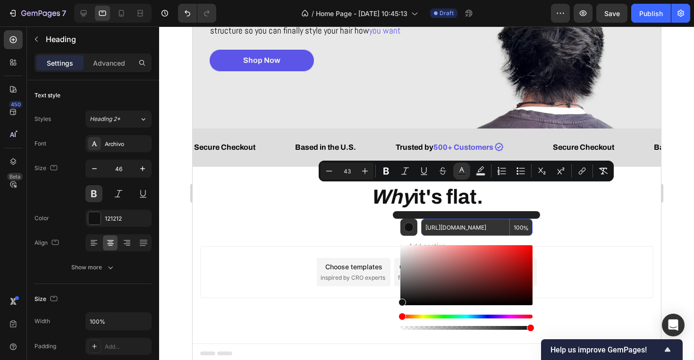
click at [490, 228] on input "[URL][DOMAIN_NAME]" at bounding box center [465, 227] width 89 height 17
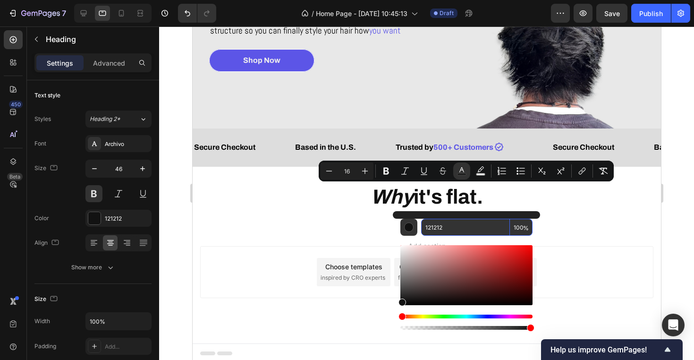
click at [596, 236] on div "Add section Choose templates inspired by CRO experts Generate layout from URL o…" at bounding box center [426, 285] width 469 height 116
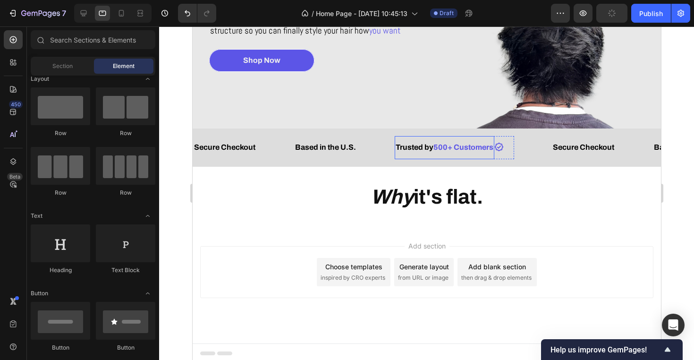
click at [475, 152] on p "Trusted by 500+ Customers" at bounding box center [444, 148] width 98 height 14
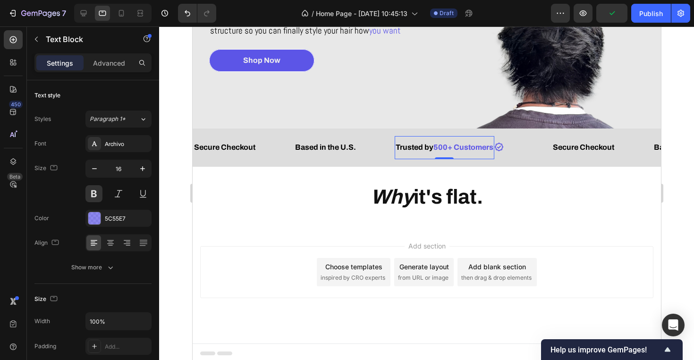
click at [475, 152] on p "Trusted by 500+ Customers" at bounding box center [444, 148] width 98 height 14
click at [126, 213] on div "5C55E7" at bounding box center [118, 218] width 66 height 17
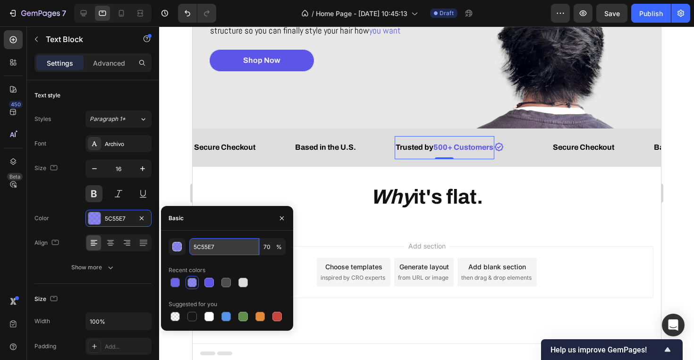
click at [220, 242] on input "5C55E7" at bounding box center [224, 246] width 70 height 17
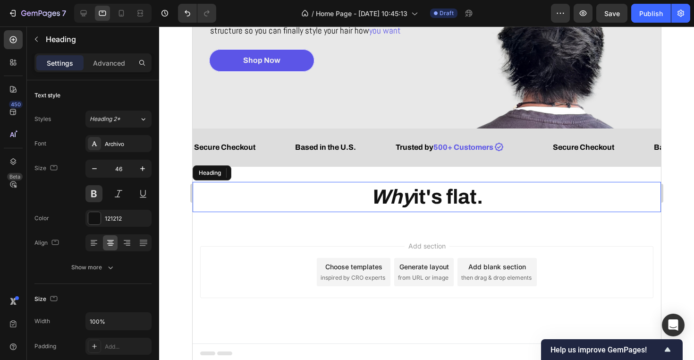
click at [458, 198] on span "Why it's flat." at bounding box center [426, 197] width 112 height 22
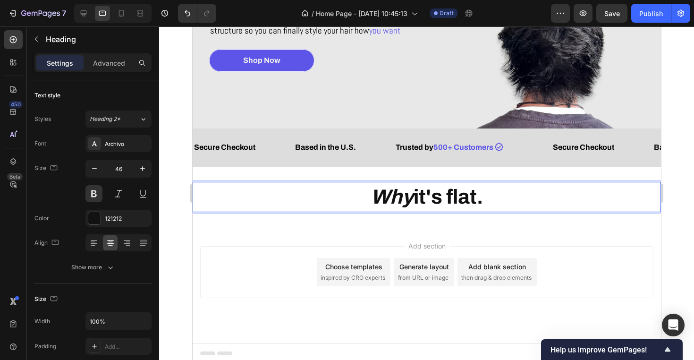
click at [453, 198] on span "Why it's flat." at bounding box center [426, 197] width 112 height 22
drag, startPoint x: 449, startPoint y: 198, endPoint x: 494, endPoint y: 198, distance: 45.3
click at [494, 198] on p "Why it's flat." at bounding box center [426, 197] width 467 height 28
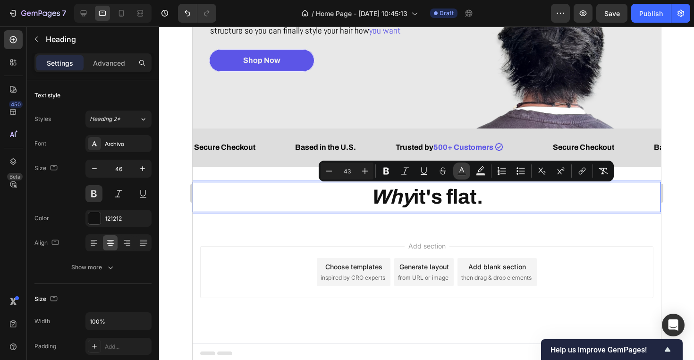
click at [469, 177] on button "Text Color" at bounding box center [461, 170] width 17 height 17
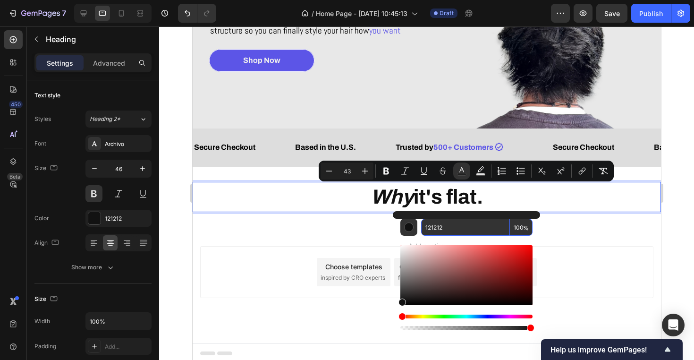
click at [443, 229] on input "121212" at bounding box center [465, 227] width 89 height 17
paste input "5C55E7"
type input "5C55E7"
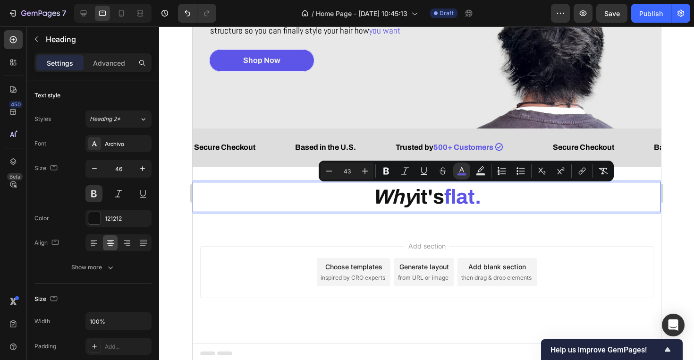
click at [516, 206] on p "Why it's flat." at bounding box center [426, 197] width 467 height 28
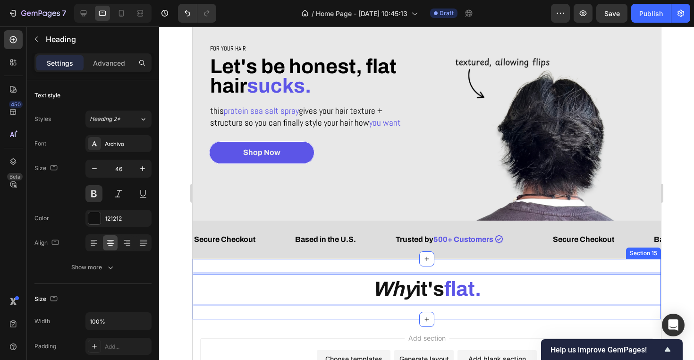
scroll to position [77, 0]
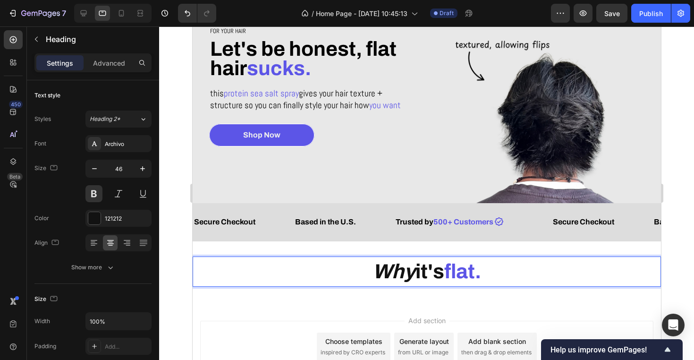
click at [449, 274] on span "flat." at bounding box center [462, 271] width 37 height 22
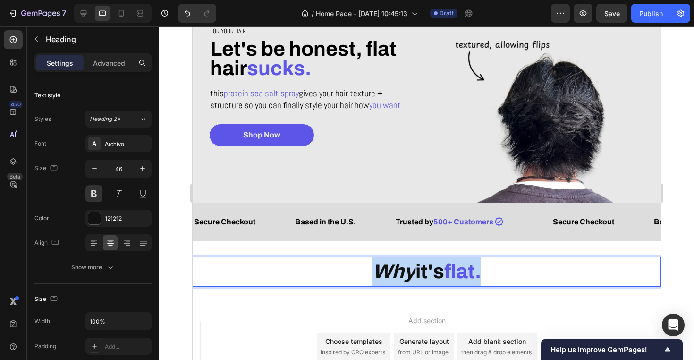
click at [449, 274] on span "flat." at bounding box center [462, 271] width 37 height 22
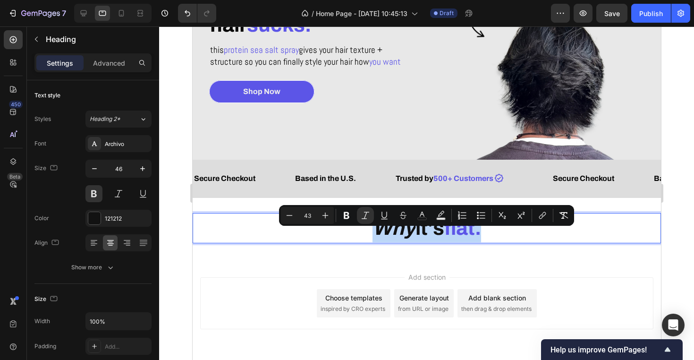
scroll to position [127, 0]
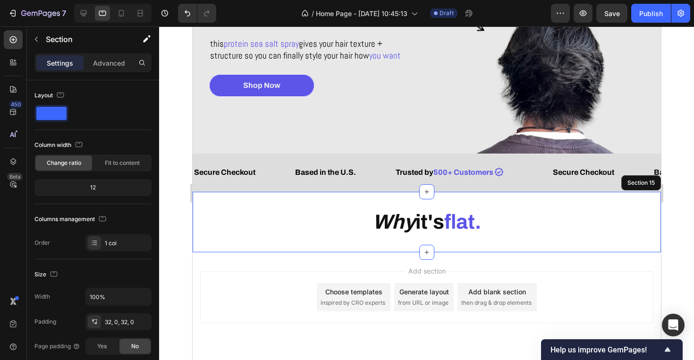
click at [306, 236] on div "⁠⁠⁠⁠⁠⁠⁠ Why it's flat. Heading 0 Section 15" at bounding box center [426, 222] width 469 height 60
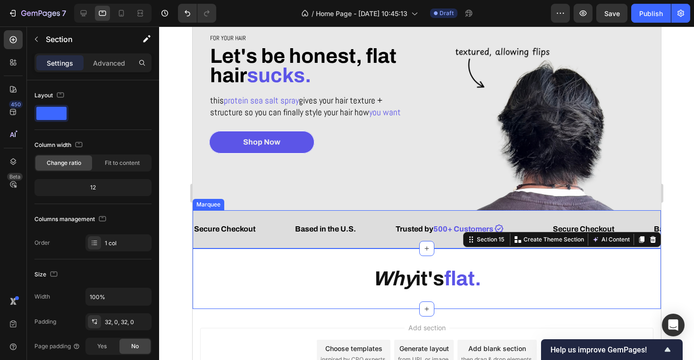
scroll to position [83, 0]
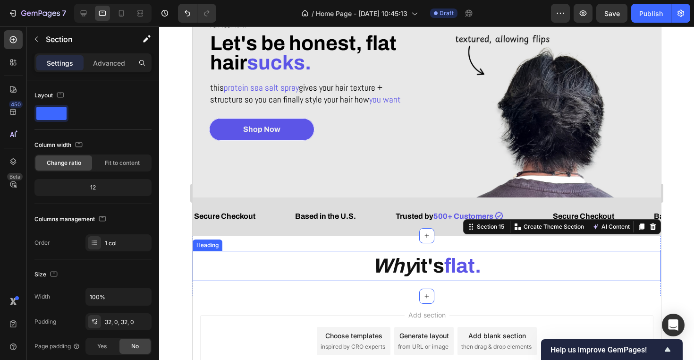
click at [374, 273] on icon "Why" at bounding box center [393, 266] width 43 height 22
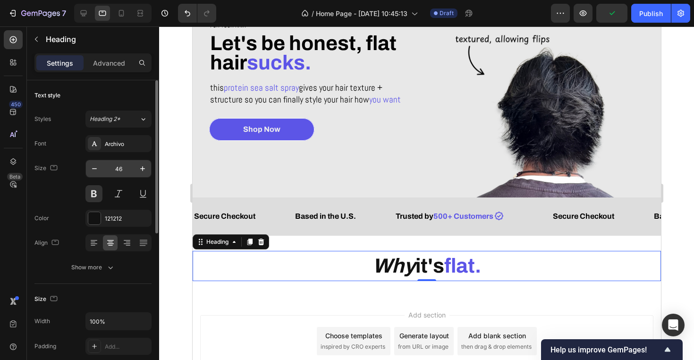
click at [123, 166] on input "46" at bounding box center [118, 168] width 31 height 17
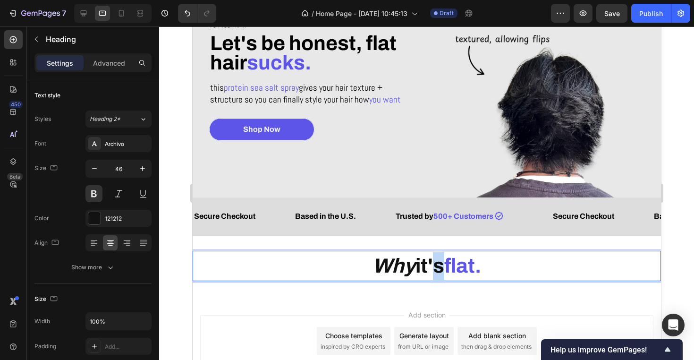
click at [424, 263] on span "Why it's" at bounding box center [408, 266] width 72 height 22
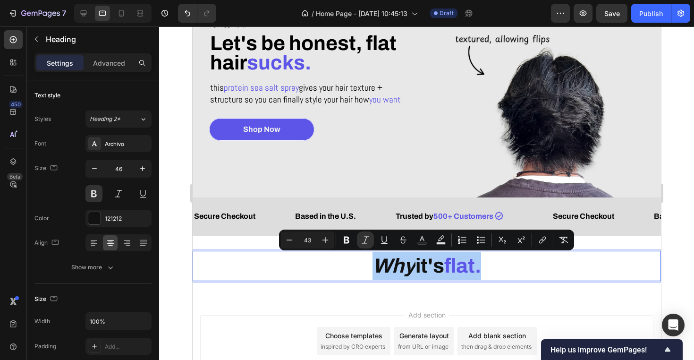
click at [308, 243] on input "43" at bounding box center [307, 239] width 19 height 11
type input "24"
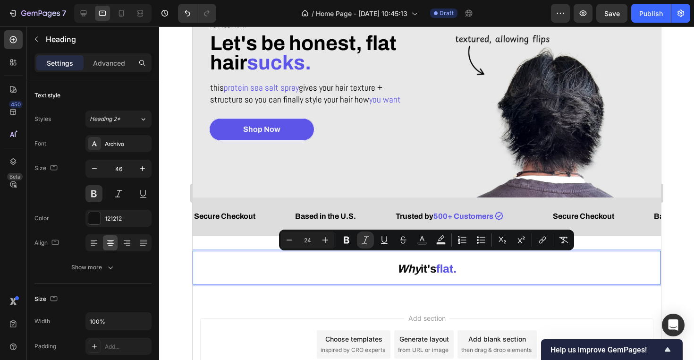
click at [337, 273] on p "Why it's flat." at bounding box center [426, 268] width 467 height 32
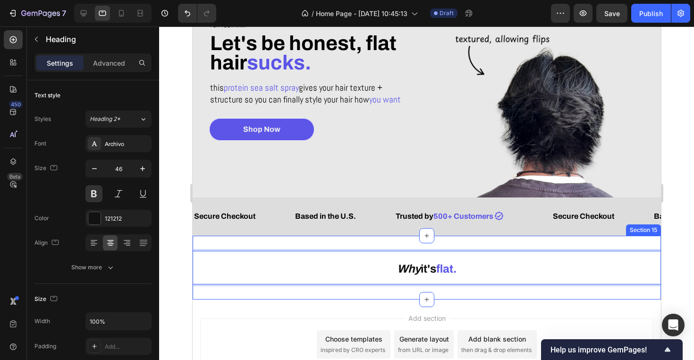
click at [326, 239] on div "Why it's flat. Heading 0 Section 15" at bounding box center [426, 268] width 469 height 64
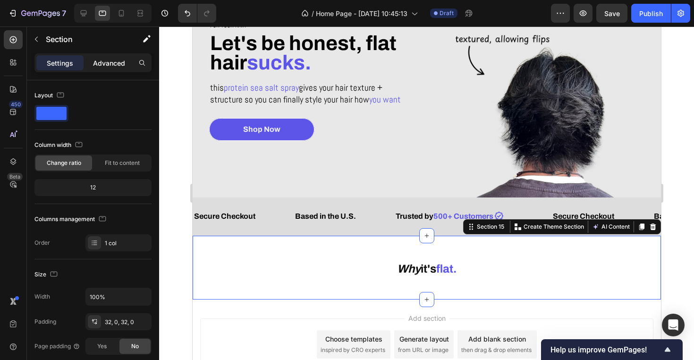
click at [112, 64] on p "Advanced" at bounding box center [109, 63] width 32 height 10
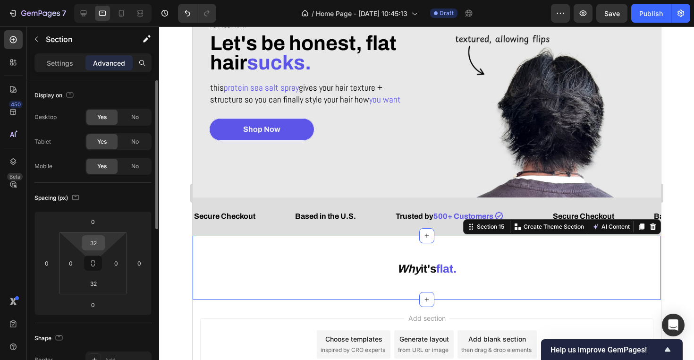
click at [95, 246] on input "32" at bounding box center [93, 243] width 19 height 14
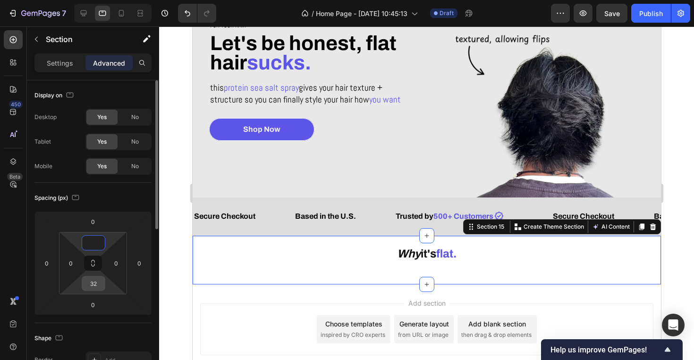
type input "0"
click at [86, 280] on input "32" at bounding box center [93, 283] width 19 height 14
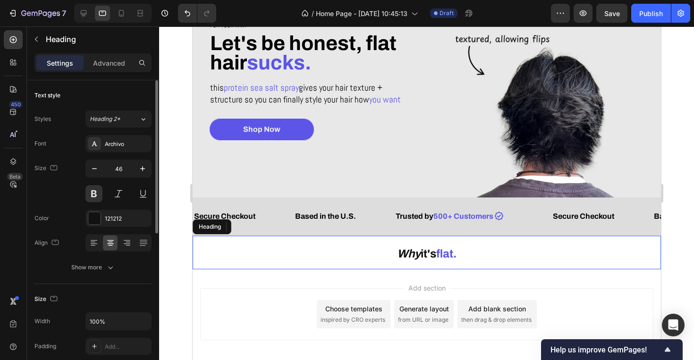
click at [390, 251] on p "⁠⁠⁠⁠⁠⁠⁠ Why it's flat." at bounding box center [426, 253] width 467 height 32
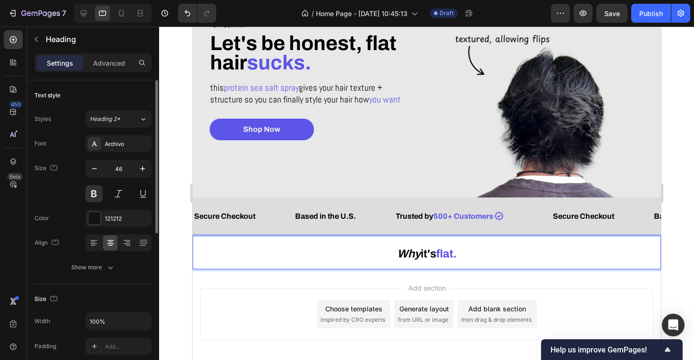
click at [474, 256] on p "Why it's flat." at bounding box center [426, 253] width 467 height 32
click at [494, 271] on div "Add section Choose templates inspired by CRO experts Generate layout from URL o…" at bounding box center [426, 327] width 469 height 116
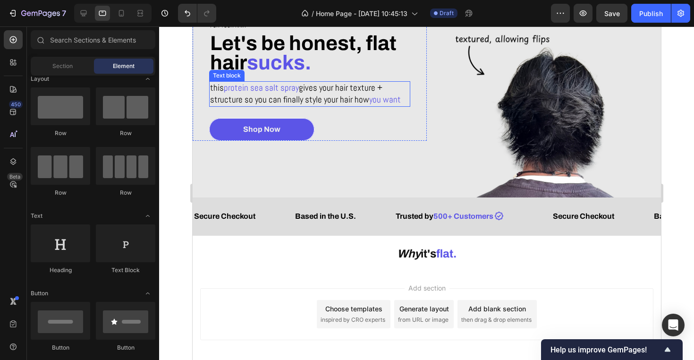
click at [352, 103] on span "gives your hair texture + structure so you can finally style your hair how" at bounding box center [296, 94] width 172 height 24
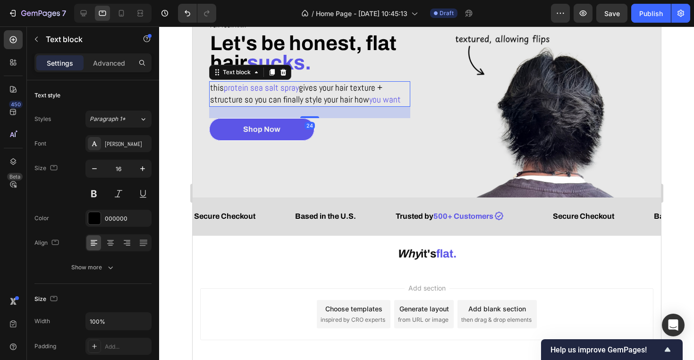
click at [365, 92] on span "gives your hair texture + structure so you can finally style your hair how" at bounding box center [296, 94] width 172 height 24
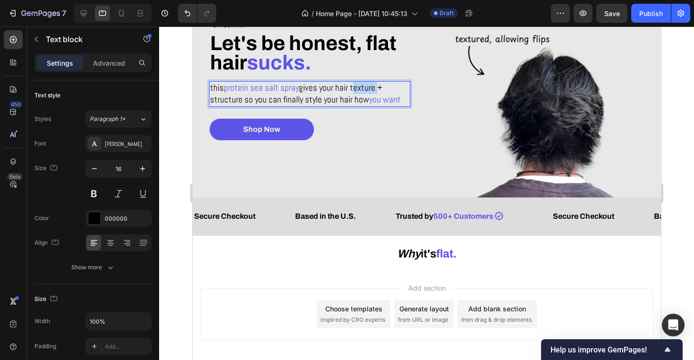
click at [365, 92] on span "gives your hair texture + structure so you can finally style your hair how" at bounding box center [296, 94] width 172 height 24
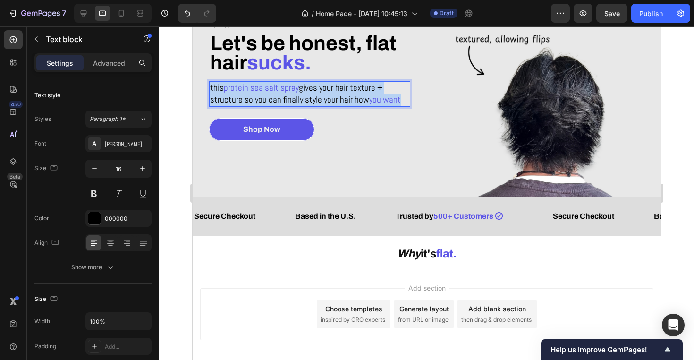
click at [365, 92] on span "gives your hair texture + structure so you can finally style your hair how" at bounding box center [296, 94] width 172 height 24
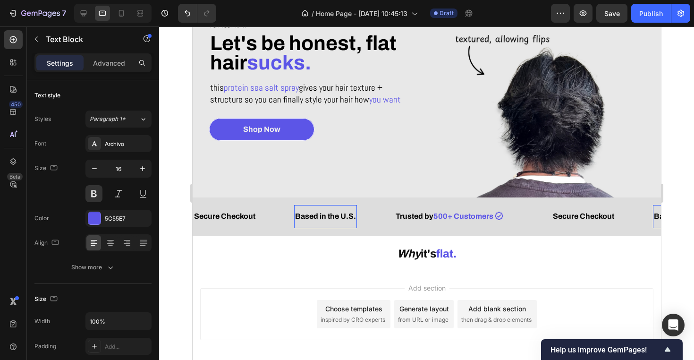
click at [330, 209] on div "Based in the U.S." at bounding box center [325, 217] width 63 height 16
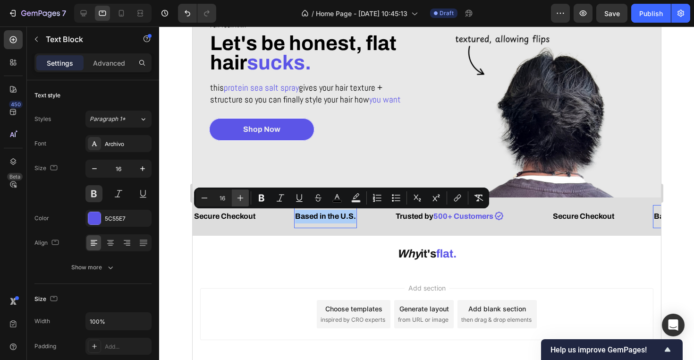
click at [242, 197] on icon "Editor contextual toolbar" at bounding box center [240, 197] width 9 height 9
type input "19"
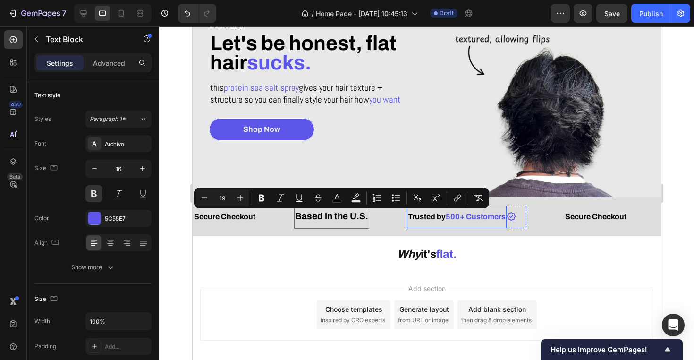
click at [414, 209] on div "Trusted by 500+ Customers" at bounding box center [457, 217] width 100 height 16
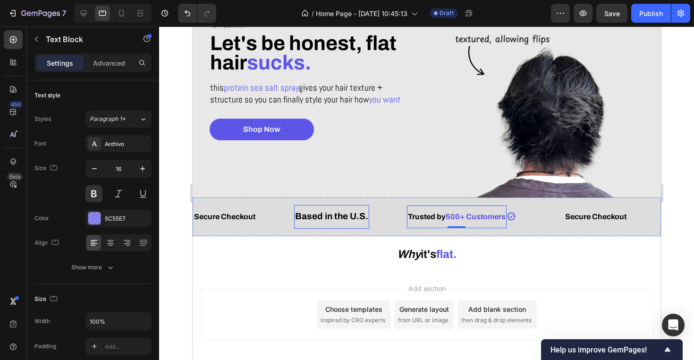
click at [315, 208] on div "Based in the U.S. Text Block" at bounding box center [331, 217] width 75 height 24
click at [315, 208] on div "Based in the U.S. Text Block 0" at bounding box center [331, 217] width 75 height 24
click at [314, 215] on span "Based in the U.S." at bounding box center [331, 216] width 73 height 10
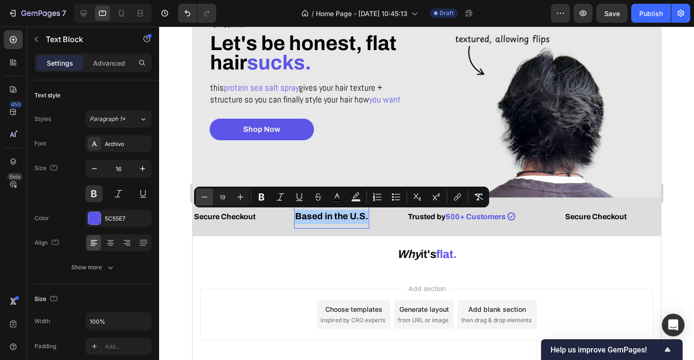
click at [205, 195] on icon "Editor contextual toolbar" at bounding box center [204, 196] width 9 height 9
type input "18"
click at [264, 274] on div "Add section Choose templates inspired by CRO experts Generate layout from URL o…" at bounding box center [426, 328] width 469 height 116
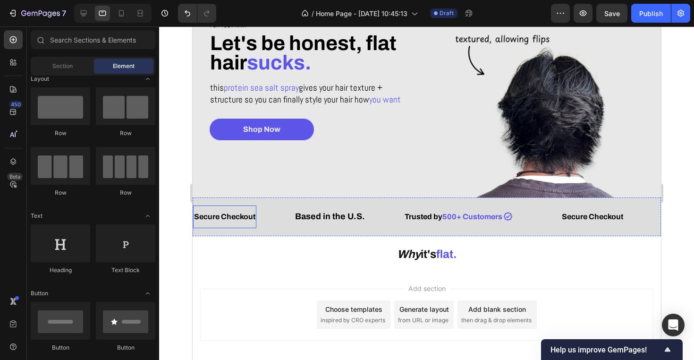
click at [209, 224] on div "Secure Checkout Text Block" at bounding box center [224, 216] width 63 height 23
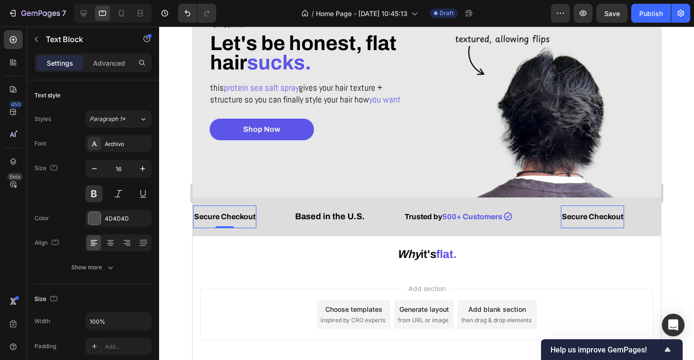
click at [213, 219] on span "Secure Checkout" at bounding box center [224, 217] width 61 height 8
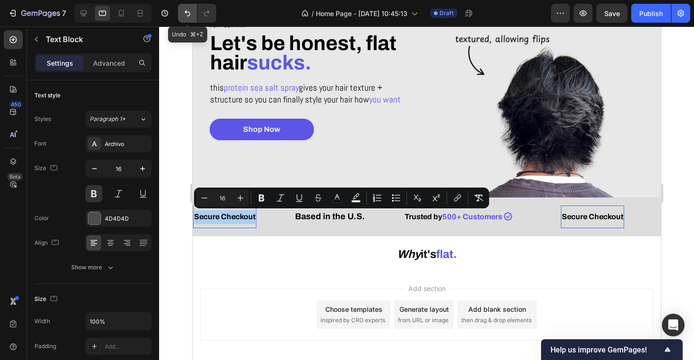
click at [187, 12] on icon "Undo/Redo" at bounding box center [188, 13] width 6 height 6
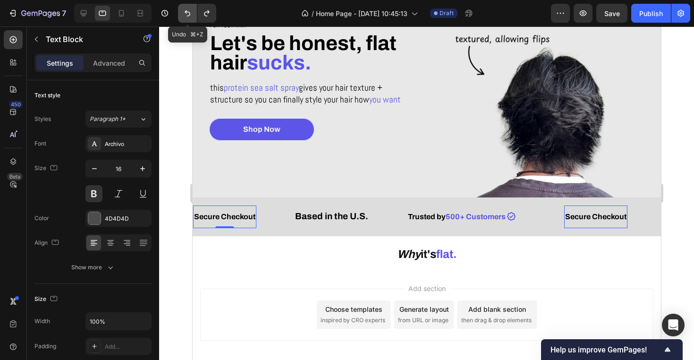
click at [187, 12] on icon "Undo/Redo" at bounding box center [188, 13] width 6 height 6
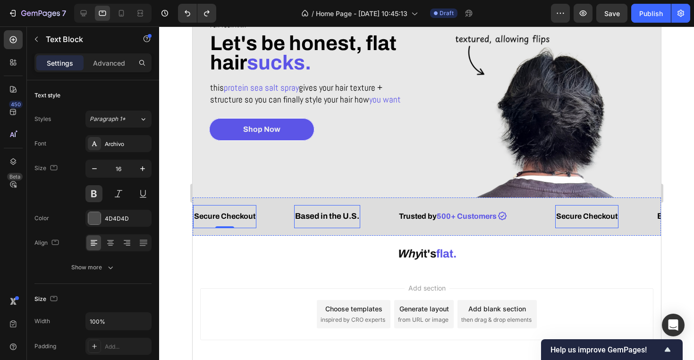
click at [305, 221] on p "Based in the U.S." at bounding box center [327, 217] width 64 height 14
click at [235, 213] on span "Secure Checkout" at bounding box center [224, 216] width 61 height 8
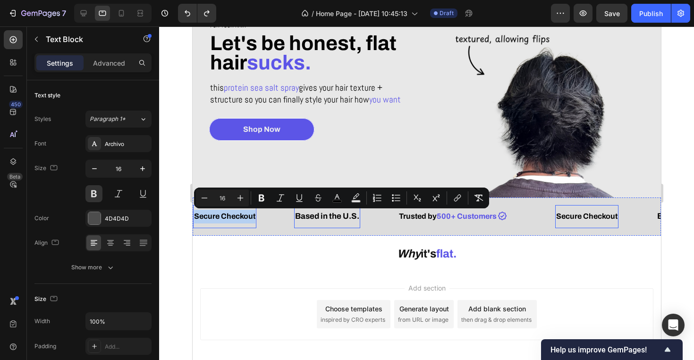
click at [320, 222] on p "Based in the U.S." at bounding box center [327, 217] width 64 height 14
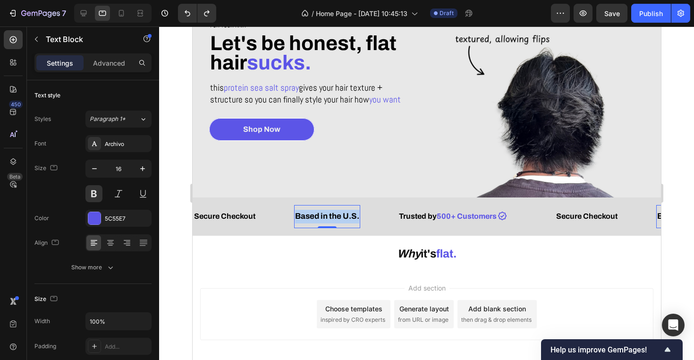
click at [320, 222] on p "Based in the U.S." at bounding box center [327, 217] width 64 height 14
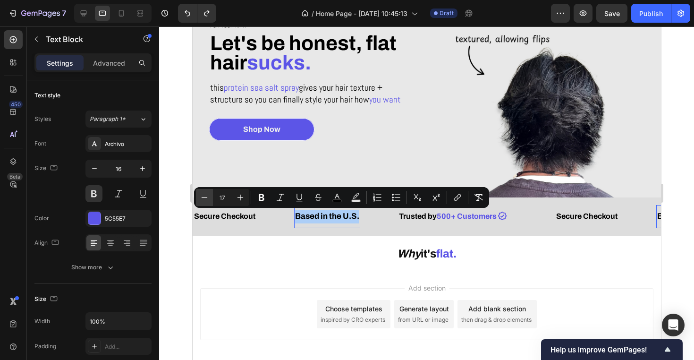
click at [204, 199] on icon "Editor contextual toolbar" at bounding box center [204, 197] width 9 height 9
type input "16"
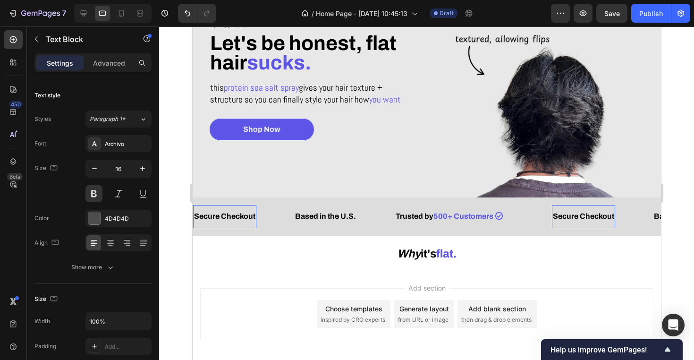
click at [234, 211] on p "Secure Checkout" at bounding box center [224, 217] width 61 height 14
click at [149, 172] on button "button" at bounding box center [142, 168] width 17 height 17
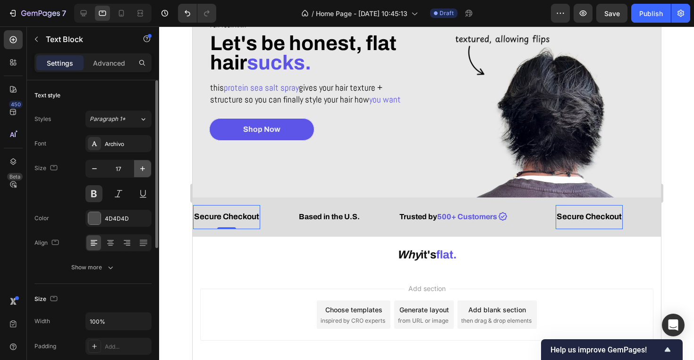
click at [149, 173] on button "button" at bounding box center [142, 168] width 17 height 17
click at [97, 169] on icon "button" at bounding box center [94, 168] width 9 height 9
type input "17"
click at [321, 211] on p "Based in the U.S." at bounding box center [328, 217] width 61 height 14
click at [144, 168] on icon "button" at bounding box center [142, 168] width 9 height 9
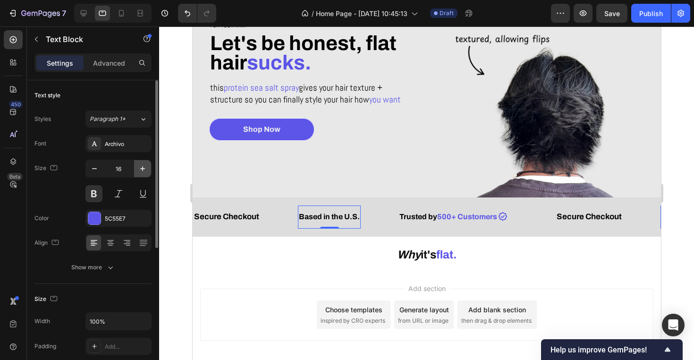
type input "17"
click at [446, 219] on span "500+ Customers" at bounding box center [467, 217] width 60 height 8
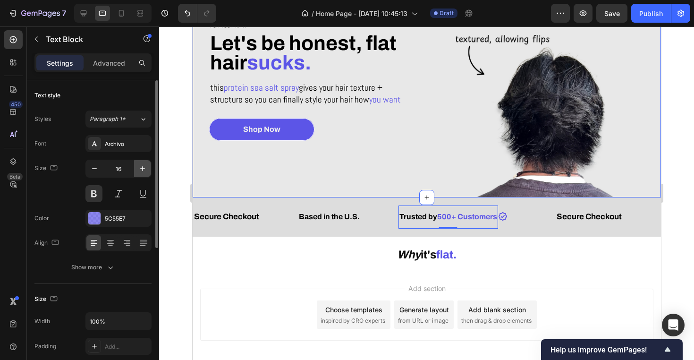
click at [147, 168] on icon "button" at bounding box center [142, 168] width 9 height 9
type input "17"
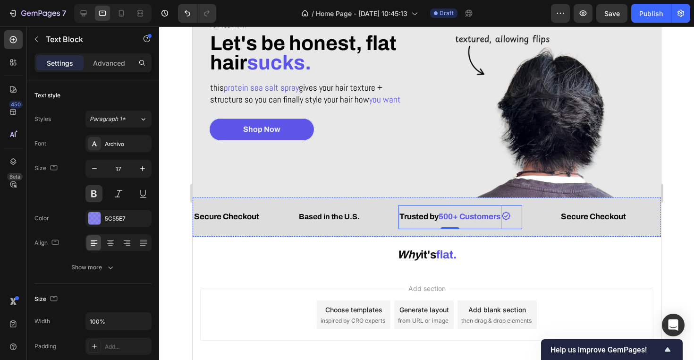
click at [515, 219] on div "Icon Icon List" at bounding box center [511, 213] width 21 height 16
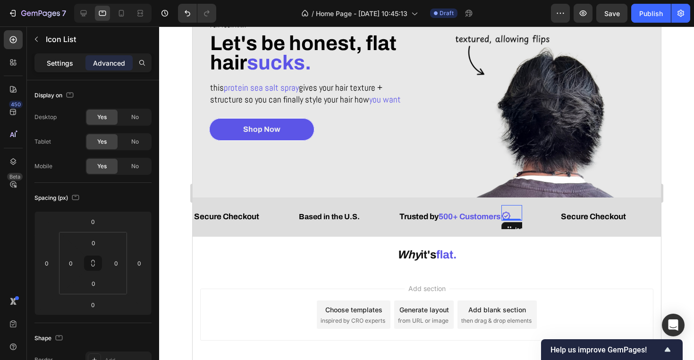
click at [66, 57] on div "Settings" at bounding box center [59, 62] width 47 height 15
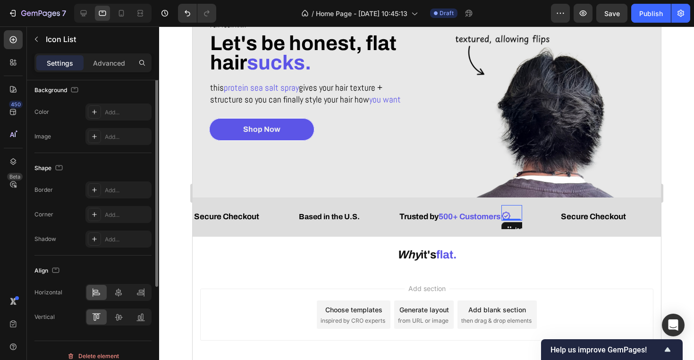
scroll to position [124, 0]
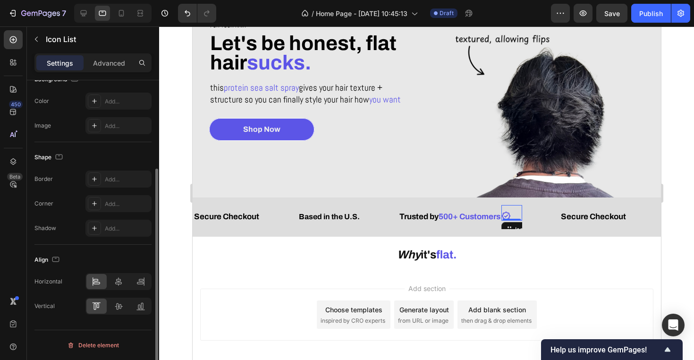
click at [115, 63] on p "Advanced" at bounding box center [109, 63] width 32 height 10
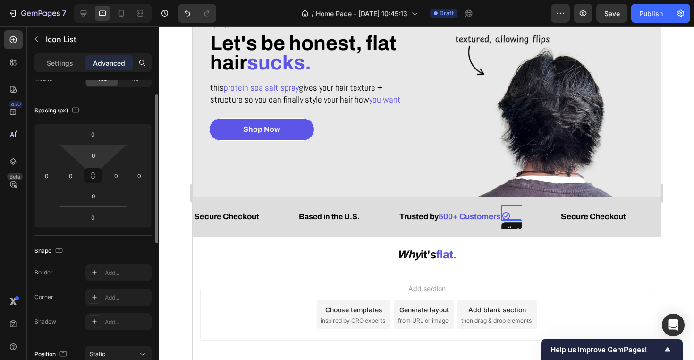
scroll to position [68, 0]
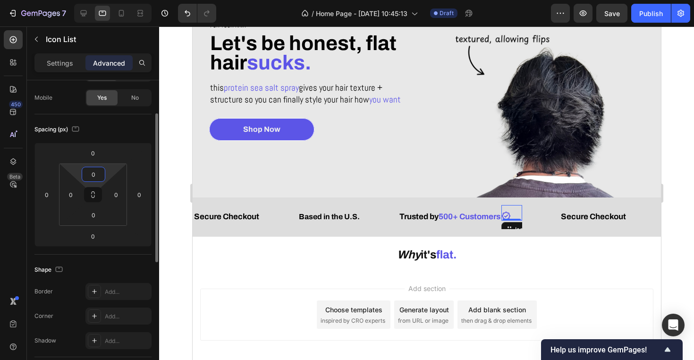
click at [91, 176] on input "0" at bounding box center [93, 174] width 19 height 14
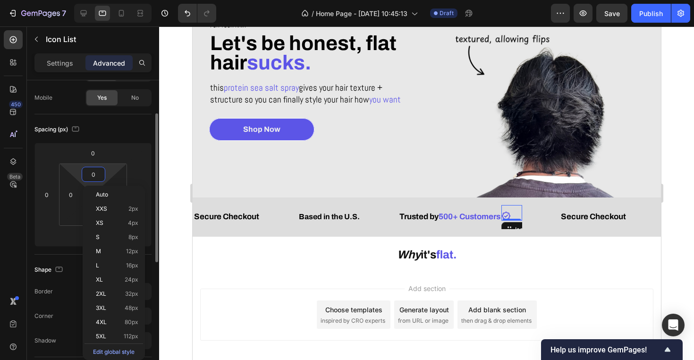
type input "1"
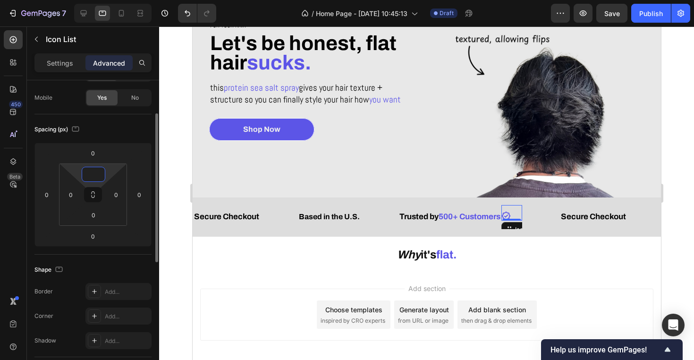
type input "2"
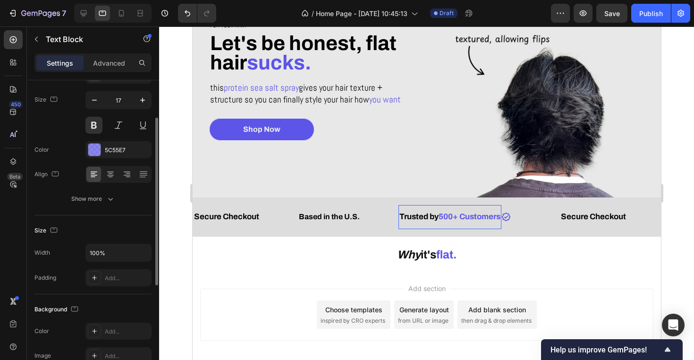
click at [409, 206] on div "Trusted by 500+ Customers Text Block" at bounding box center [449, 217] width 103 height 24
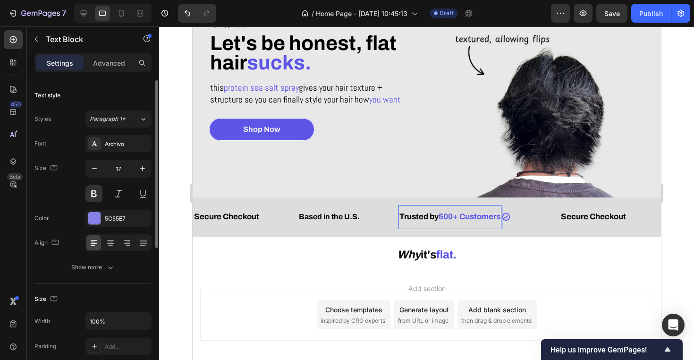
click at [497, 218] on span "500+ Customers" at bounding box center [469, 216] width 62 height 9
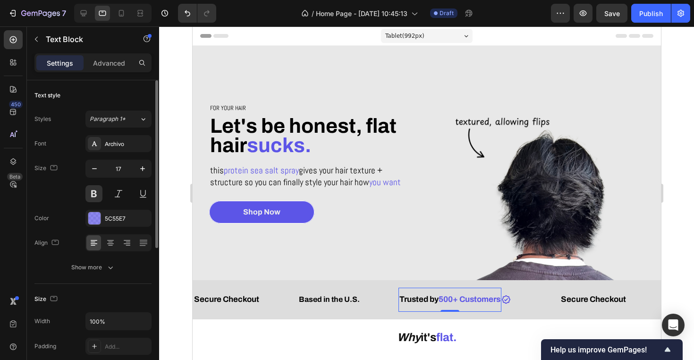
click at [431, 38] on div "Tablet ( 992 px)" at bounding box center [427, 36] width 92 height 14
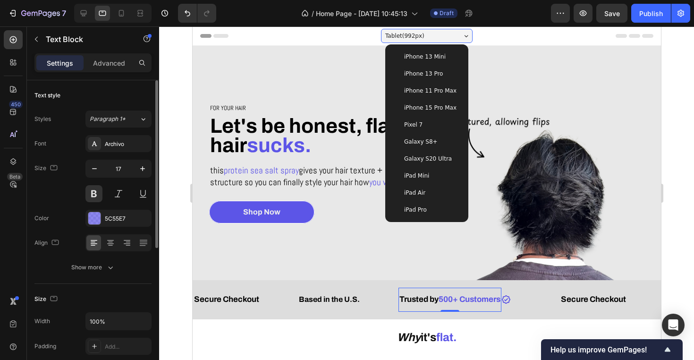
click at [431, 38] on div "Tablet ( 992 px)" at bounding box center [427, 36] width 92 height 14
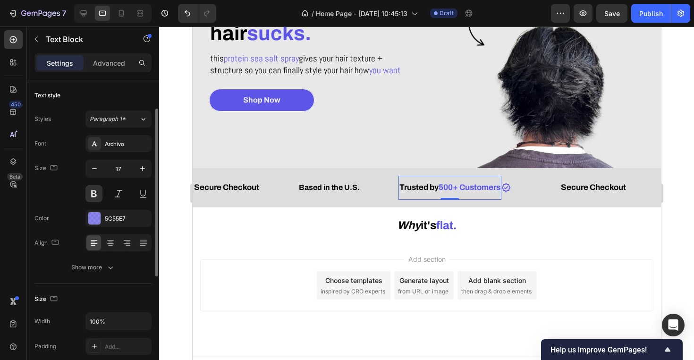
scroll to position [22, 0]
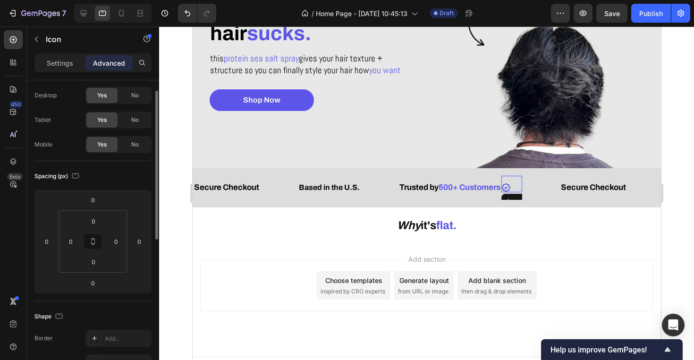
click at [510, 190] on icon at bounding box center [506, 187] width 9 height 9
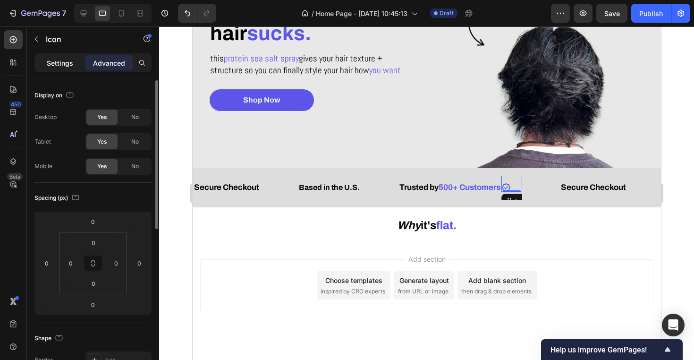
click at [59, 62] on p "Settings" at bounding box center [60, 63] width 26 height 10
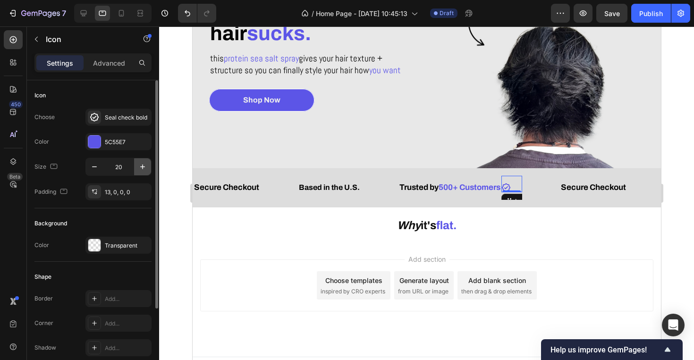
click at [143, 167] on icon "button" at bounding box center [142, 166] width 5 height 5
type input "21"
click at [115, 195] on div "13, 0, 0, 0" at bounding box center [118, 192] width 27 height 9
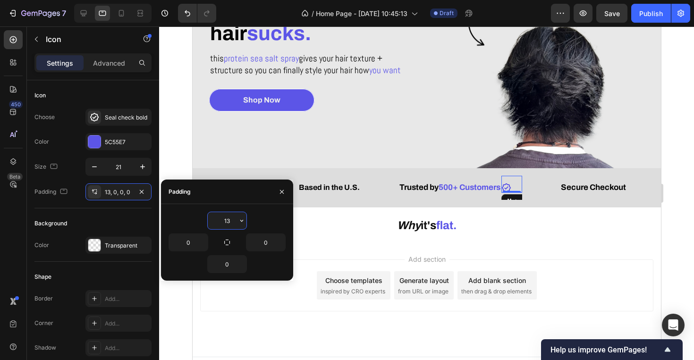
click at [229, 224] on input "13" at bounding box center [227, 220] width 39 height 17
type input "11"
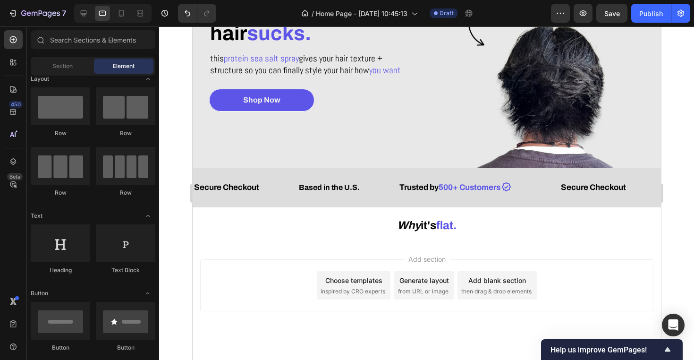
click at [348, 242] on div "Add section Choose templates inspired by CRO experts Generate layout from URL o…" at bounding box center [426, 298] width 469 height 116
click at [511, 190] on div "Icon" at bounding box center [506, 184] width 10 height 15
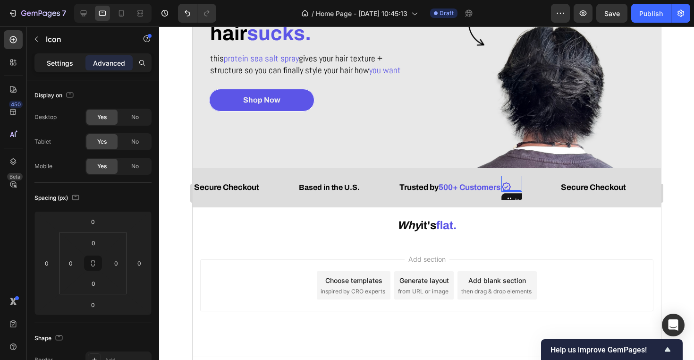
click at [69, 65] on p "Settings" at bounding box center [60, 63] width 26 height 10
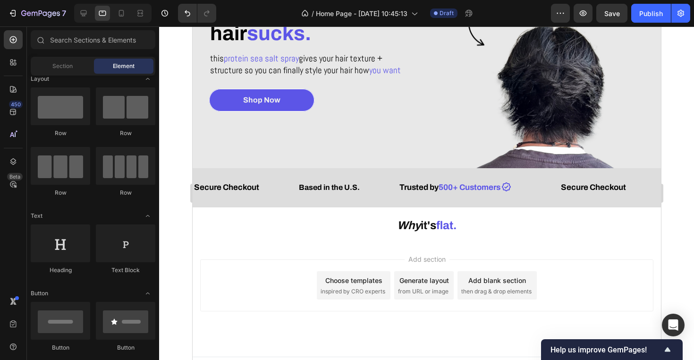
click at [566, 246] on div "Add section Choose templates inspired by CRO experts Generate layout from URL o…" at bounding box center [426, 298] width 469 height 116
click at [520, 185] on div "Icon" at bounding box center [511, 184] width 21 height 15
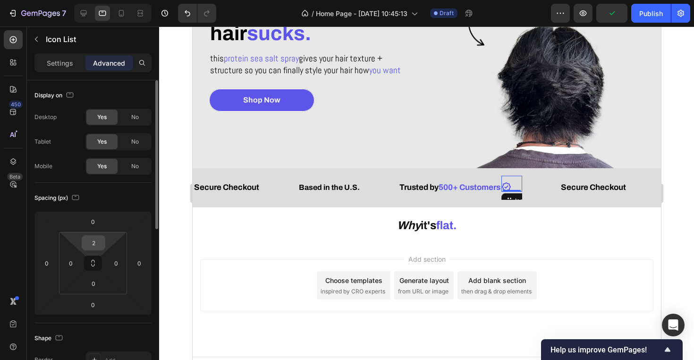
click at [98, 242] on input "2" at bounding box center [93, 243] width 19 height 14
click at [98, 246] on input "2" at bounding box center [93, 243] width 19 height 14
type input "3"
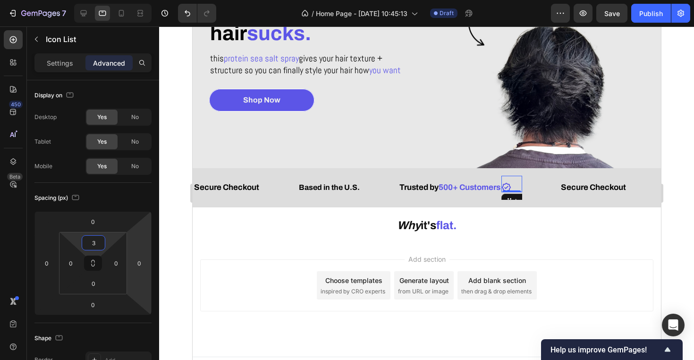
click at [597, 236] on p "⁠⁠⁠⁠⁠⁠⁠ Why it's flat." at bounding box center [426, 224] width 467 height 32
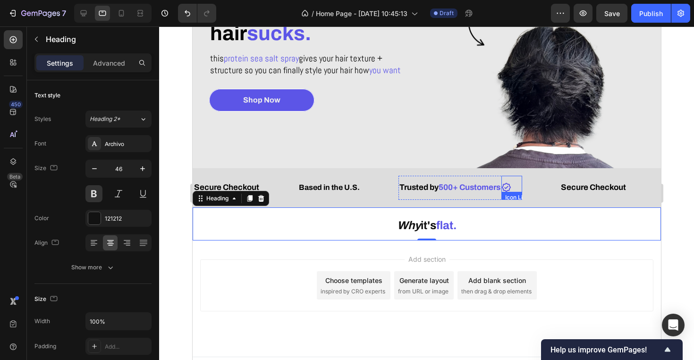
click at [511, 188] on icon at bounding box center [506, 187] width 10 height 10
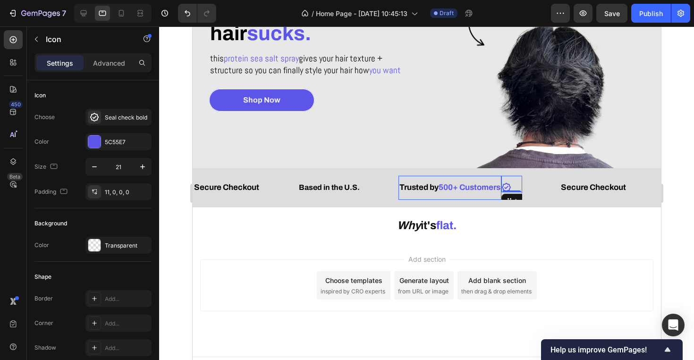
click at [495, 187] on span "500+ Customers" at bounding box center [469, 187] width 62 height 9
click at [506, 190] on icon at bounding box center [506, 187] width 10 height 10
click at [506, 195] on div "Icon" at bounding box center [534, 201] width 66 height 15
click at [489, 190] on span "500+ Customers" at bounding box center [469, 187] width 62 height 9
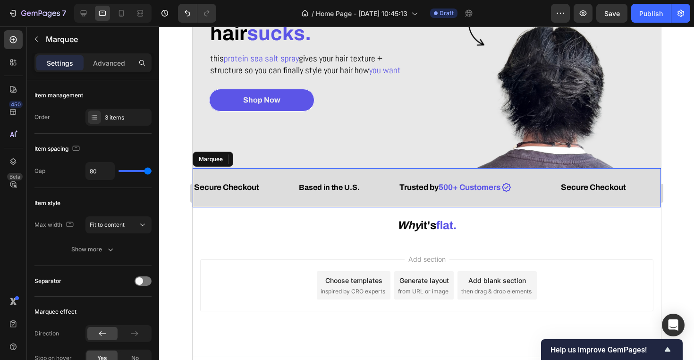
click at [538, 197] on div "Icon Icon List Trusted by 500+ Customers Text Block 0 Row" at bounding box center [479, 188] width 162 height 24
click at [522, 196] on div "Icon Icon List" at bounding box center [511, 188] width 21 height 24
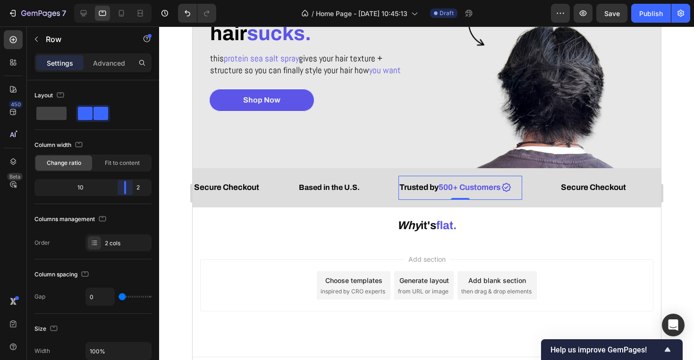
click at [129, 0] on body "7 Version history / Home Page - [DATE] 10:45:13 Draft Preview Save Publish 450 …" at bounding box center [347, 0] width 694 height 0
type input "5"
type input "3"
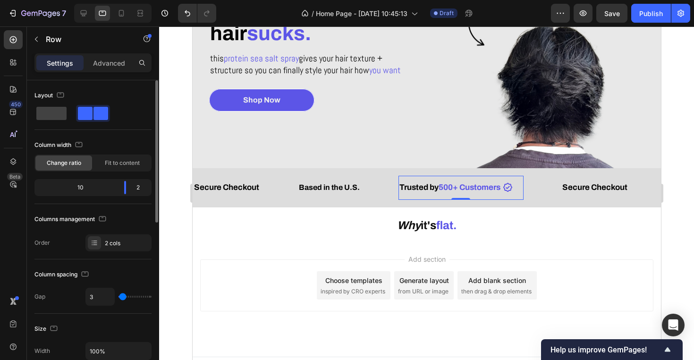
type input "1"
type input "0"
type input "1"
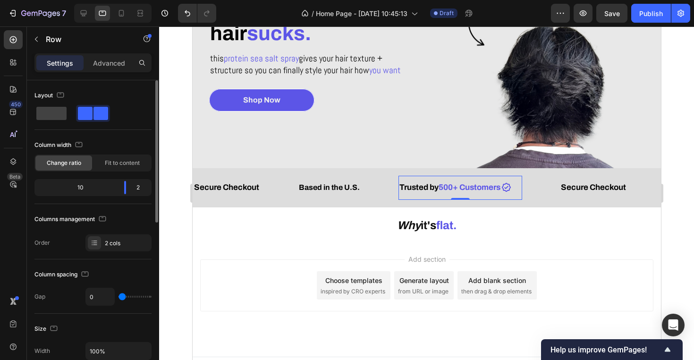
type input "1"
type input "3"
type input "1"
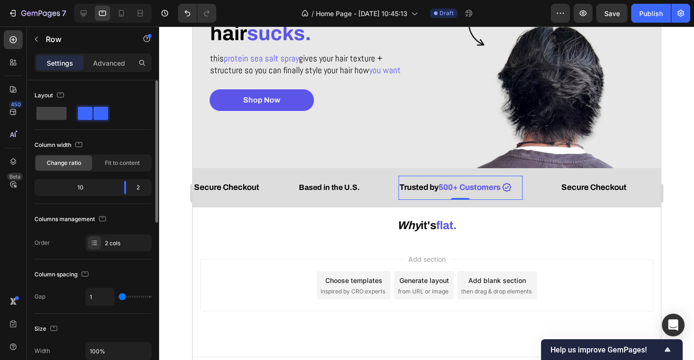
type input "0"
type input "1"
type input "3"
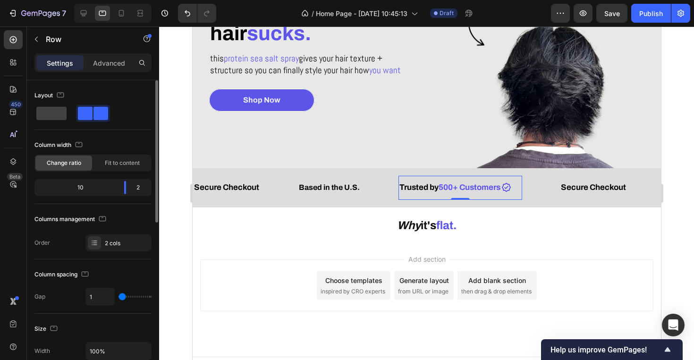
type input "3"
type input "1"
type input "0"
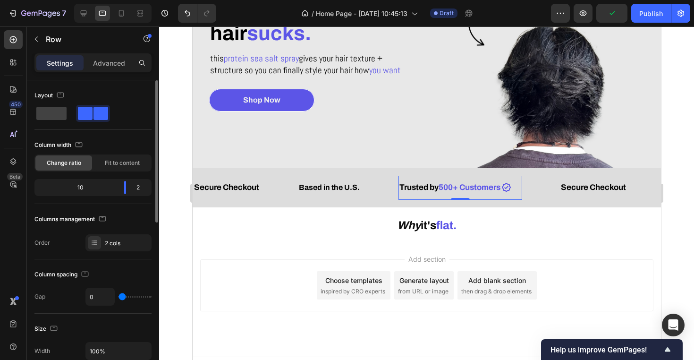
type input "1"
type input "0"
drag, startPoint x: 122, startPoint y: 298, endPoint x: 117, endPoint y: 300, distance: 5.7
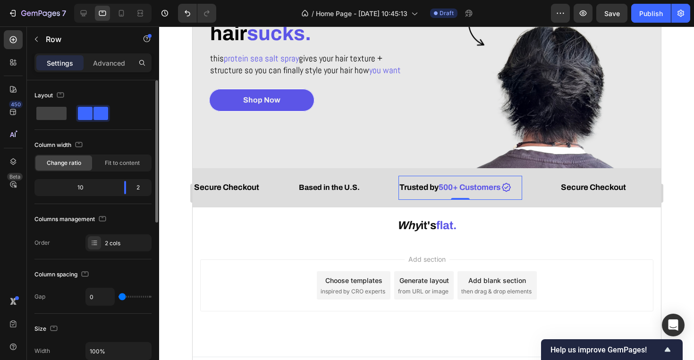
click at [117, 300] on div "0" at bounding box center [118, 297] width 66 height 18
click at [101, 297] on input "0" at bounding box center [100, 296] width 28 height 17
type input "1"
click at [288, 244] on div "Add section Choose templates inspired by CRO experts Generate layout from URL o…" at bounding box center [426, 298] width 469 height 116
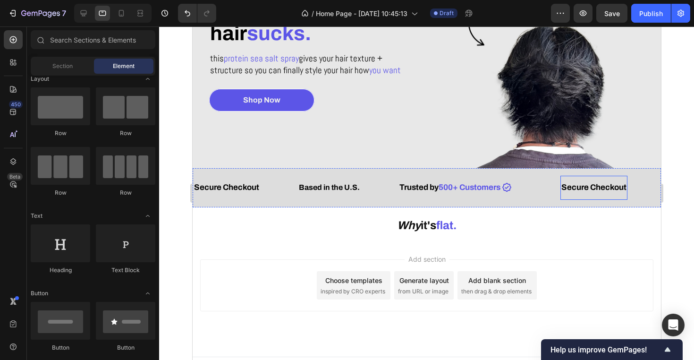
click at [627, 195] on div "Secure Checkout" at bounding box center [593, 187] width 67 height 17
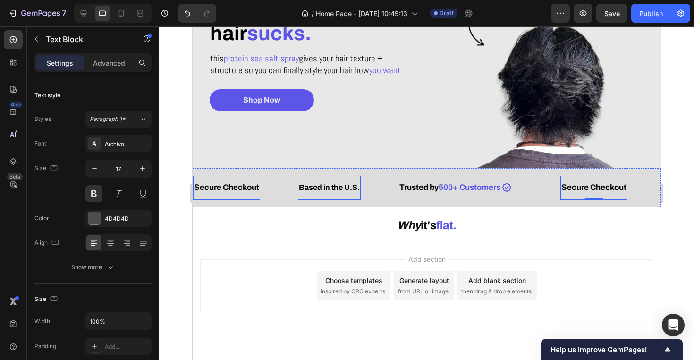
click at [335, 185] on span "Based in the U.S." at bounding box center [328, 187] width 61 height 8
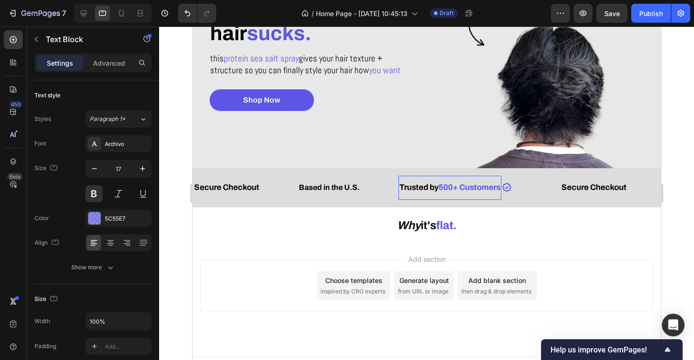
click at [454, 194] on p "Trusted by 500+ Customers" at bounding box center [449, 187] width 101 height 15
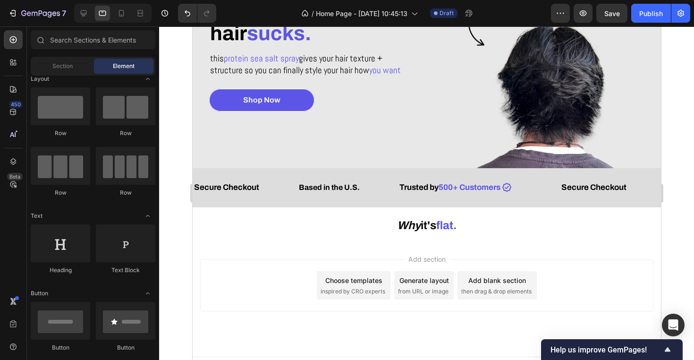
click at [558, 247] on div "Add section Choose templates inspired by CRO experts Generate layout from URL o…" at bounding box center [426, 298] width 469 height 116
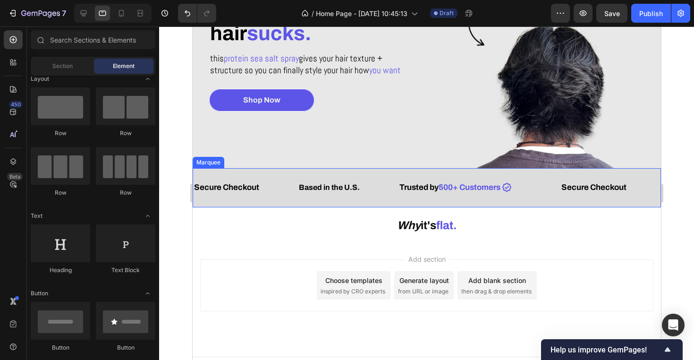
click at [546, 192] on div "Icon Icon List Trusted by 500+ Customers Text Block Row" at bounding box center [479, 188] width 162 height 24
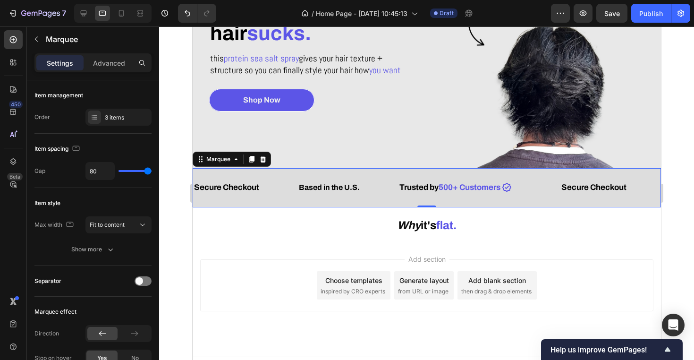
click at [381, 184] on div "Based in the U.S. Text Block" at bounding box center [348, 188] width 101 height 24
click at [421, 184] on span "Trusted by" at bounding box center [418, 187] width 39 height 9
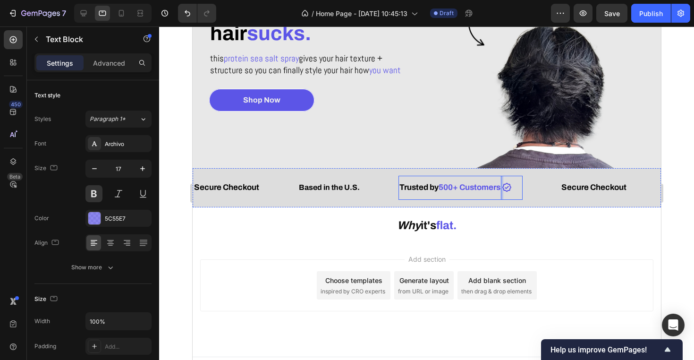
click at [522, 198] on div "Icon Icon List" at bounding box center [512, 188] width 21 height 24
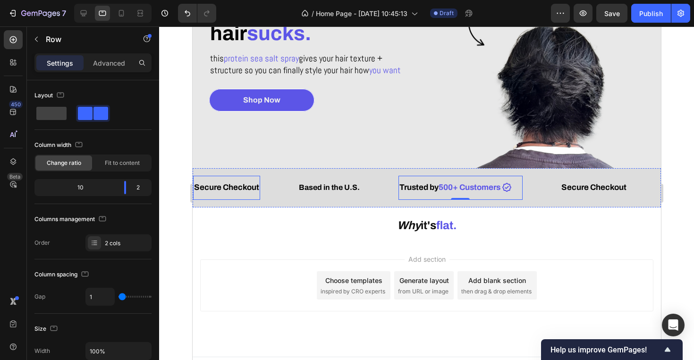
click at [252, 186] on span "Secure Checkout" at bounding box center [226, 187] width 65 height 9
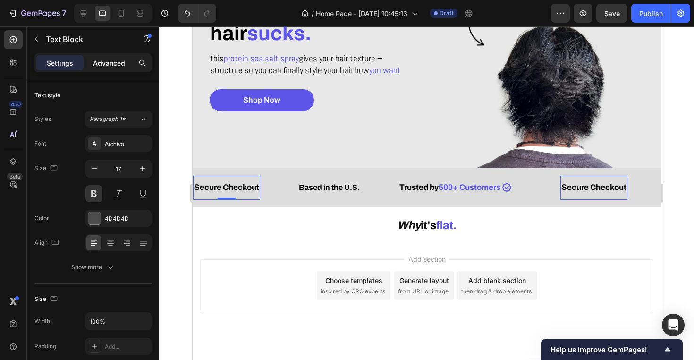
click at [91, 62] on div "Advanced" at bounding box center [108, 62] width 47 height 15
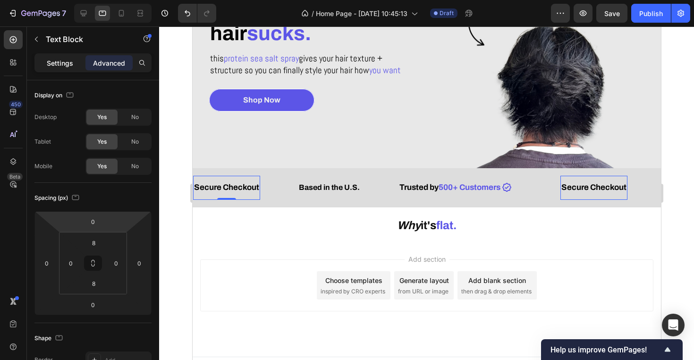
click at [58, 64] on p "Settings" at bounding box center [60, 63] width 26 height 10
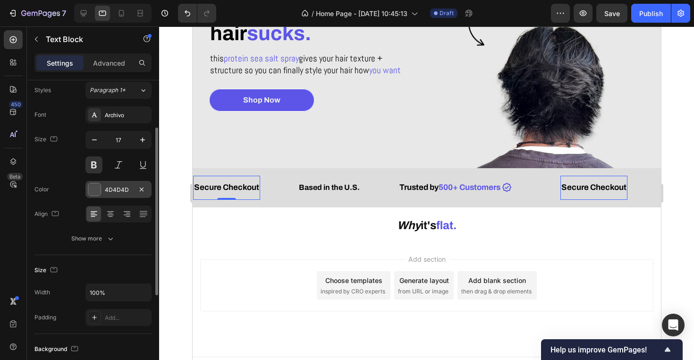
scroll to position [52, 0]
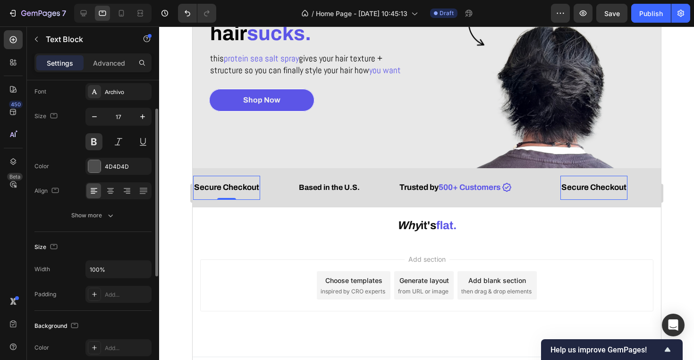
click at [251, 247] on div "Add section Choose templates inspired by CRO experts Generate layout from URL o…" at bounding box center [426, 298] width 469 height 116
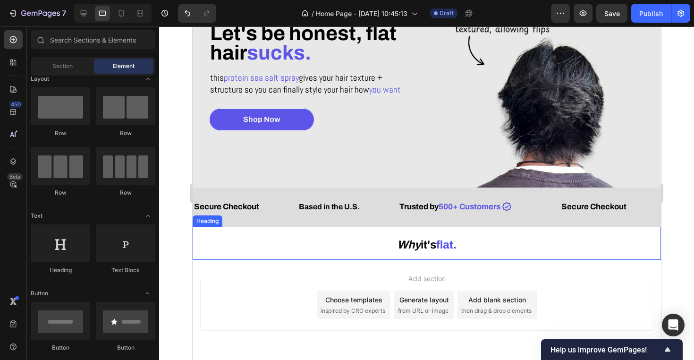
scroll to position [94, 0]
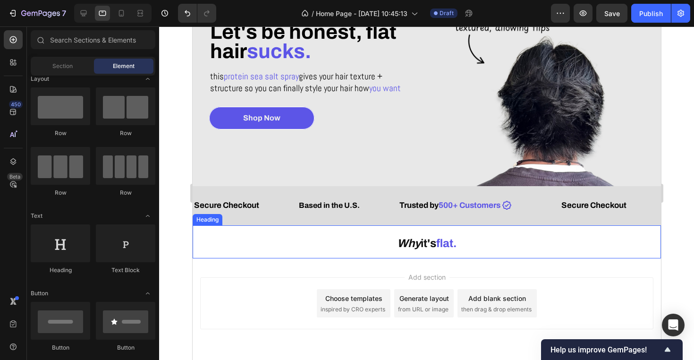
click at [344, 247] on p "⁠⁠⁠⁠⁠⁠⁠ Why it's flat." at bounding box center [426, 242] width 467 height 32
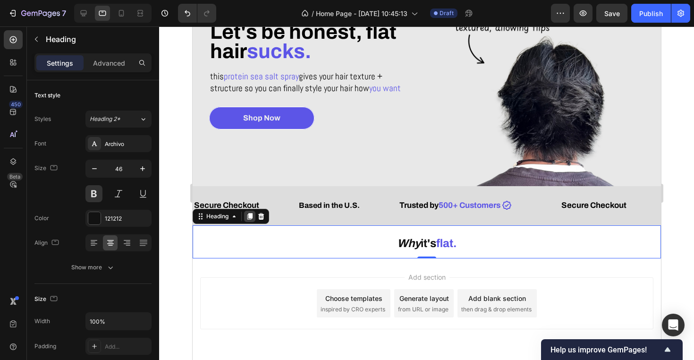
click at [252, 217] on icon at bounding box center [249, 216] width 5 height 7
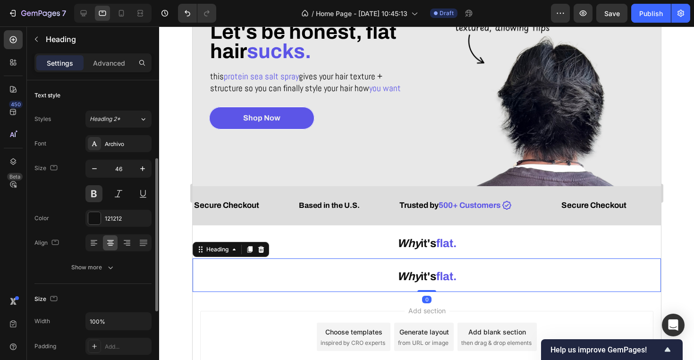
scroll to position [52, 0]
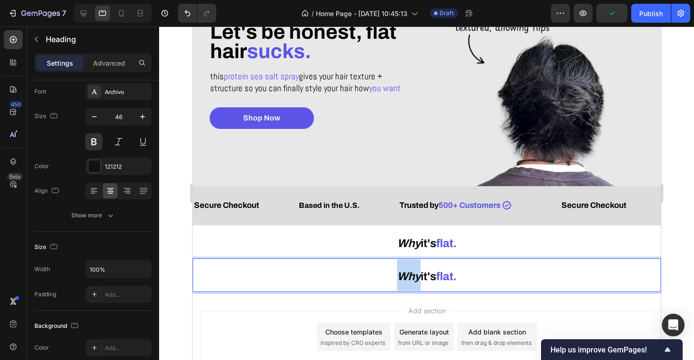
click at [402, 276] on icon "Why" at bounding box center [409, 276] width 24 height 12
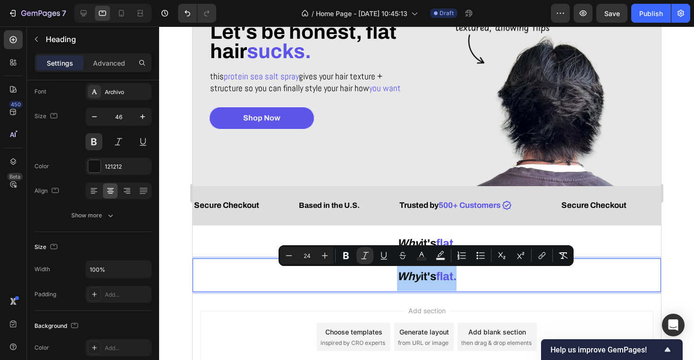
click at [306, 254] on input "24" at bounding box center [307, 255] width 19 height 11
type input "16"
click at [424, 279] on span "Why it's" at bounding box center [420, 277] width 26 height 8
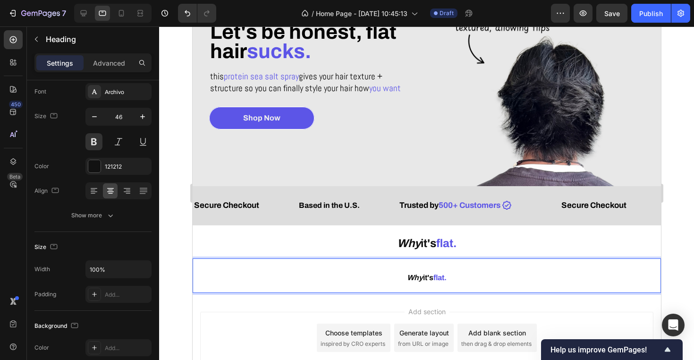
click at [424, 279] on span "Why it's" at bounding box center [420, 277] width 26 height 8
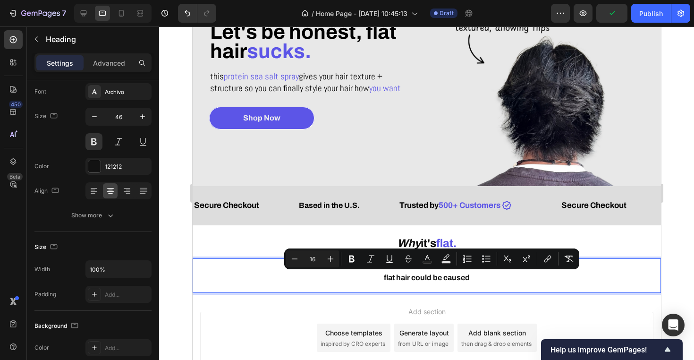
drag, startPoint x: 474, startPoint y: 275, endPoint x: 395, endPoint y: 270, distance: 79.5
click at [394, 270] on p "flat hair could be caused" at bounding box center [426, 275] width 467 height 33
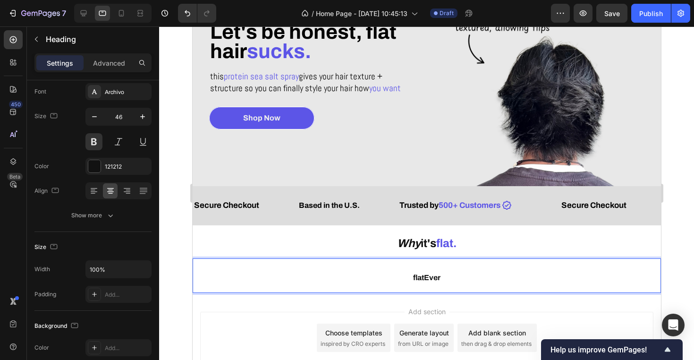
click at [425, 278] on span "flatEver" at bounding box center [426, 277] width 27 height 8
click at [456, 278] on p "Ever" at bounding box center [426, 275] width 467 height 33
click at [96, 135] on button at bounding box center [93, 141] width 17 height 17
click at [477, 278] on p "Every morning before school" at bounding box center [426, 275] width 467 height 33
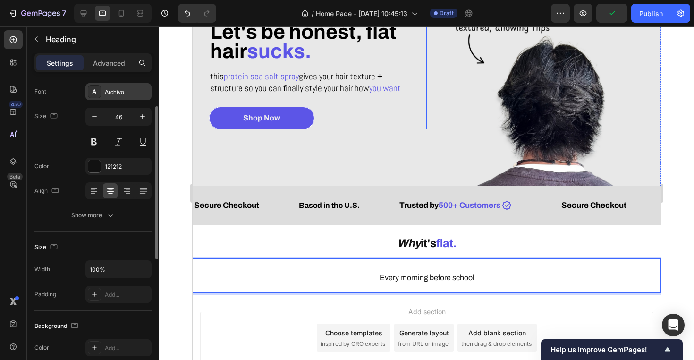
click at [111, 85] on div "Archivo" at bounding box center [118, 91] width 66 height 17
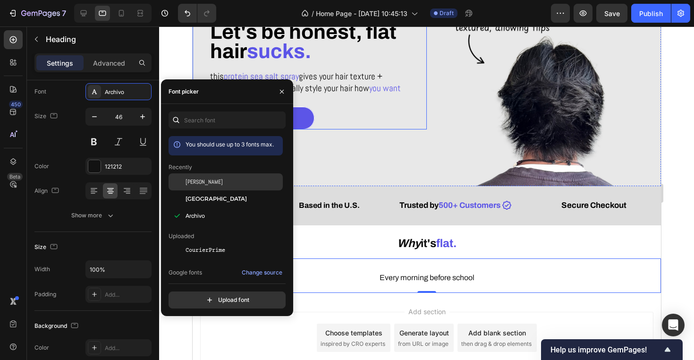
click at [199, 177] on div "[PERSON_NAME]" at bounding box center [226, 181] width 114 height 17
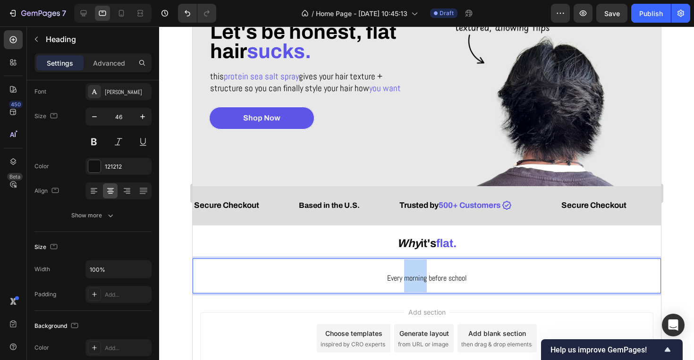
click at [414, 276] on span "Every morning before school" at bounding box center [427, 278] width 80 height 10
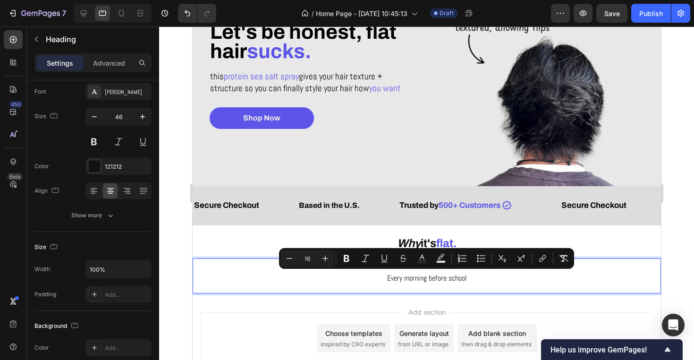
click at [460, 281] on span "Every morning before school" at bounding box center [427, 278] width 80 height 10
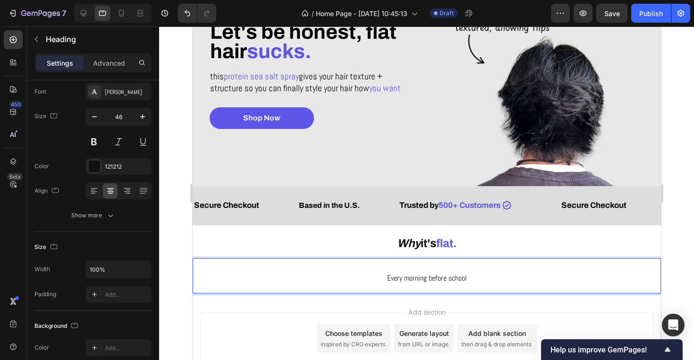
click at [481, 281] on p "Every morning before school" at bounding box center [426, 275] width 467 height 33
click at [447, 281] on span "Every morning before school" at bounding box center [427, 278] width 80 height 10
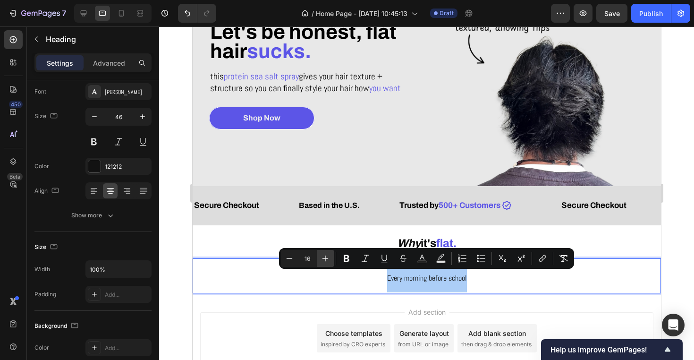
click at [318, 254] on button "Plus" at bounding box center [325, 258] width 17 height 17
type input "18"
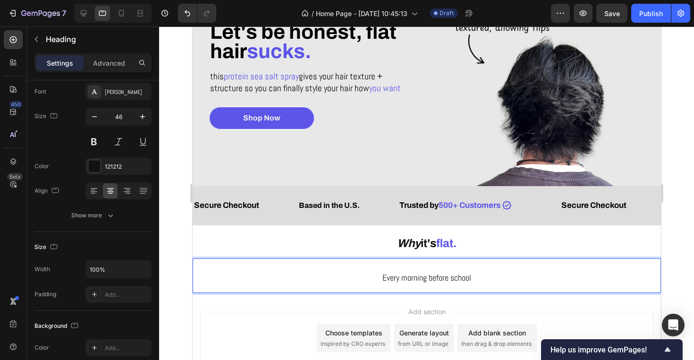
click at [416, 276] on span "Every morning before school" at bounding box center [426, 277] width 89 height 11
click at [500, 272] on p "Every morning before school" at bounding box center [426, 275] width 467 height 33
click at [120, 159] on div "121212" at bounding box center [118, 166] width 66 height 17
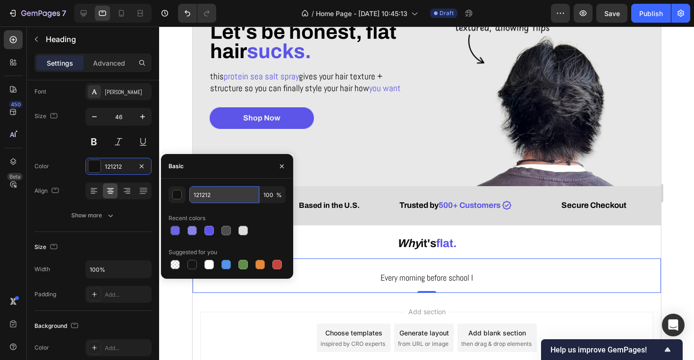
click at [209, 195] on input "121212" at bounding box center [224, 194] width 70 height 17
click at [191, 262] on div at bounding box center [192, 264] width 9 height 9
type input "151515"
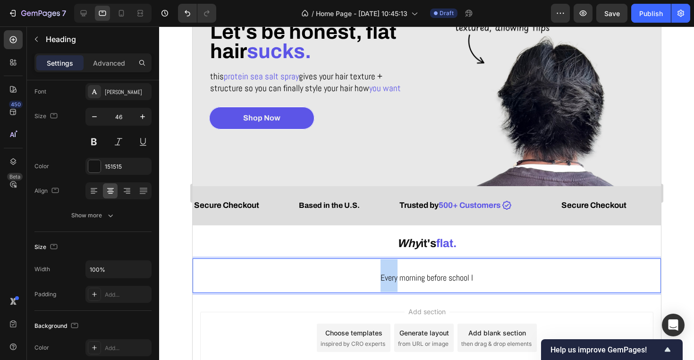
click at [385, 275] on span "Every morning before school I" at bounding box center [426, 277] width 93 height 11
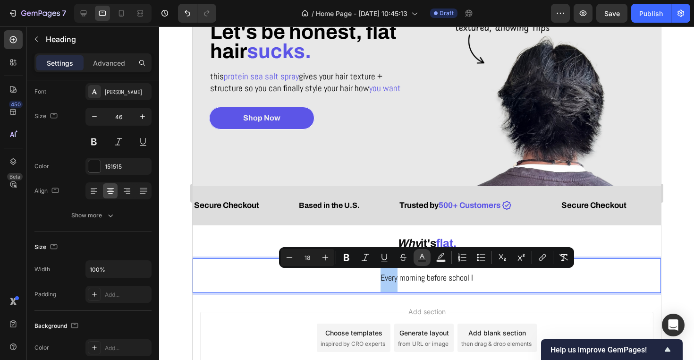
click at [417, 255] on button "Text Color" at bounding box center [422, 257] width 17 height 17
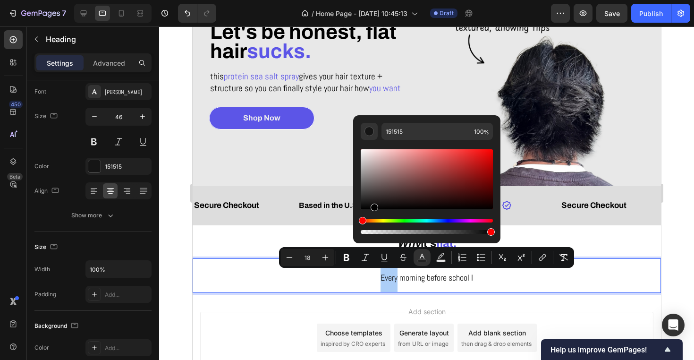
drag, startPoint x: 377, startPoint y: 205, endPoint x: 172, endPoint y: 222, distance: 205.2
click at [363, 250] on div "Minus 18 Plus Bold Italic Underline Strikethrough Text Color Text Background Co…" at bounding box center [426, 257] width 295 height 21
type input "000000"
click at [472, 274] on span "Every morning before school I" at bounding box center [426, 277] width 93 height 11
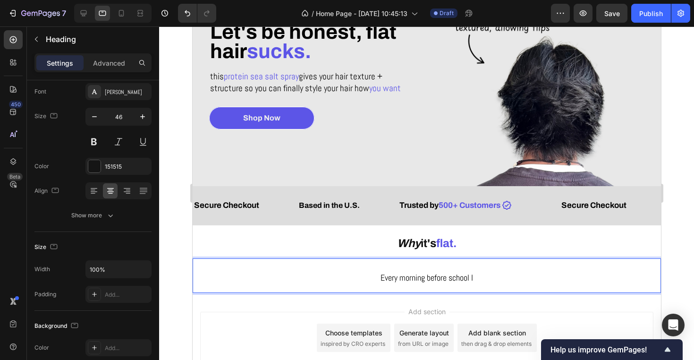
click at [485, 278] on p "Every morning before school I" at bounding box center [426, 275] width 467 height 33
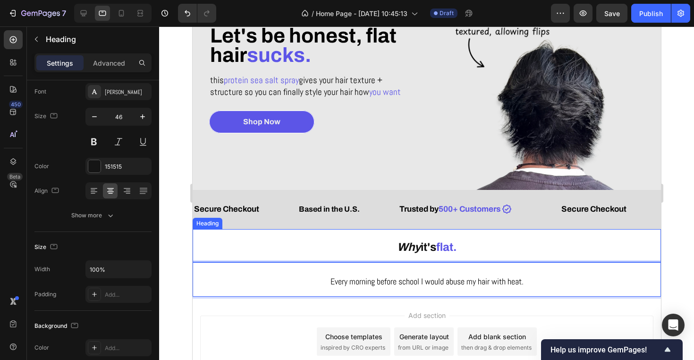
scroll to position [103, 0]
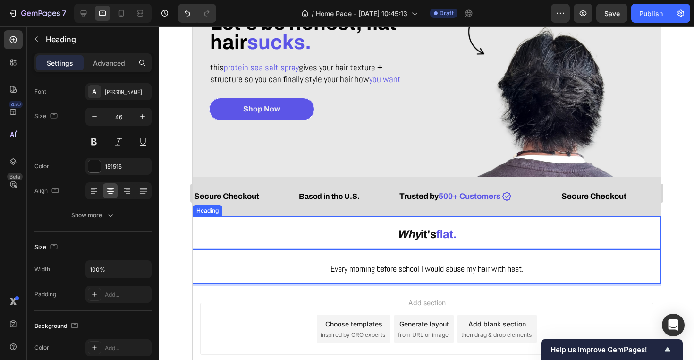
click at [561, 223] on p "⁠⁠⁠⁠⁠⁠⁠ Why it's flat." at bounding box center [426, 233] width 467 height 32
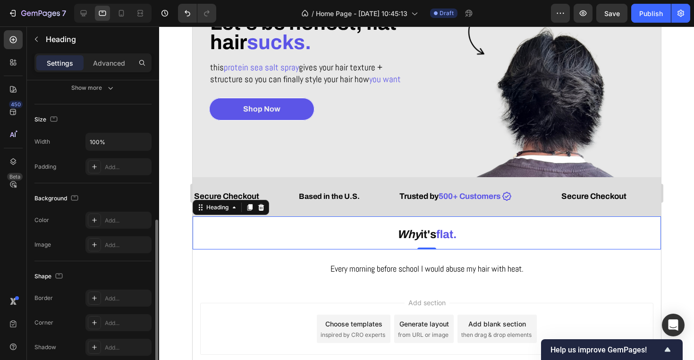
scroll to position [213, 0]
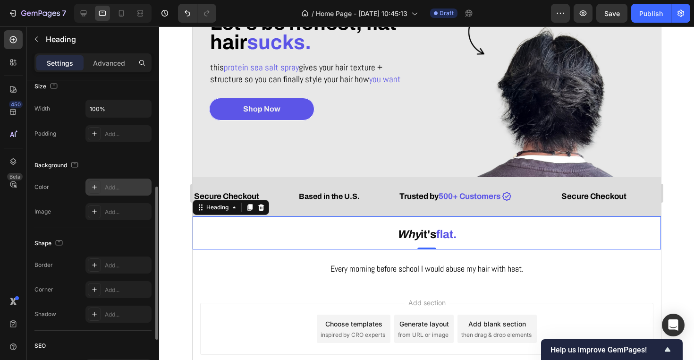
click at [123, 193] on div "Add..." at bounding box center [118, 187] width 66 height 17
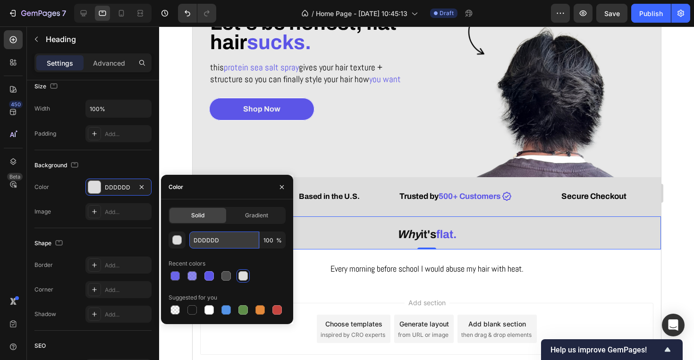
click at [219, 245] on input "DDDDDD" at bounding box center [224, 239] width 70 height 17
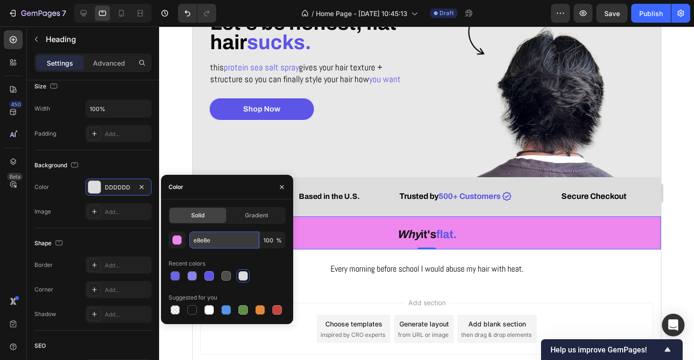
type input "e8e8e8"
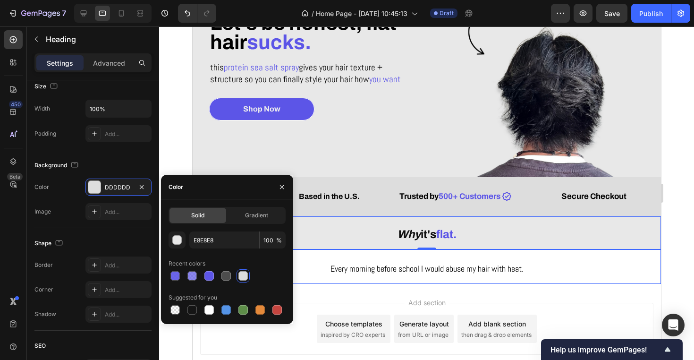
click at [327, 258] on p "⁠⁠⁠⁠⁠⁠⁠ Every morning before school I would abuse my hair with heat." at bounding box center [426, 266] width 467 height 33
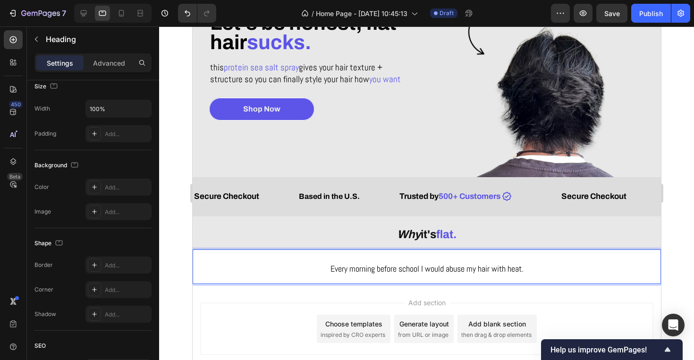
drag, startPoint x: 569, startPoint y: 254, endPoint x: 354, endPoint y: 261, distance: 215.0
click at [569, 254] on p "Every morning before school I would abuse my hair with heat." at bounding box center [426, 266] width 467 height 33
click at [115, 193] on div "Add..." at bounding box center [118, 187] width 66 height 17
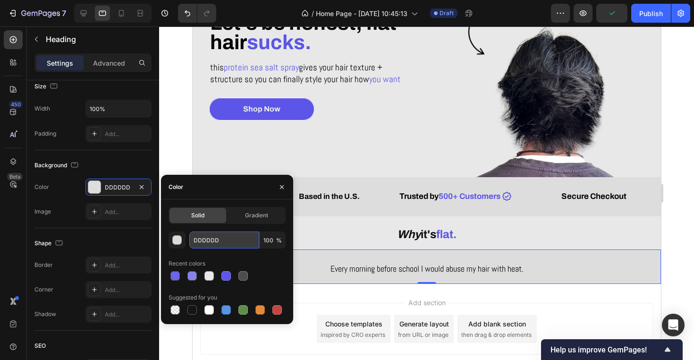
click at [222, 239] on input "DDDDDD" at bounding box center [224, 239] width 70 height 17
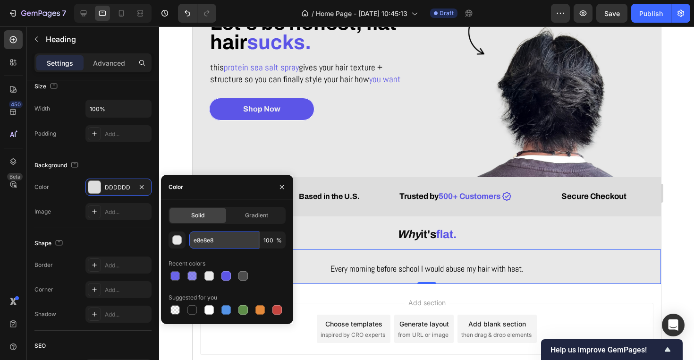
type input "E8E8E8"
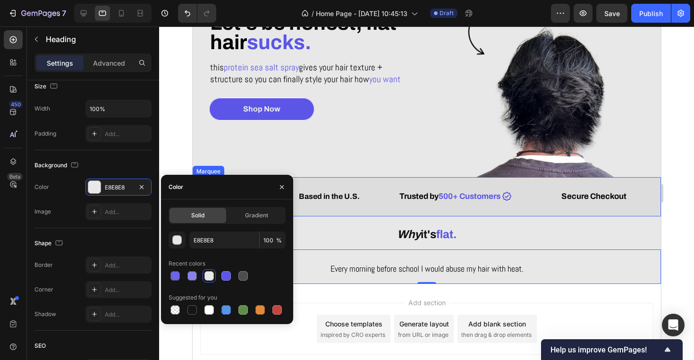
click at [371, 225] on p "⁠⁠⁠⁠⁠⁠⁠ Why it's flat." at bounding box center [426, 233] width 467 height 32
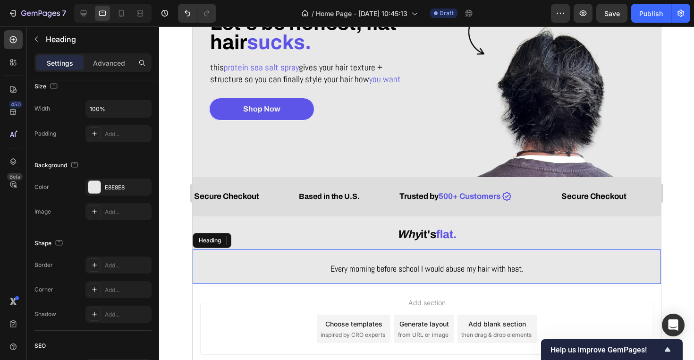
click at [286, 252] on p "⁠⁠⁠⁠⁠⁠⁠ Every morning before school I would abuse my hair with heat." at bounding box center [426, 266] width 467 height 33
click at [256, 316] on div "Add section Choose templates inspired by CRO experts Generate layout from URL o…" at bounding box center [426, 329] width 453 height 52
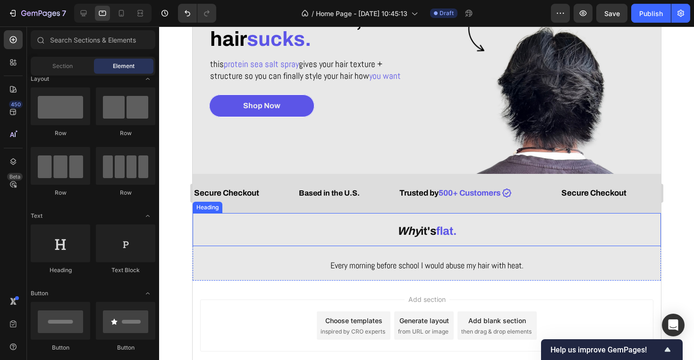
scroll to position [116, 0]
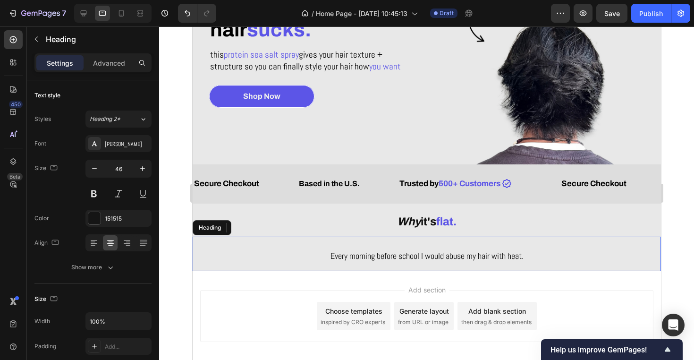
click at [523, 256] on span "Every morning before school I would abuse my hair with heat." at bounding box center [426, 255] width 193 height 11
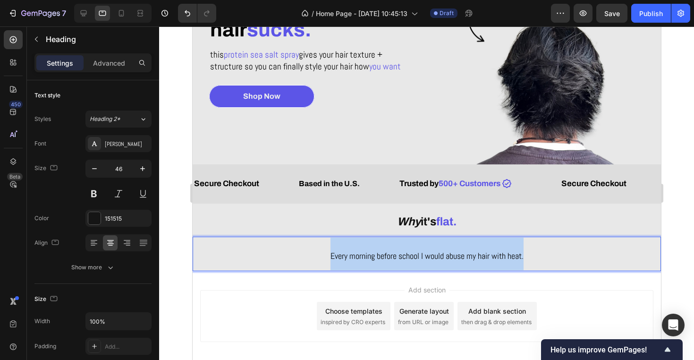
click at [523, 256] on span "Every morning before school I would abuse my hair with heat." at bounding box center [426, 255] width 193 height 11
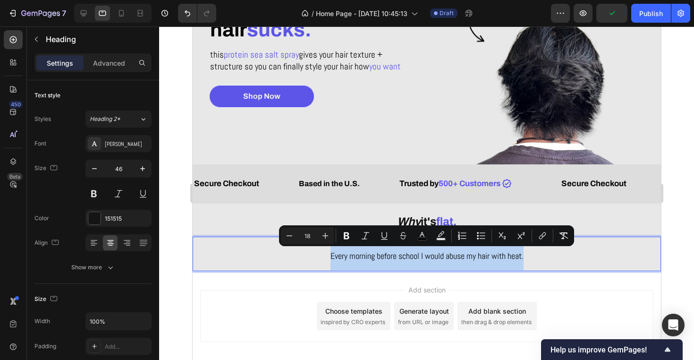
click at [535, 256] on p "Every morning before school I would abuse my hair with heat." at bounding box center [426, 254] width 467 height 33
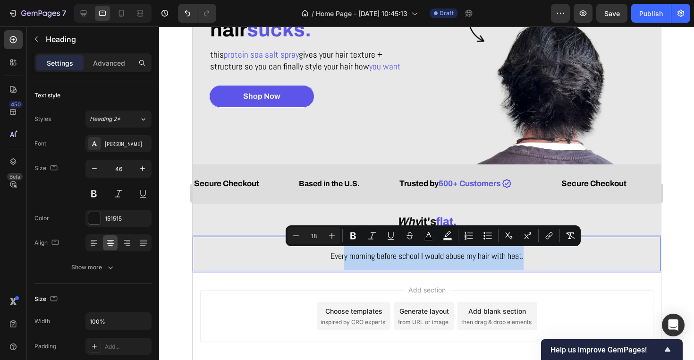
drag, startPoint x: 535, startPoint y: 256, endPoint x: 341, endPoint y: 259, distance: 193.7
click at [341, 259] on p "Every morning before school I would abuse my hair with heat." at bounding box center [426, 254] width 467 height 33
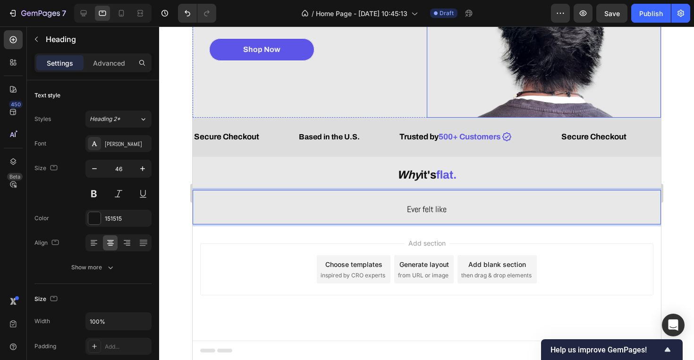
scroll to position [162, 0]
